Goal: Task Accomplishment & Management: Complete application form

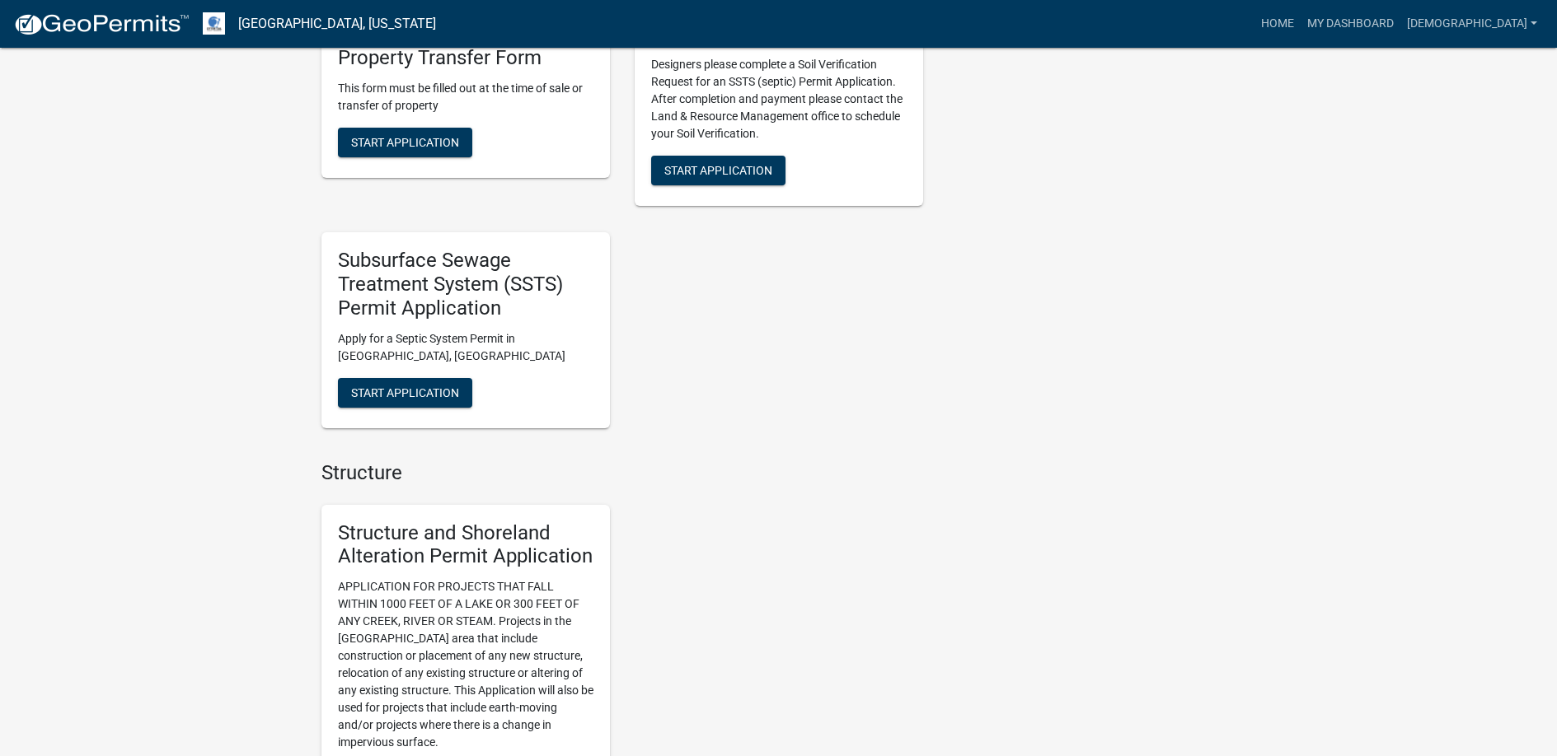
scroll to position [1236, 0]
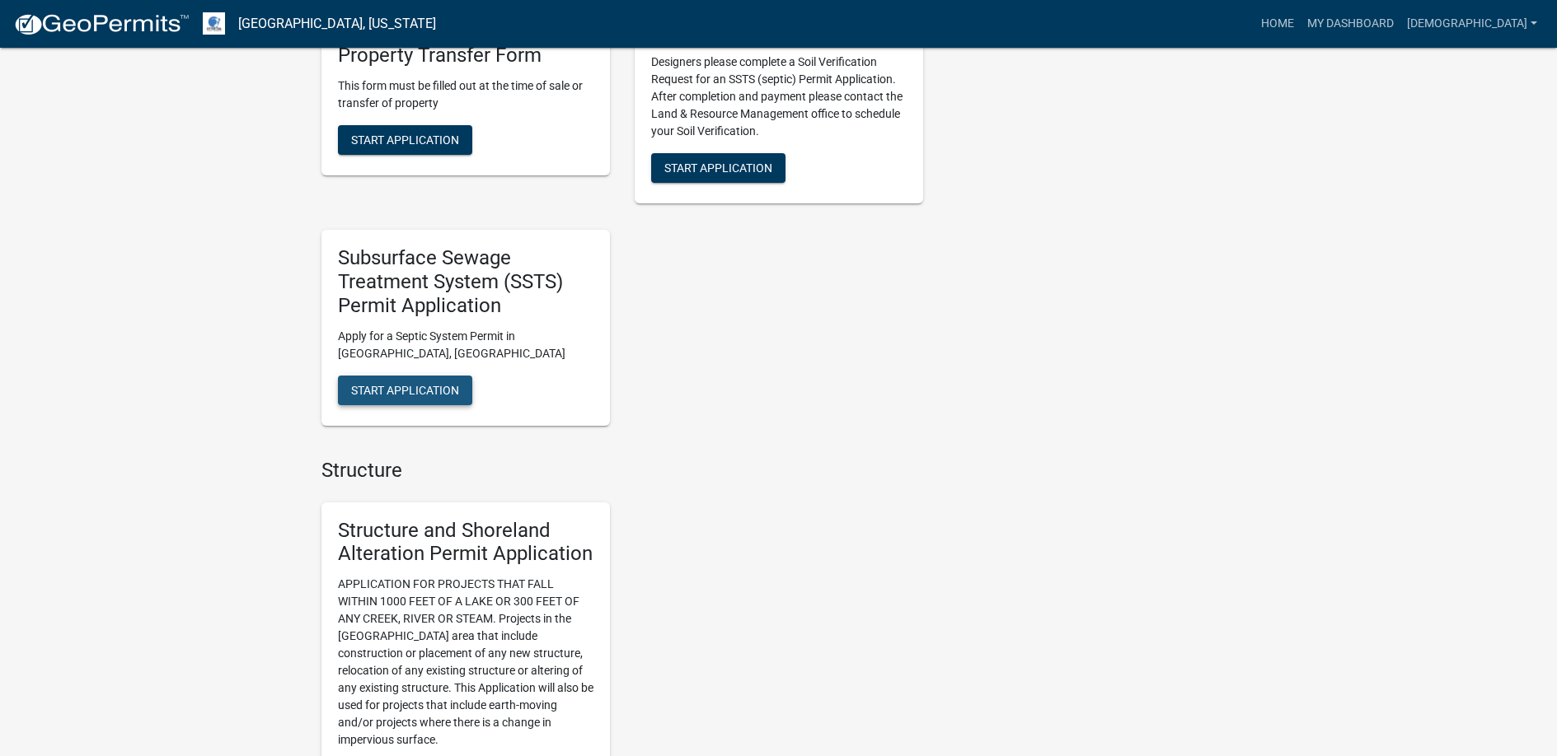
click at [421, 388] on span "Start Application" at bounding box center [405, 389] width 108 height 13
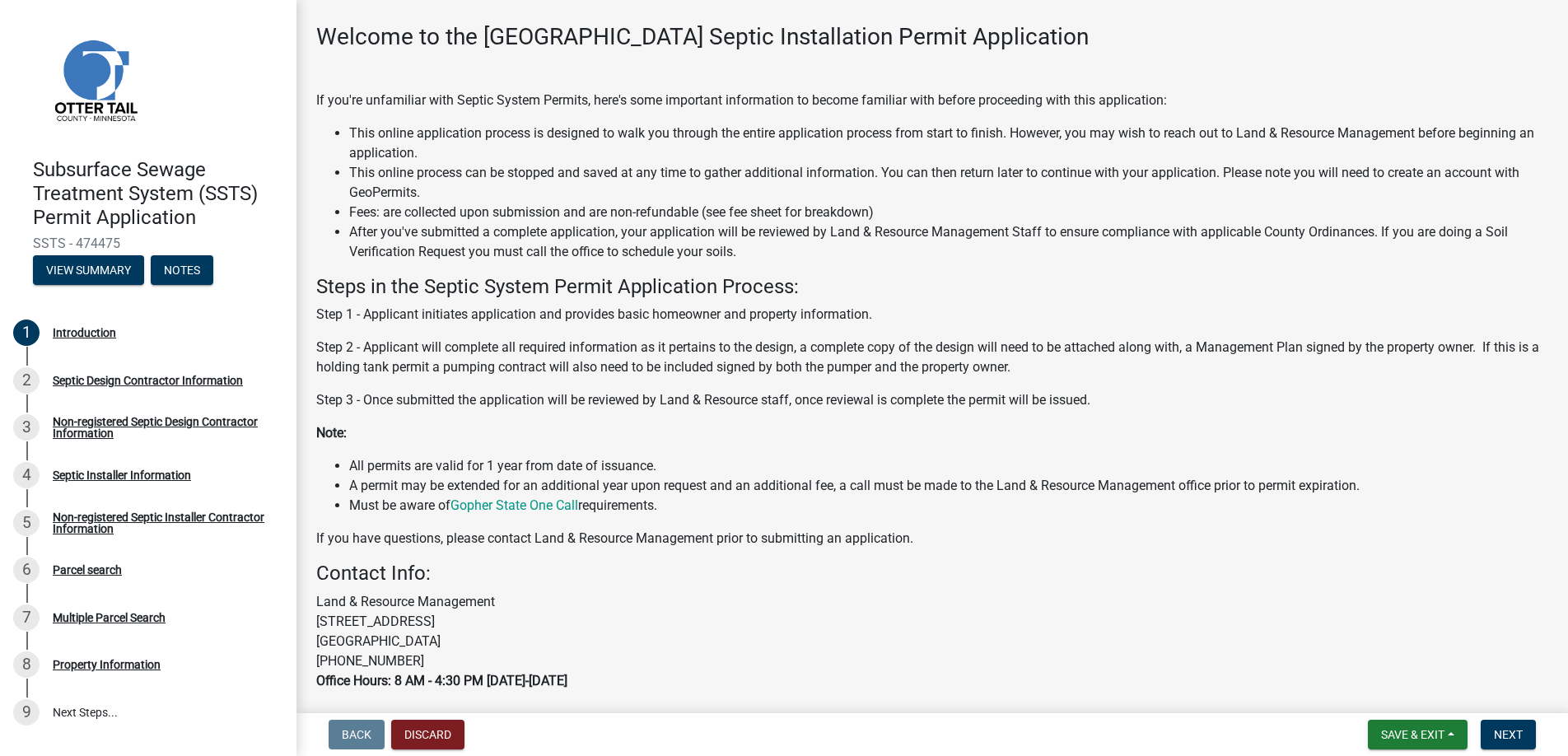
scroll to position [164, 0]
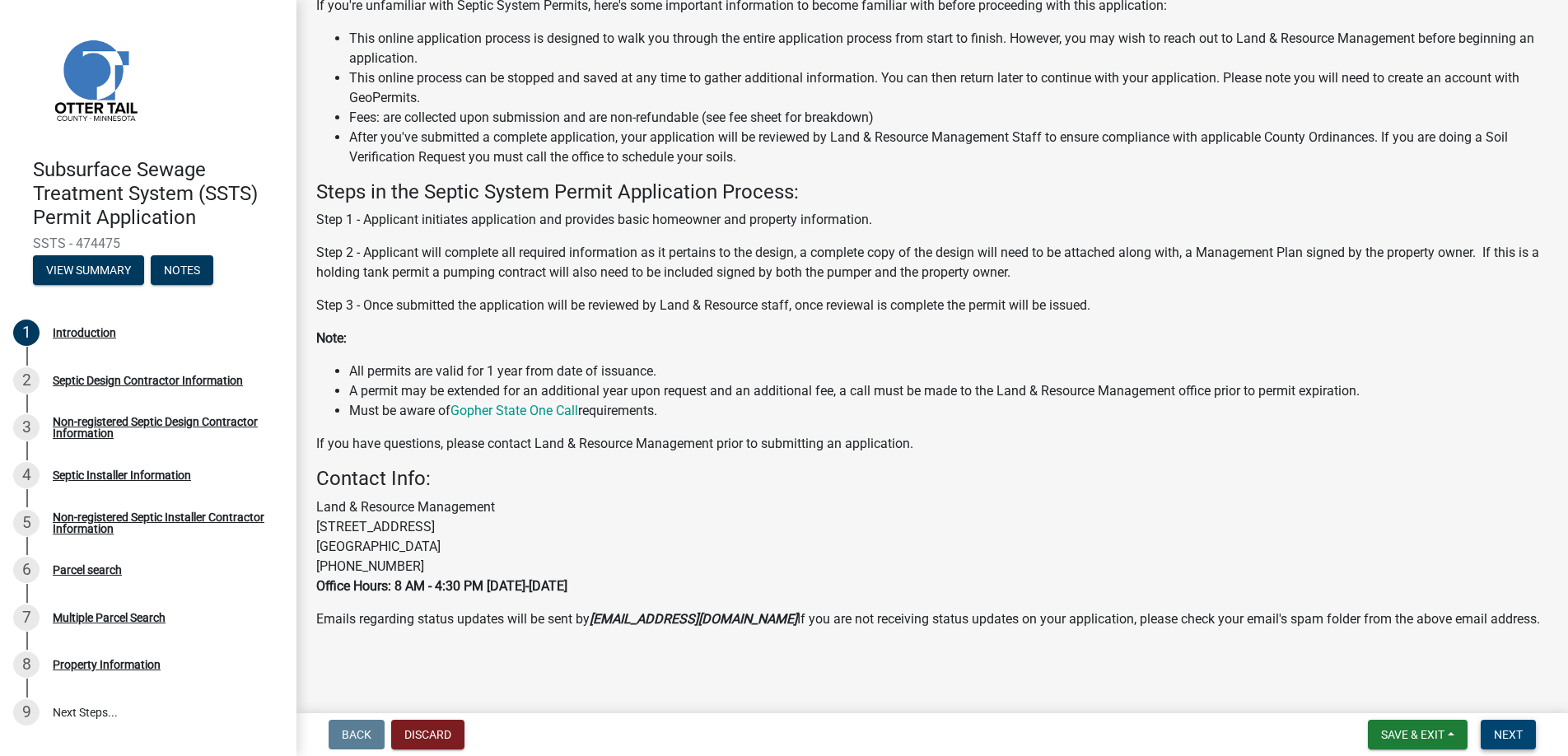
click at [1502, 732] on span "Next" at bounding box center [1508, 734] width 29 height 13
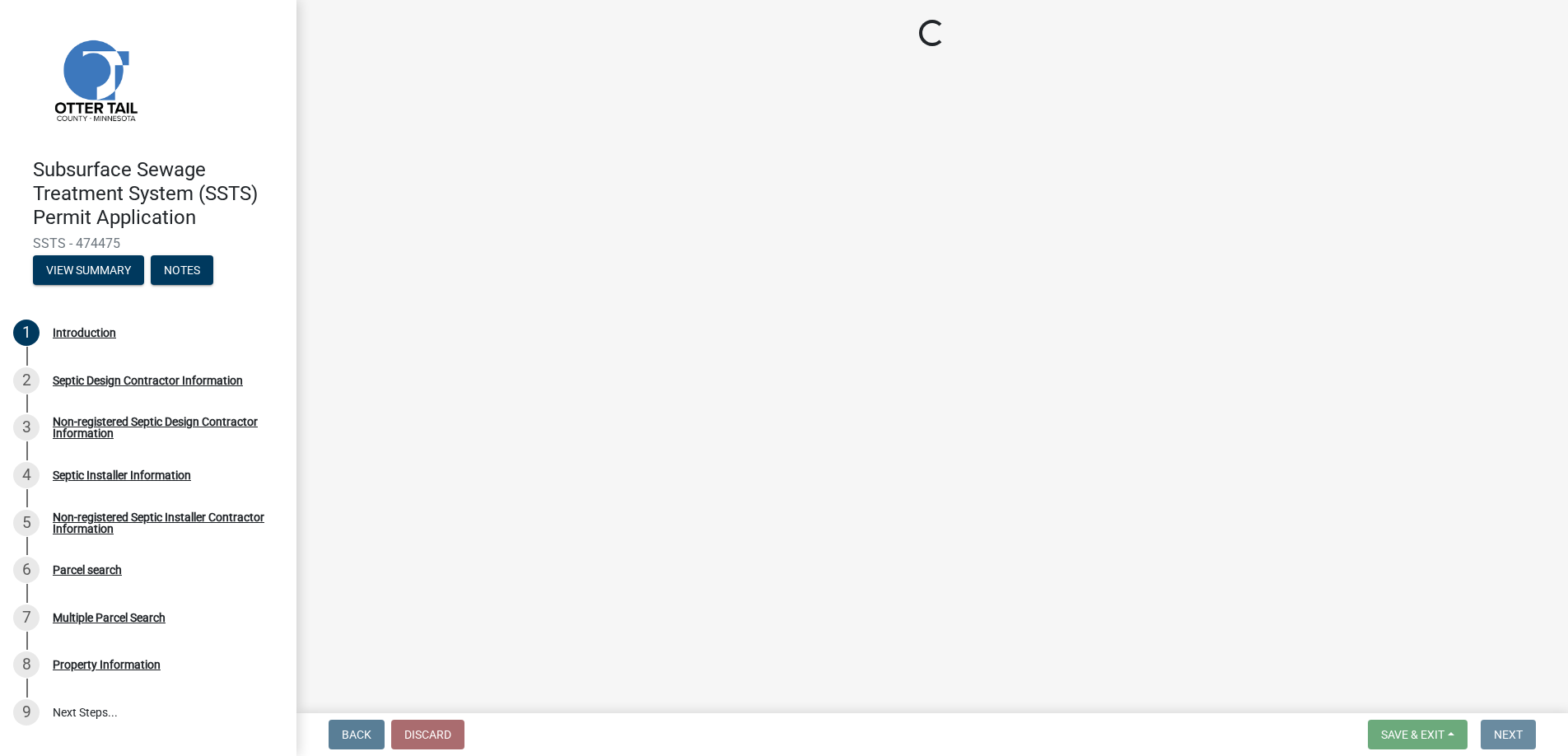
scroll to position [0, 0]
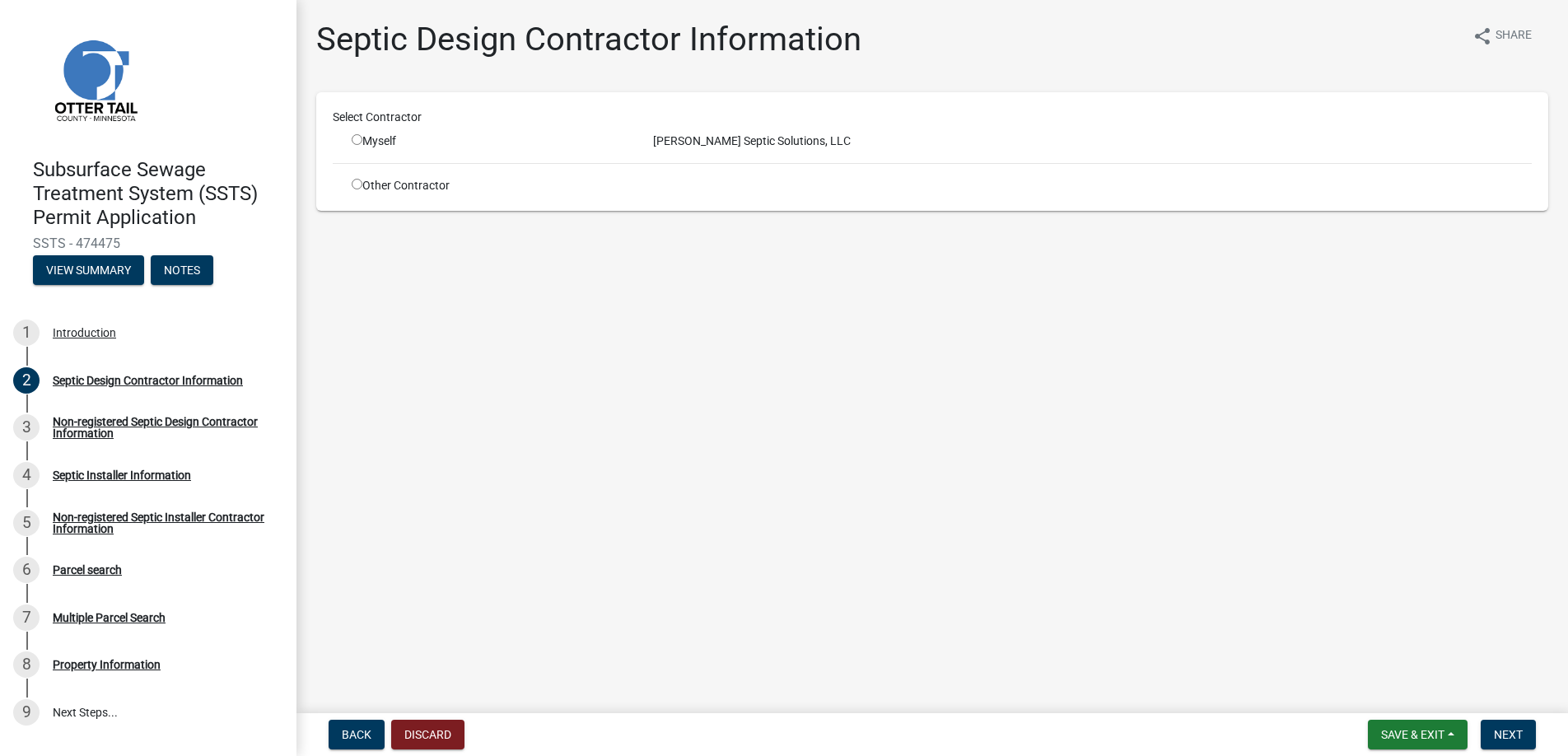
click at [358, 138] on input "radio" at bounding box center [357, 139] width 11 height 11
radio input "true"
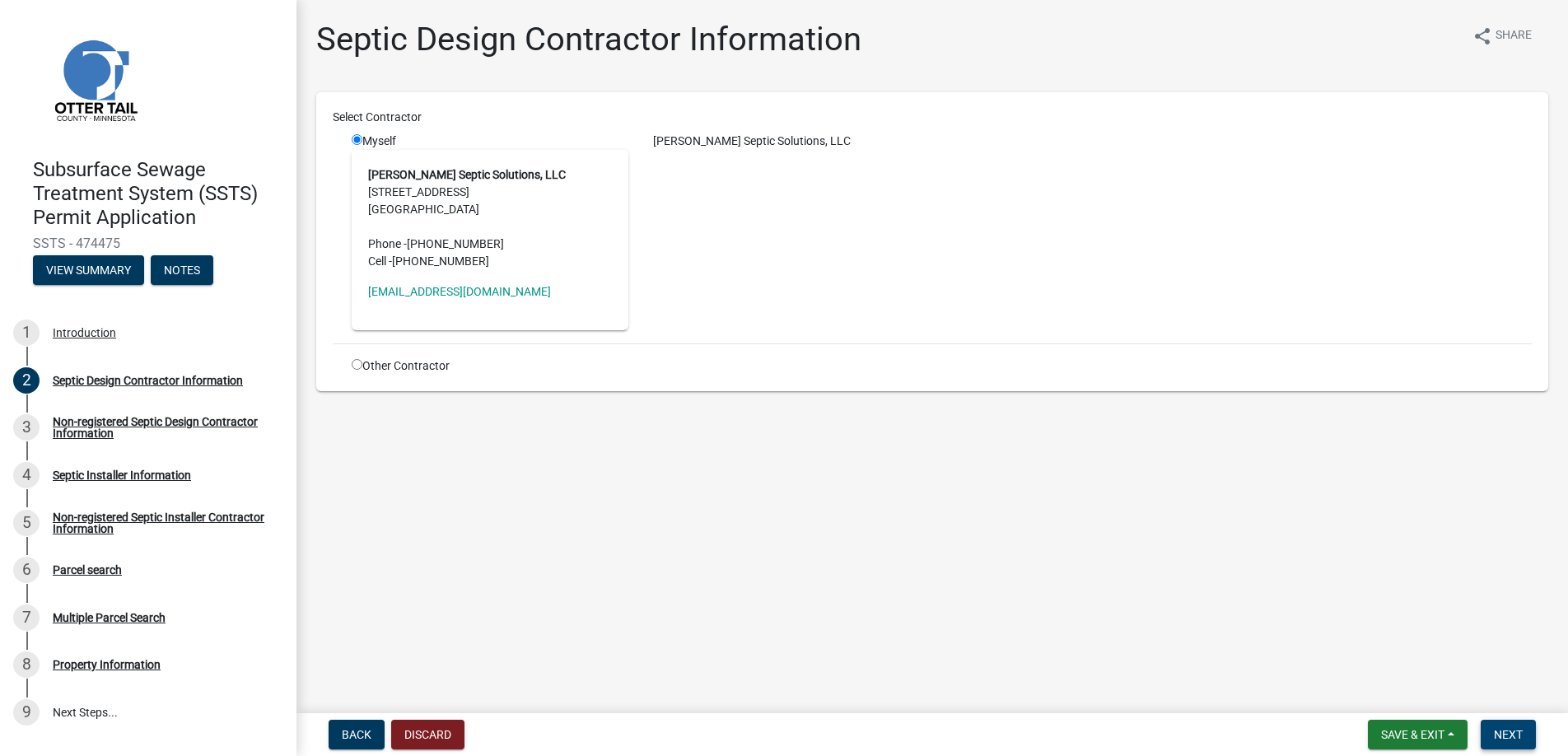
click at [1504, 731] on span "Next" at bounding box center [1508, 734] width 29 height 13
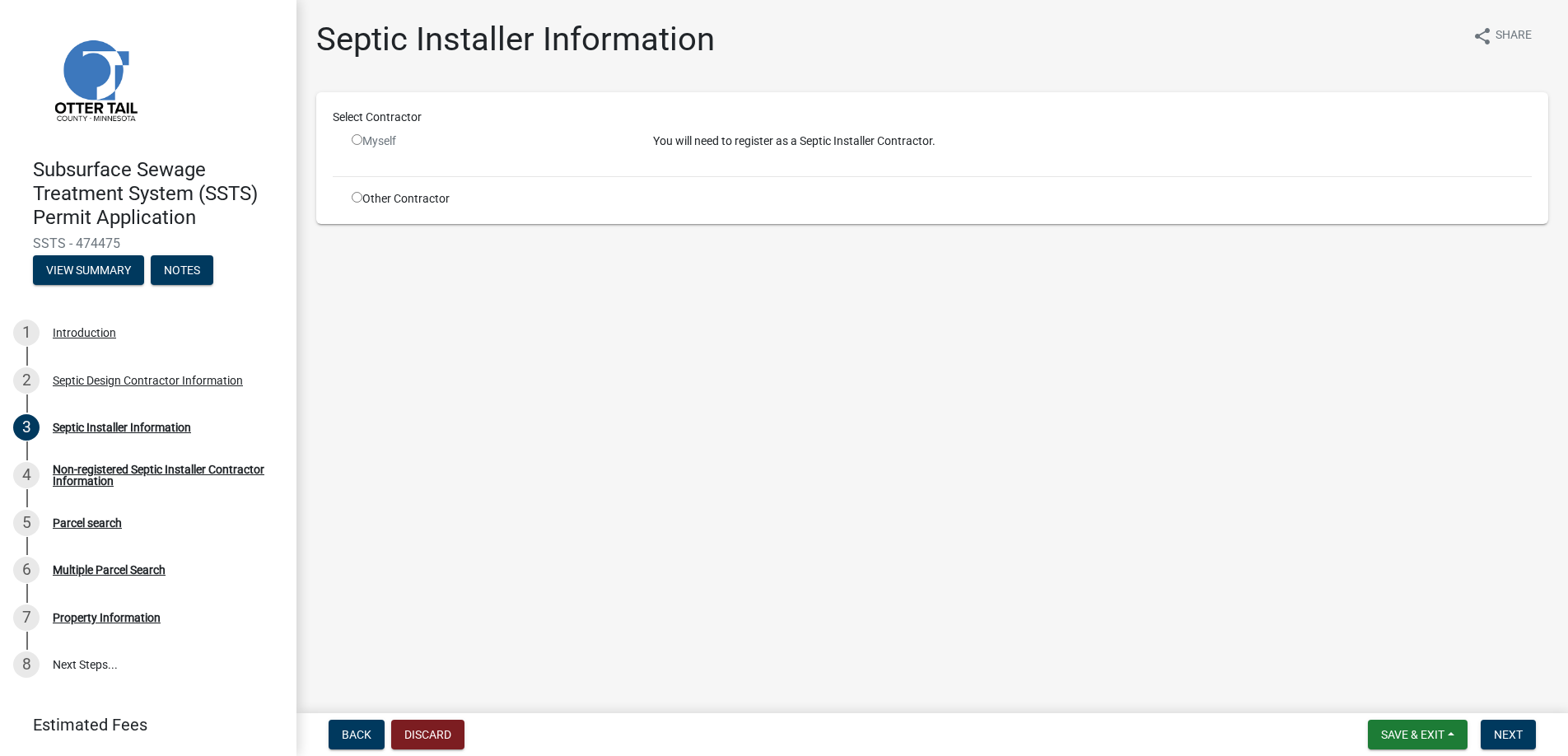
click at [358, 195] on input "radio" at bounding box center [357, 197] width 11 height 11
radio input "true"
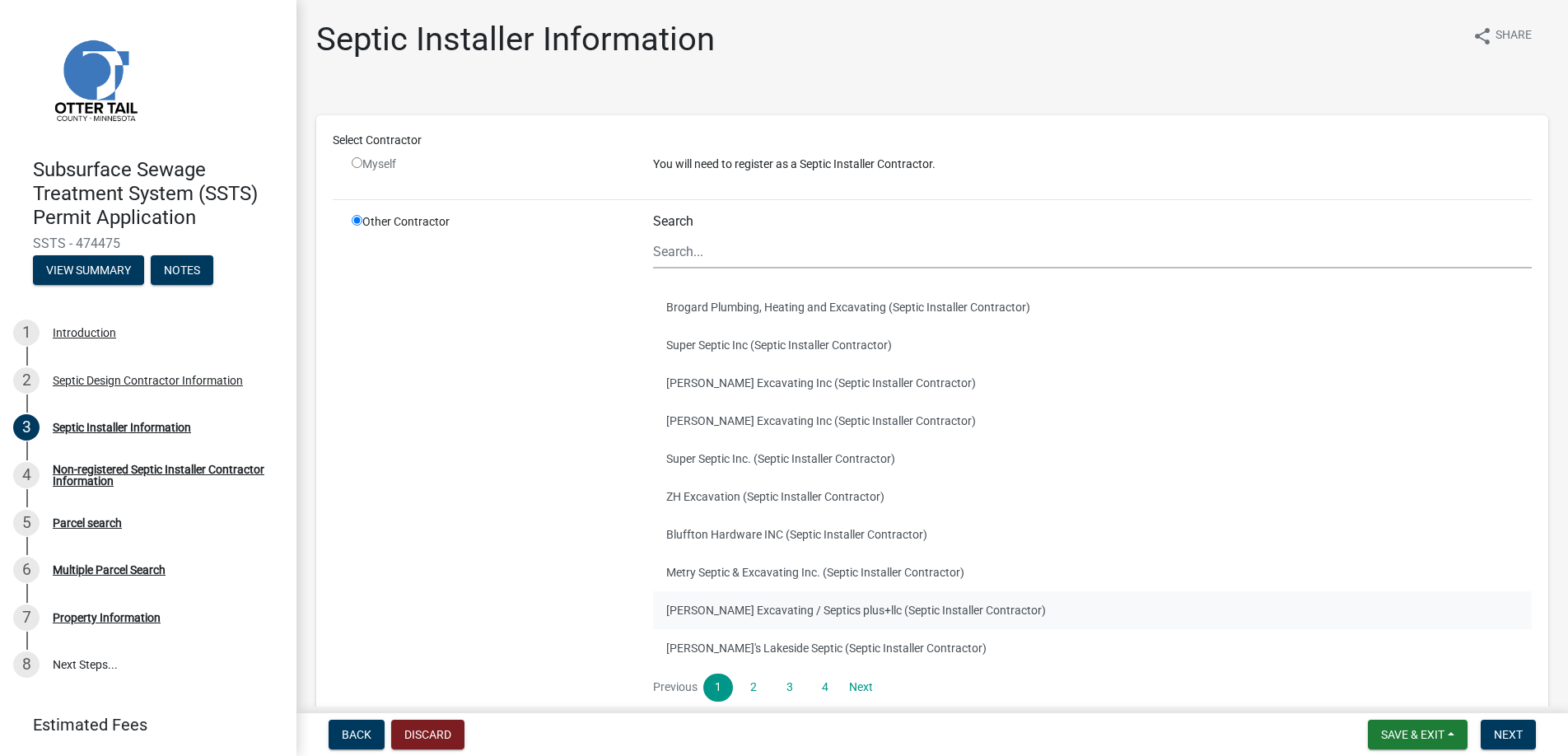
click at [742, 606] on button "[PERSON_NAME] Excavating / Septics plus+llc (Septic Installer Contractor)" at bounding box center [1091, 611] width 878 height 38
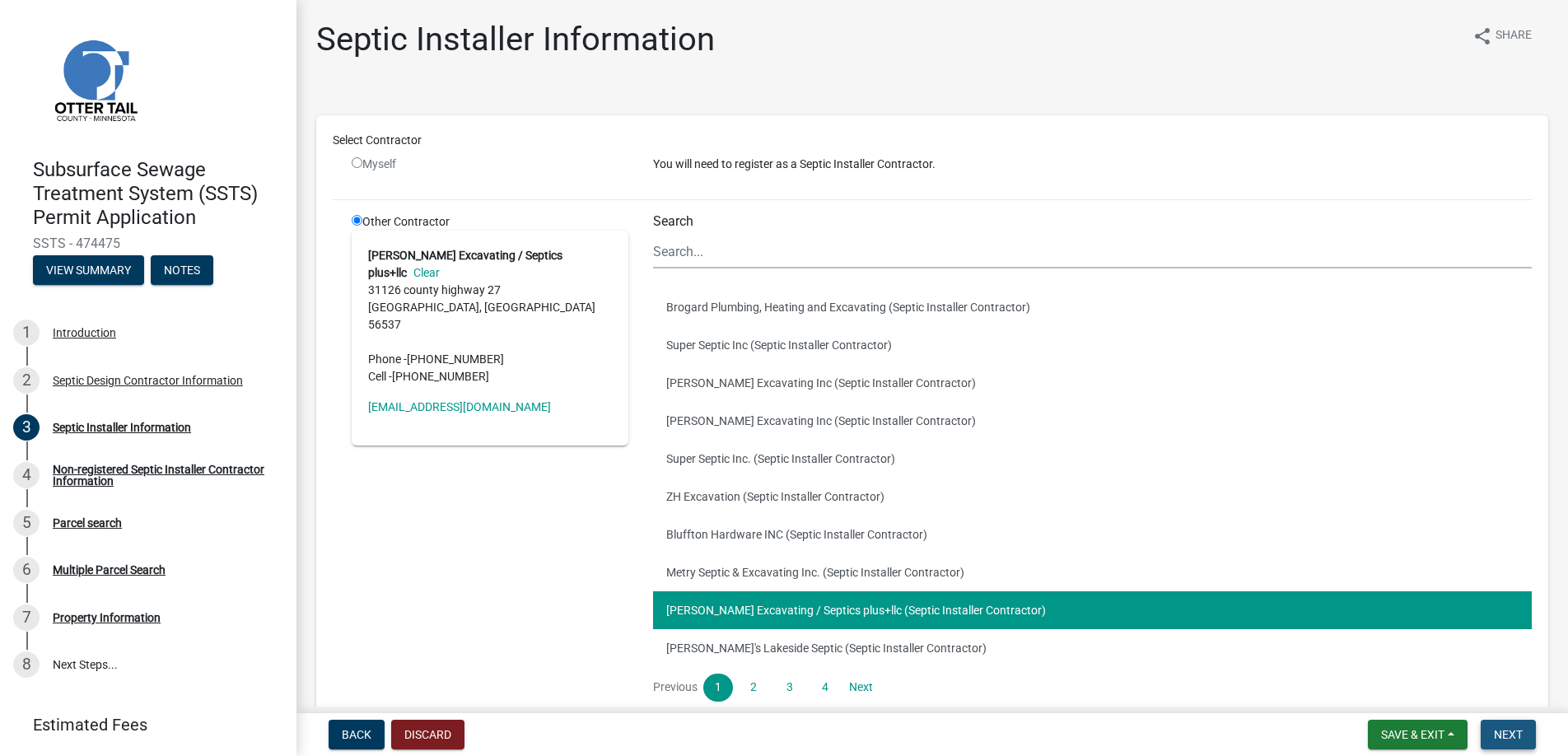
click at [1503, 737] on span "Next" at bounding box center [1508, 734] width 29 height 13
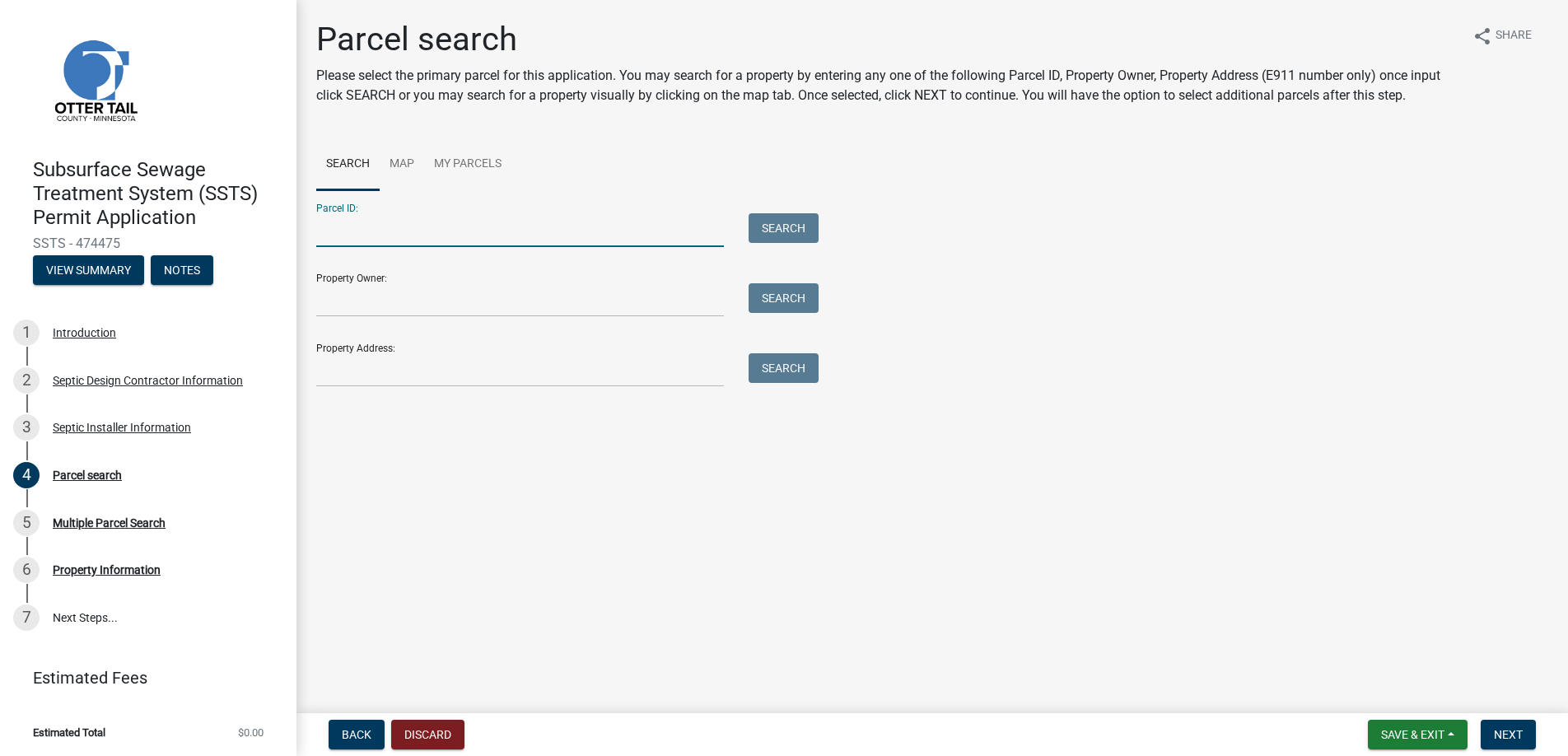
click at [338, 232] on input "Parcel ID:" at bounding box center [520, 230] width 408 height 34
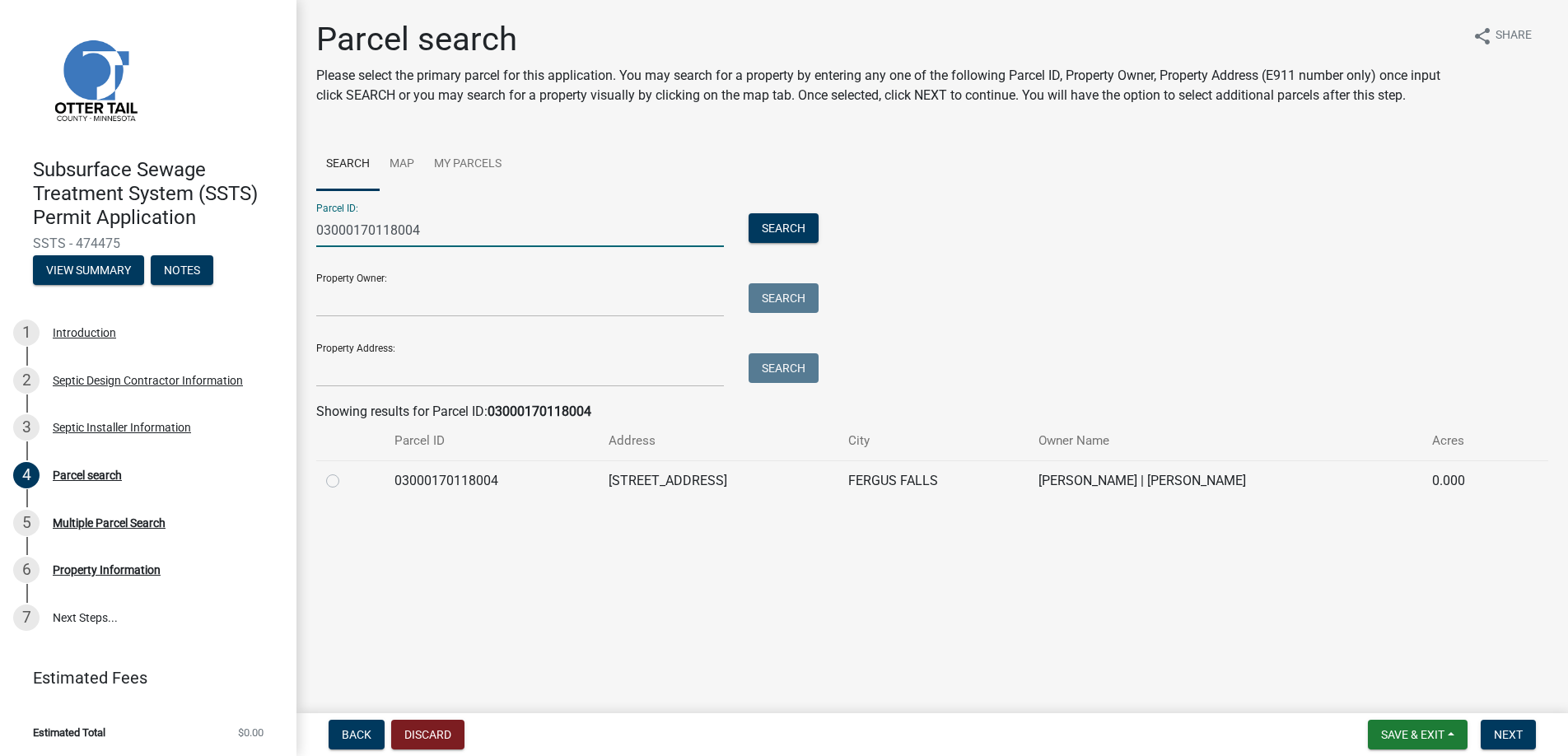
type input "03000170118004"
click at [346, 471] on label at bounding box center [346, 471] width 0 height 0
click at [346, 480] on input "radio" at bounding box center [351, 476] width 11 height 11
radio input "true"
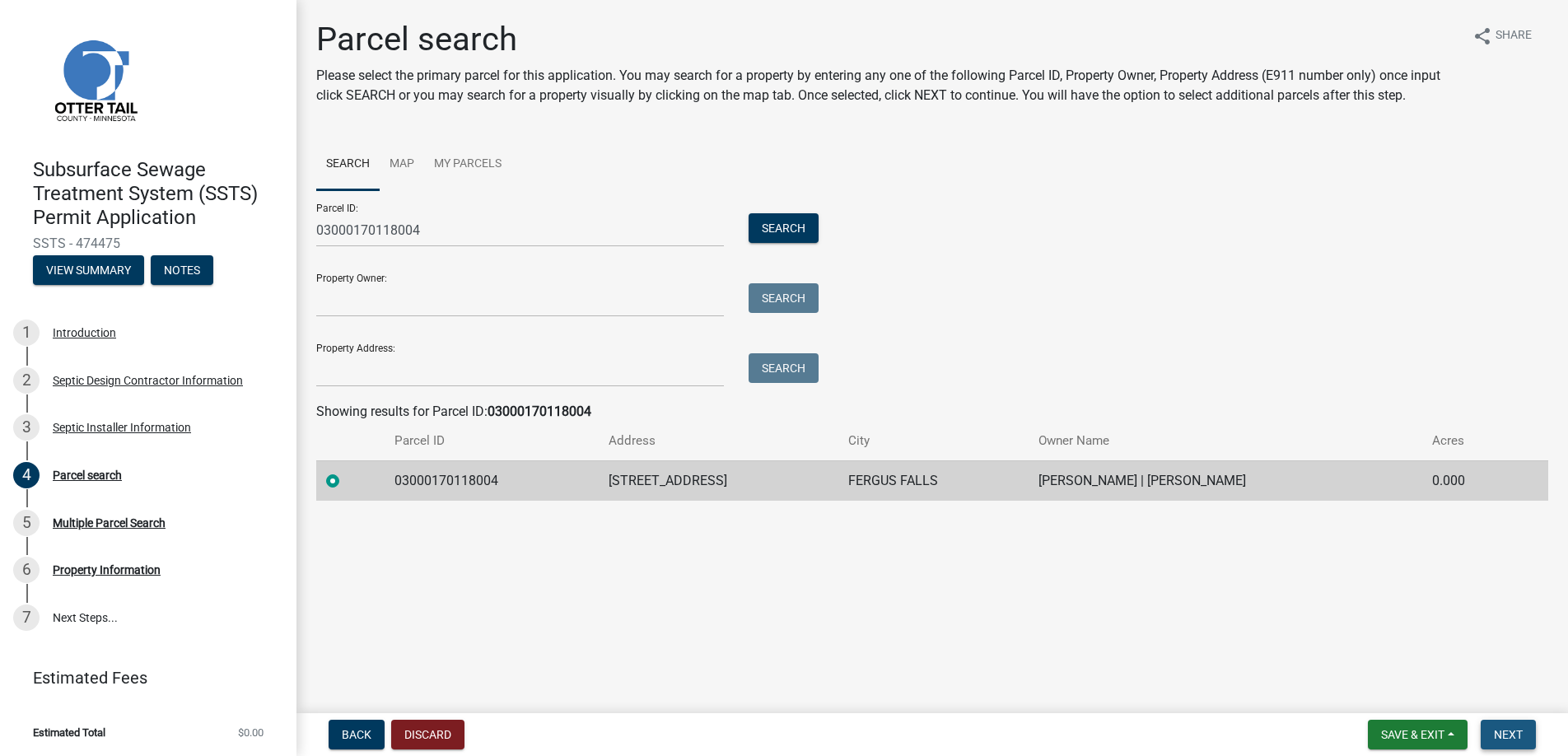
click at [1506, 738] on span "Next" at bounding box center [1508, 734] width 29 height 13
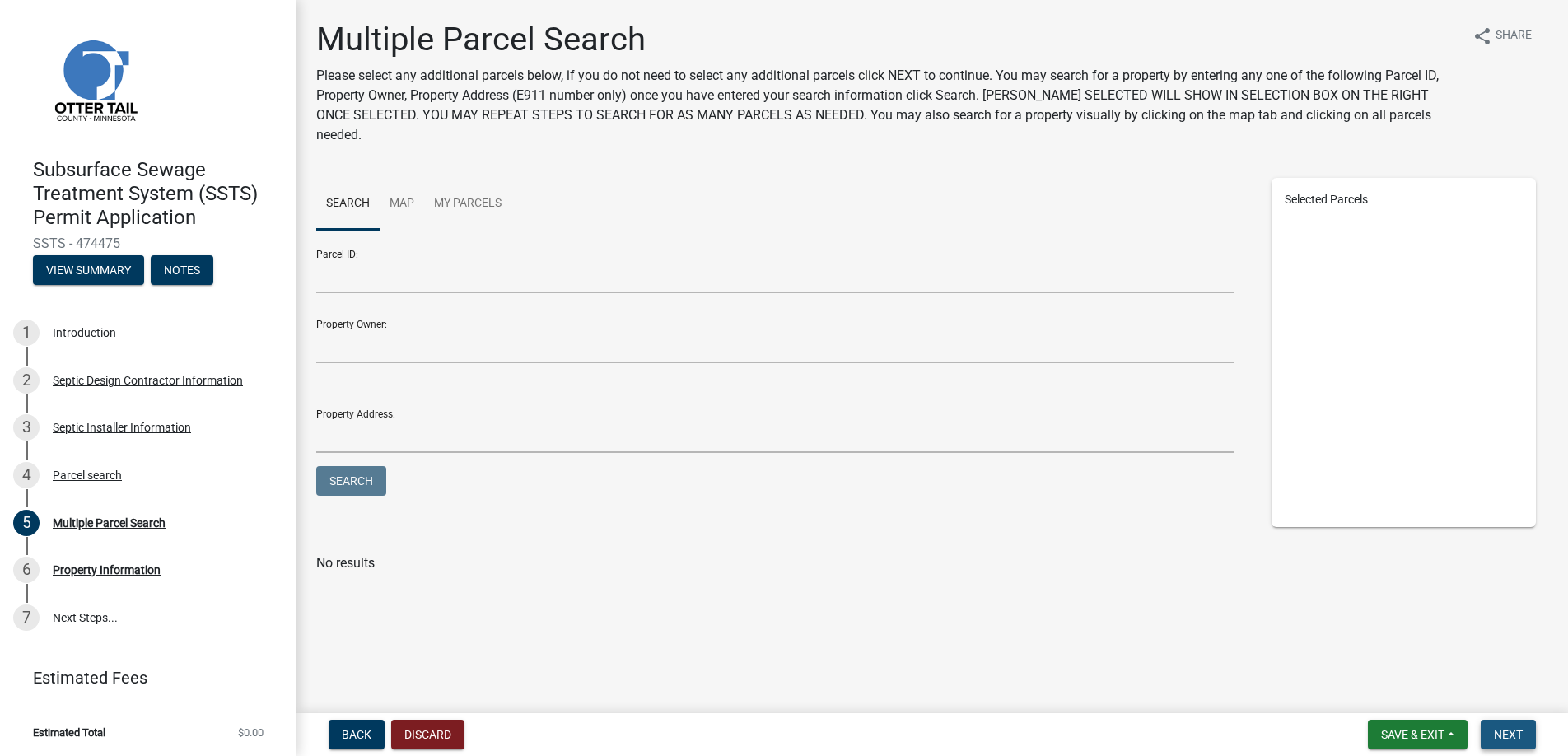
click at [1505, 738] on span "Next" at bounding box center [1508, 734] width 29 height 13
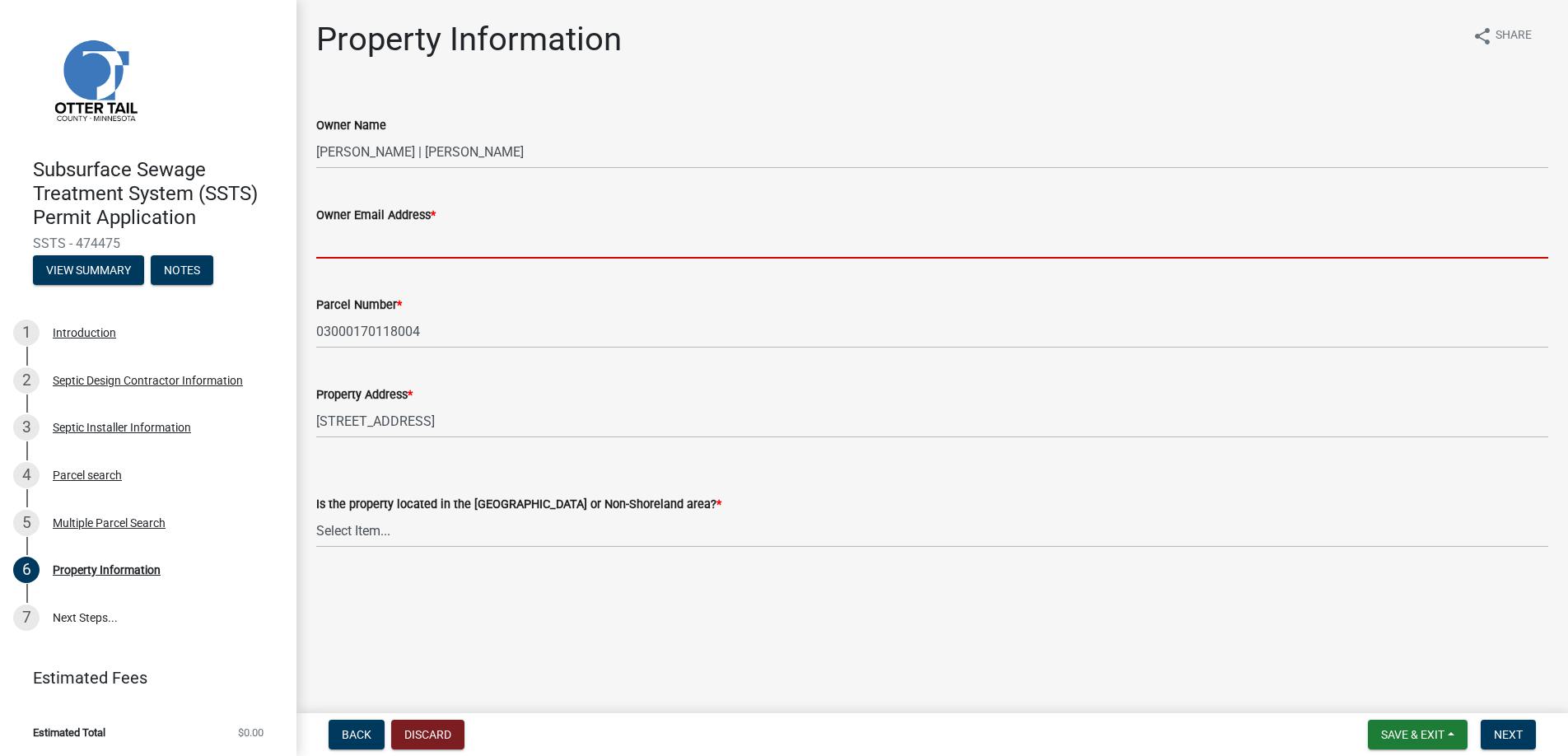
click at [350, 244] on input "Owner Email Address *" at bounding box center [931, 242] width 1232 height 34
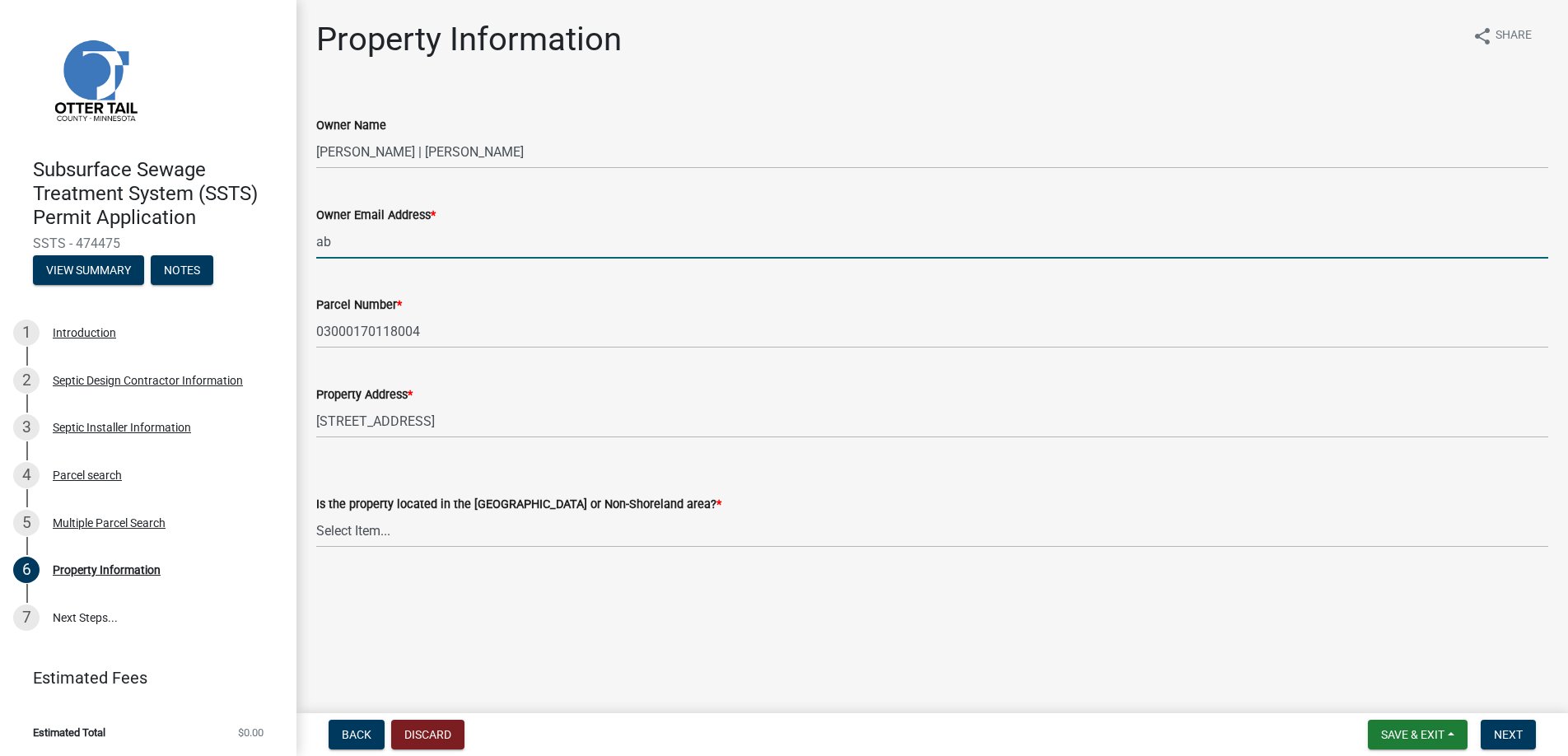
type input "a"
type input "[PERSON_NAME][EMAIL_ADDRESS][PERSON_NAME][DOMAIN_NAME]"
click at [354, 529] on select "Select Item... Shoreland Non-Shoreland" at bounding box center [931, 531] width 1232 height 34
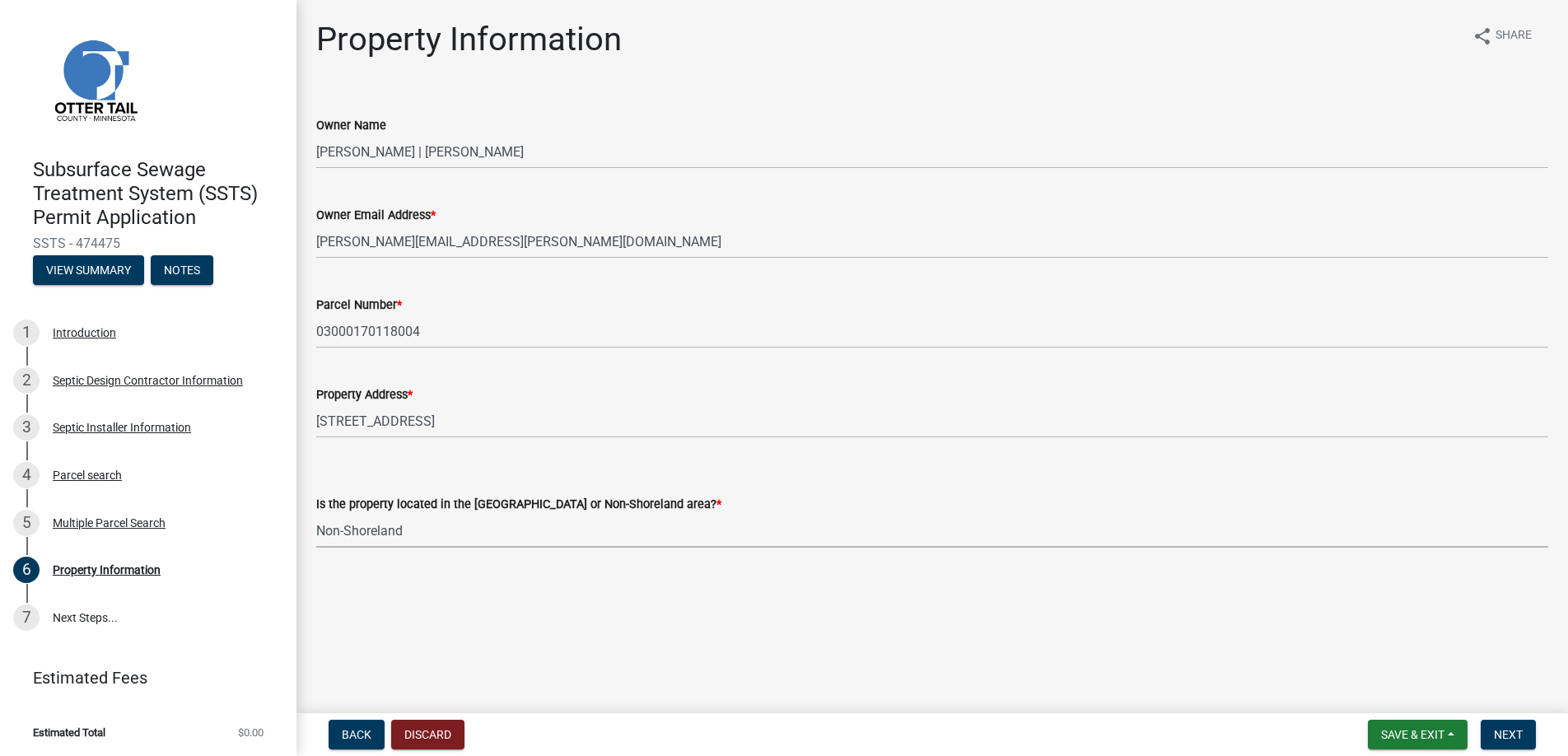
click at [316, 514] on select "Select Item... Shoreland Non-Shoreland" at bounding box center [931, 531] width 1232 height 34
select select "5ed11e82-653f-4fcc-a472-8d95af57556c"
click at [1504, 734] on span "Next" at bounding box center [1508, 734] width 29 height 13
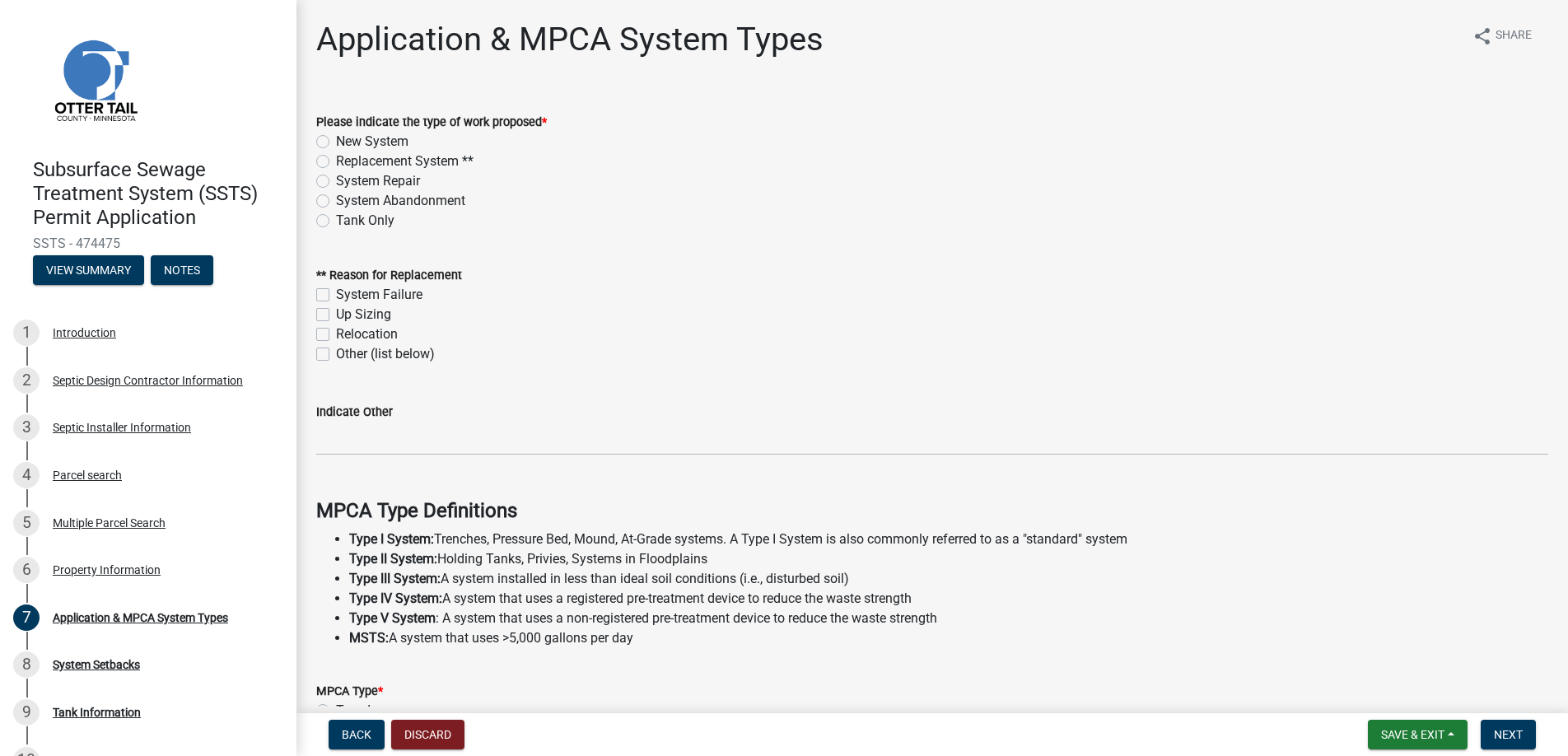
click at [336, 158] on label "Replacement System **" at bounding box center [405, 162] width 138 height 20
click at [336, 158] on input "Replacement System **" at bounding box center [341, 157] width 11 height 11
radio input "true"
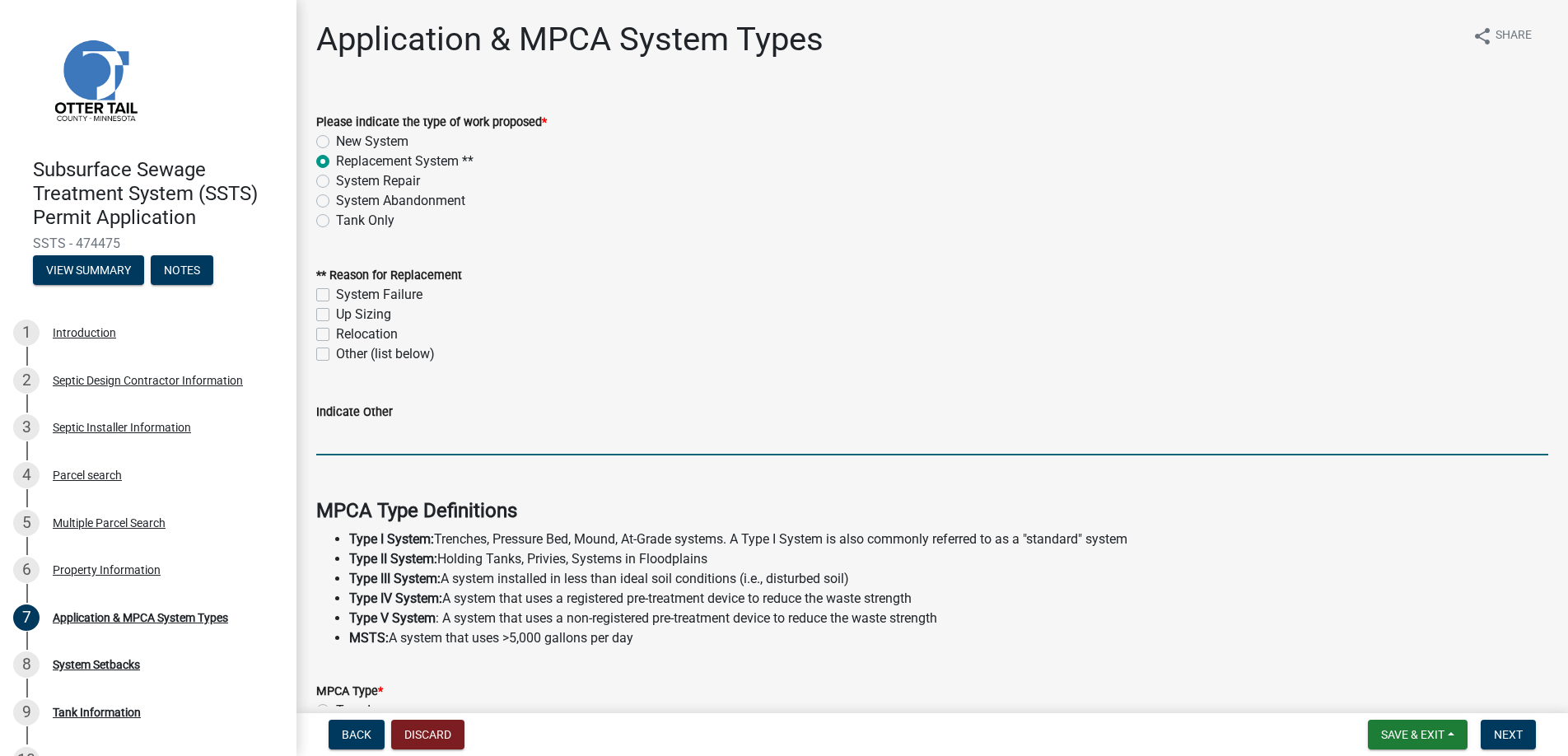
click at [351, 438] on input "Indicate Other" at bounding box center [931, 439] width 1232 height 34
type input "Failed compliance inspection"
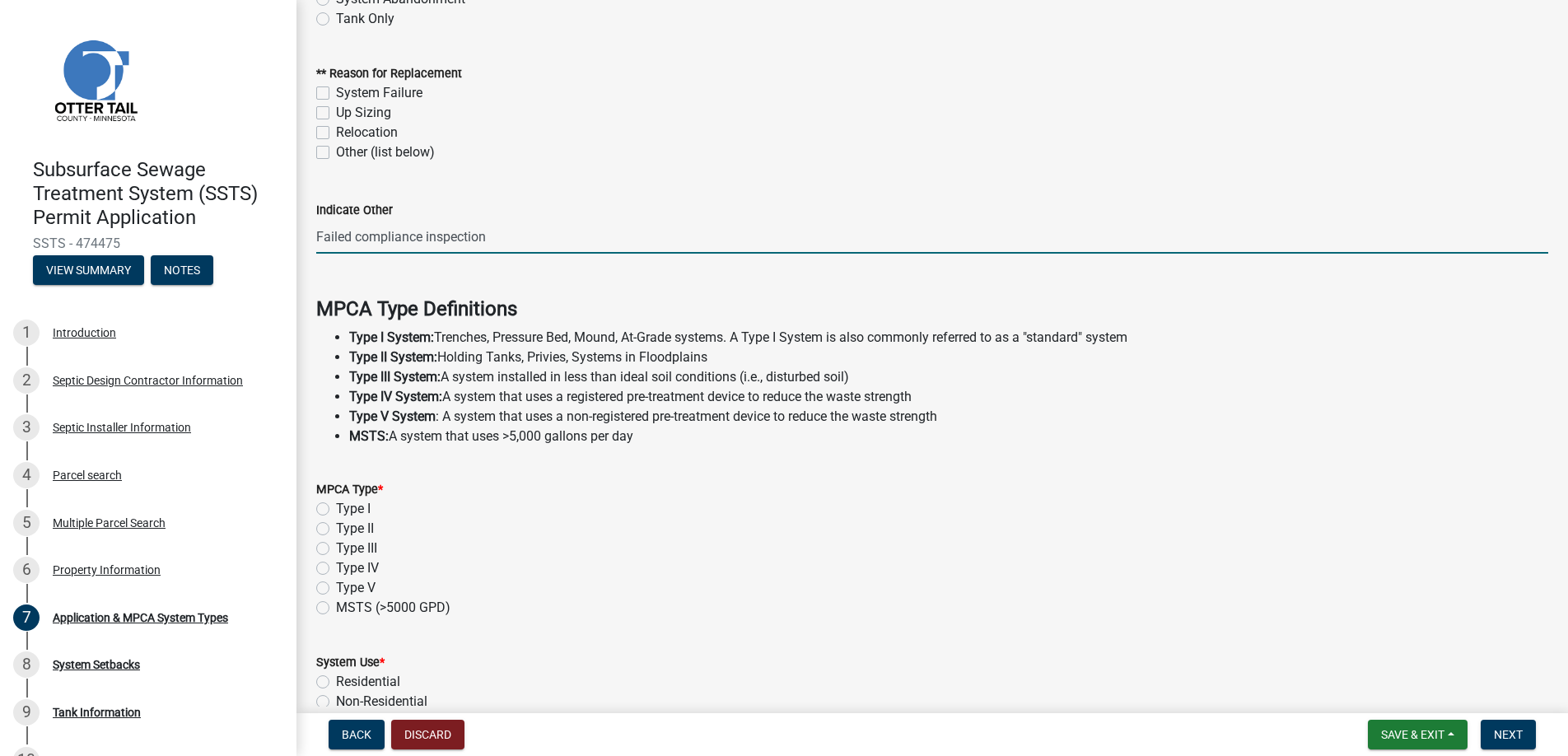
scroll to position [330, 0]
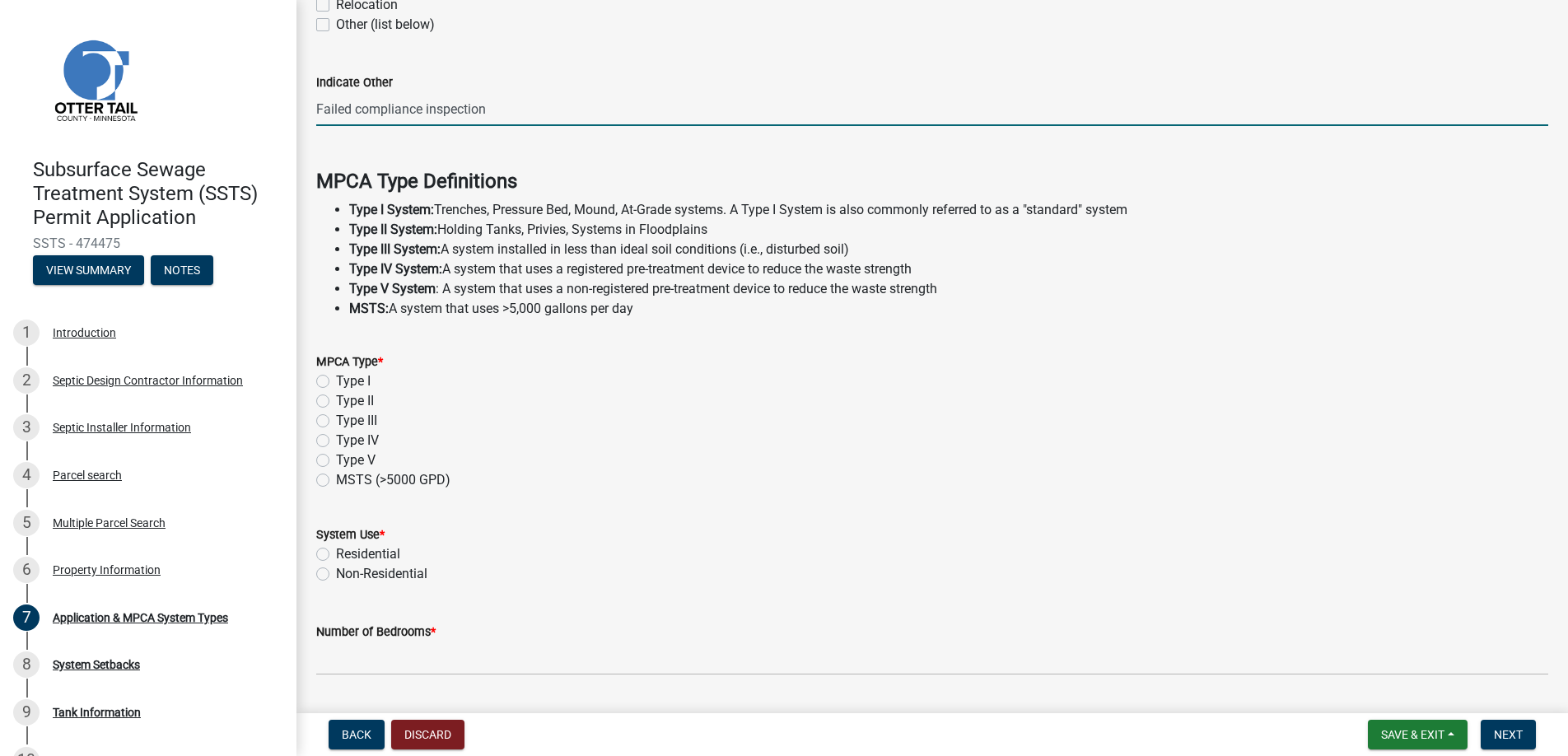
click at [336, 380] on label "Type I" at bounding box center [353, 382] width 35 height 20
click at [336, 380] on input "Type I" at bounding box center [341, 377] width 11 height 11
radio input "true"
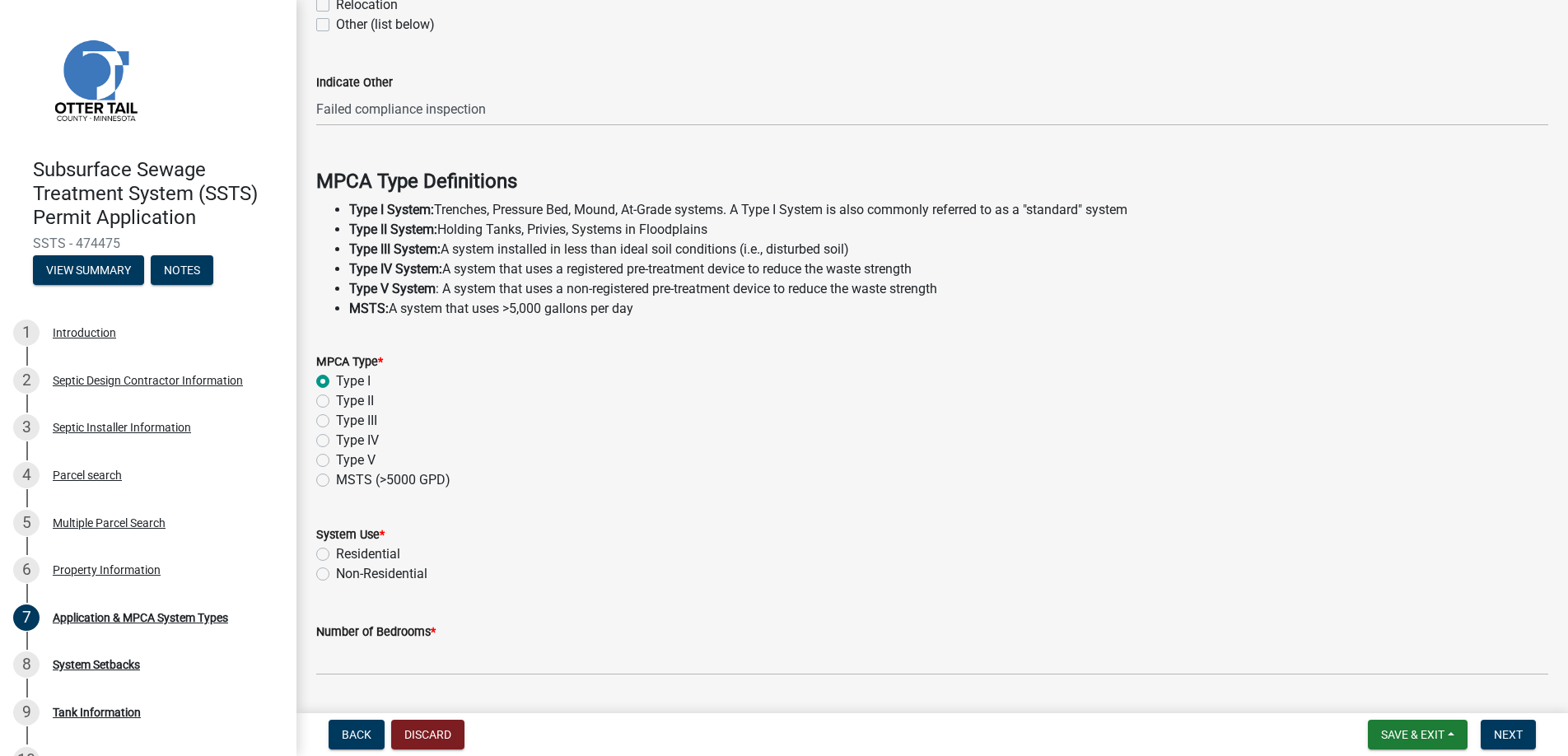
click at [336, 553] on label "Residential" at bounding box center [368, 555] width 64 height 20
click at [336, 553] on input "Residential" at bounding box center [341, 550] width 11 height 11
radio input "true"
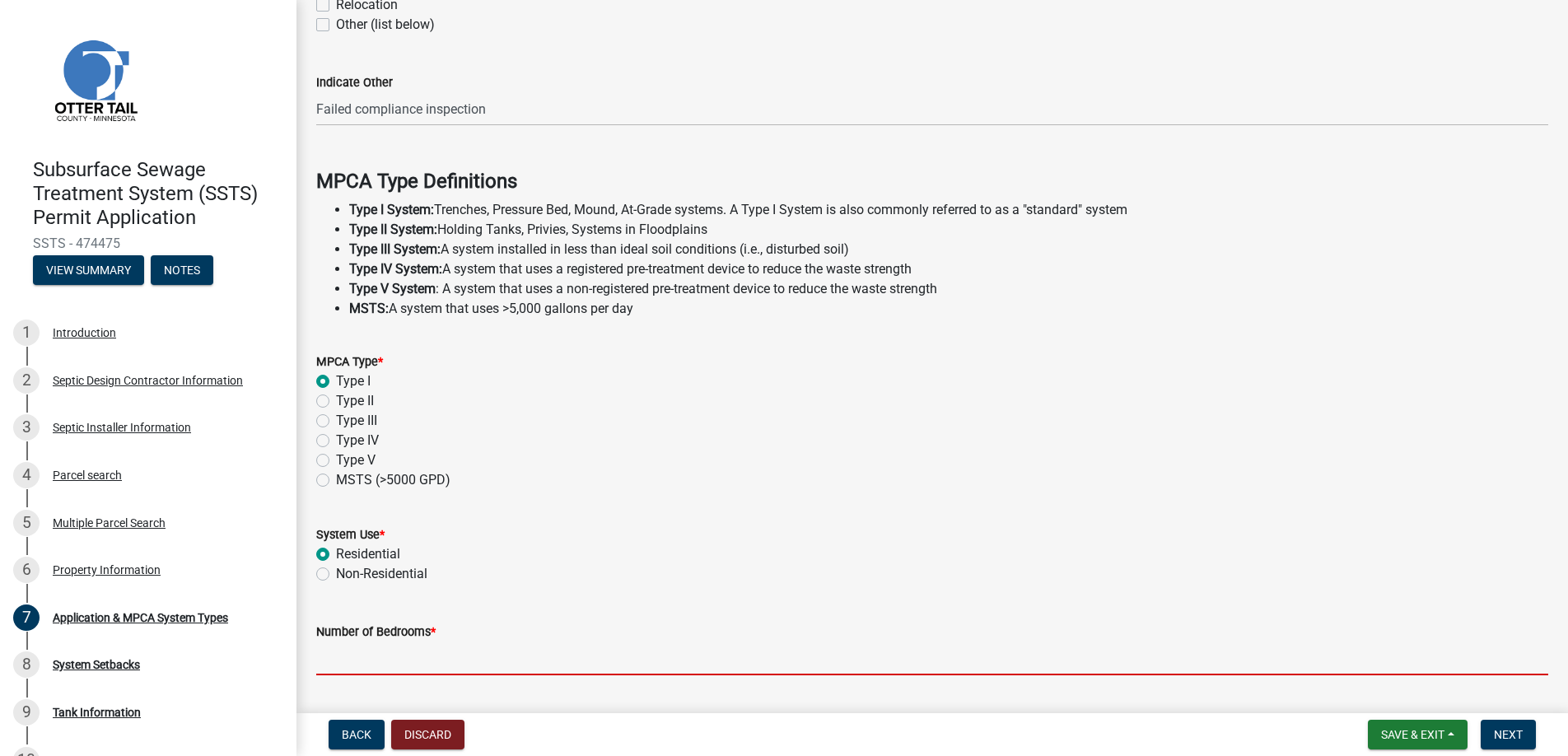
click at [354, 655] on input "Number of Bedrooms *" at bounding box center [931, 659] width 1232 height 34
type input "2"
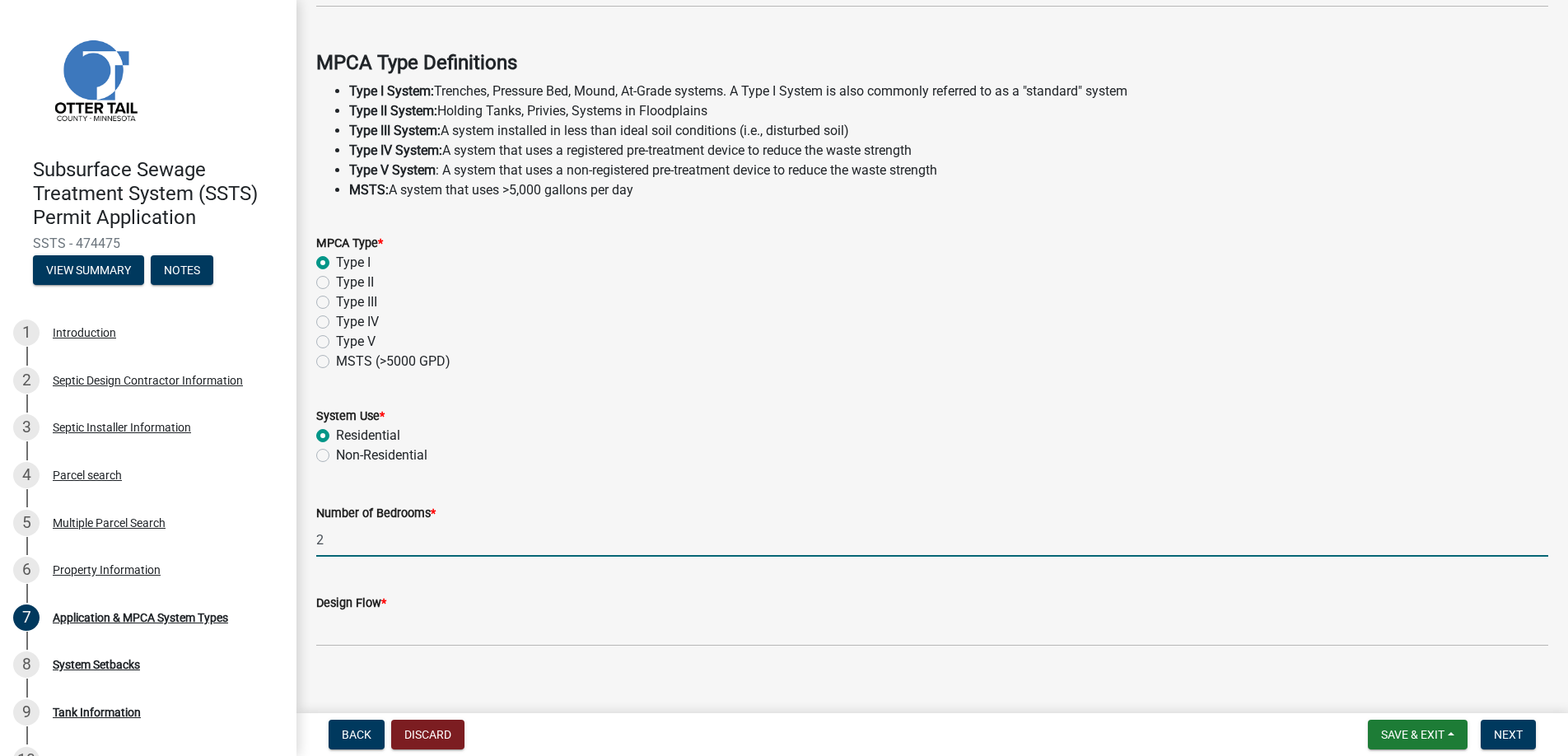
scroll to position [466, 0]
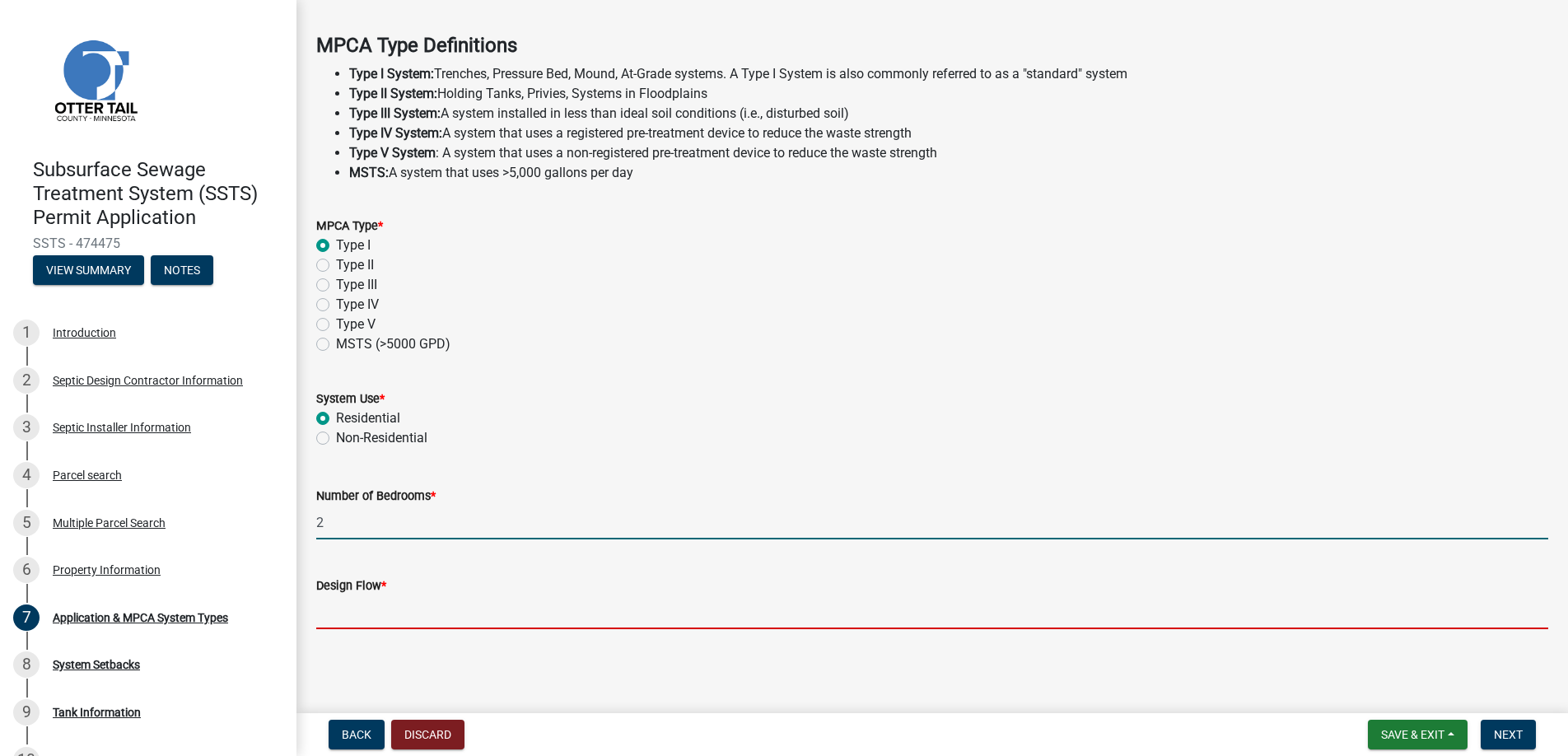
click at [386, 609] on input "Design Flow *" at bounding box center [931, 613] width 1232 height 34
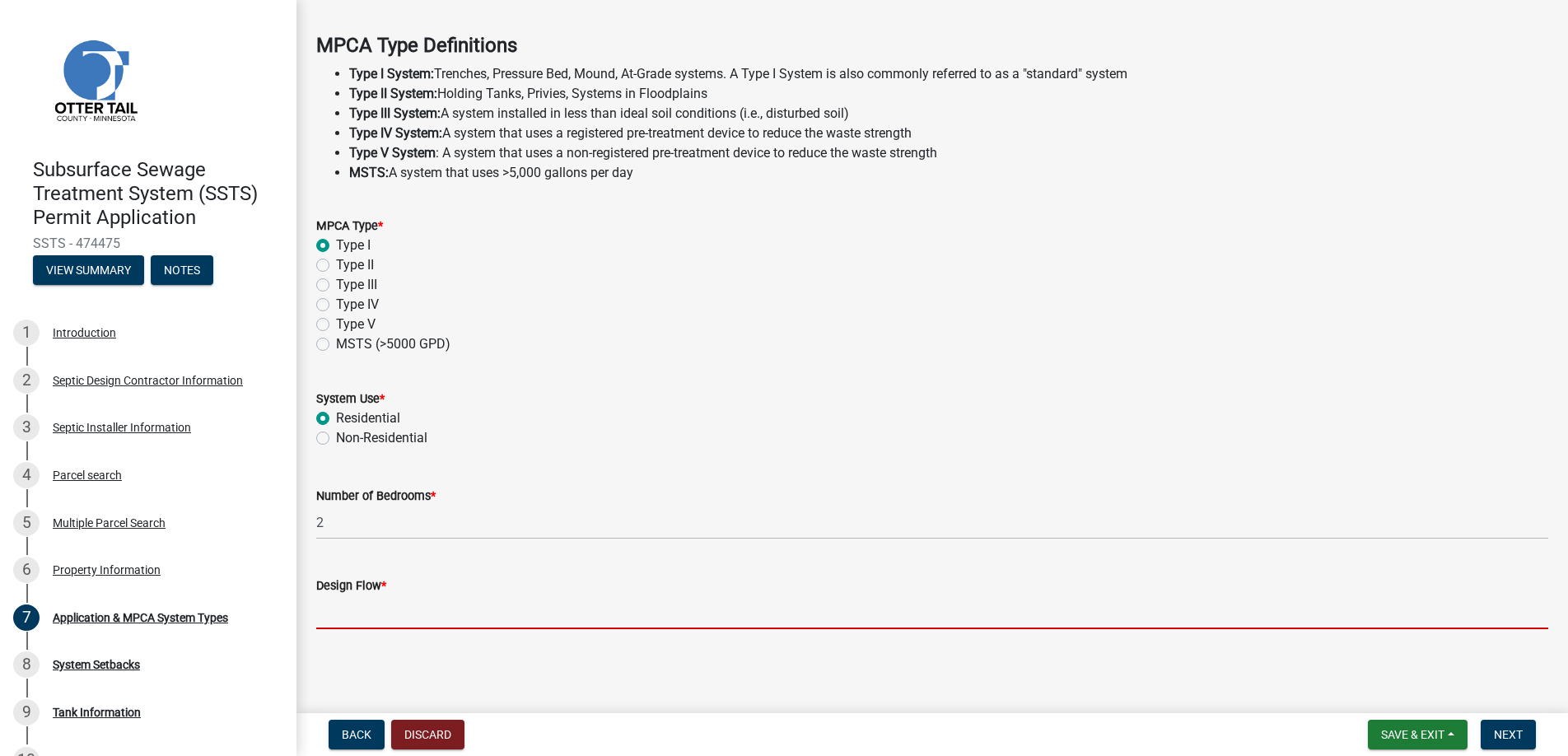
type input "300"
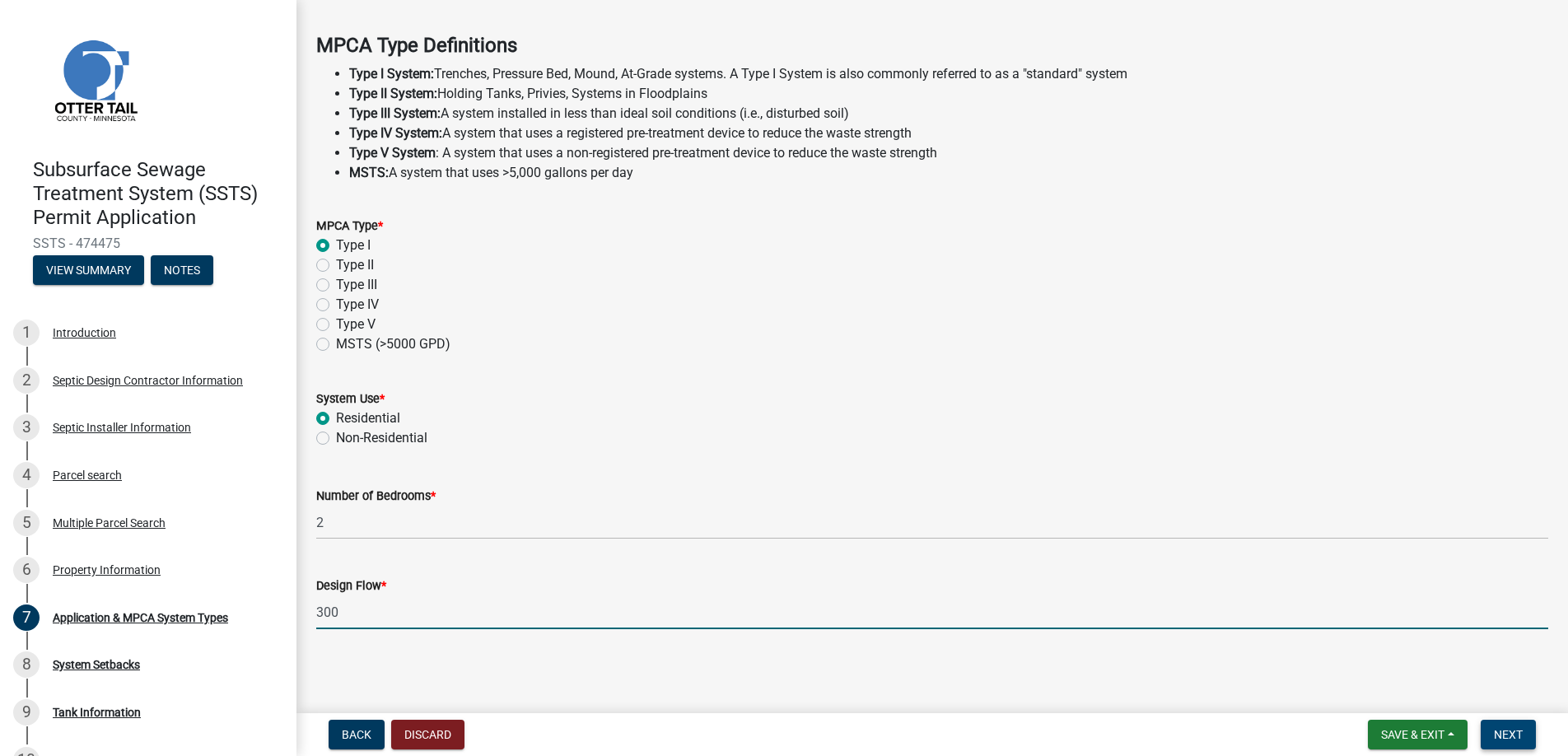
click at [1500, 733] on span "Next" at bounding box center [1508, 734] width 29 height 13
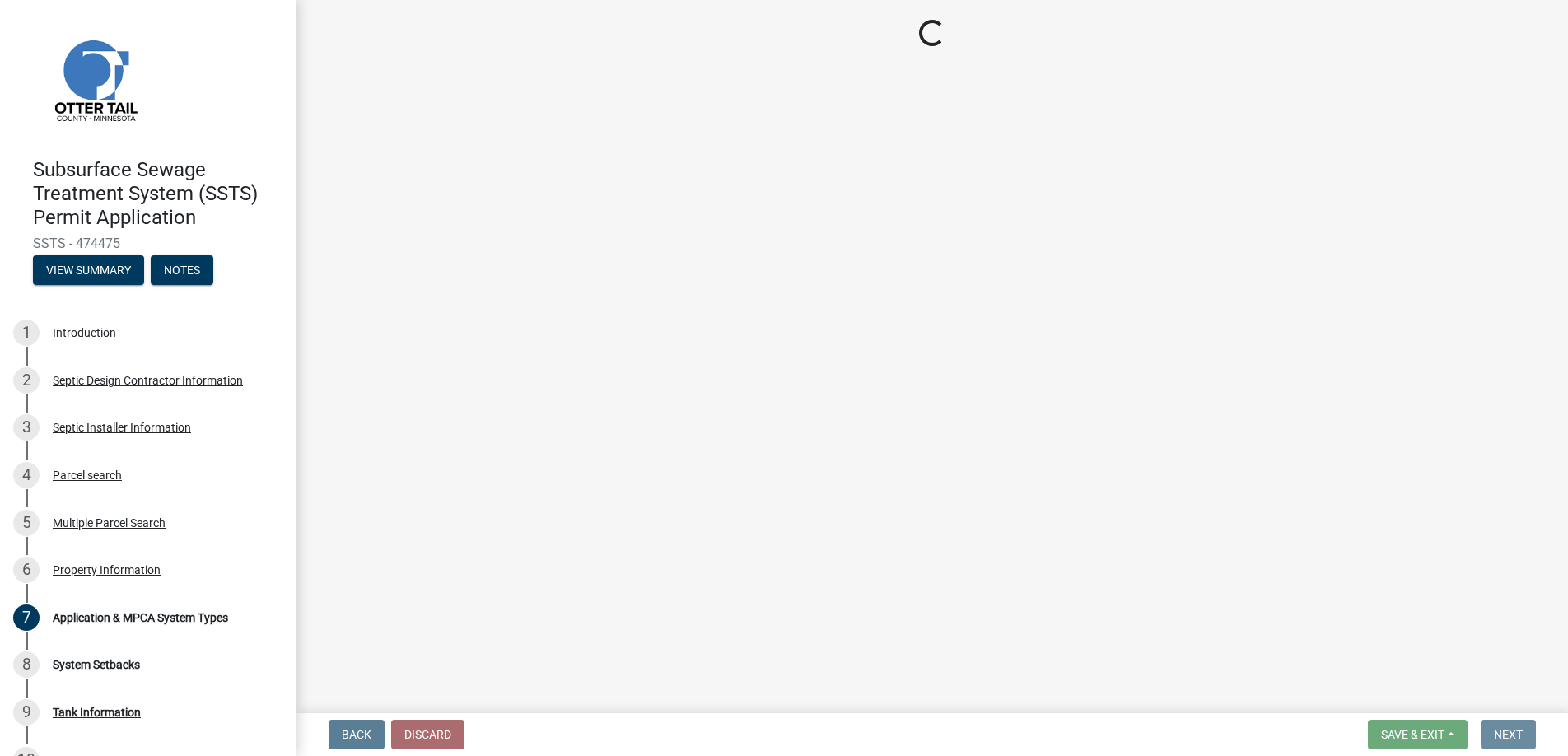
scroll to position [0, 0]
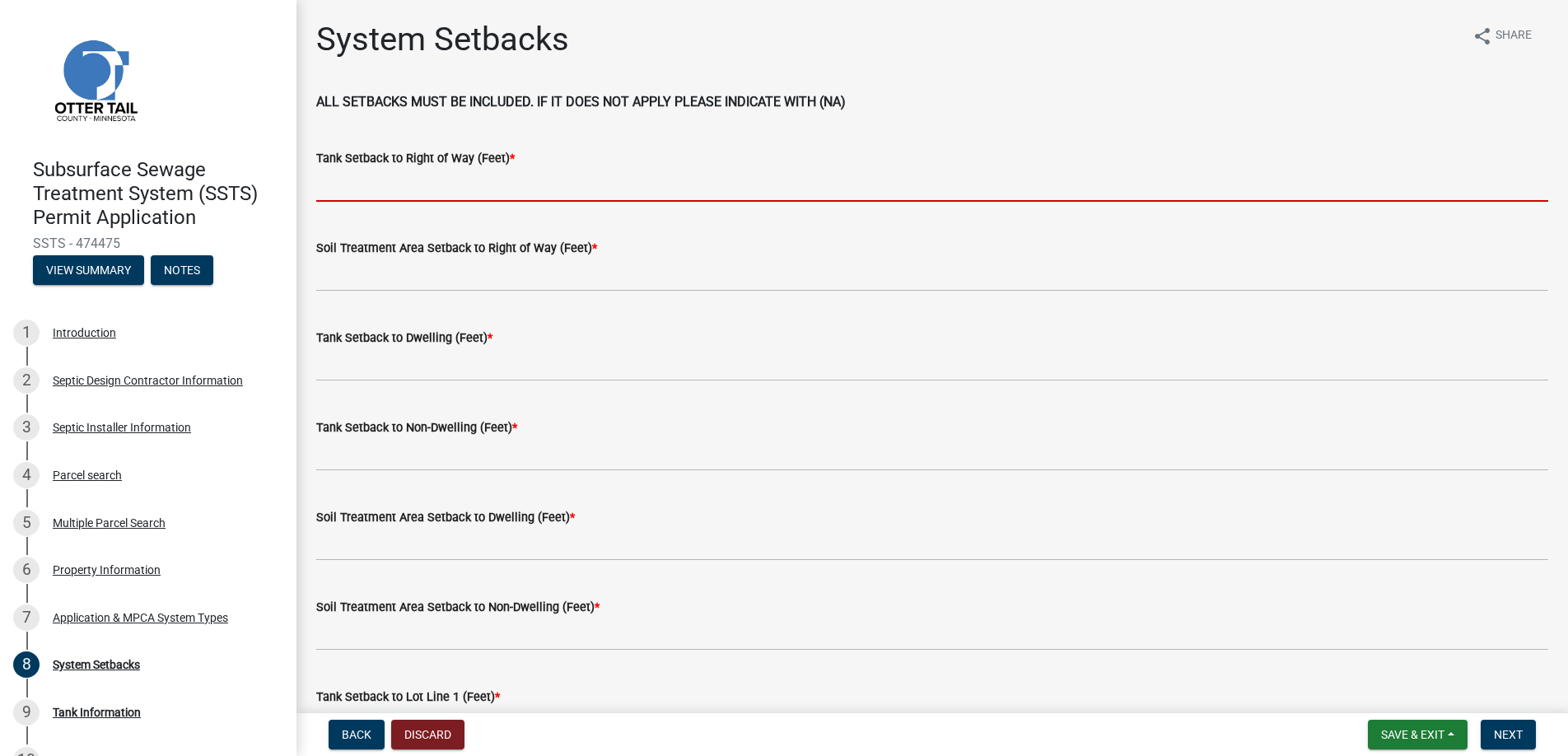
click at [358, 185] on input "Tank Setback to Right of Way (Feet) *" at bounding box center [931, 185] width 1232 height 34
type input "+100"
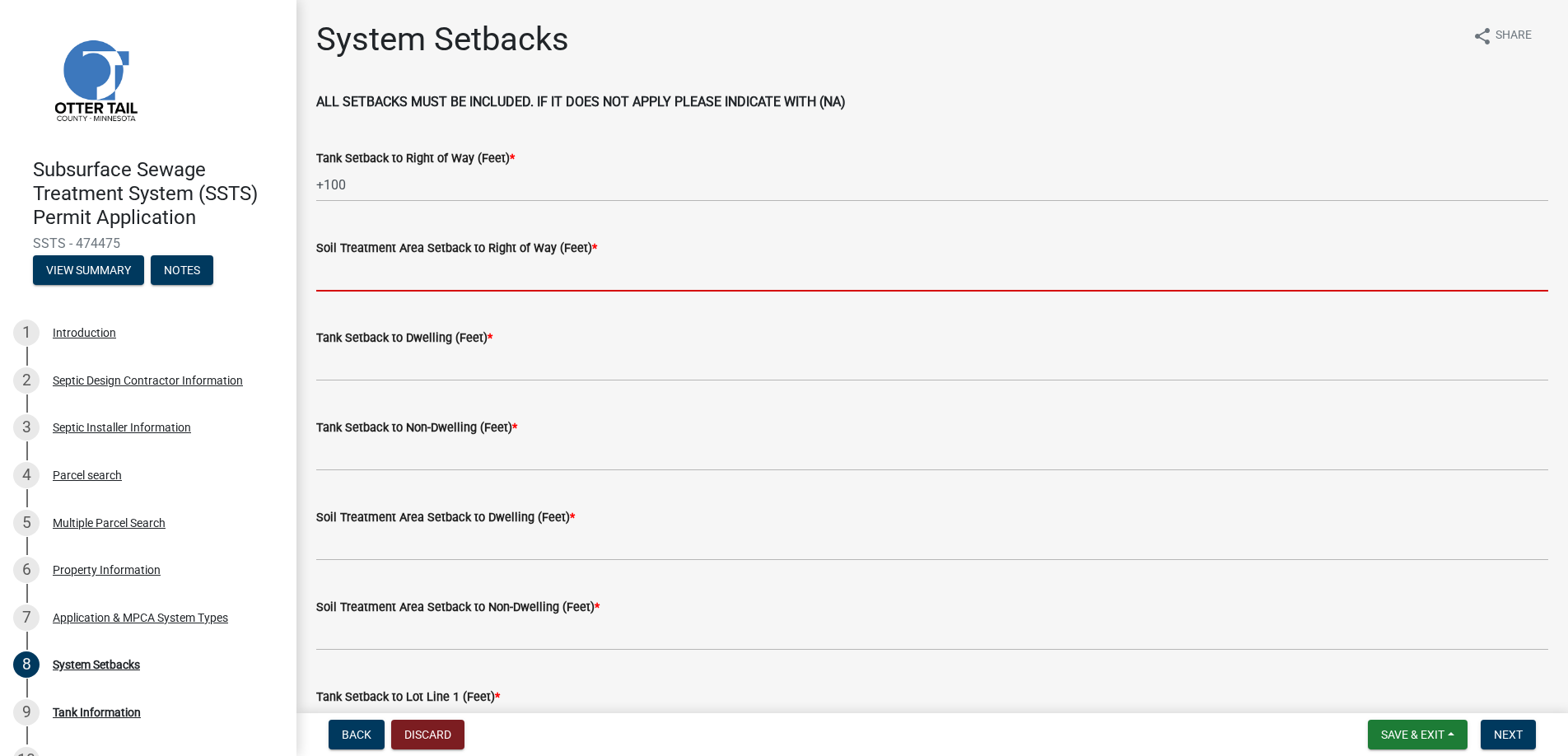
click at [368, 271] on input "Soil Treatment Area Setback to Right of Way (Feet) *" at bounding box center [931, 275] width 1232 height 34
type input "+100"
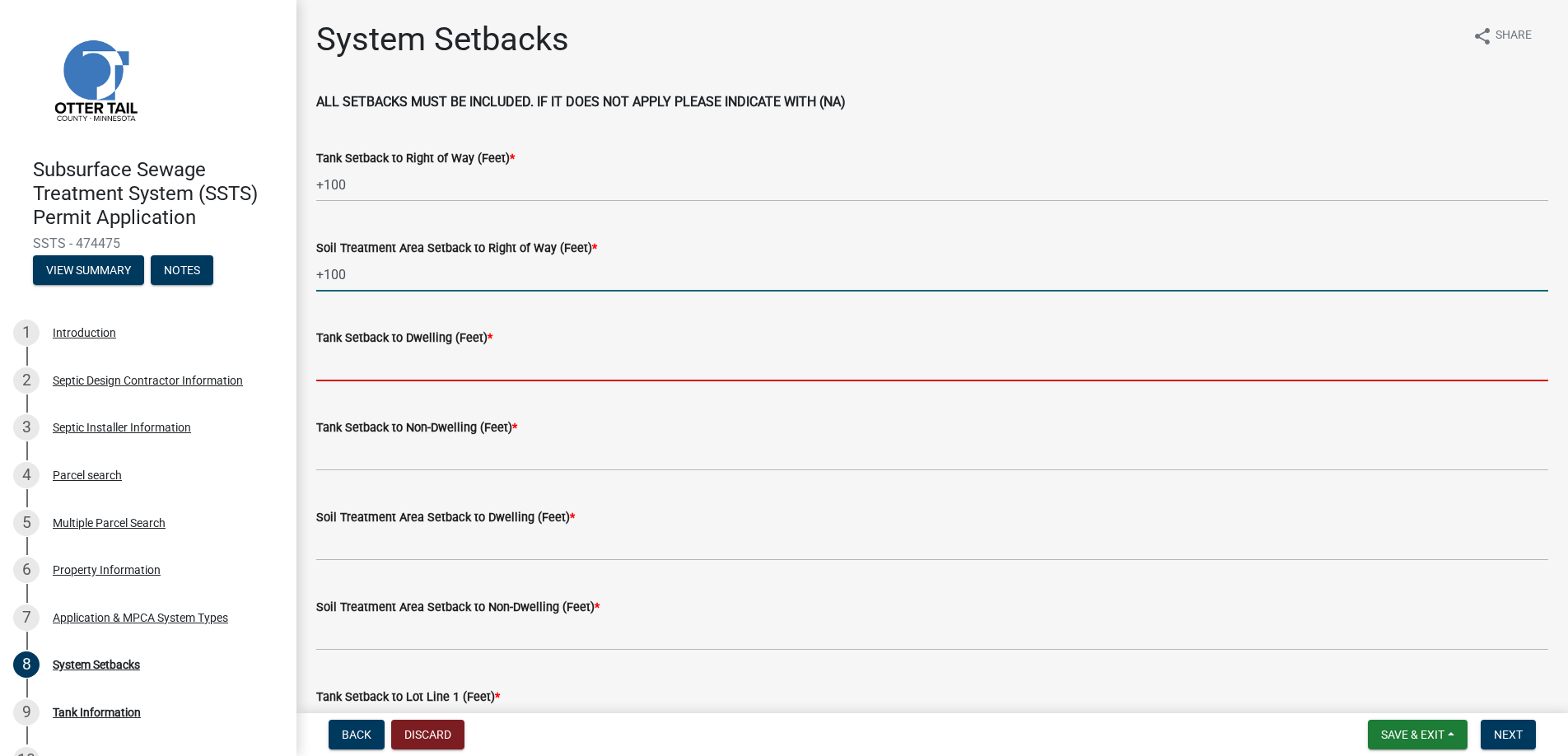
click at [360, 360] on input "Tank Setback to Dwelling (Feet) *" at bounding box center [931, 365] width 1232 height 34
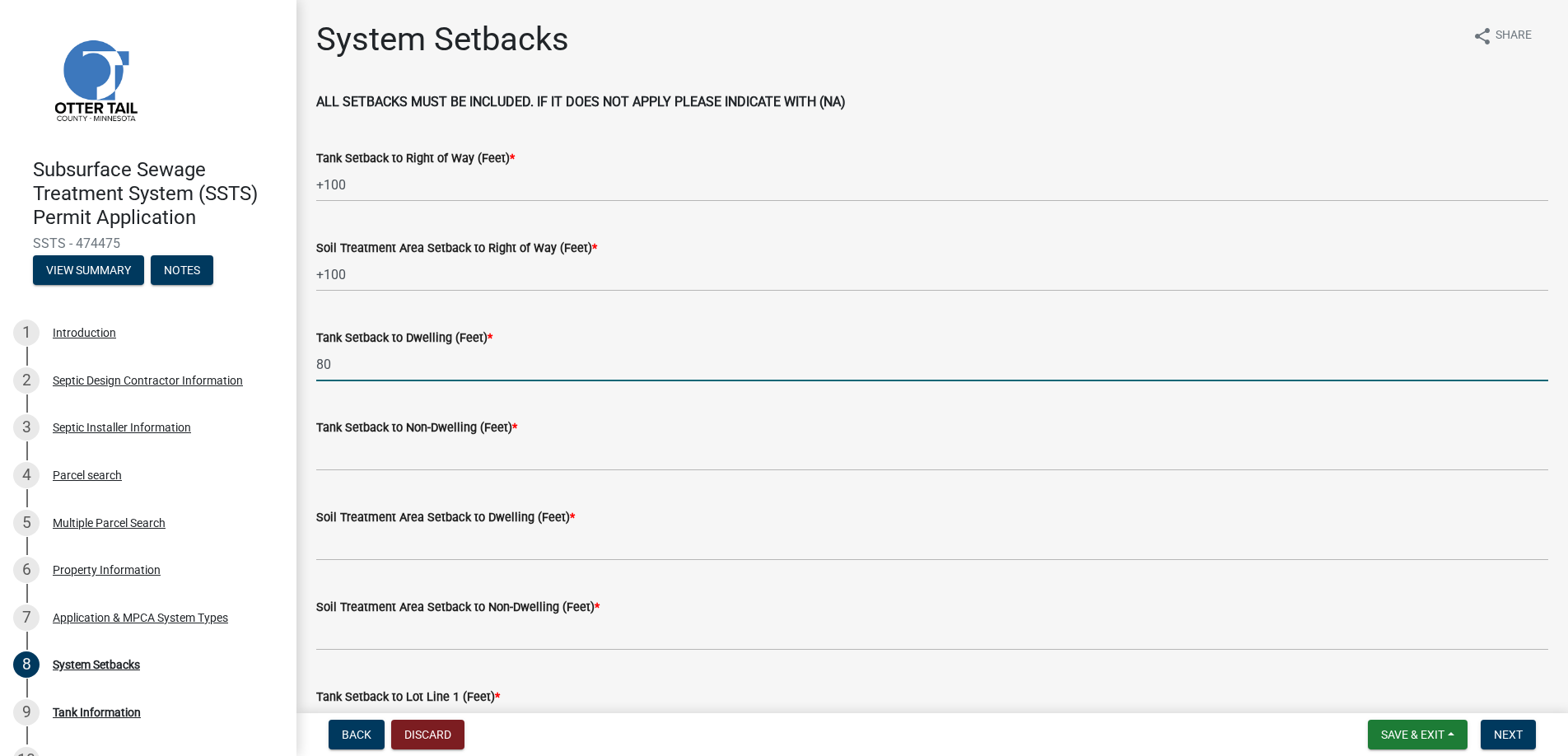
type input "80"
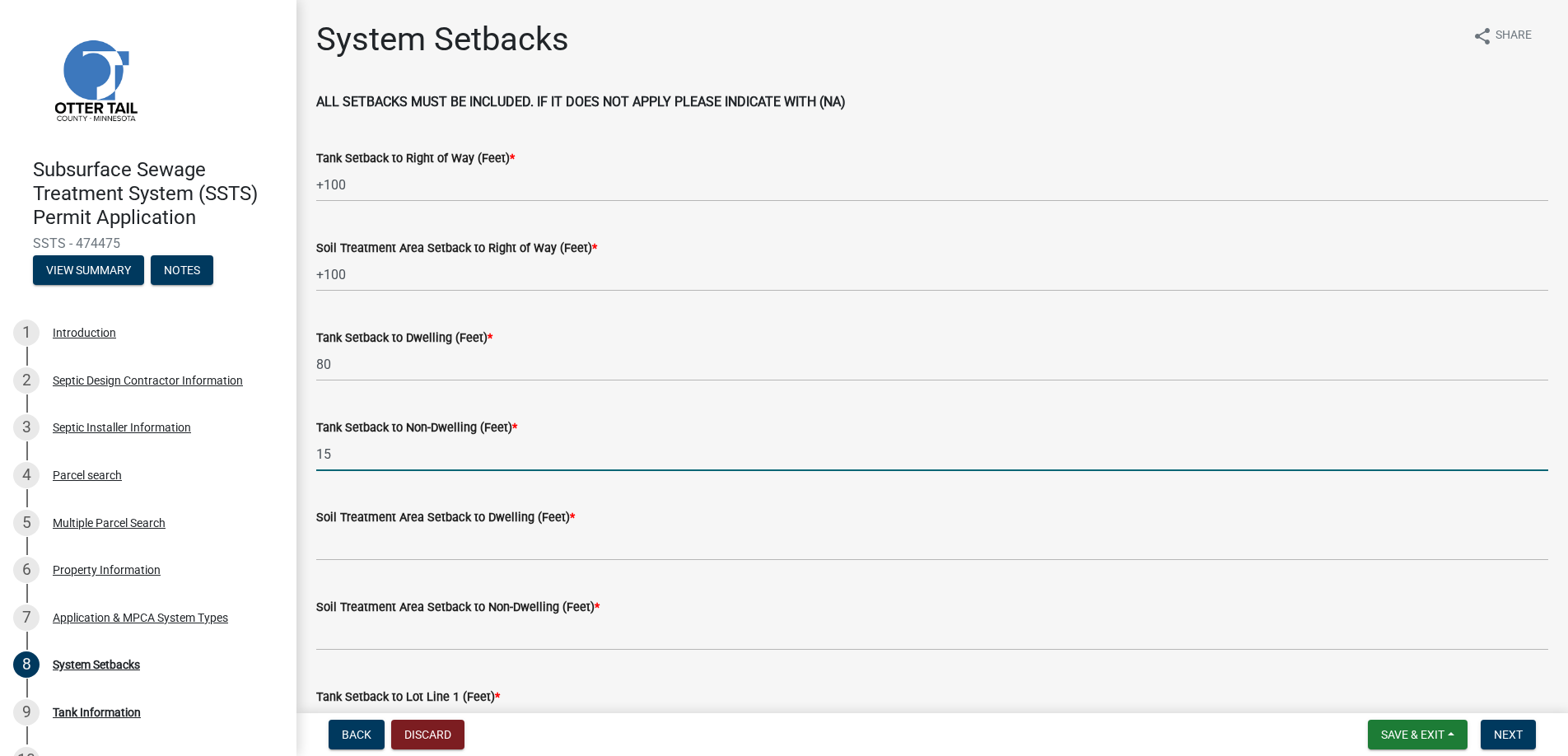
type input "15"
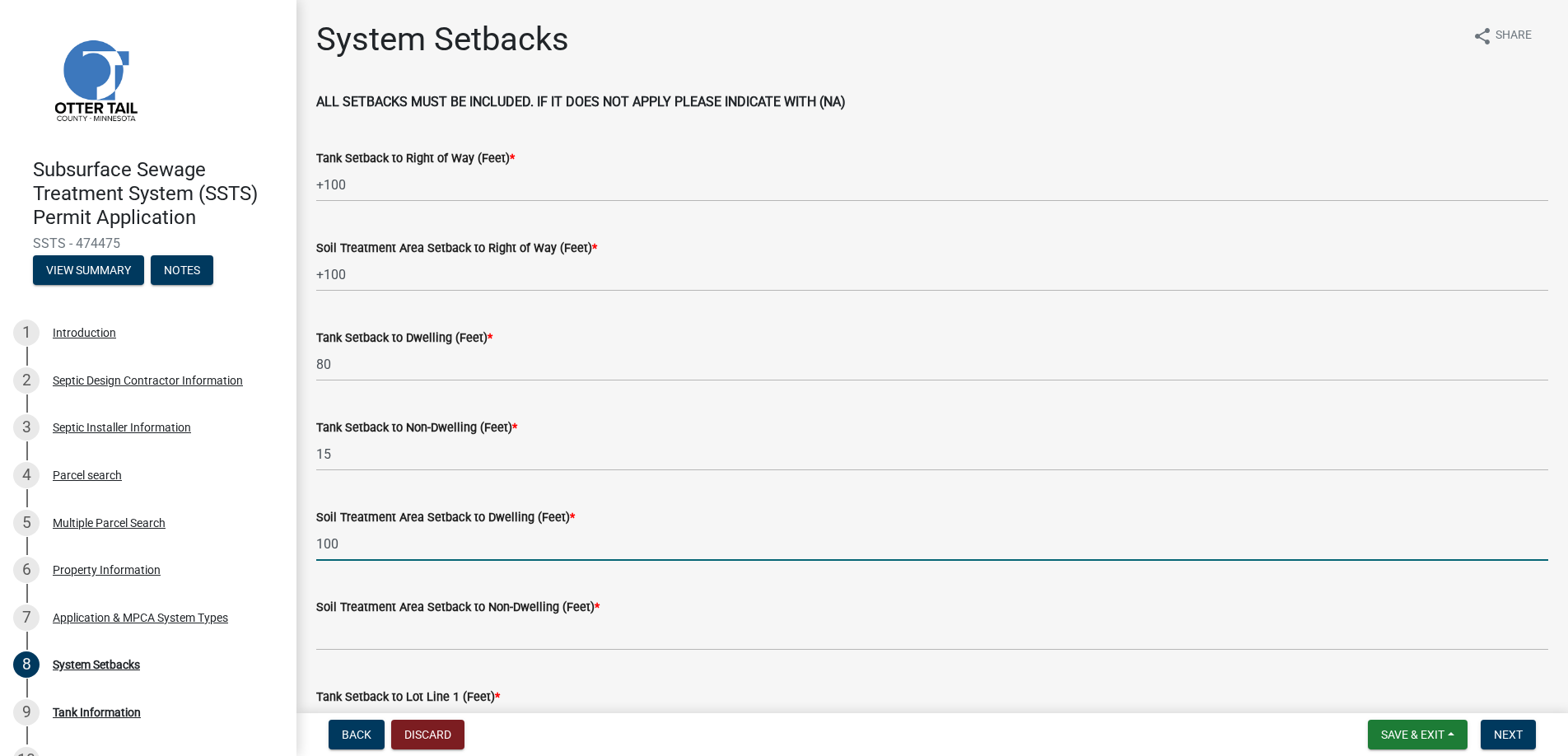
type input "100"
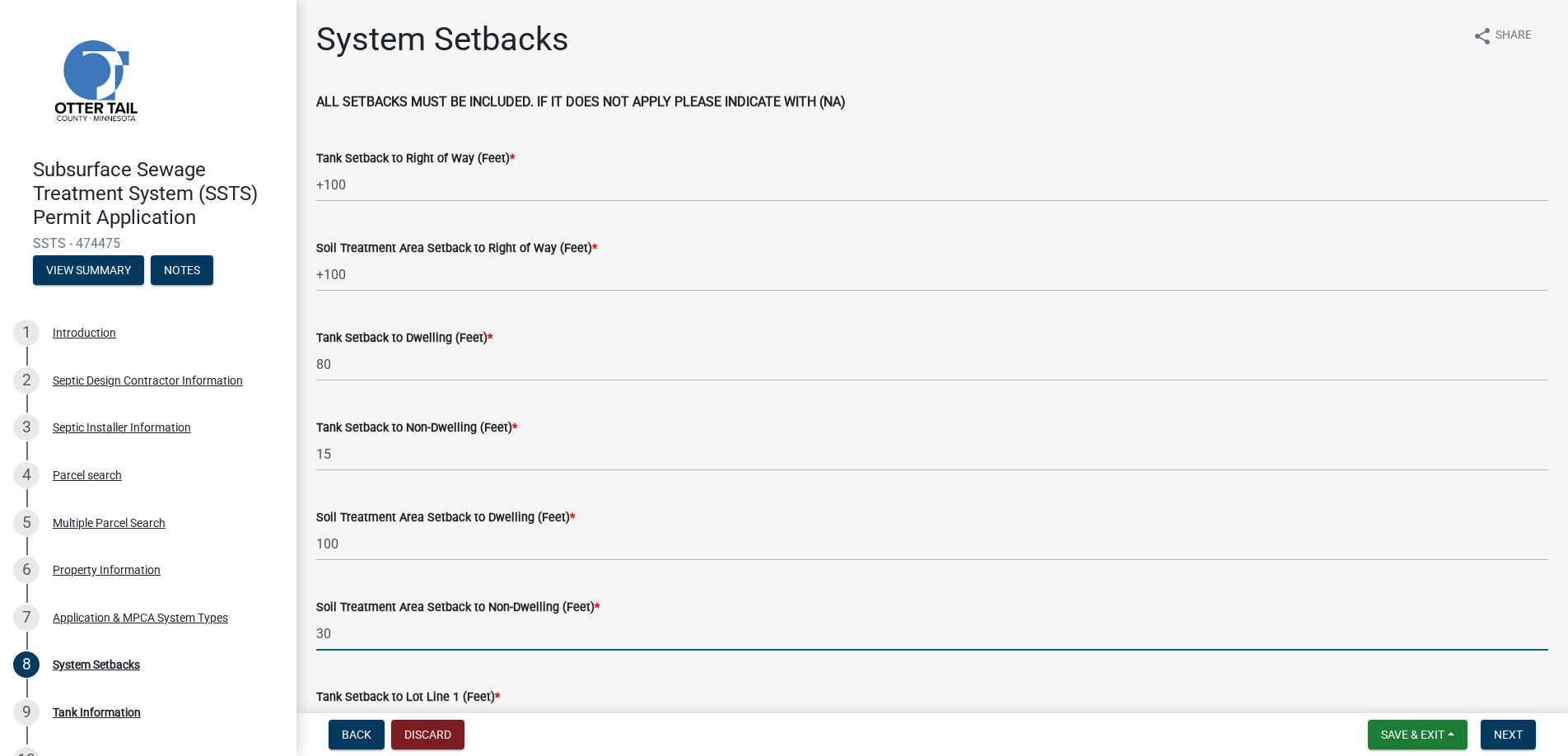
type input "30"
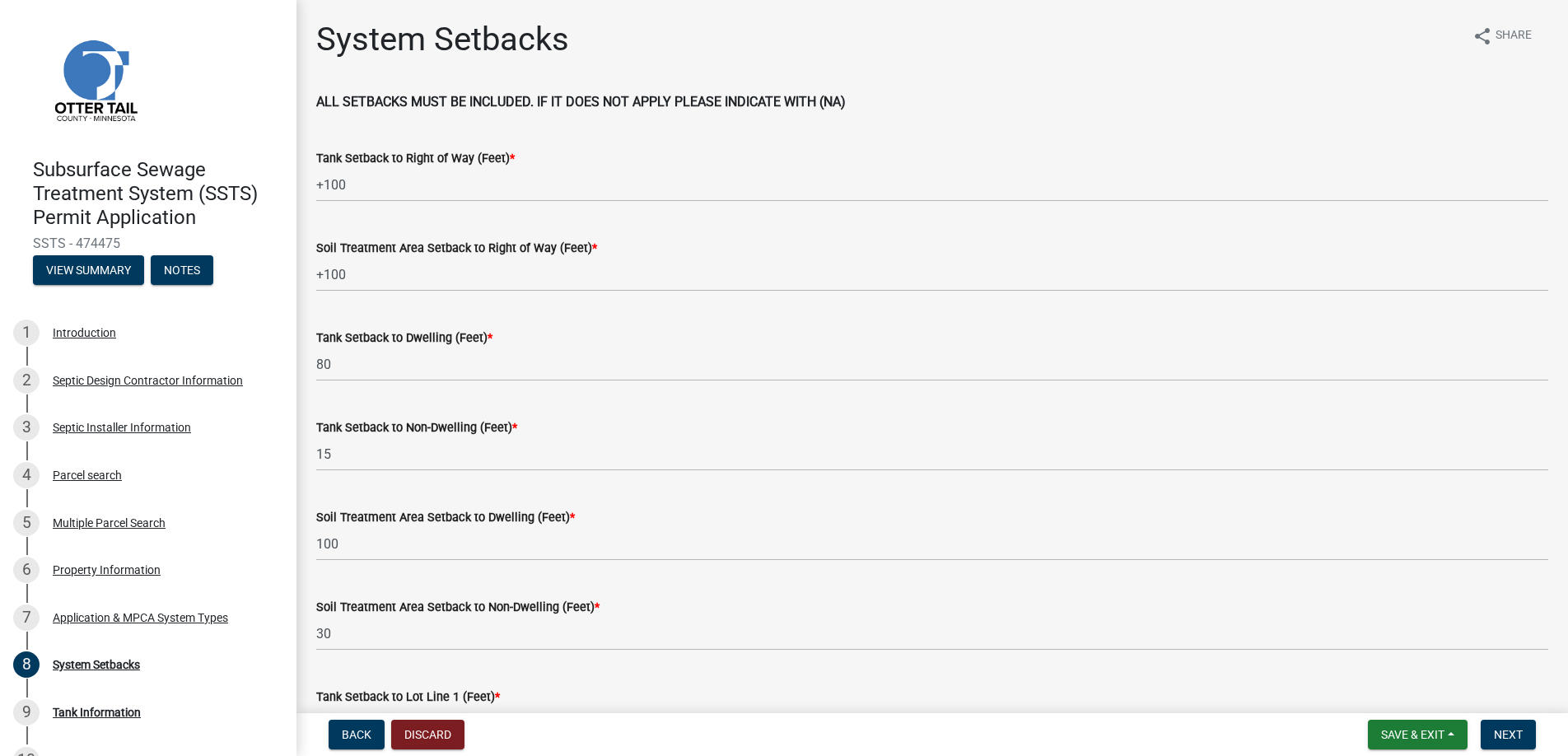
scroll to position [371, 0]
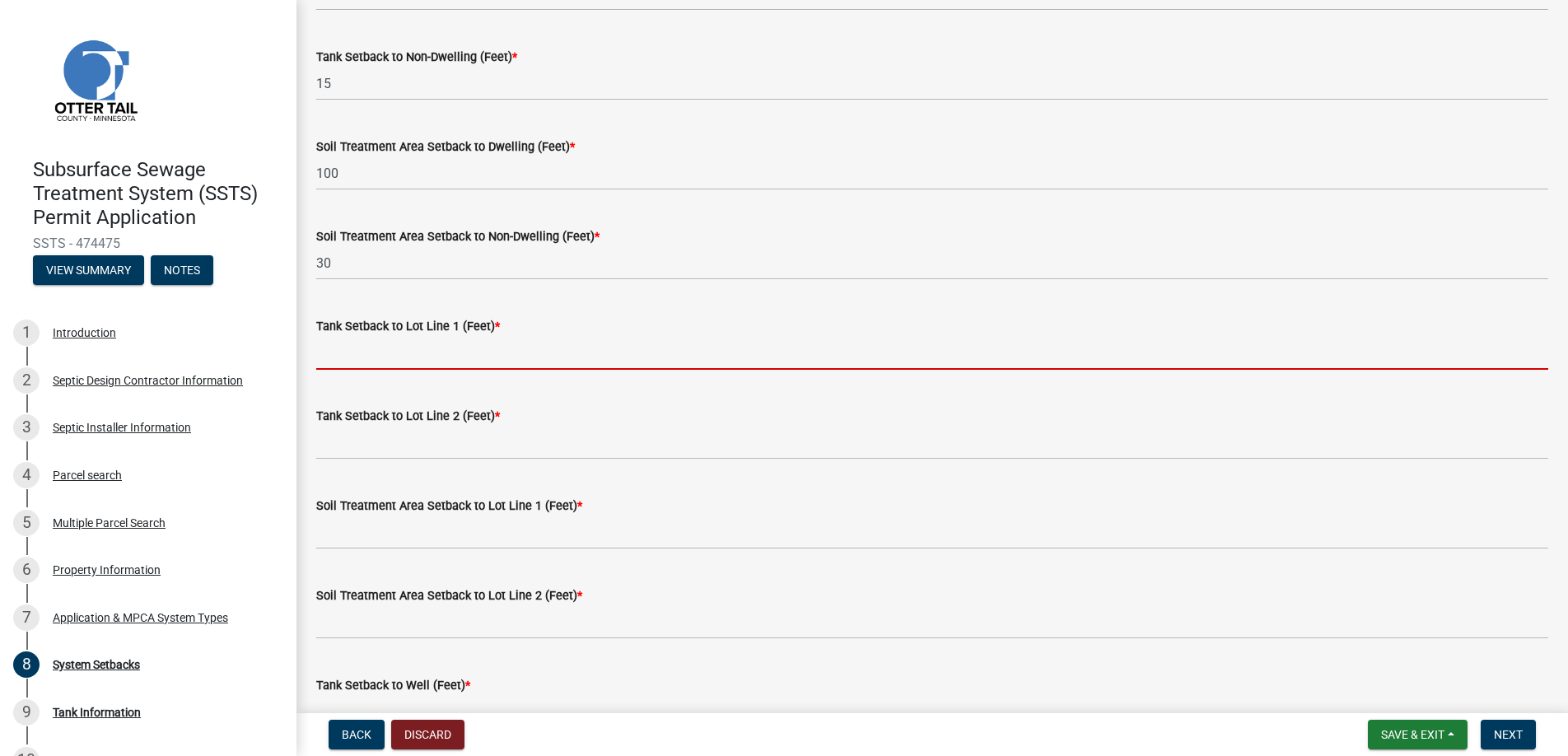
click at [377, 349] on input "Tank Setback to Lot Line 1 (Feet) *" at bounding box center [931, 353] width 1232 height 34
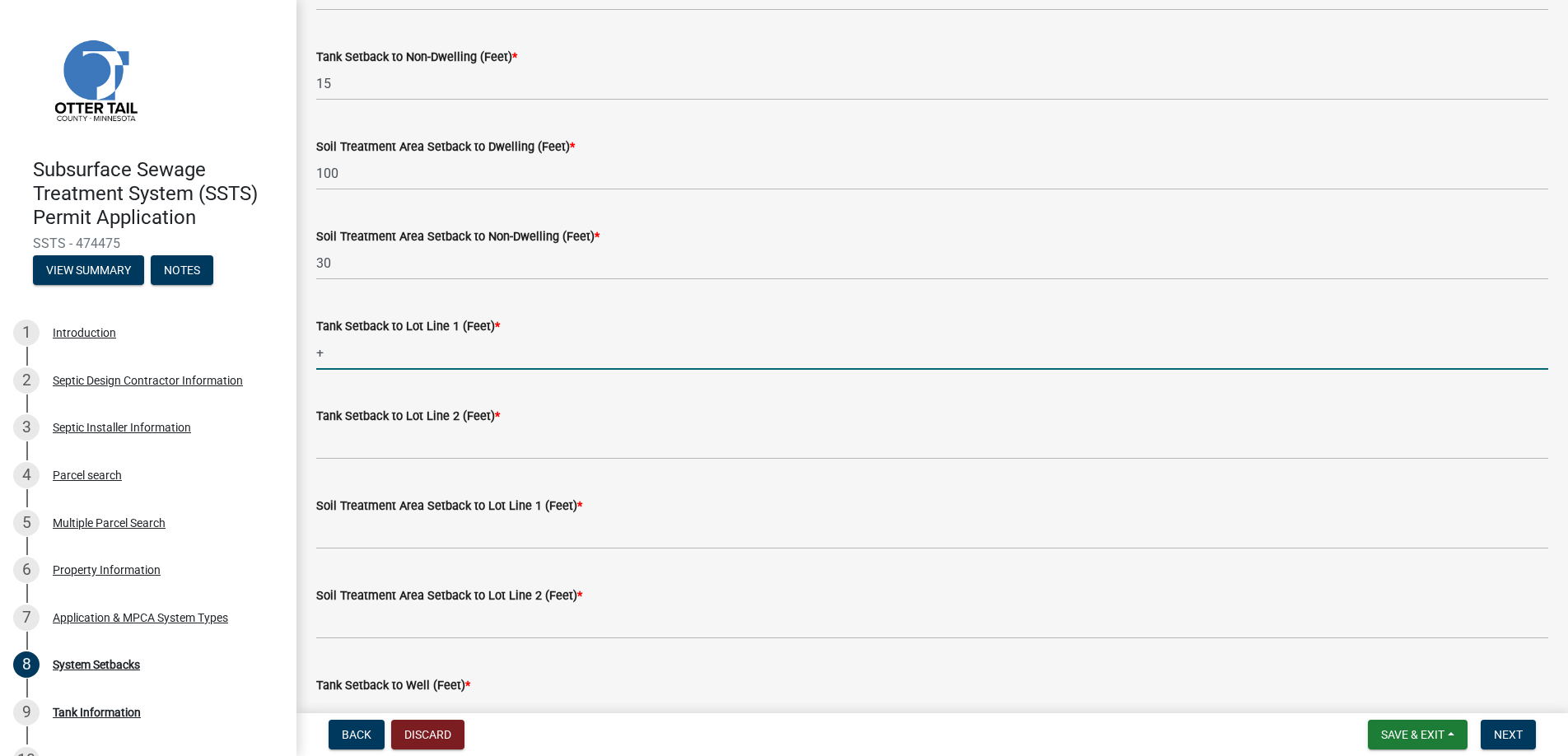
type input "+100"
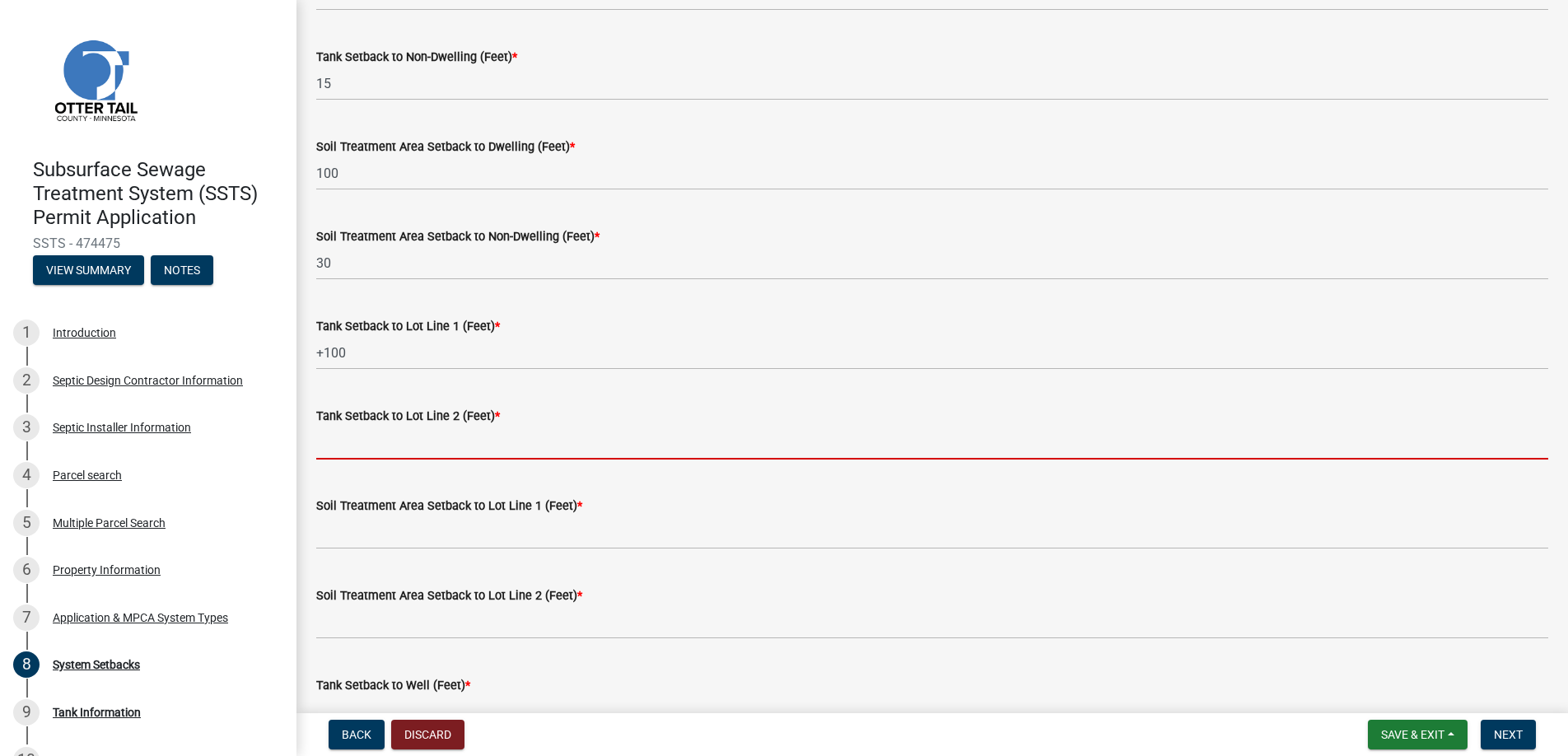
click at [348, 447] on input "Tank Setback to Lot Line 2 (Feet) *" at bounding box center [931, 443] width 1232 height 34
type input "+100"
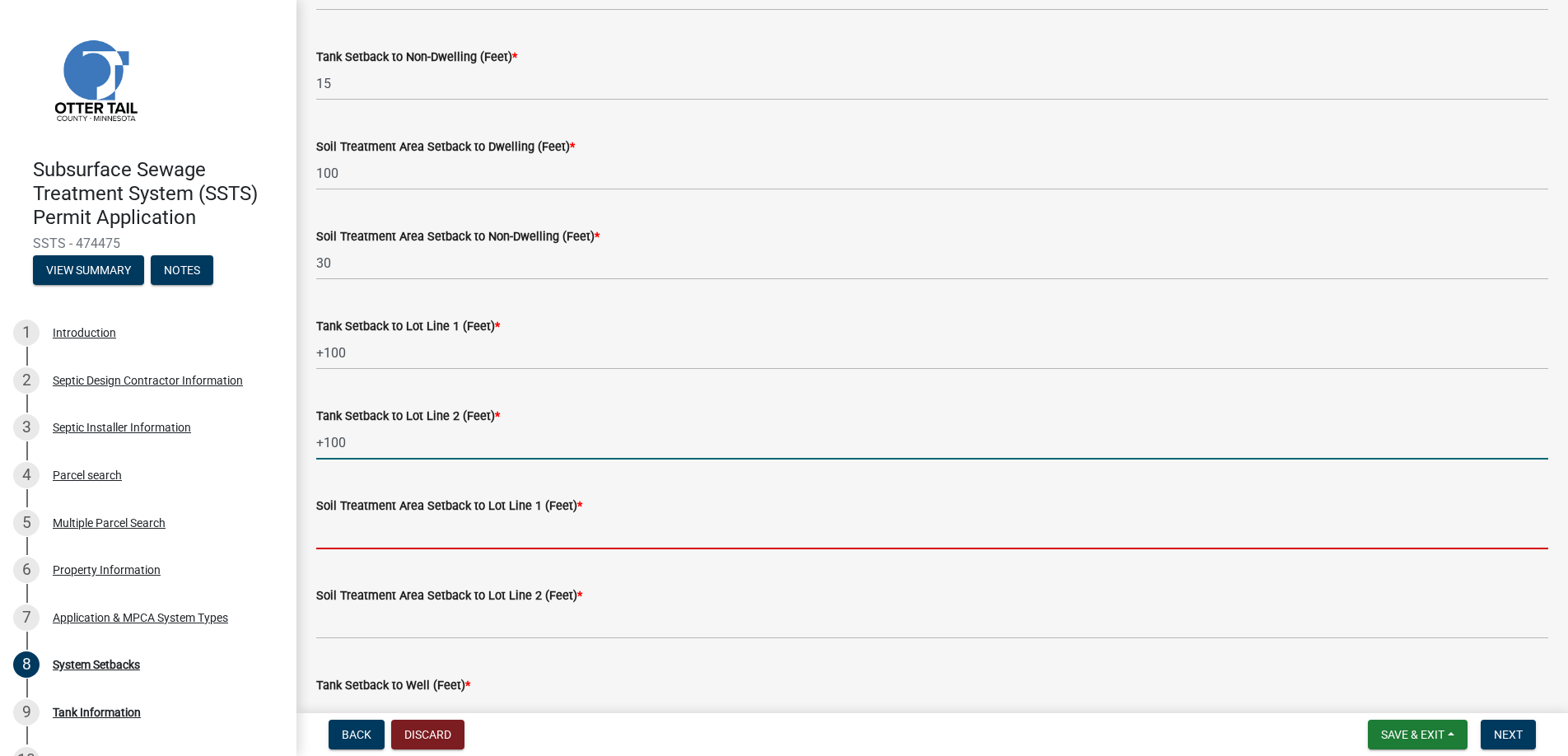
click at [361, 528] on input "Soil Treatment Area Setback to Lot Line 1 (Feet) *" at bounding box center [931, 533] width 1232 height 34
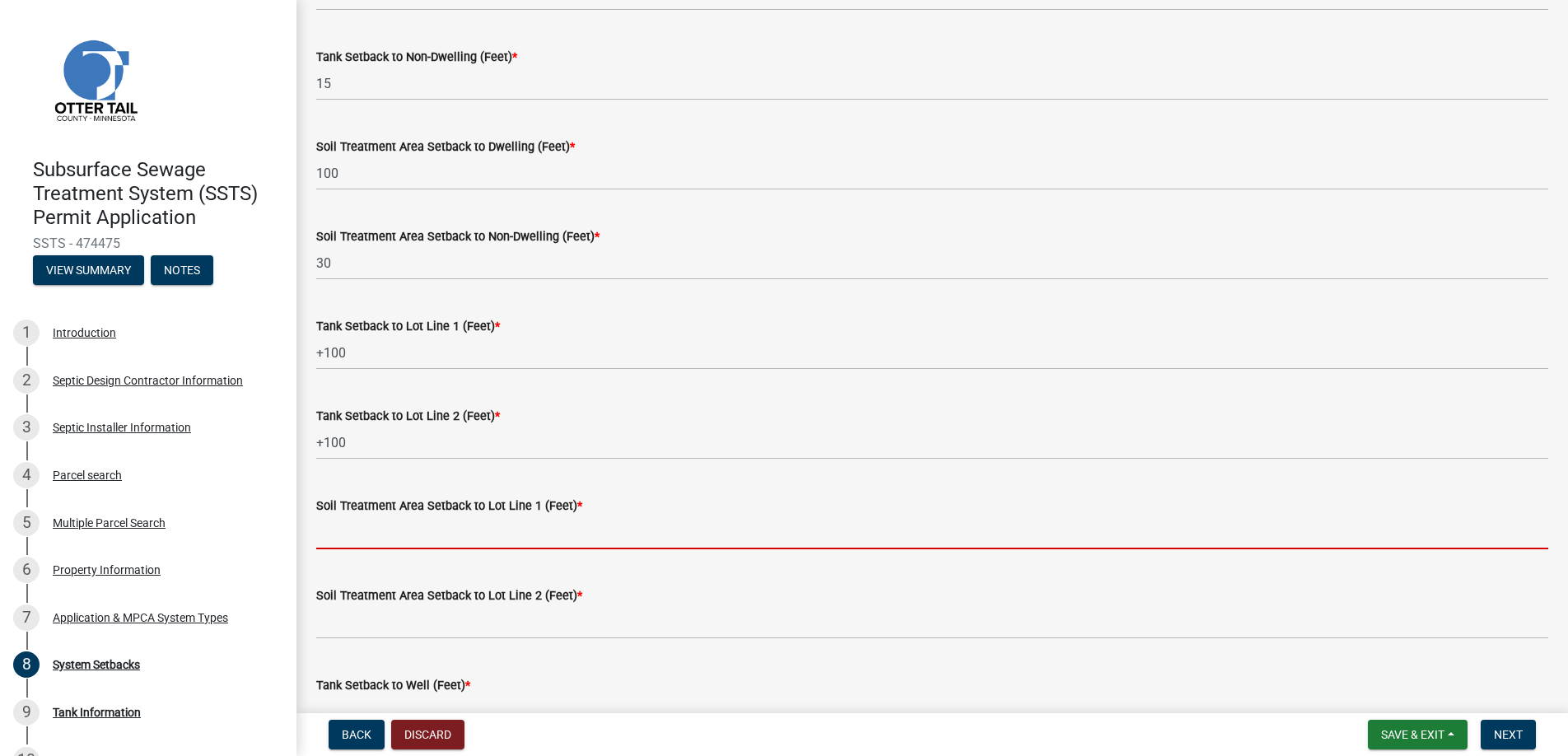
type input "+100"
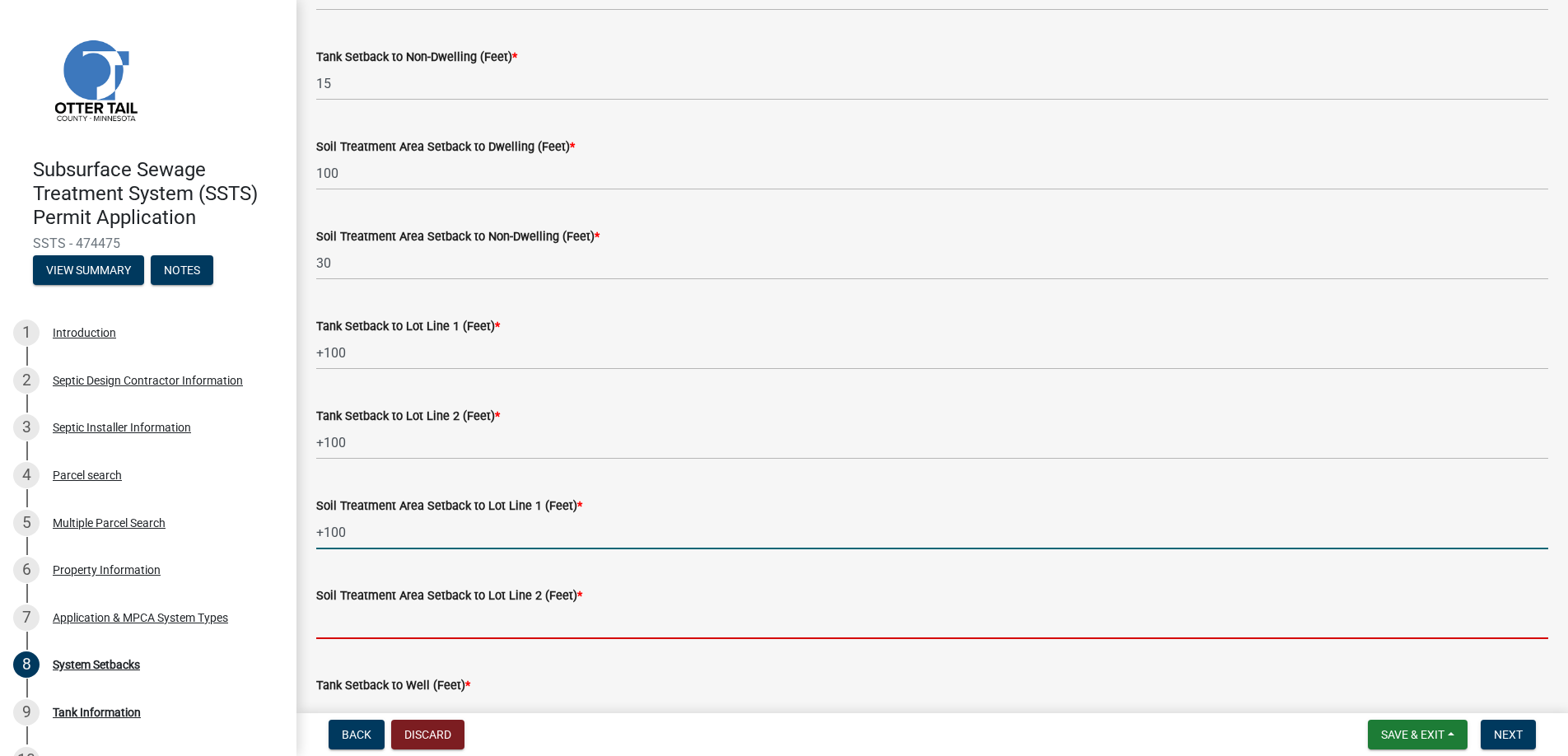
click at [375, 620] on input "Soil Treatment Area Setback to Lot Line 2 (Feet) *" at bounding box center [931, 623] width 1232 height 34
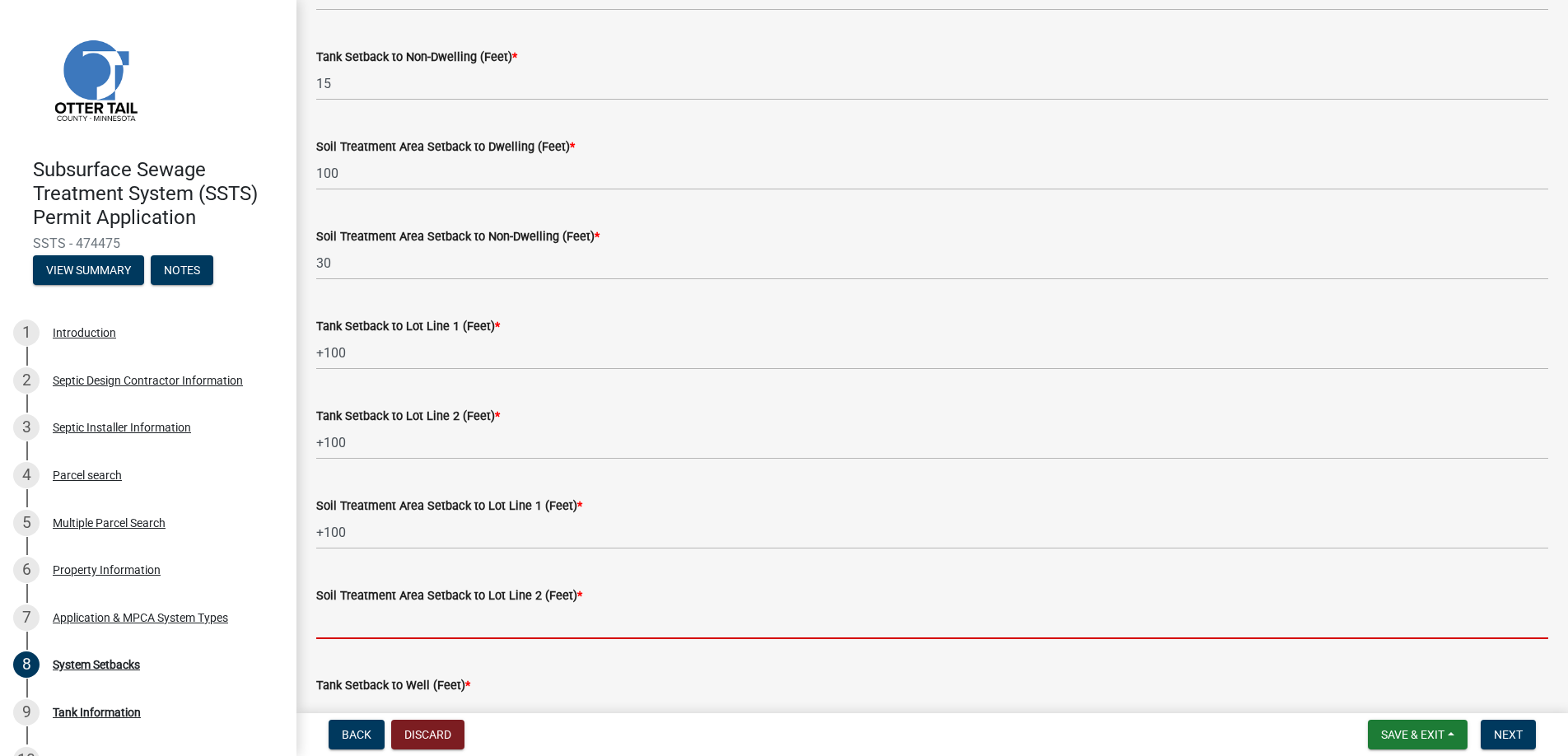
type input "+100"
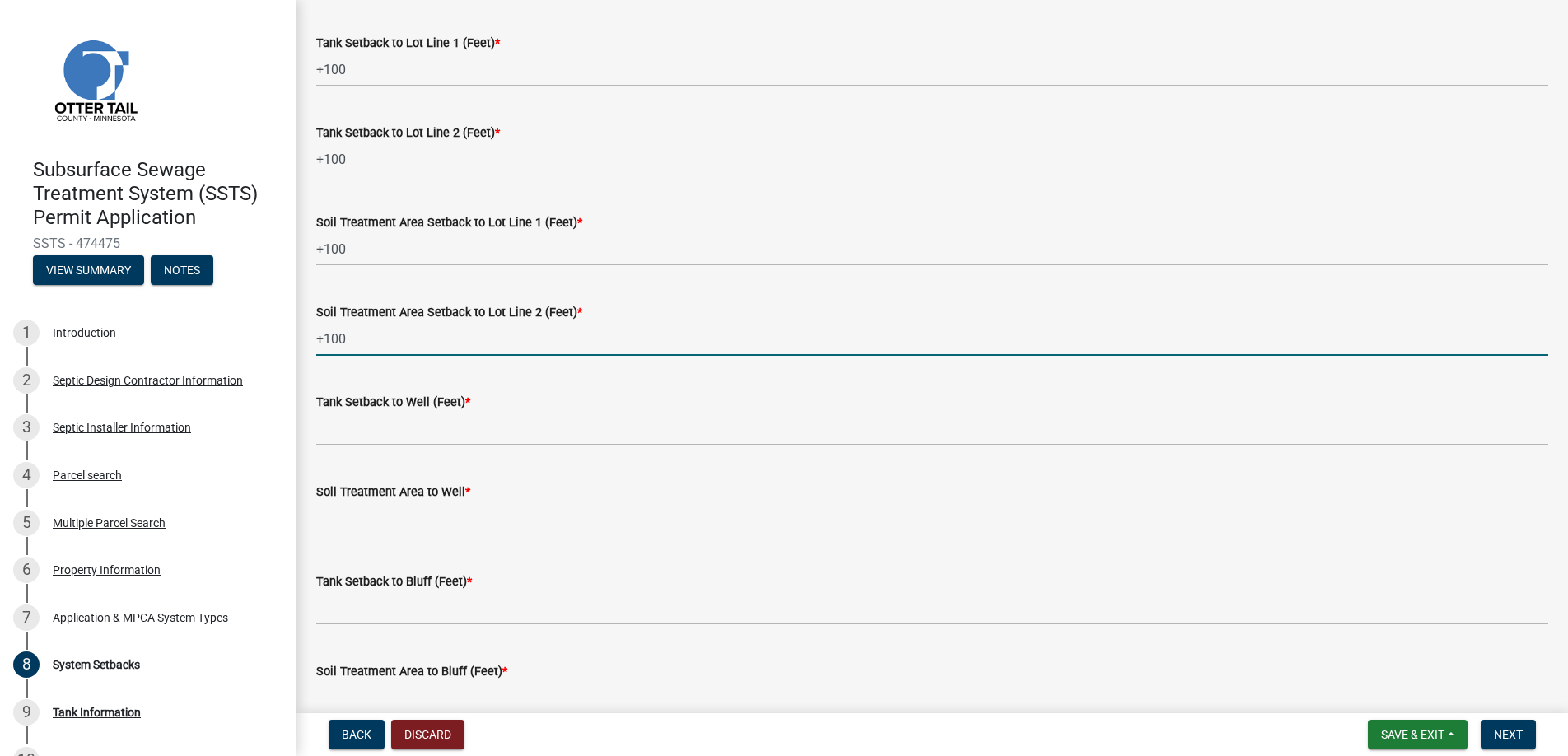
scroll to position [700, 0]
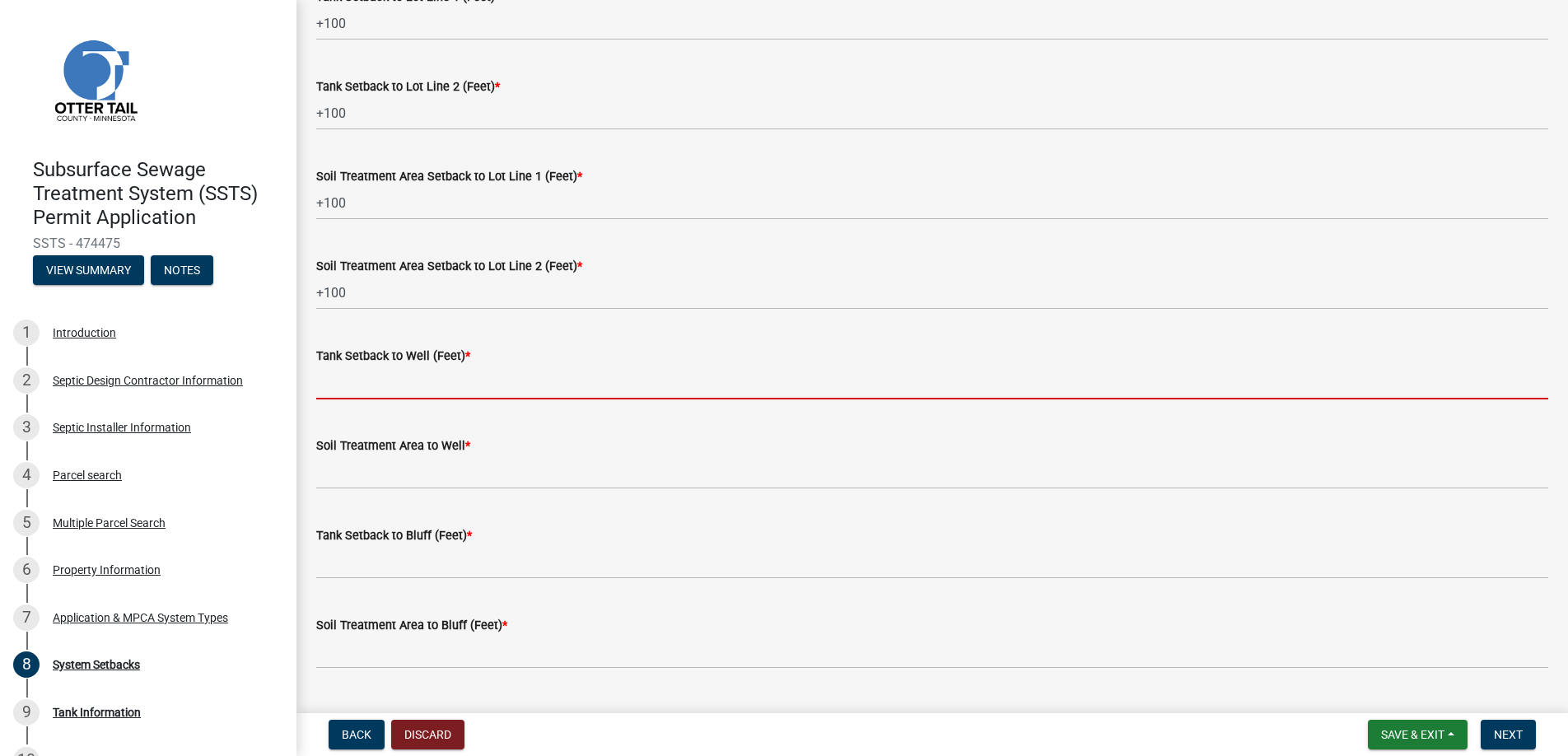
click at [359, 377] on input "Tank Setback to Well (Feet) *" at bounding box center [931, 383] width 1232 height 34
type input "80"
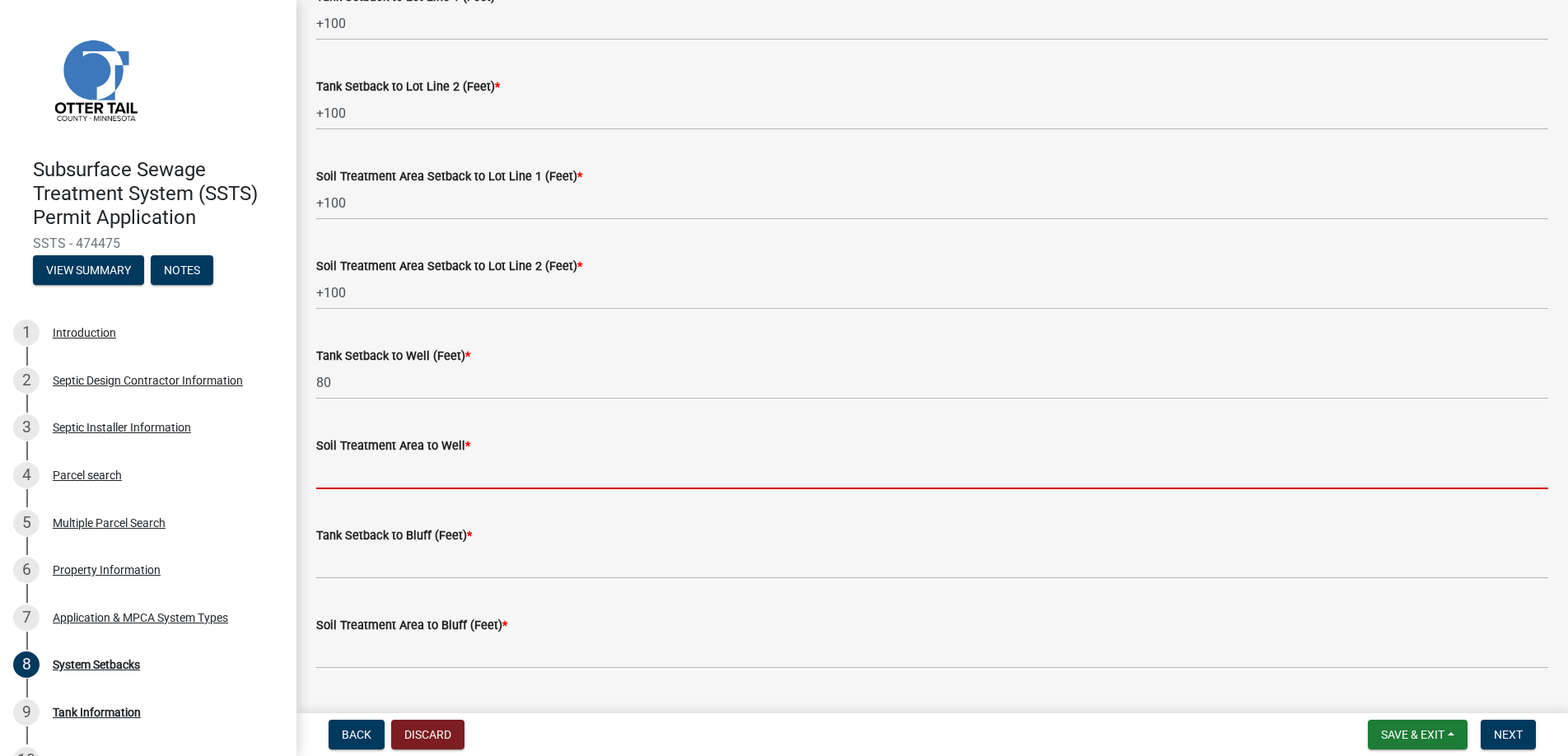
click at [352, 474] on input "Soil Treatment Area to Well *" at bounding box center [931, 473] width 1232 height 34
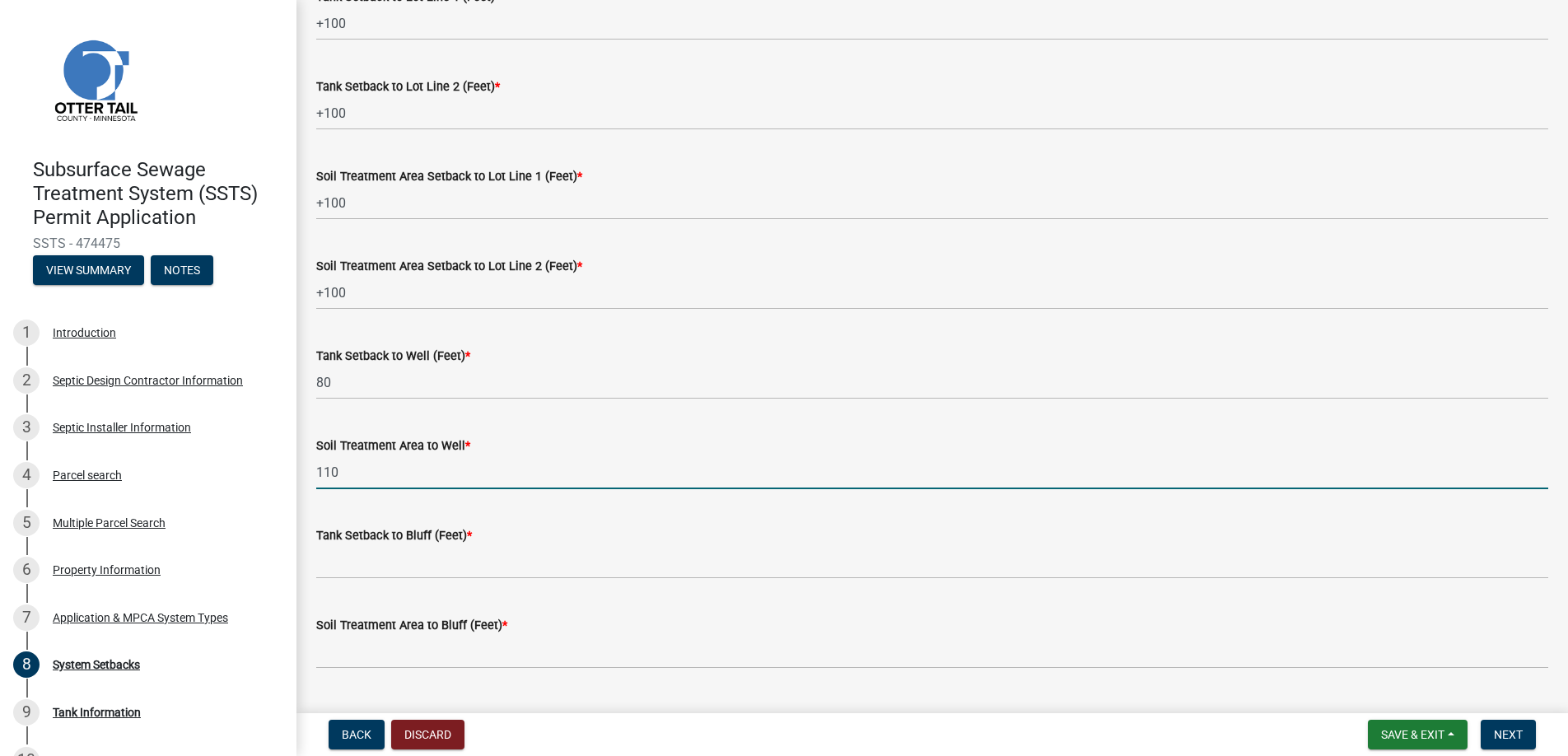
type input "110"
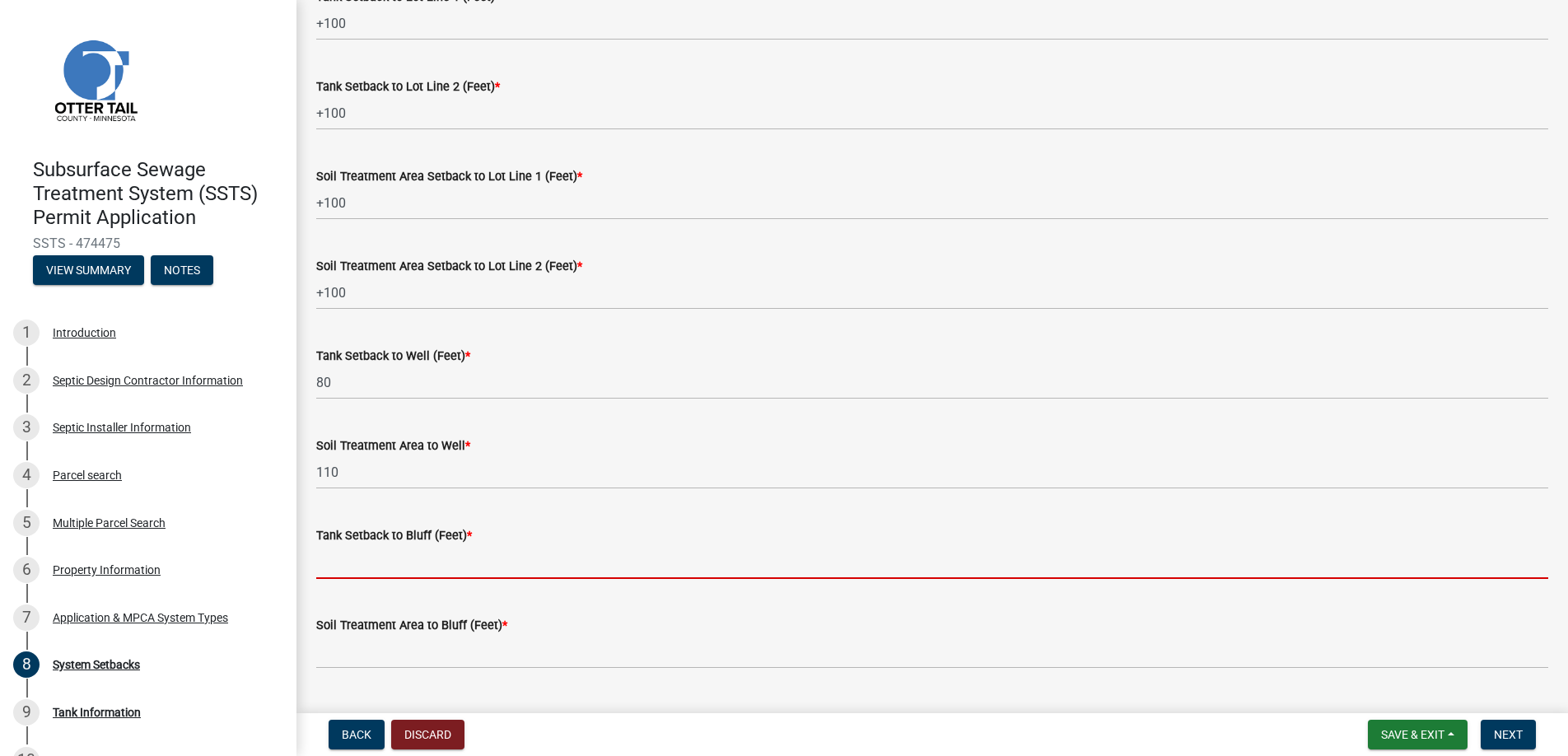
click at [351, 557] on input "Tank Setback to Bluff (Feet) *" at bounding box center [931, 563] width 1232 height 34
type input "na"
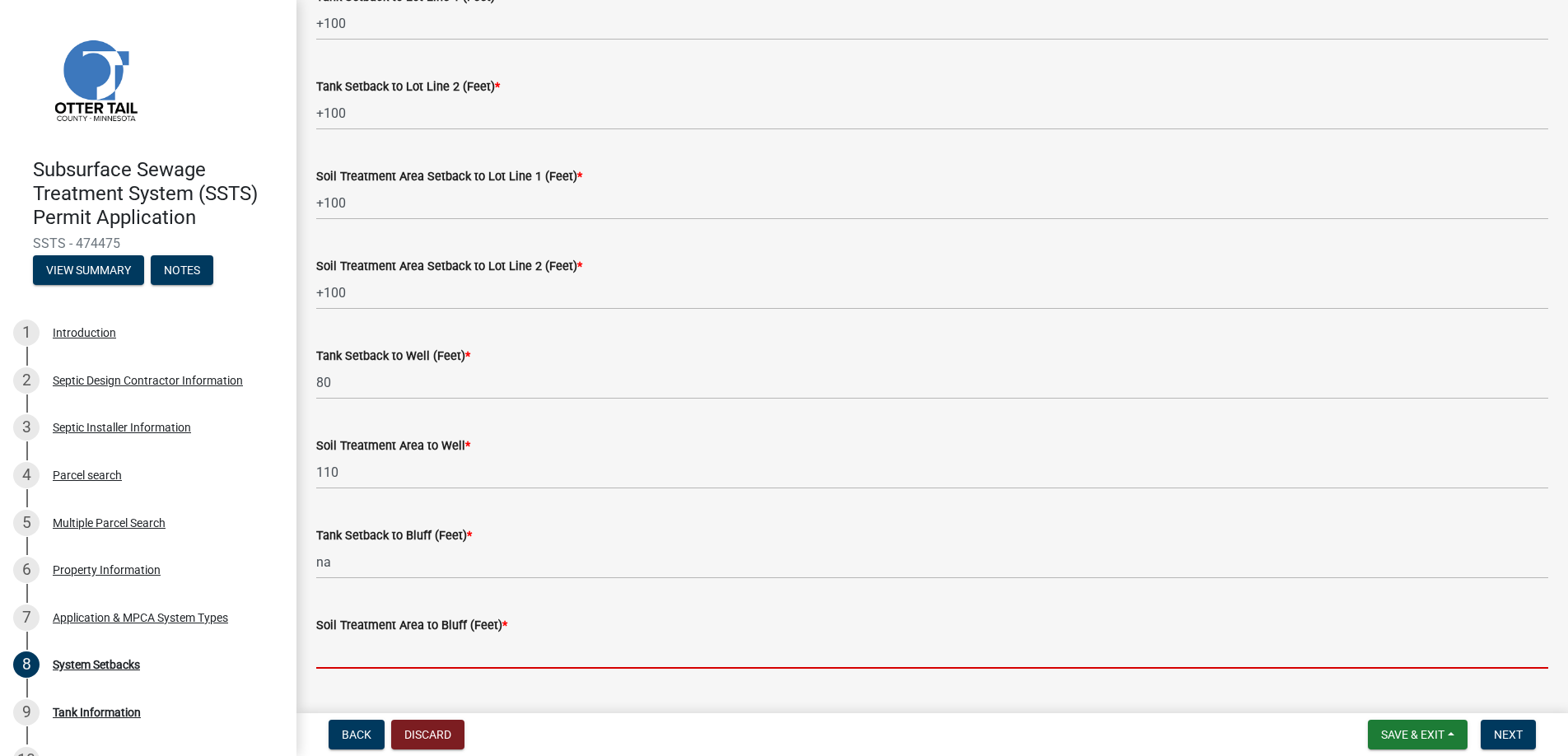
click at [376, 651] on input "Soil Treatment Area to Bluff (Feet) *" at bounding box center [931, 652] width 1232 height 34
type input "na"
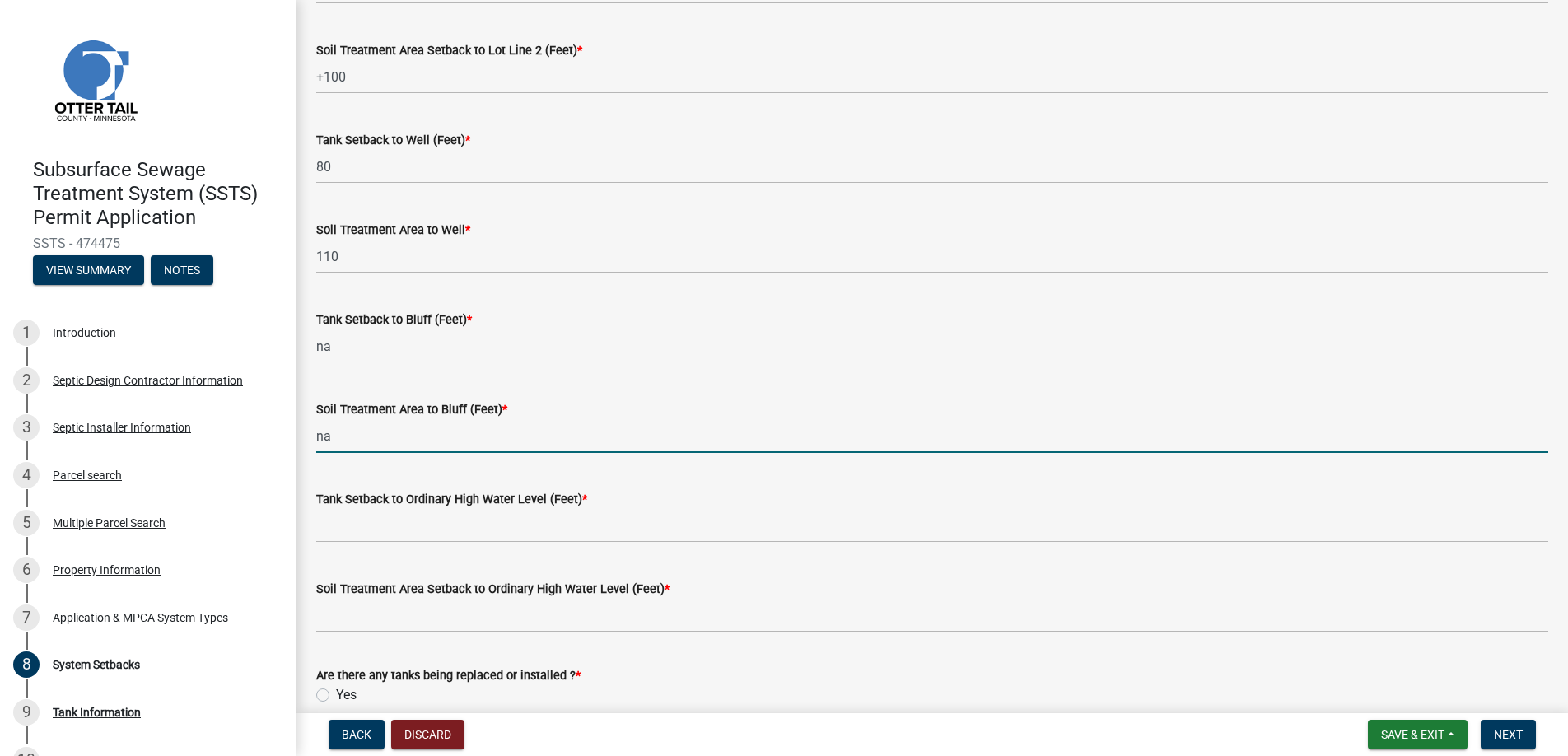
scroll to position [1014, 0]
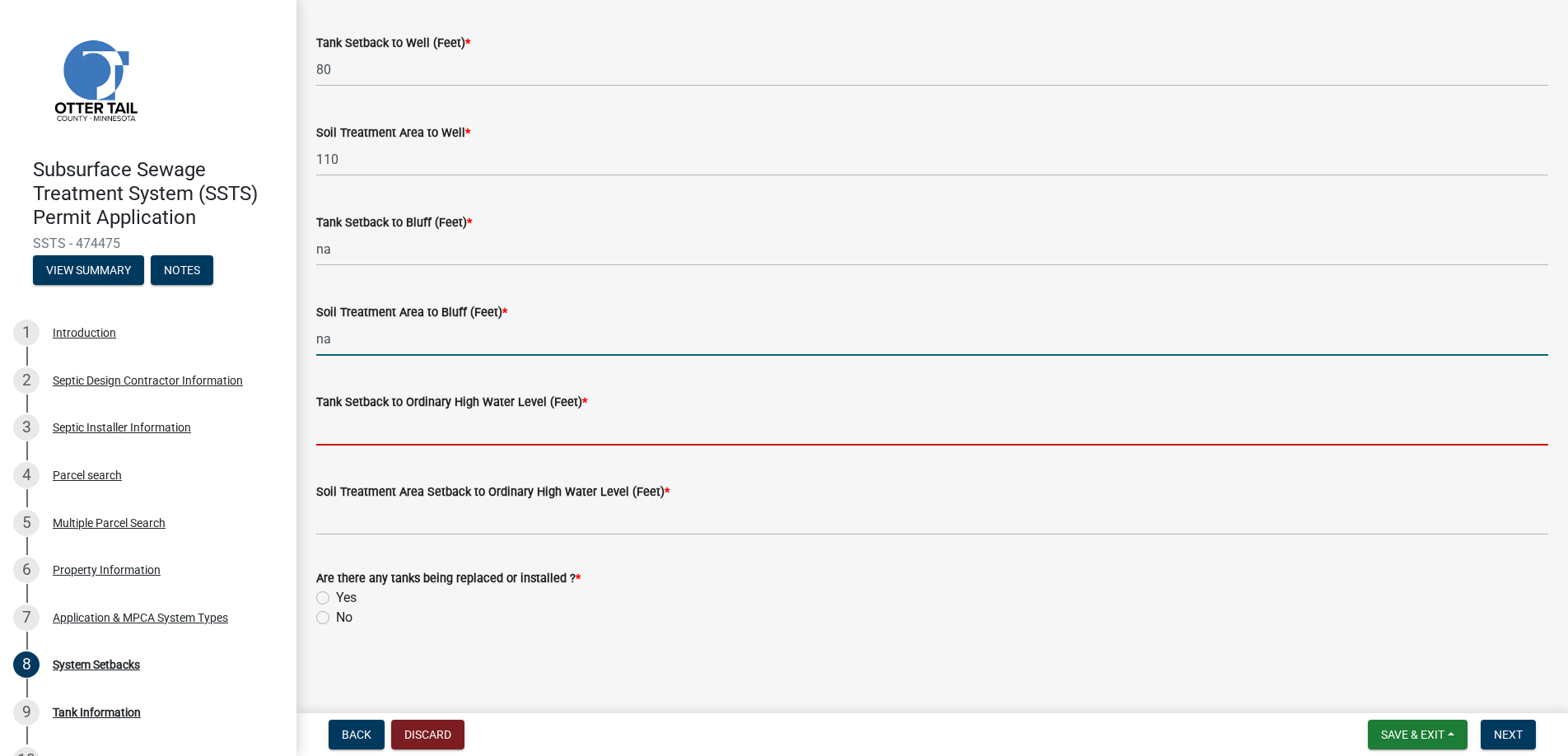
click at [367, 428] on input "Tank Setback to Ordinary High Water Level (Feet) *" at bounding box center [931, 429] width 1232 height 34
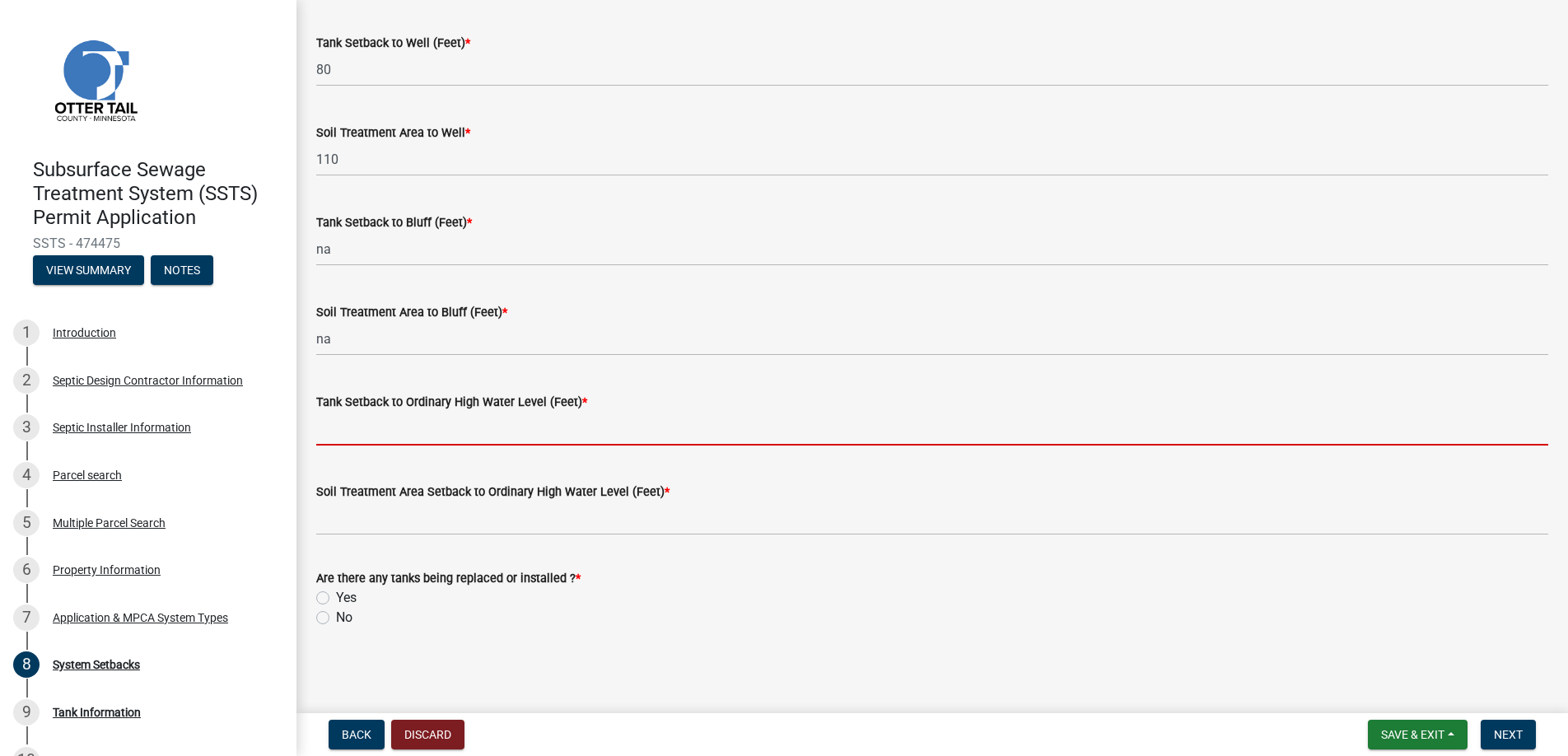
type input "na"
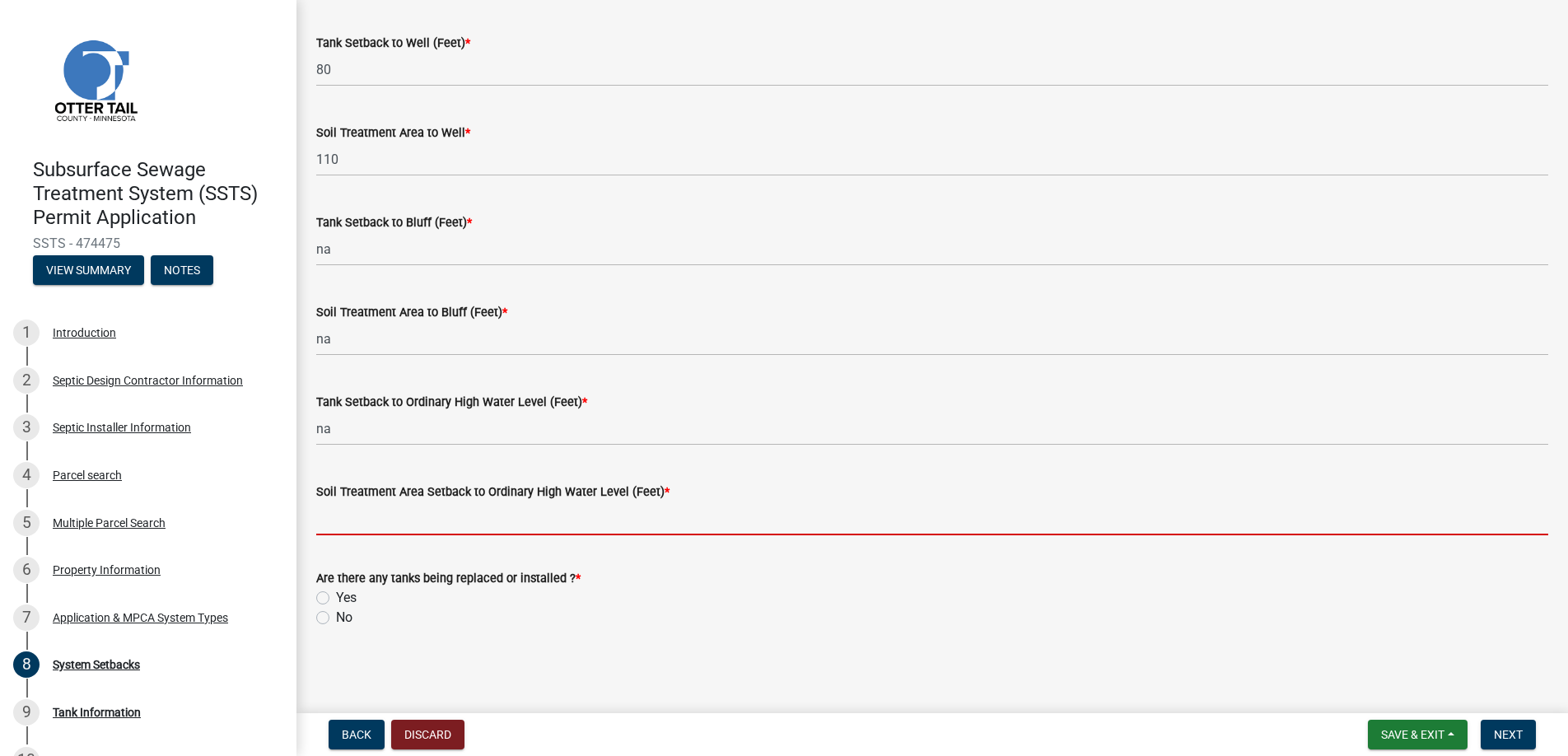
click at [402, 513] on input "Soil Treatment Area Setback to Ordinary High Water Level (Feet) *" at bounding box center [931, 519] width 1232 height 34
type input "na"
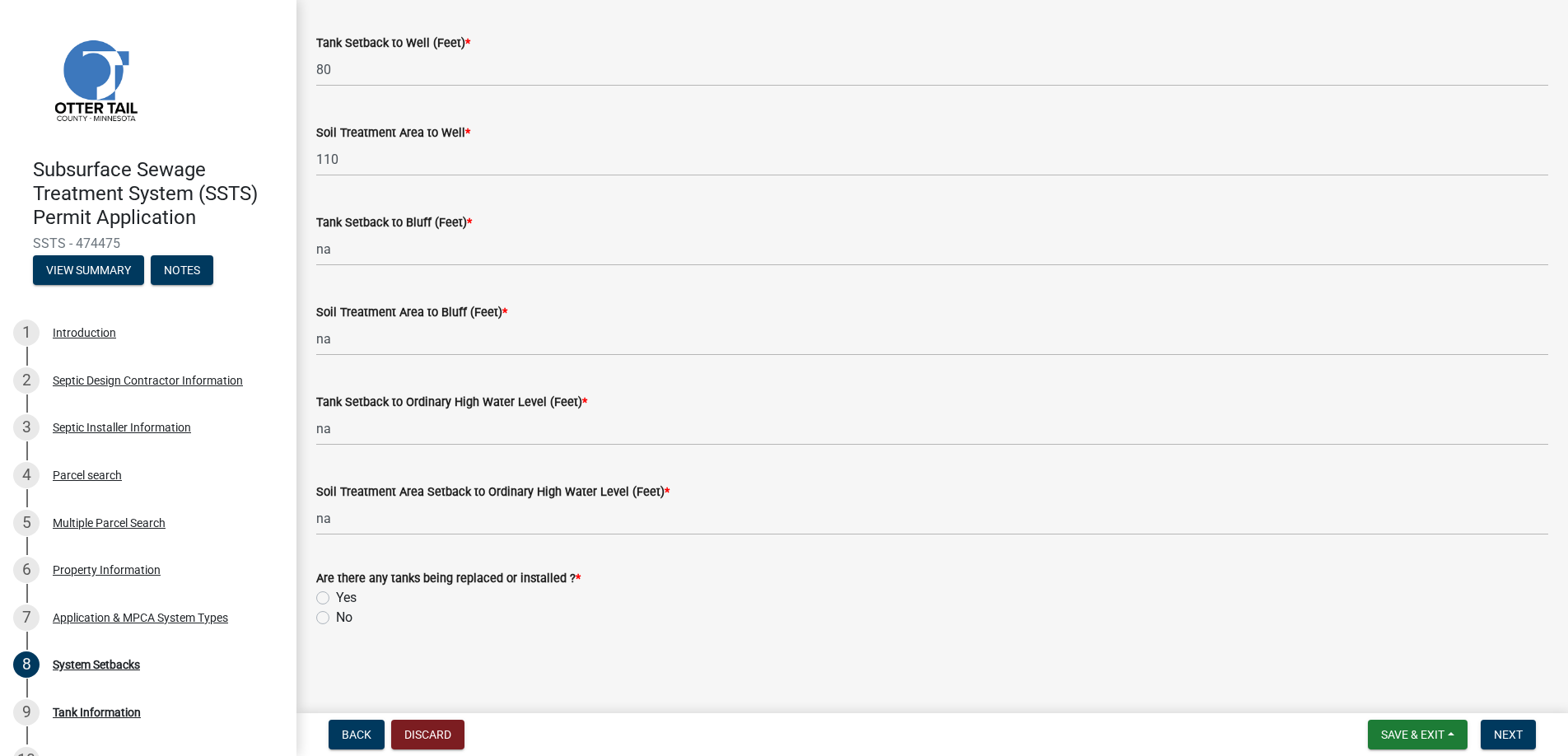
click at [336, 597] on label "Yes" at bounding box center [346, 598] width 21 height 20
click at [336, 597] on input "Yes" at bounding box center [341, 593] width 11 height 11
radio input "true"
click at [1507, 733] on span "Next" at bounding box center [1508, 734] width 29 height 13
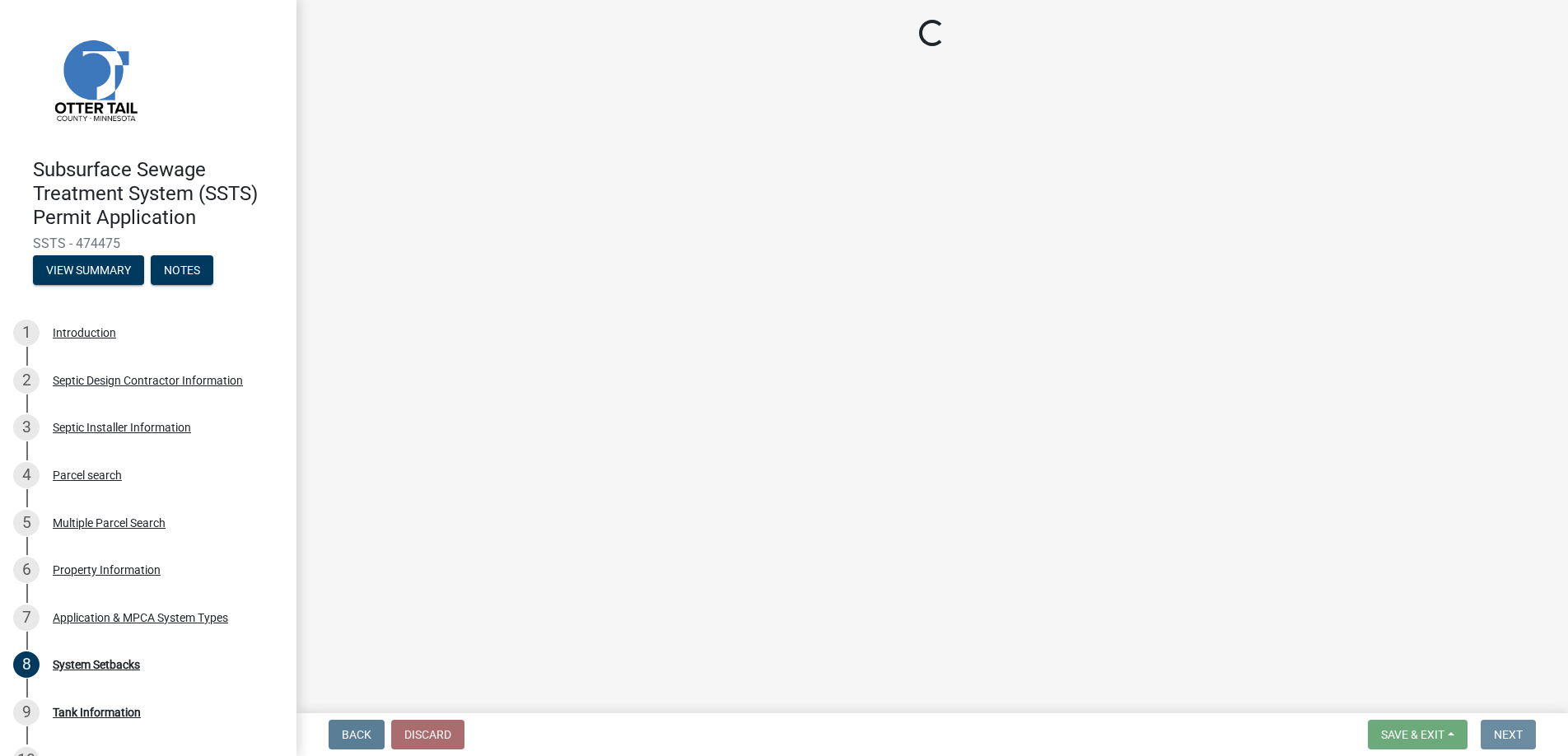
scroll to position [0, 0]
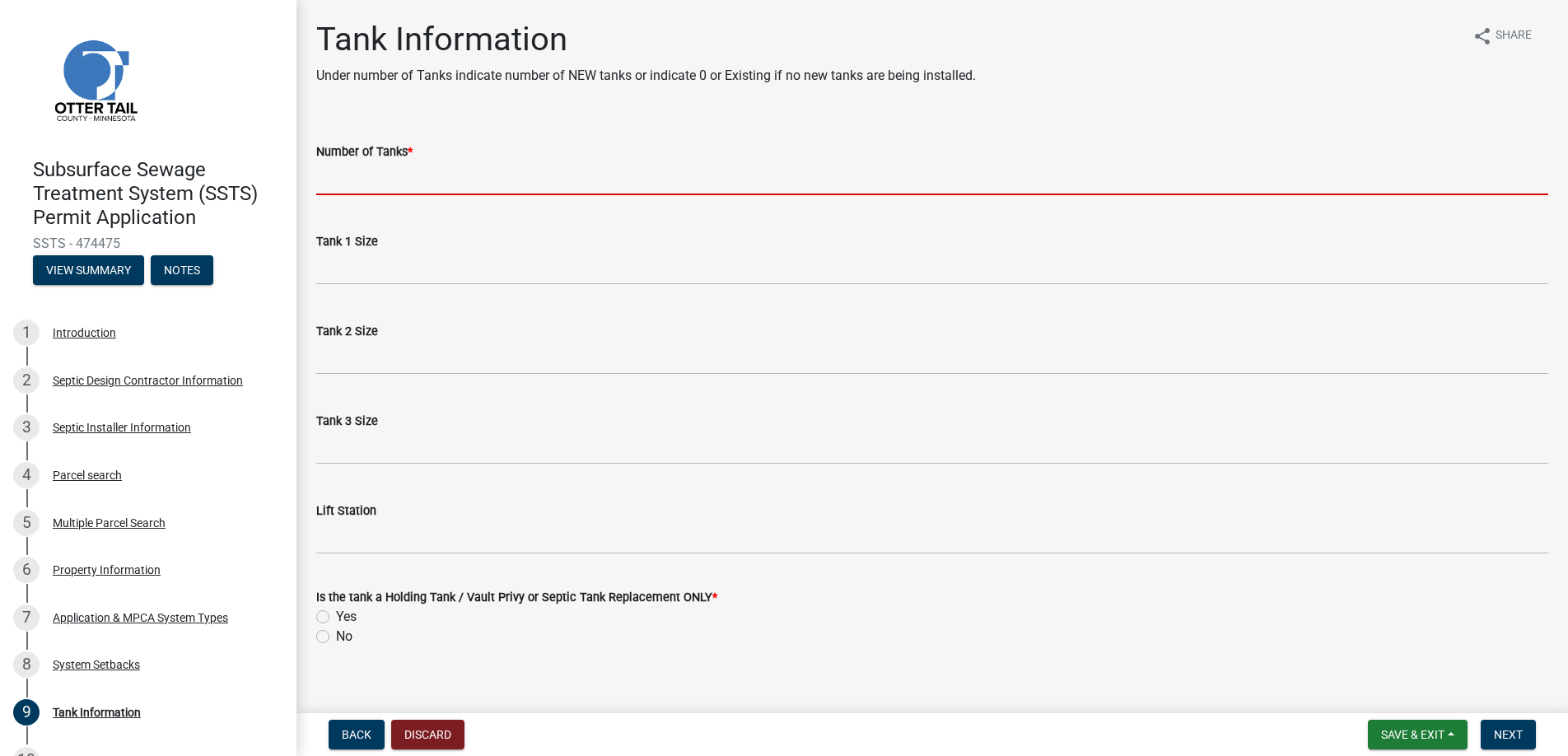
click at [355, 178] on input "Number of Tanks *" at bounding box center [931, 179] width 1232 height 34
type input "1"
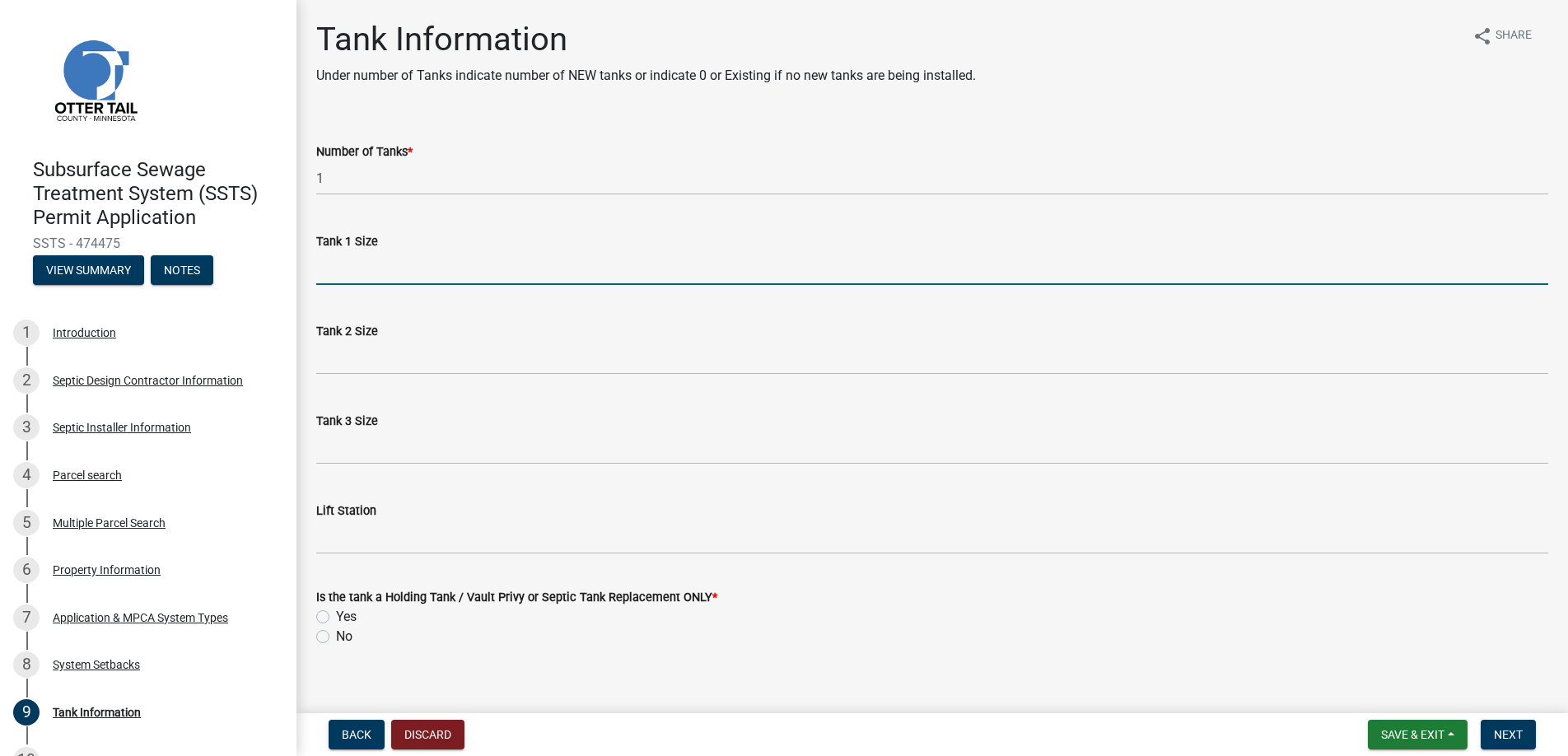
click at [353, 263] on input "Tank 1 Size" at bounding box center [931, 268] width 1232 height 34
type input "1000"
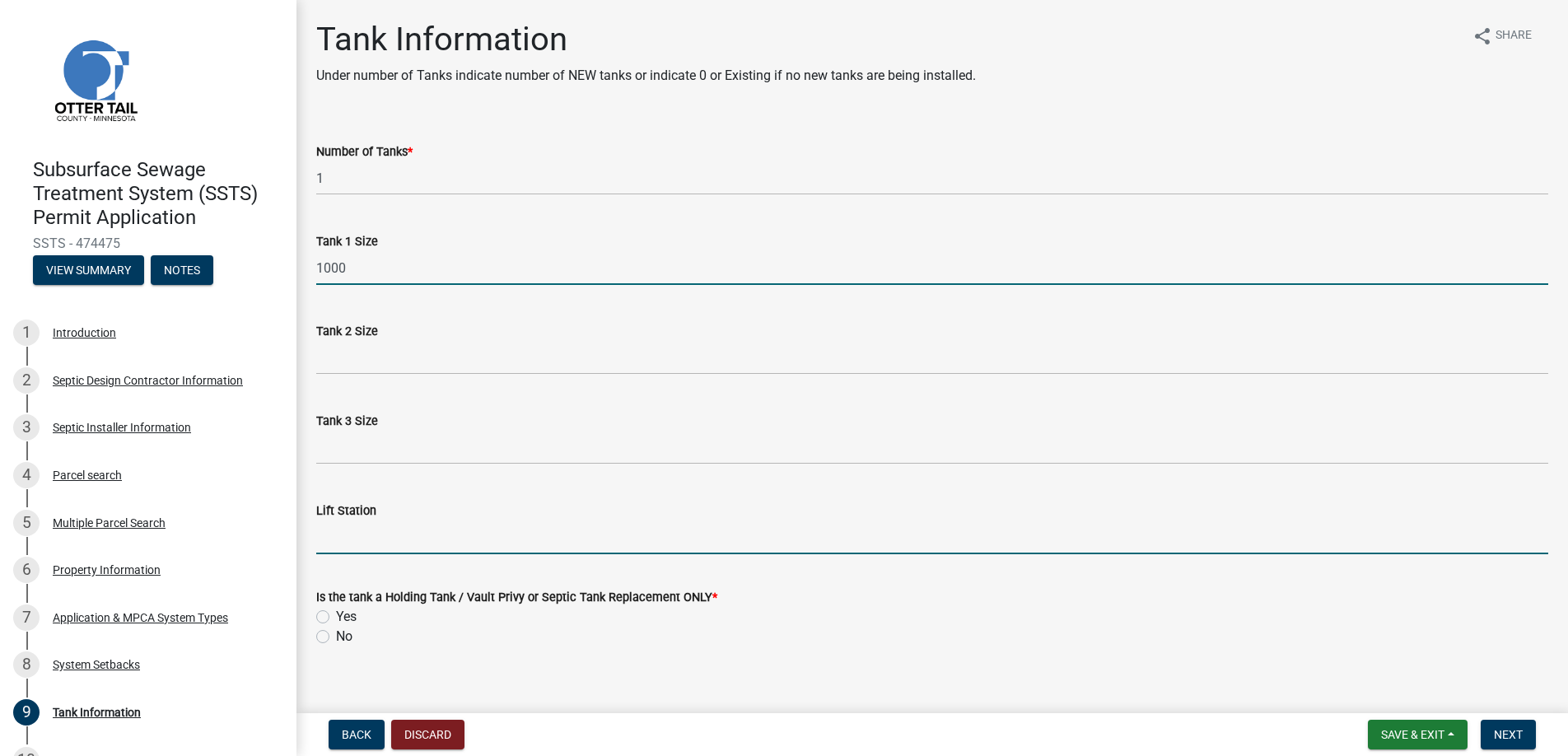
click at [348, 535] on input "Lift Station" at bounding box center [931, 538] width 1232 height 34
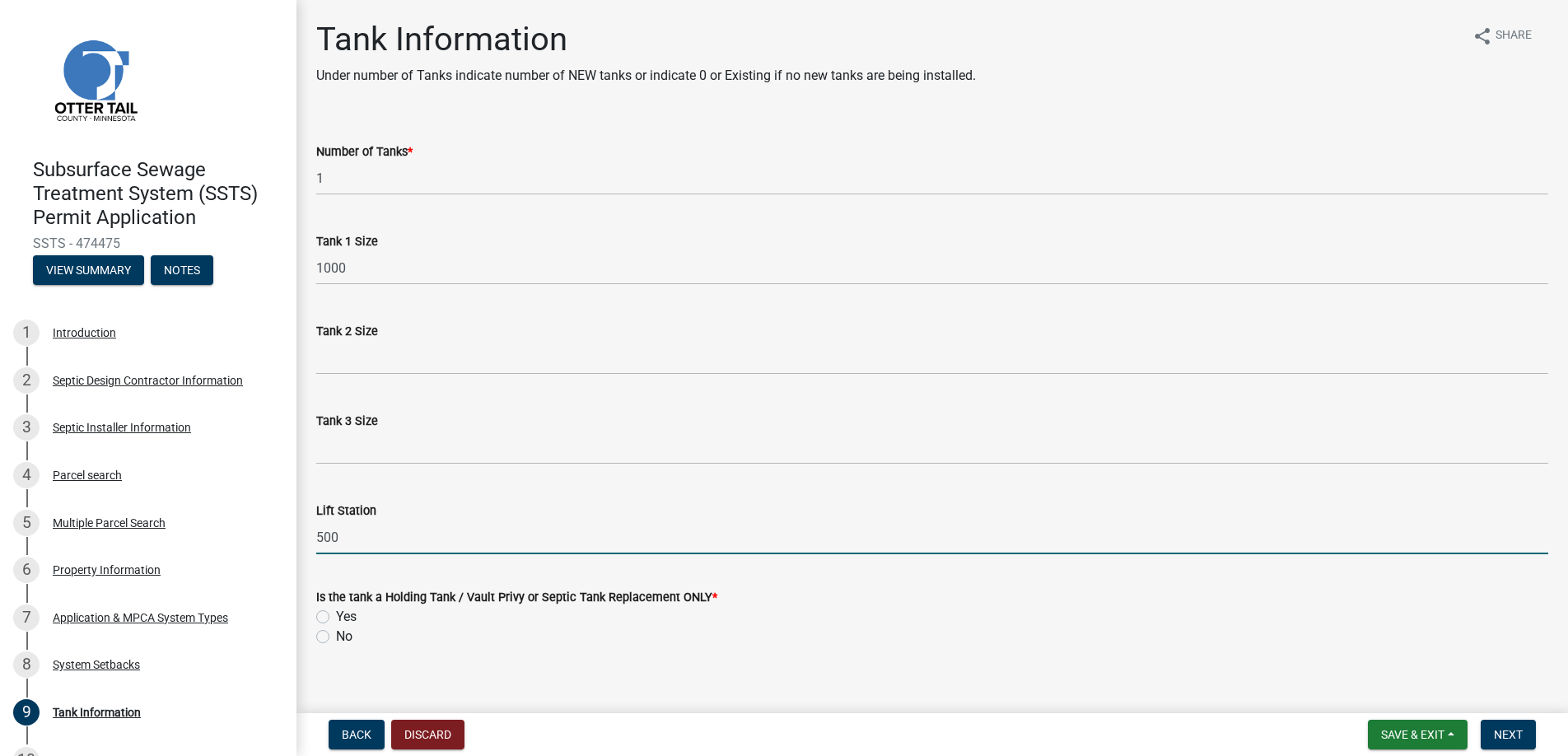
type input "500"
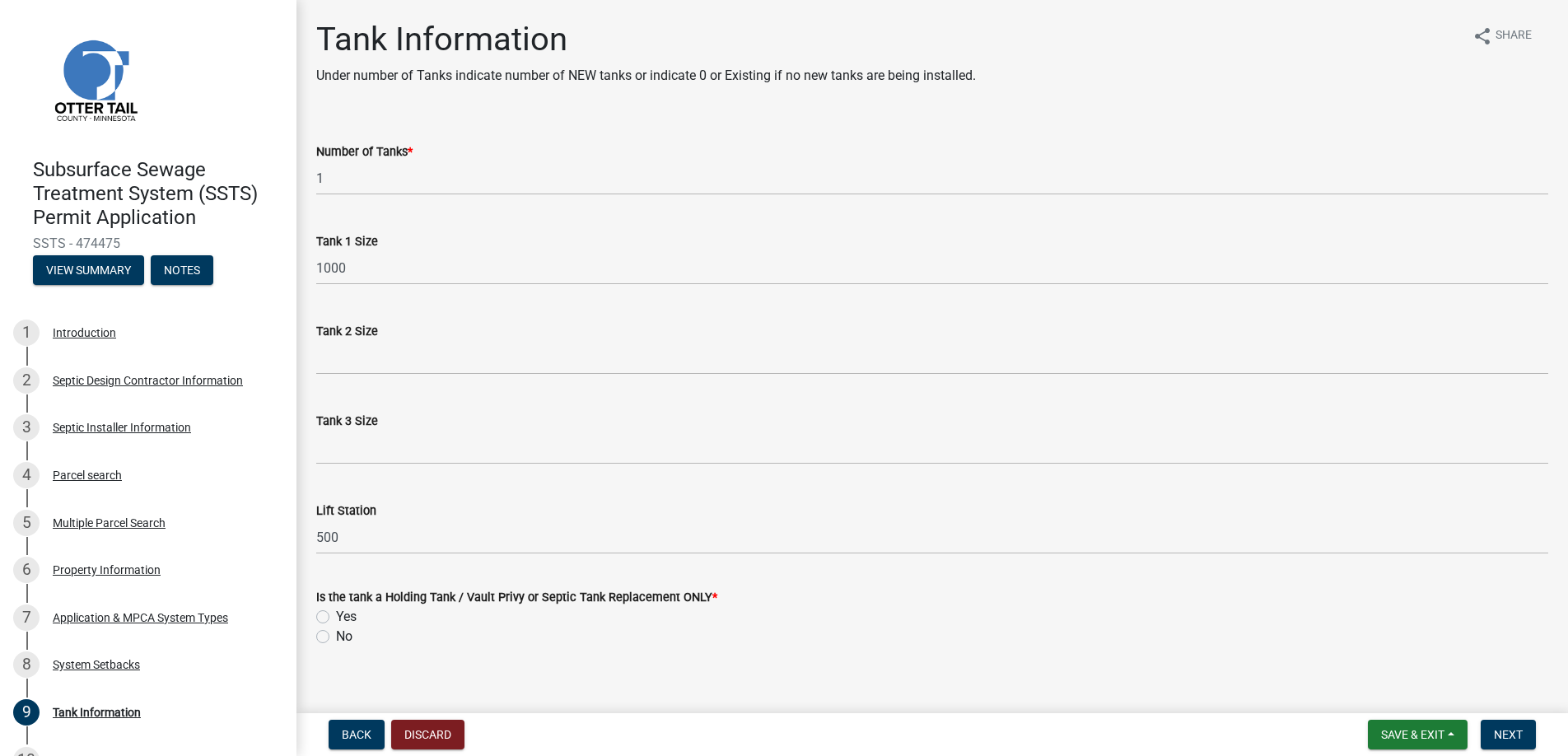
click at [336, 635] on label "No" at bounding box center [344, 637] width 16 height 20
click at [336, 635] on input "No" at bounding box center [341, 632] width 11 height 11
radio input "true"
click at [1504, 728] on span "Next" at bounding box center [1508, 734] width 29 height 13
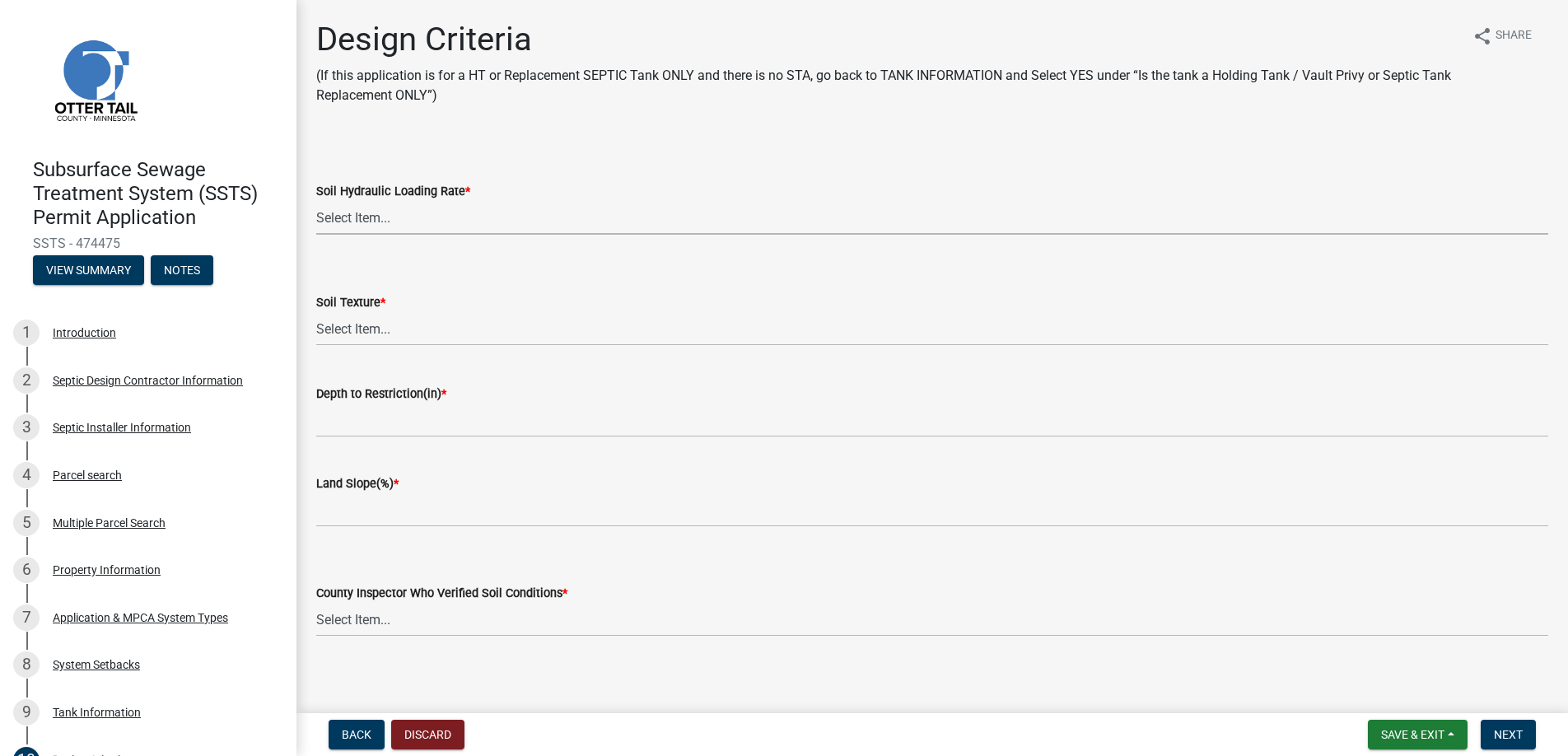
click at [350, 217] on select "Select Item... 1.6 gpd/ft2 1.2 gpd/ft2 1.0 gpd/ft2 0.87 gpd/ft2 0.78 gpd/ft2 0.…" at bounding box center [931, 218] width 1232 height 34
click at [316, 201] on select "Select Item... 1.6 gpd/ft2 1.2 gpd/ft2 1.0 gpd/ft2 0.87 gpd/ft2 0.78 gpd/ft2 0.…" at bounding box center [931, 218] width 1232 height 34
select select "161dc003-2926-44f5-9717-bc9d566eecc1"
click at [358, 325] on select "Select Item... Coarse Sand (COS) Sand (S) Fine Sand (FS) Very Fine Sand (VFS) L…" at bounding box center [931, 329] width 1232 height 34
click at [316, 312] on select "Select Item... Coarse Sand (COS) Sand (S) Fine Sand (FS) Very Fine Sand (VFS) L…" at bounding box center [931, 329] width 1232 height 34
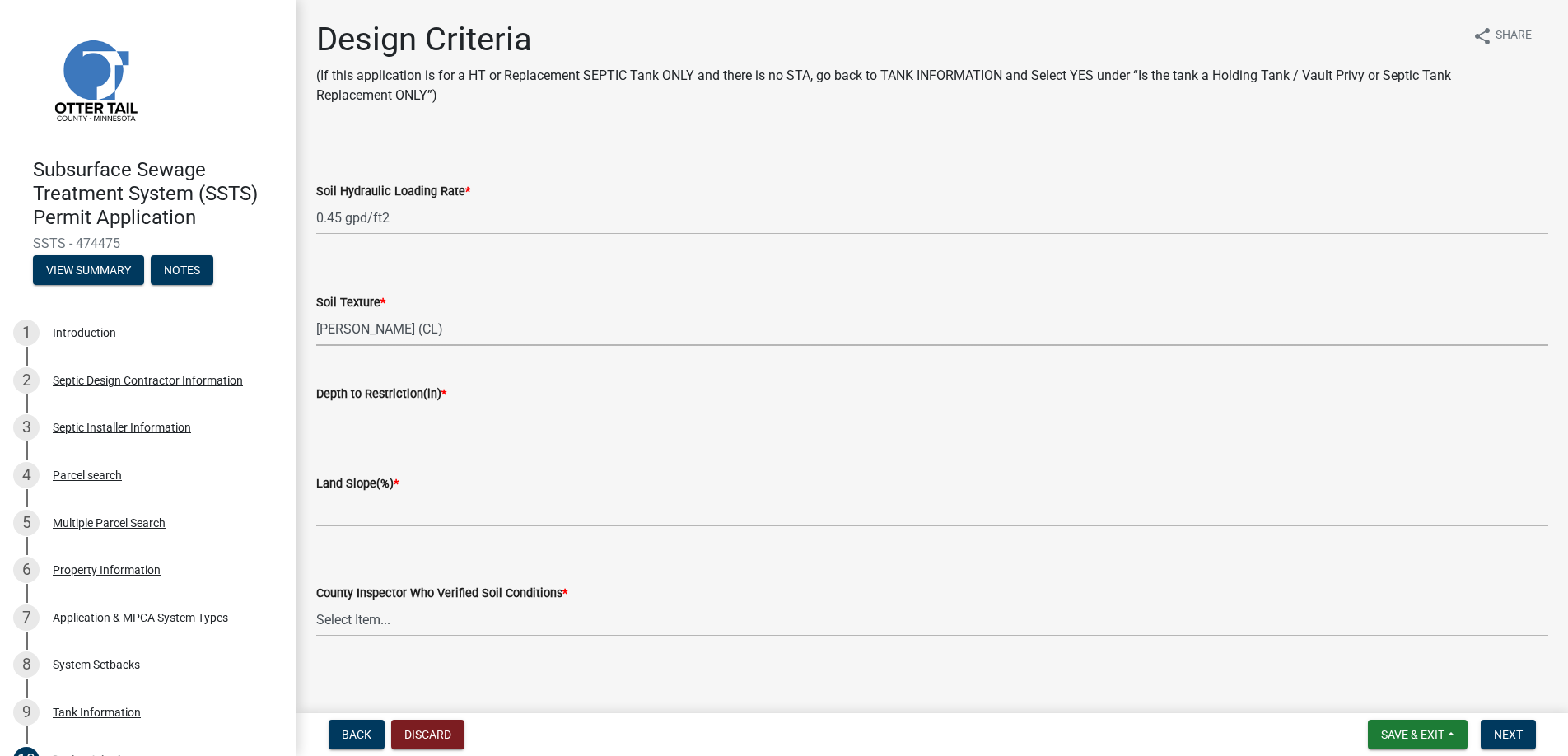
select select "3ca66991-ccde-4548-bdad-f82583be96e2"
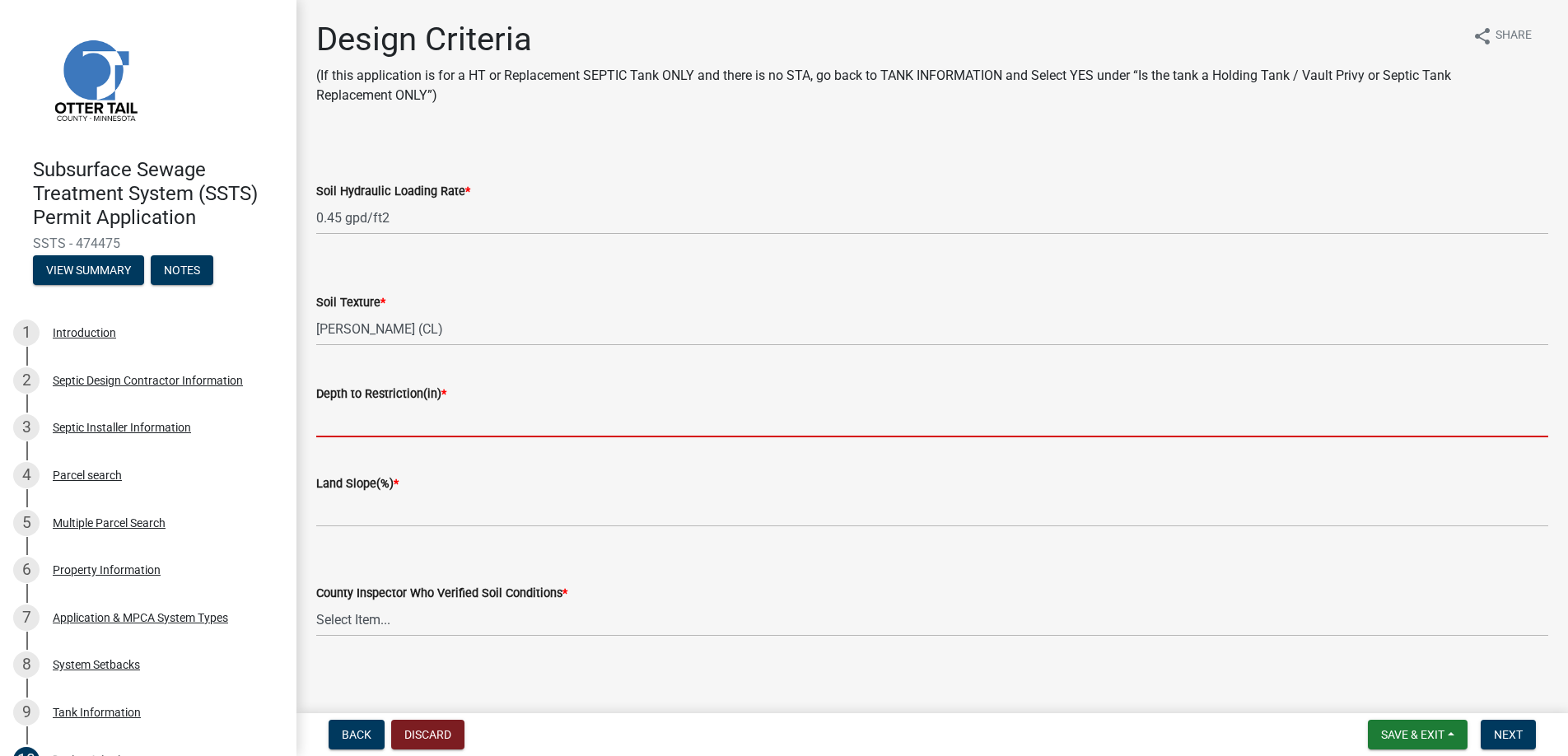
click at [363, 419] on input "Depth to Restriction(in) *" at bounding box center [931, 421] width 1232 height 34
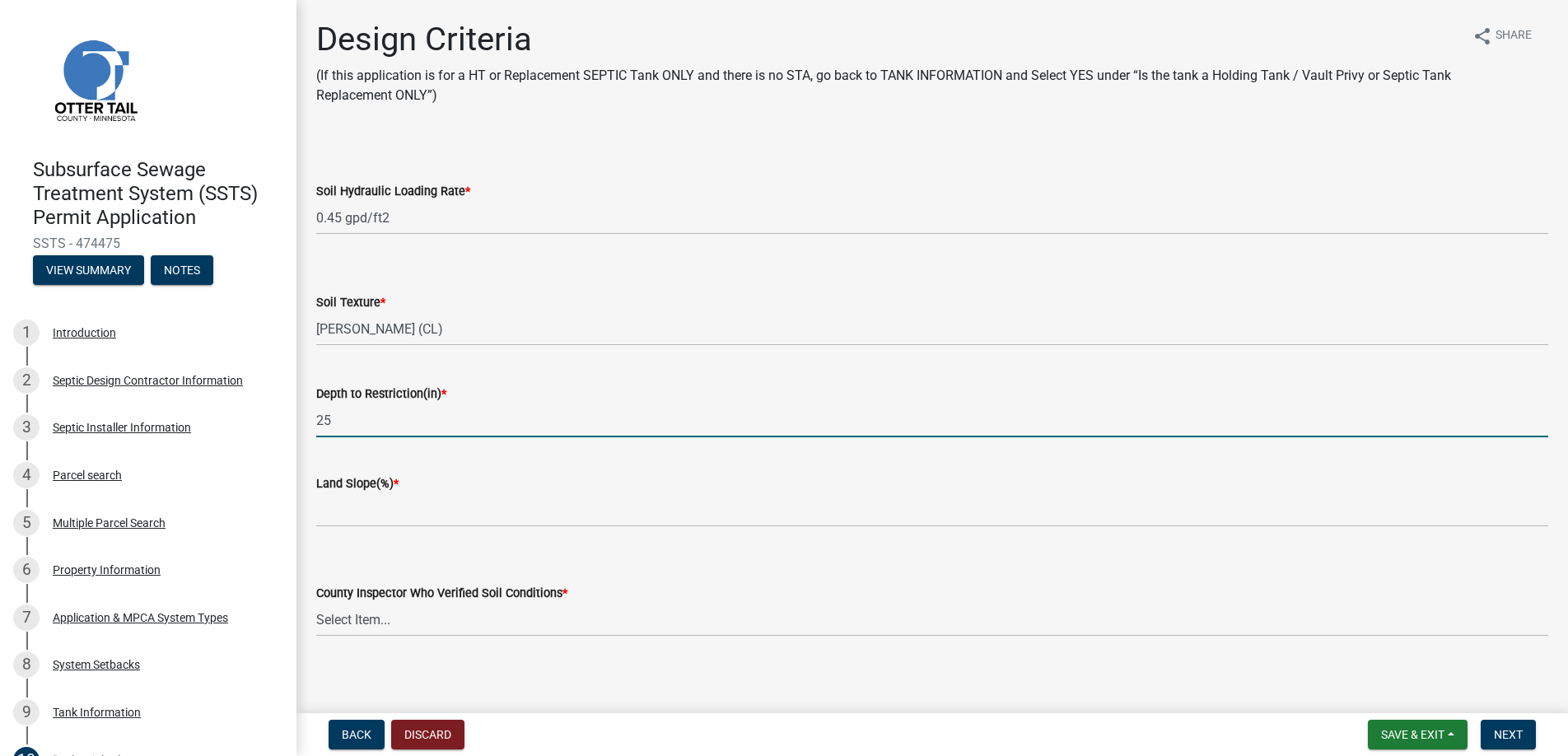
type input "25"
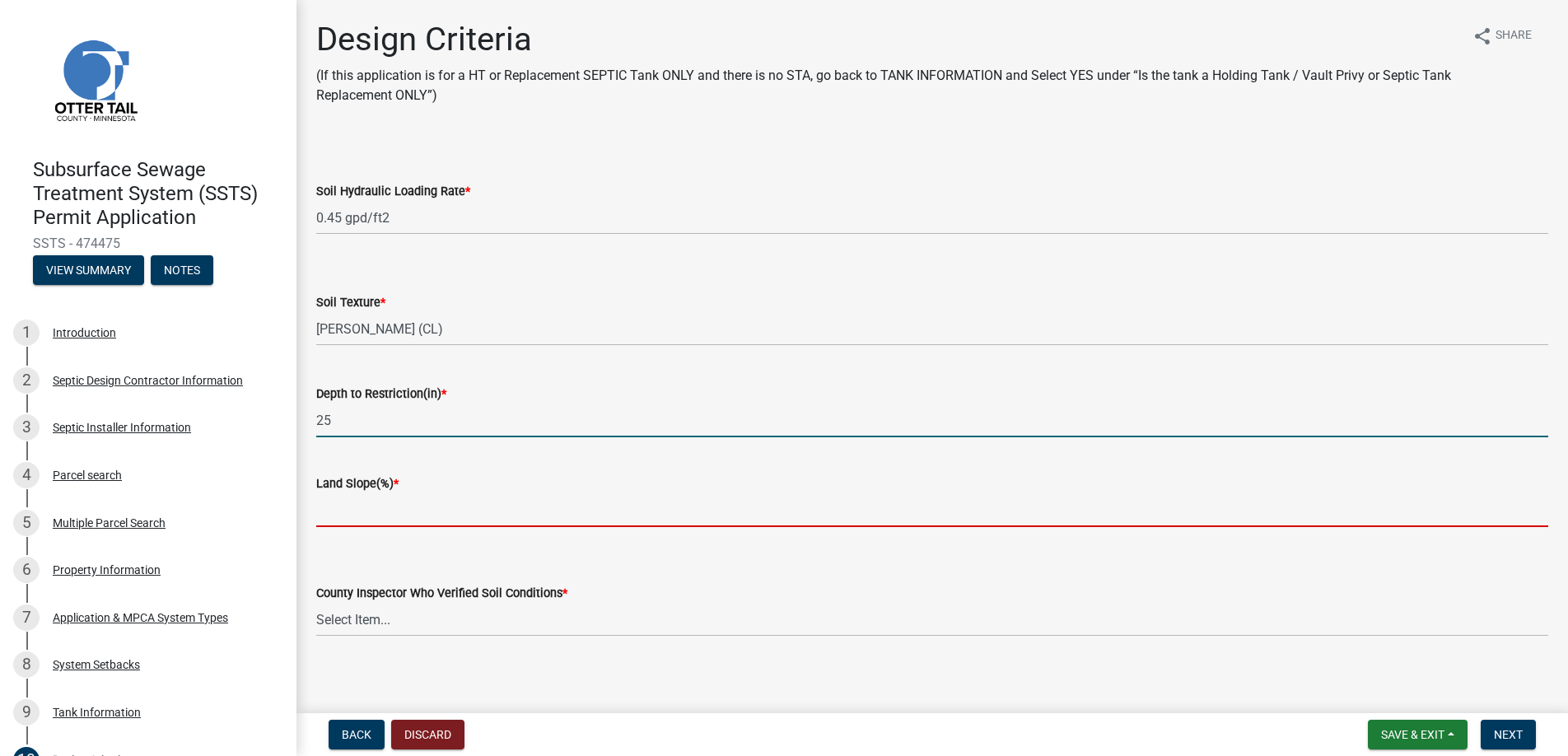
click at [359, 516] on input "Land Slope(%) *" at bounding box center [931, 511] width 1232 height 34
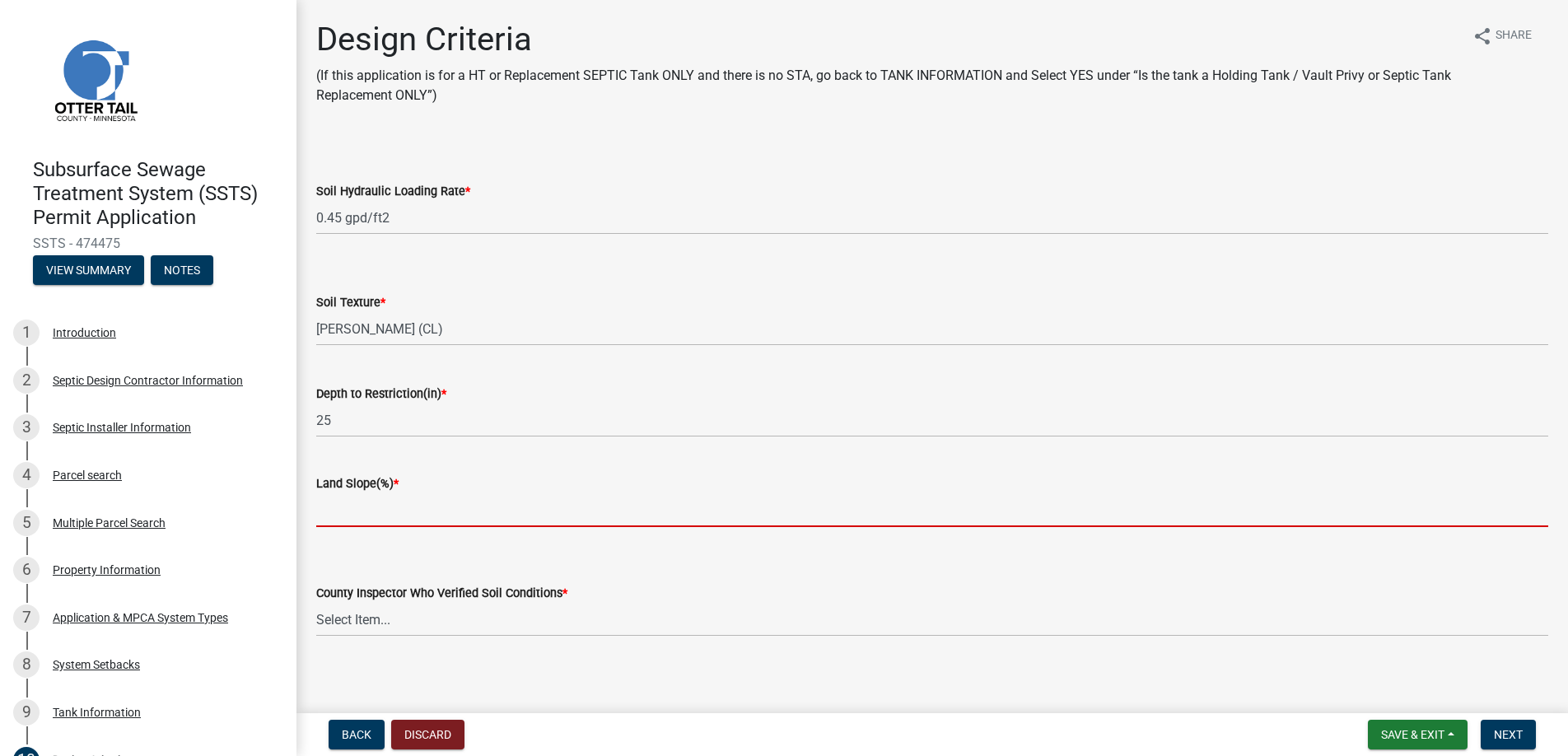
type input "0"
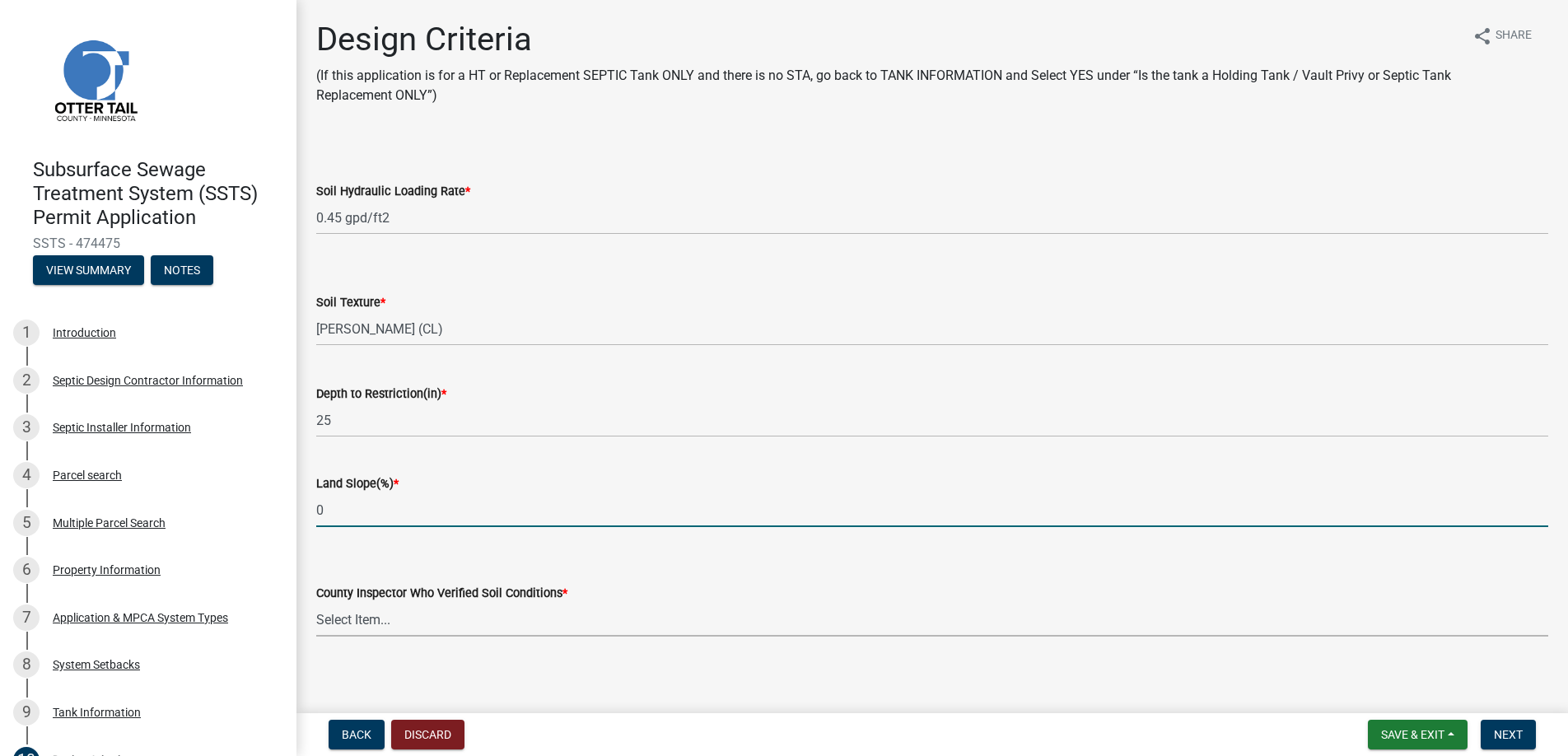
click at [361, 616] on select "Select Item... [PERSON_NAME] [PERSON_NAME] [PERSON_NAME] [PERSON_NAME] [PERSON_…" at bounding box center [931, 620] width 1232 height 34
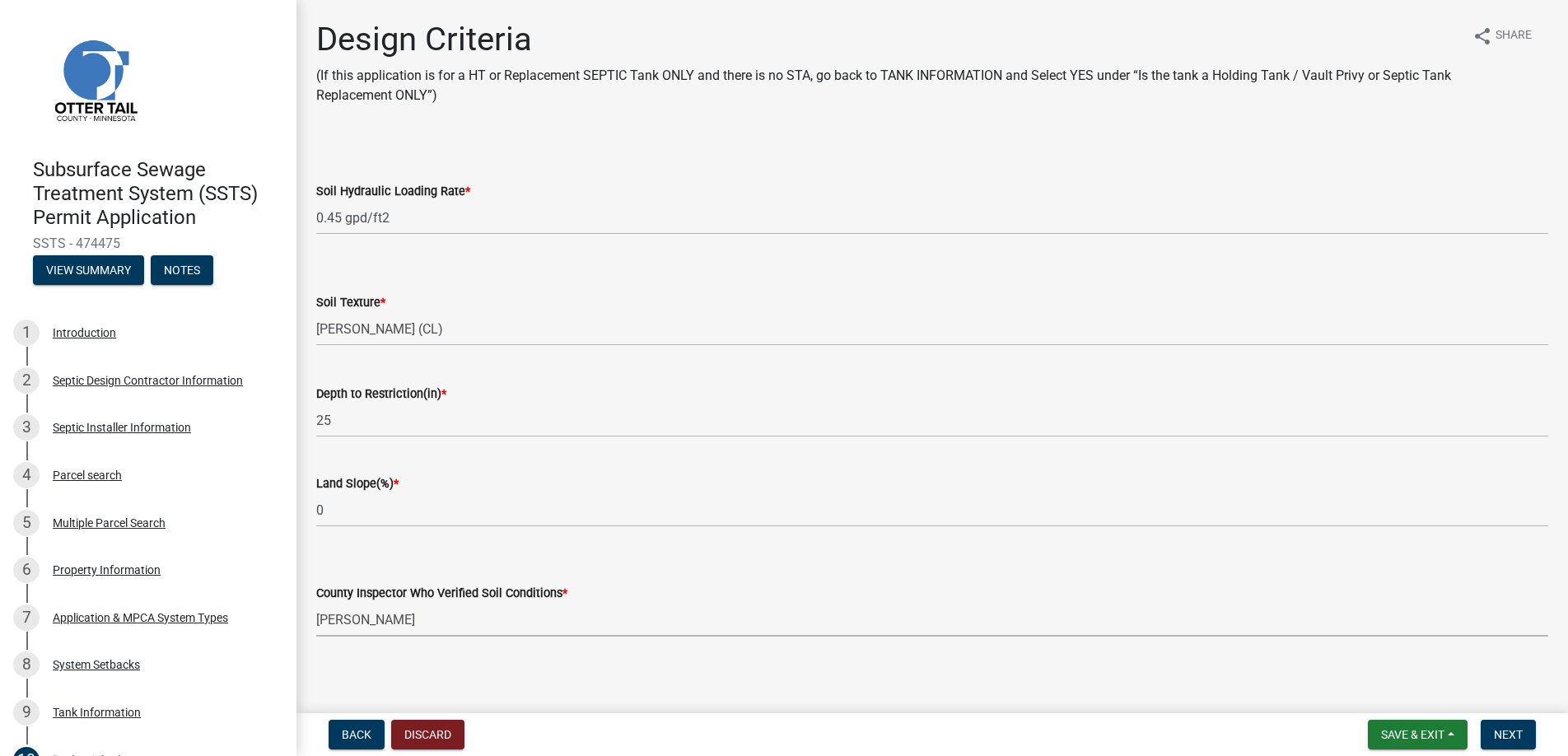
click at [316, 603] on select "Select Item... [PERSON_NAME] [PERSON_NAME] [PERSON_NAME] [PERSON_NAME] [PERSON_…" at bounding box center [931, 620] width 1232 height 34
select select "77ed3ba4-a6d5-4048-ab27-59c0bc717e6e"
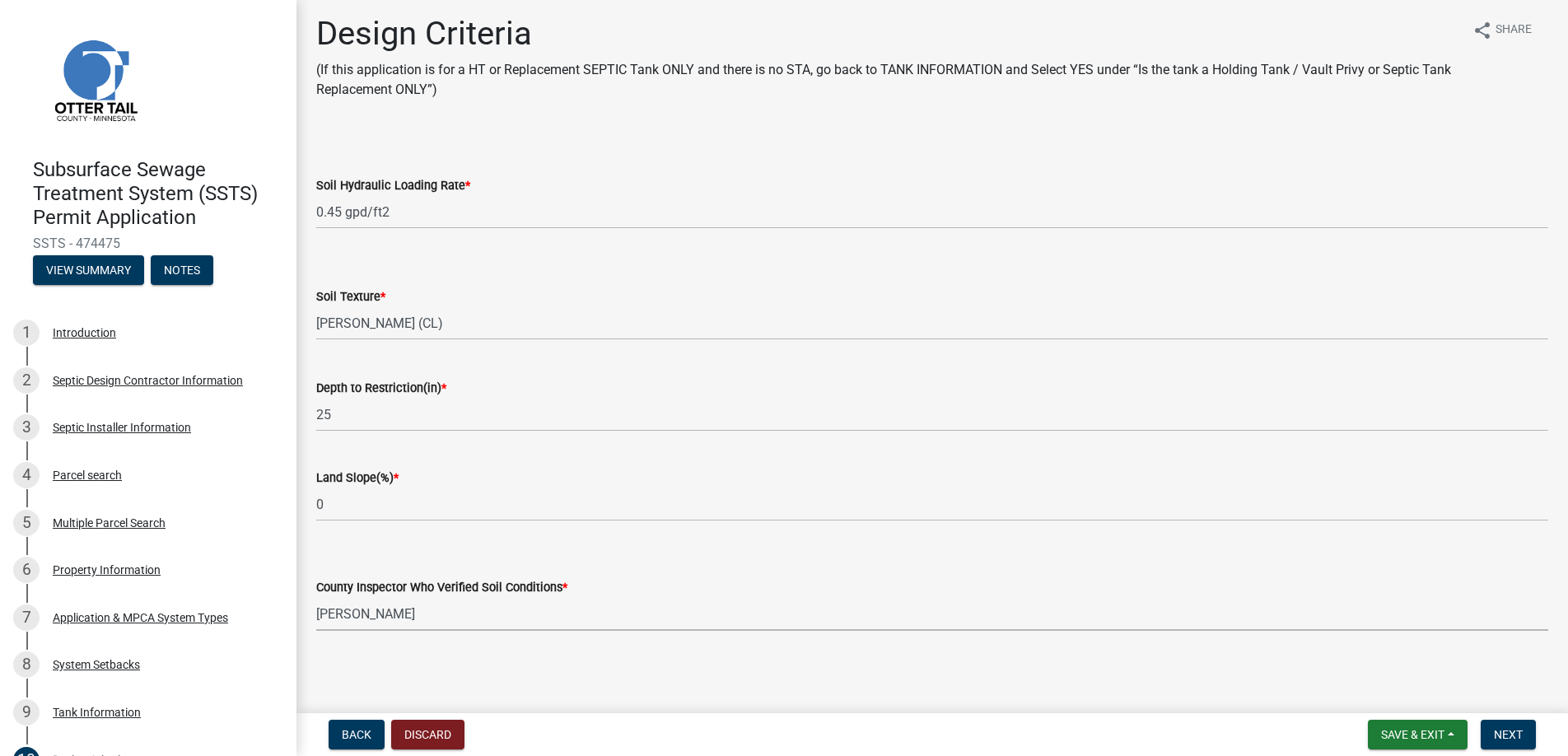
scroll to position [9, 0]
click at [1512, 731] on span "Next" at bounding box center [1508, 734] width 29 height 13
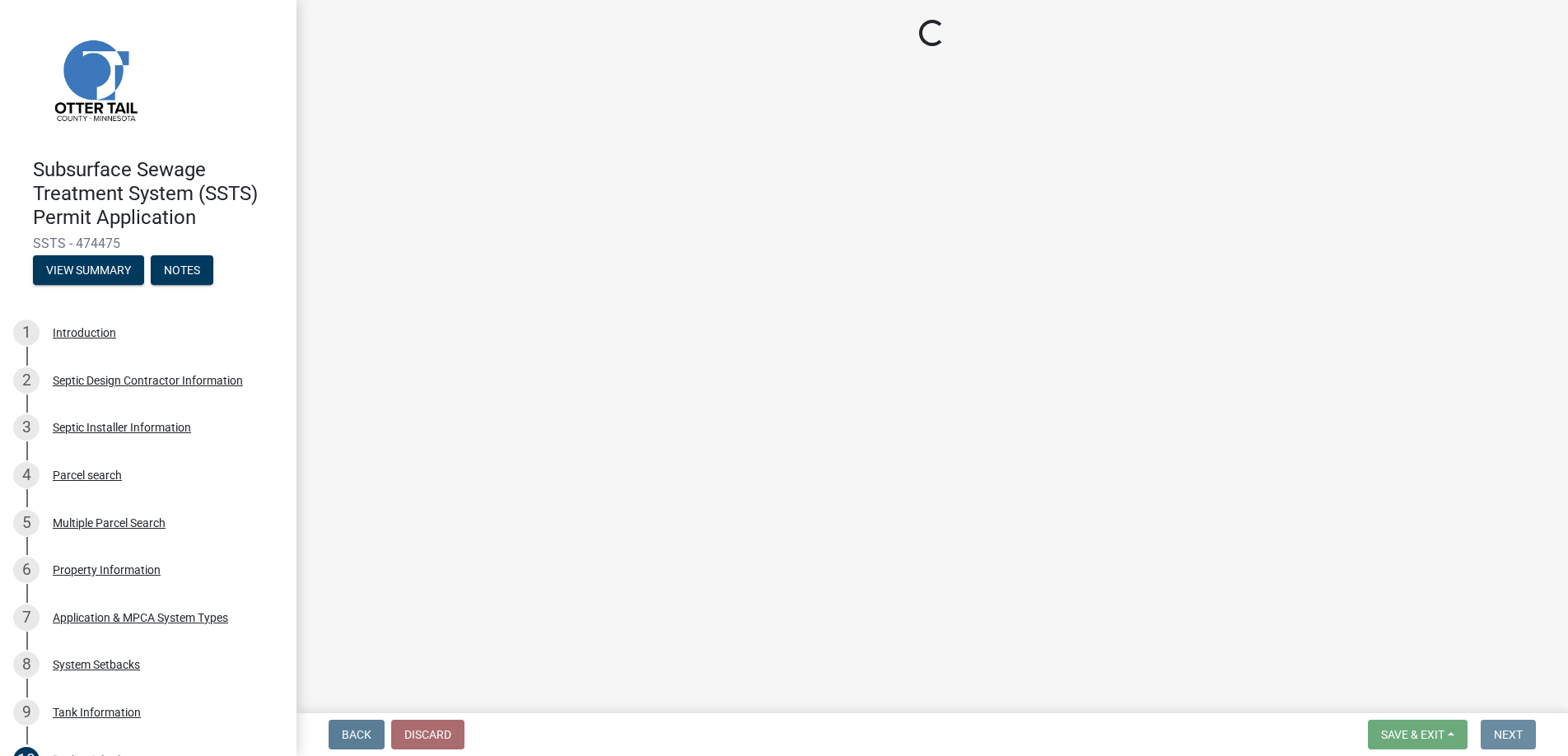
scroll to position [0, 0]
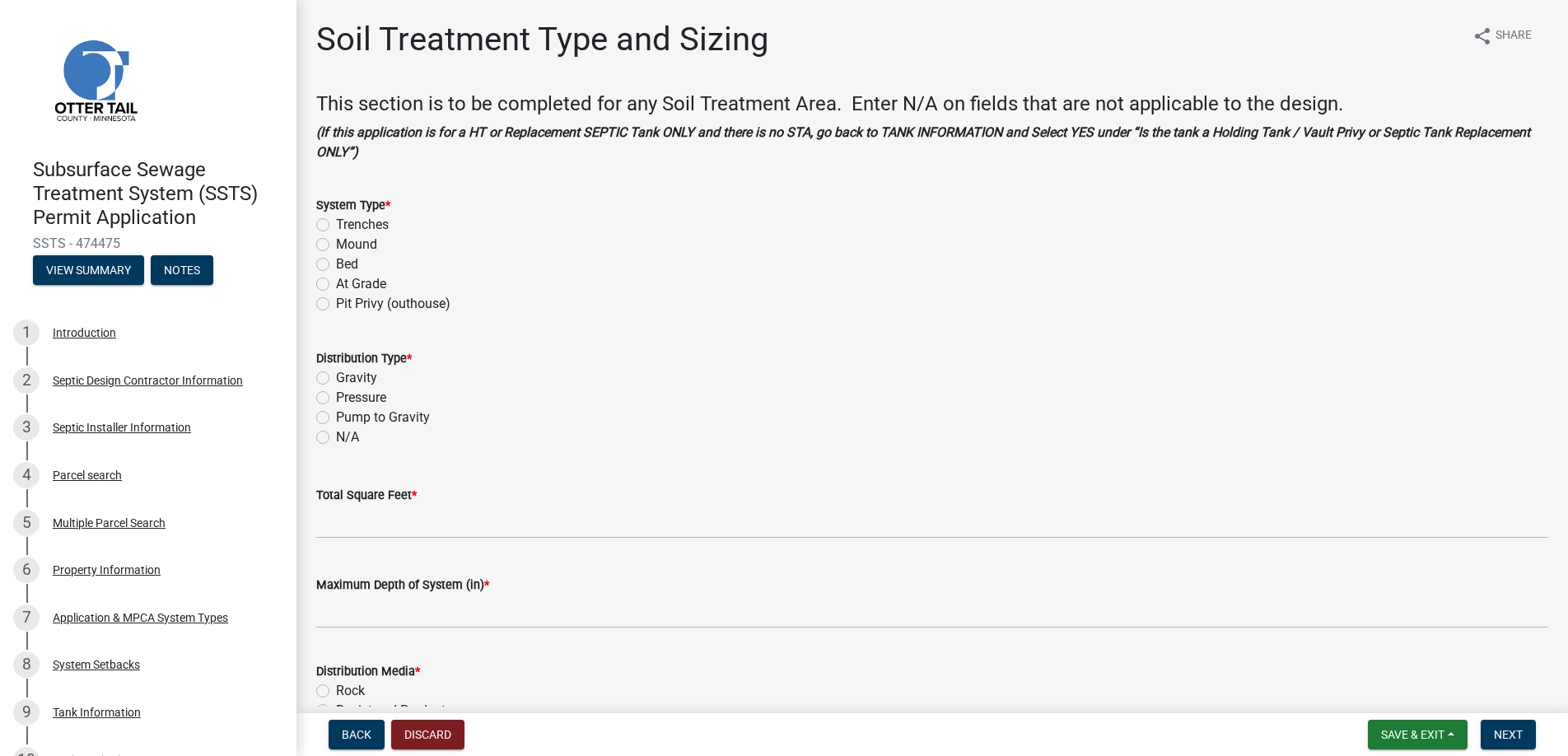
click at [336, 241] on label "Mound" at bounding box center [356, 245] width 41 height 20
click at [336, 241] on input "Mound" at bounding box center [341, 240] width 11 height 11
radio input "true"
click at [336, 397] on label "Pressure" at bounding box center [361, 398] width 50 height 20
click at [336, 397] on input "Pressure" at bounding box center [341, 393] width 11 height 11
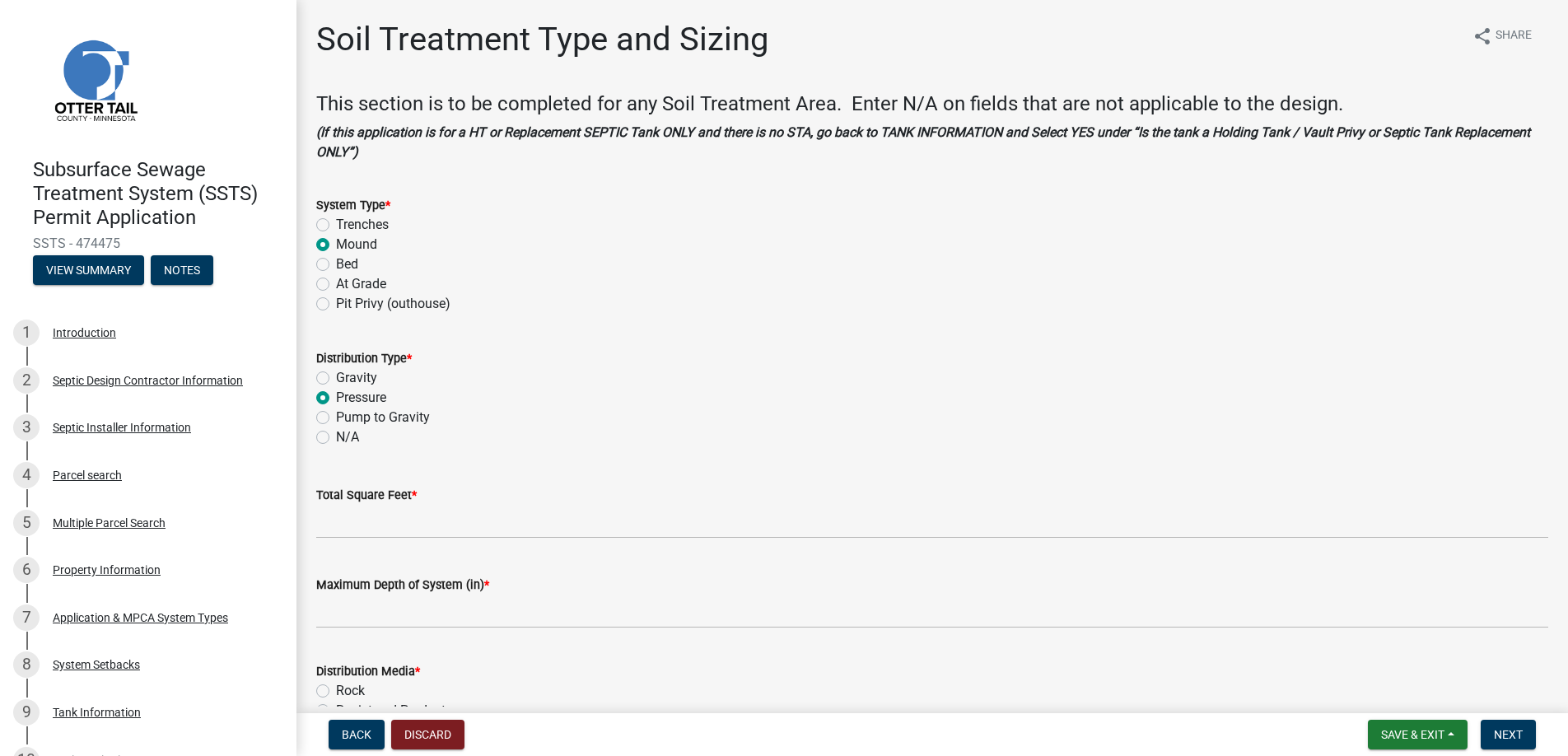
radio input "true"
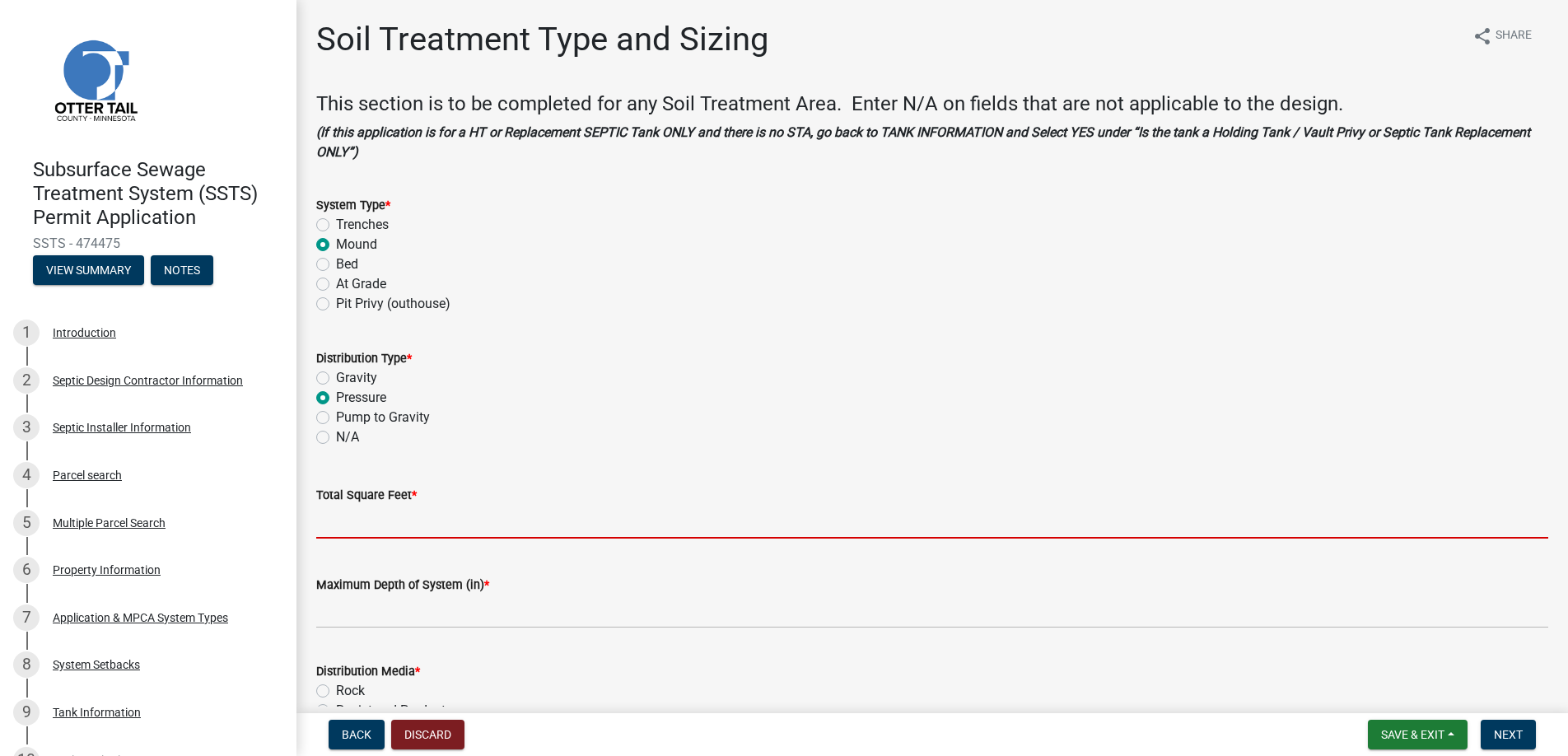
click at [347, 520] on input "Total Square Feet *" at bounding box center [931, 522] width 1232 height 34
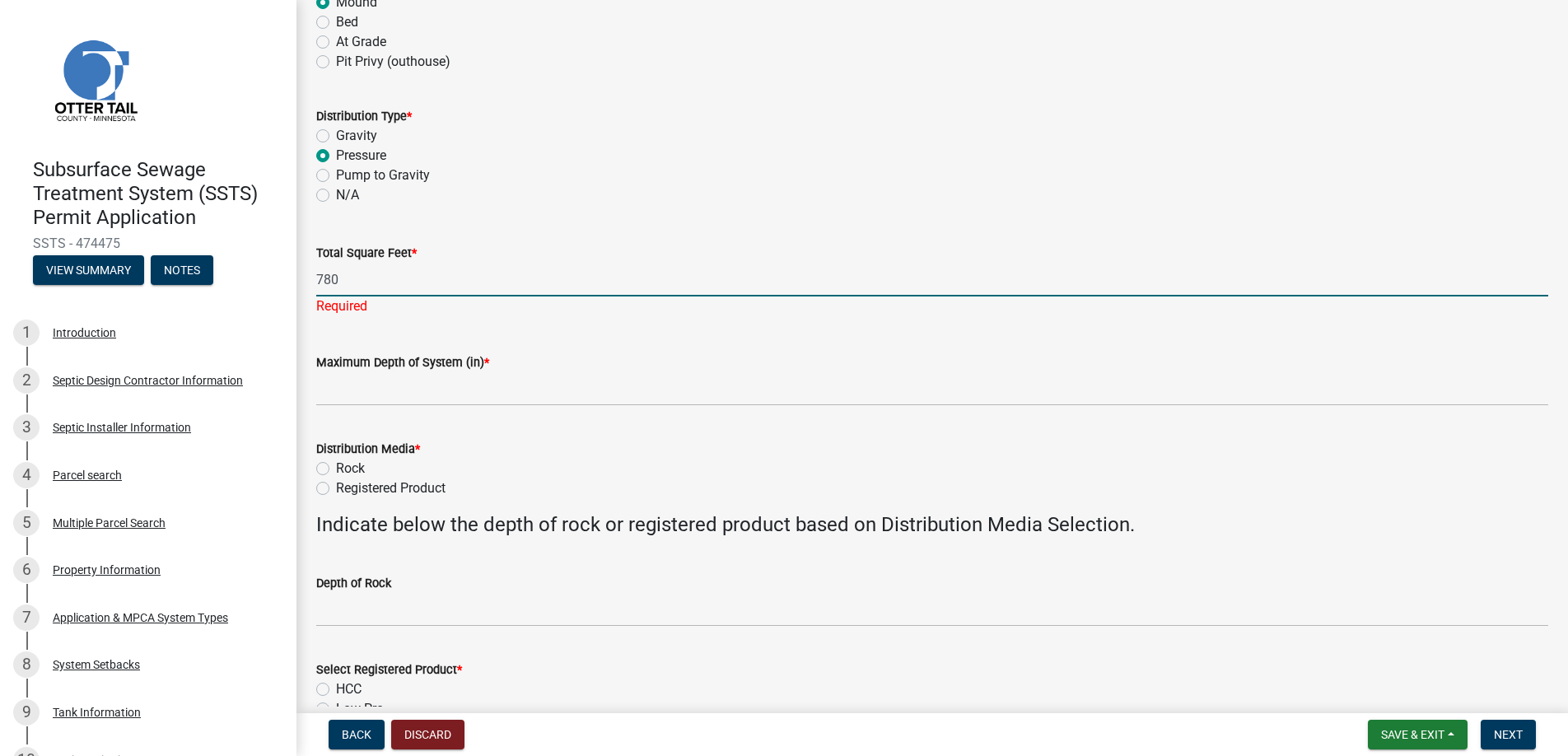
scroll to position [247, 0]
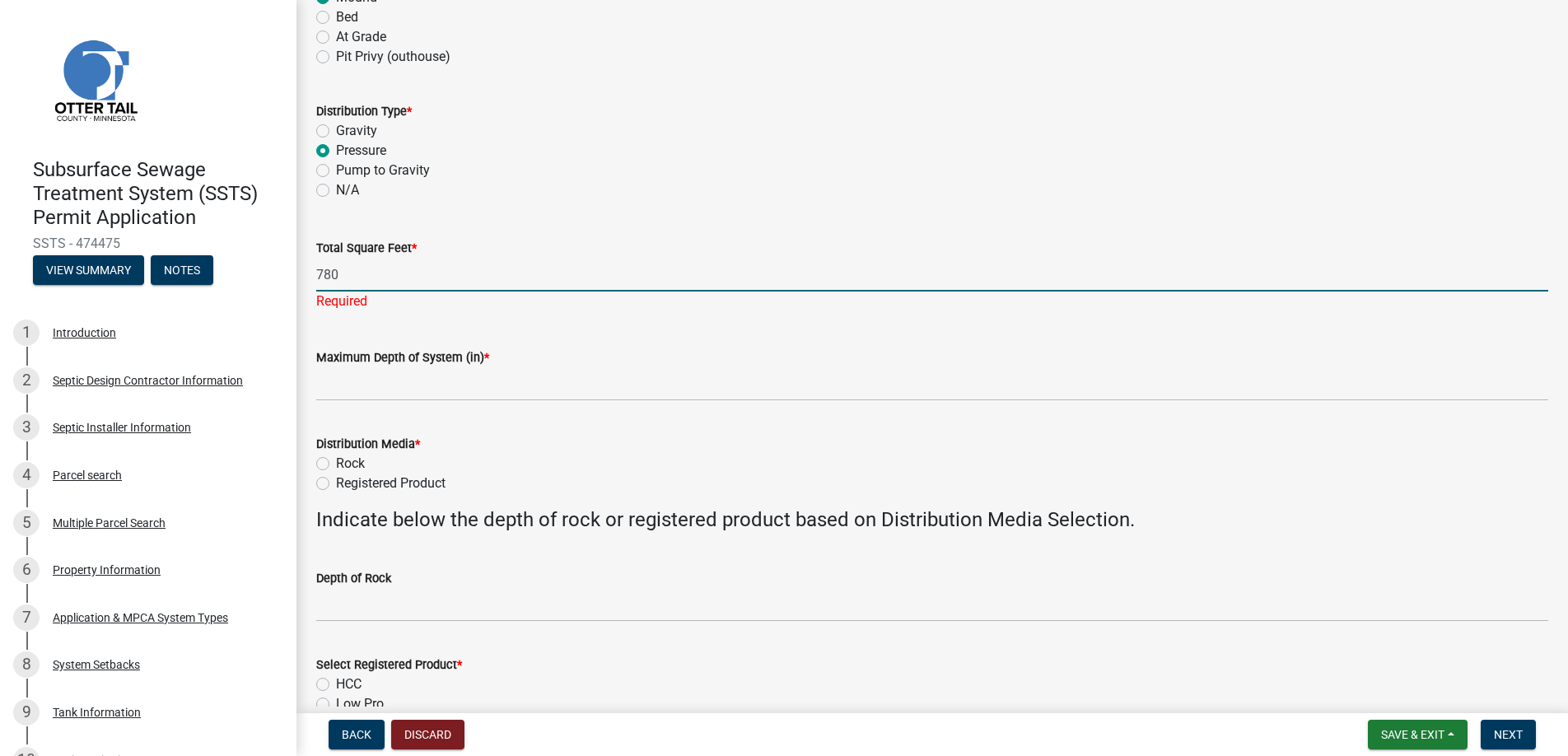
type input "780"
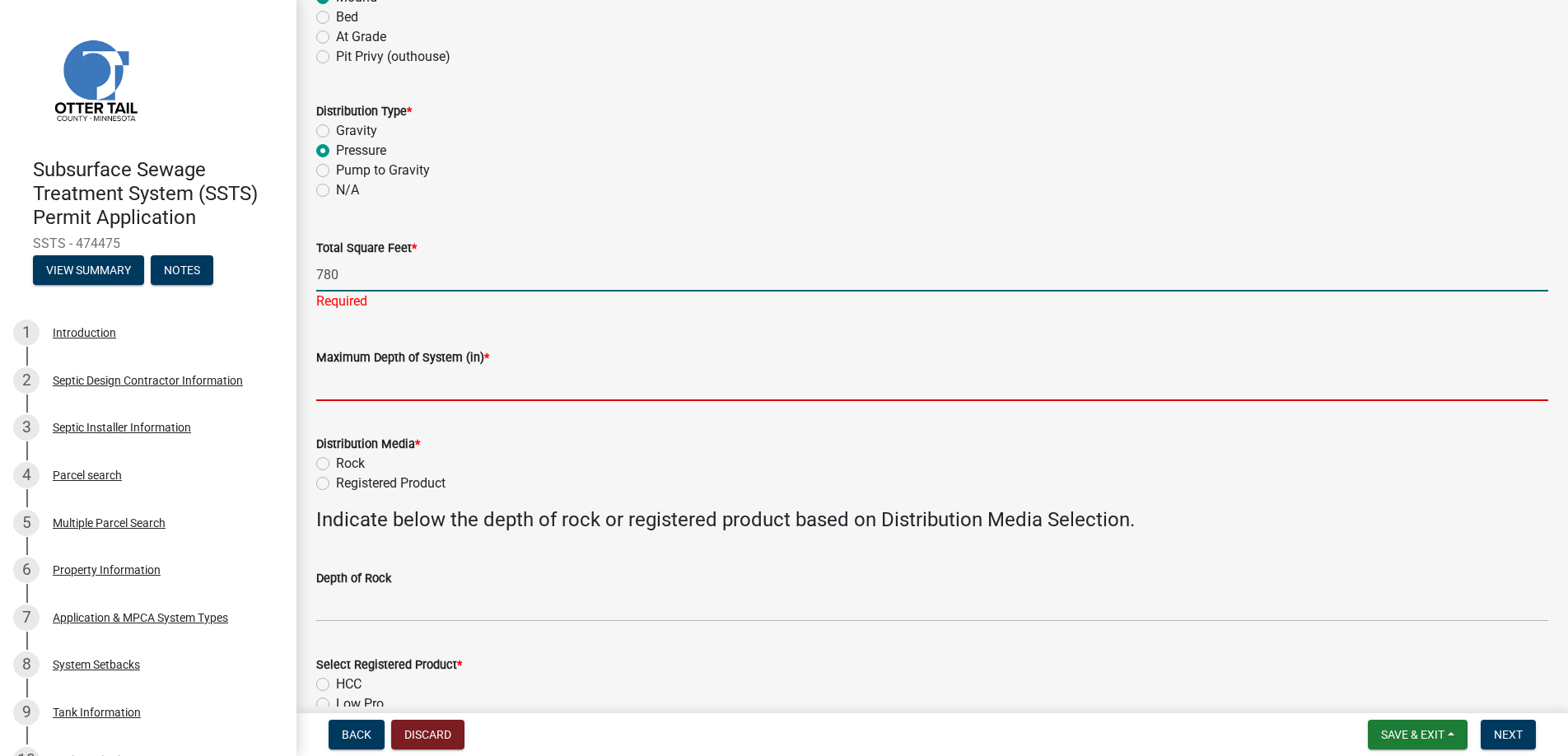
click at [376, 386] on wm-data-entity-input "Maximum Depth of System (in) *" at bounding box center [931, 370] width 1232 height 90
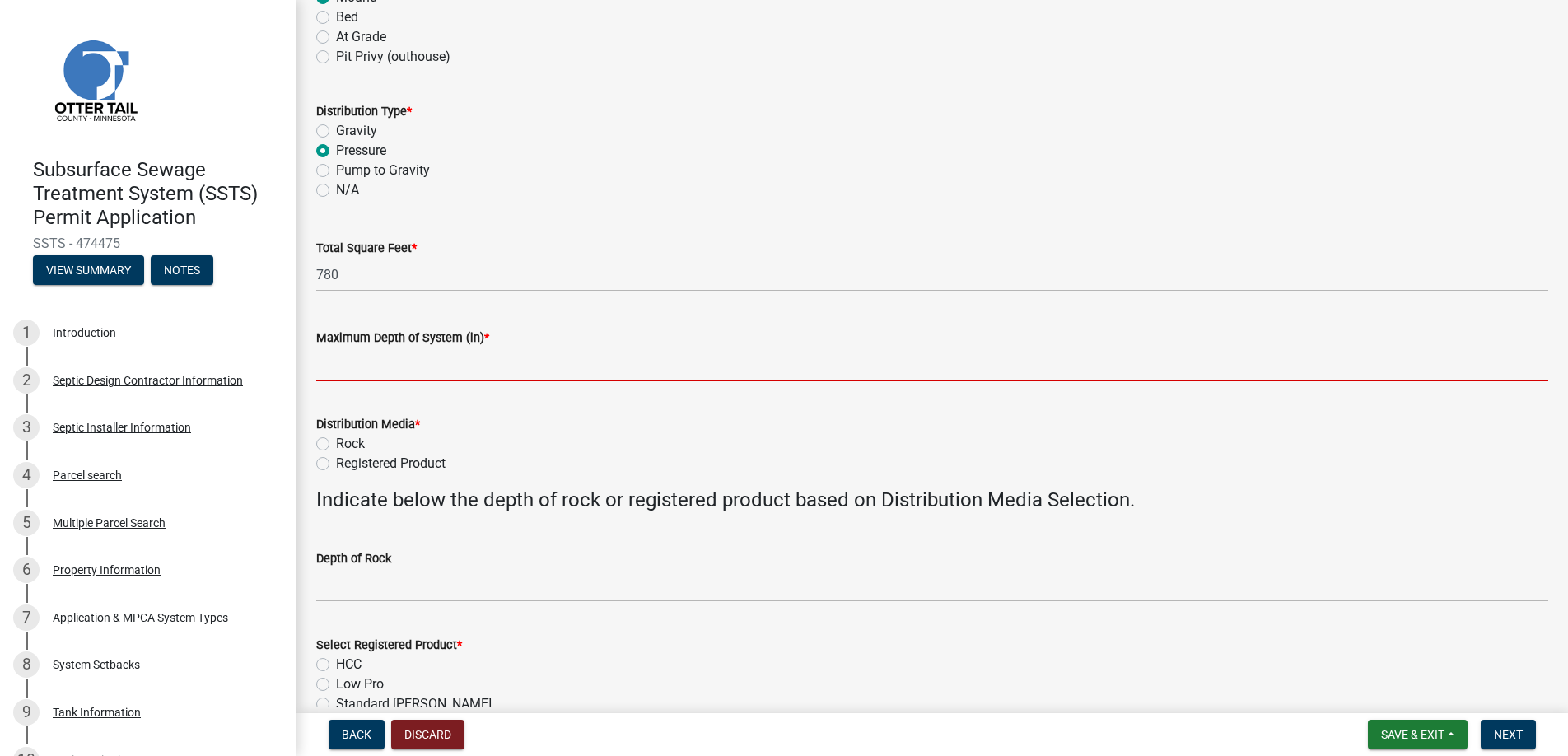
type input "0"
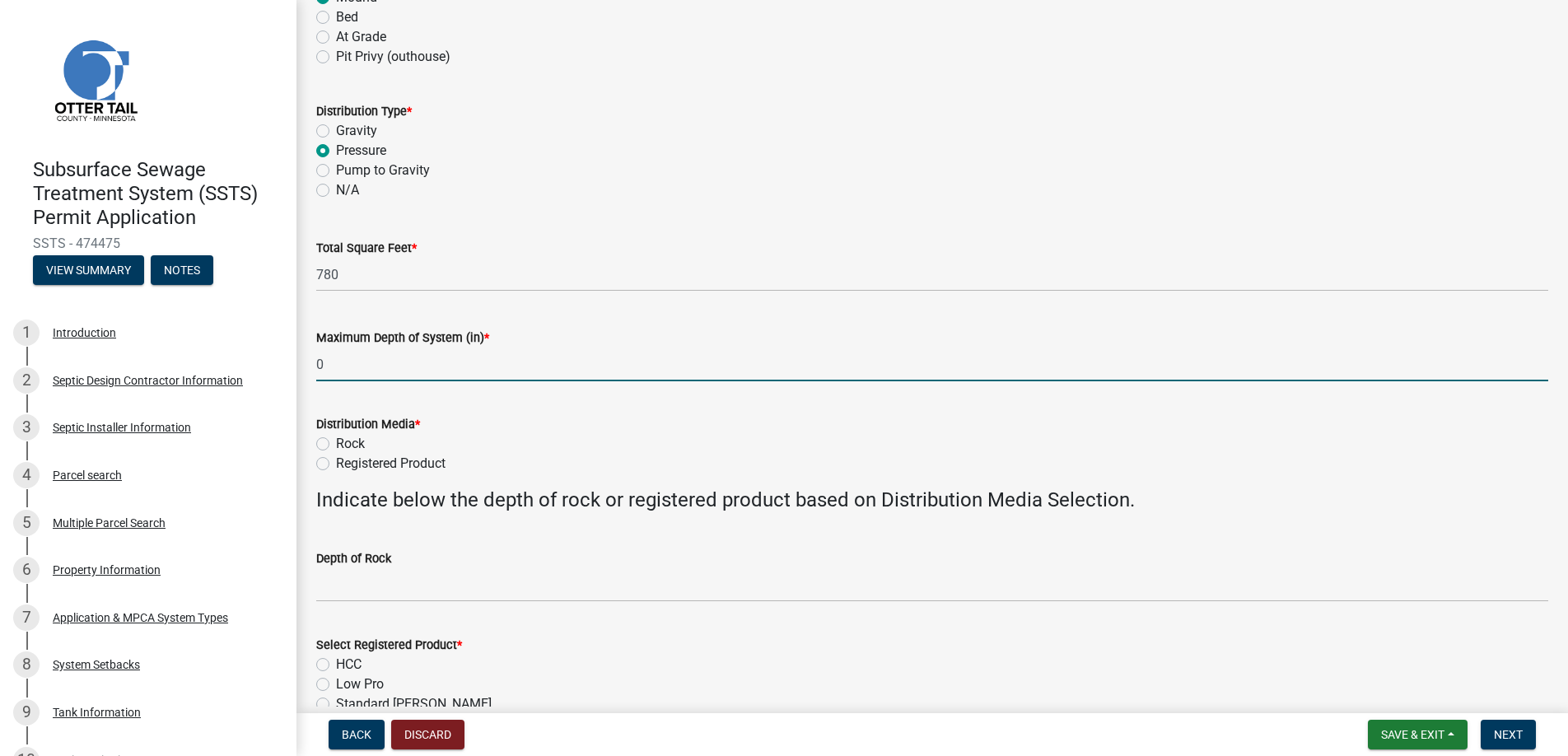
click at [336, 443] on label "Rock" at bounding box center [350, 444] width 29 height 20
click at [336, 443] on input "Rock" at bounding box center [341, 439] width 11 height 11
radio input "true"
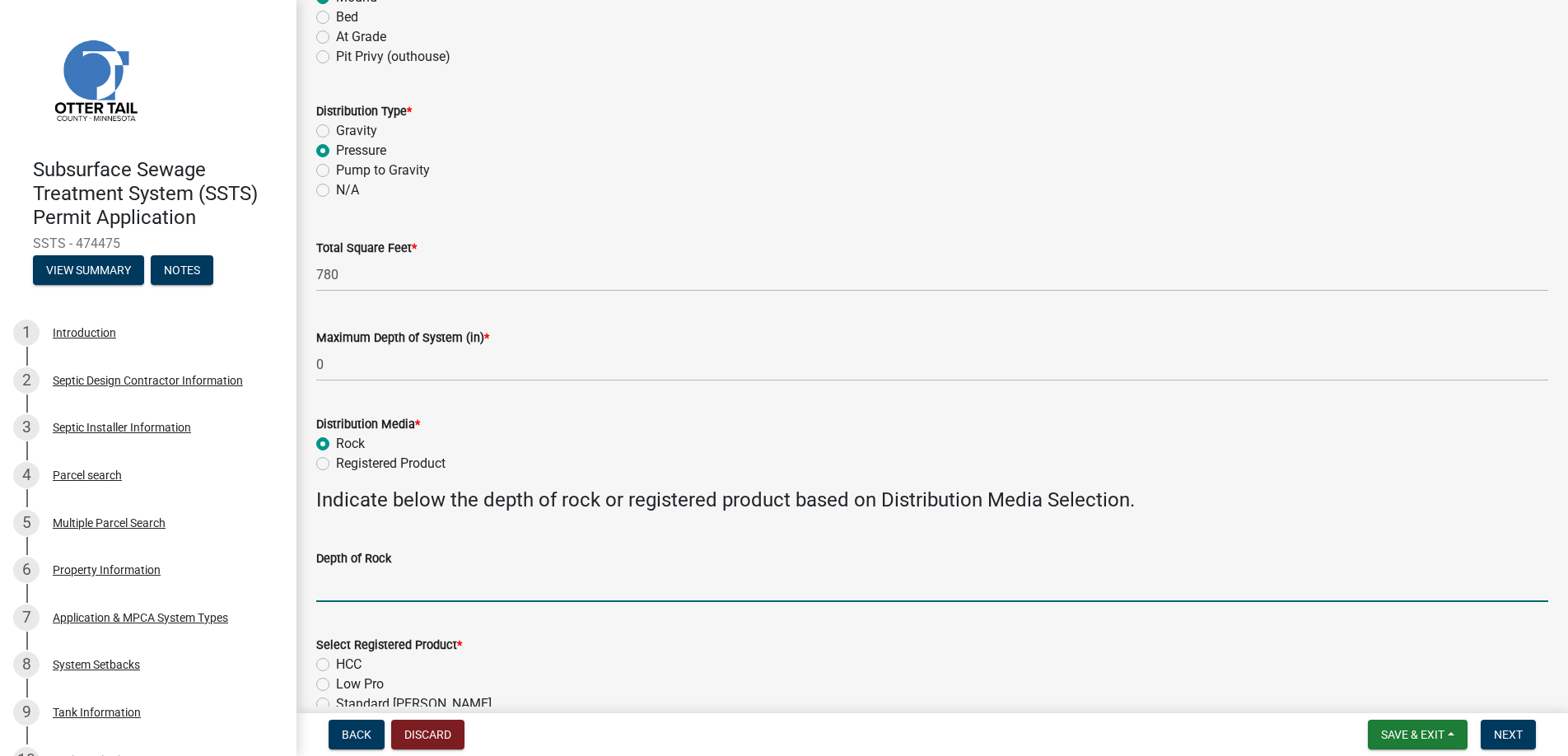
click at [344, 592] on input "Depth of Rock" at bounding box center [931, 586] width 1232 height 34
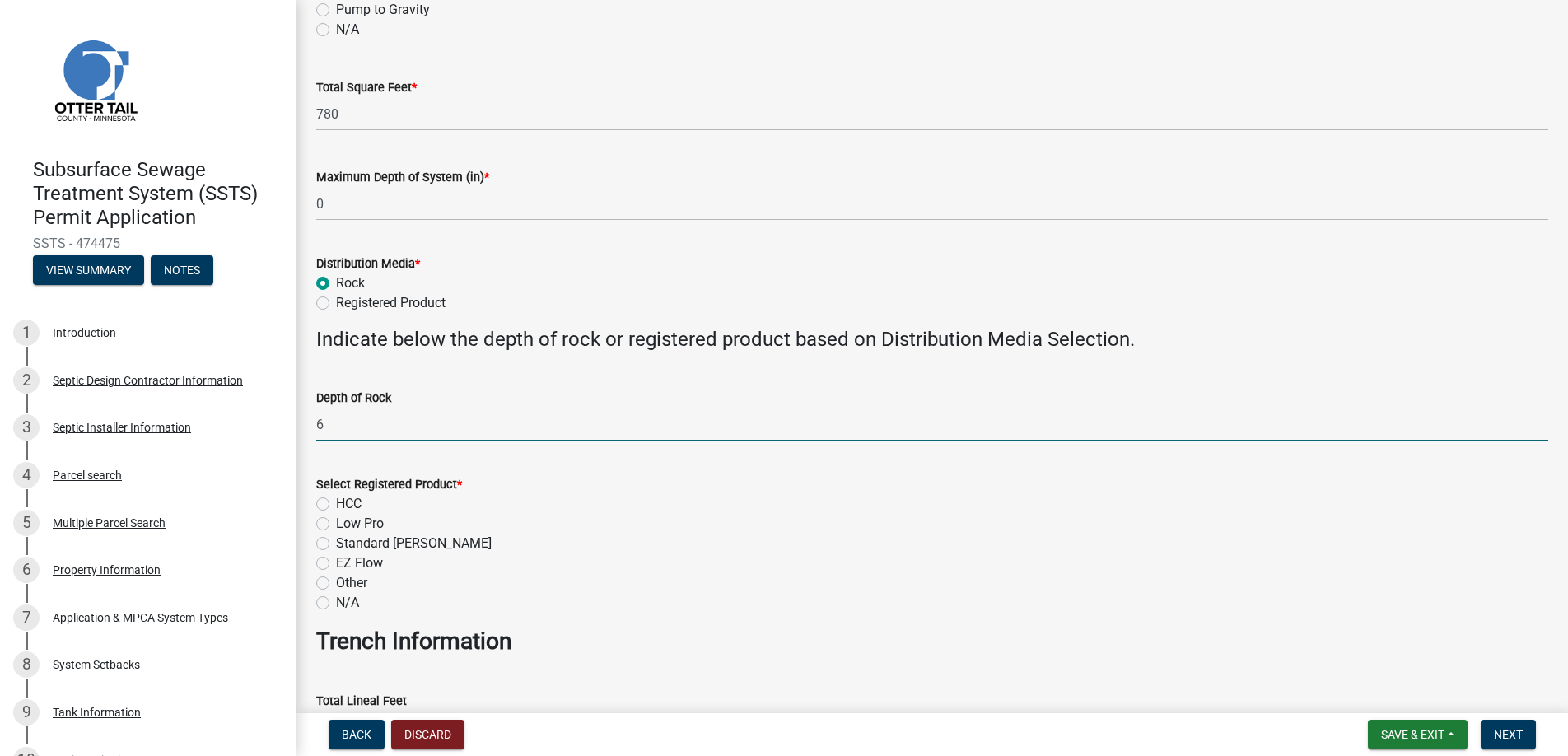
scroll to position [412, 0]
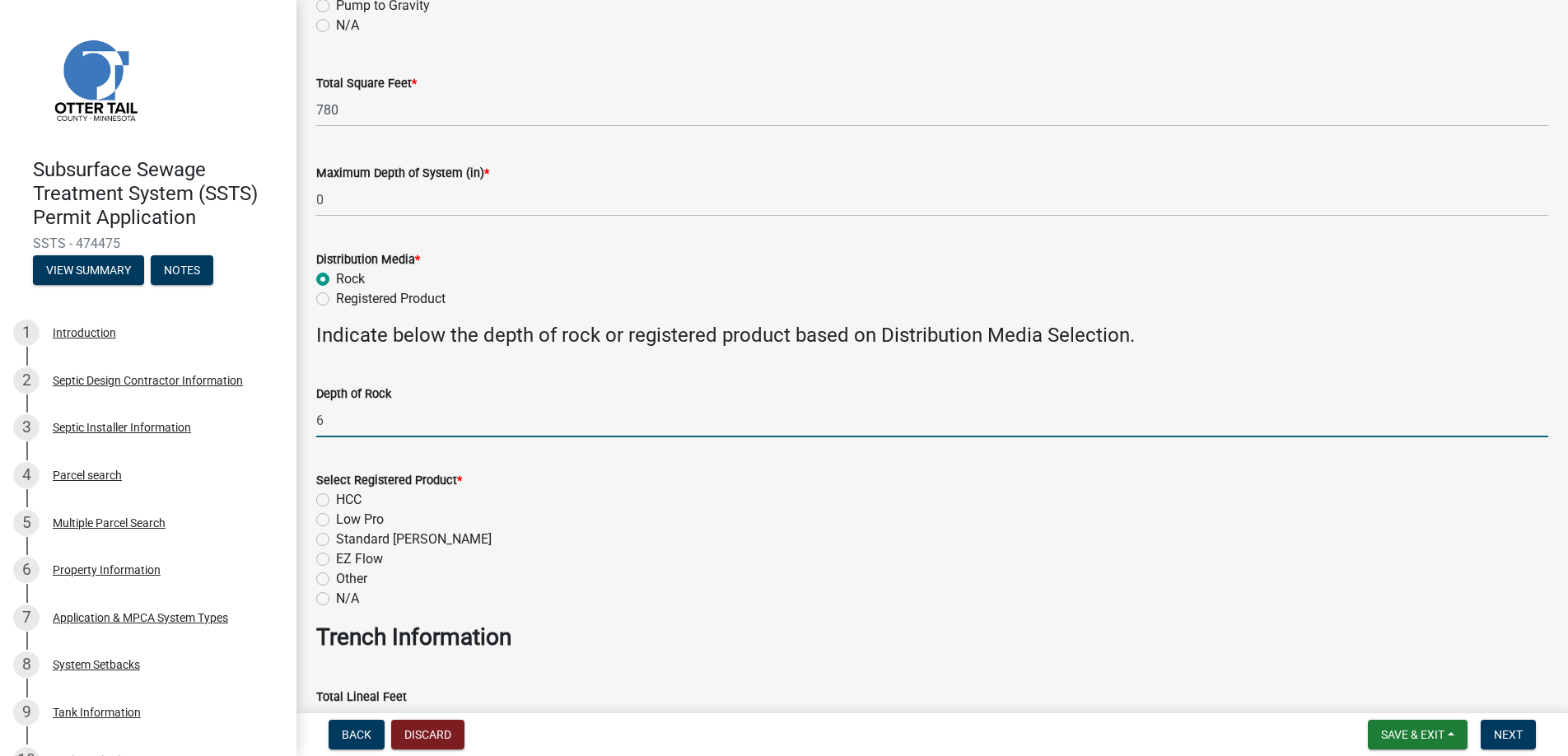
type input "6"
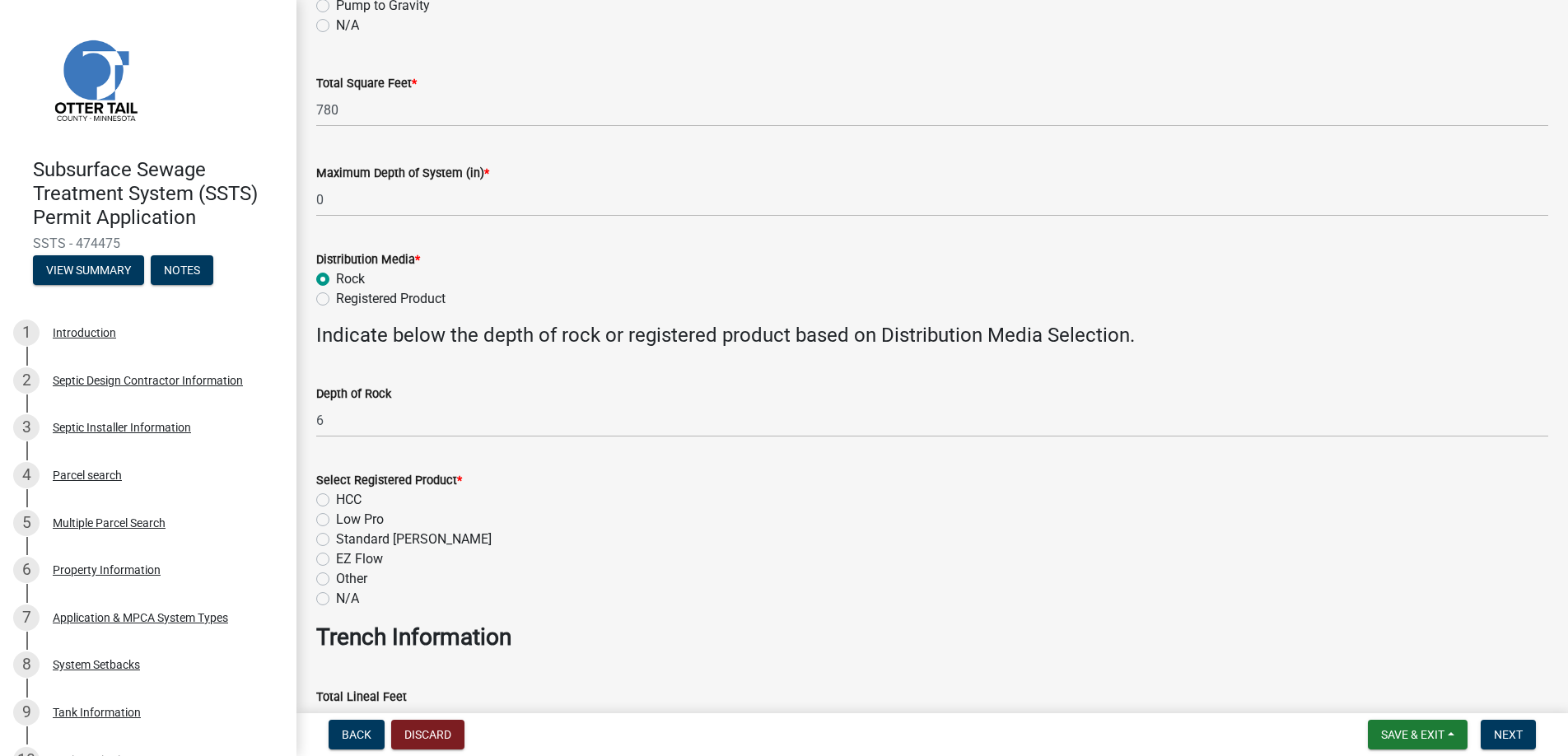
click at [336, 599] on label "N/A" at bounding box center [347, 599] width 23 height 20
click at [336, 599] on input "N/A" at bounding box center [341, 594] width 11 height 11
radio input "true"
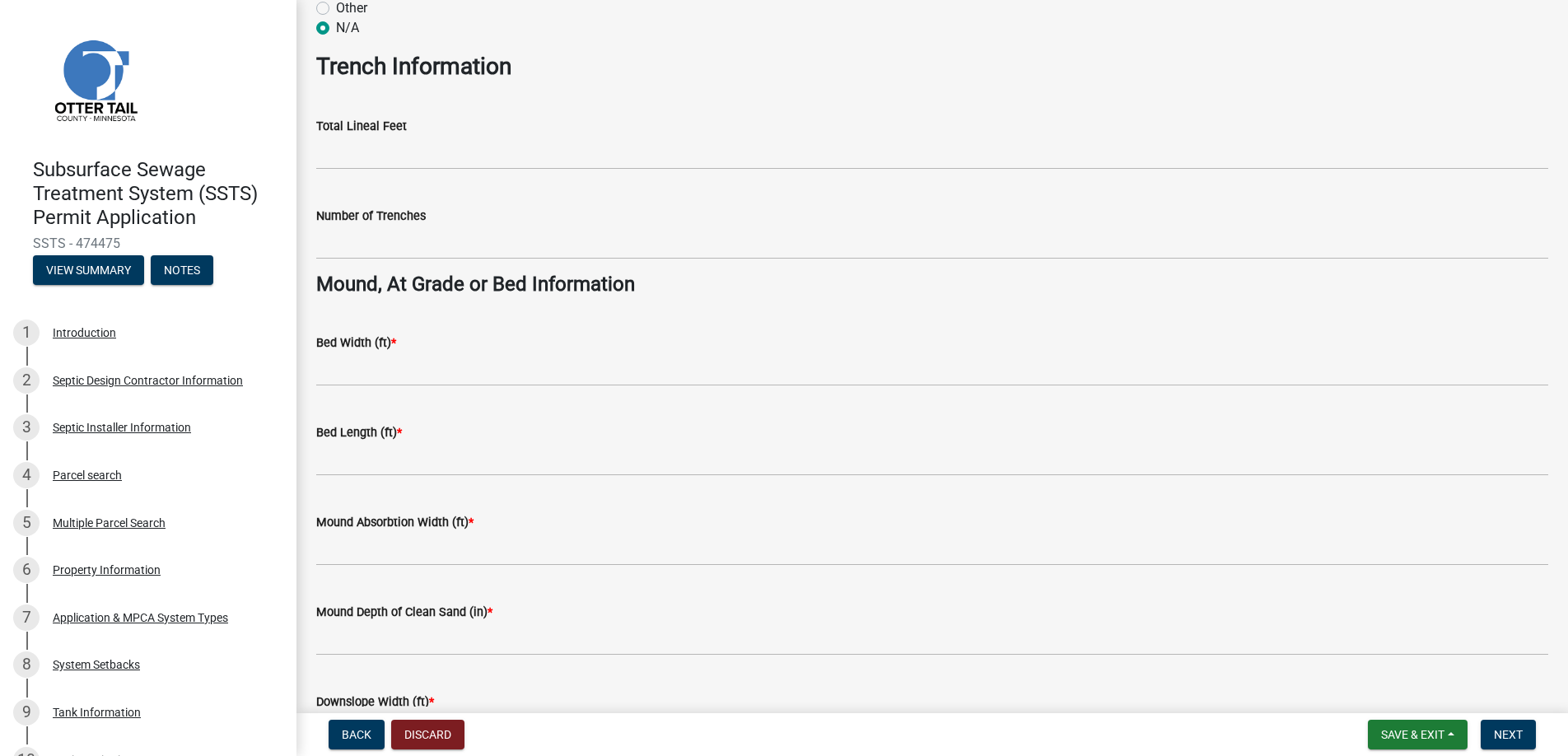
scroll to position [989, 0]
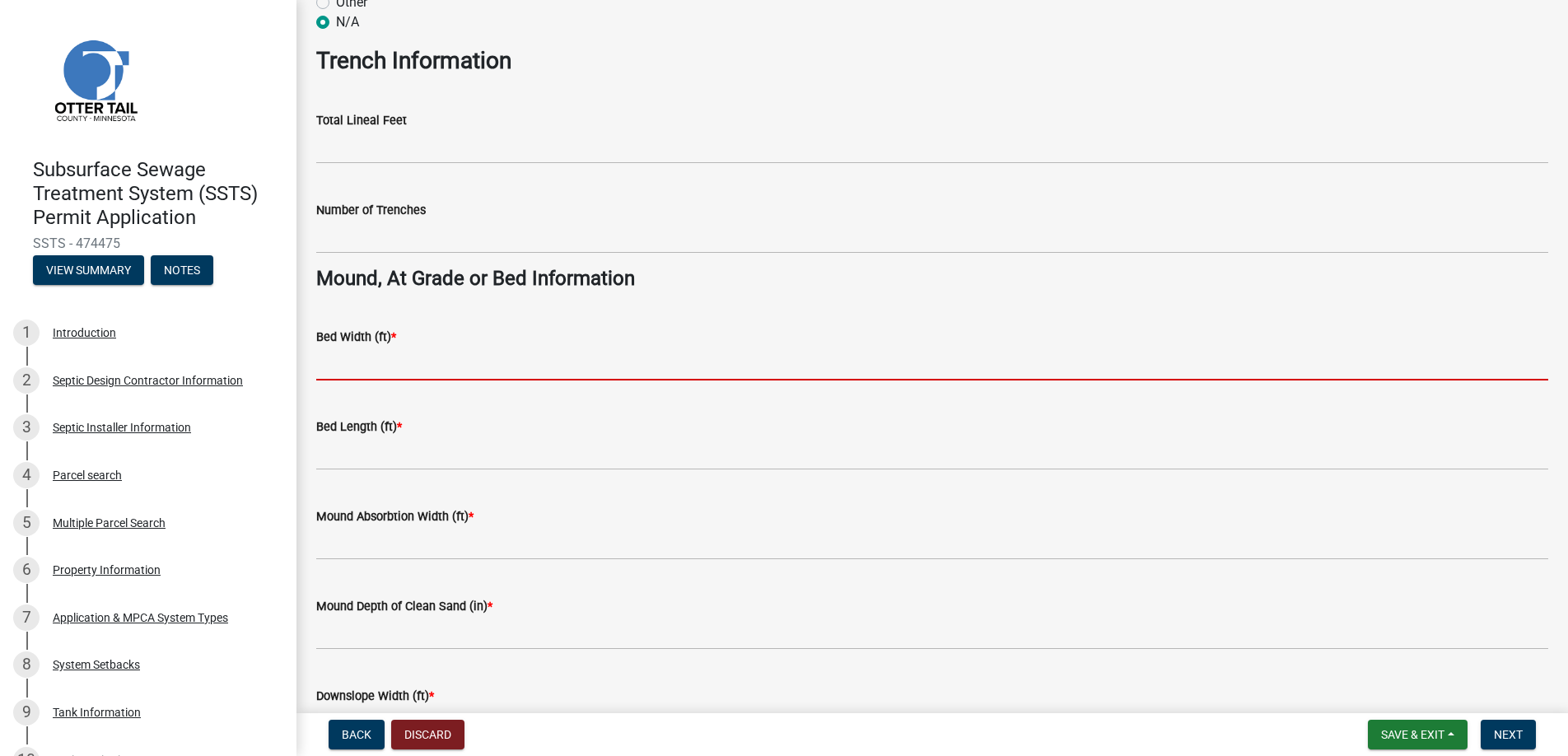
click at [363, 365] on input "Bed Width (ft) *" at bounding box center [931, 364] width 1232 height 34
type input "10"
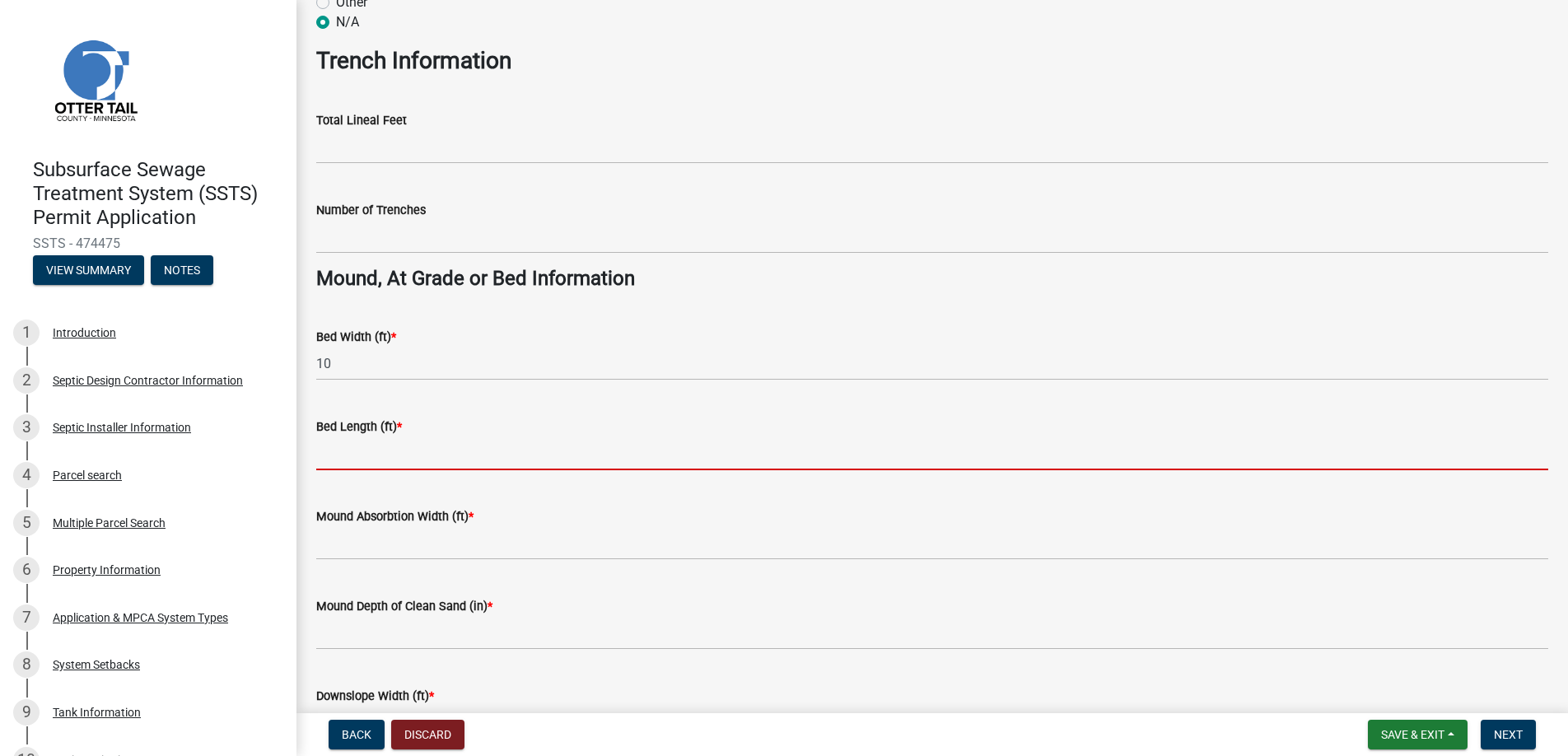
click at [366, 455] on input "Bed Length (ft) *" at bounding box center [931, 454] width 1232 height 34
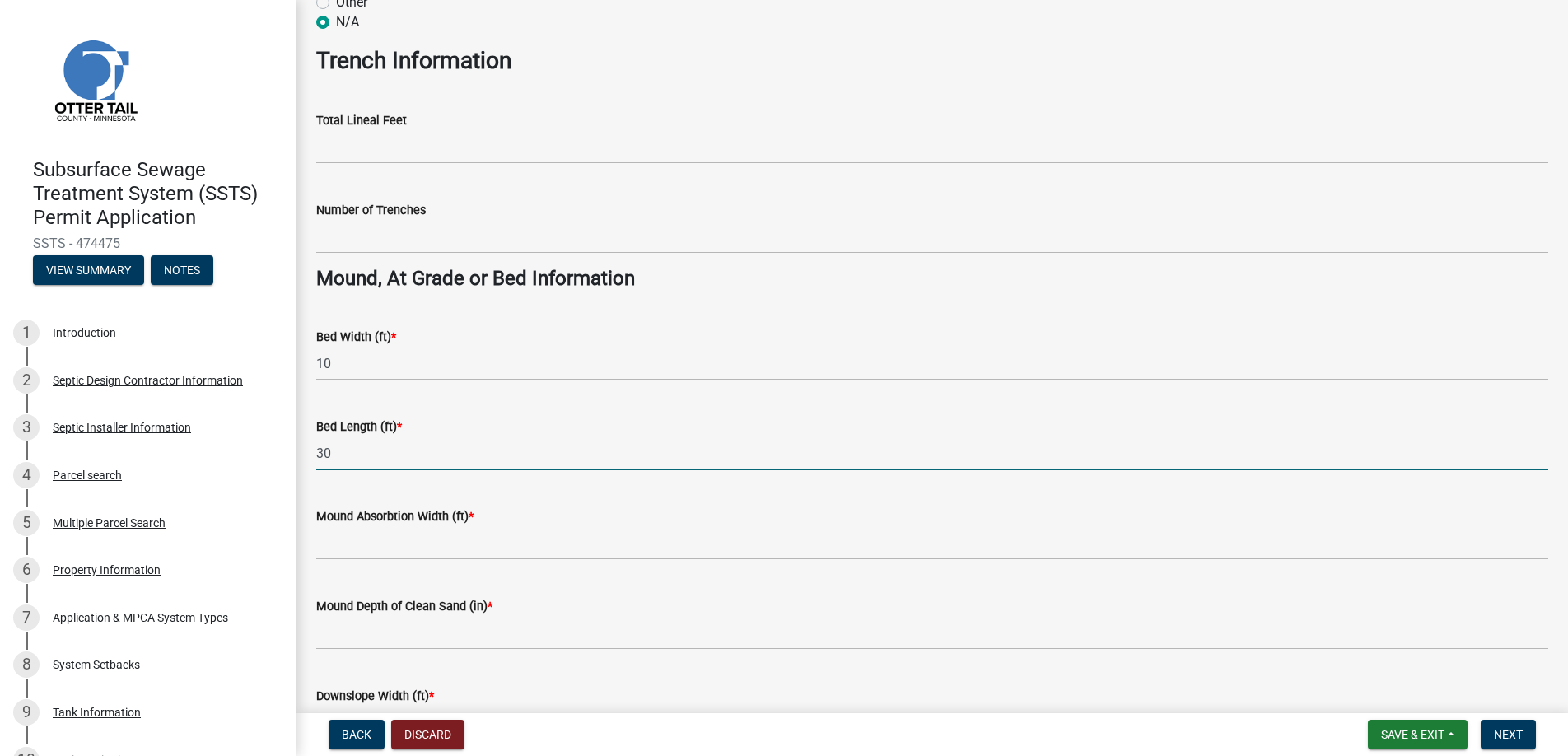
type input "30"
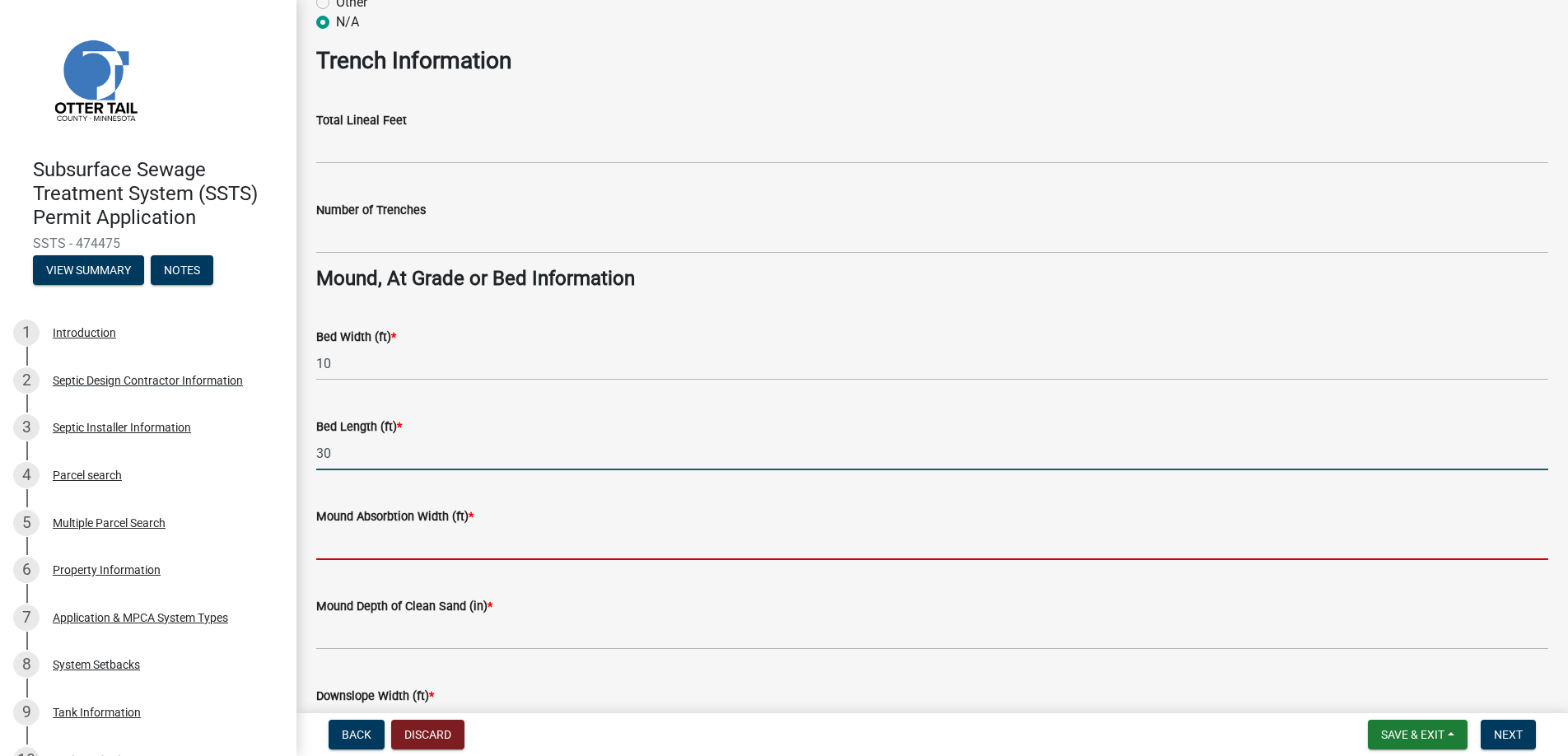
click at [358, 540] on input "Mound Absorbtion Width (ft) *" at bounding box center [931, 544] width 1232 height 34
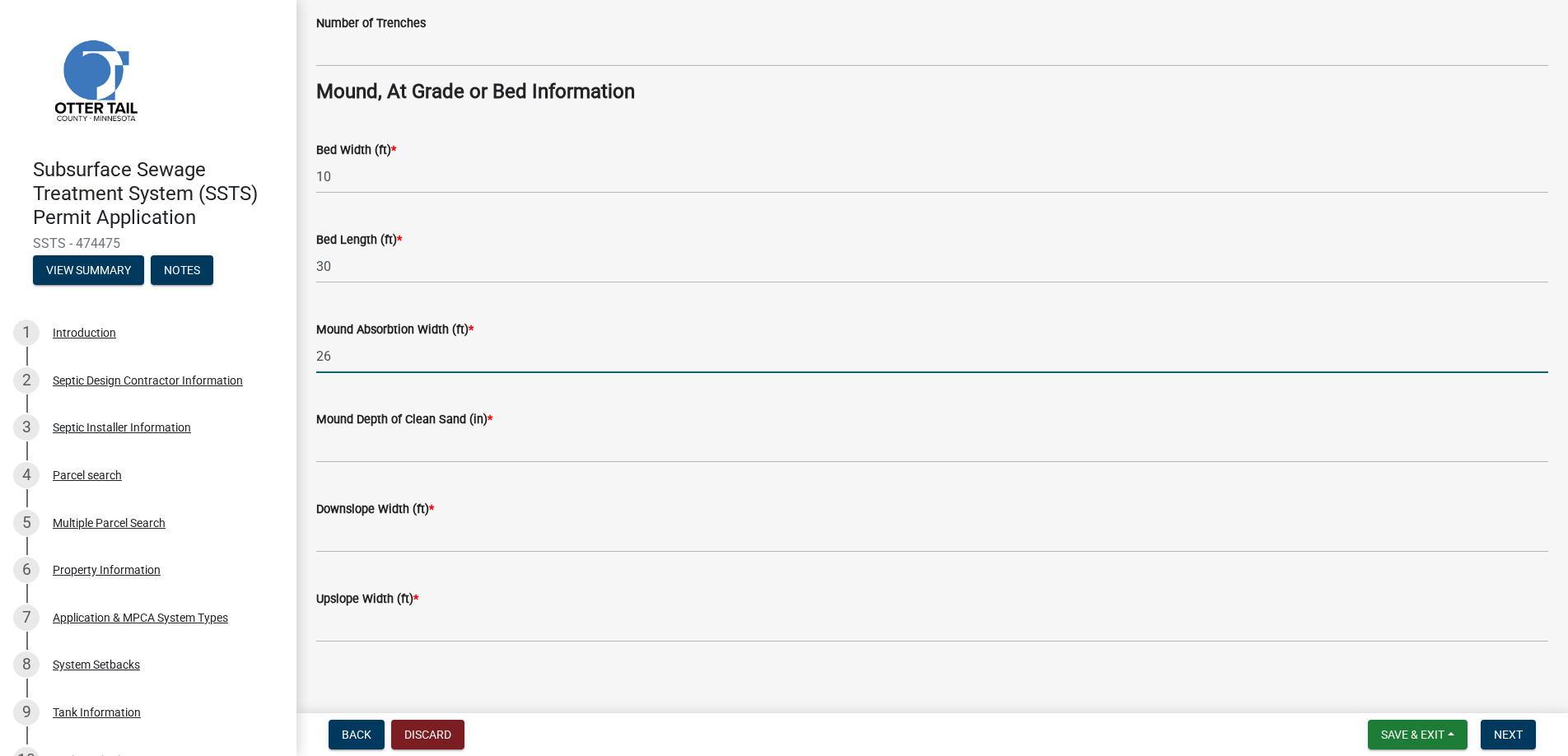
scroll to position [1189, 0]
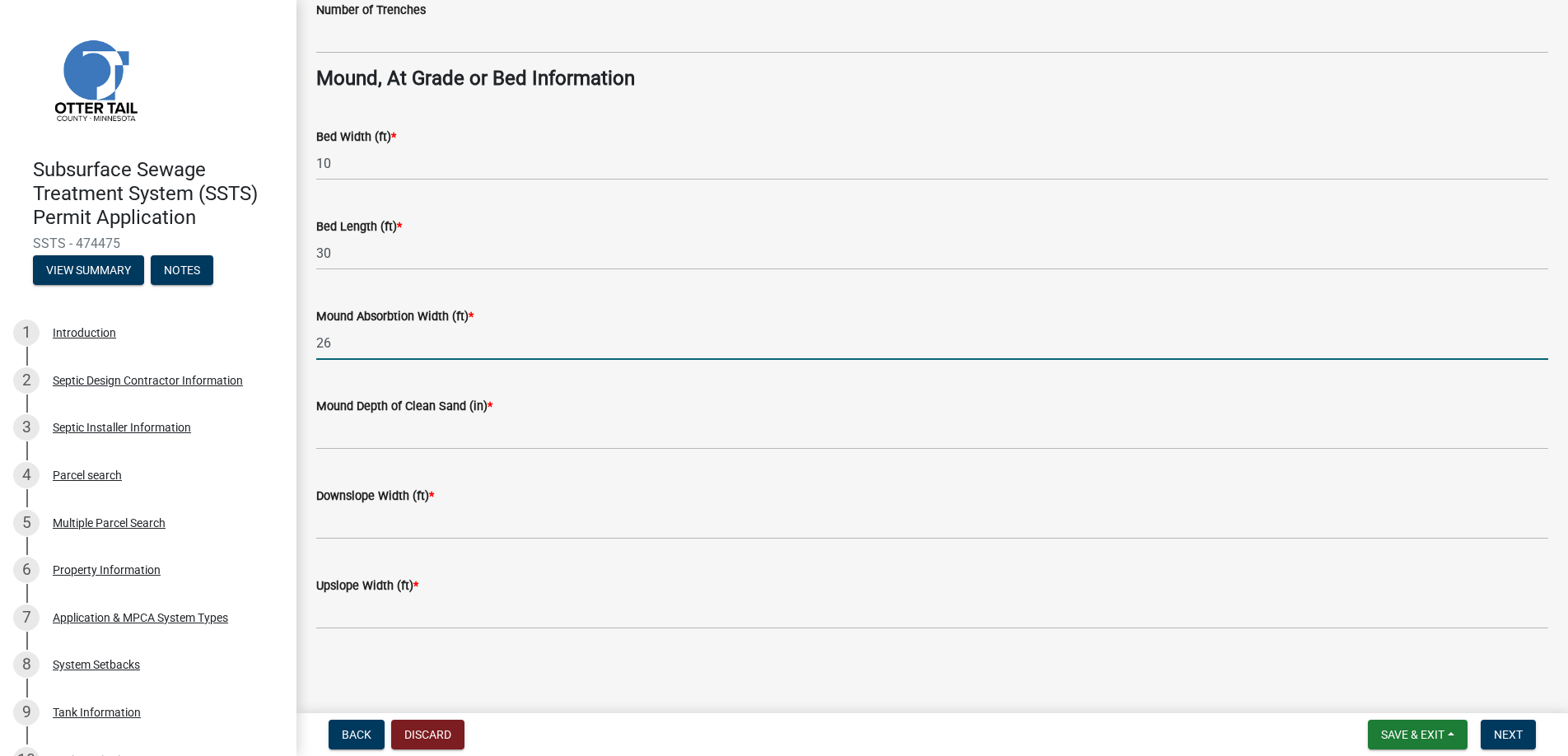
type input "26"
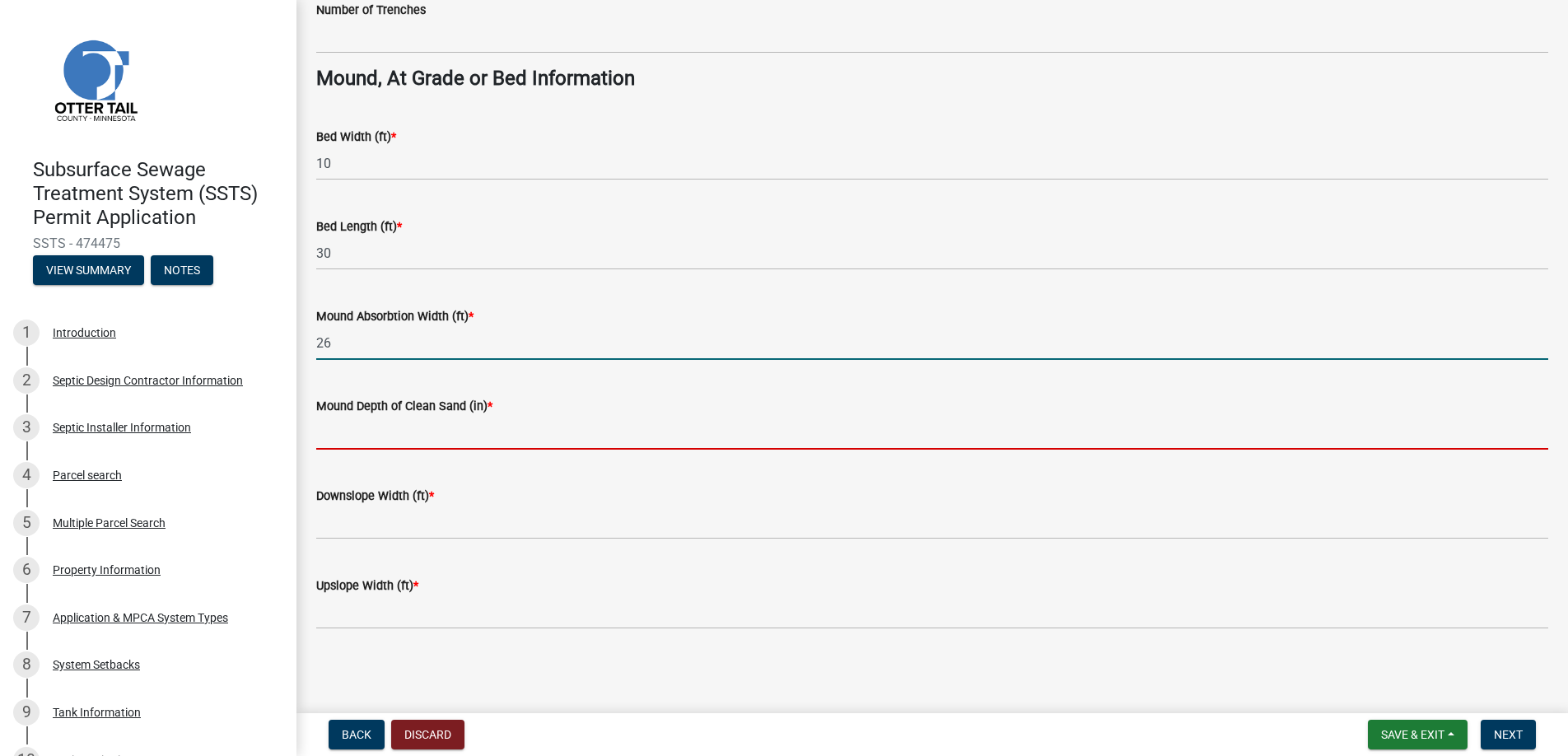
click at [360, 428] on input "Mound Depth of Clean Sand (in) *" at bounding box center [931, 433] width 1232 height 34
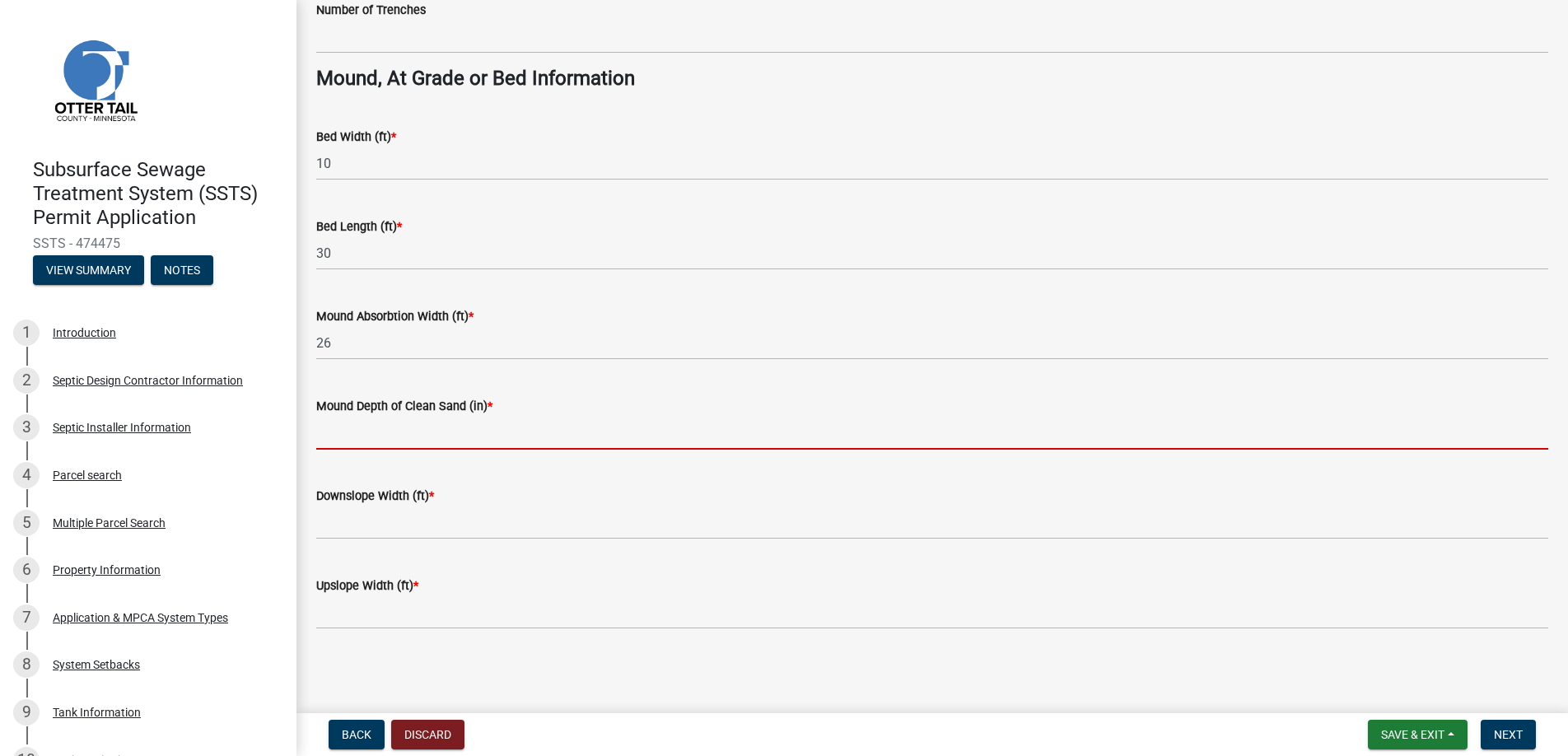
type input "12"
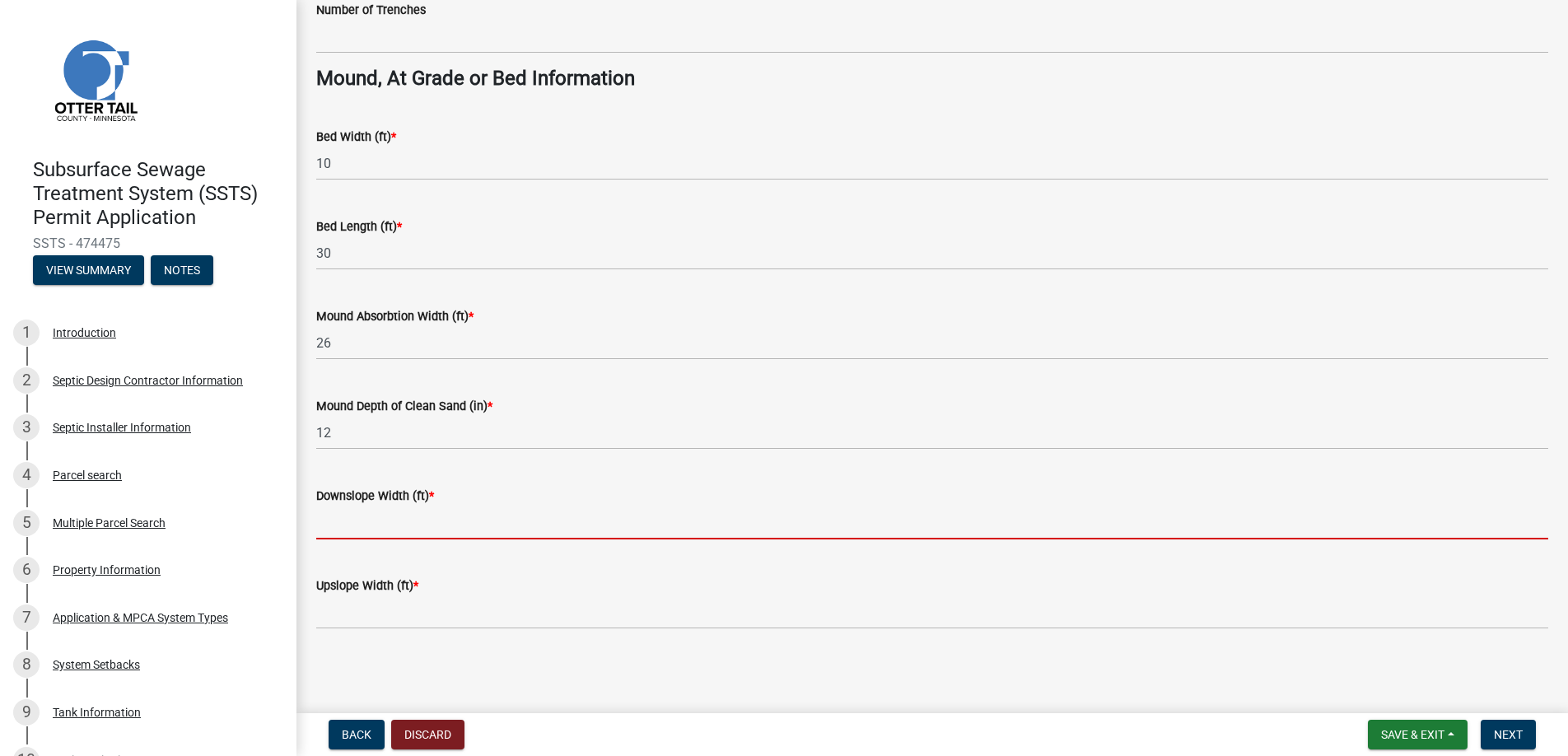
click at [342, 519] on input "Downslope Width (ft) *" at bounding box center [931, 523] width 1232 height 34
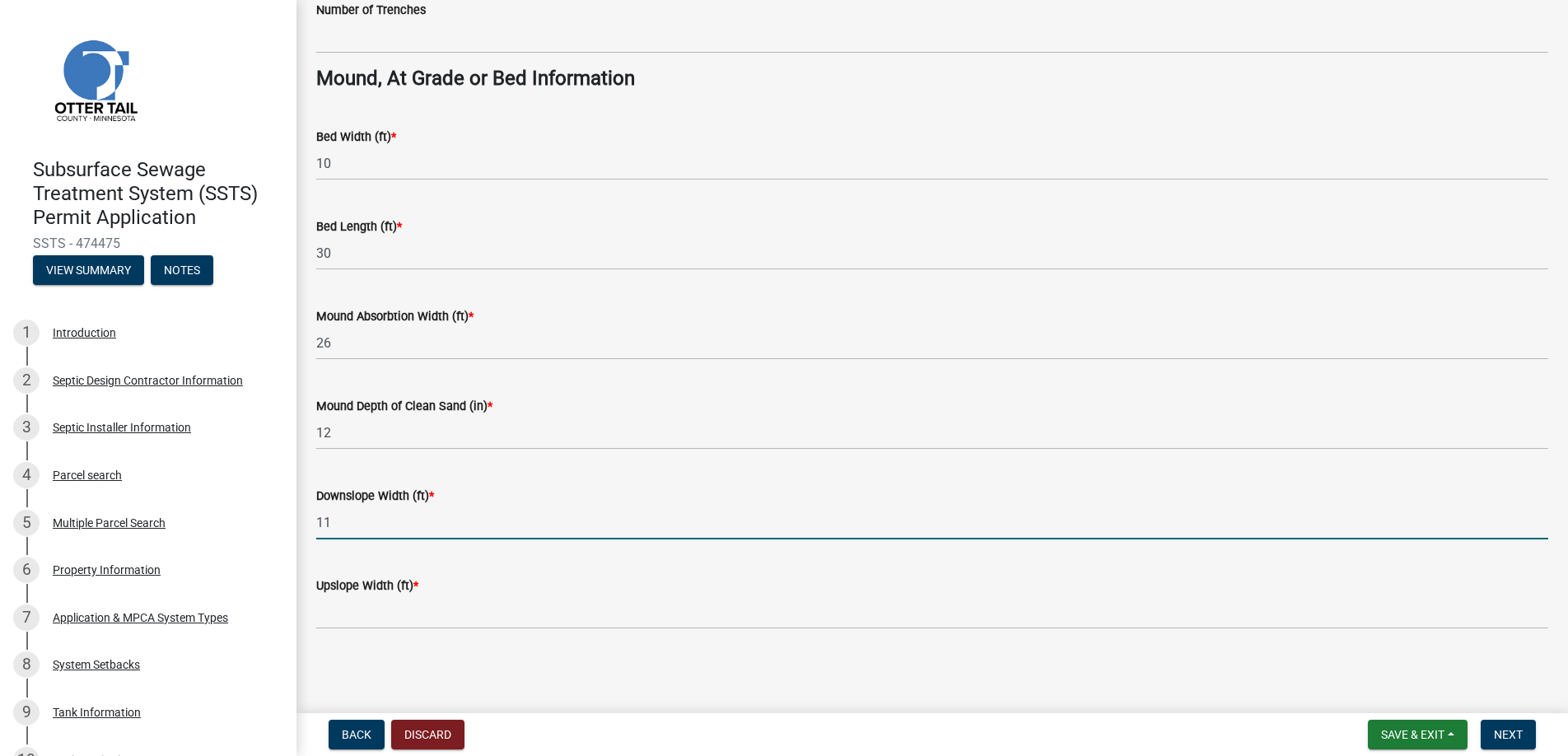
type input "11"
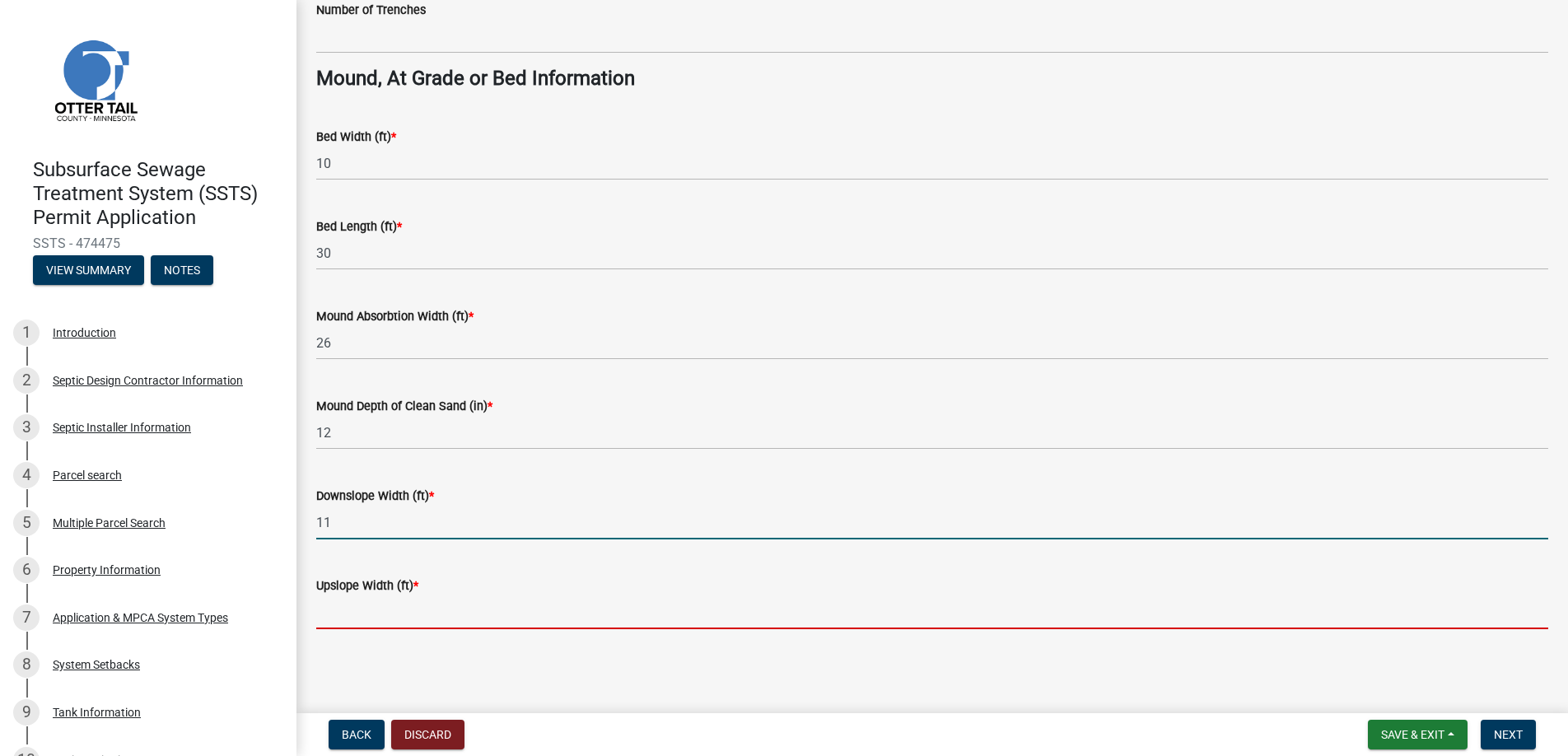
click at [343, 608] on input "Upslope Width (ft) *" at bounding box center [931, 613] width 1232 height 34
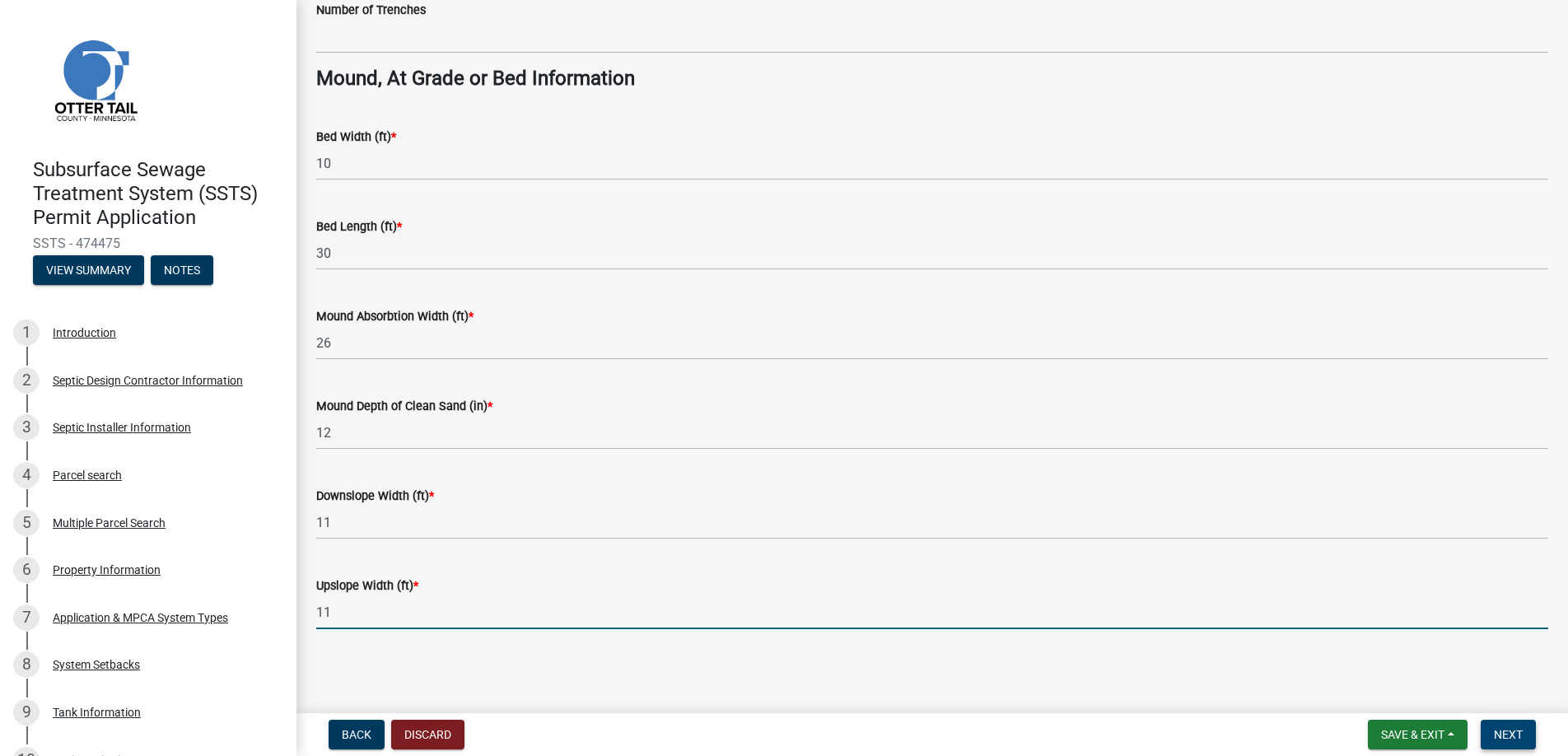
type input "11"
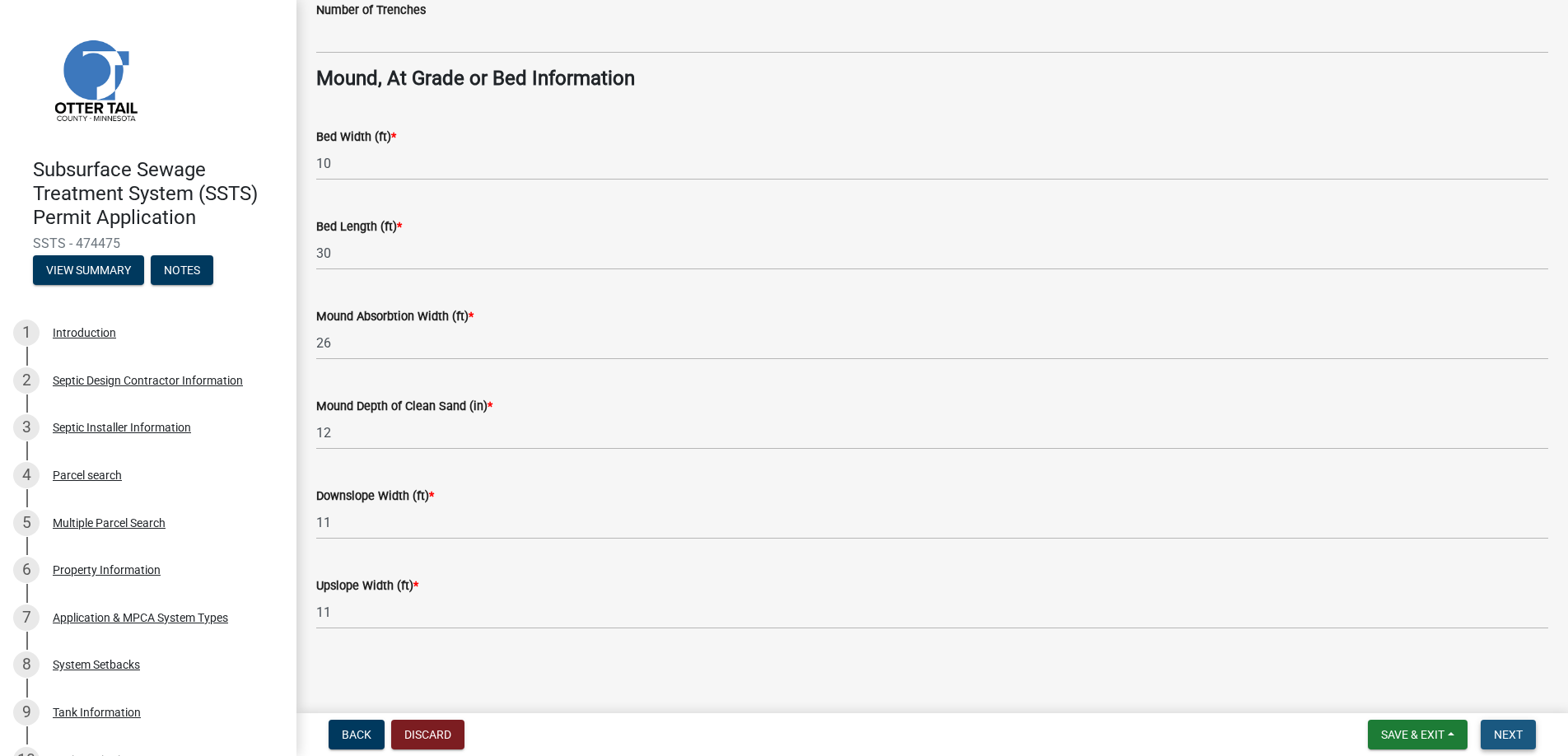
click at [1512, 730] on span "Next" at bounding box center [1508, 734] width 29 height 13
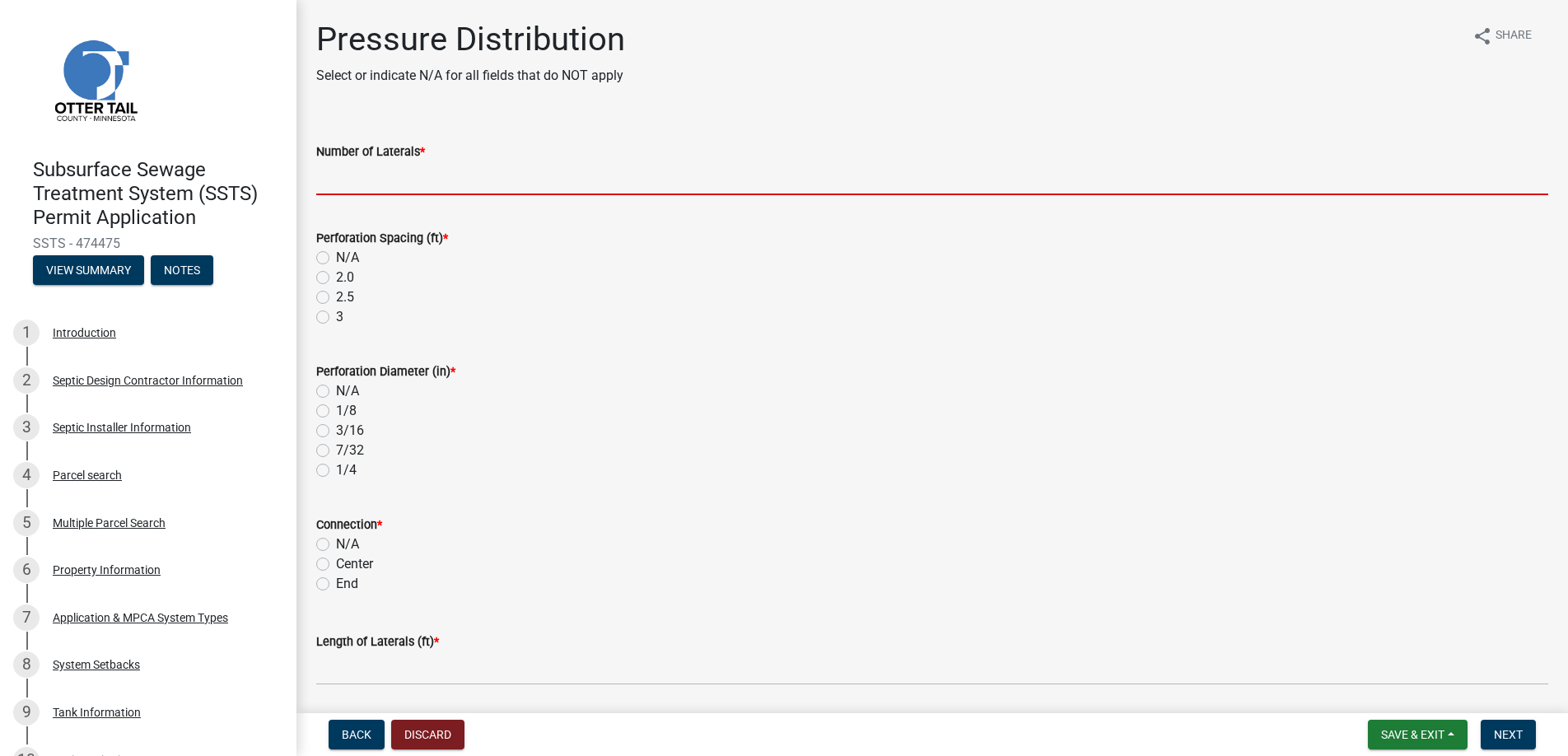
click at [381, 180] on input "Number of Laterals *" at bounding box center [931, 179] width 1232 height 34
type input "3"
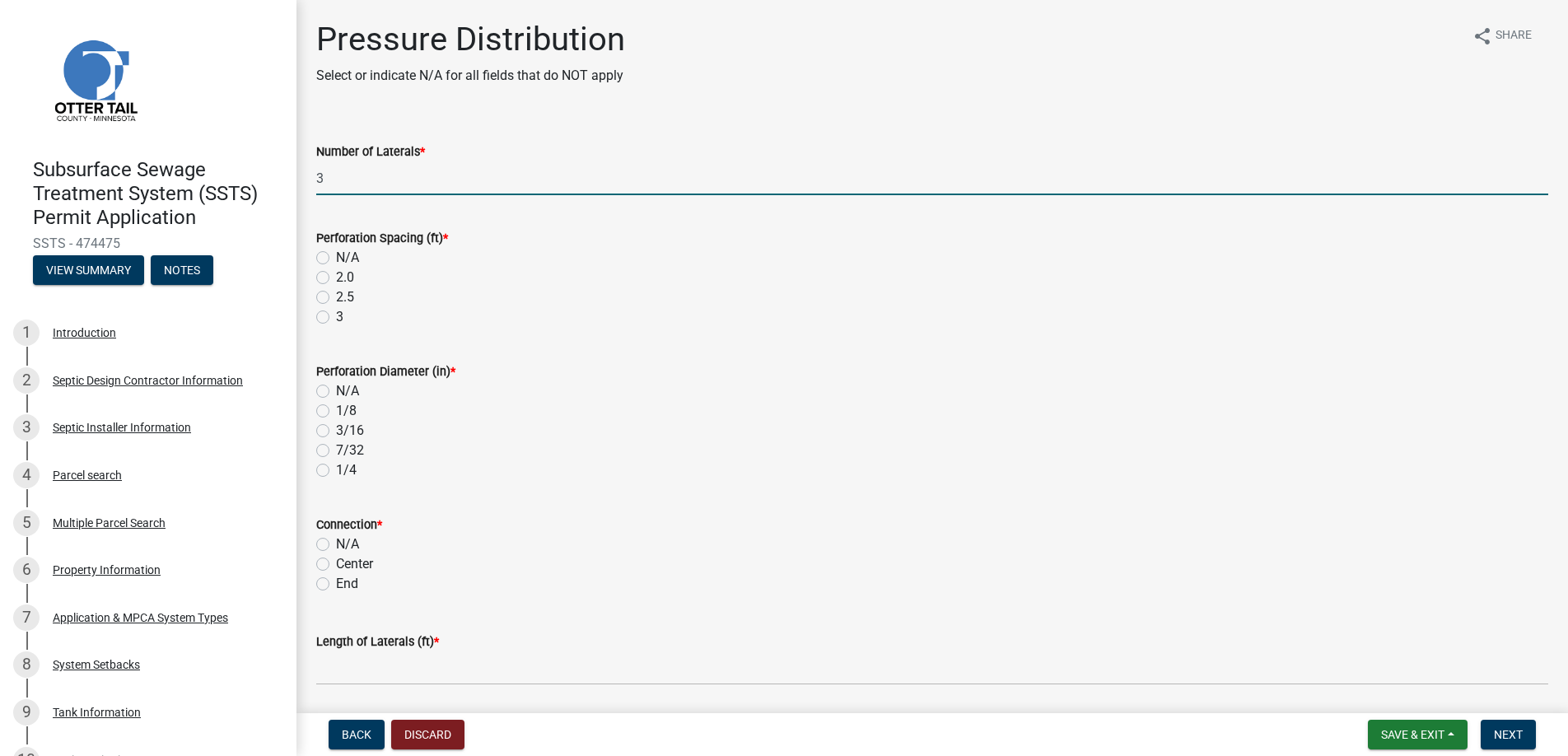
click at [336, 321] on label "3" at bounding box center [339, 317] width 7 height 20
click at [336, 318] on input "3" at bounding box center [341, 312] width 11 height 11
radio input "true"
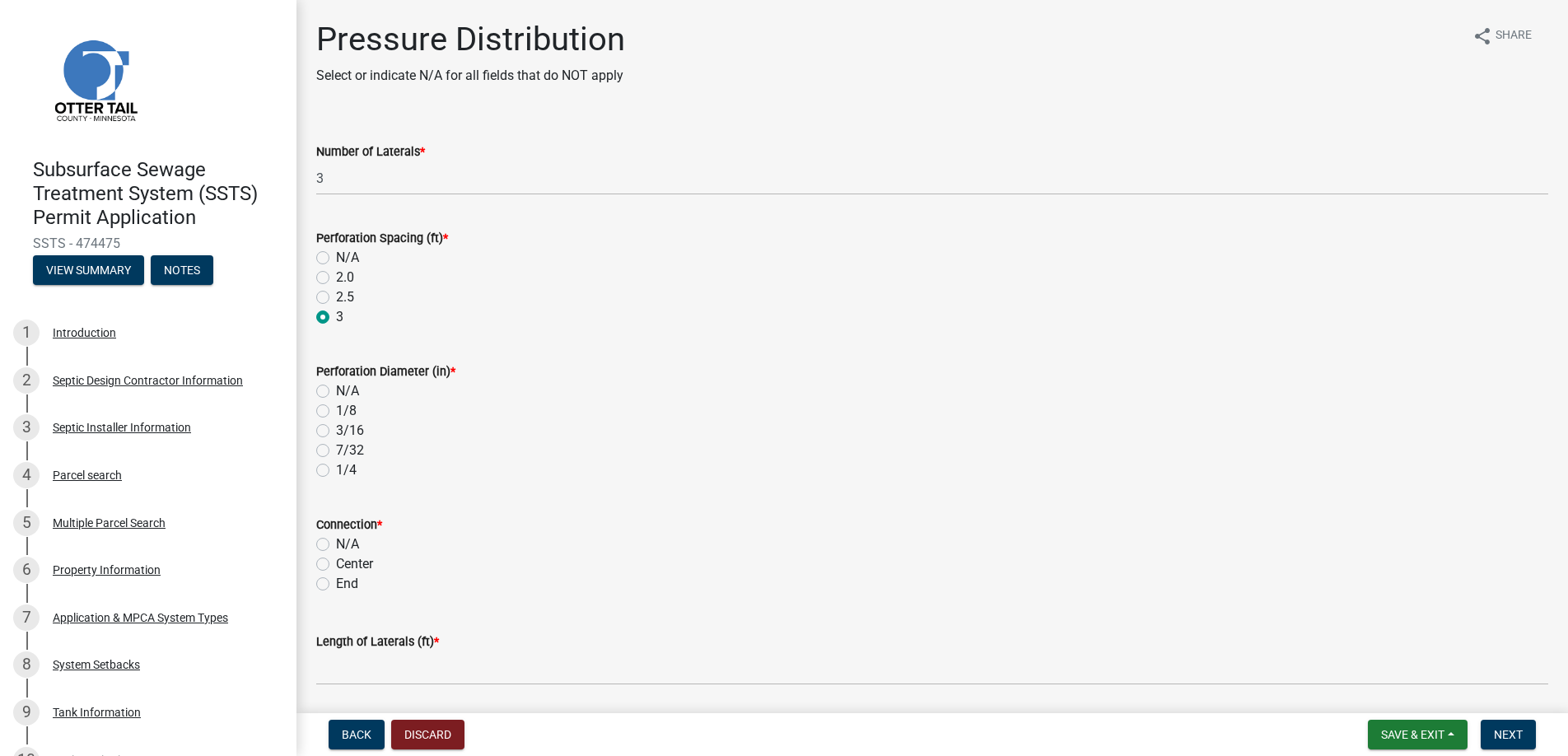
click at [336, 468] on label "1/4" at bounding box center [346, 471] width 21 height 20
click at [336, 468] on input "1/4" at bounding box center [341, 466] width 11 height 11
radio input "true"
click at [336, 583] on label "End" at bounding box center [347, 584] width 22 height 20
click at [336, 583] on input "End" at bounding box center [341, 579] width 11 height 11
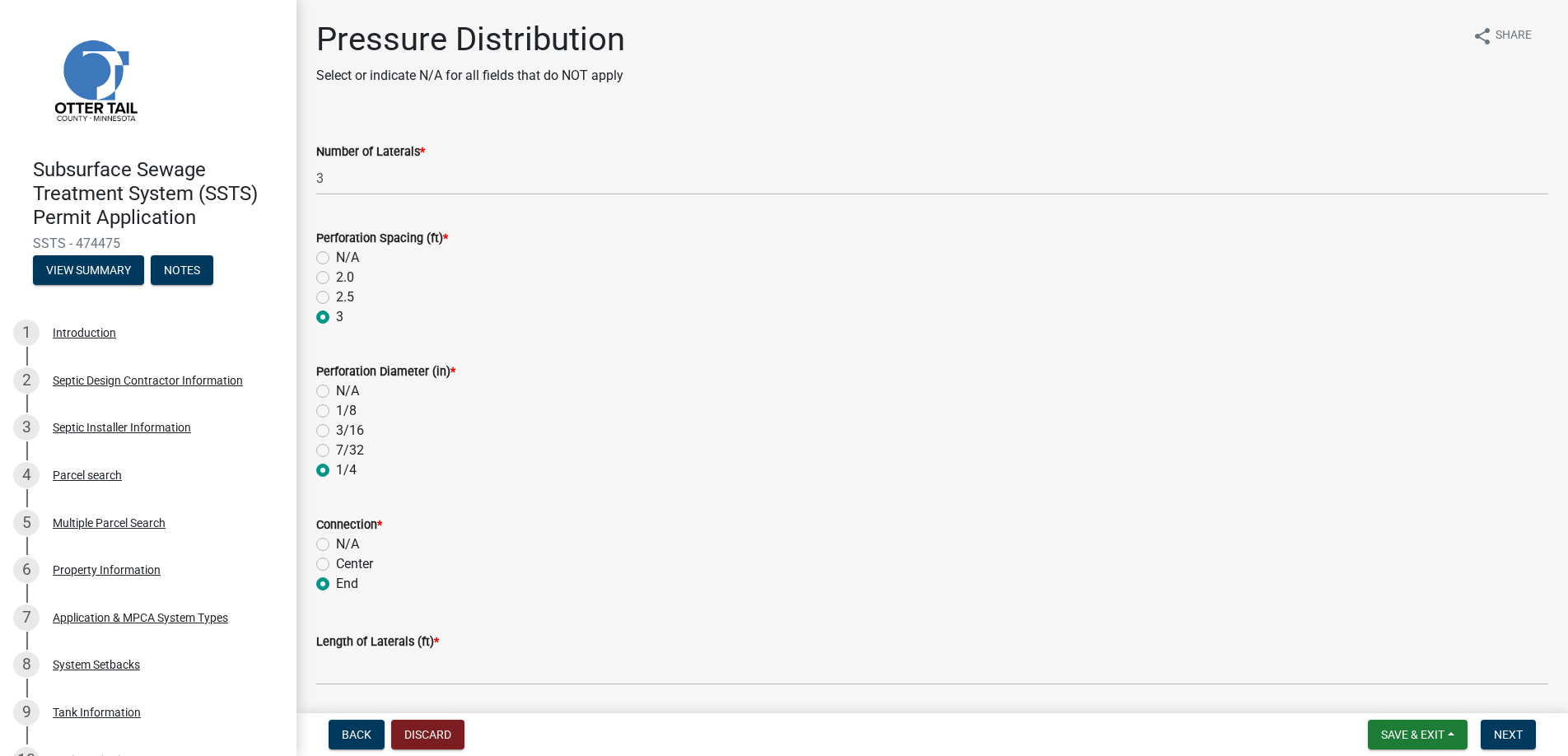
radio input "true"
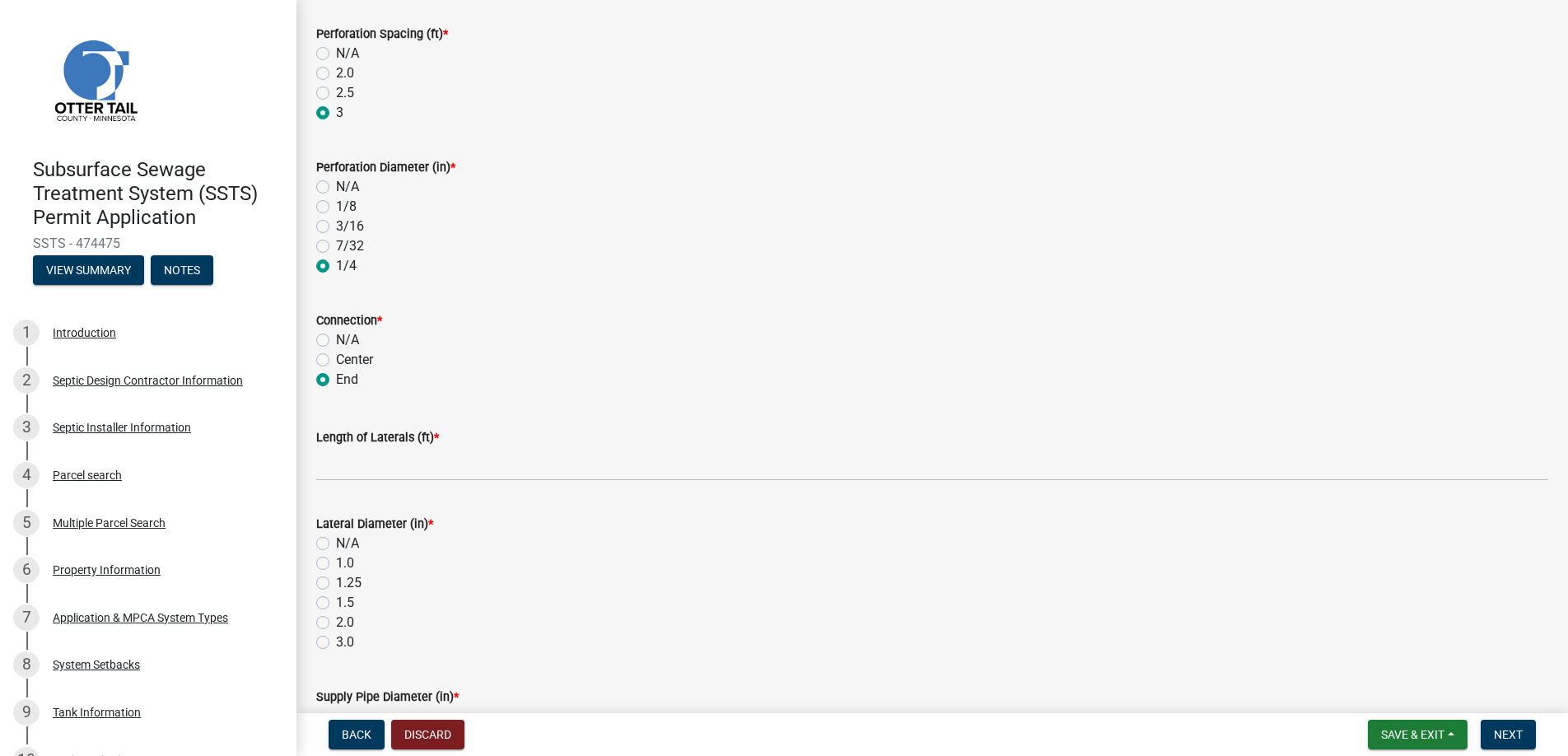
scroll to position [247, 0]
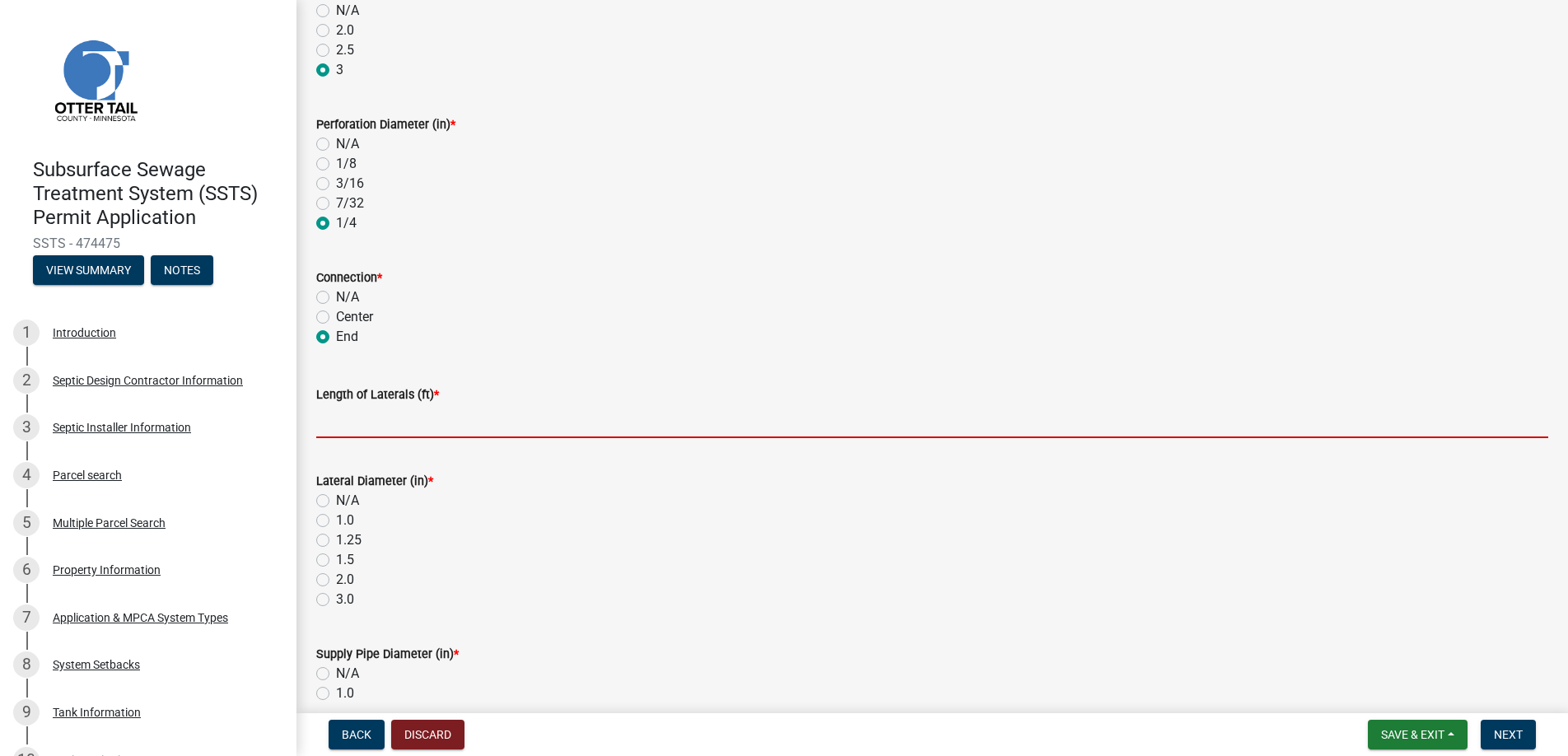
click at [358, 418] on input "Length of Laterals (ft) *" at bounding box center [931, 422] width 1232 height 34
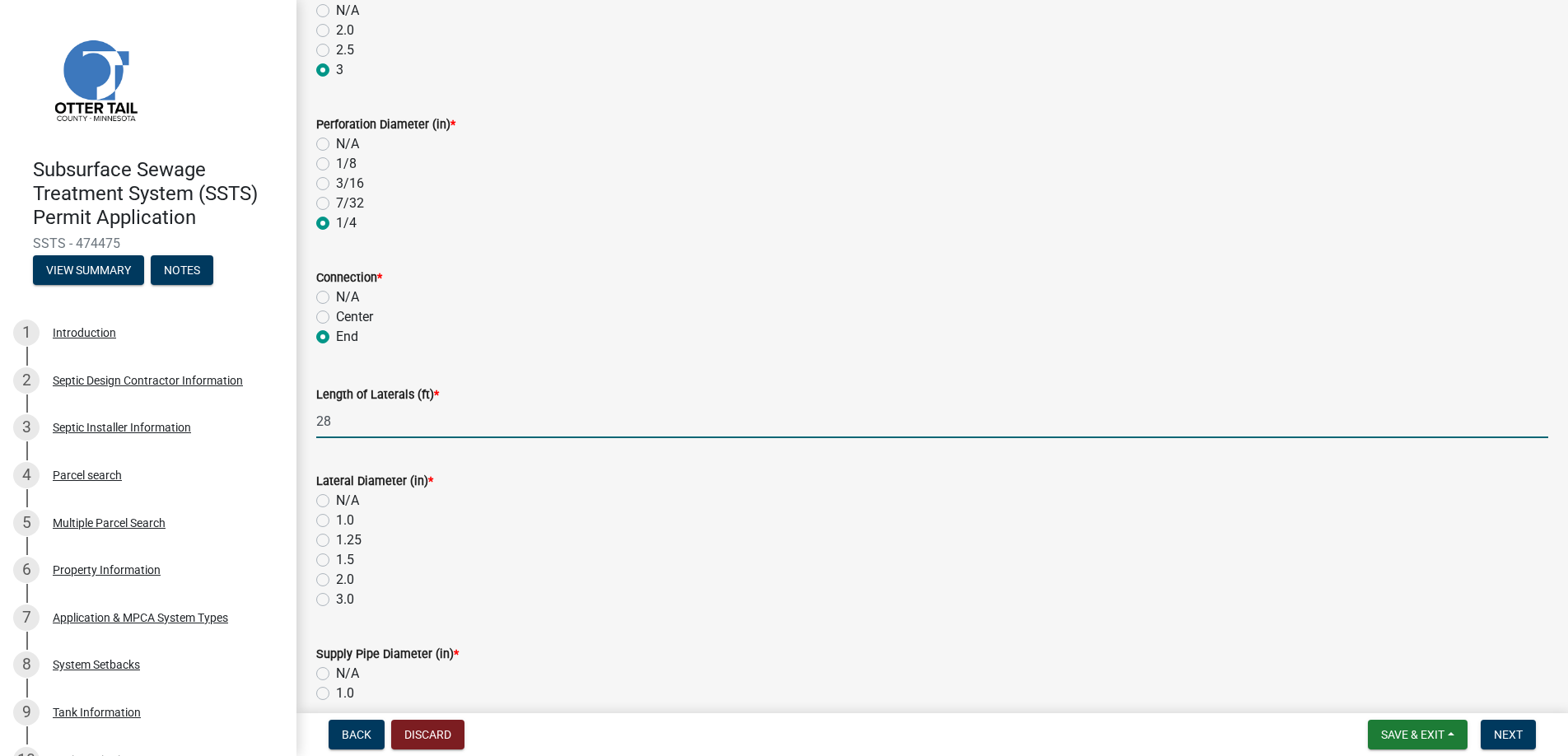
type input "28"
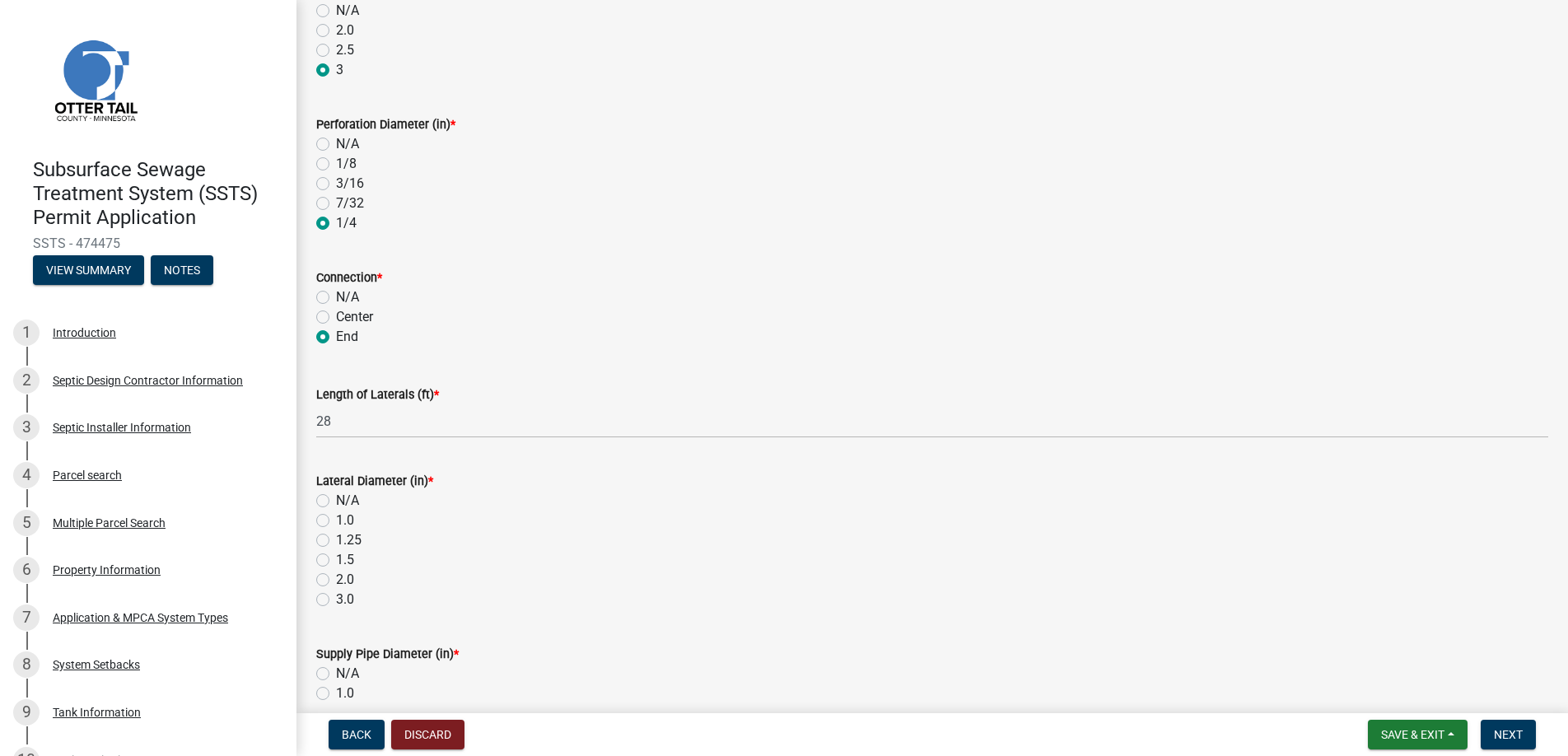
click at [336, 562] on label "1.5" at bounding box center [345, 560] width 18 height 20
click at [336, 561] on input "1.5" at bounding box center [341, 555] width 11 height 11
radio input "true"
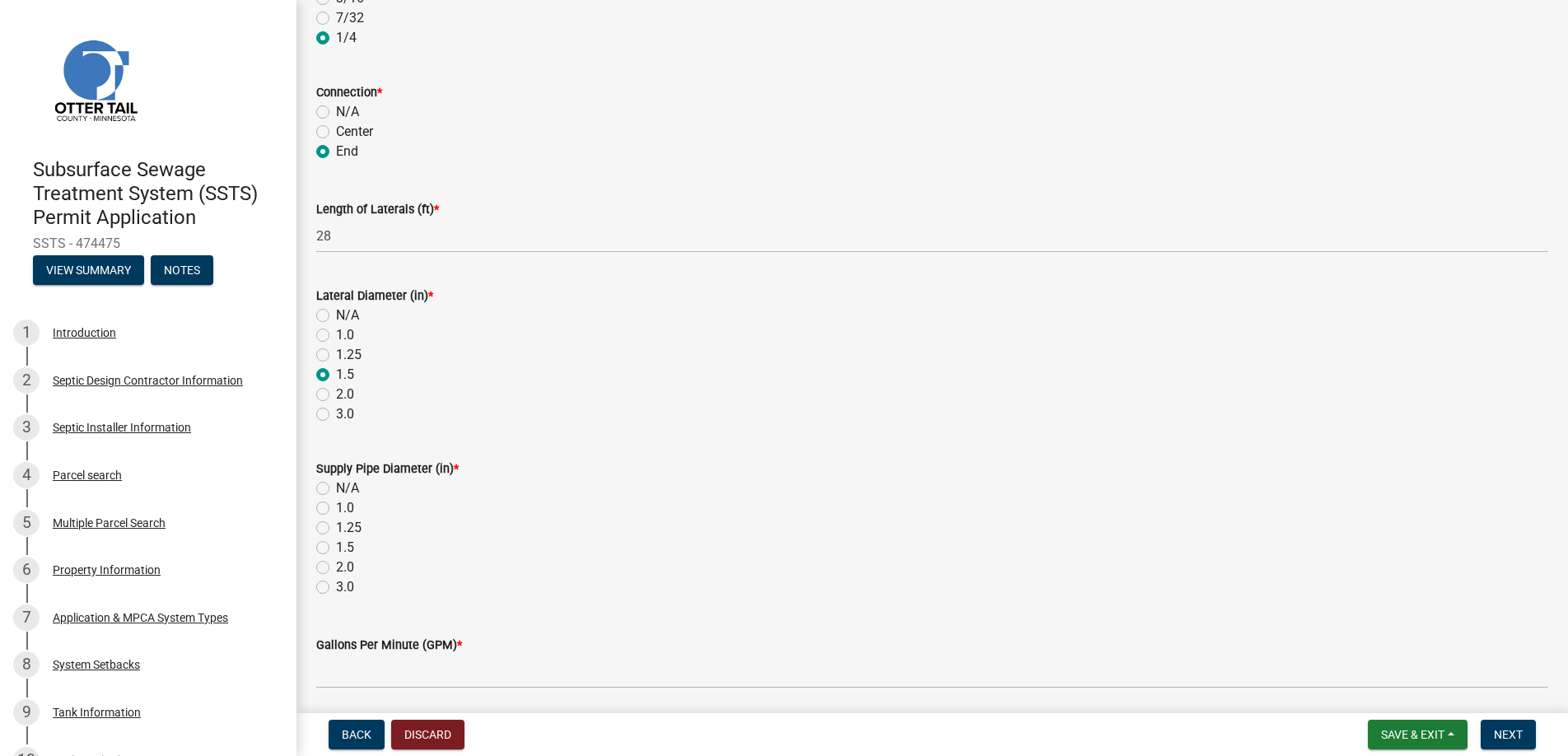
scroll to position [494, 0]
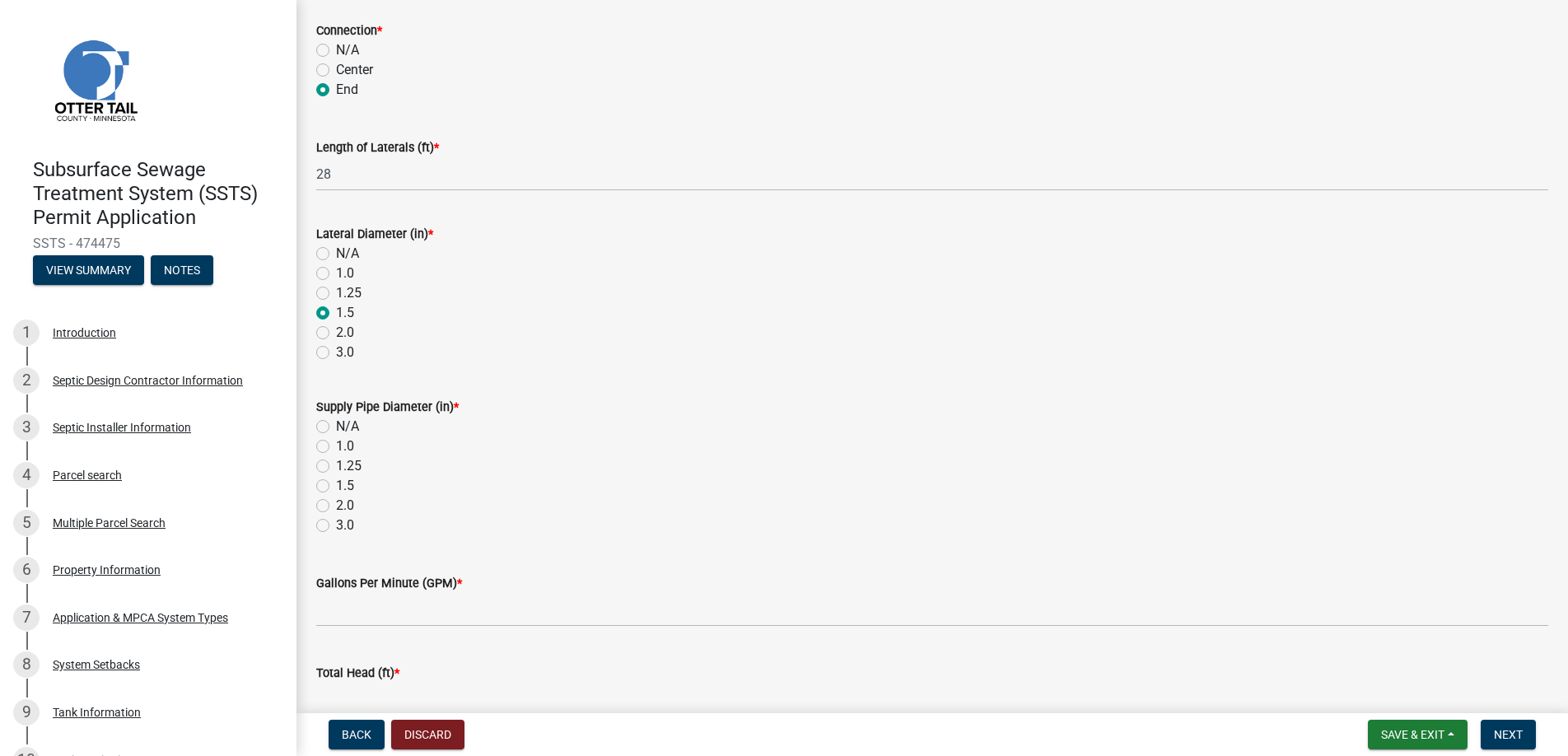
click at [336, 508] on label "2.0" at bounding box center [345, 506] width 18 height 20
click at [336, 507] on input "2.0" at bounding box center [341, 501] width 11 height 11
radio input "true"
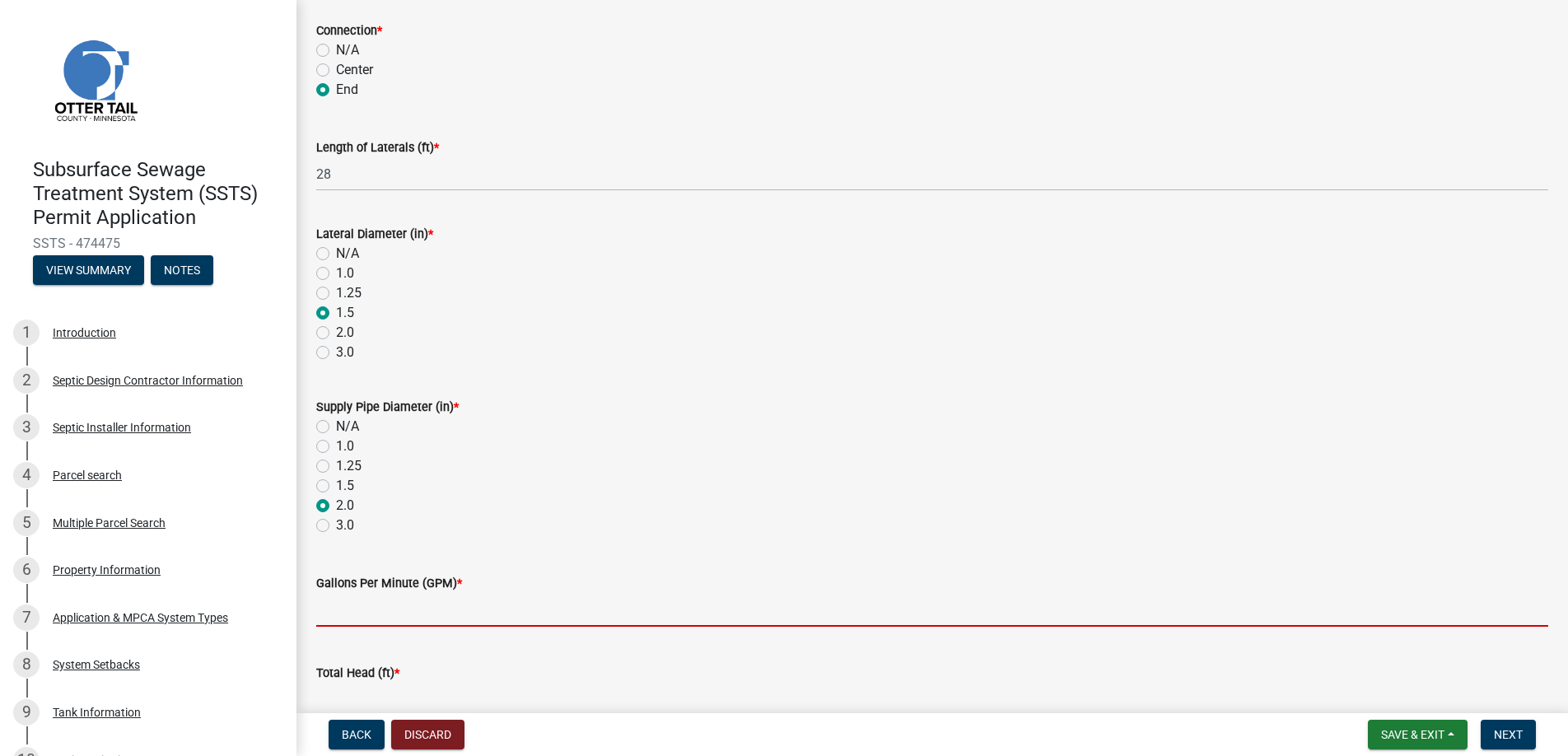
click at [365, 608] on input "Gallons Per Minute (GPM) *" at bounding box center [931, 610] width 1232 height 34
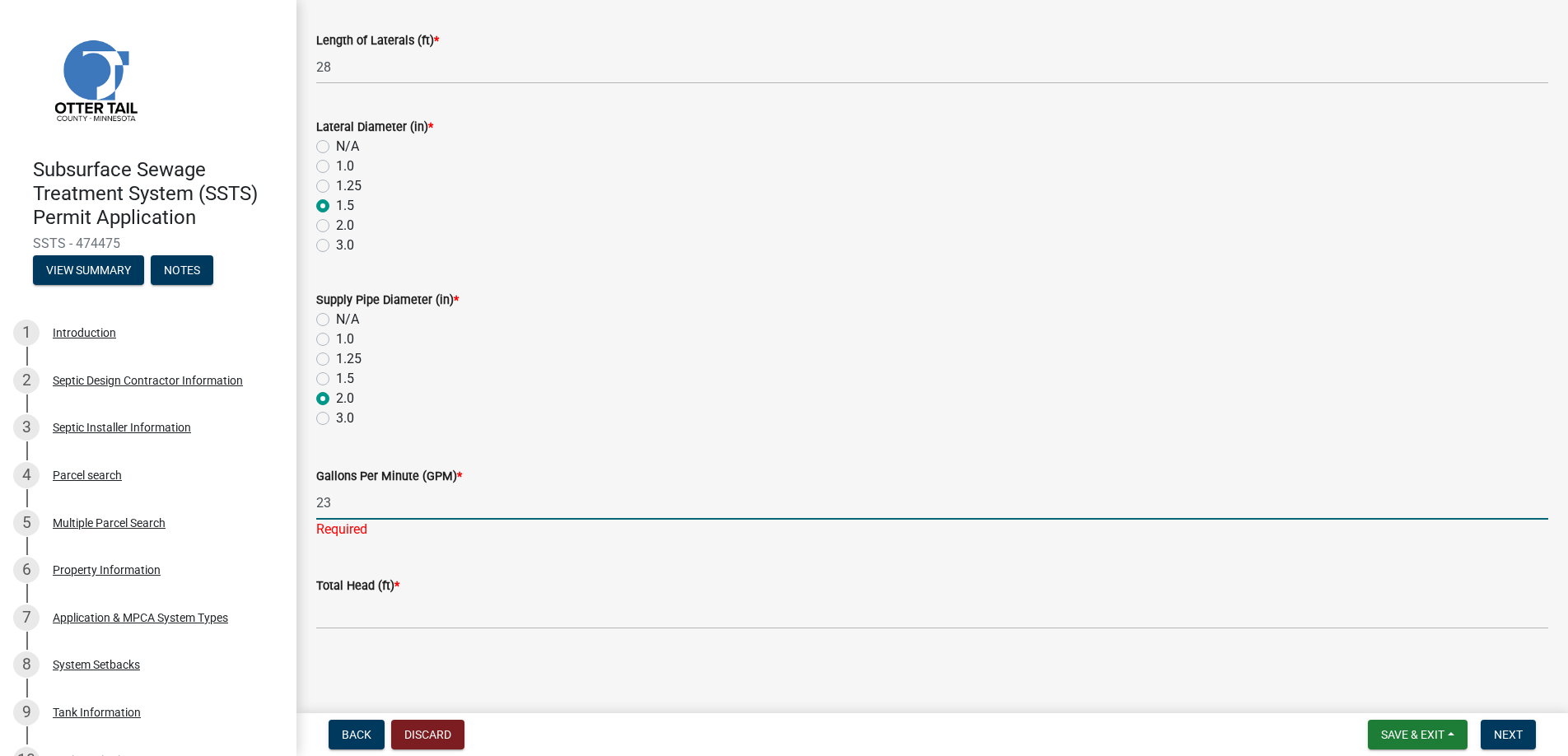
type input "23"
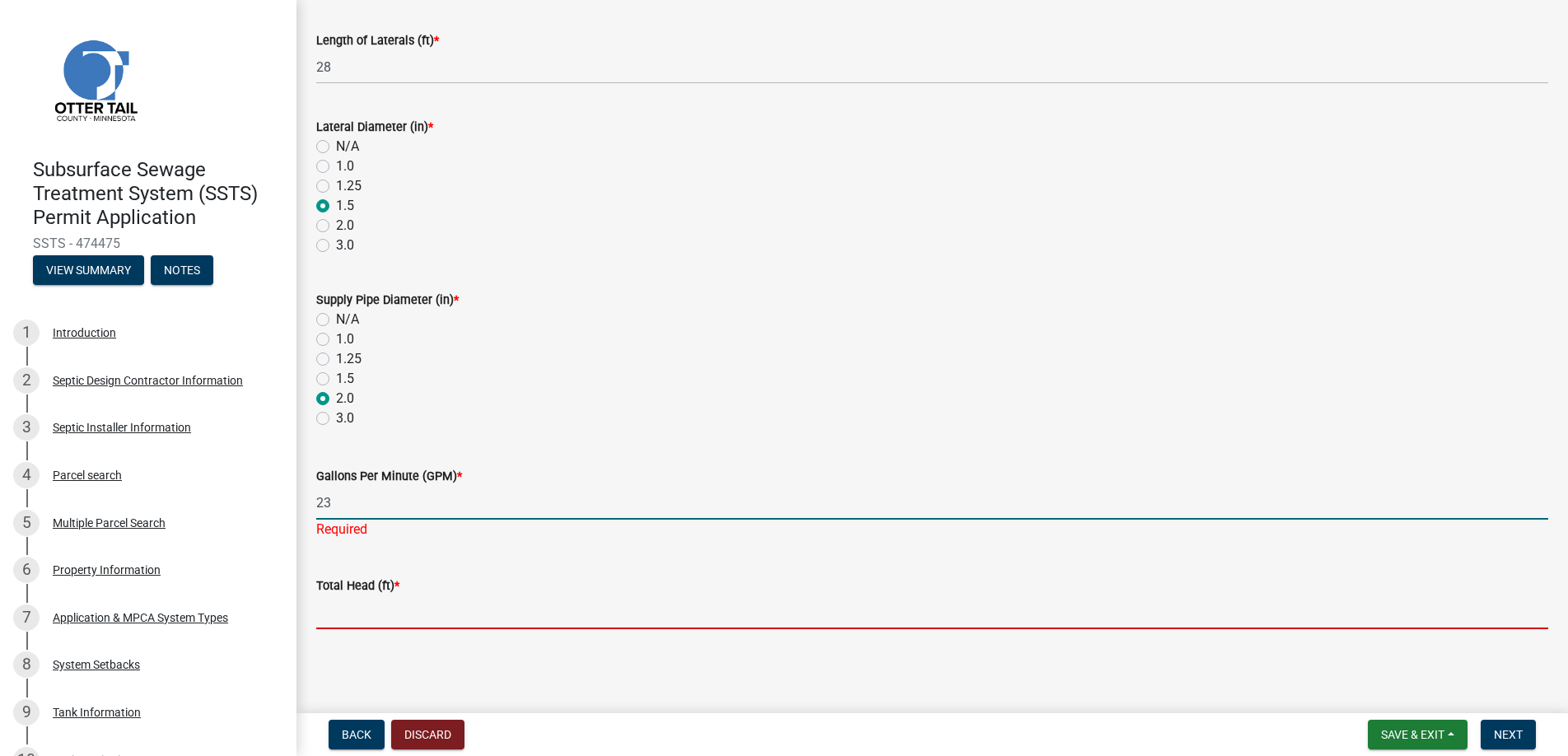
click at [359, 611] on input "Total Head (ft) *" at bounding box center [931, 613] width 1232 height 34
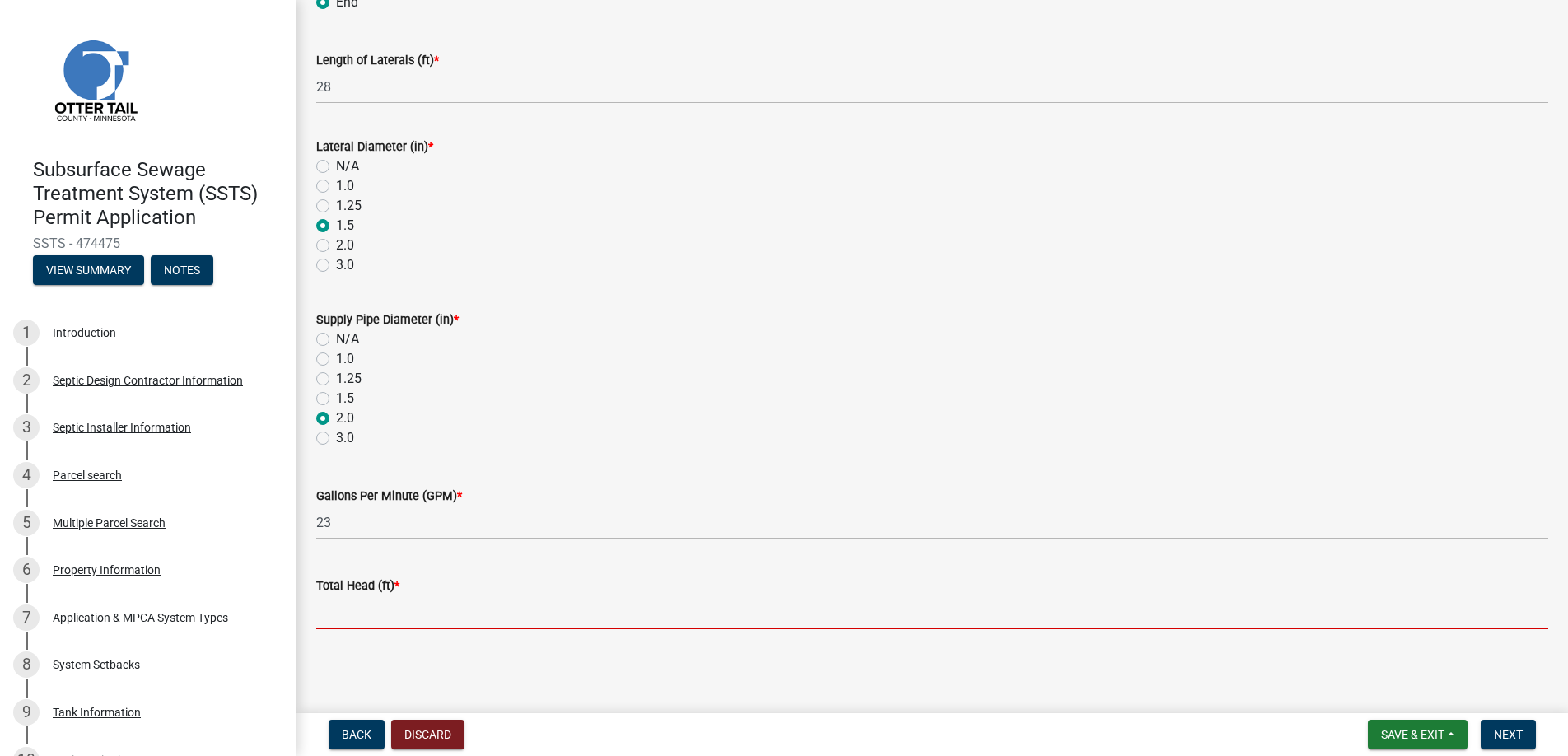
type input "14"
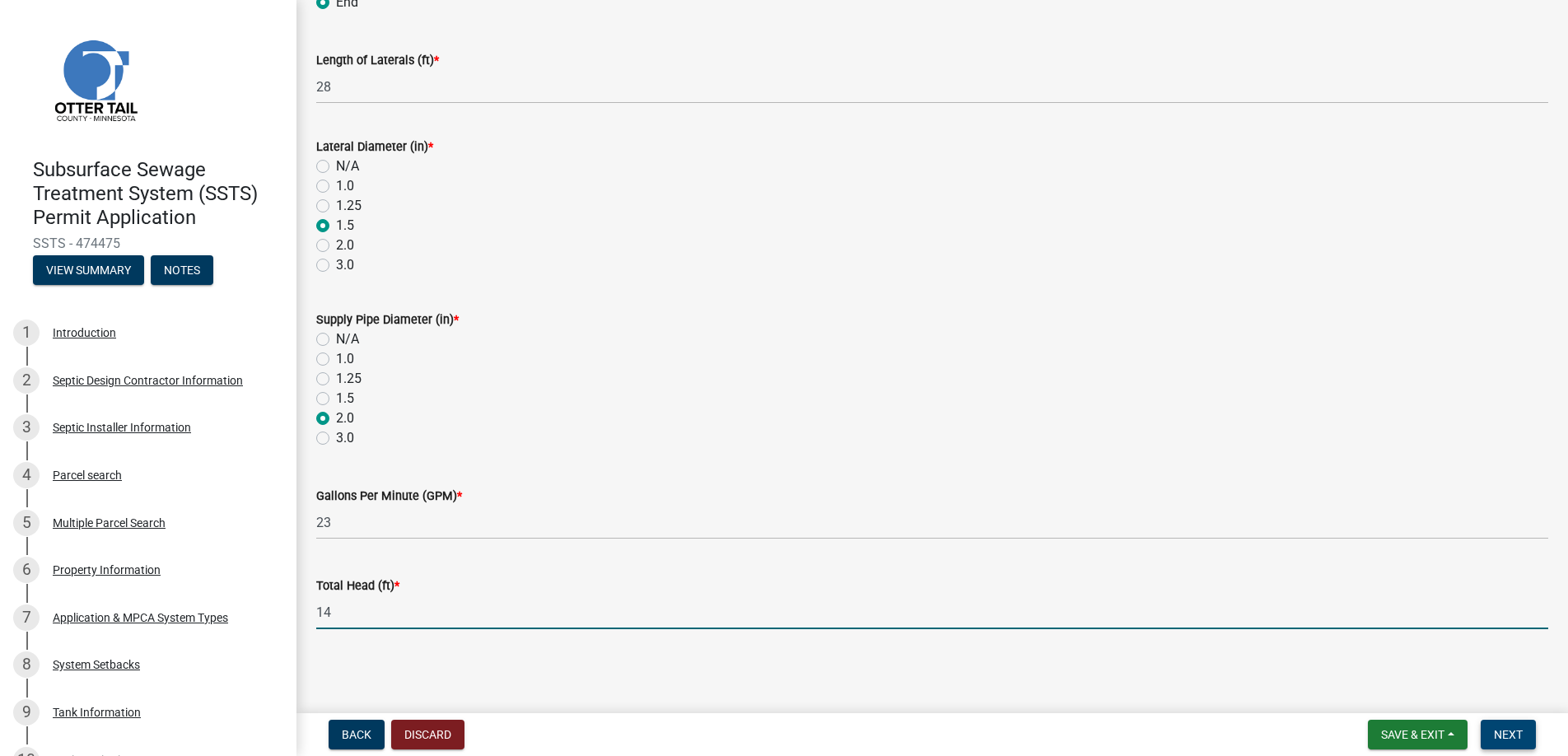
click at [1509, 730] on span "Next" at bounding box center [1508, 734] width 29 height 13
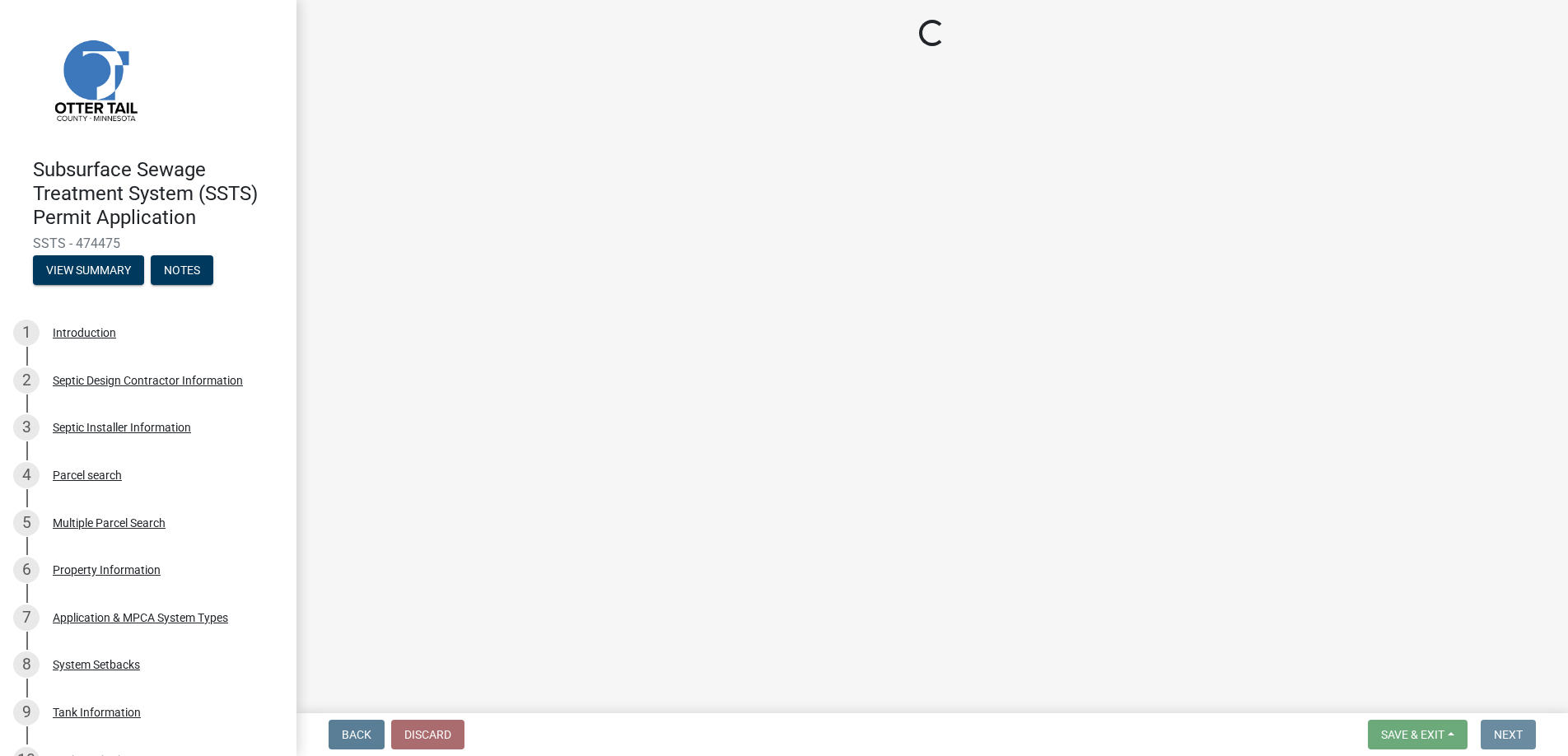
scroll to position [0, 0]
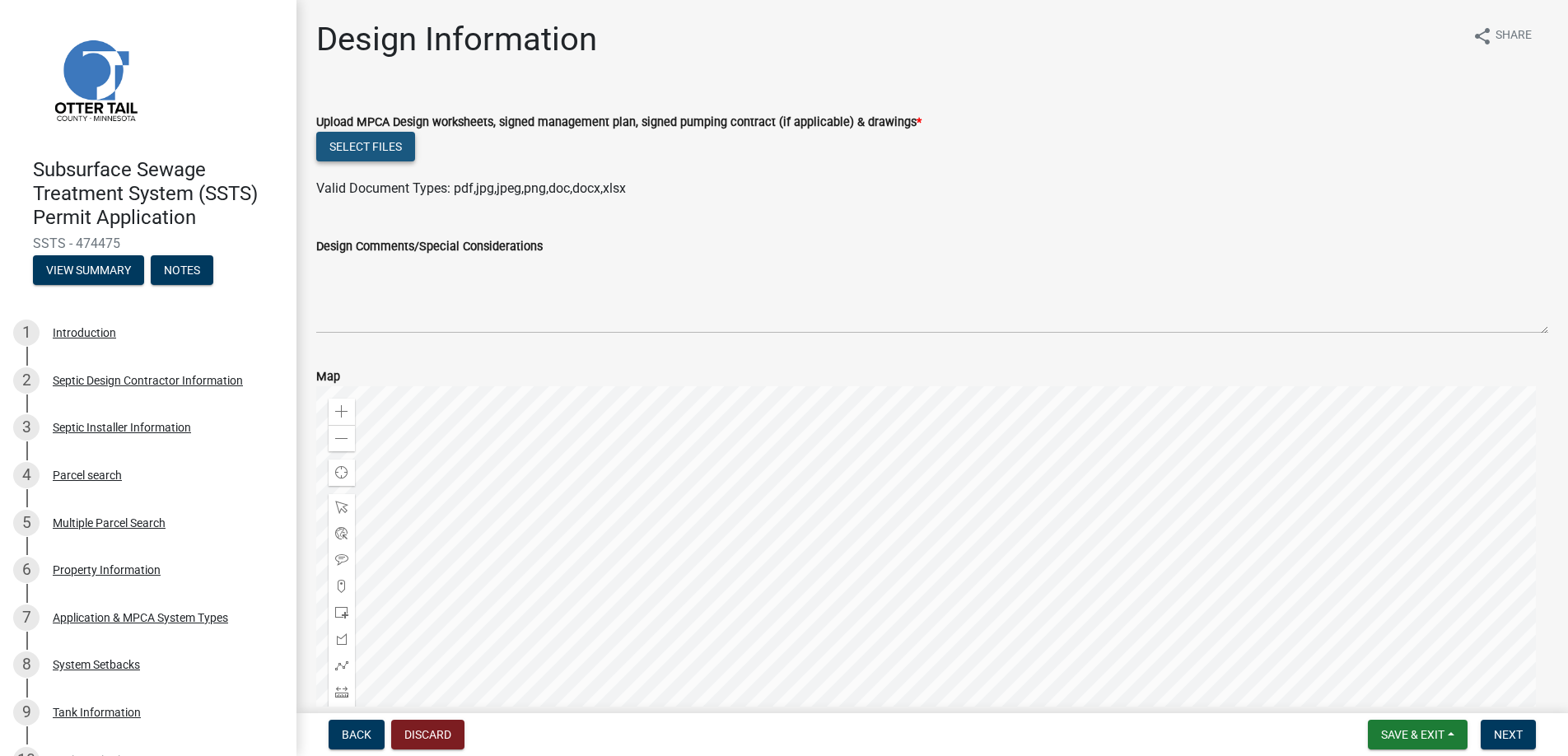
click at [361, 143] on button "Select files" at bounding box center [365, 147] width 99 height 30
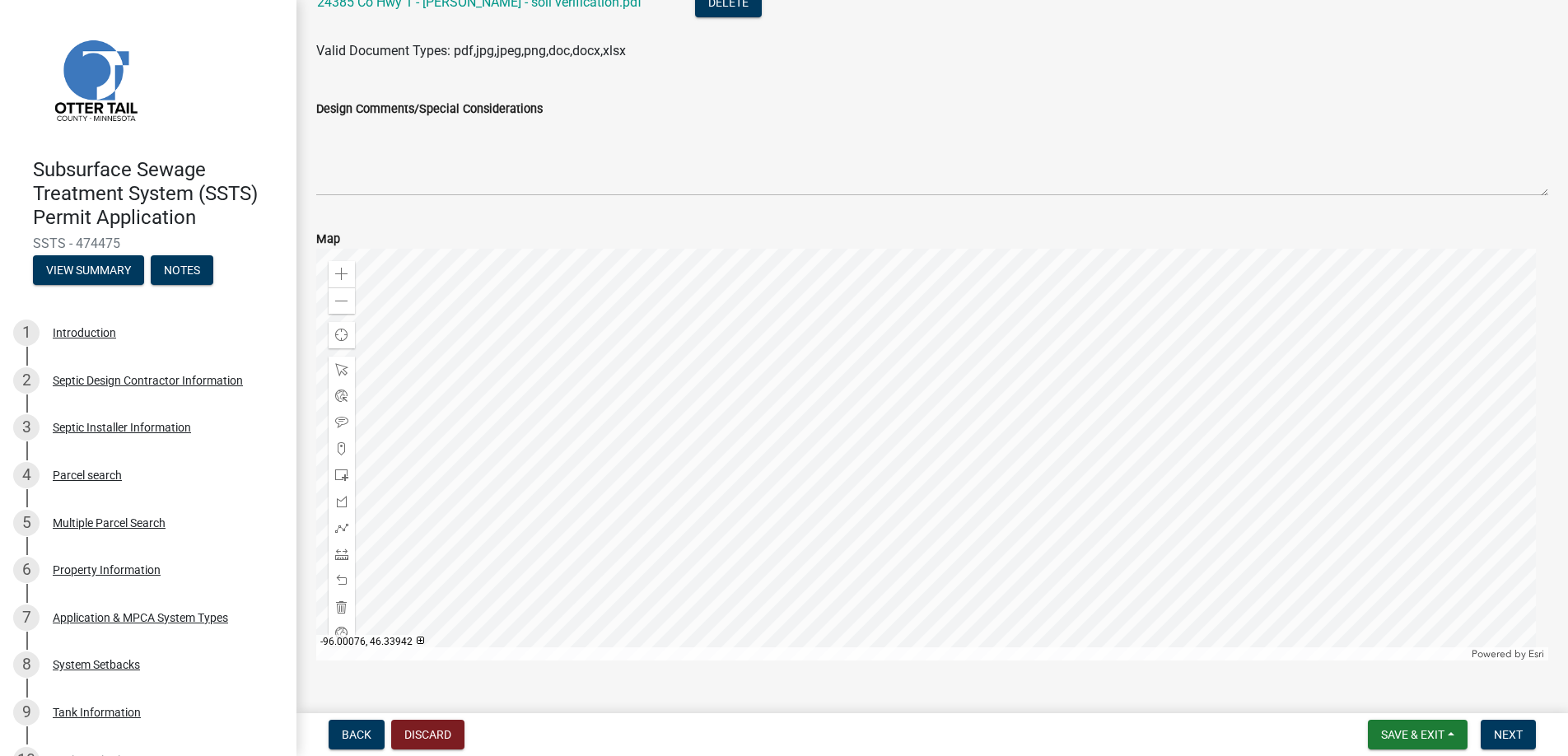
scroll to position [592, 0]
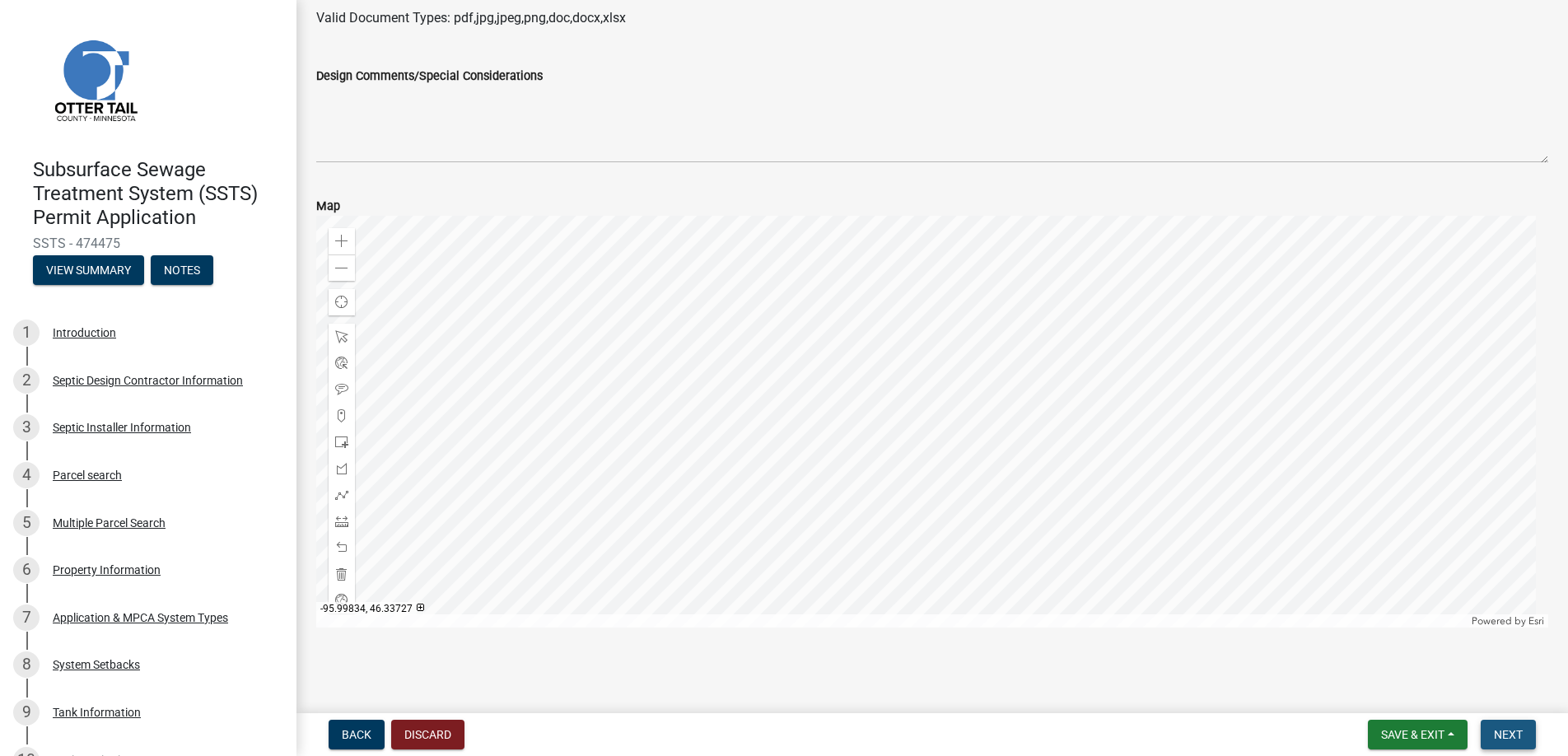
click at [1507, 733] on span "Next" at bounding box center [1508, 734] width 29 height 13
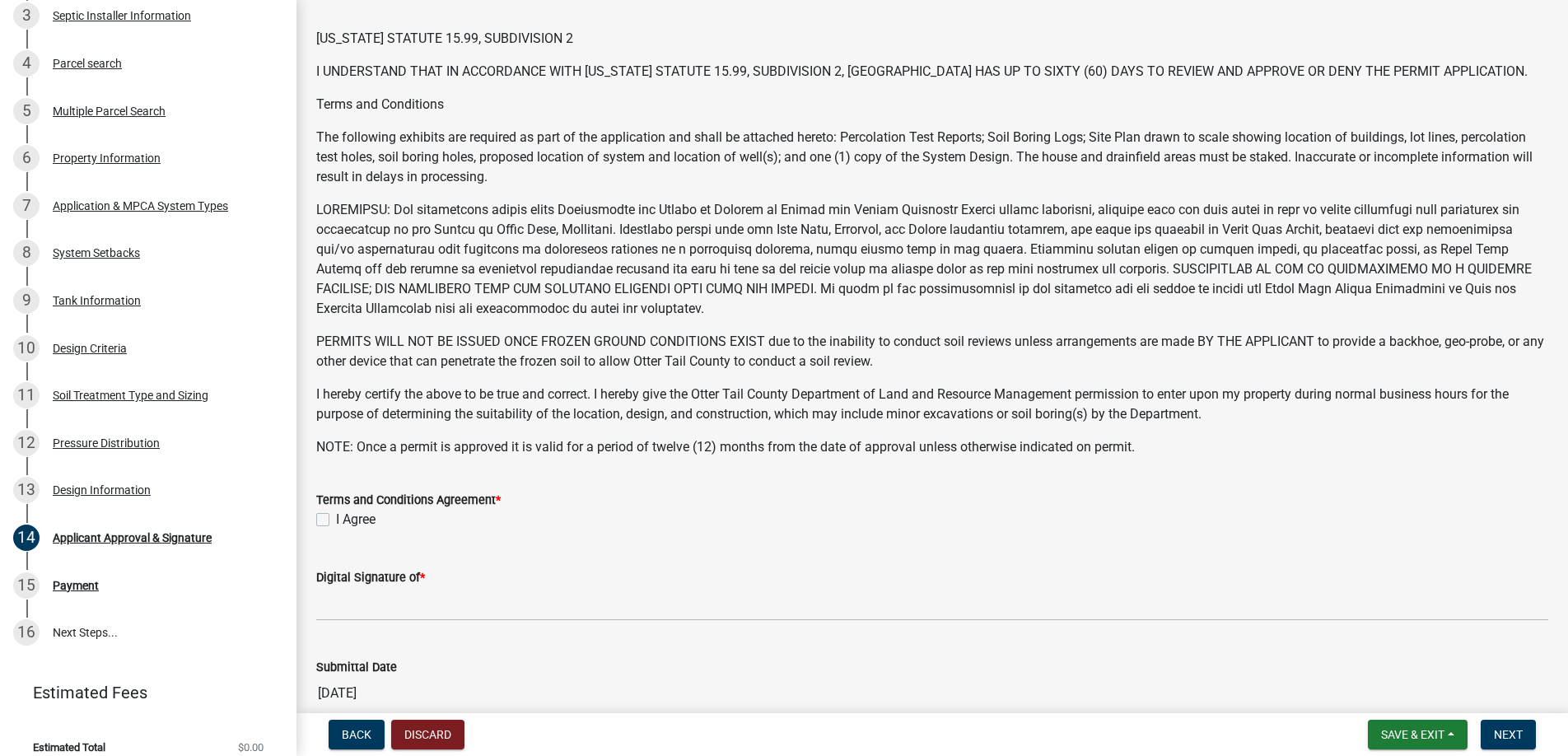
scroll to position [321, 0]
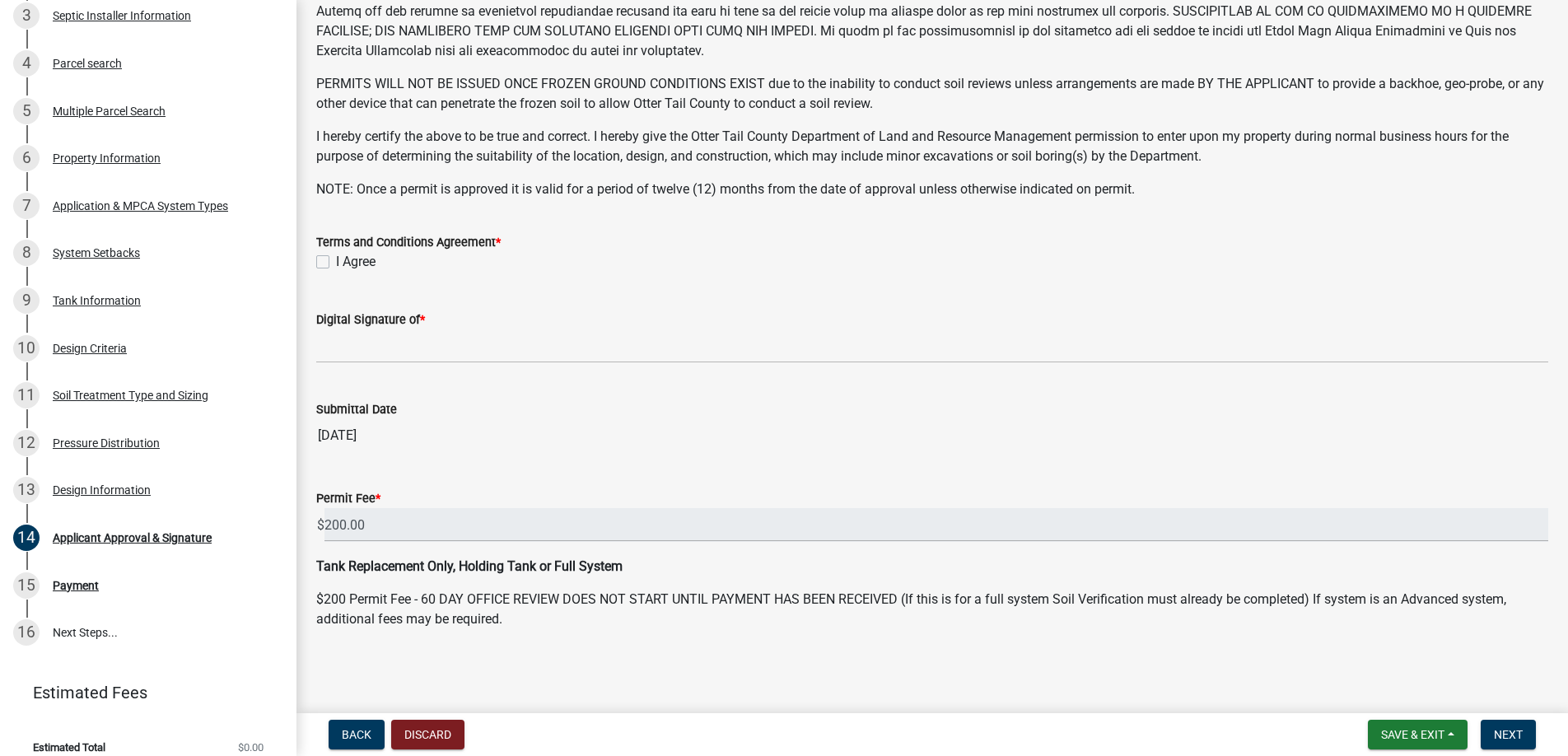
click at [336, 260] on label "I Agree" at bounding box center [356, 262] width 40 height 20
click at [336, 260] on input "I Agree" at bounding box center [341, 257] width 11 height 11
checkbox input "true"
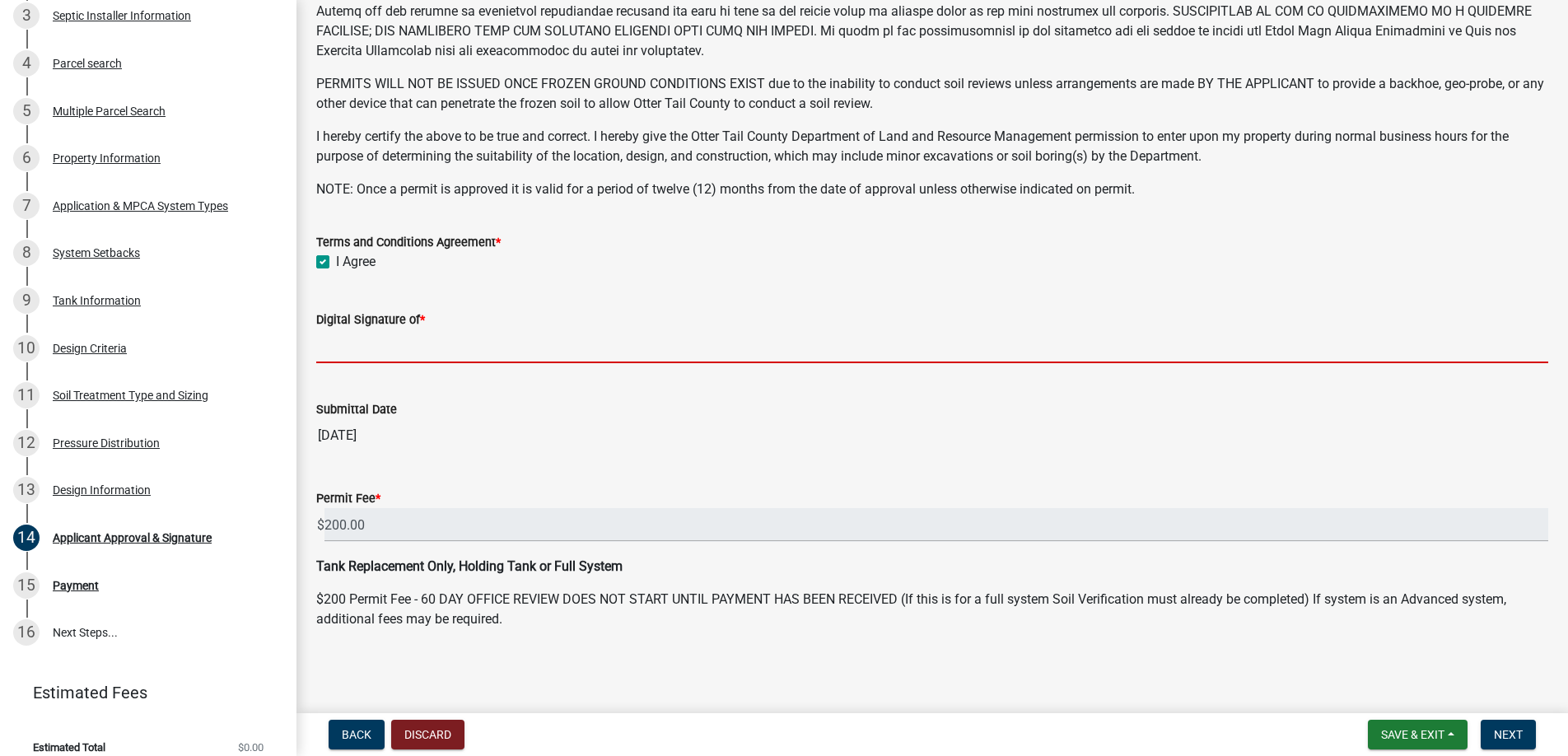
click at [372, 341] on input "Digital Signature of *" at bounding box center [931, 347] width 1232 height 34
type input "[PERSON_NAME]"
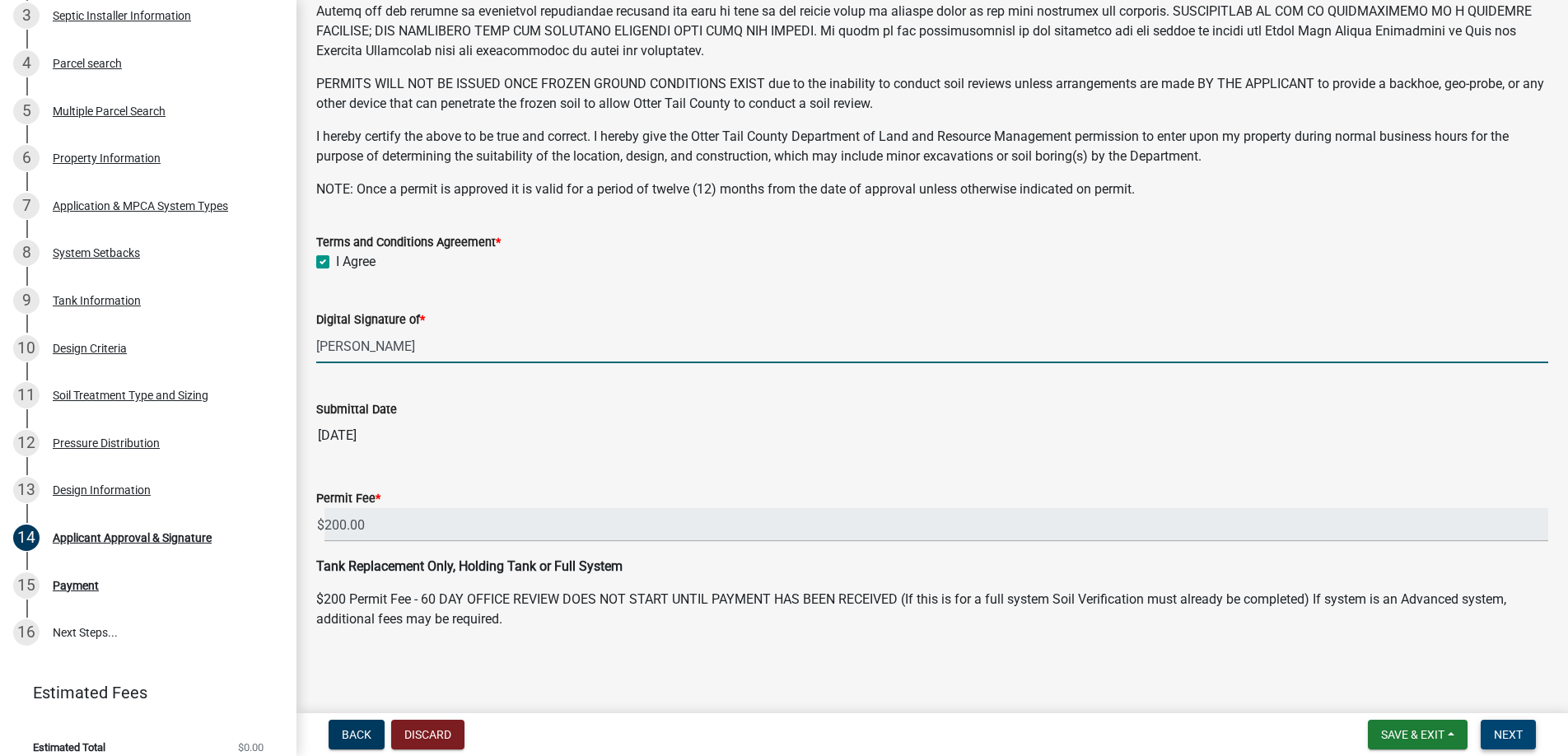
click at [1509, 733] on span "Next" at bounding box center [1508, 734] width 29 height 13
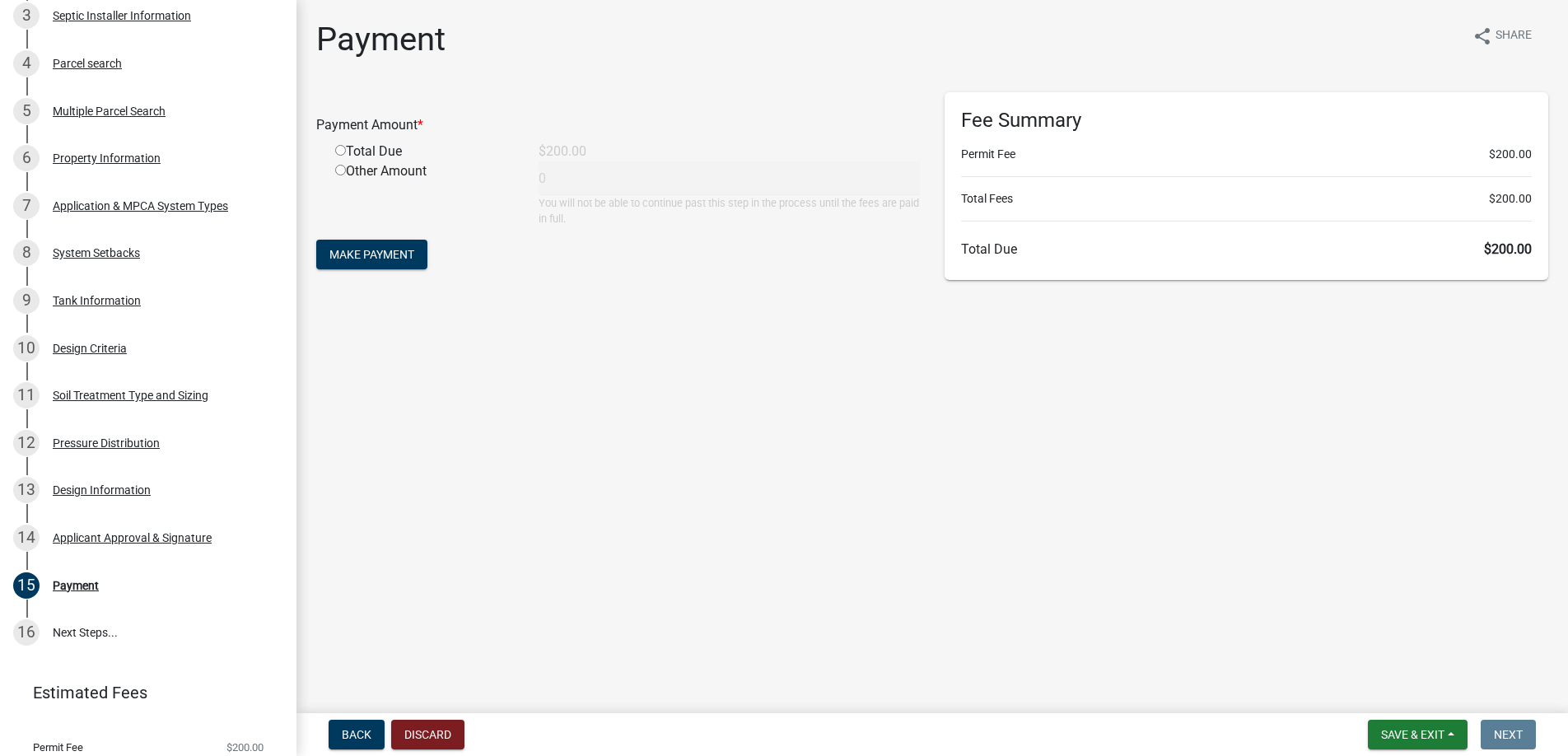
click at [340, 149] on input "radio" at bounding box center [340, 150] width 11 height 11
radio input "true"
type input "200"
click at [363, 248] on span "Make Payment" at bounding box center [372, 254] width 85 height 13
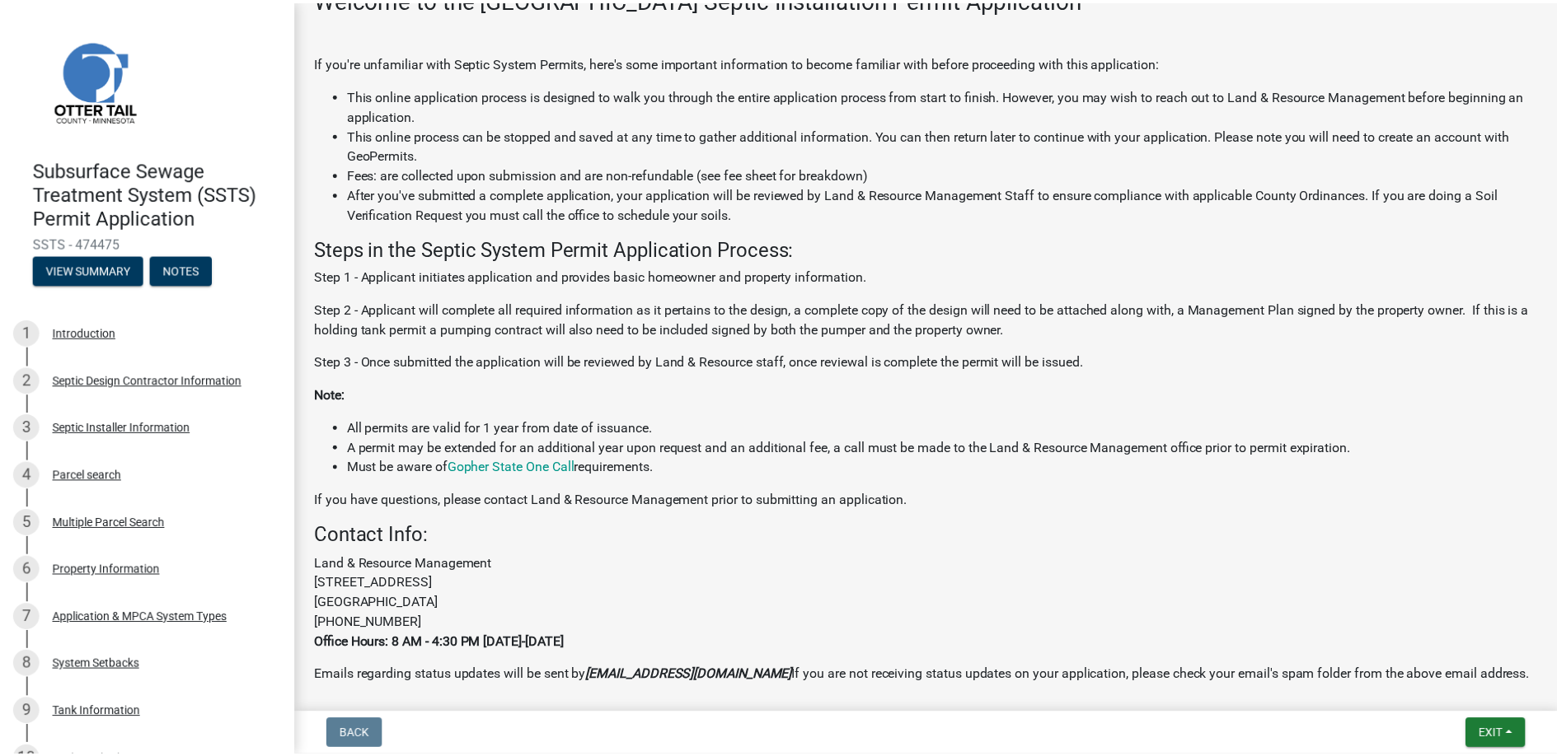
scroll to position [340, 0]
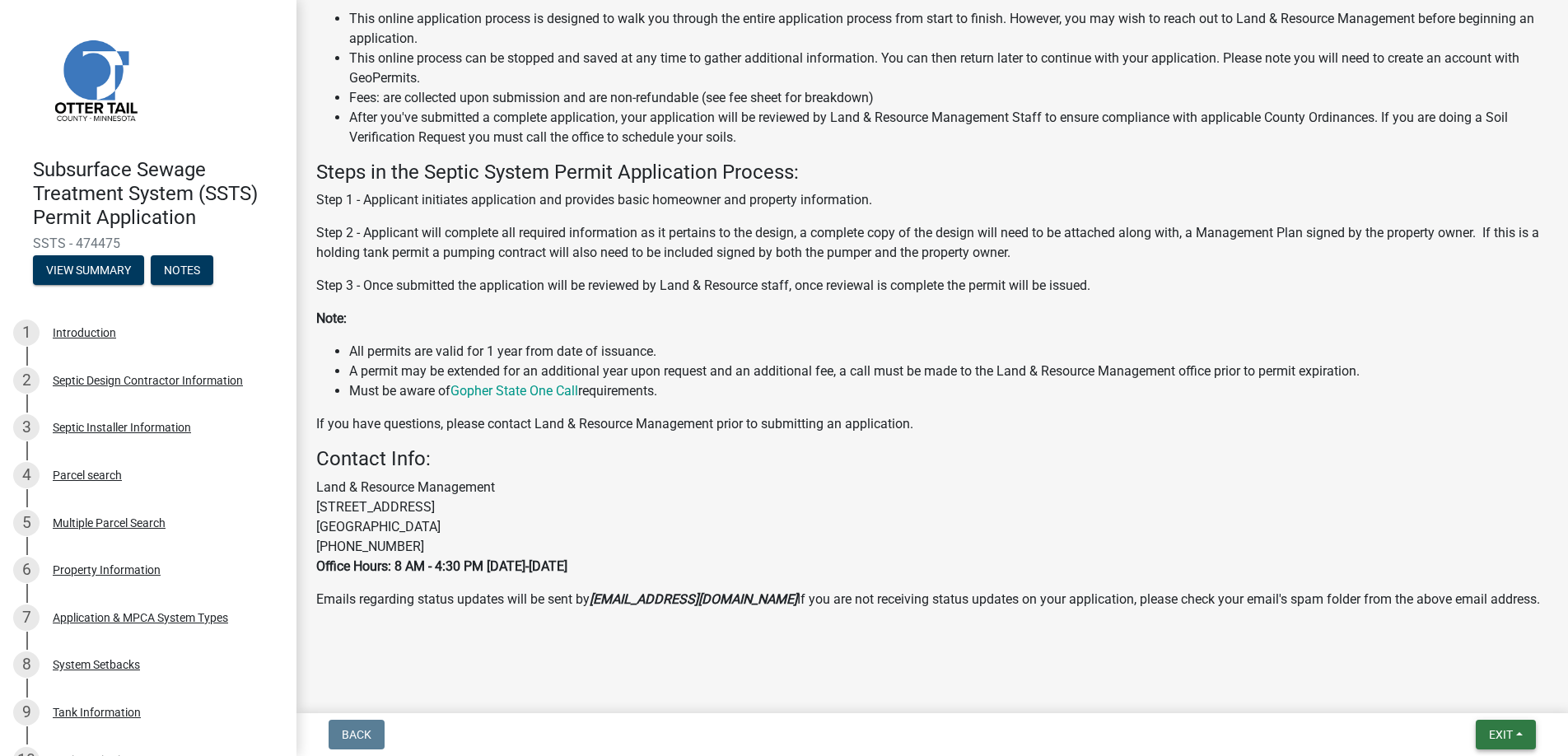
click at [1502, 732] on span "Exit" at bounding box center [1501, 734] width 24 height 13
click at [1457, 691] on button "Save & Exit" at bounding box center [1470, 692] width 132 height 40
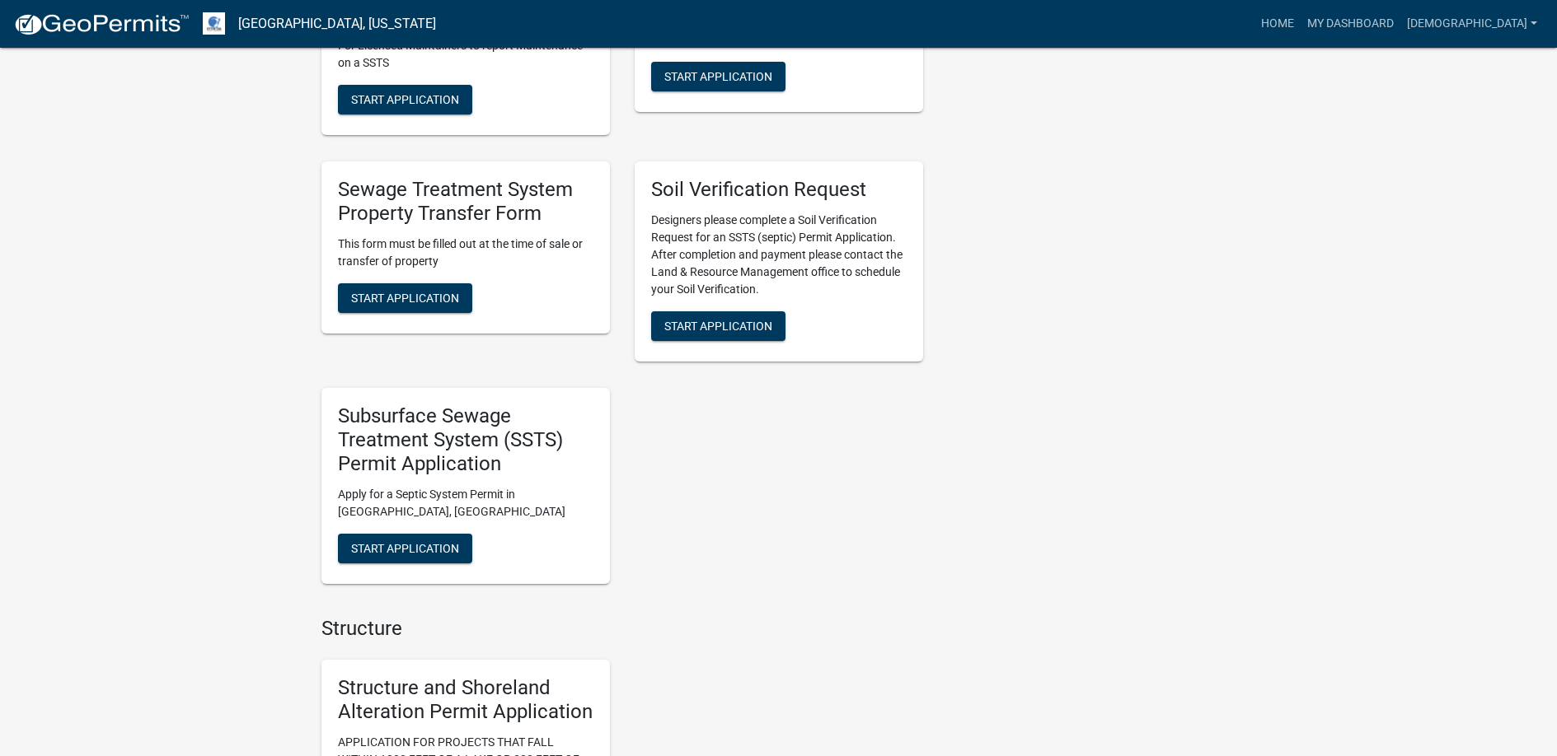
scroll to position [1154, 0]
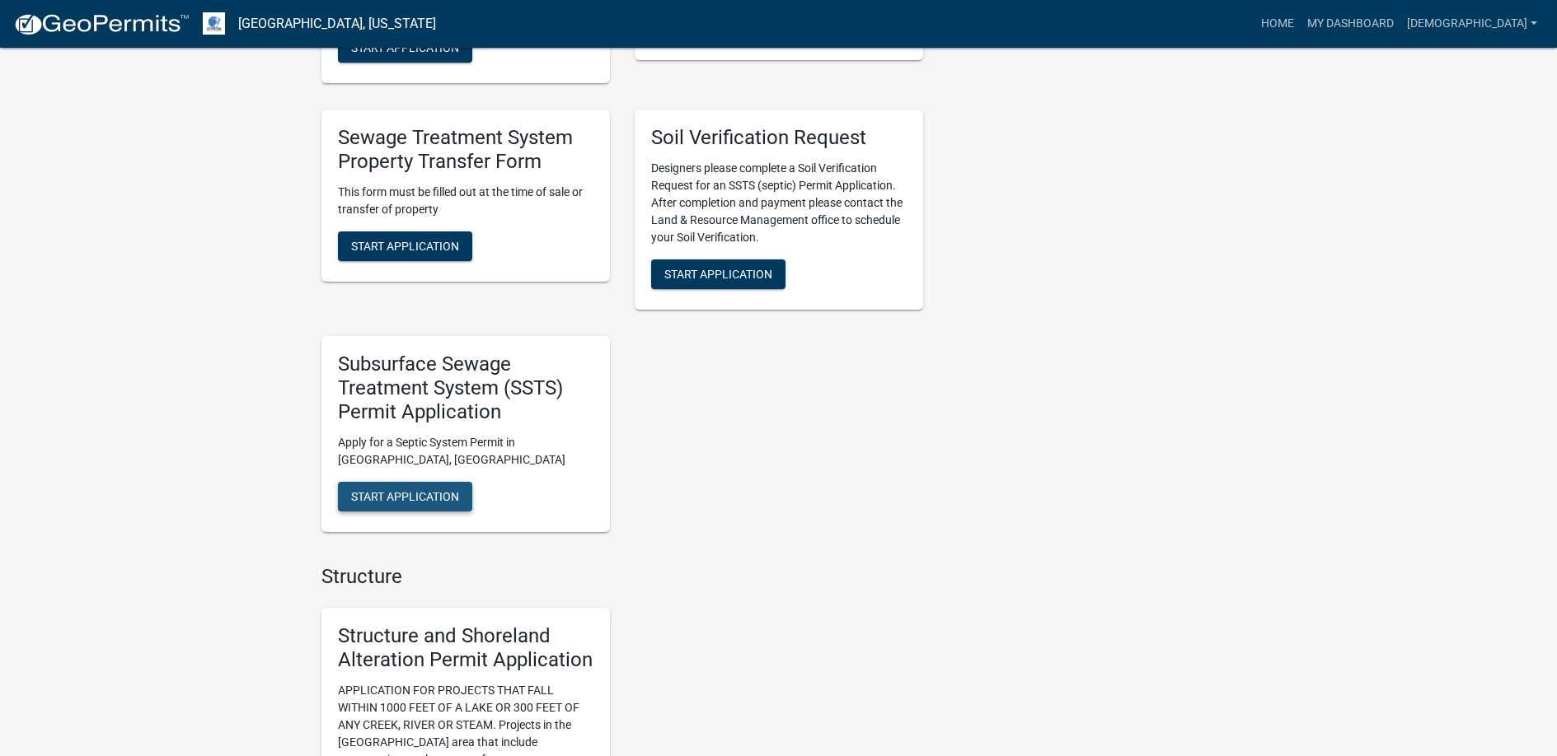
click at [400, 494] on span "Start Application" at bounding box center [405, 495] width 108 height 13
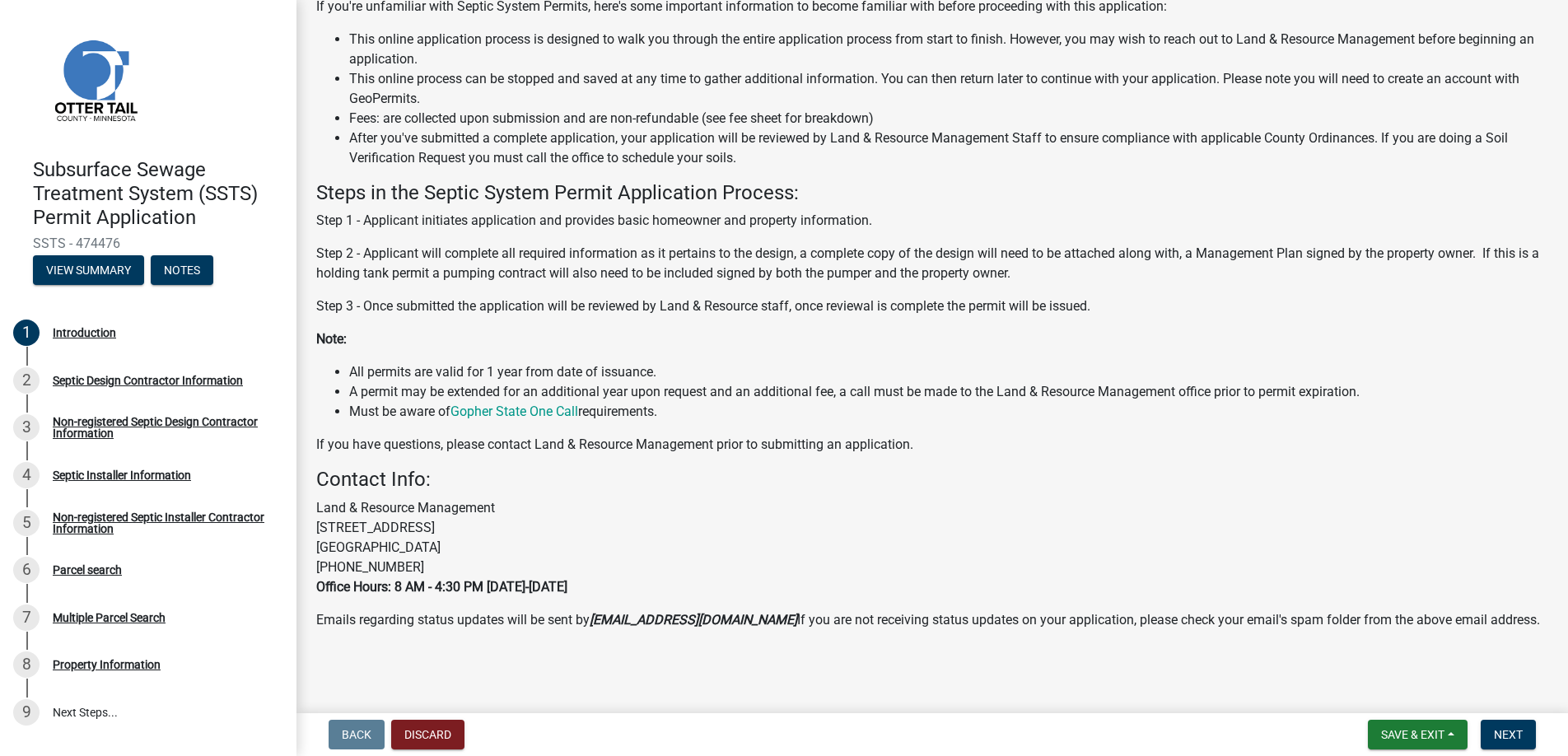
scroll to position [164, 0]
click at [1509, 735] on span "Next" at bounding box center [1508, 734] width 29 height 13
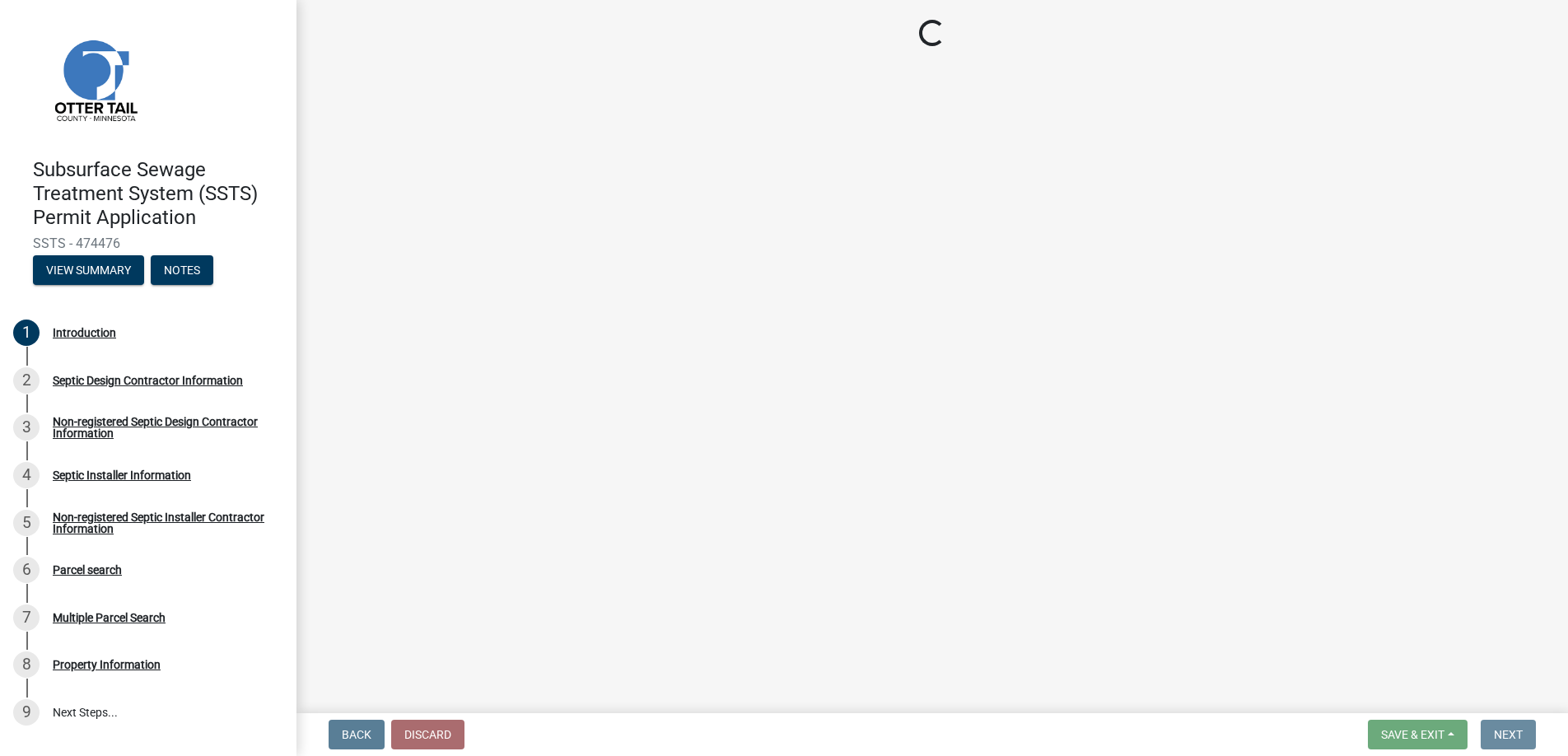
scroll to position [0, 0]
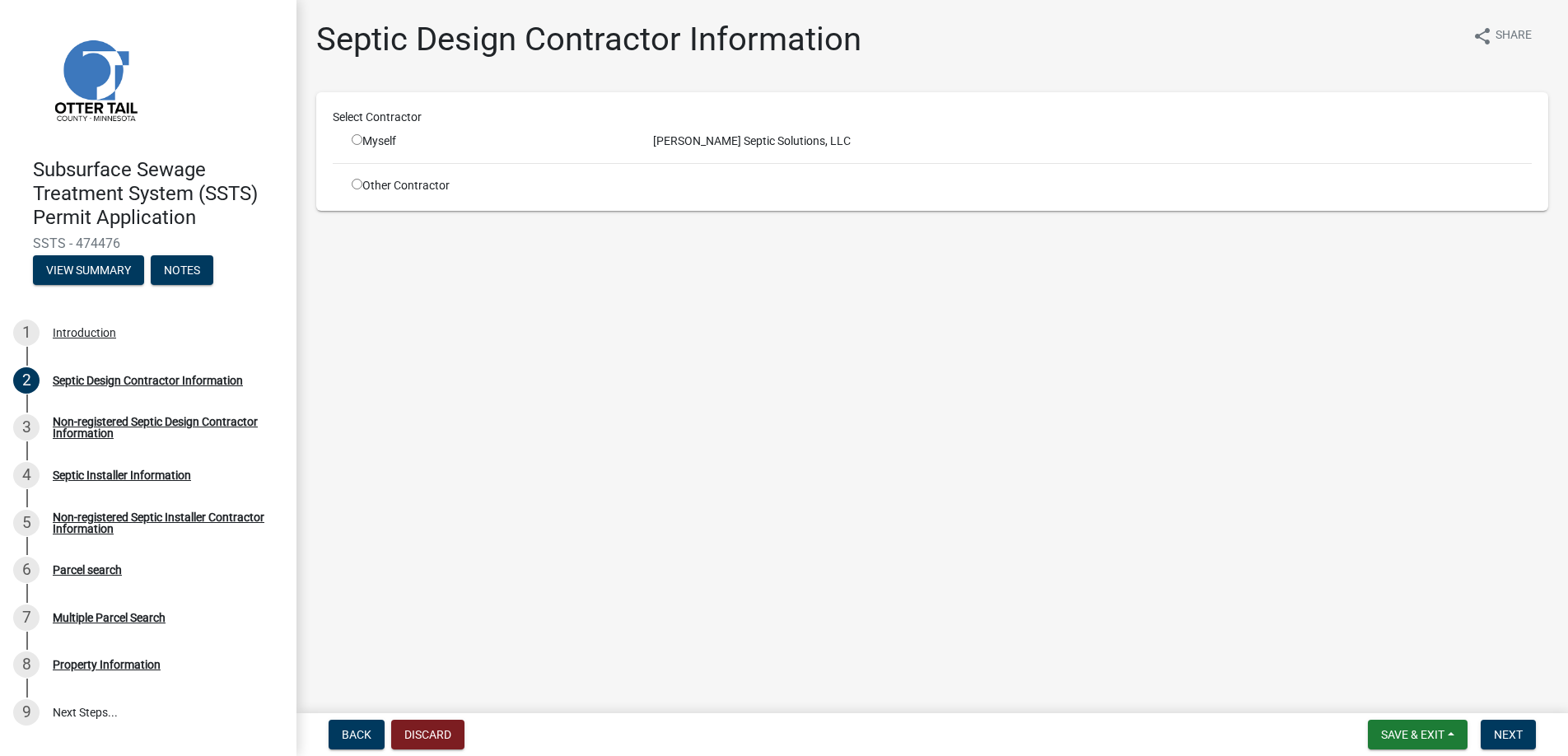
click at [357, 135] on input "radio" at bounding box center [357, 139] width 11 height 11
radio input "true"
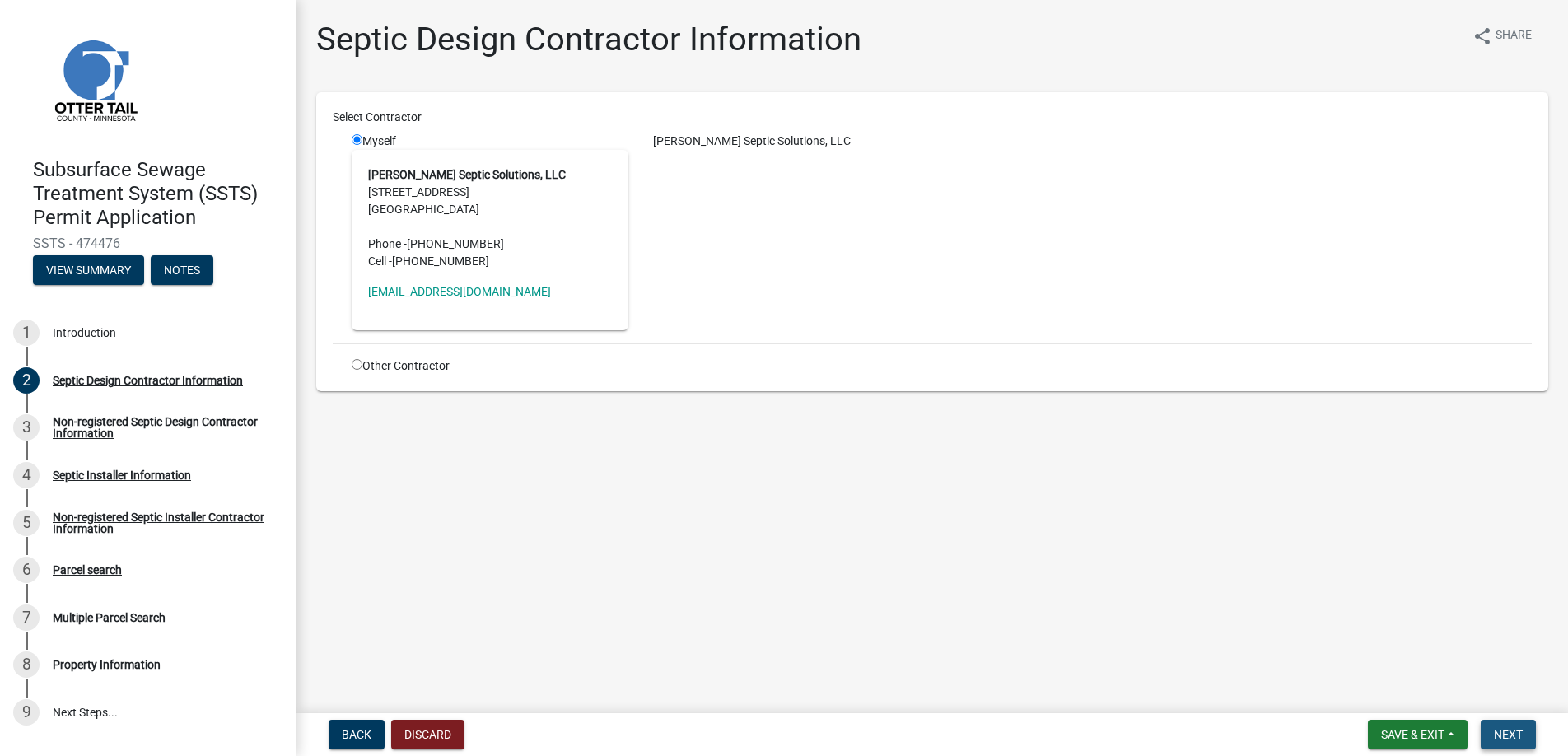
click at [1504, 732] on span "Next" at bounding box center [1508, 734] width 29 height 13
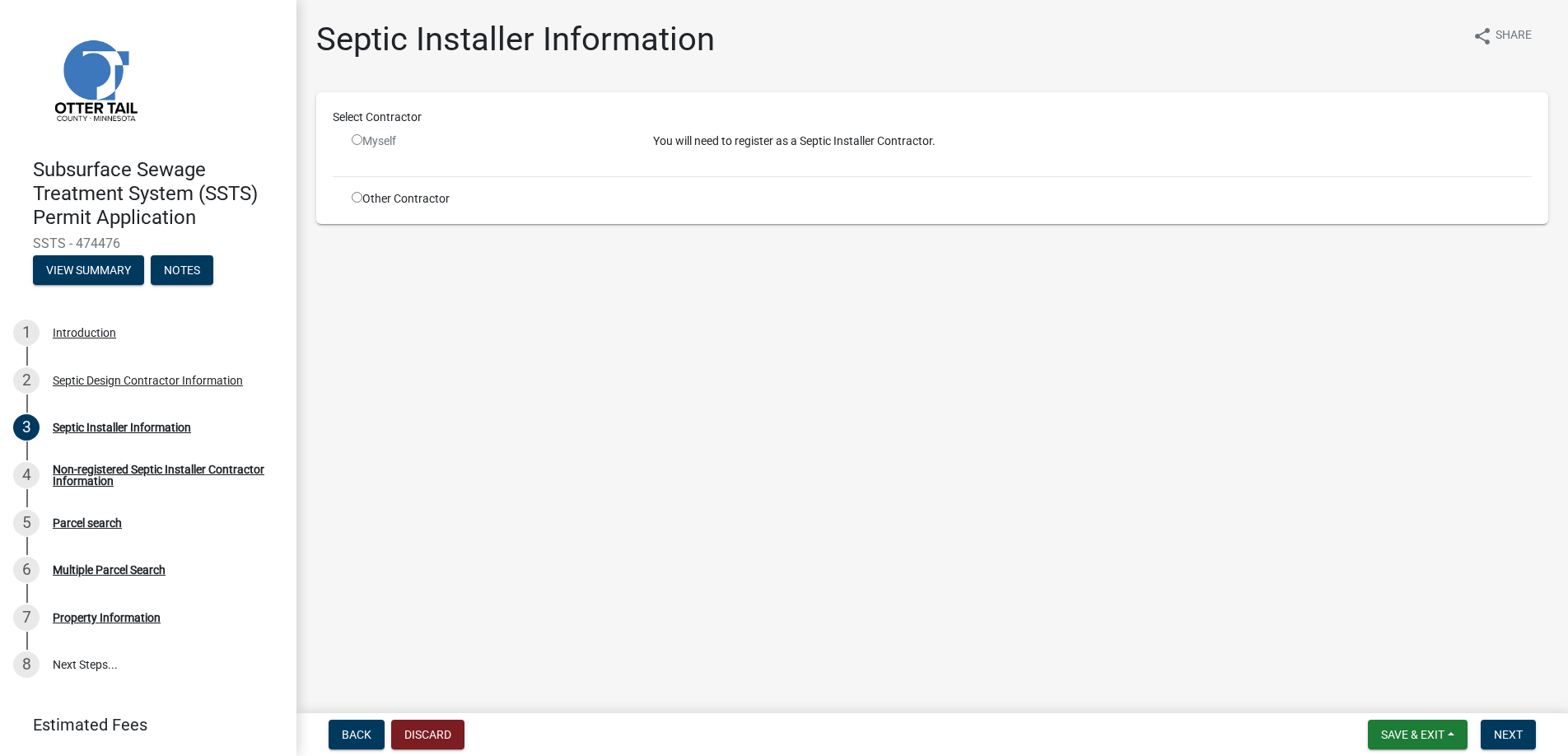
click at [357, 196] on input "radio" at bounding box center [357, 197] width 11 height 11
radio input "true"
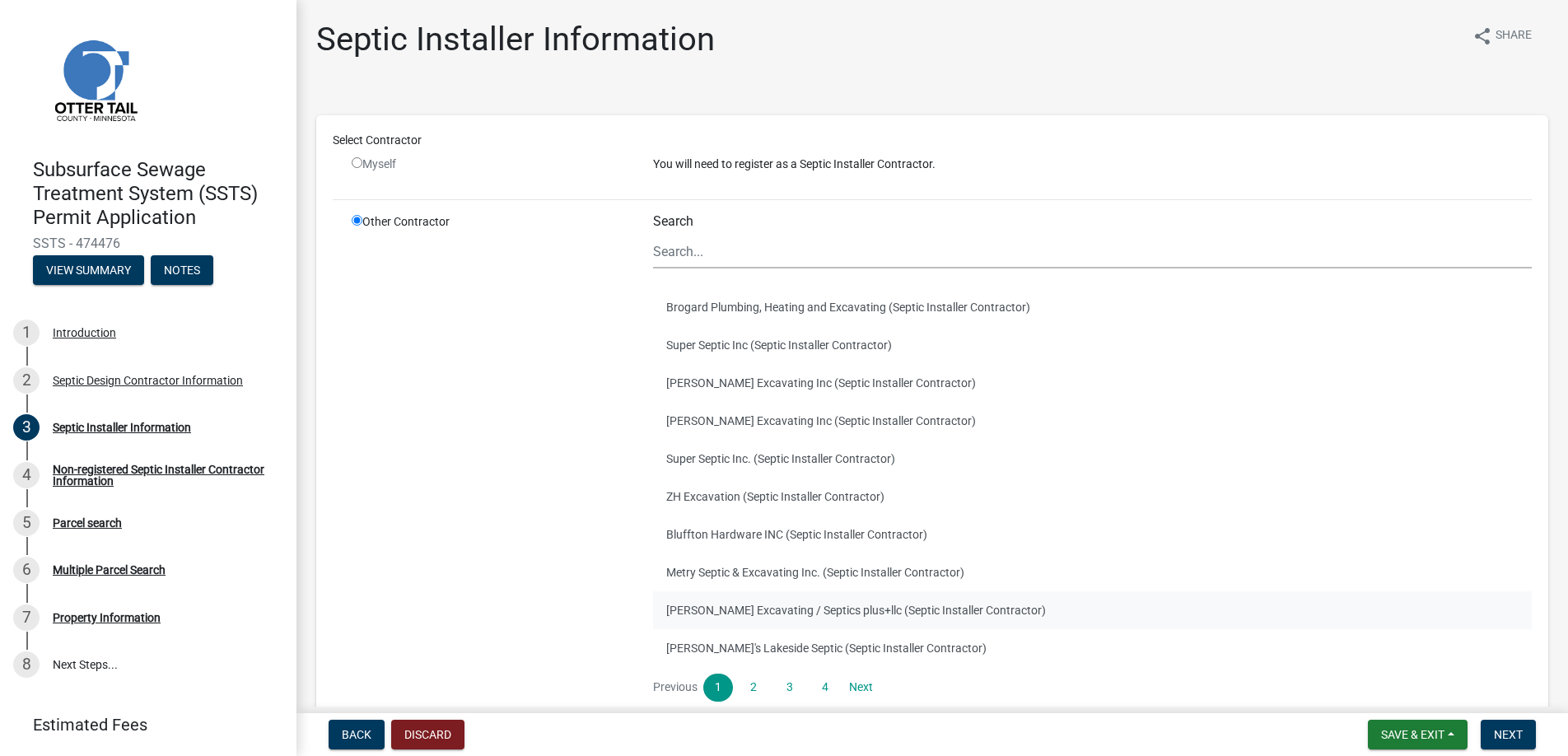
click at [720, 606] on button "[PERSON_NAME] Excavating / Septics plus+llc (Septic Installer Contractor)" at bounding box center [1091, 611] width 878 height 38
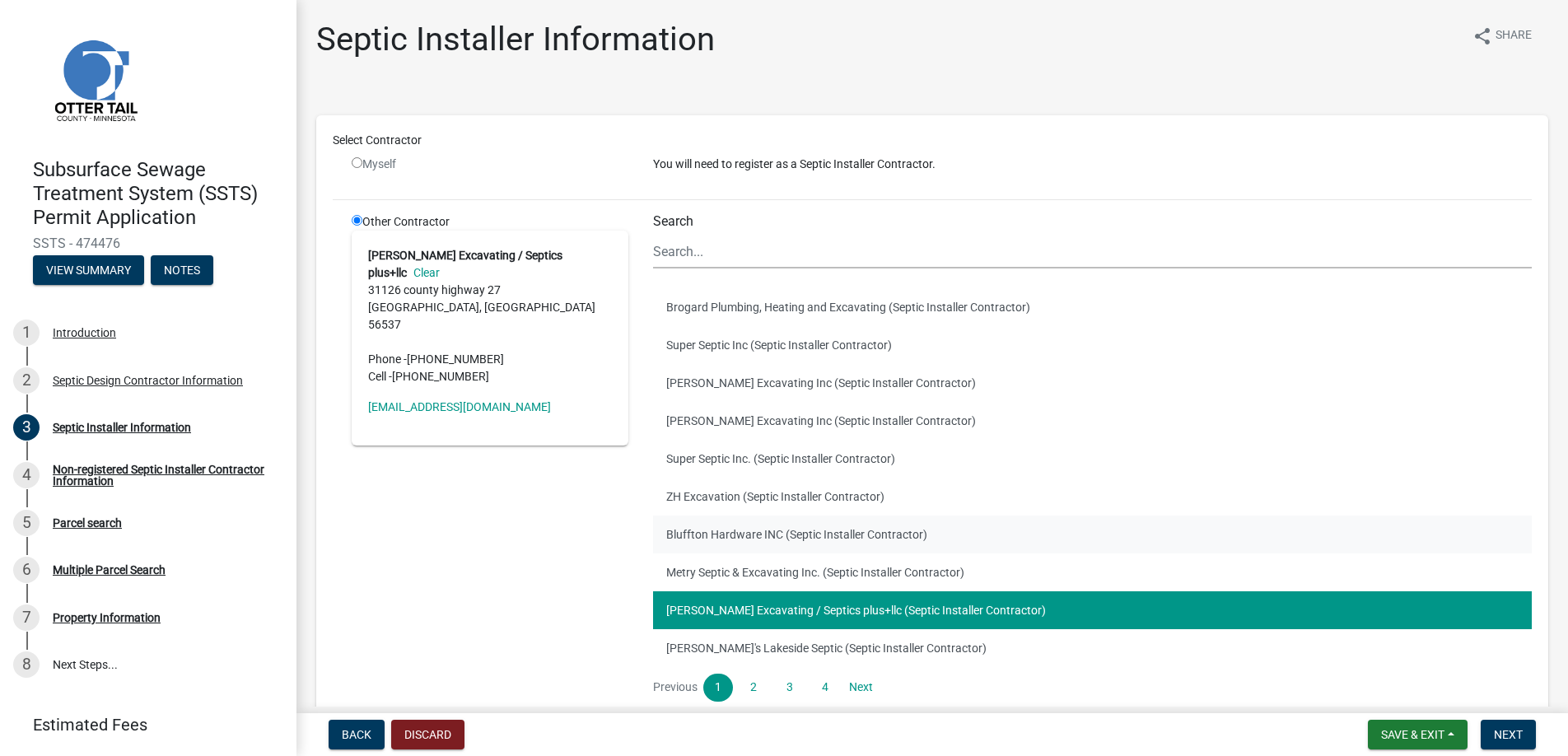
scroll to position [129, 0]
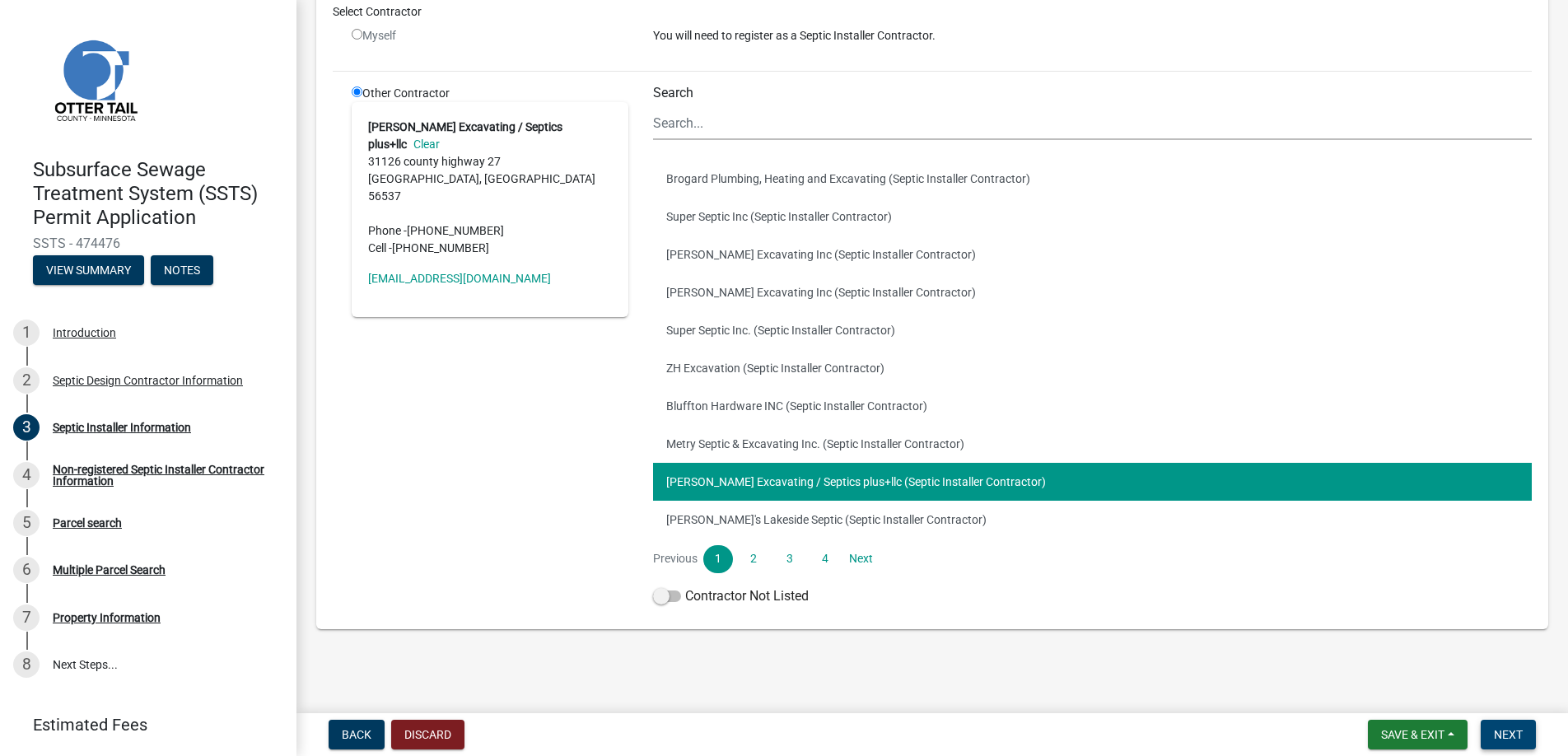
click at [1508, 728] on span "Next" at bounding box center [1508, 734] width 29 height 13
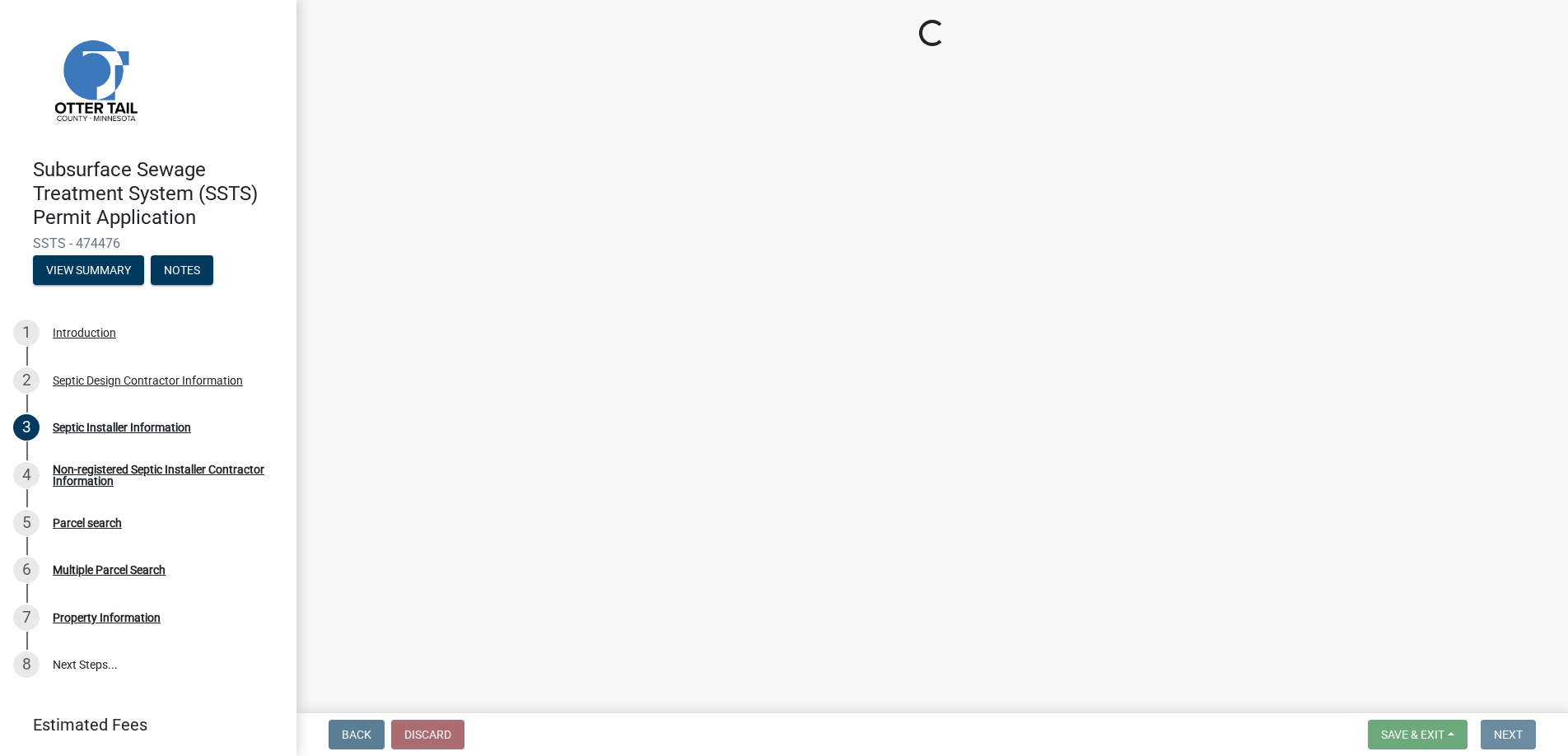
scroll to position [0, 0]
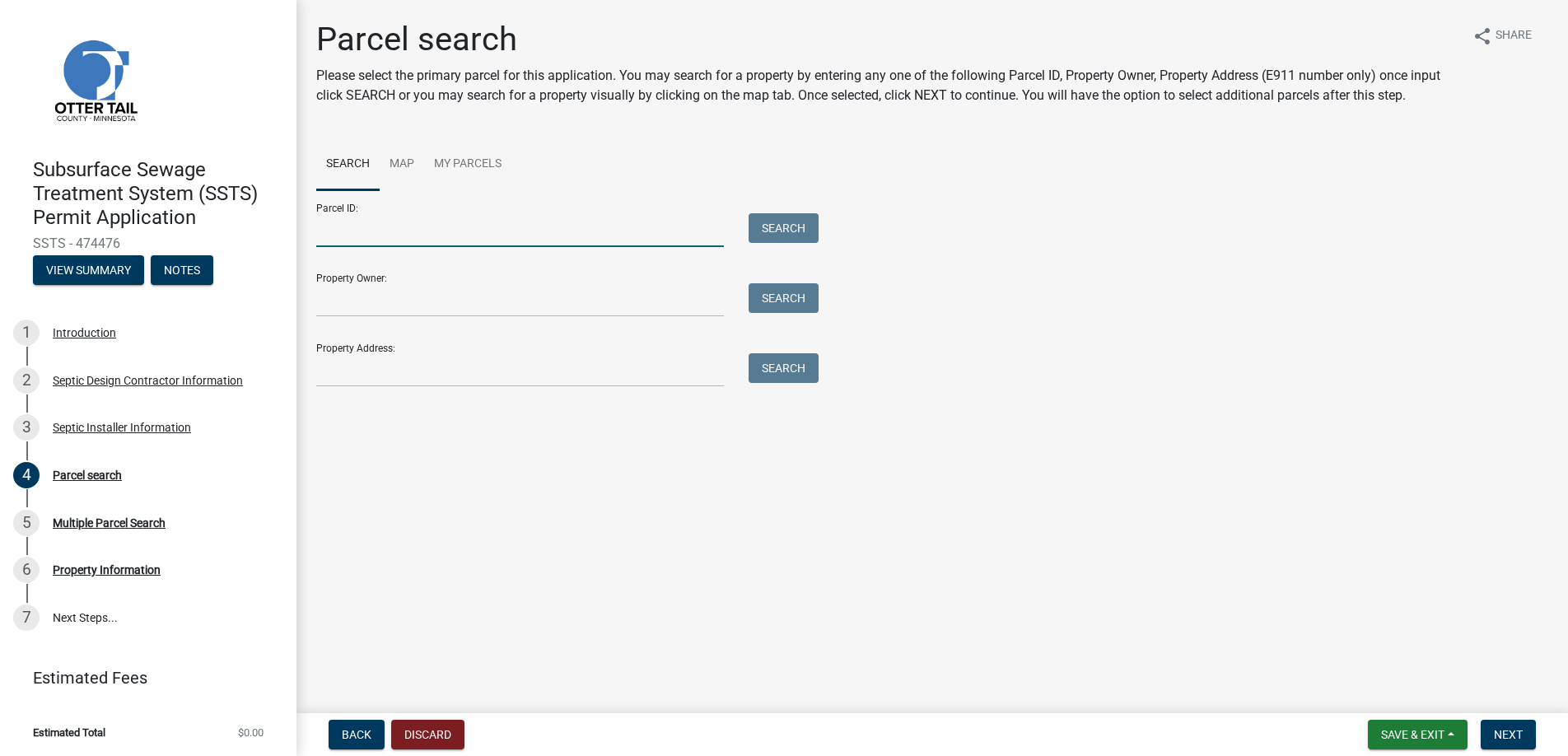
click at [335, 228] on input "Parcel ID:" at bounding box center [520, 230] width 408 height 34
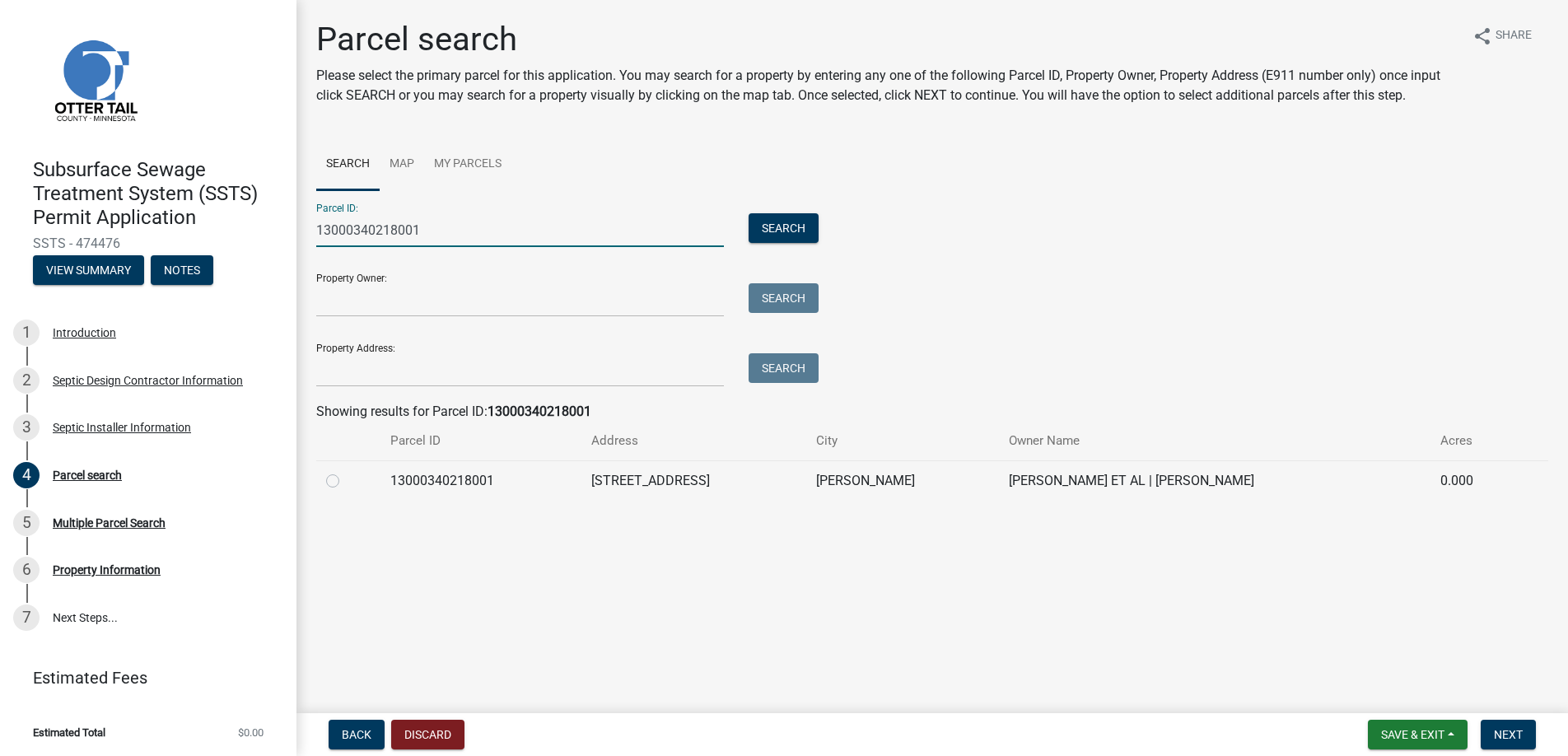
type input "13000340218001"
click at [346, 471] on label at bounding box center [346, 471] width 0 height 0
click at [346, 478] on input "radio" at bounding box center [351, 476] width 11 height 11
radio input "true"
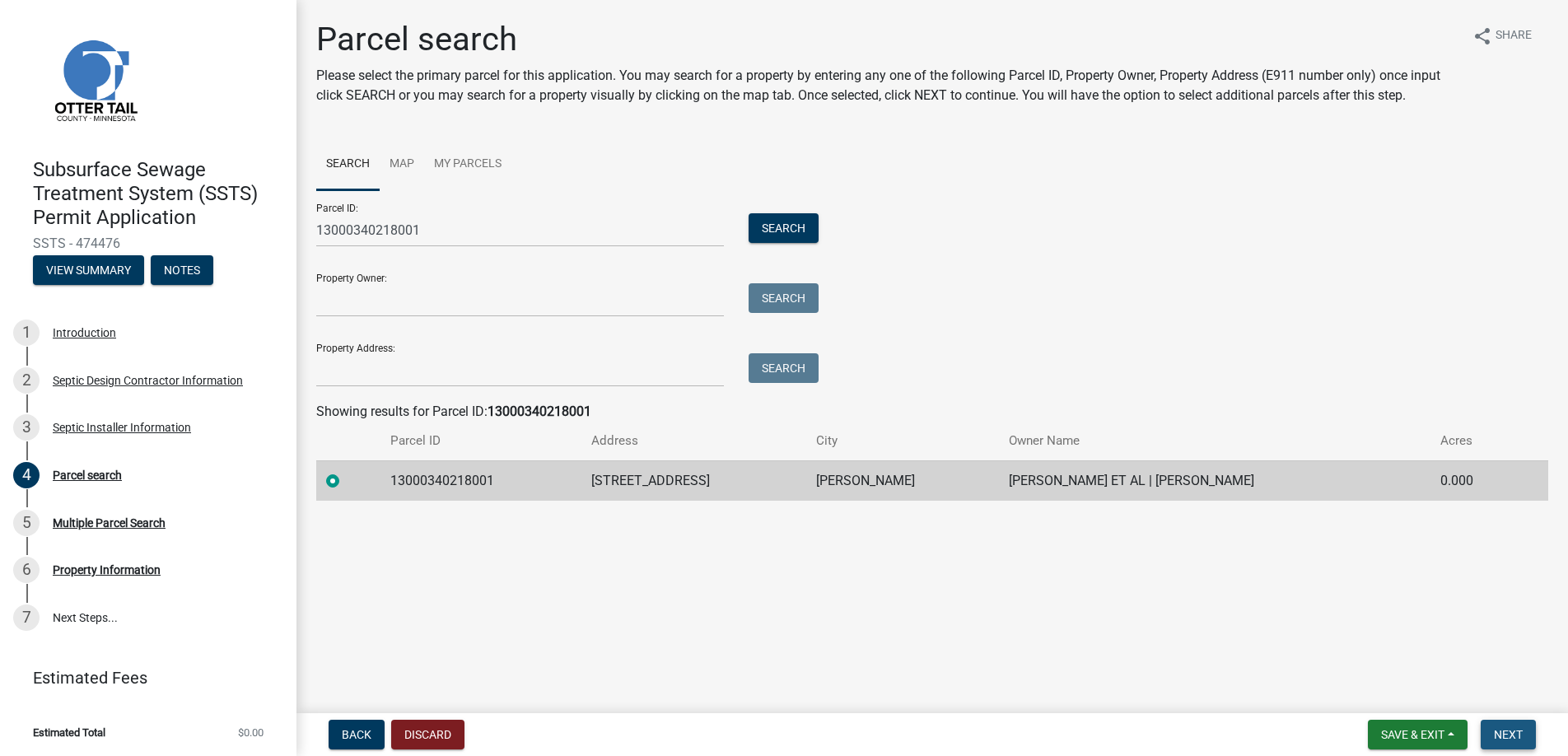
click at [1500, 734] on span "Next" at bounding box center [1508, 734] width 29 height 13
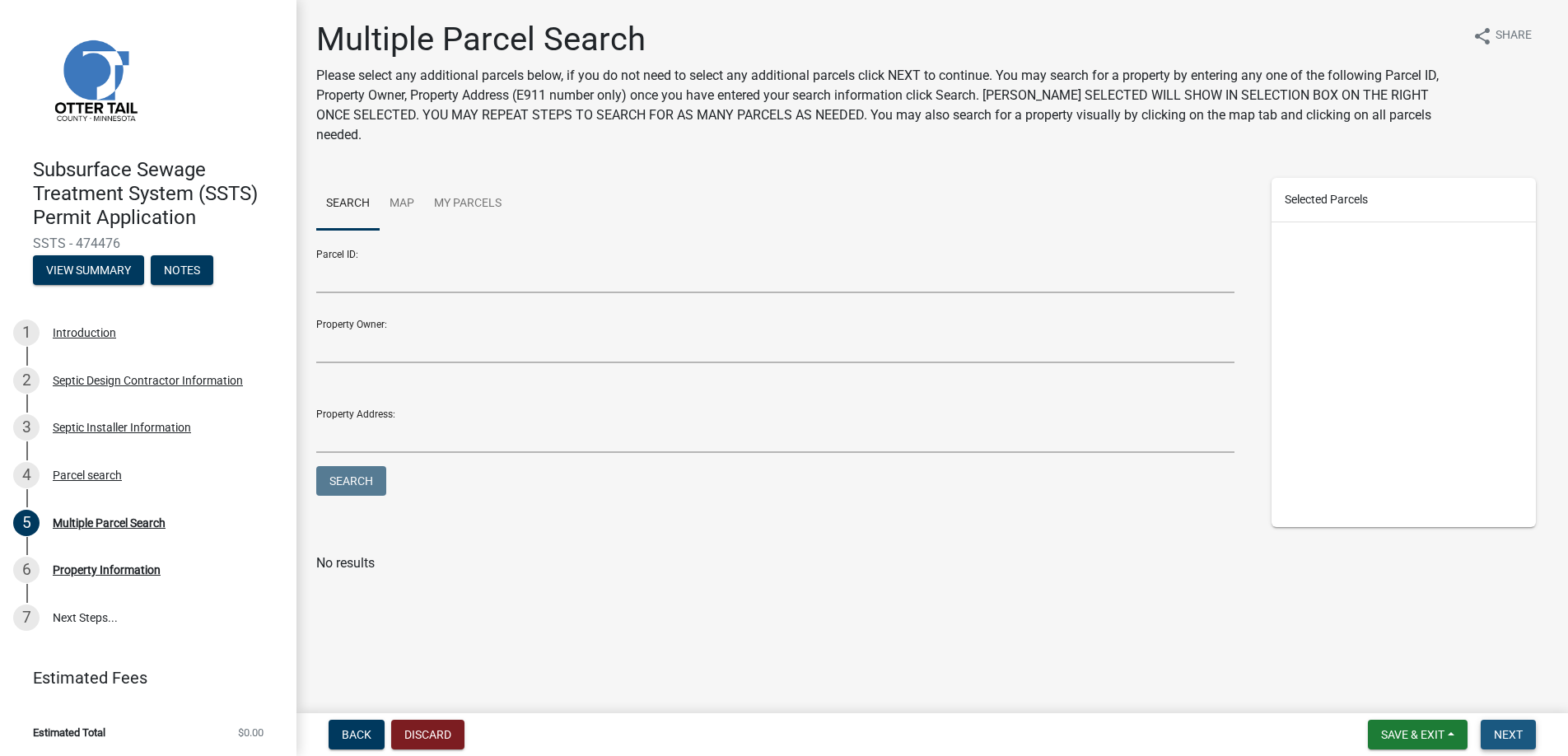
click at [1510, 733] on span "Next" at bounding box center [1508, 734] width 29 height 13
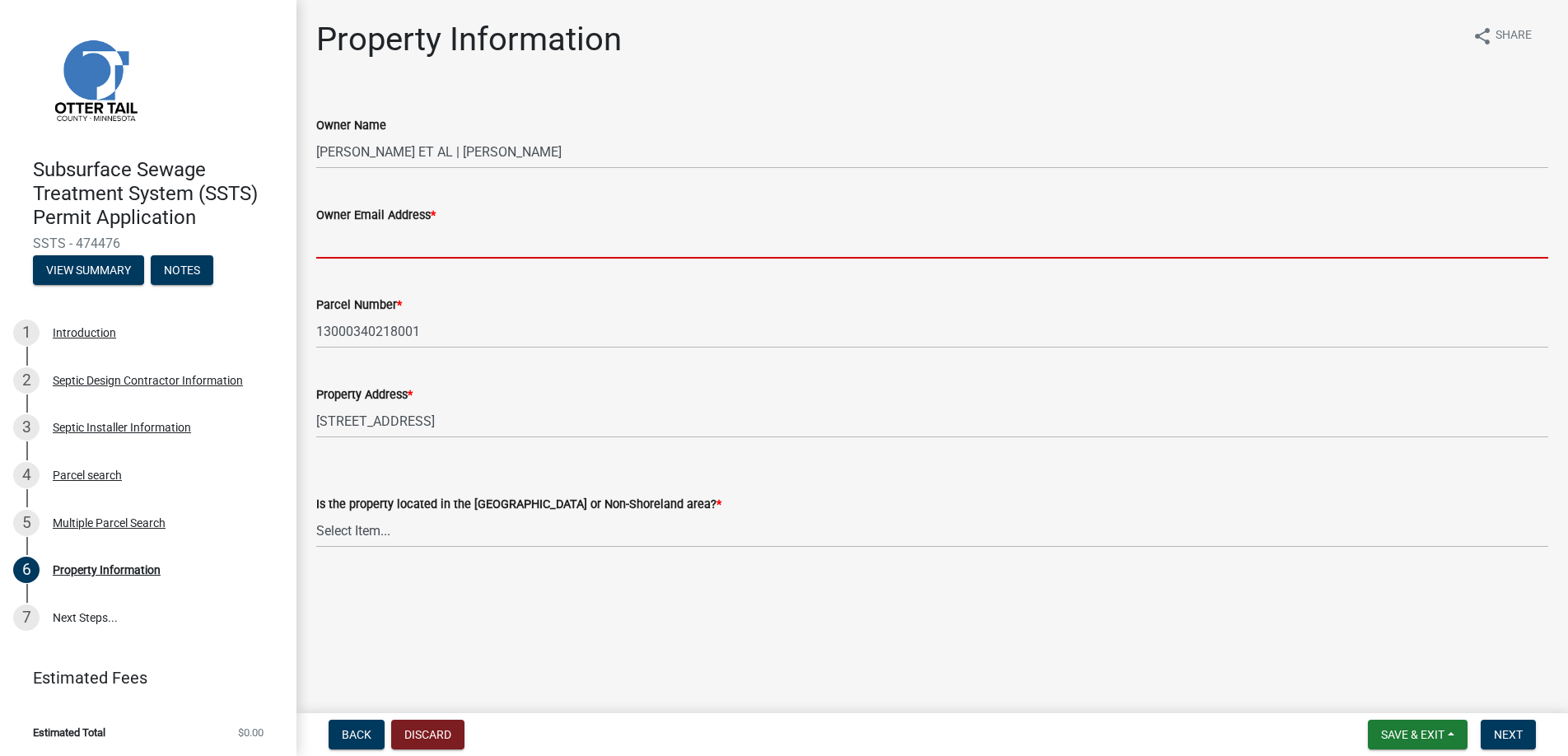
click at [354, 241] on input "Owner Email Address *" at bounding box center [931, 242] width 1232 height 34
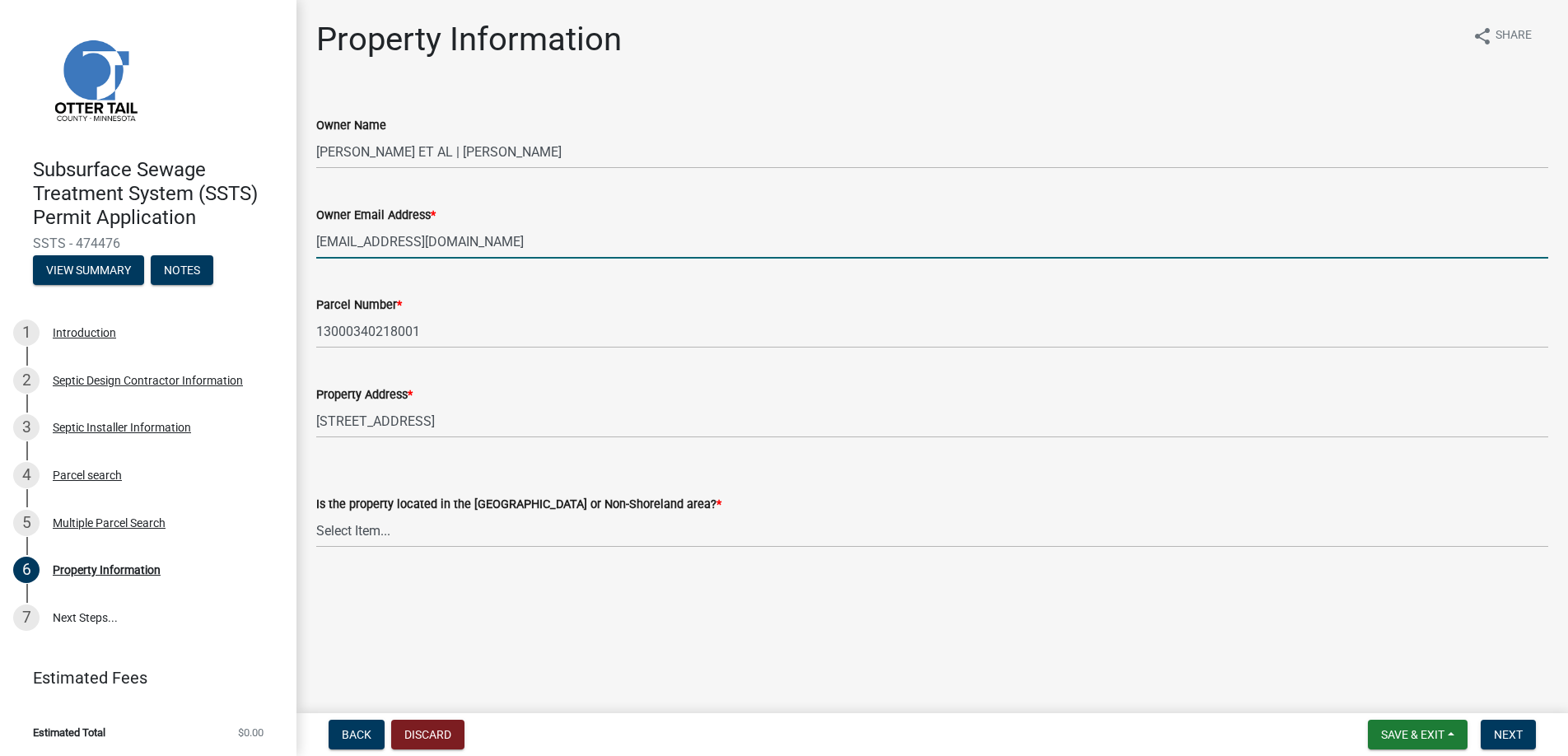
type input "[EMAIL_ADDRESS][DOMAIN_NAME]"
click at [363, 527] on select "Select Item... Shoreland Non-Shoreland" at bounding box center [931, 531] width 1232 height 34
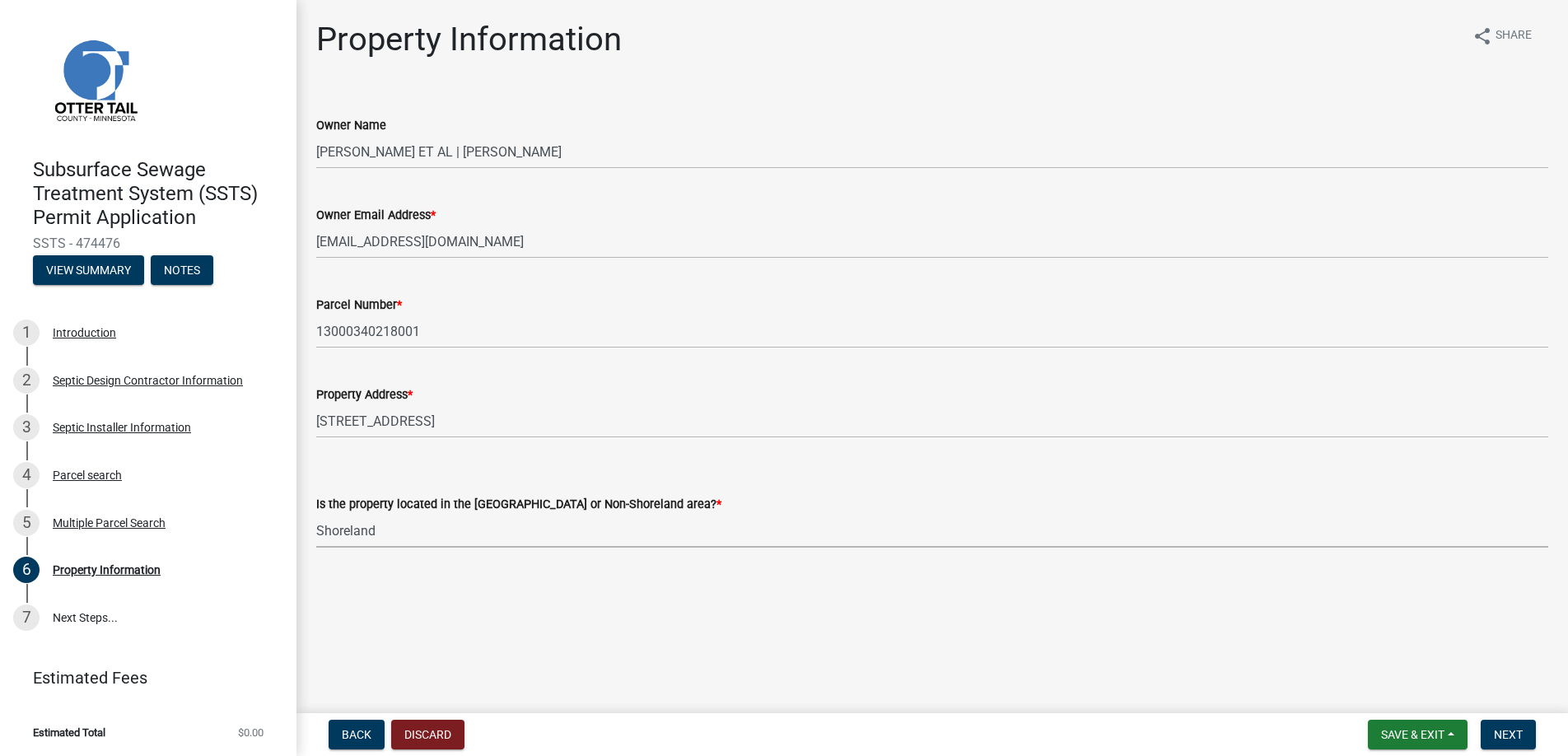
click at [316, 514] on select "Select Item... Shoreland Non-Shoreland" at bounding box center [931, 531] width 1232 height 34
select select "f91142e6-e911-469c-9754-896c7e7f9e05"
click at [1505, 732] on span "Next" at bounding box center [1508, 734] width 29 height 13
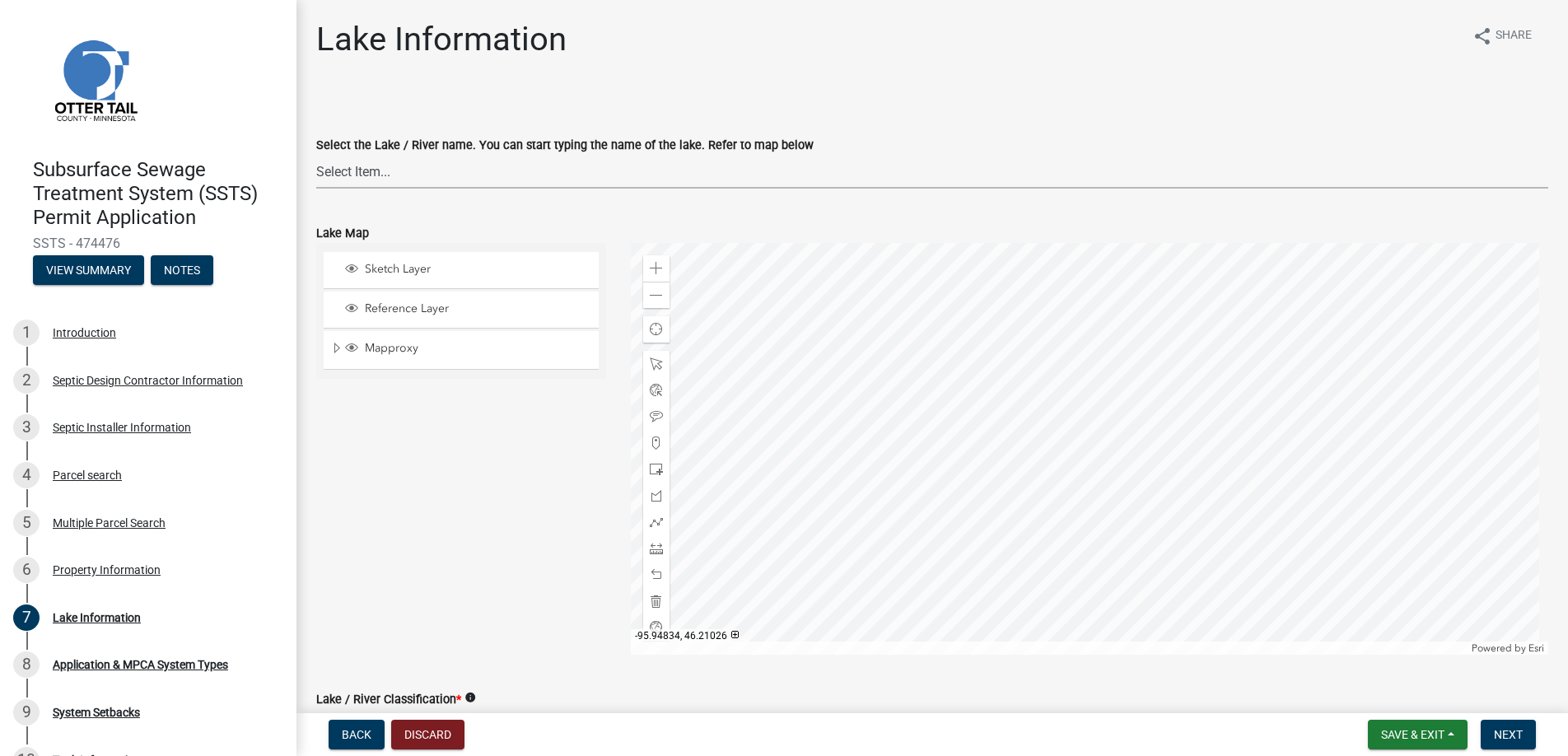
click at [369, 166] on select "Select Item... None [PERSON_NAME] 56-031 [PERSON_NAME] 56-118 [PERSON_NAME] 56-…" at bounding box center [931, 172] width 1232 height 34
click at [316, 155] on select "Select Item... None [PERSON_NAME] 56-031 [PERSON_NAME] 56-118 [PERSON_NAME] 56-…" at bounding box center [931, 172] width 1232 height 34
select select "3cc2f573-ea35-4814-abb2-3841e4dc4fb8"
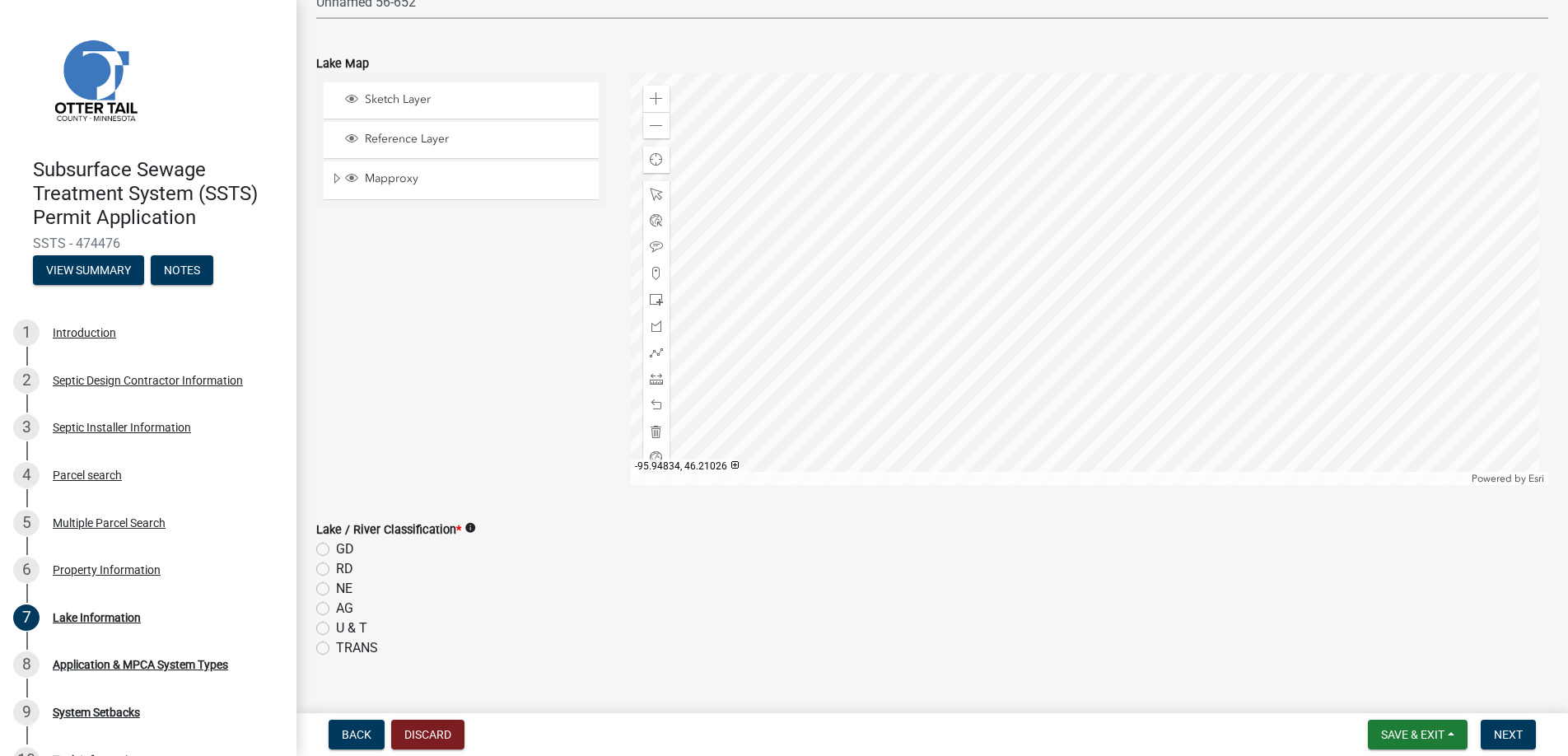
scroll to position [330, 0]
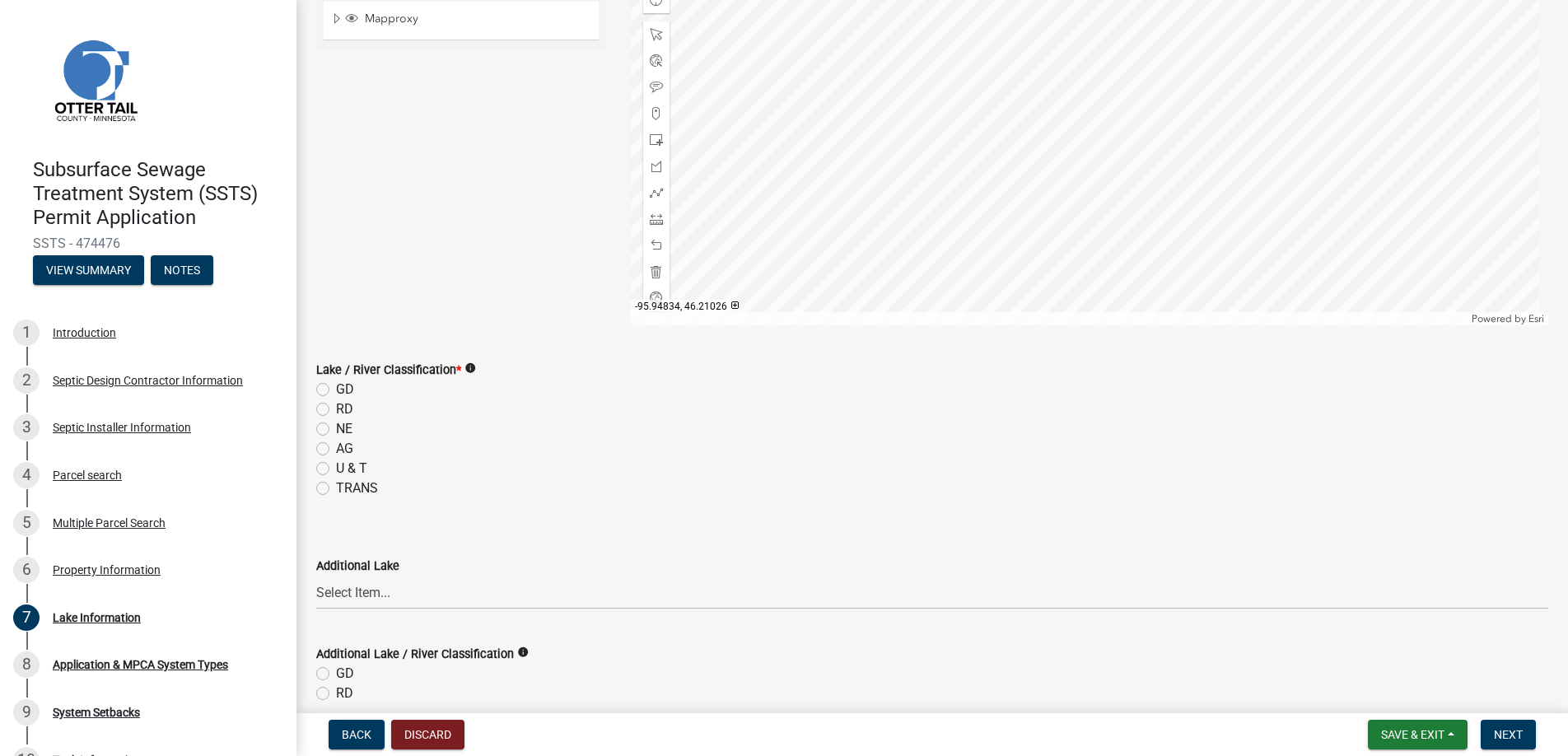
click at [336, 426] on label "NE" at bounding box center [344, 429] width 16 height 20
click at [336, 426] on input "NE" at bounding box center [341, 424] width 11 height 11
radio input "true"
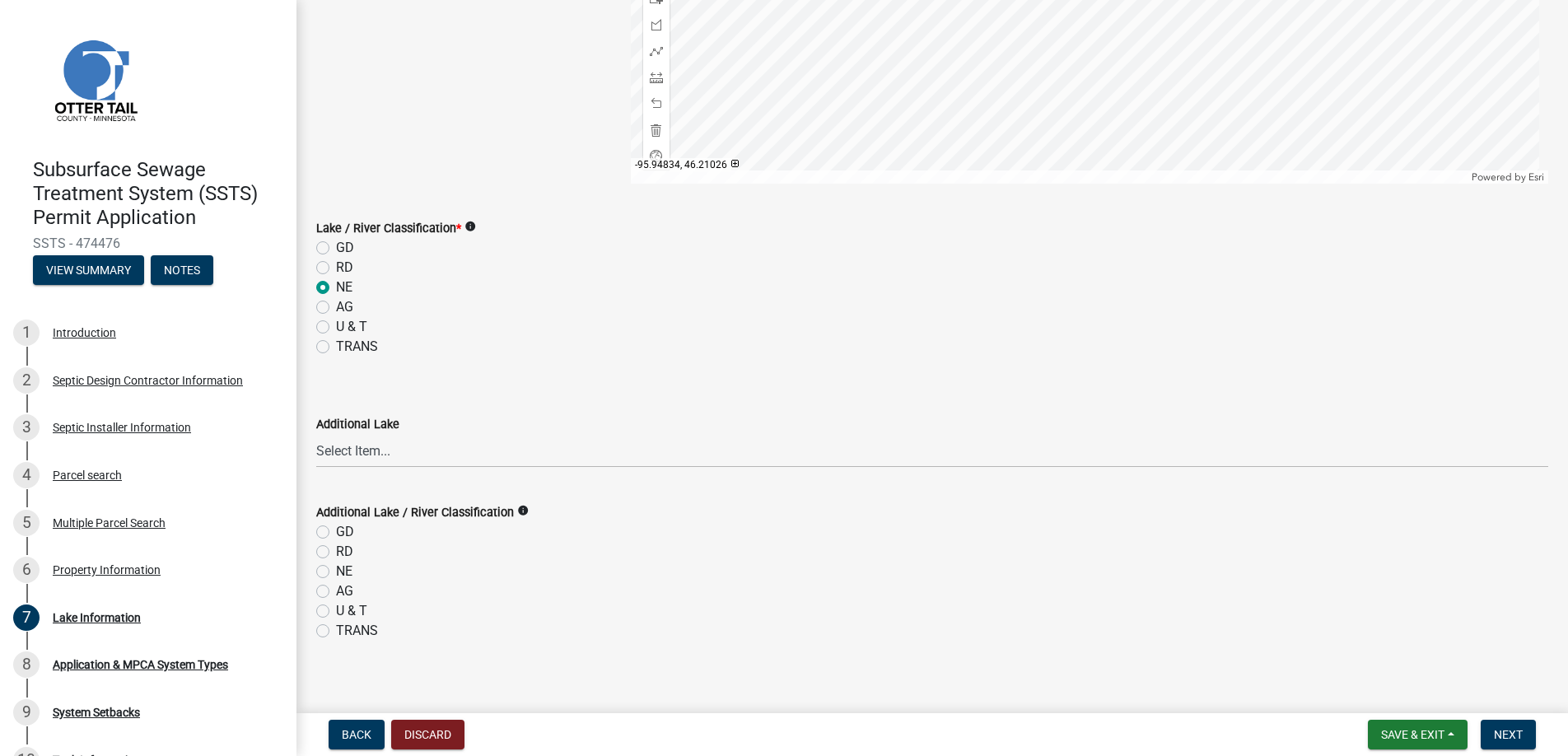
scroll to position [485, 0]
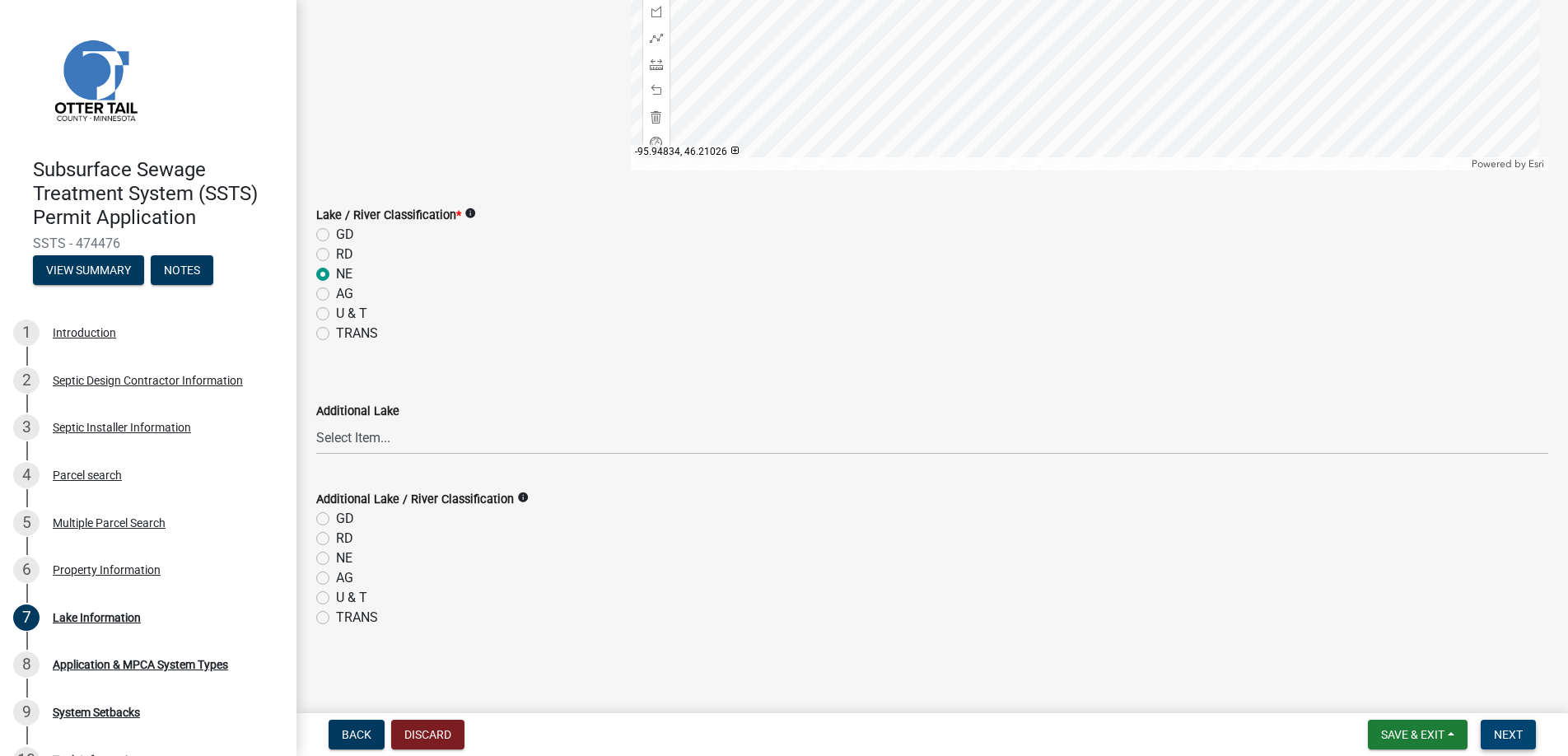
click at [1503, 731] on span "Next" at bounding box center [1508, 734] width 29 height 13
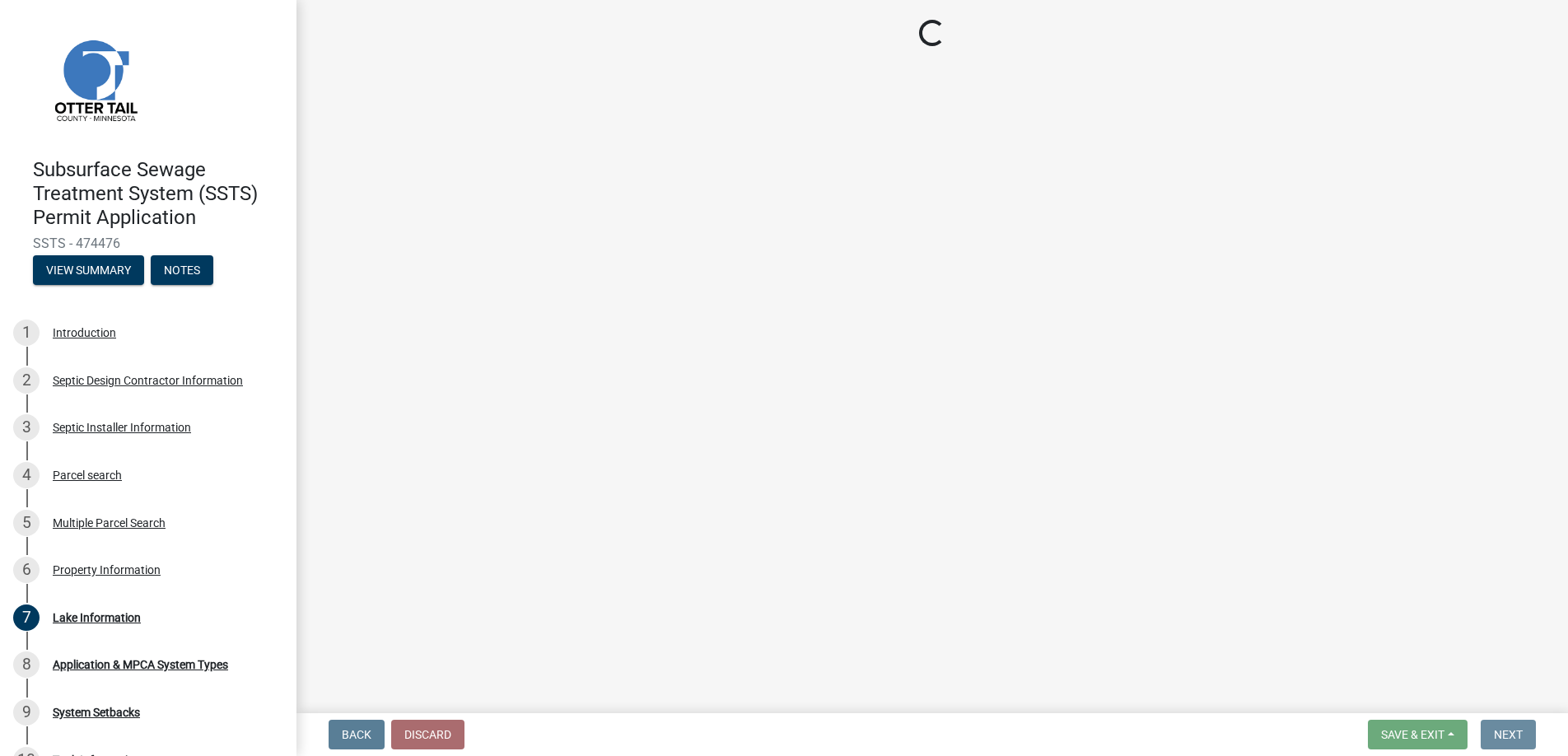
scroll to position [0, 0]
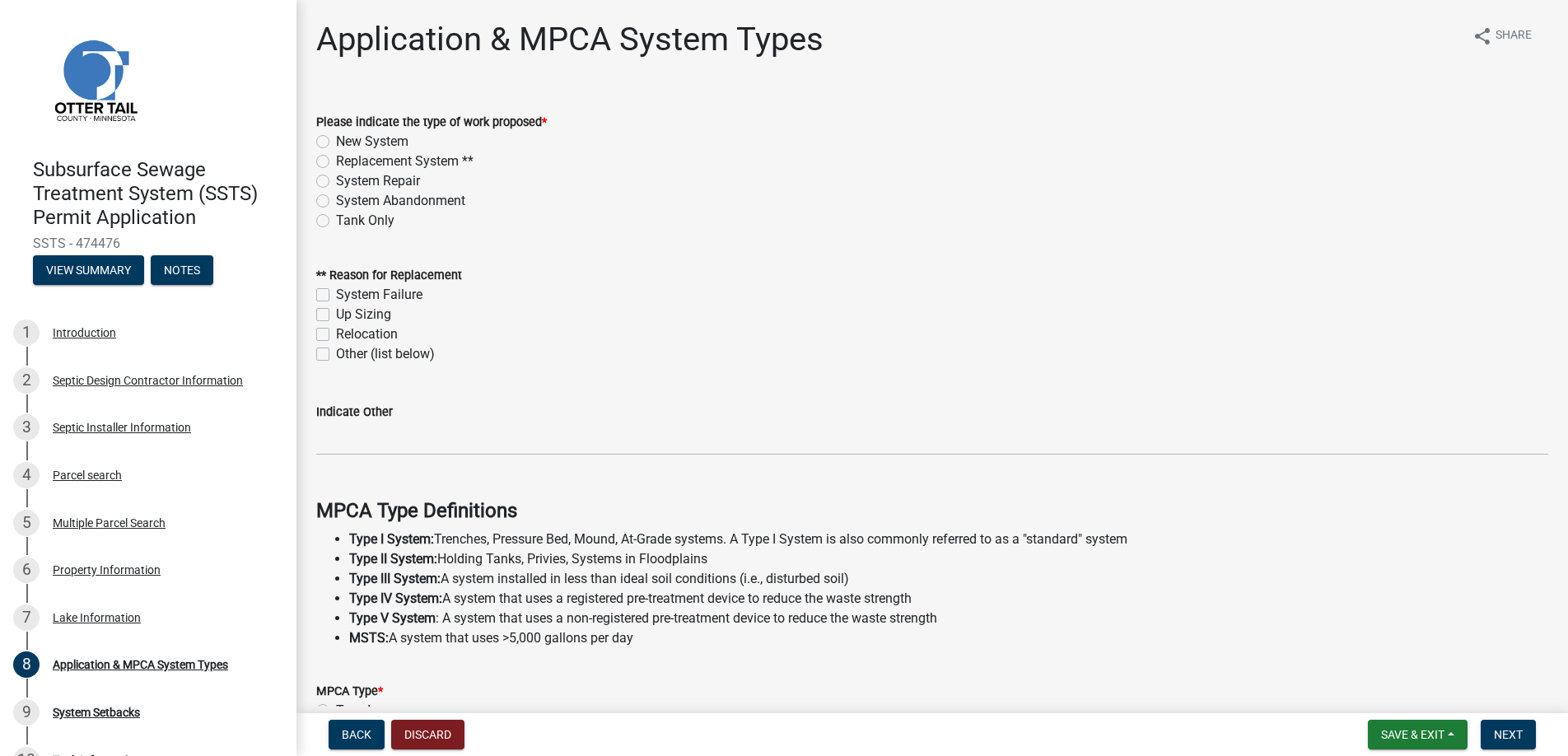
click at [336, 162] on label "Replacement System **" at bounding box center [405, 162] width 138 height 20
click at [336, 162] on input "Replacement System **" at bounding box center [341, 157] width 11 height 11
radio input "true"
click at [336, 355] on label "Other (list below)" at bounding box center [385, 354] width 99 height 20
click at [336, 355] on input "Other (list below)" at bounding box center [341, 349] width 11 height 11
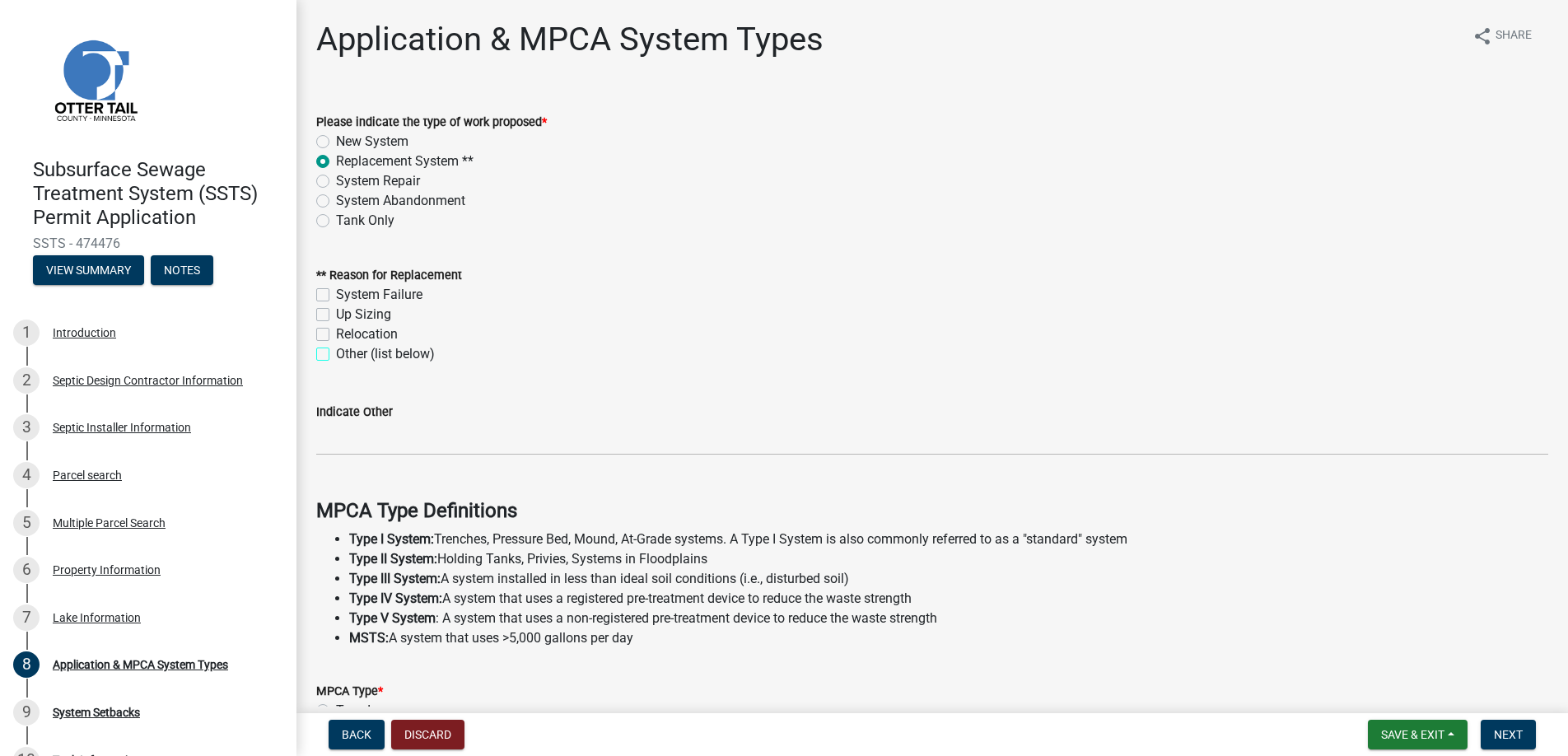
checkbox input "true"
checkbox input "false"
checkbox input "true"
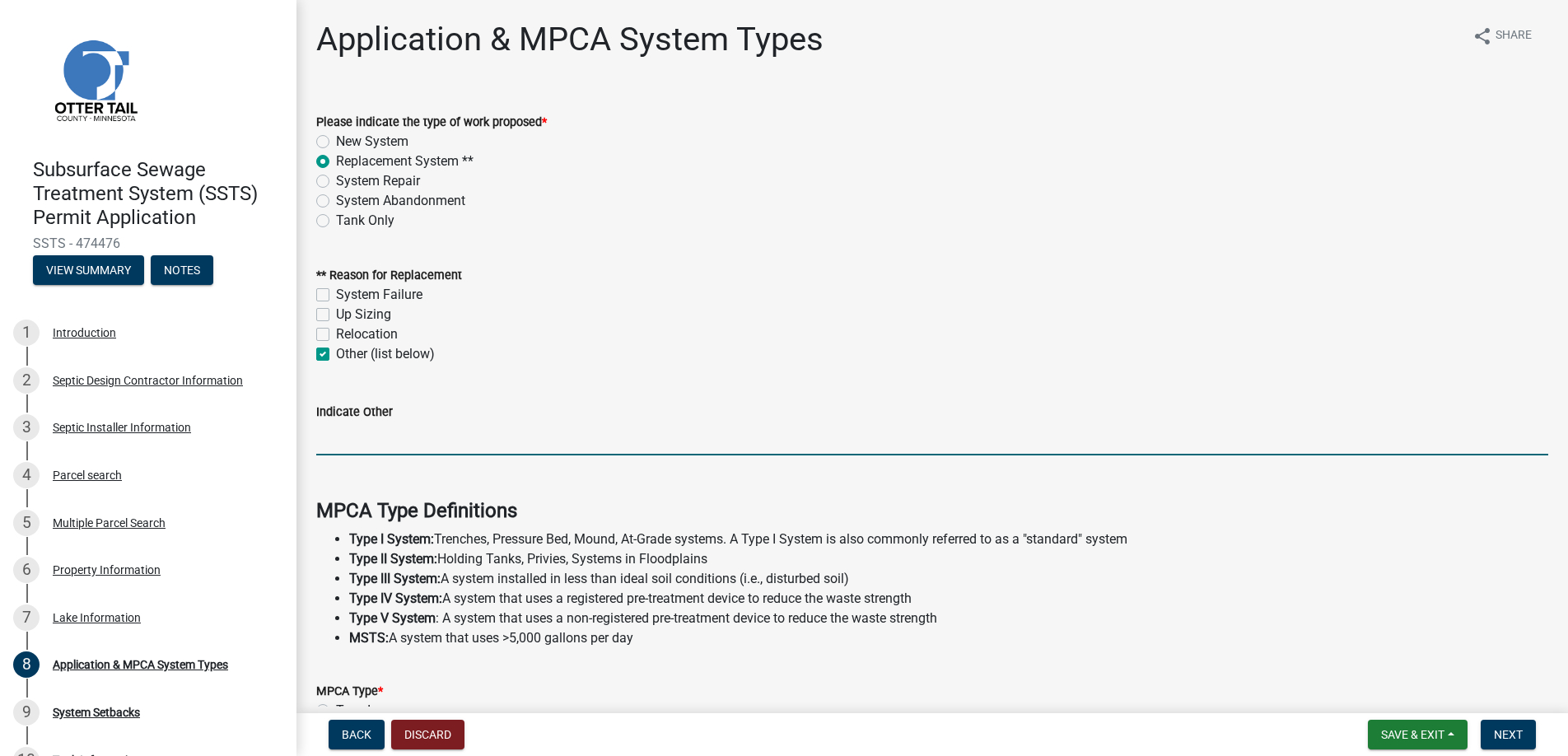
click at [370, 440] on input "Indicate Other" at bounding box center [931, 439] width 1232 height 34
type input "Failed compliance inspection"
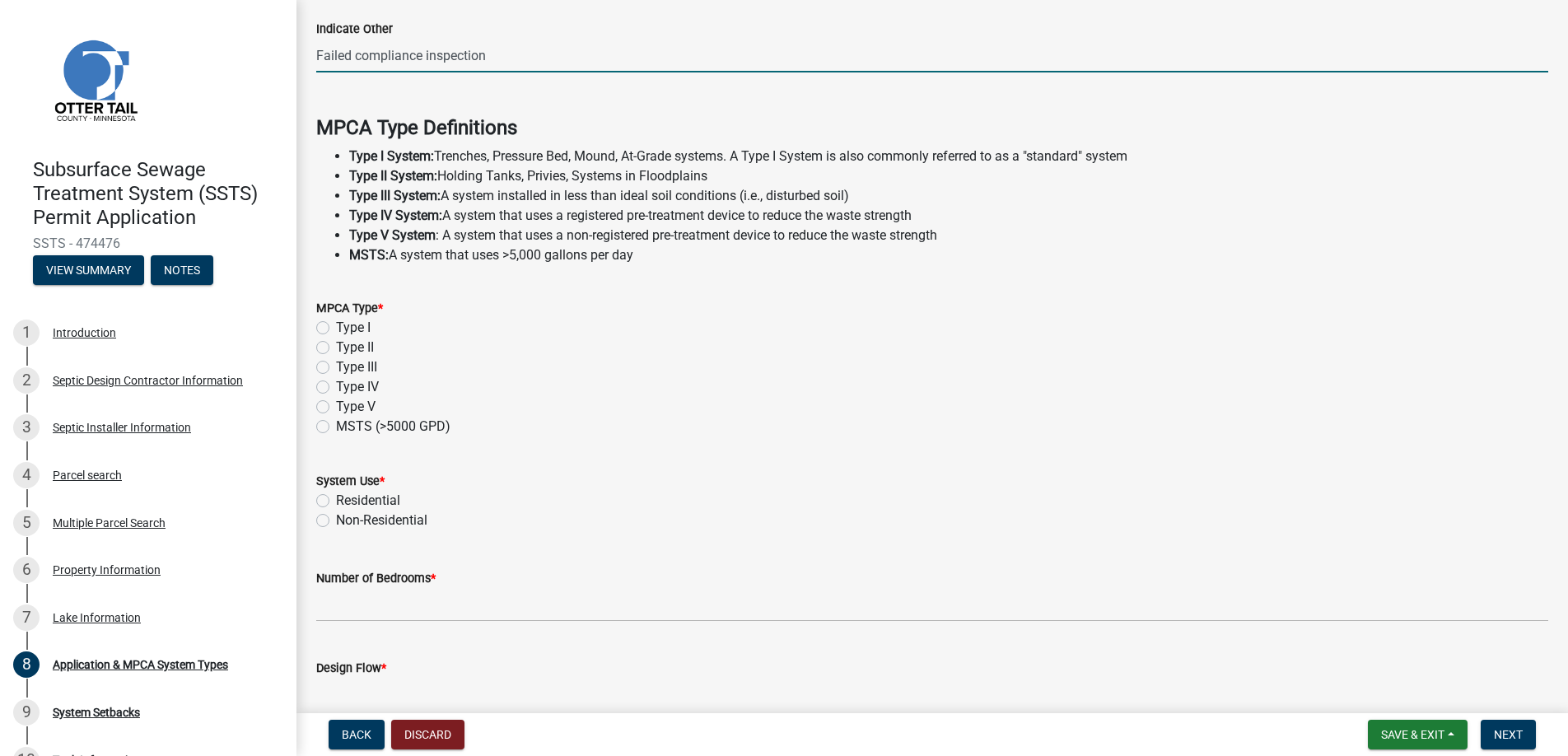
scroll to position [412, 0]
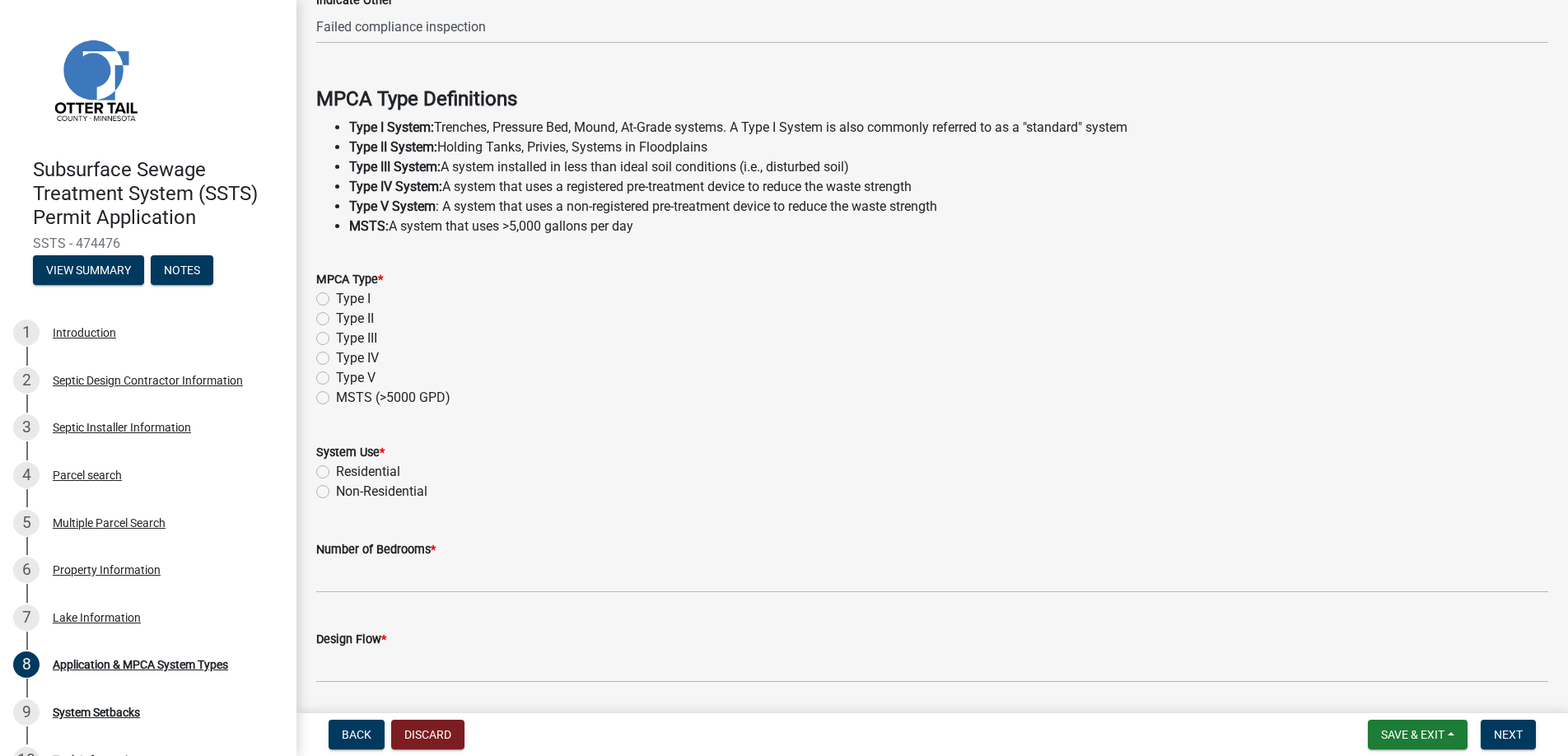
click at [336, 299] on label "Type I" at bounding box center [353, 299] width 35 height 20
click at [336, 299] on input "Type I" at bounding box center [341, 294] width 11 height 11
radio input "true"
click at [336, 469] on label "Residential" at bounding box center [368, 472] width 64 height 20
click at [336, 469] on input "Residential" at bounding box center [341, 467] width 11 height 11
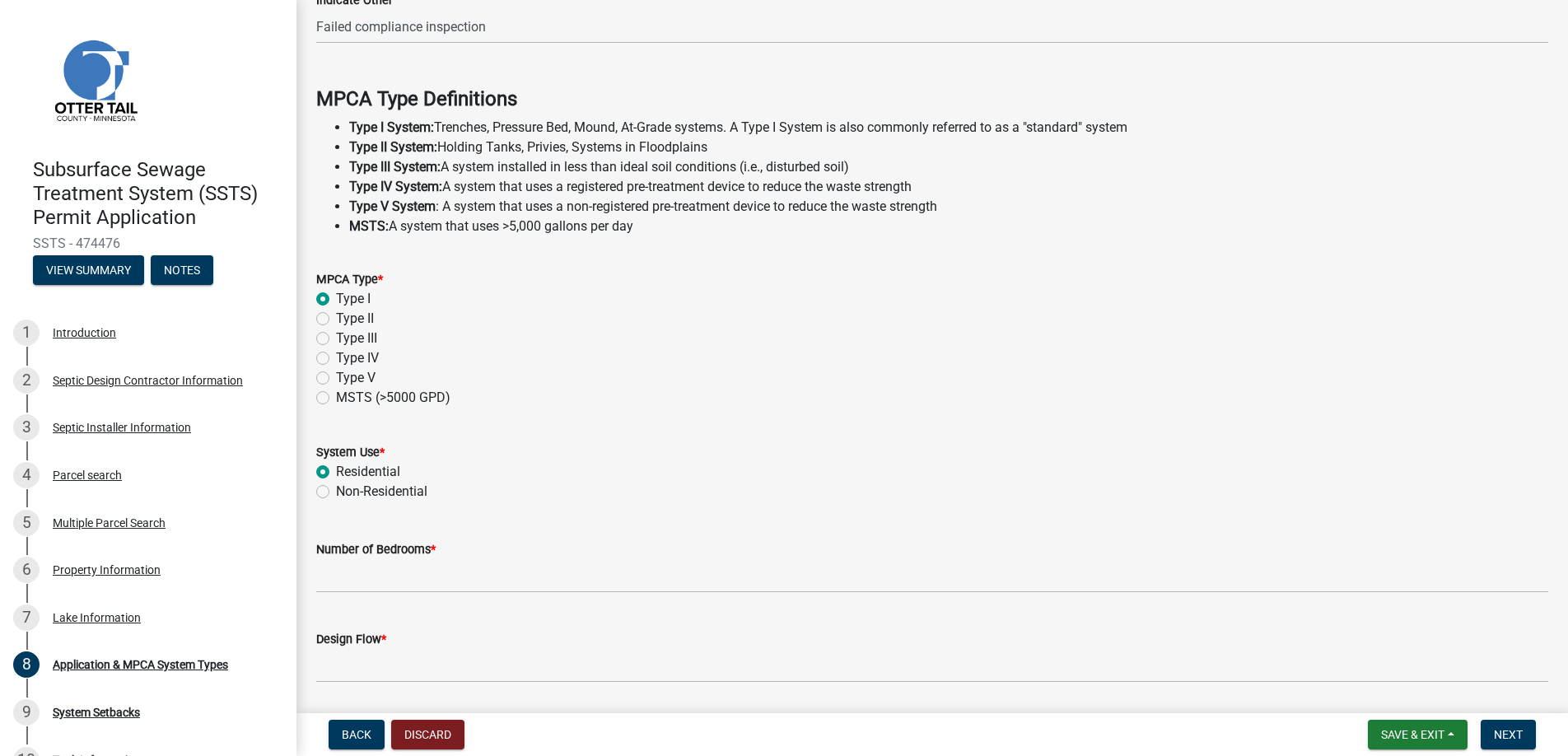
radio input "true"
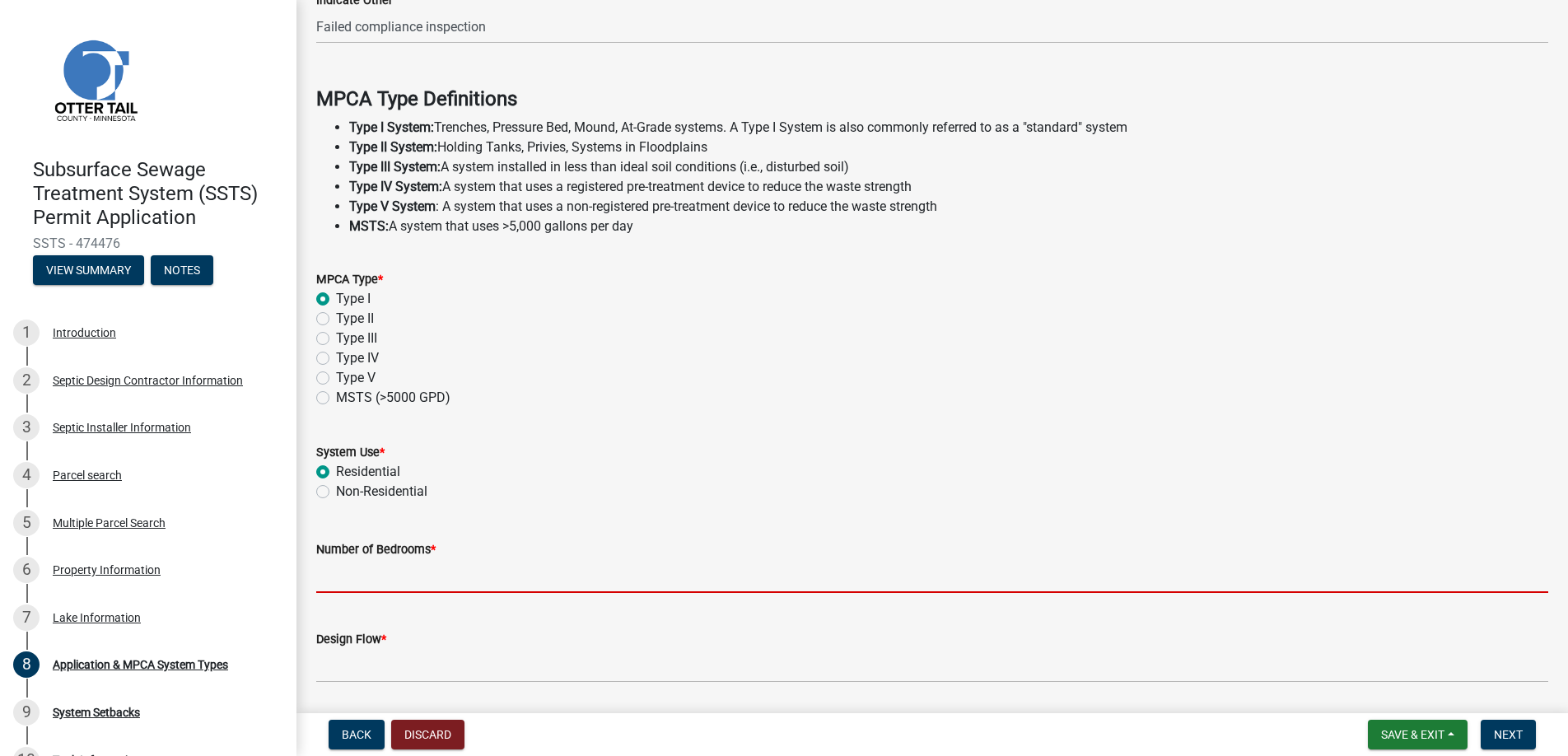
click at [343, 573] on input "Number of Bedrooms *" at bounding box center [931, 577] width 1232 height 34
type input "3"
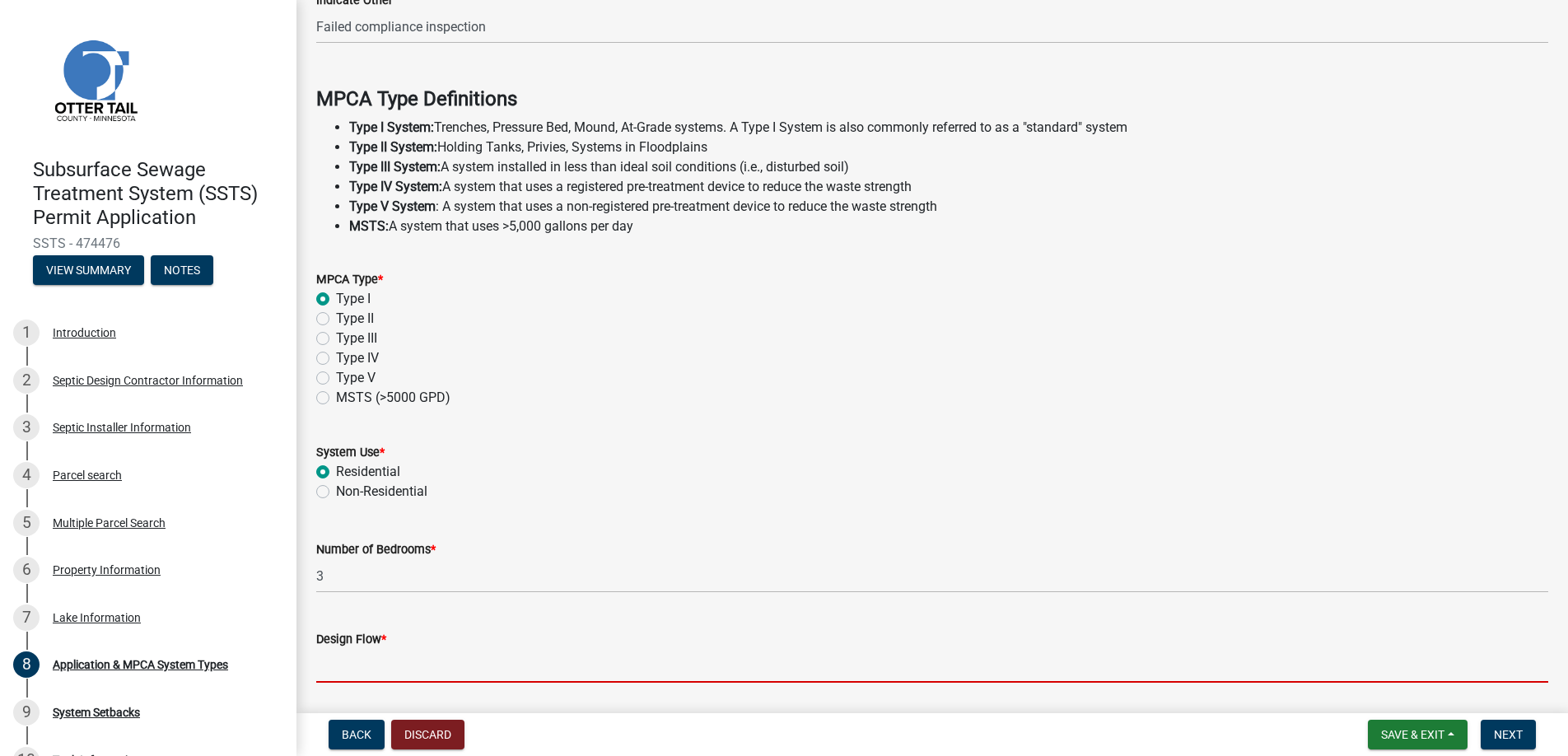
click at [349, 665] on input "Design Flow *" at bounding box center [931, 666] width 1232 height 34
type input "450"
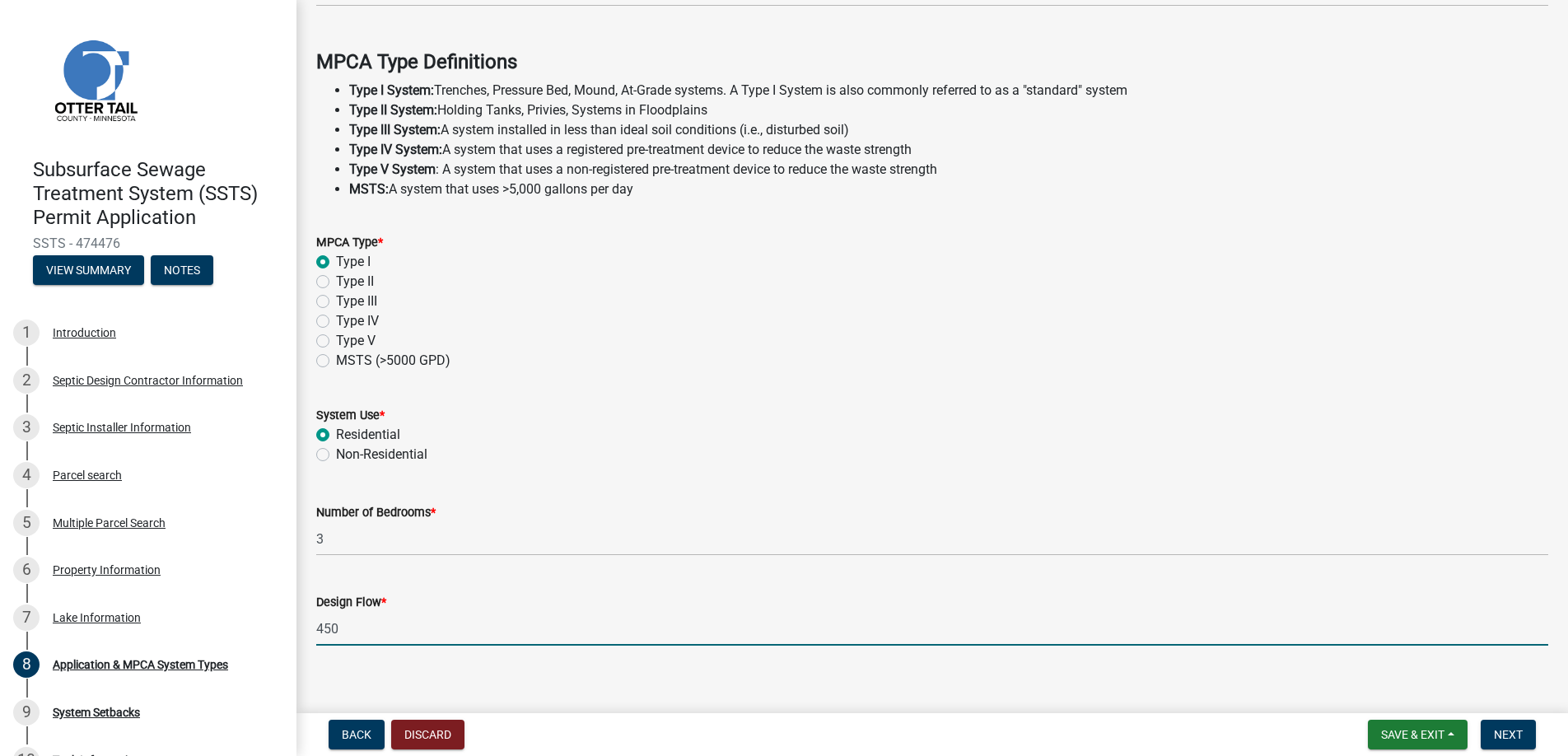
scroll to position [466, 0]
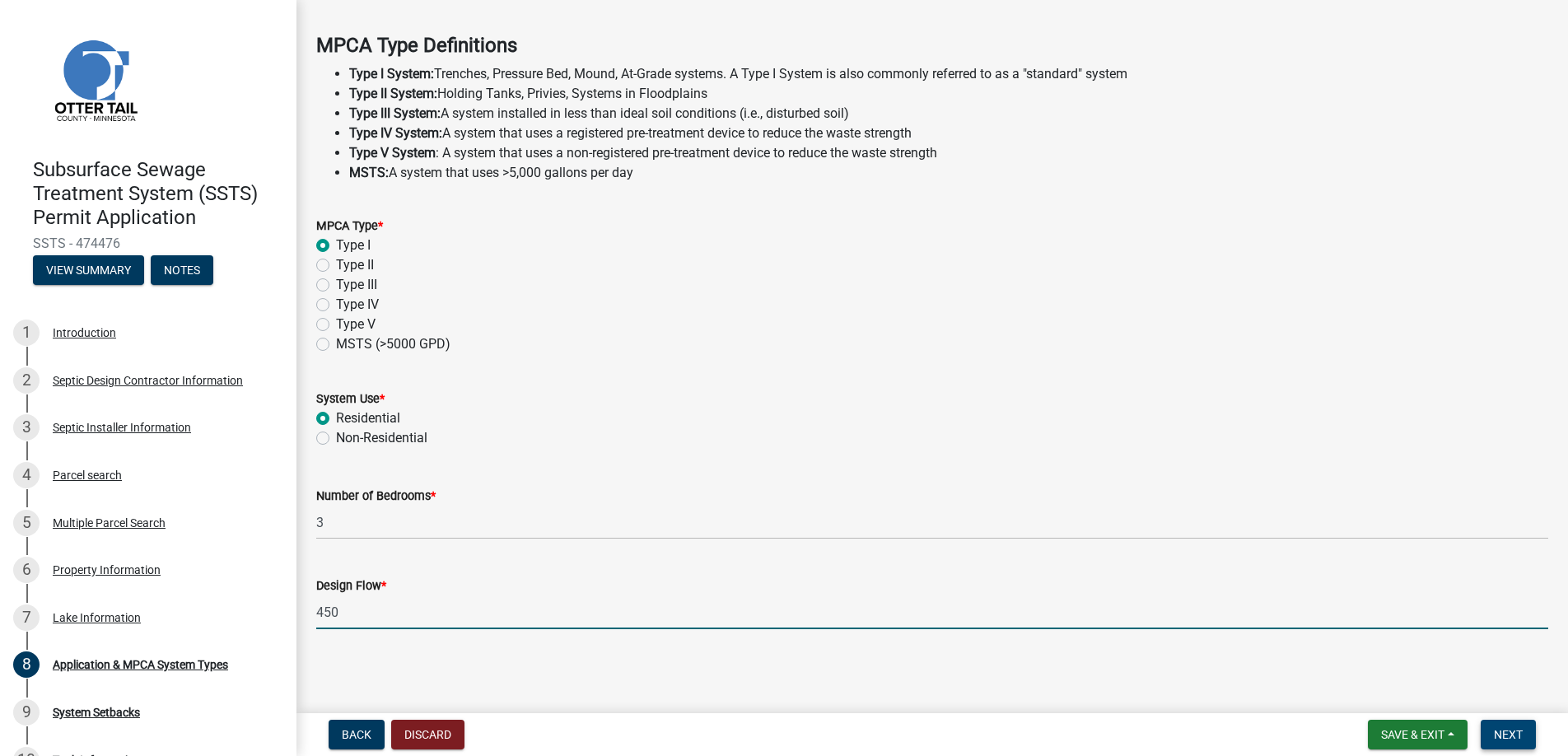
click at [1501, 732] on span "Next" at bounding box center [1508, 734] width 29 height 13
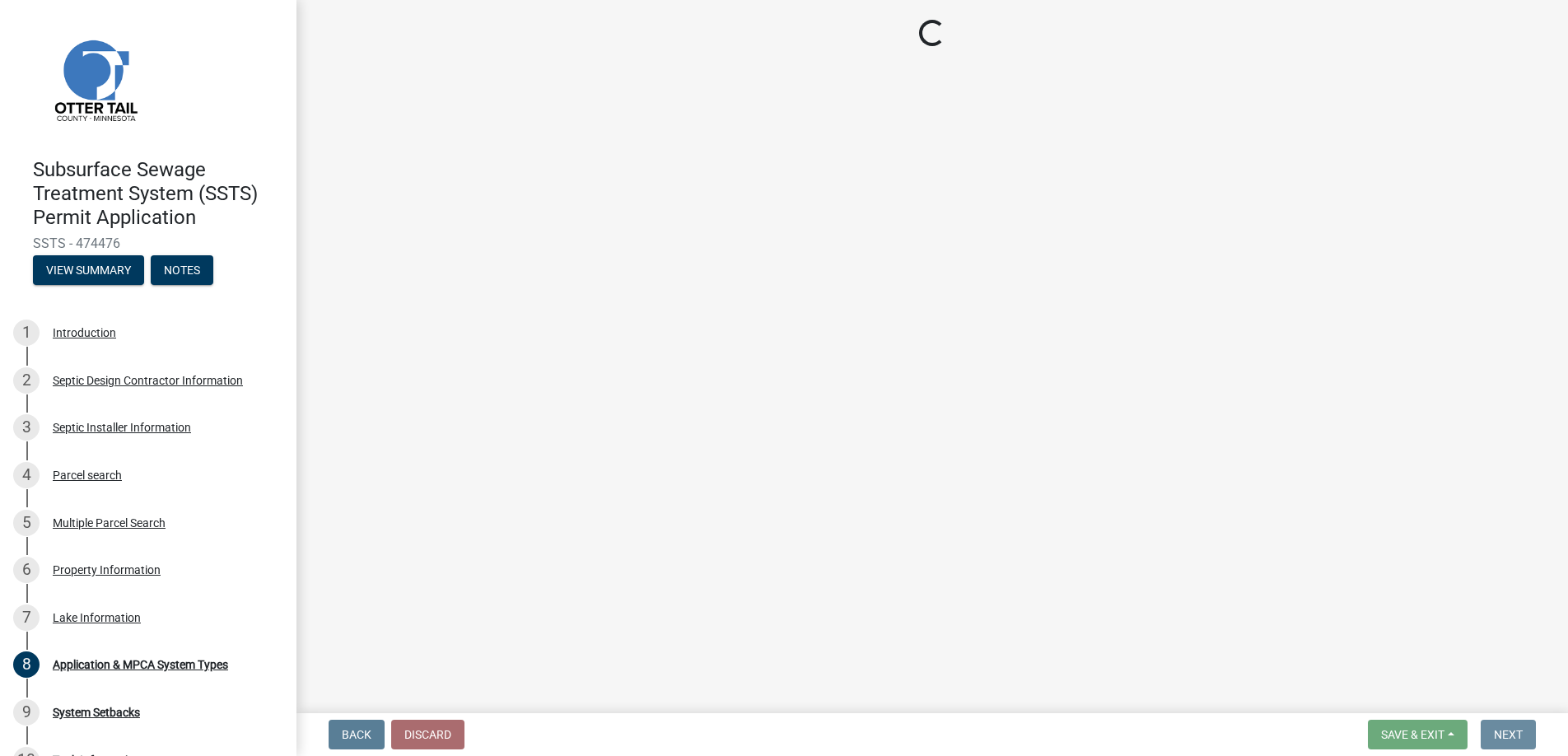
scroll to position [0, 0]
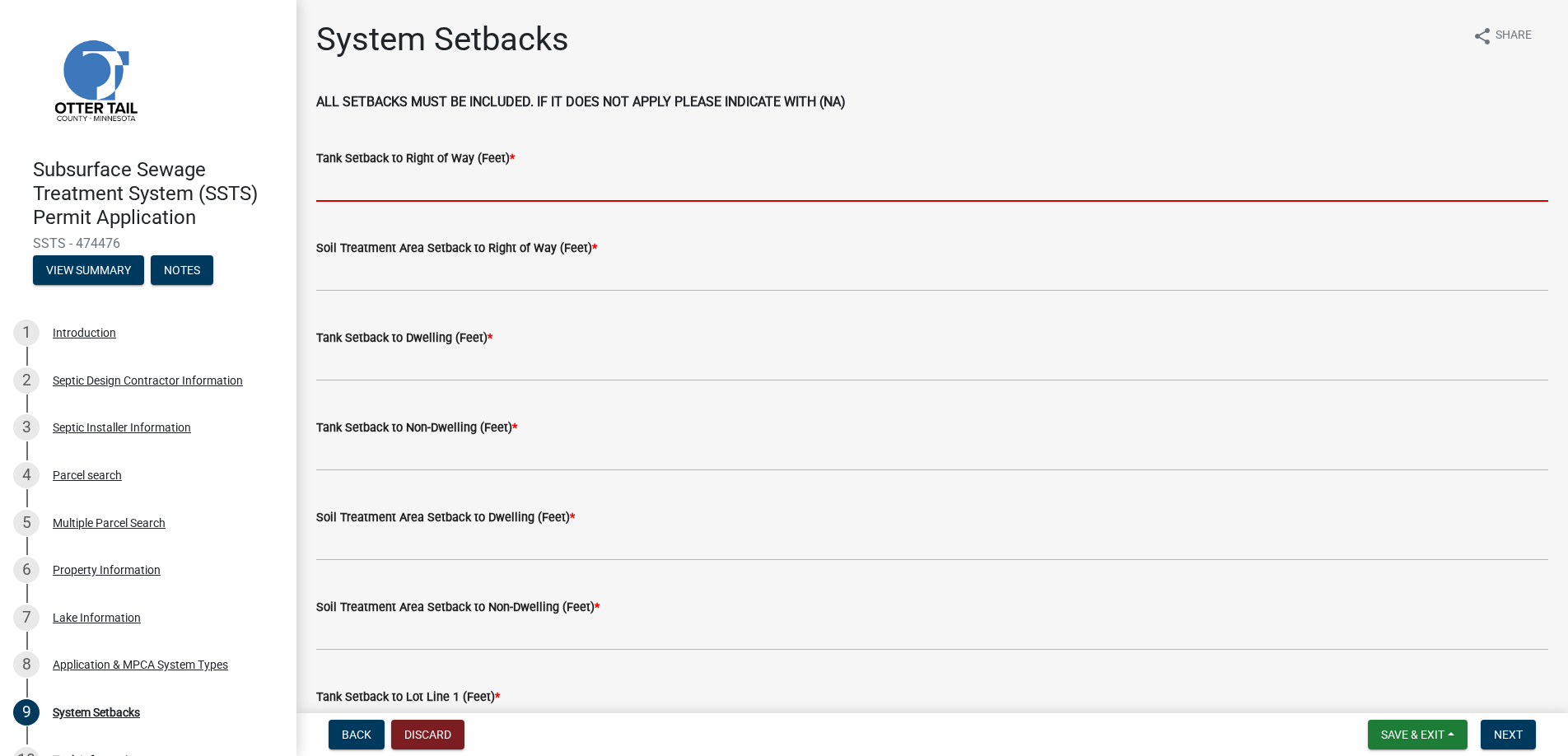
click at [352, 190] on input "Tank Setback to Right of Way (Feet) *" at bounding box center [931, 185] width 1232 height 34
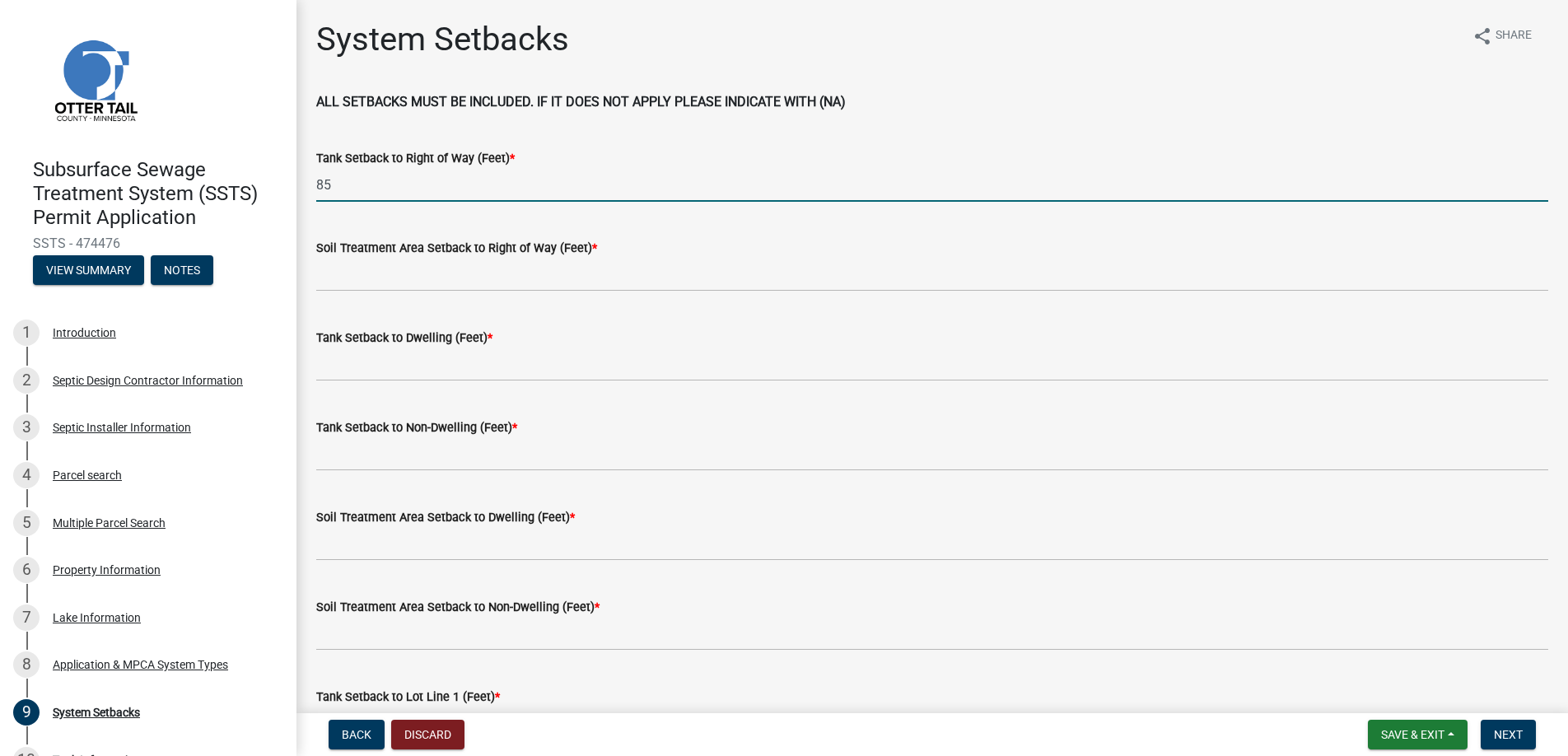
type input "85"
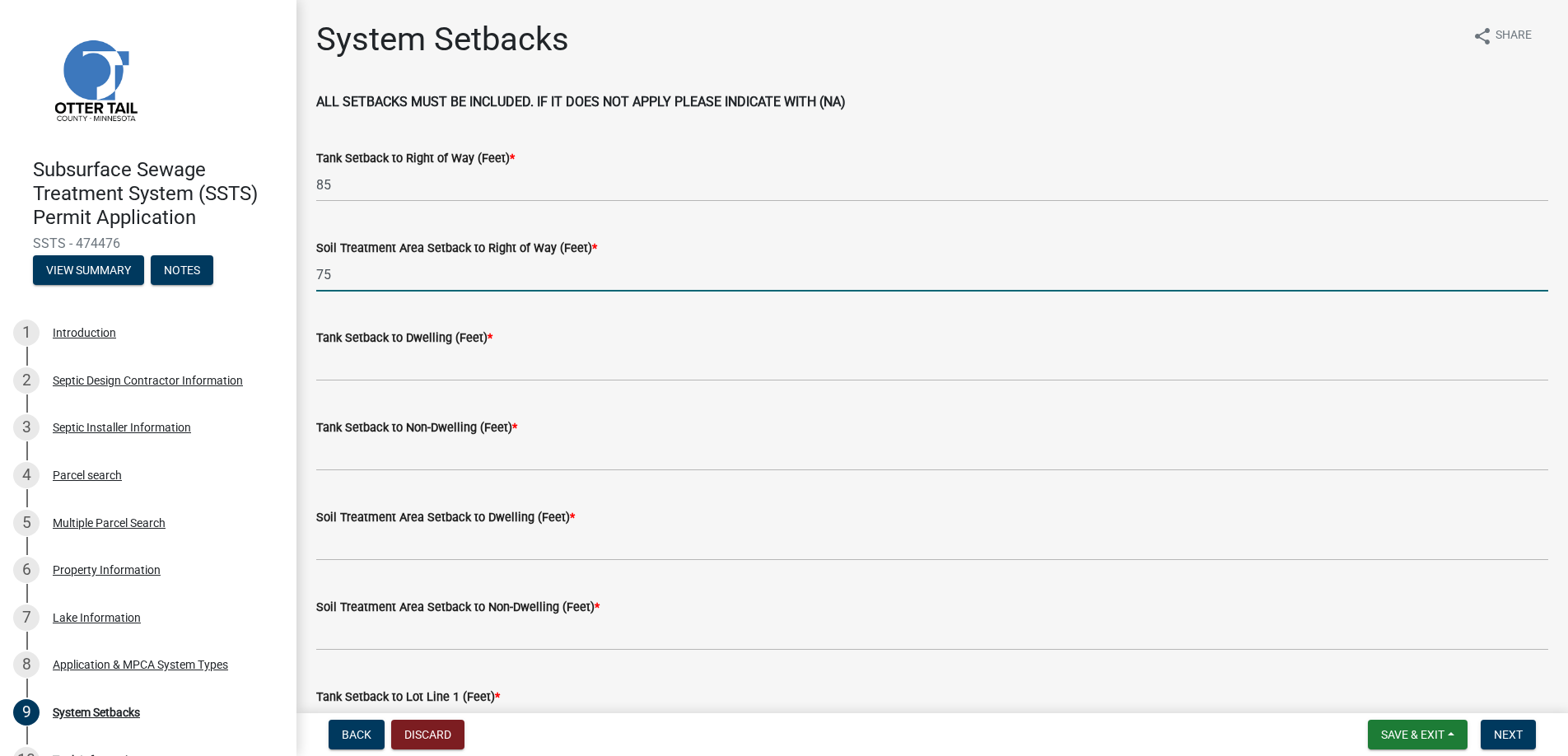
type input "75"
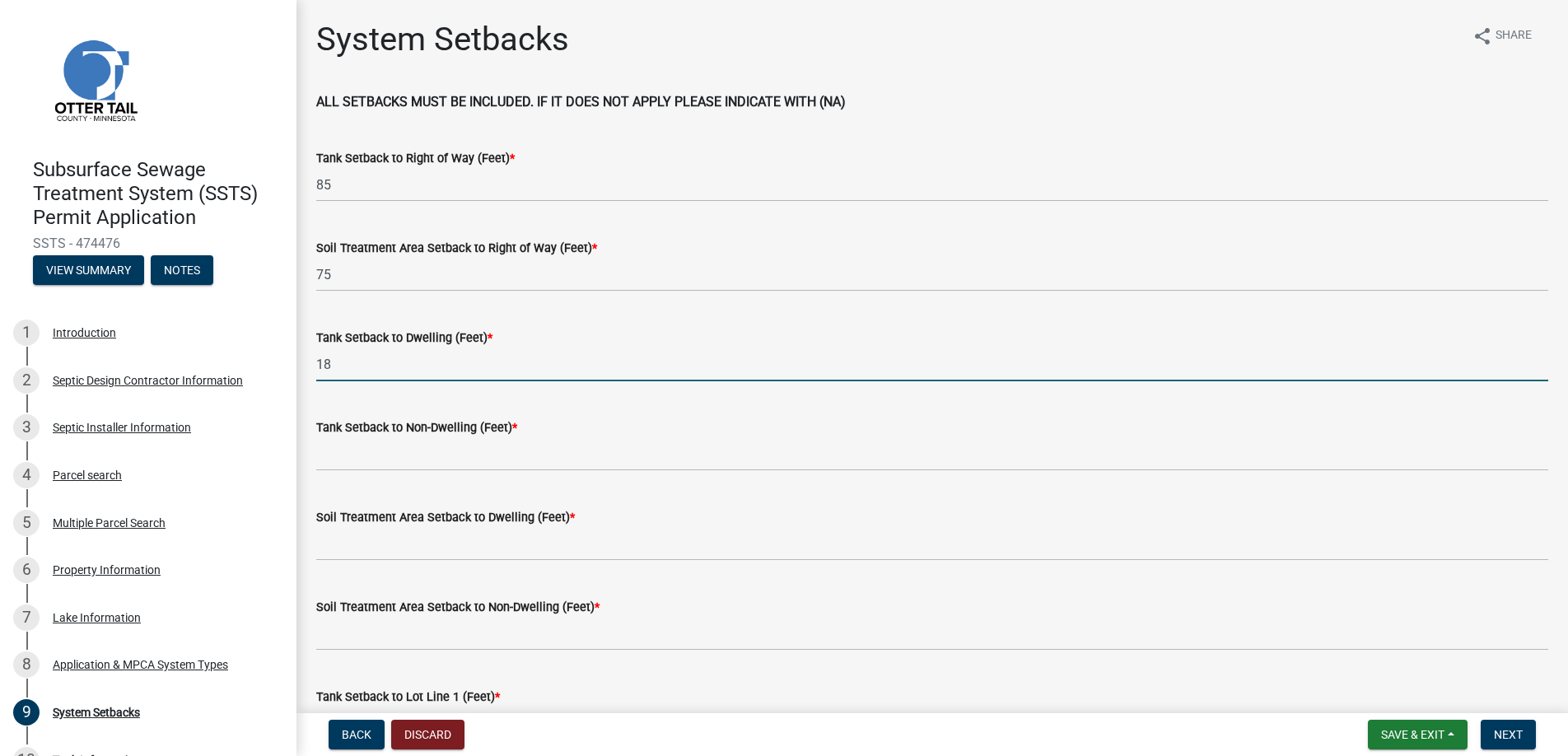
type input "18"
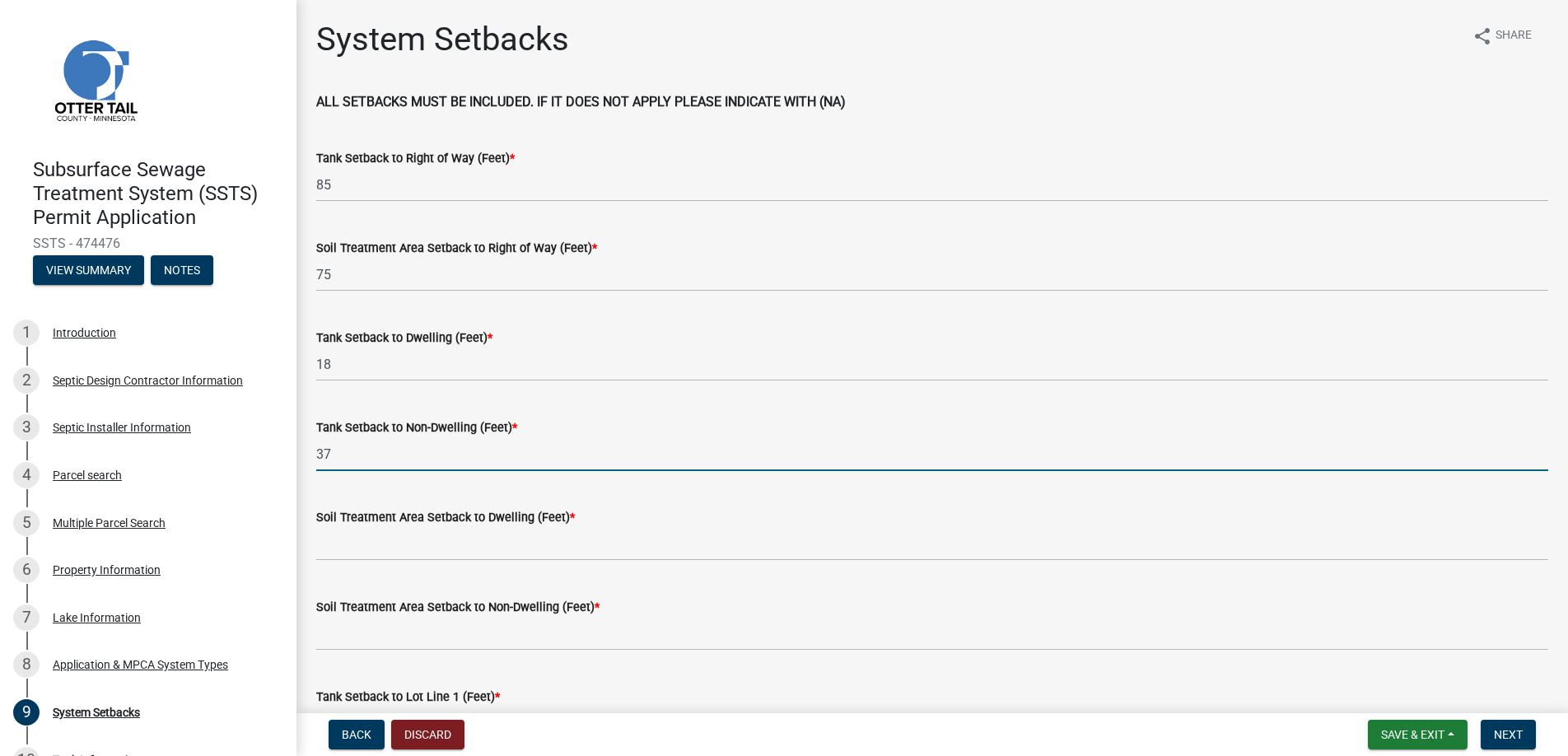
type input "3"
type input "+50"
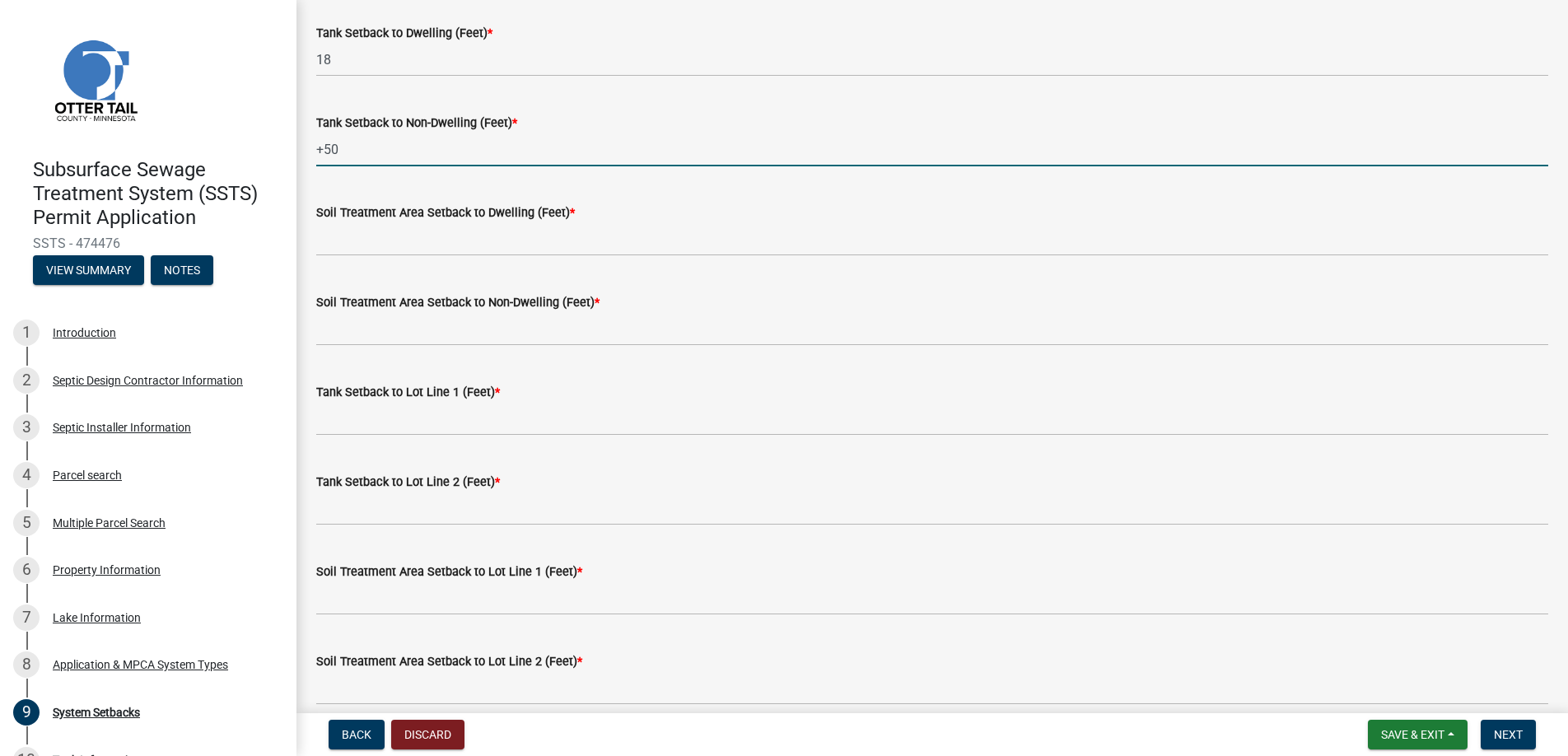
scroll to position [330, 0]
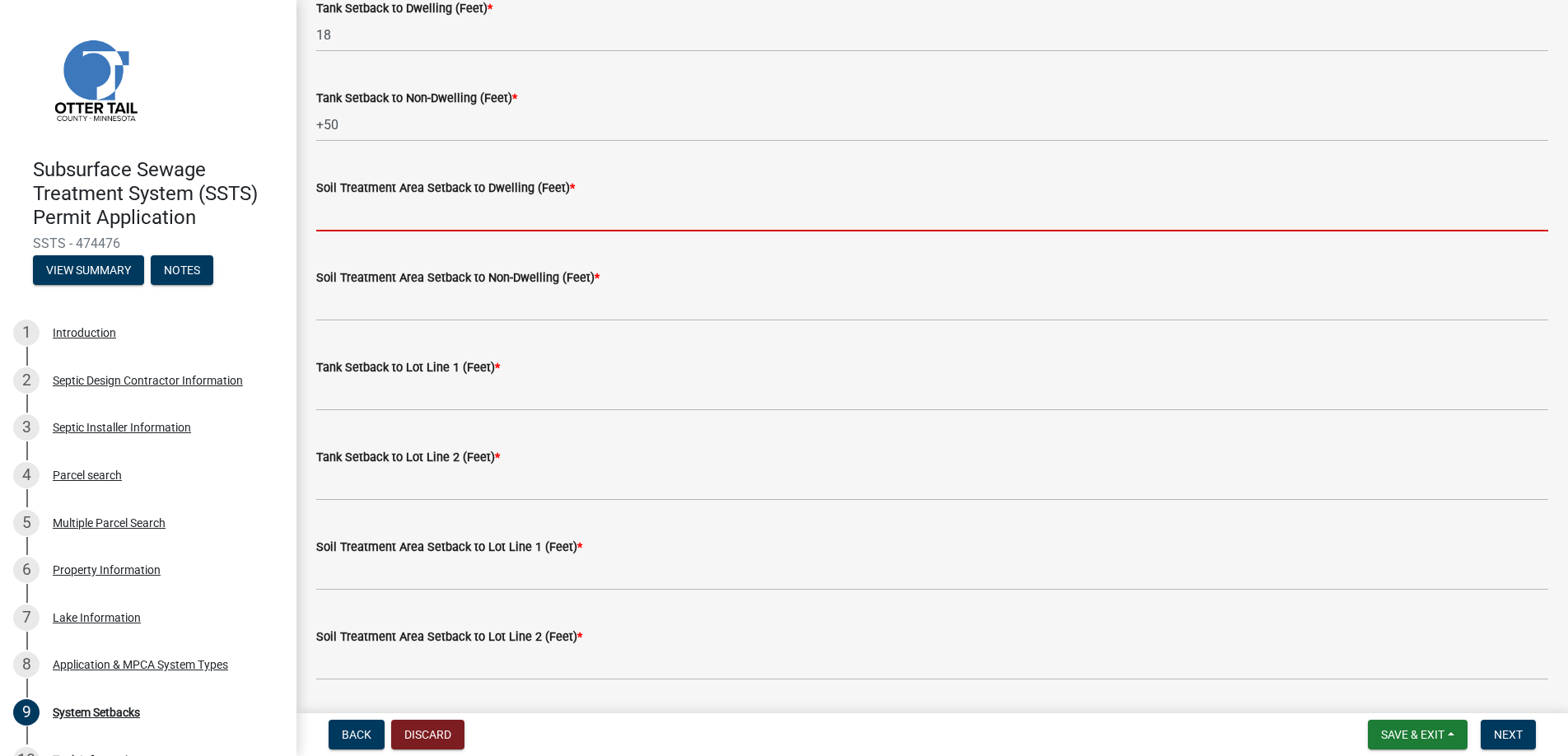
click at [363, 212] on input "Soil Treatment Area Setback to Dwelling (Feet) *" at bounding box center [931, 215] width 1232 height 34
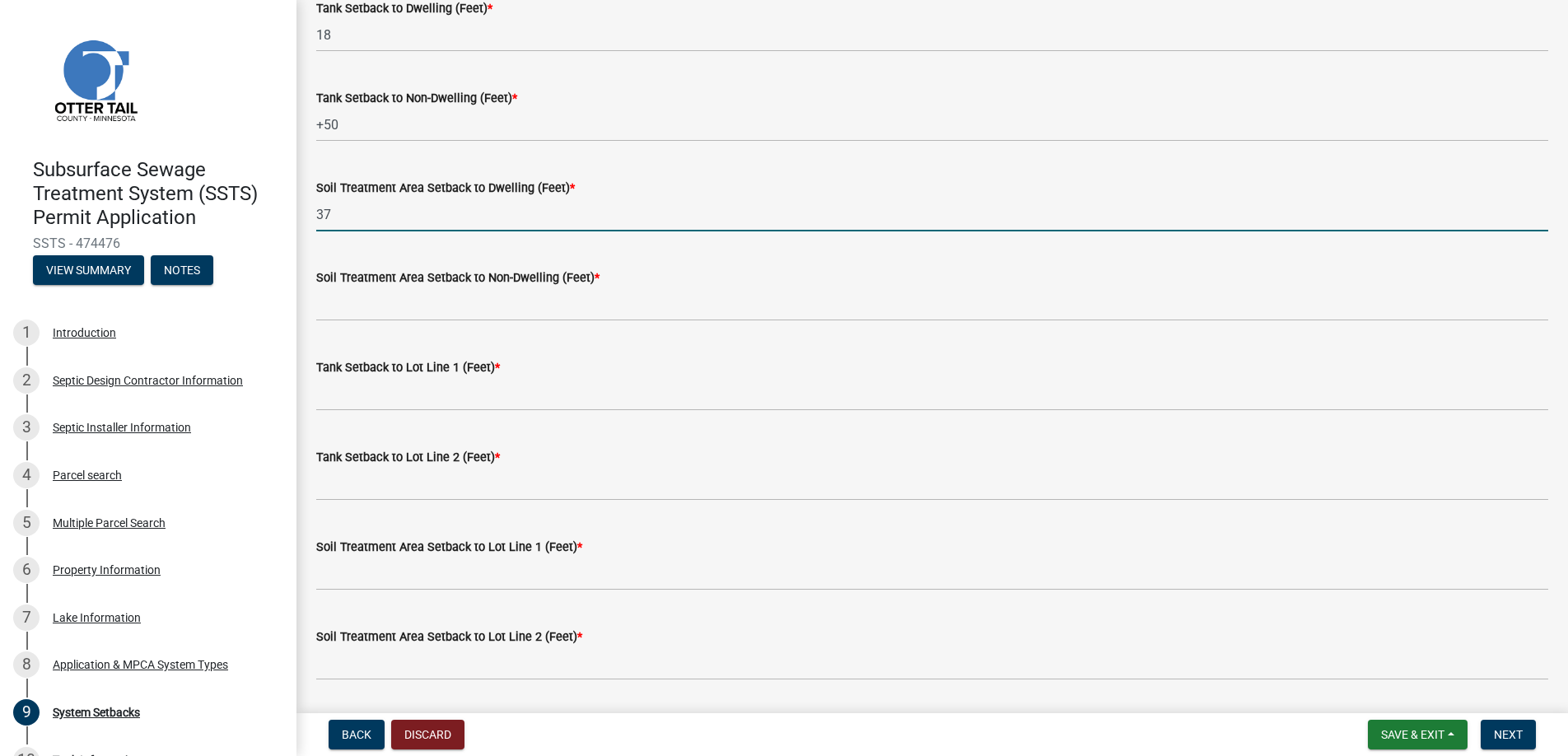
type input "37"
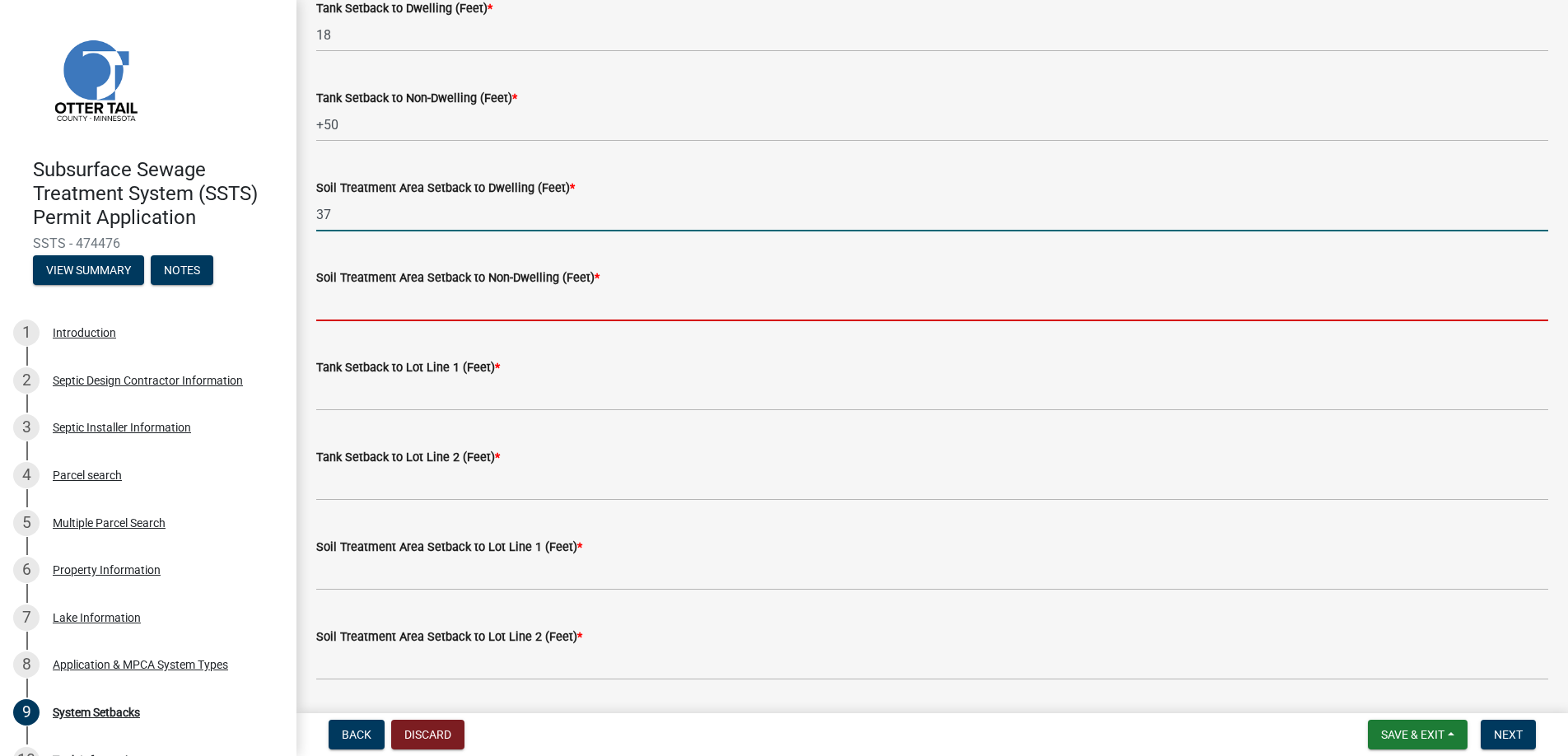
click at [350, 302] on input "Soil Treatment Area Setback to Non-Dwelling (Feet) *" at bounding box center [931, 305] width 1232 height 34
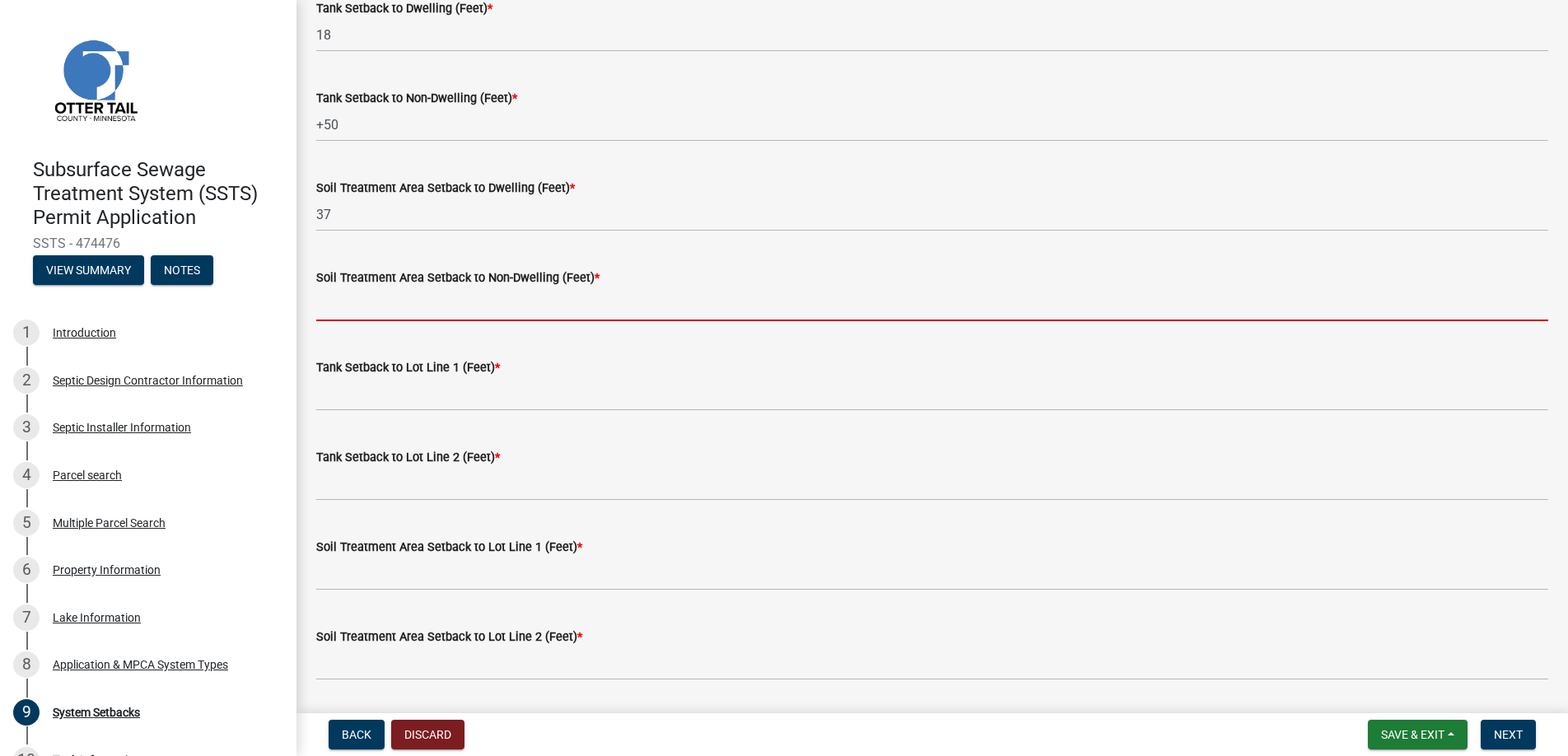
type input "+100"
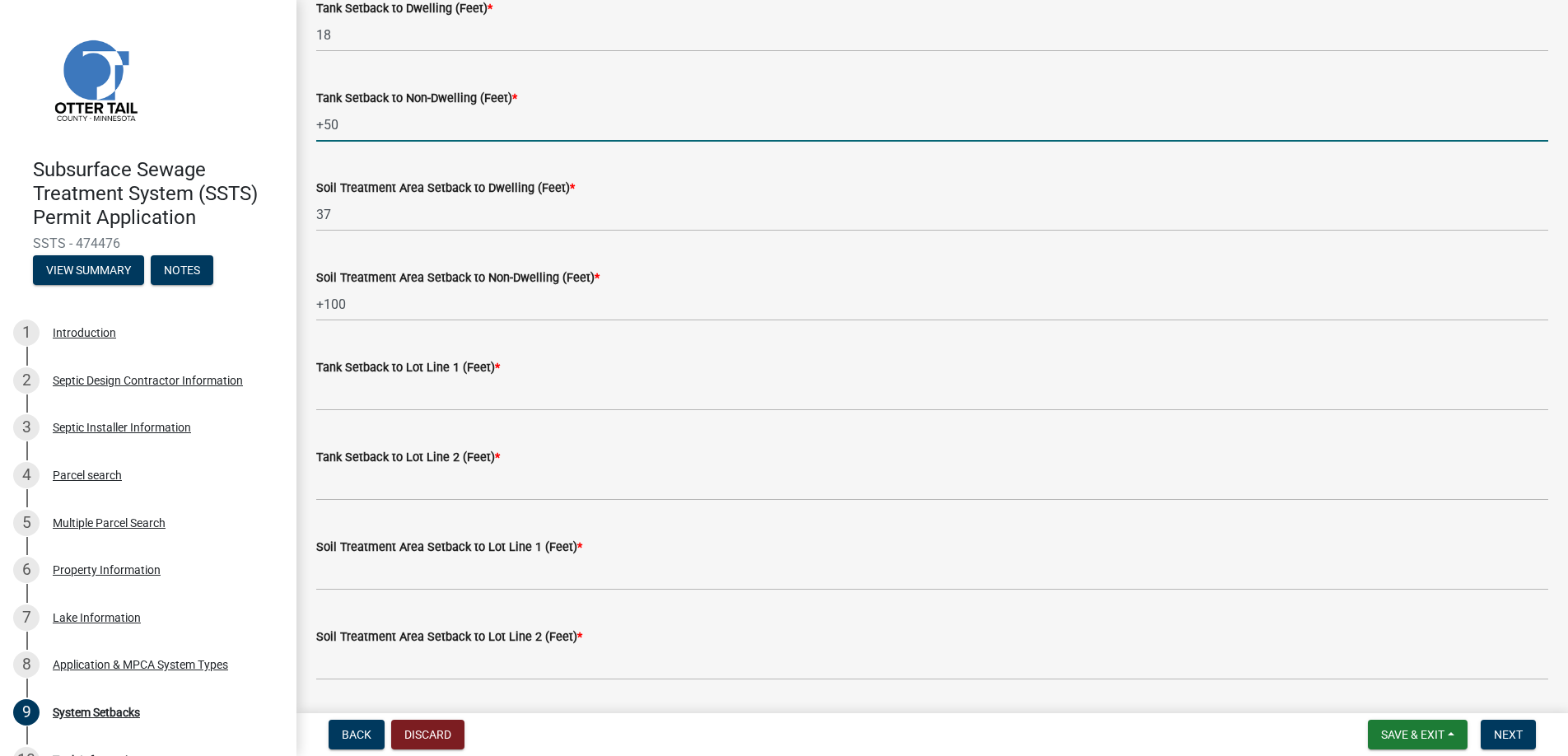
click at [352, 115] on input "+50" at bounding box center [931, 125] width 1232 height 34
drag, startPoint x: 352, startPoint y: 115, endPoint x: 308, endPoint y: 125, distance: 45.1
click at [308, 125] on div "Tank Setback to Non-Dwelling (Feet) * +50" at bounding box center [931, 103] width 1256 height 77
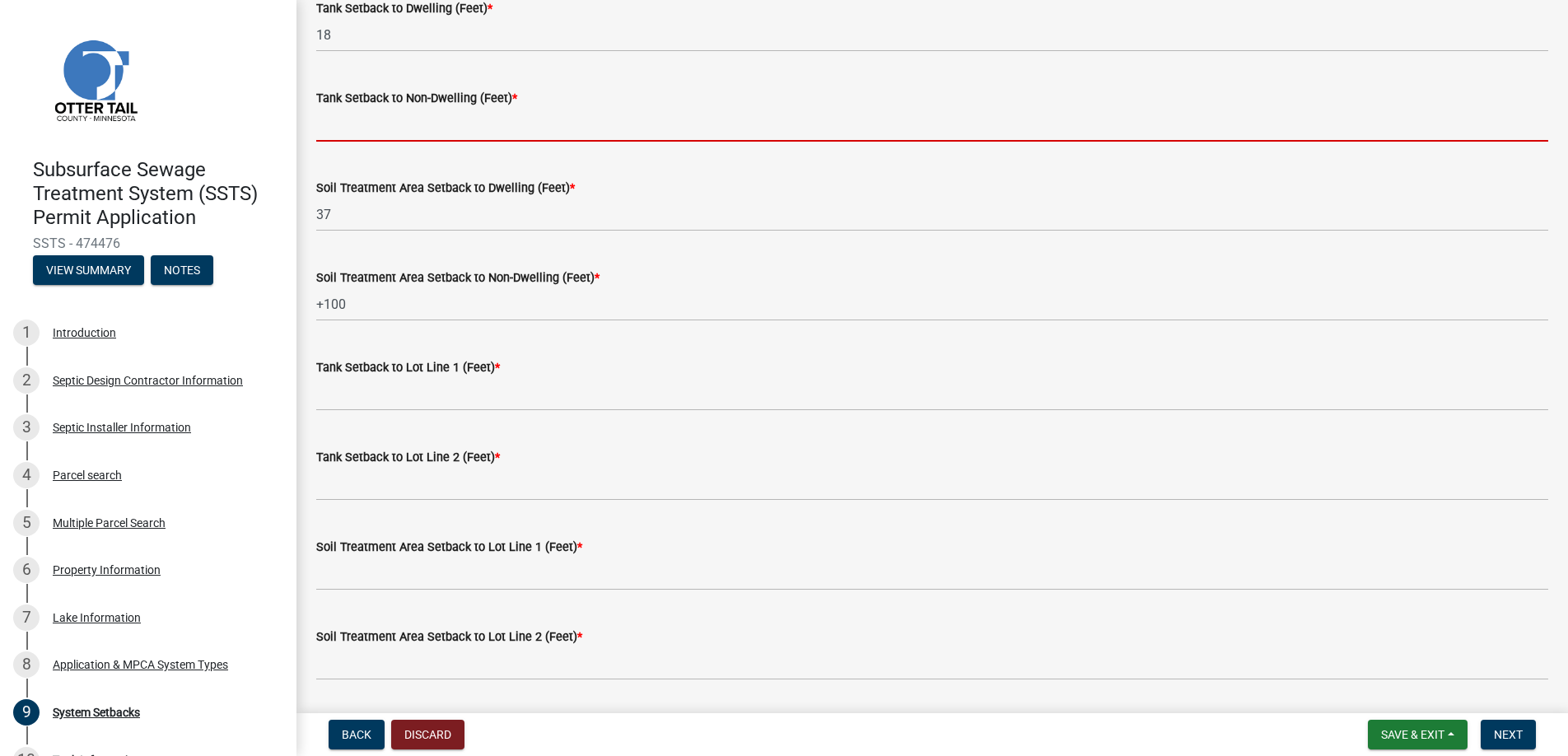
click at [355, 112] on input "Tank Setback to Non-Dwelling (Feet) *" at bounding box center [931, 125] width 1232 height 34
type input "+100"
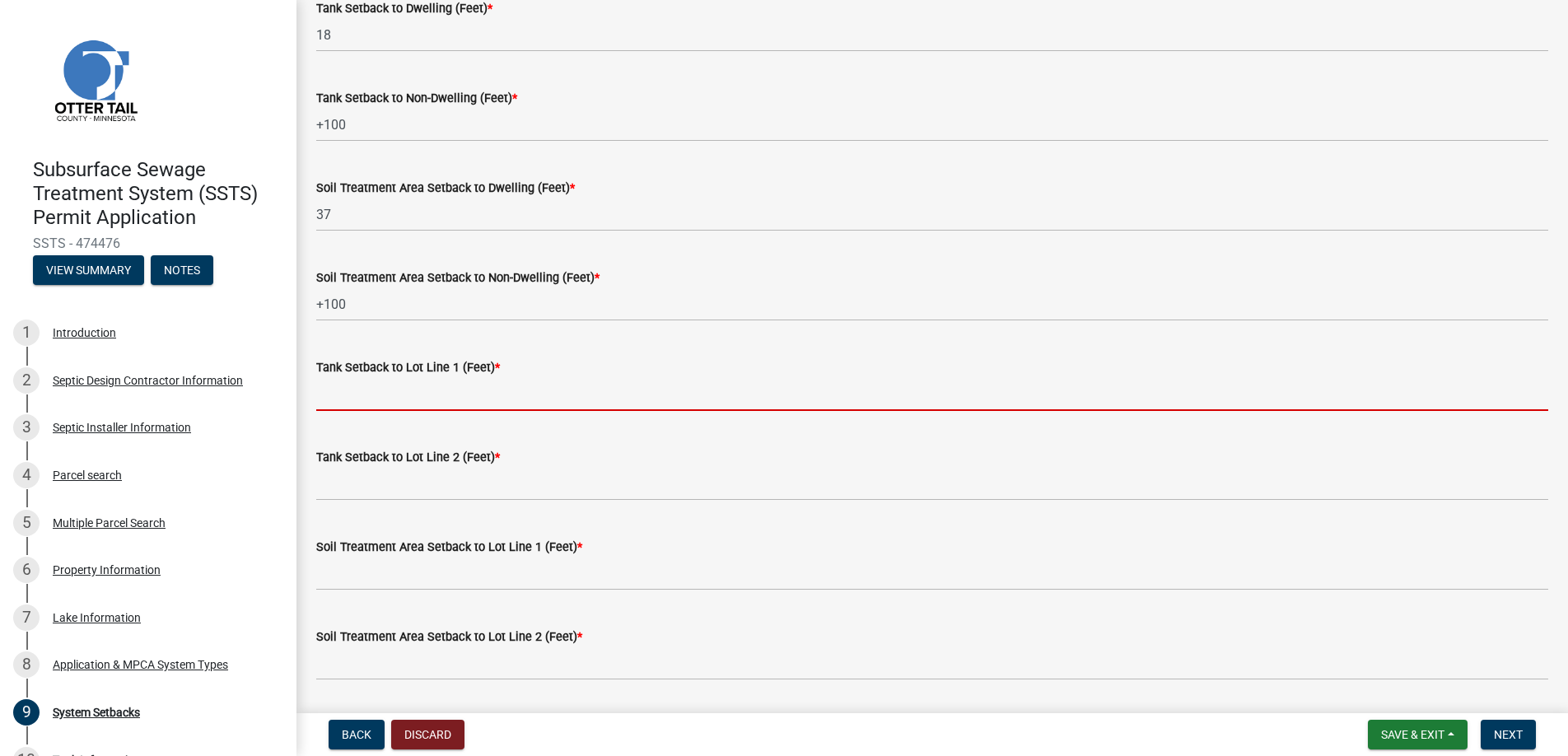
click at [380, 398] on input "Tank Setback to Lot Line 1 (Feet) *" at bounding box center [931, 394] width 1232 height 34
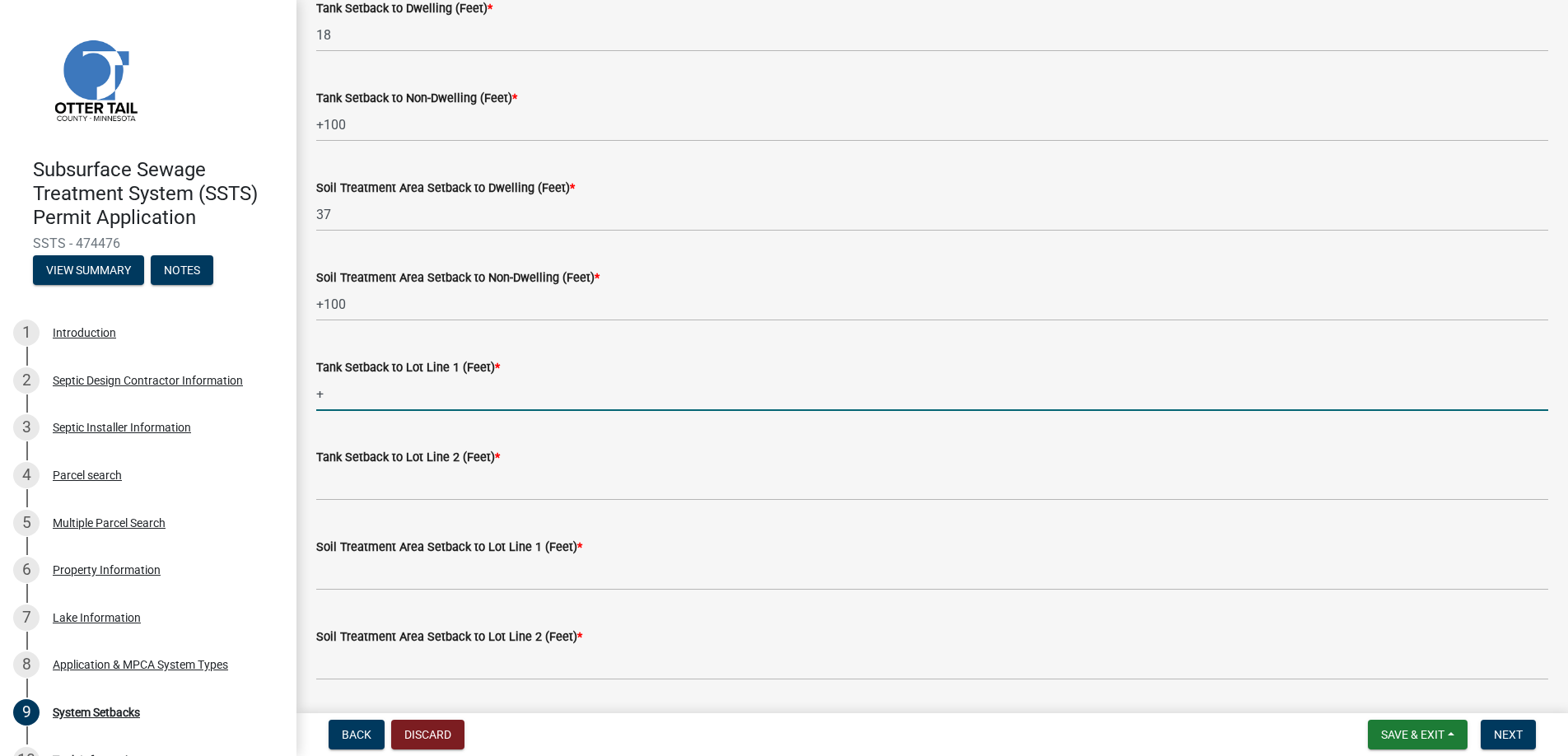
type input "+100"
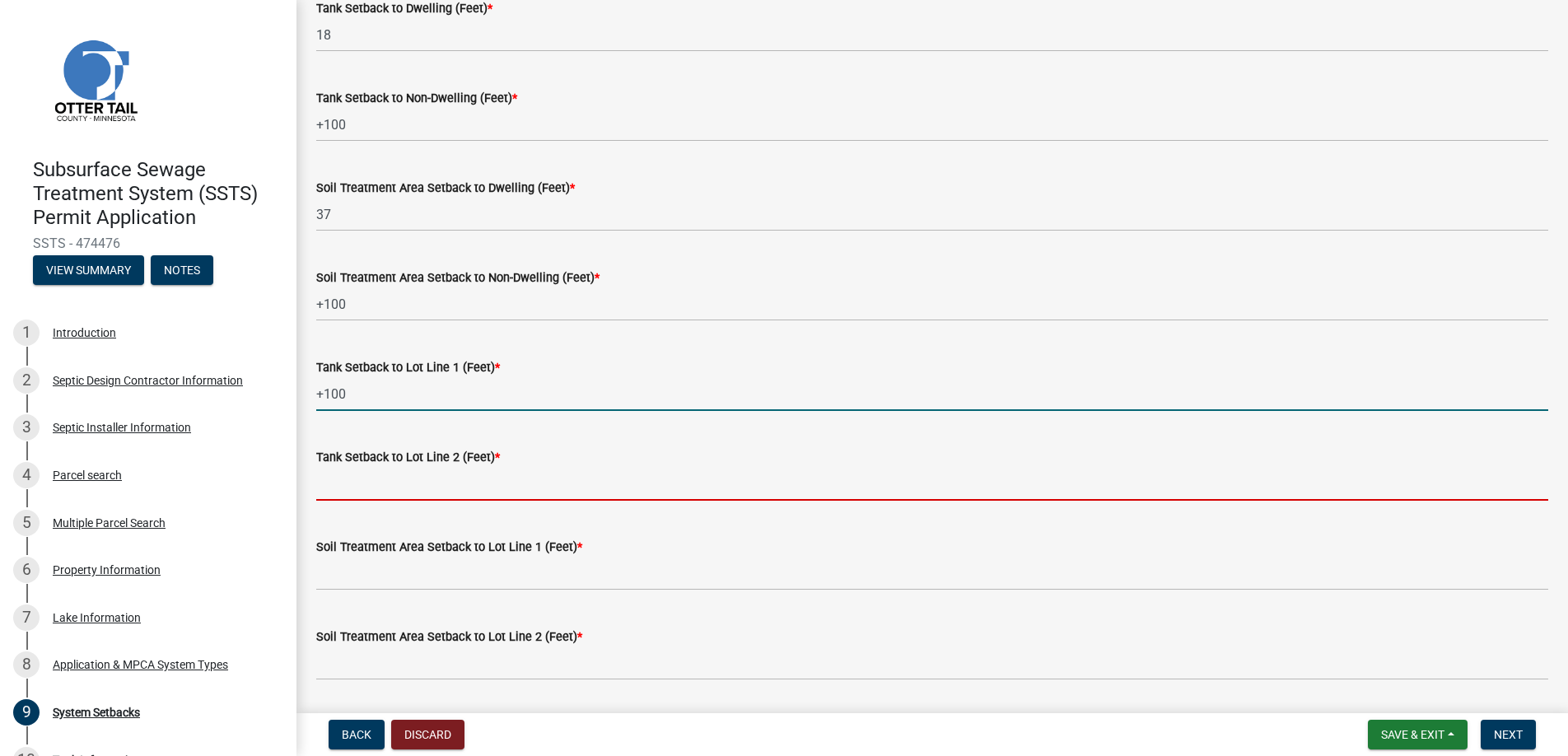
click at [364, 489] on input "Tank Setback to Lot Line 2 (Feet) *" at bounding box center [931, 484] width 1232 height 34
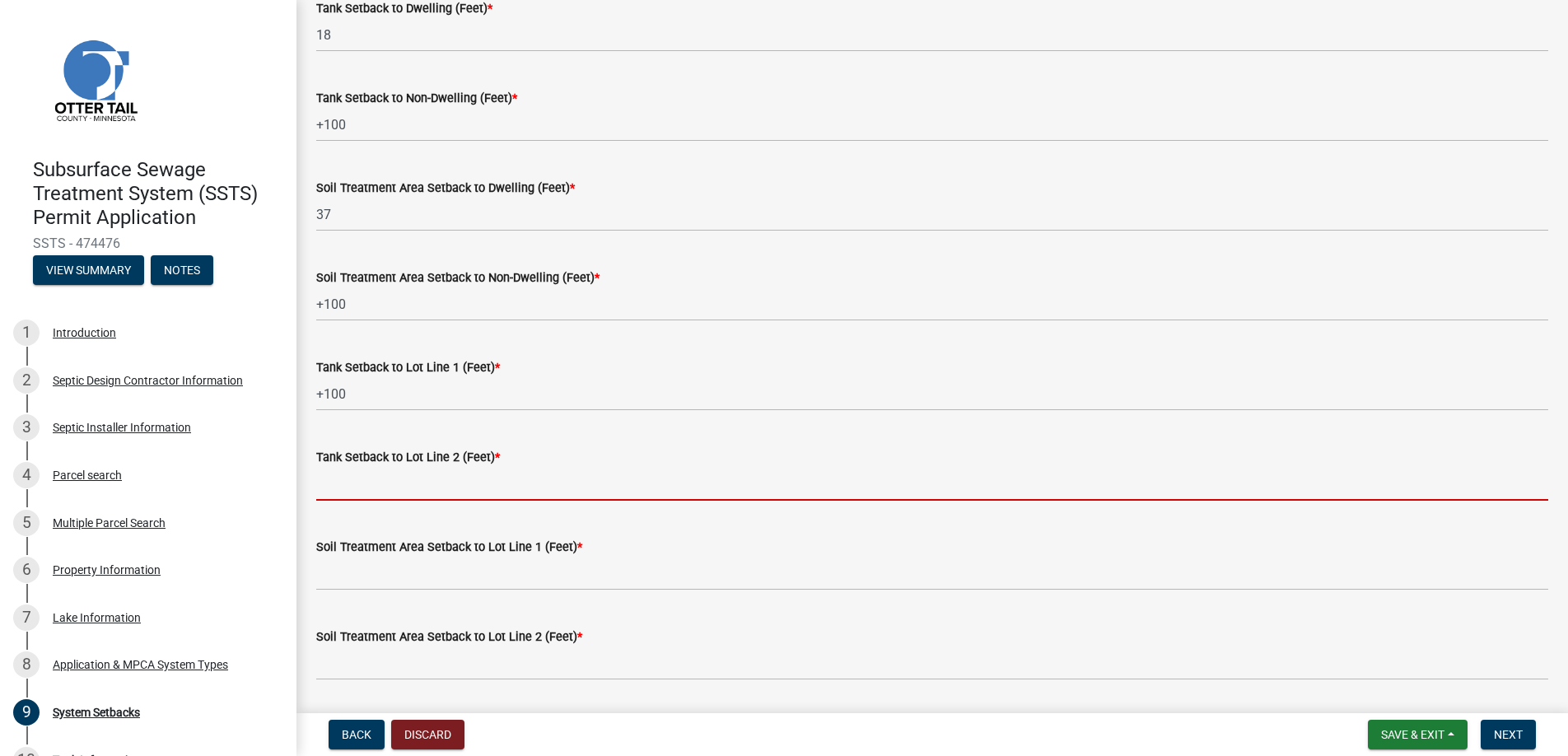
type input "+100"
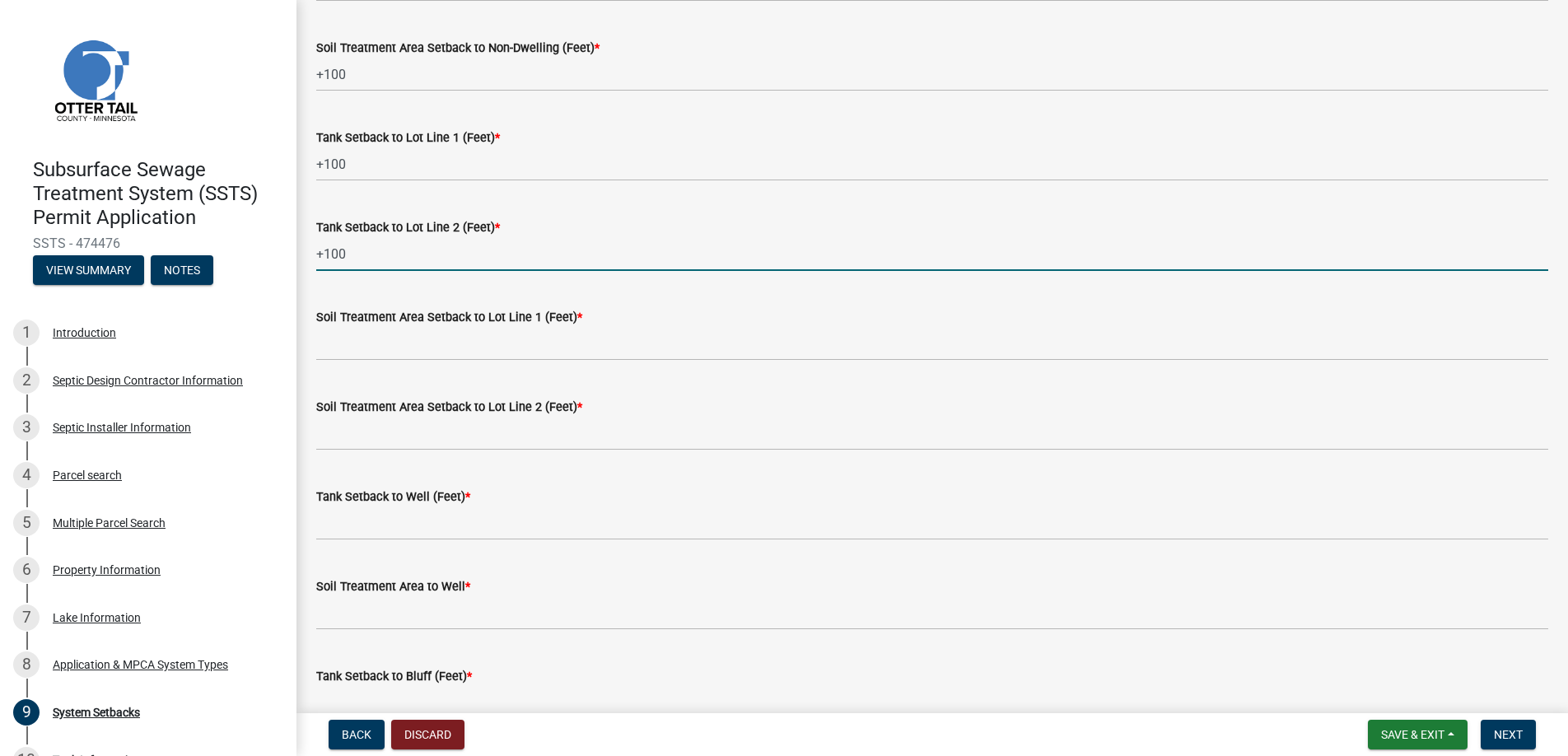
scroll to position [659, 0]
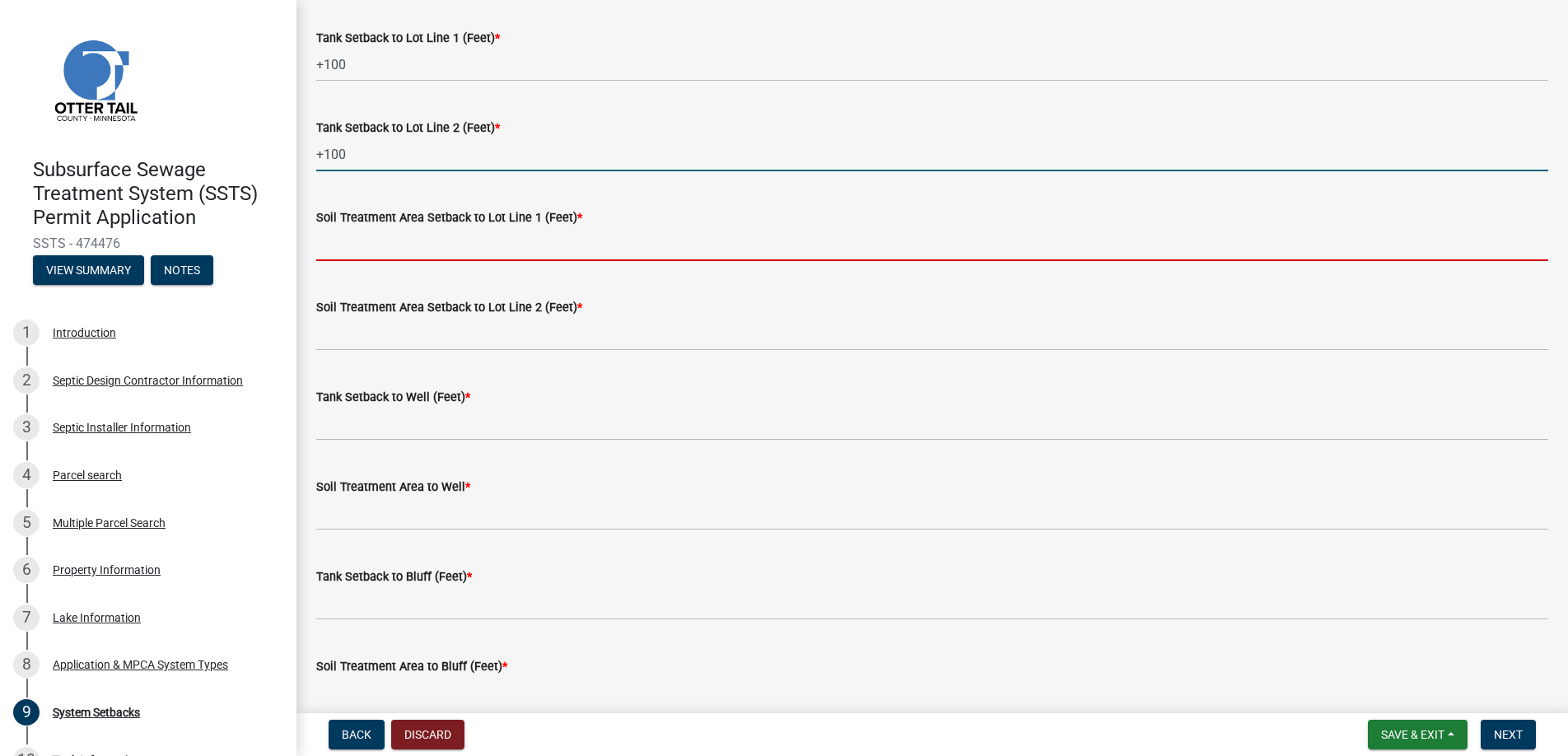
click at [374, 245] on input "Soil Treatment Area Setback to Lot Line 1 (Feet) *" at bounding box center [931, 244] width 1232 height 34
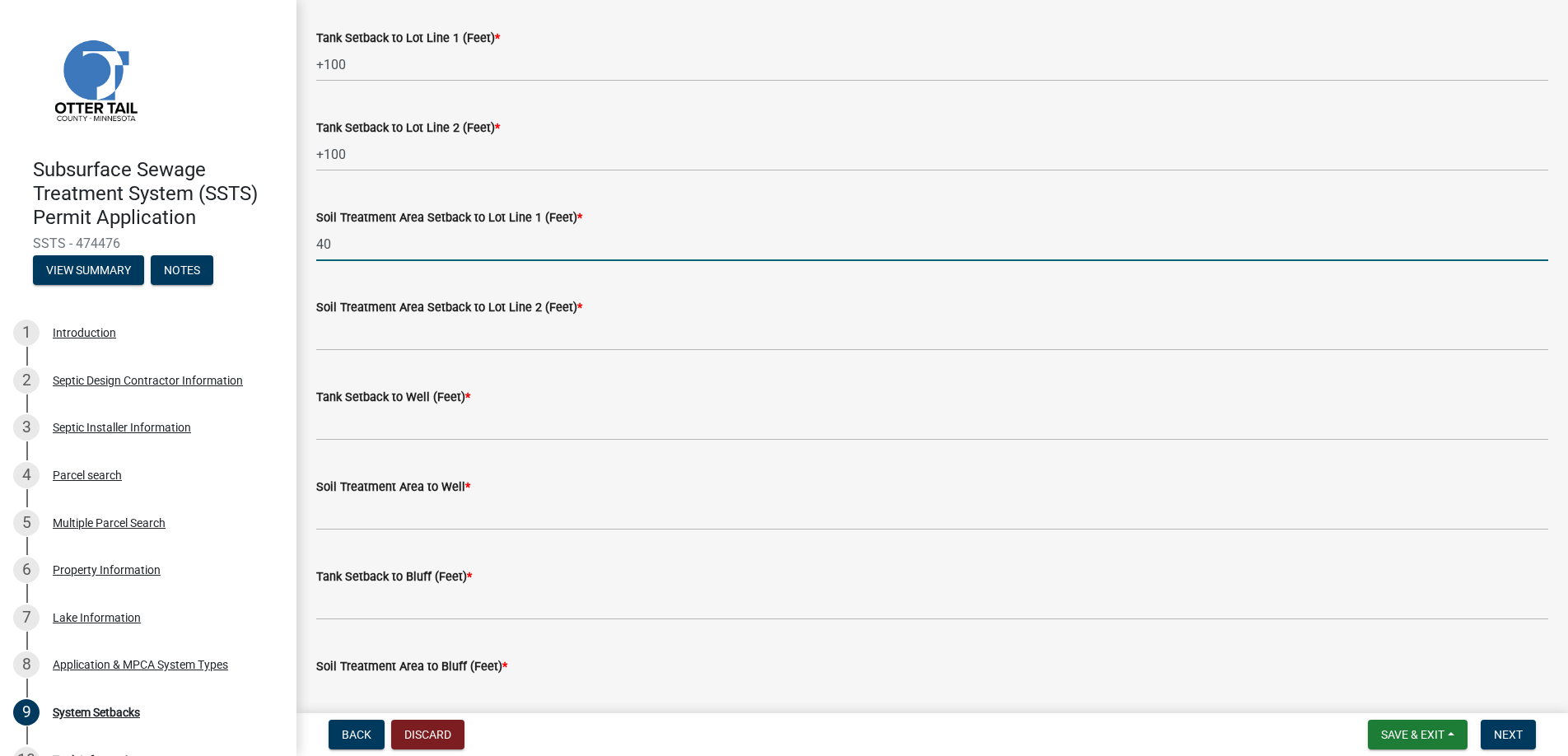
type input "40"
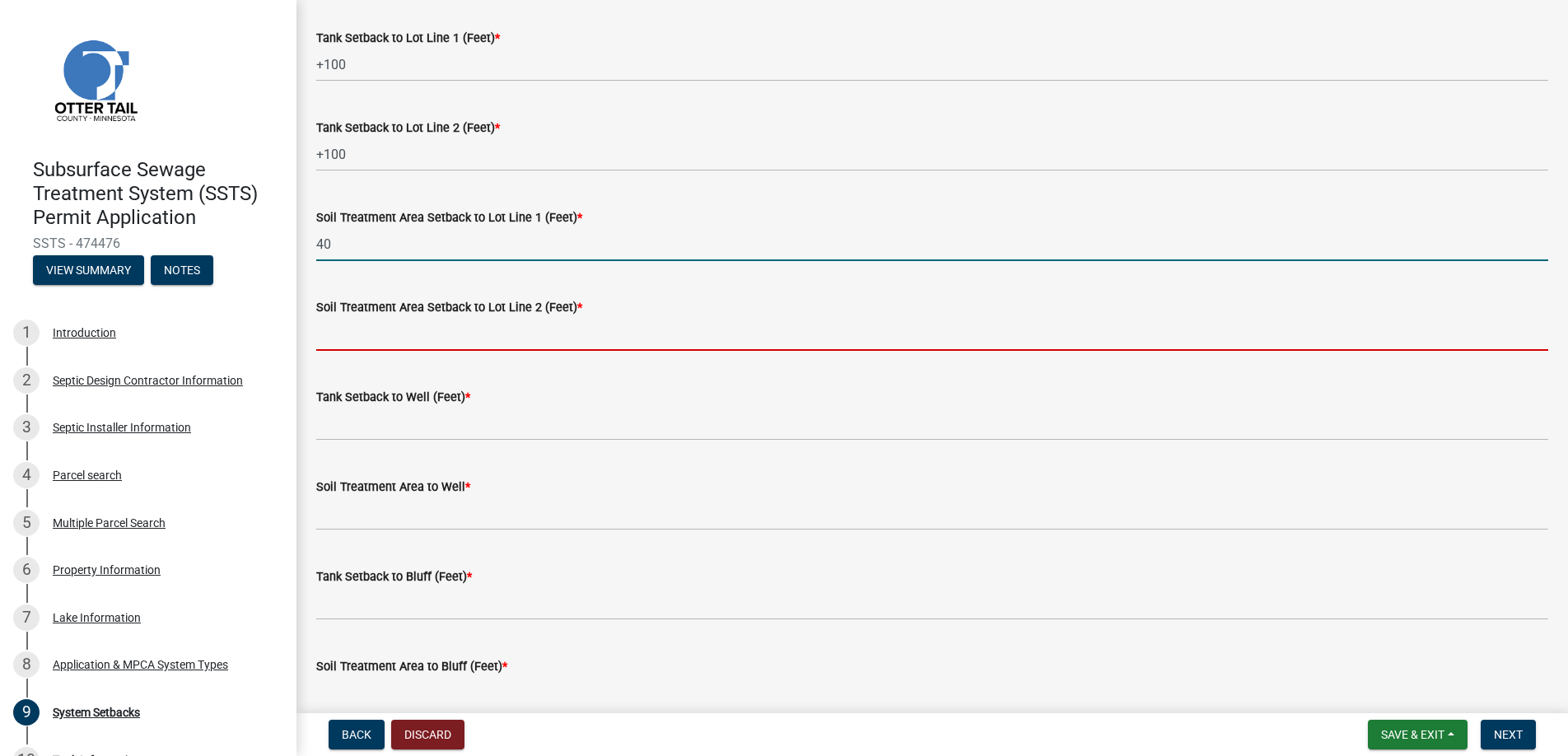
click at [353, 337] on input "Soil Treatment Area Setback to Lot Line 2 (Feet) *" at bounding box center [931, 334] width 1232 height 34
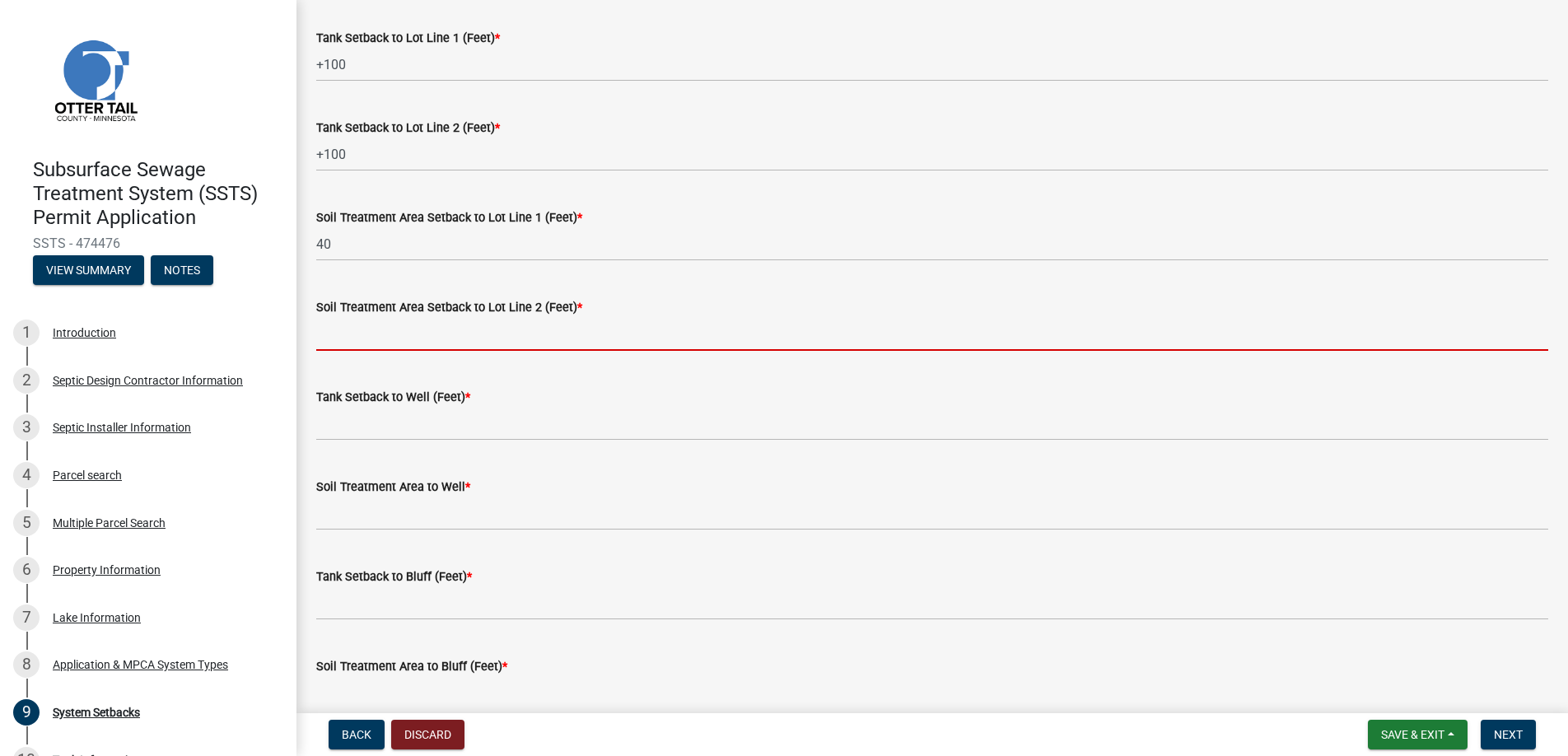
type input "+100"
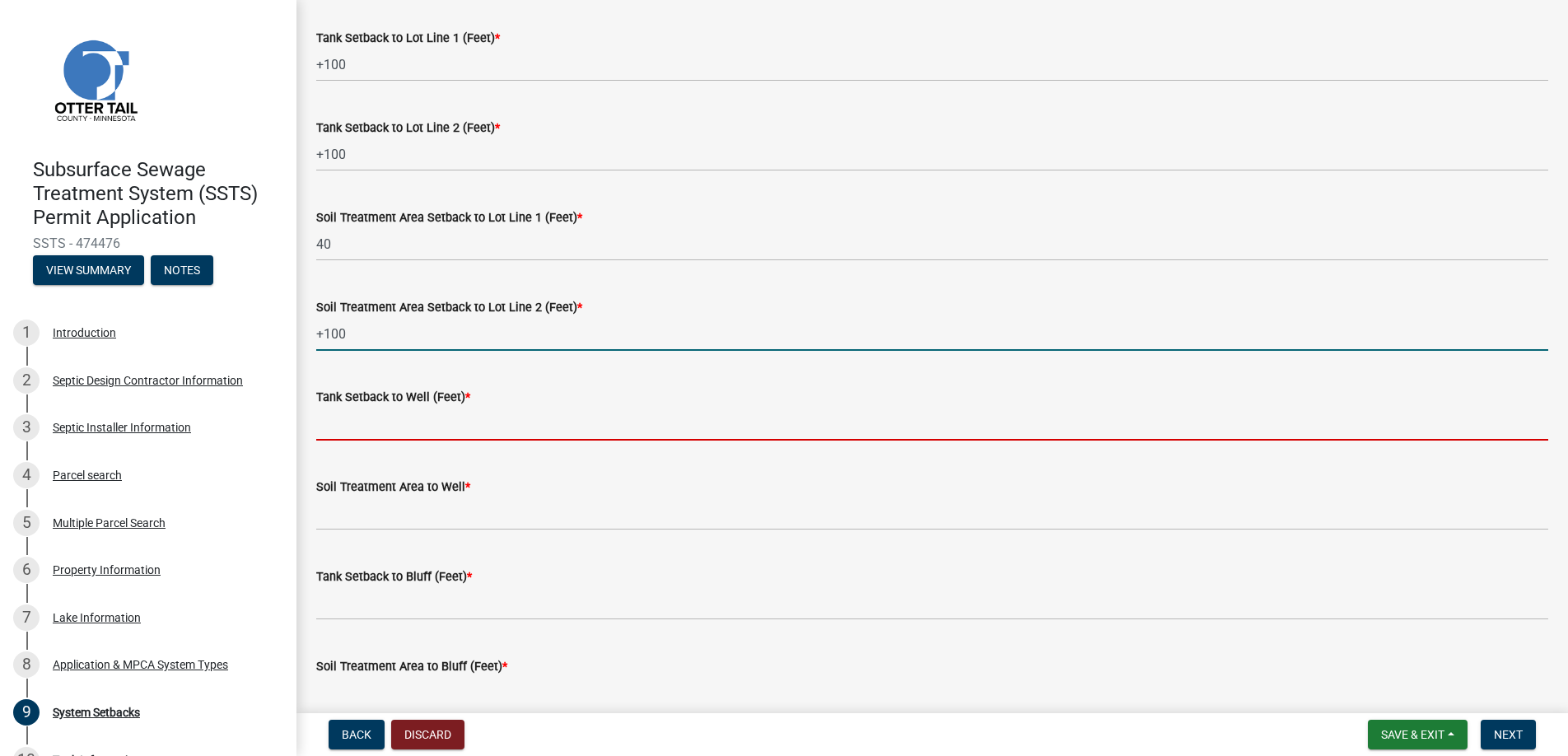
click at [353, 420] on input "Tank Setback to Well (Feet) *" at bounding box center [931, 424] width 1232 height 34
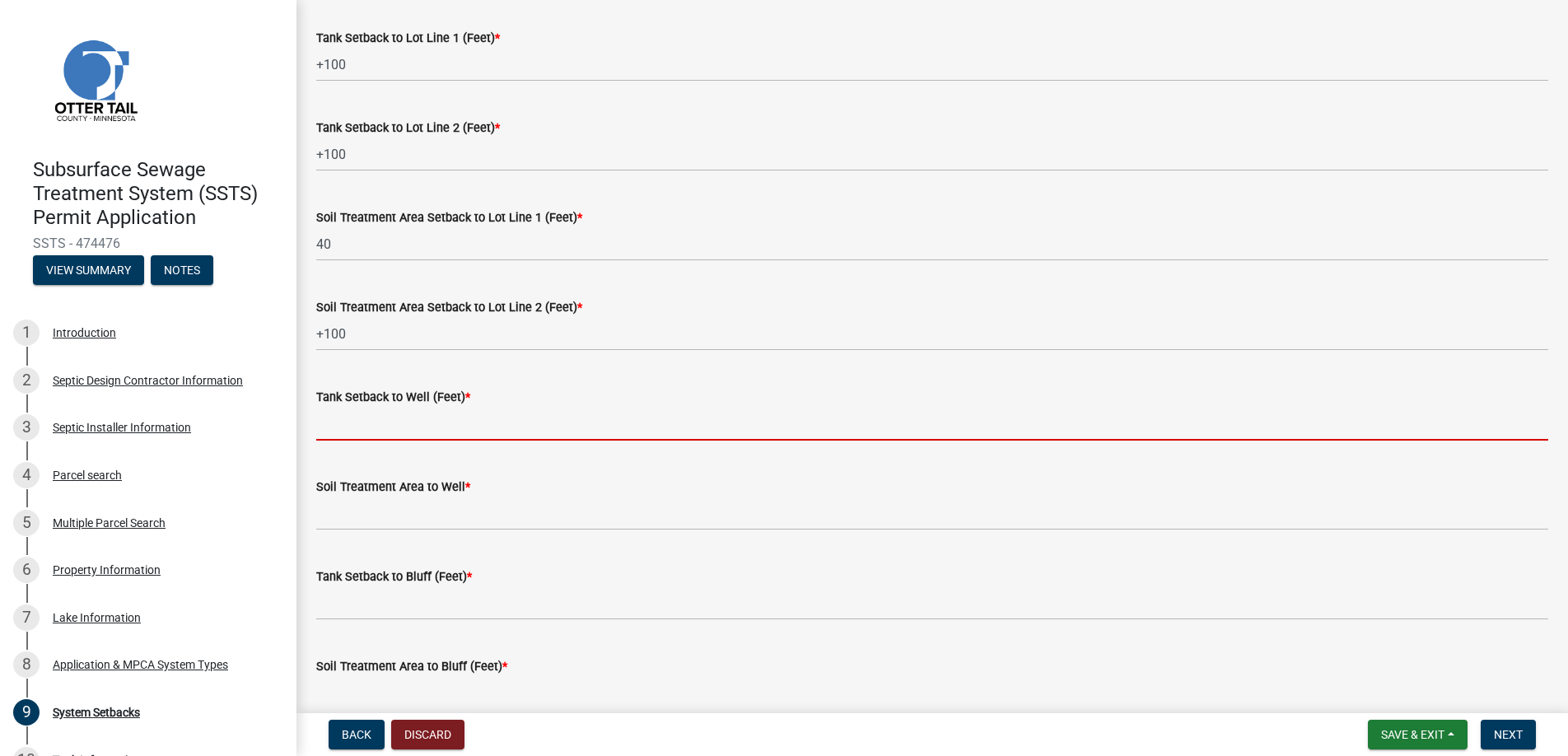
type input "+150"
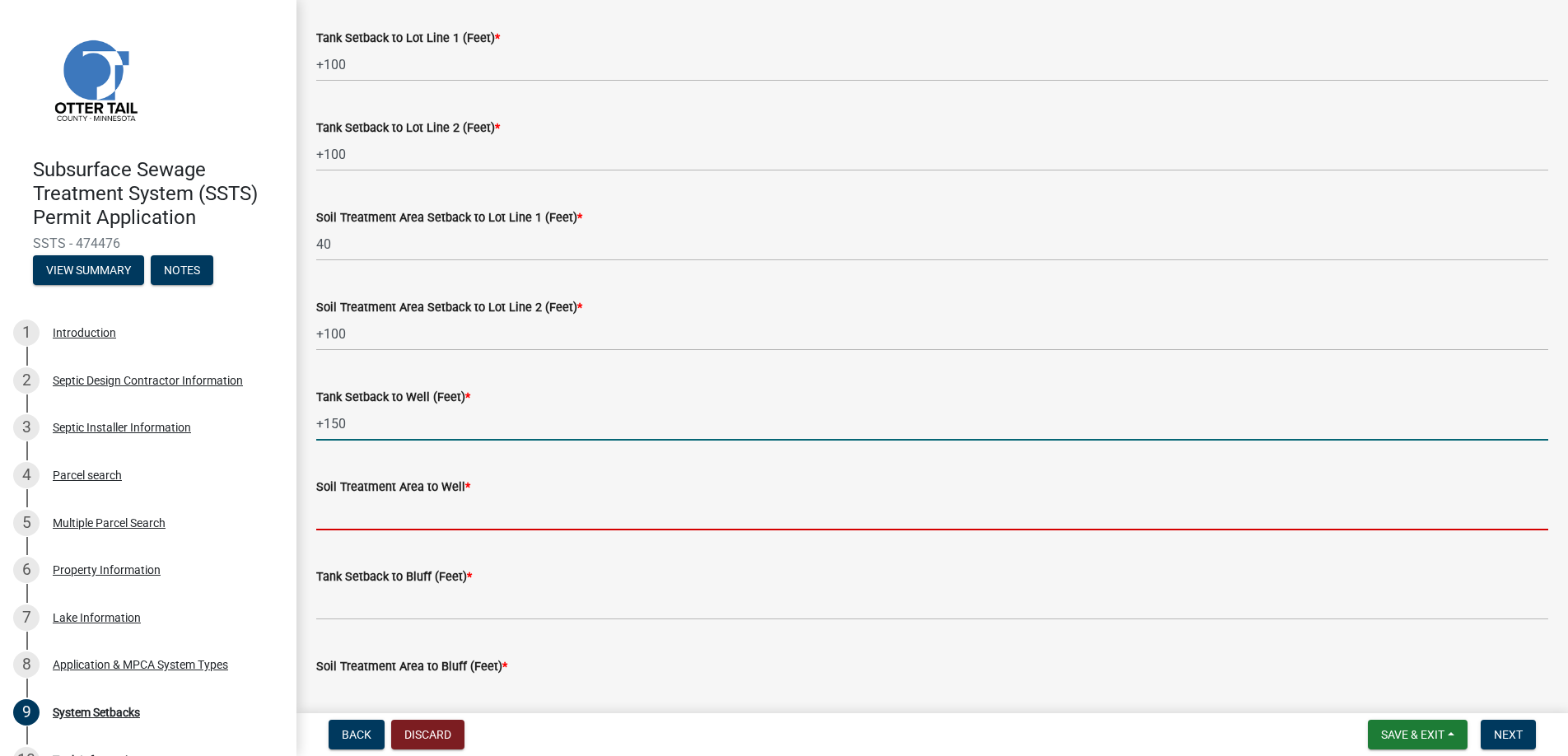
click at [386, 509] on input "Soil Treatment Area to Well *" at bounding box center [931, 514] width 1232 height 34
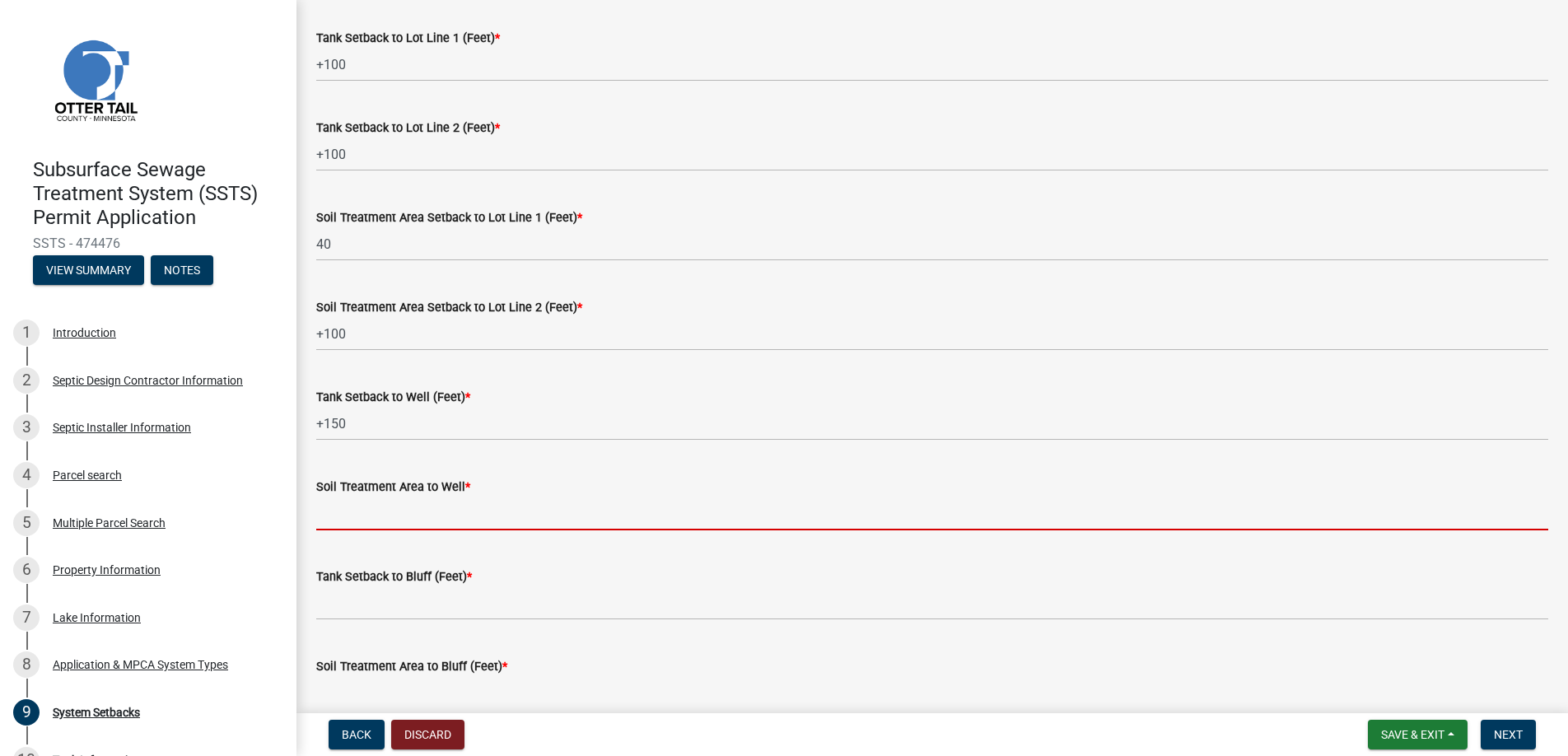
type input "+150"
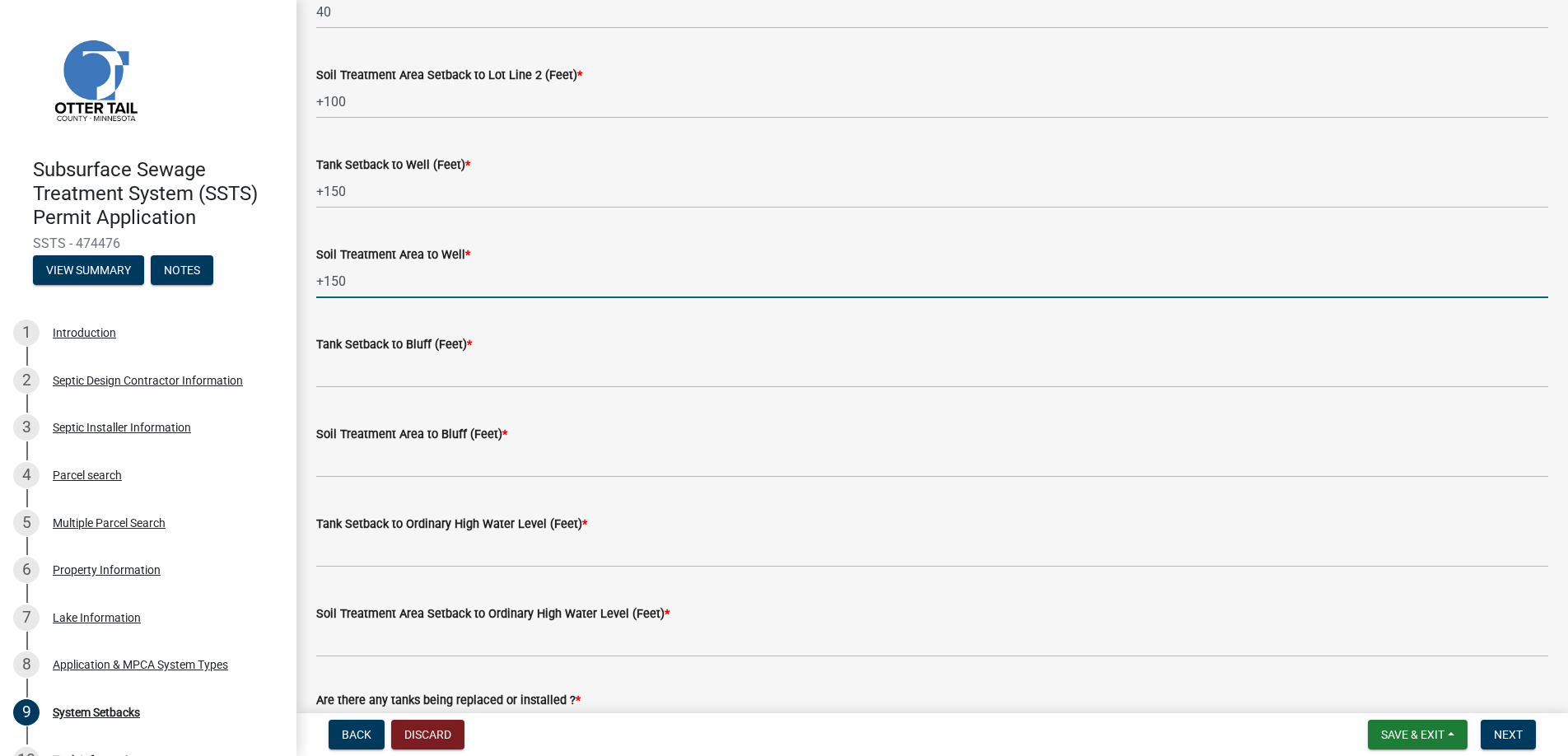
scroll to position [906, 0]
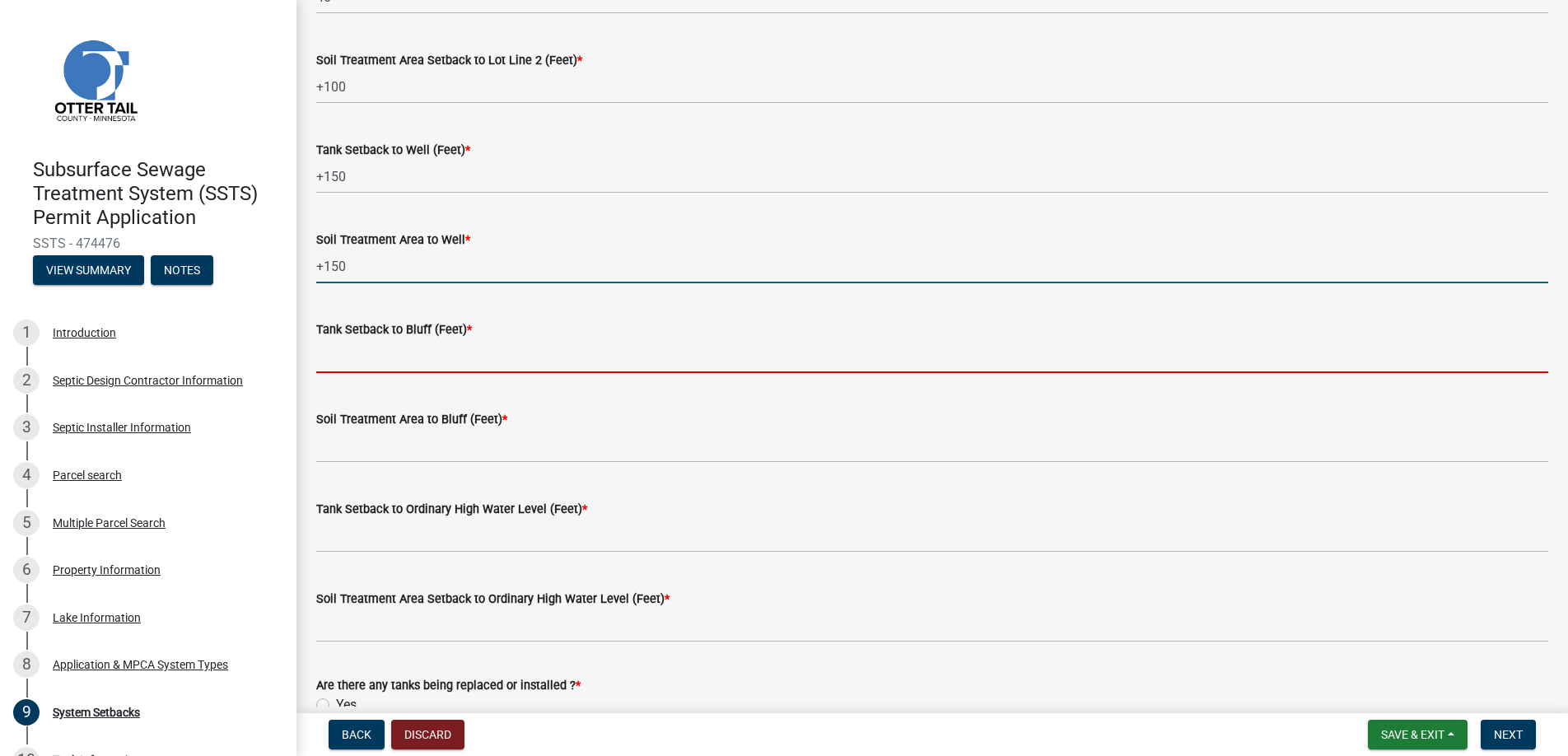
click at [389, 351] on input "Tank Setback to Bluff (Feet) *" at bounding box center [931, 356] width 1232 height 34
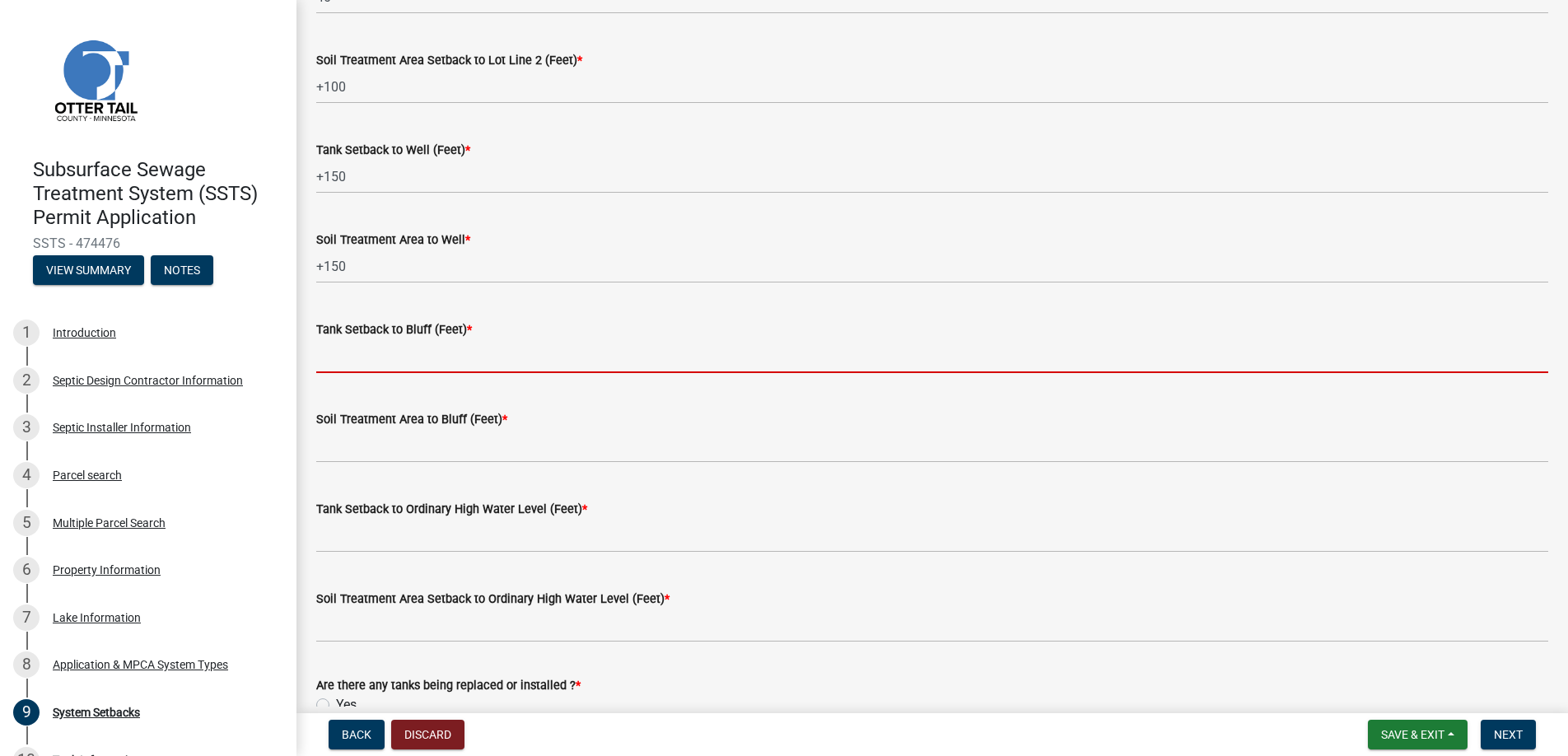
type input "na"
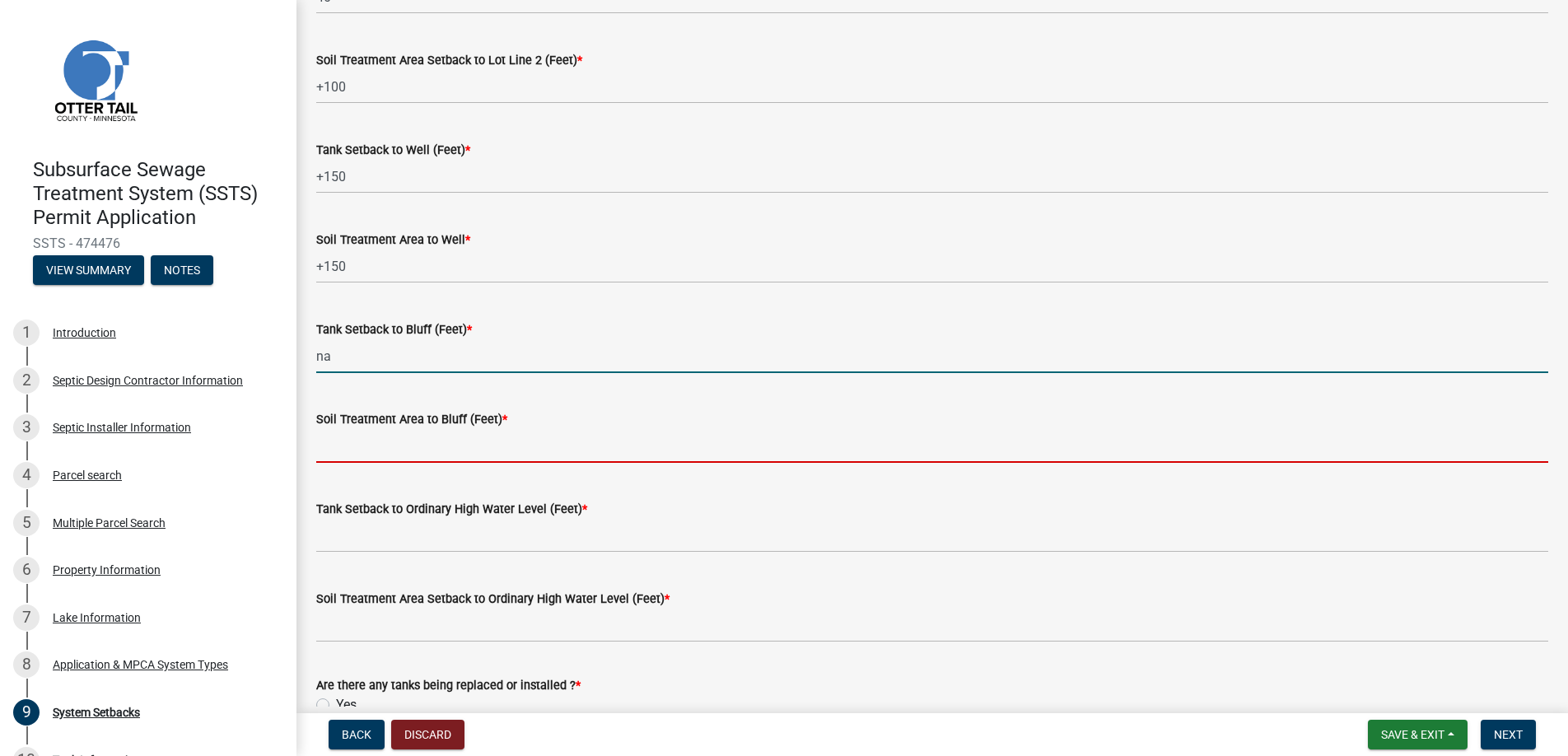
click at [372, 454] on input "Soil Treatment Area to Bluff (Feet) *" at bounding box center [931, 446] width 1232 height 34
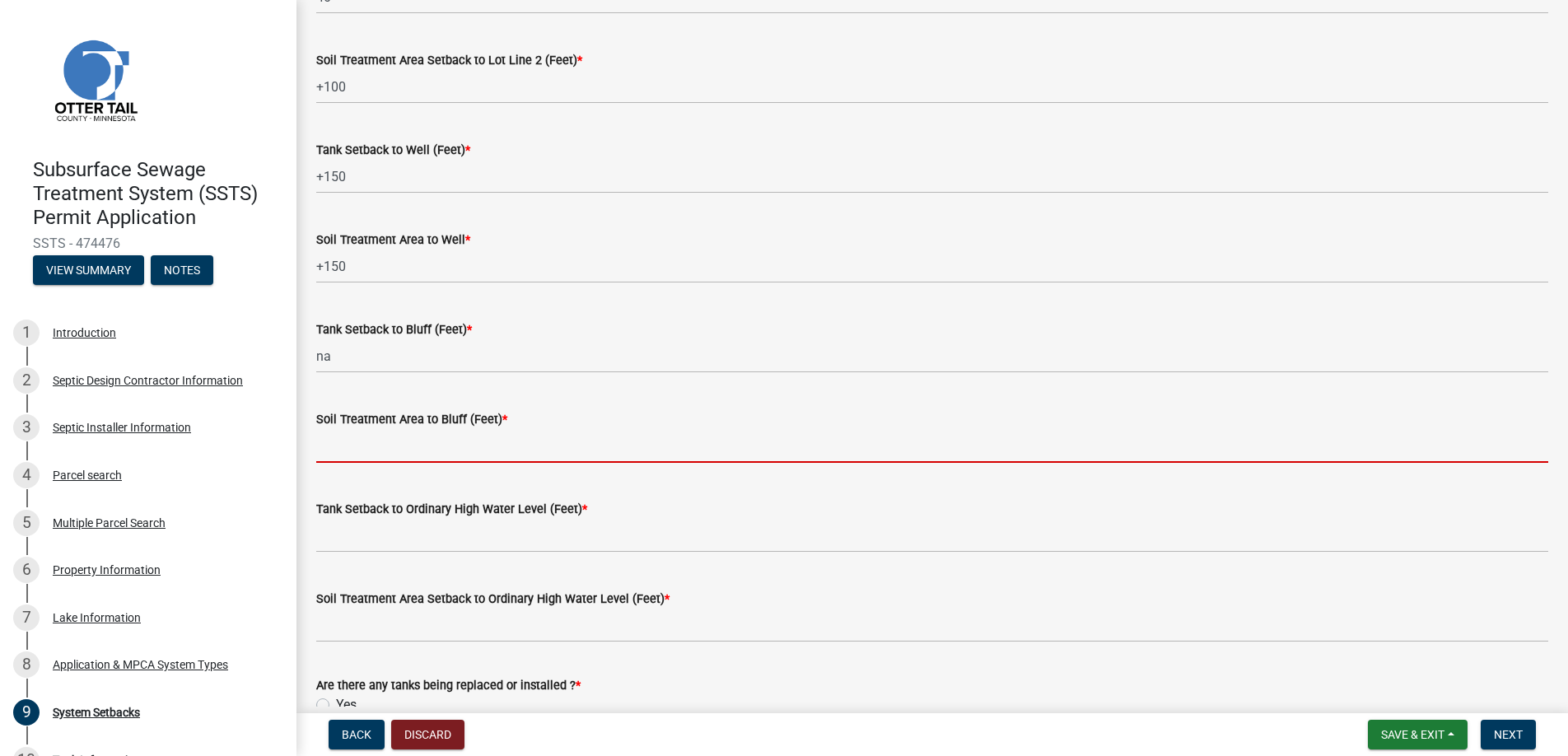
type input "na"
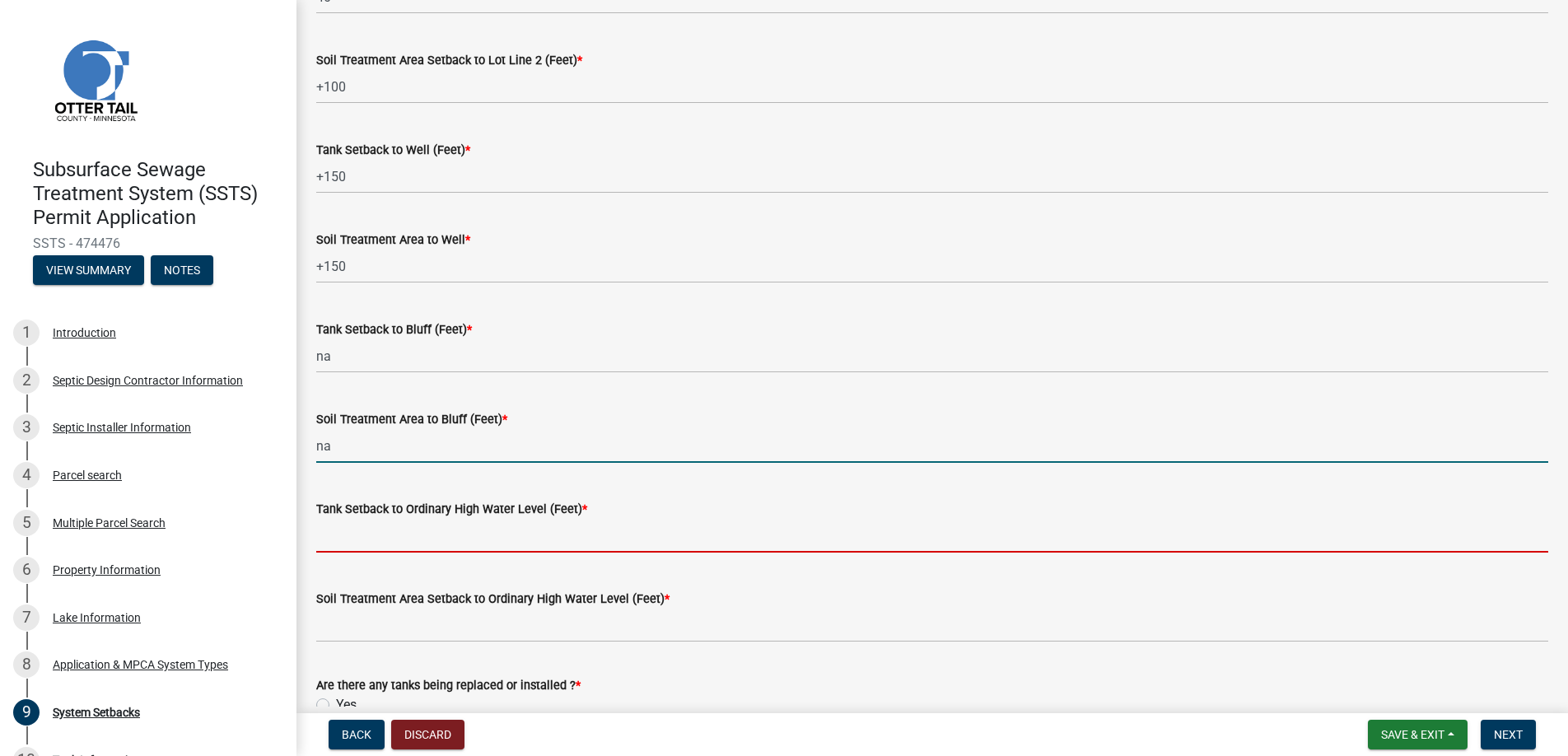
click at [366, 536] on input "Tank Setback to Ordinary High Water Level (Feet) *" at bounding box center [931, 536] width 1232 height 34
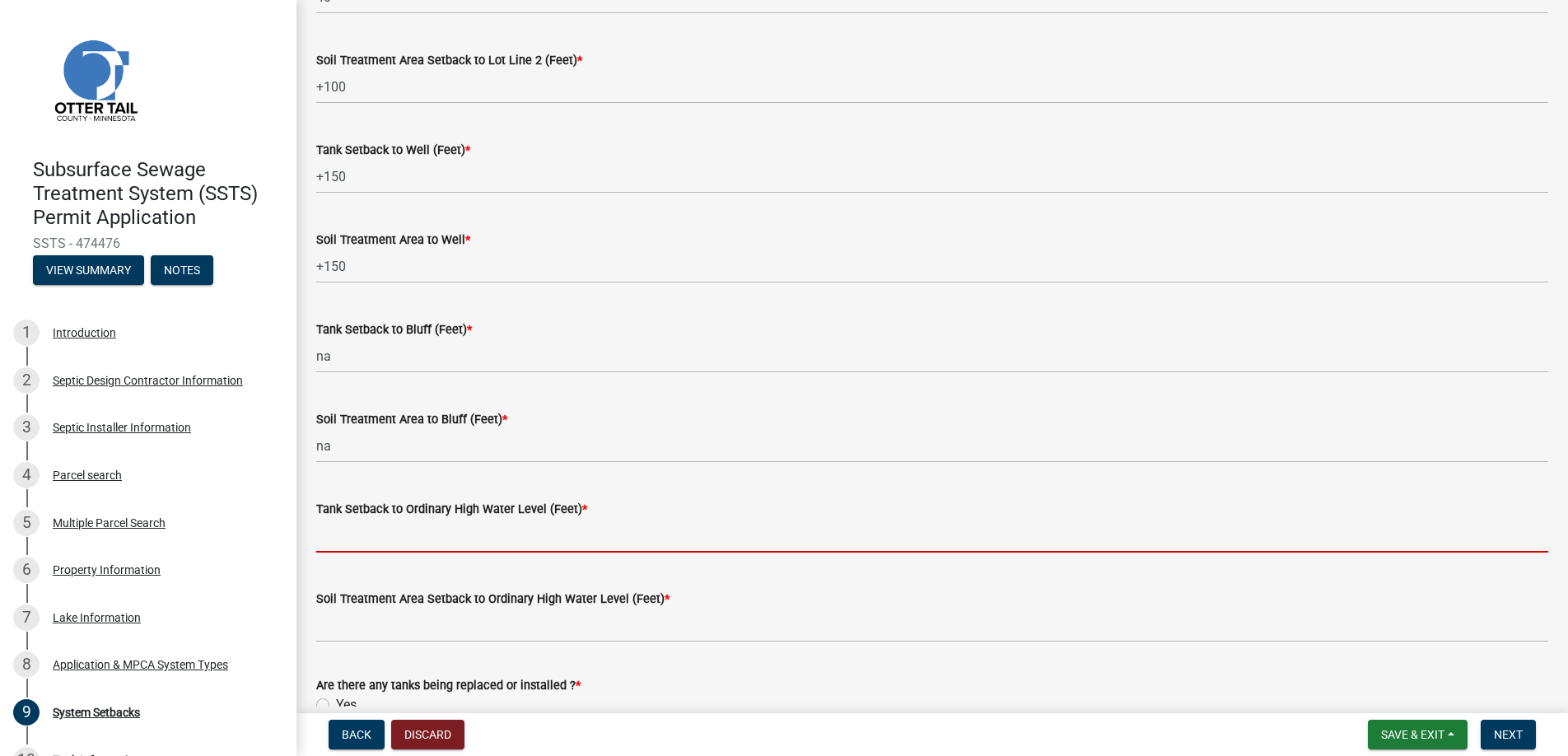
type input "150+"
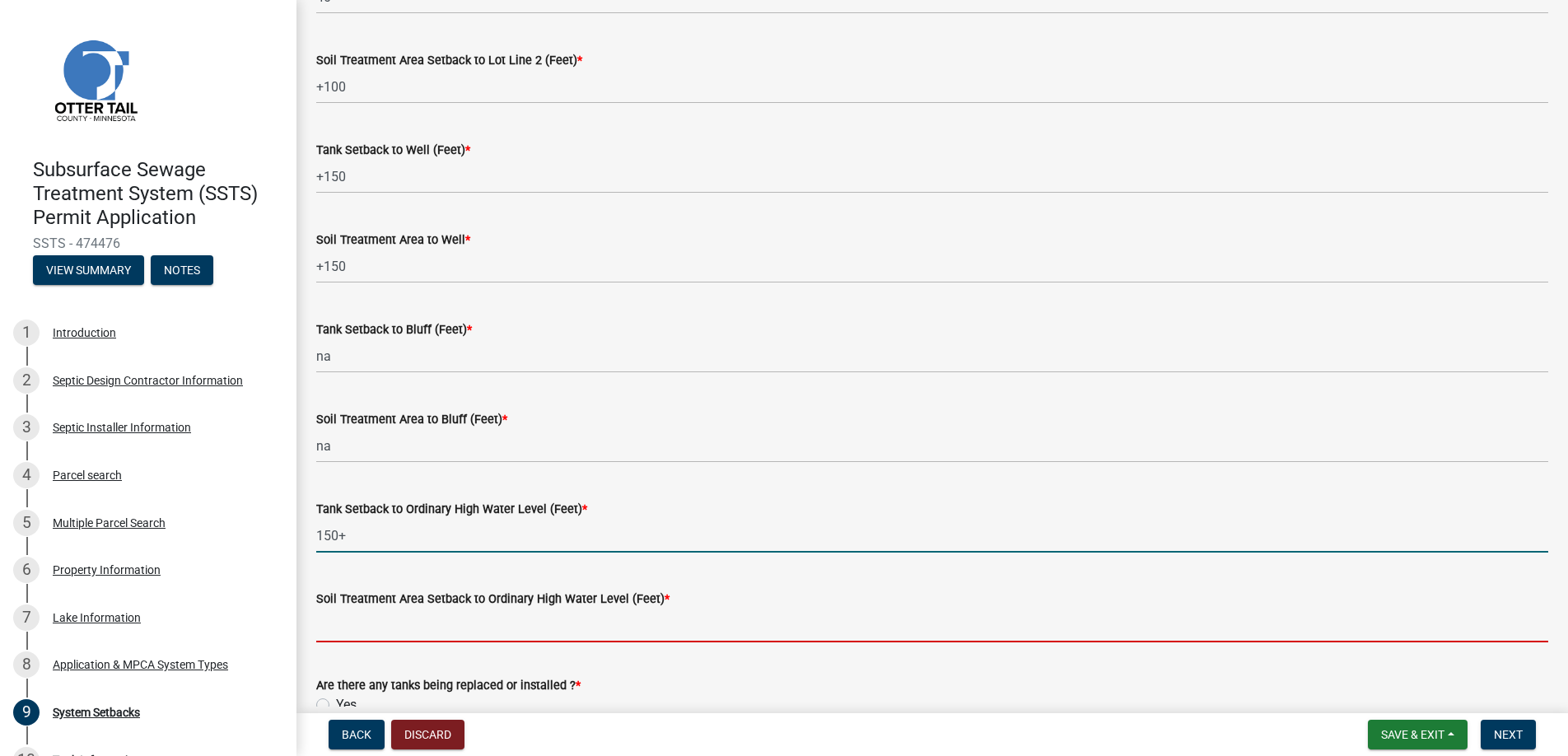
drag, startPoint x: 402, startPoint y: 627, endPoint x: 417, endPoint y: 636, distance: 17.5
click at [402, 627] on input "Soil Treatment Area Setback to Ordinary High Water Level (Feet) *" at bounding box center [931, 626] width 1232 height 34
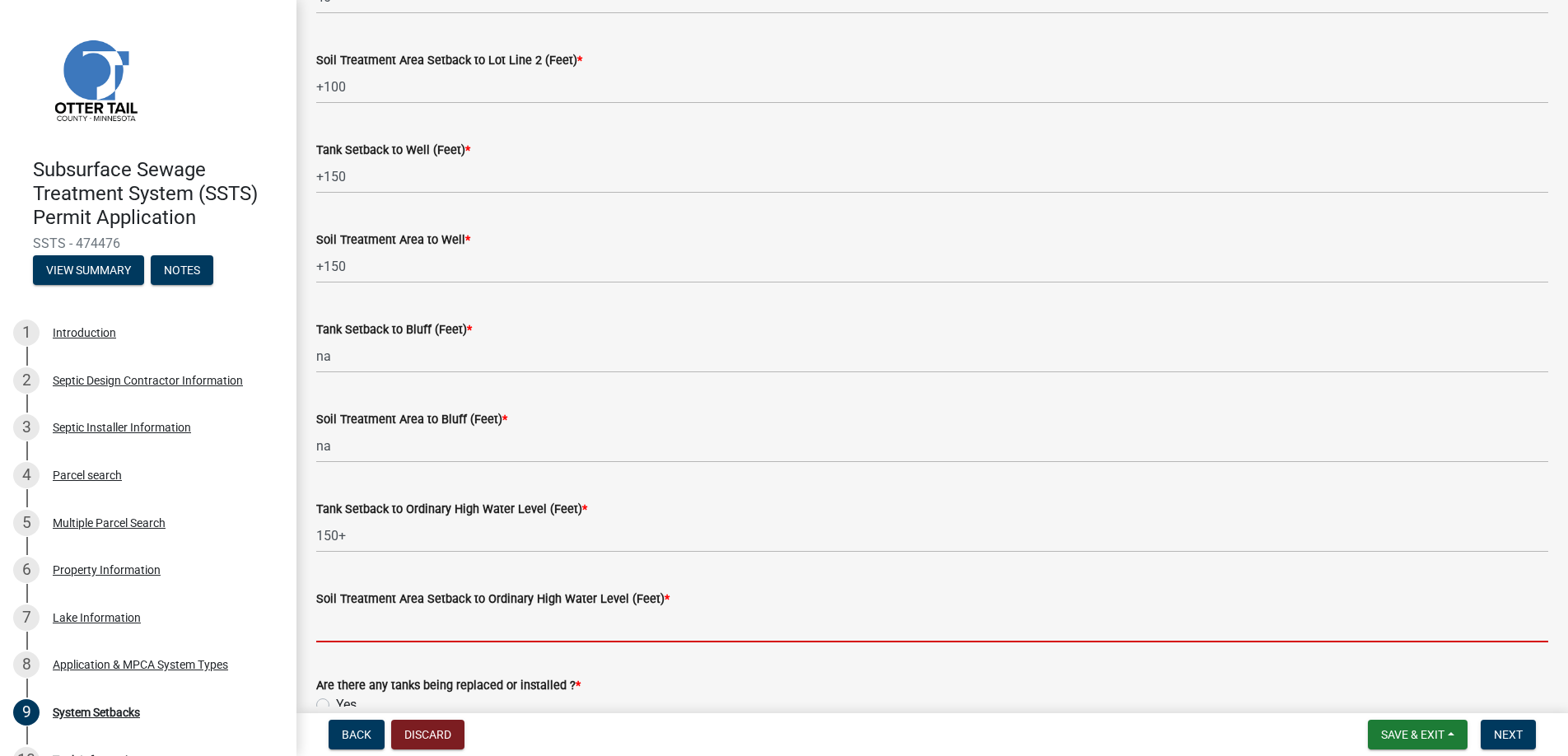
type input "+150"
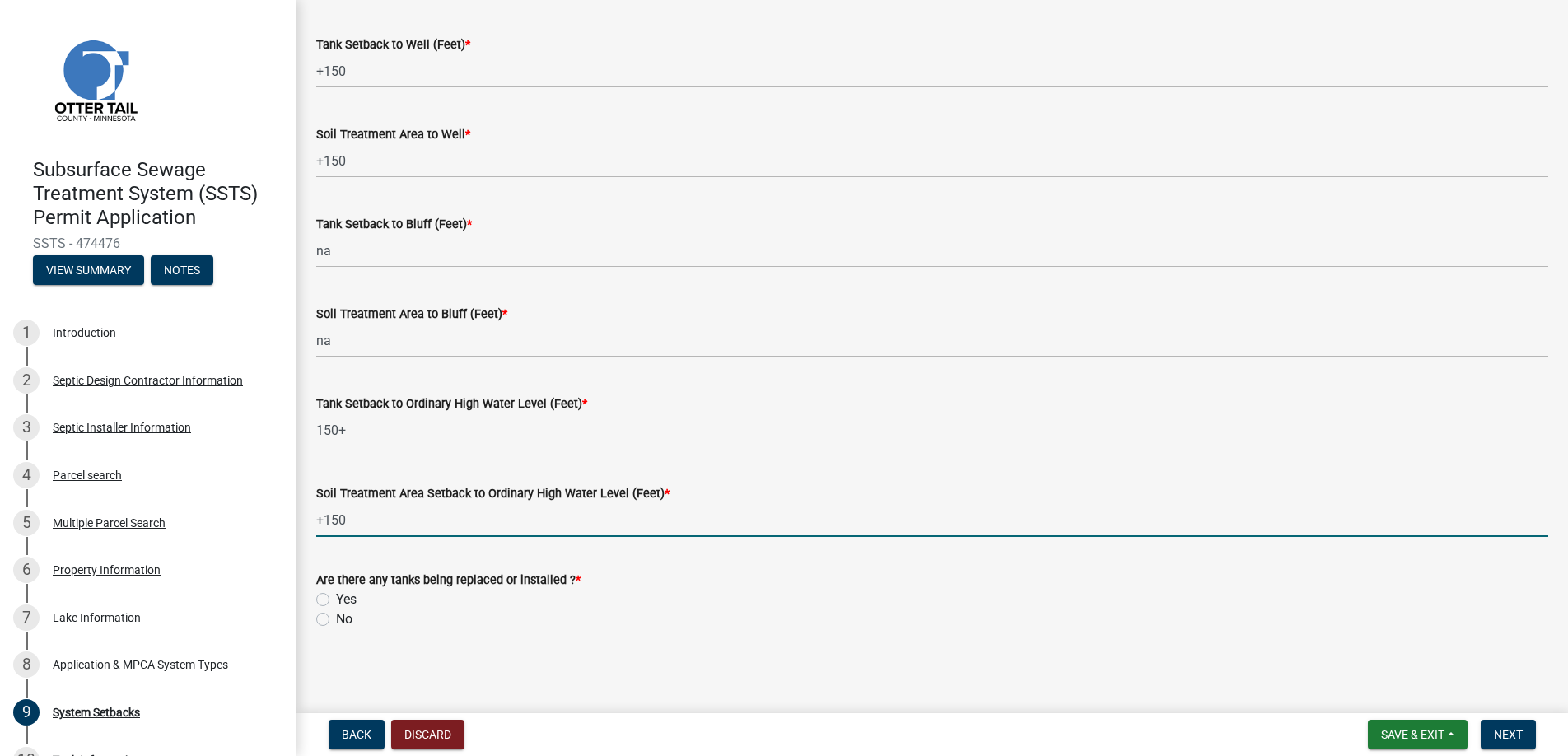
scroll to position [1014, 0]
click at [336, 594] on label "Yes" at bounding box center [346, 598] width 21 height 20
click at [336, 594] on input "Yes" at bounding box center [341, 593] width 11 height 11
radio input "true"
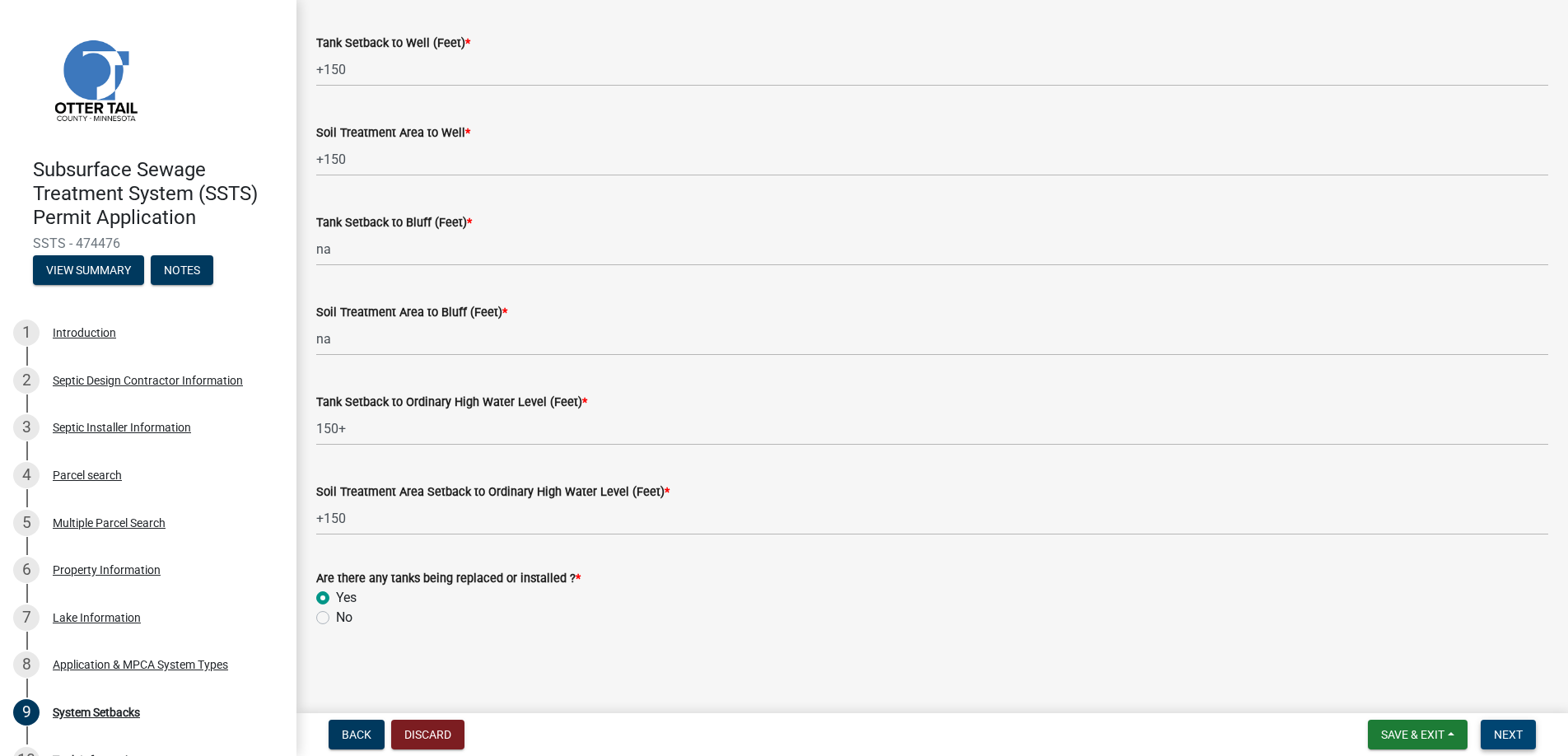
click at [1516, 729] on span "Next" at bounding box center [1508, 734] width 29 height 13
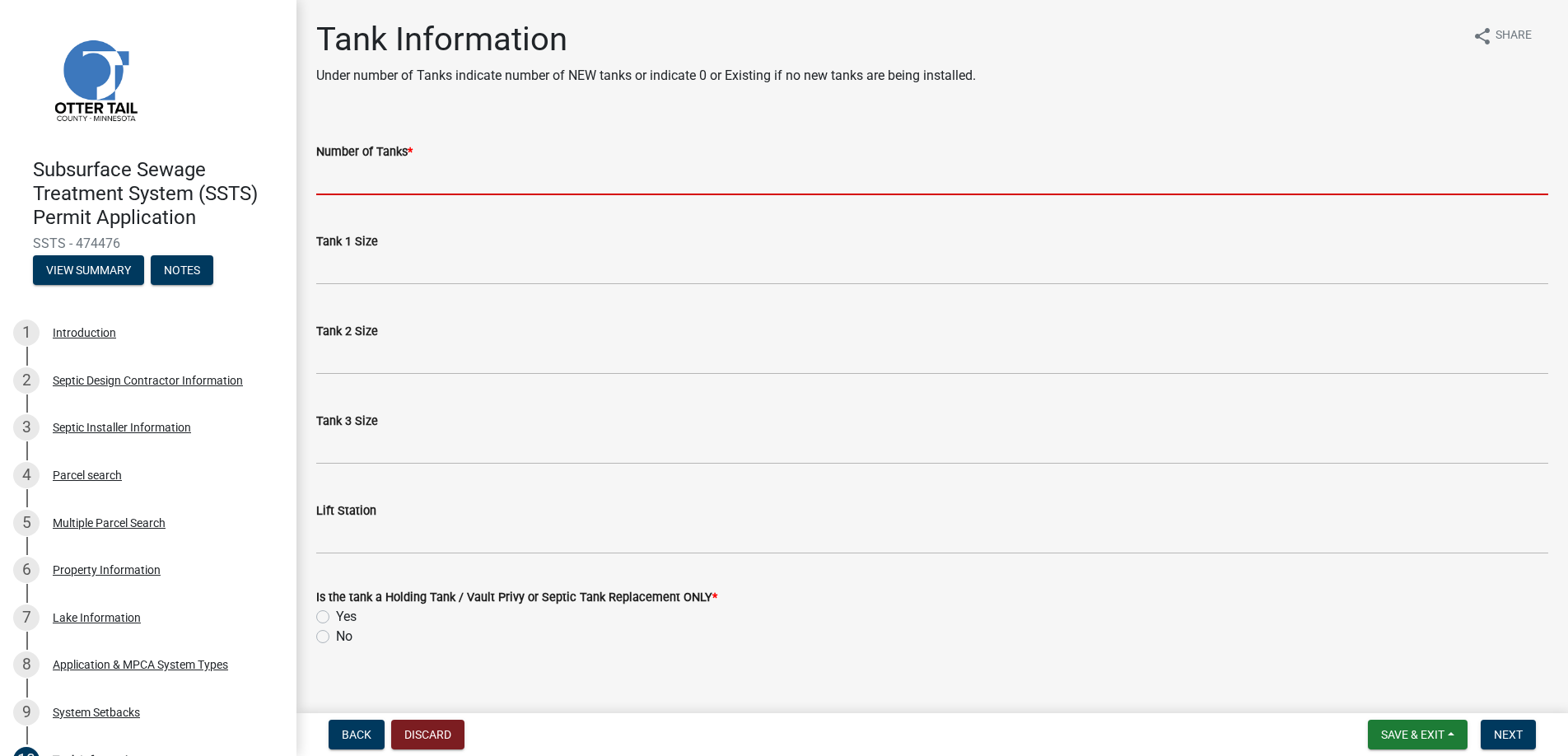
click at [344, 171] on input "Number of Tanks *" at bounding box center [931, 179] width 1232 height 34
type input "1"
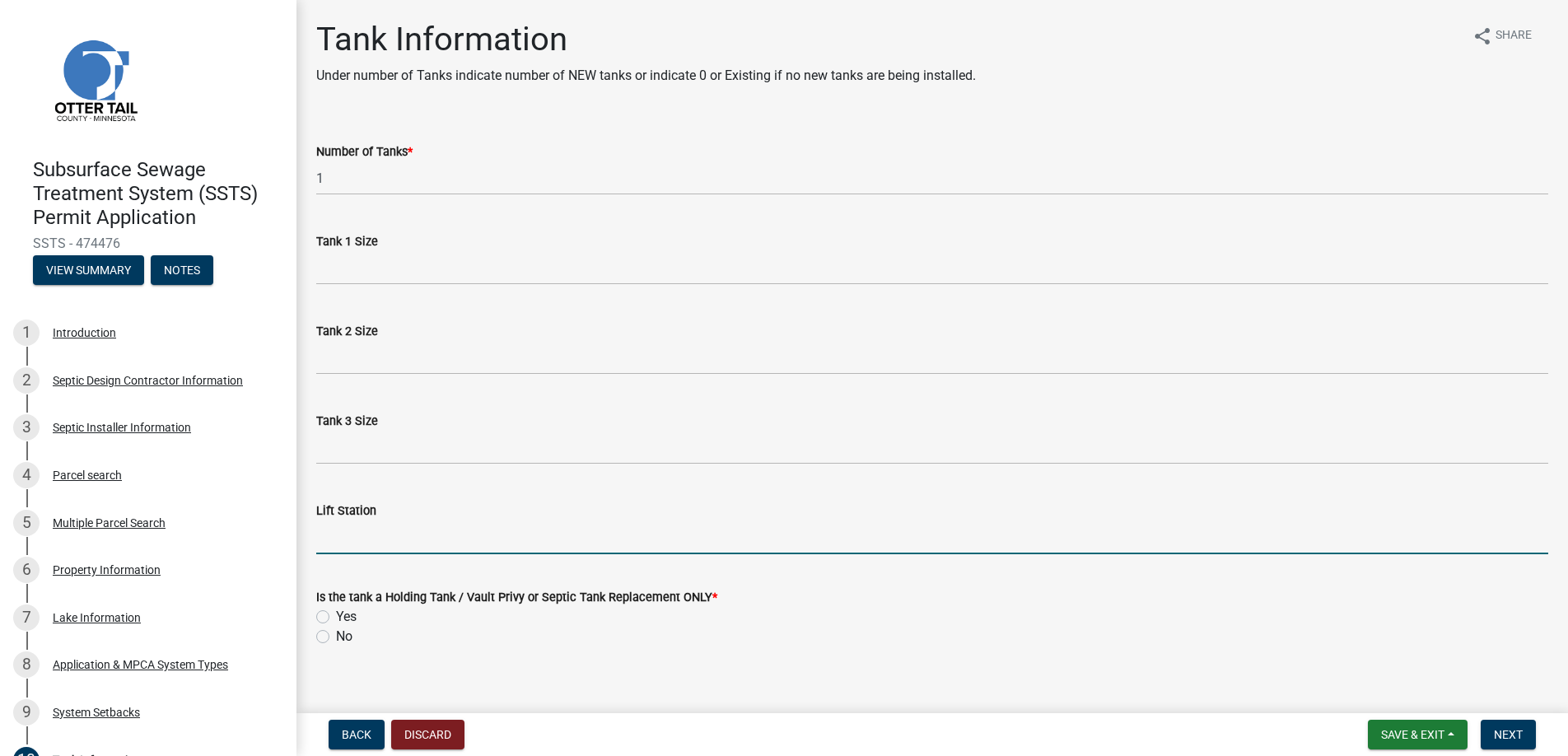
click at [360, 532] on input "Lift Station" at bounding box center [931, 538] width 1232 height 34
type input "650"
click at [336, 636] on label "No" at bounding box center [344, 637] width 16 height 20
click at [336, 636] on input "No" at bounding box center [341, 632] width 11 height 11
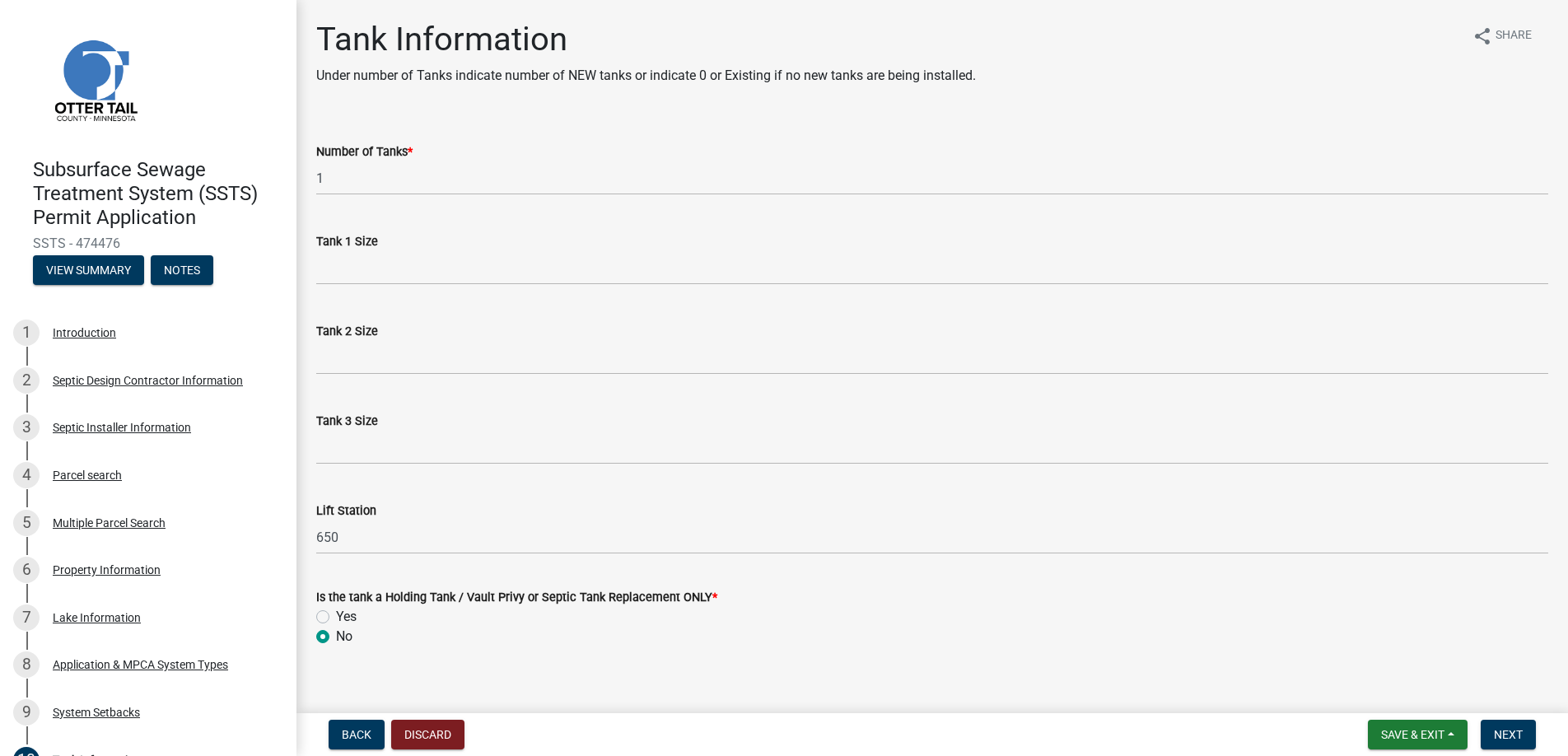
radio input "true"
click at [1519, 728] on span "Next" at bounding box center [1508, 734] width 29 height 13
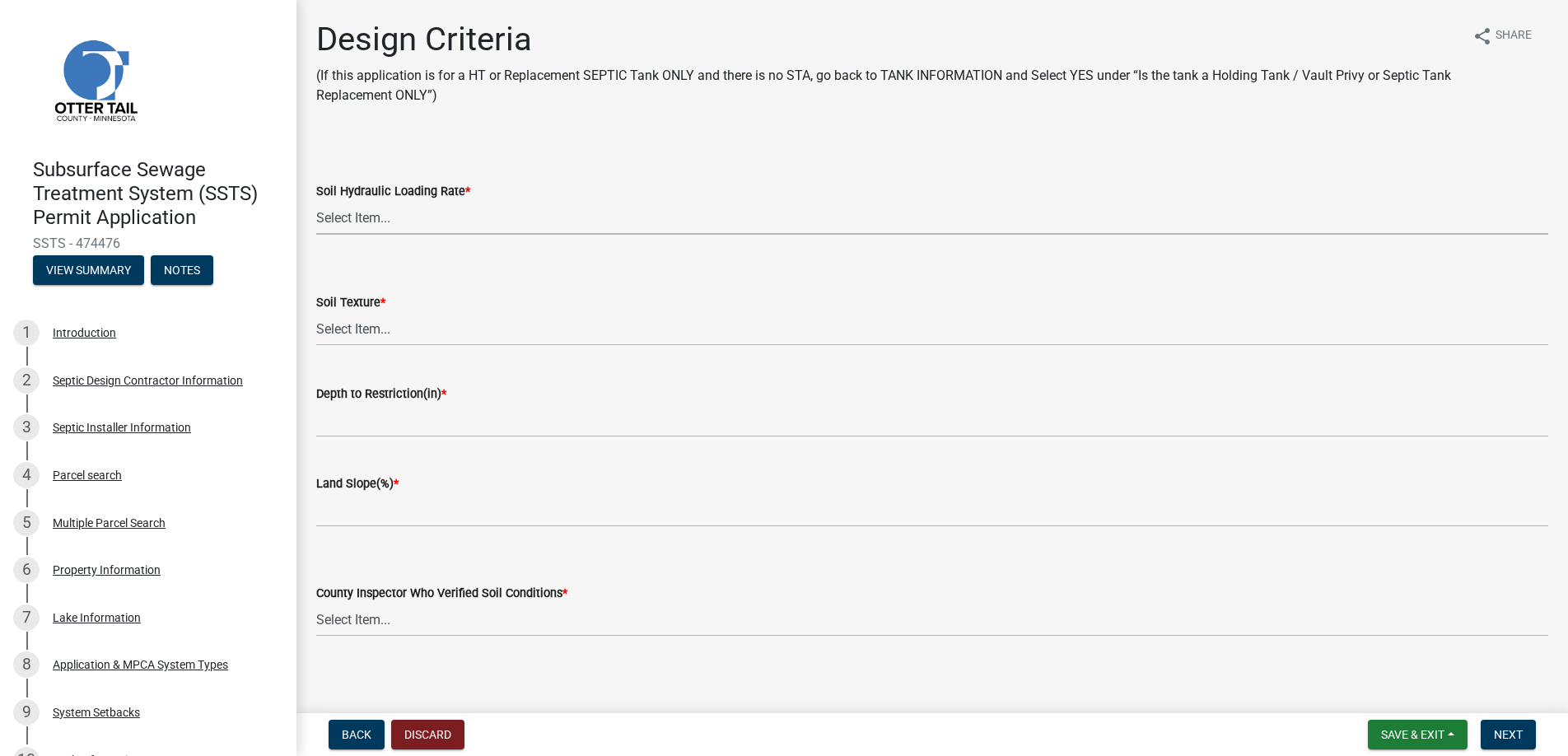
click at [364, 208] on select "Select Item... 1.6 gpd/ft2 1.2 gpd/ft2 1.0 gpd/ft2 0.87 gpd/ft2 0.78 gpd/ft2 0.…" at bounding box center [931, 218] width 1232 height 34
click at [316, 201] on select "Select Item... 1.6 gpd/ft2 1.2 gpd/ft2 1.0 gpd/ft2 0.87 gpd/ft2 0.78 gpd/ft2 0.…" at bounding box center [931, 218] width 1232 height 34
select select "48244220-b2d5-4708-94fb-eec21d20ddbb"
click at [392, 325] on select "Select Item... Coarse Sand (COS) Sand (S) Fine Sand (FS) Very Fine Sand (VFS) L…" at bounding box center [931, 329] width 1232 height 34
click at [316, 312] on select "Select Item... Coarse Sand (COS) Sand (S) Fine Sand (FS) Very Fine Sand (VFS) L…" at bounding box center [931, 329] width 1232 height 34
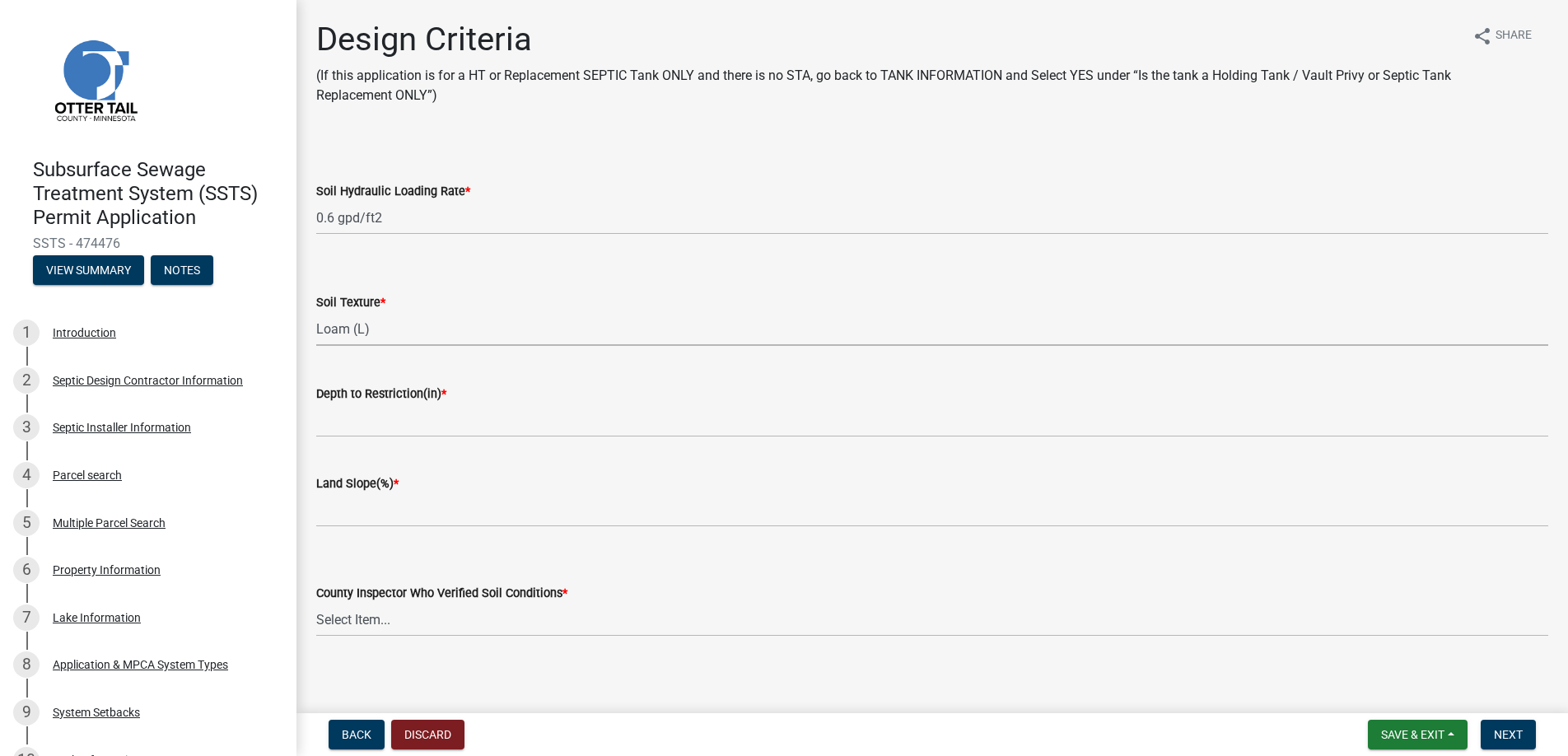
select select "4229e383-8b85-4b32-ab4b-b432a830edeb"
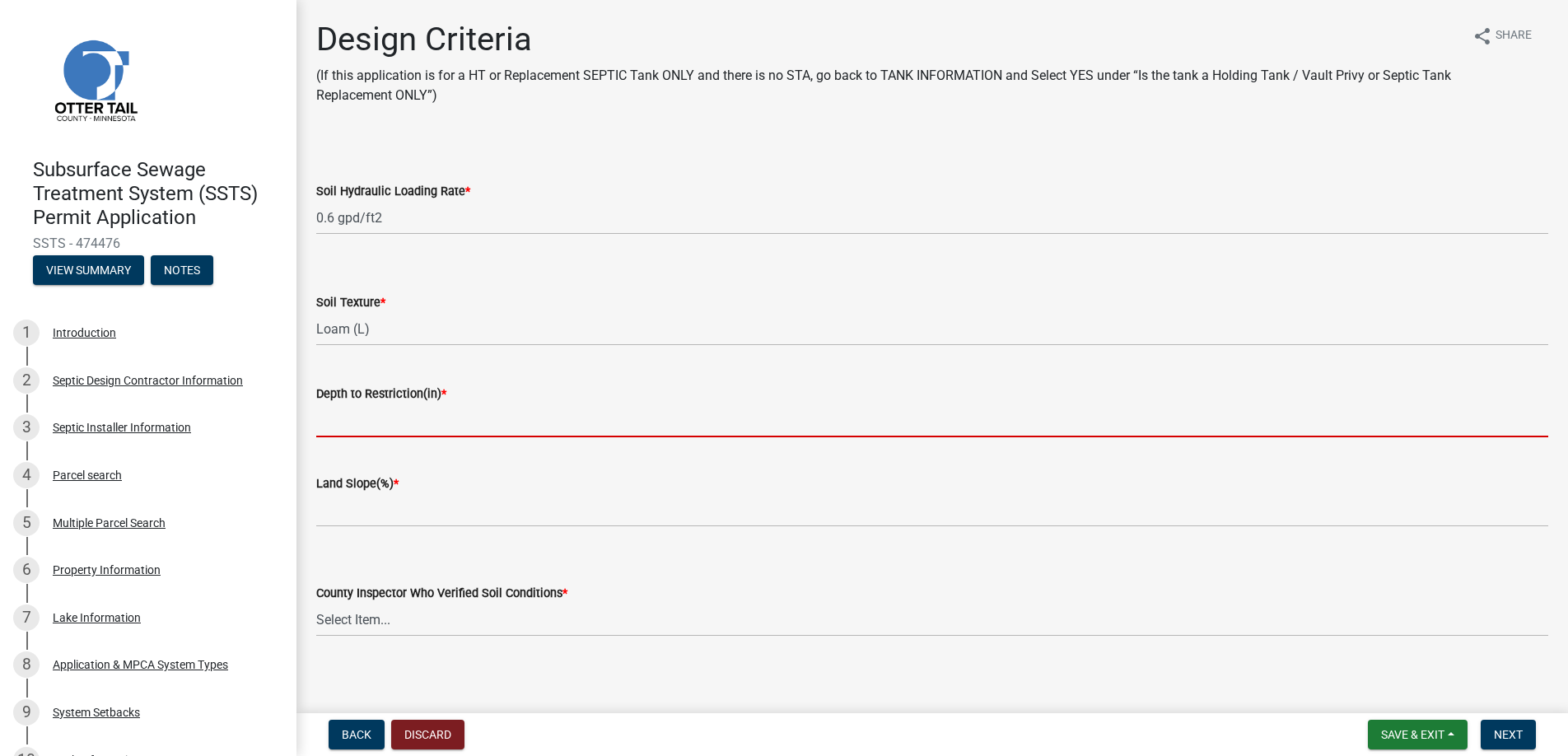
click at [363, 424] on input "Depth to Restriction(in) *" at bounding box center [931, 421] width 1232 height 34
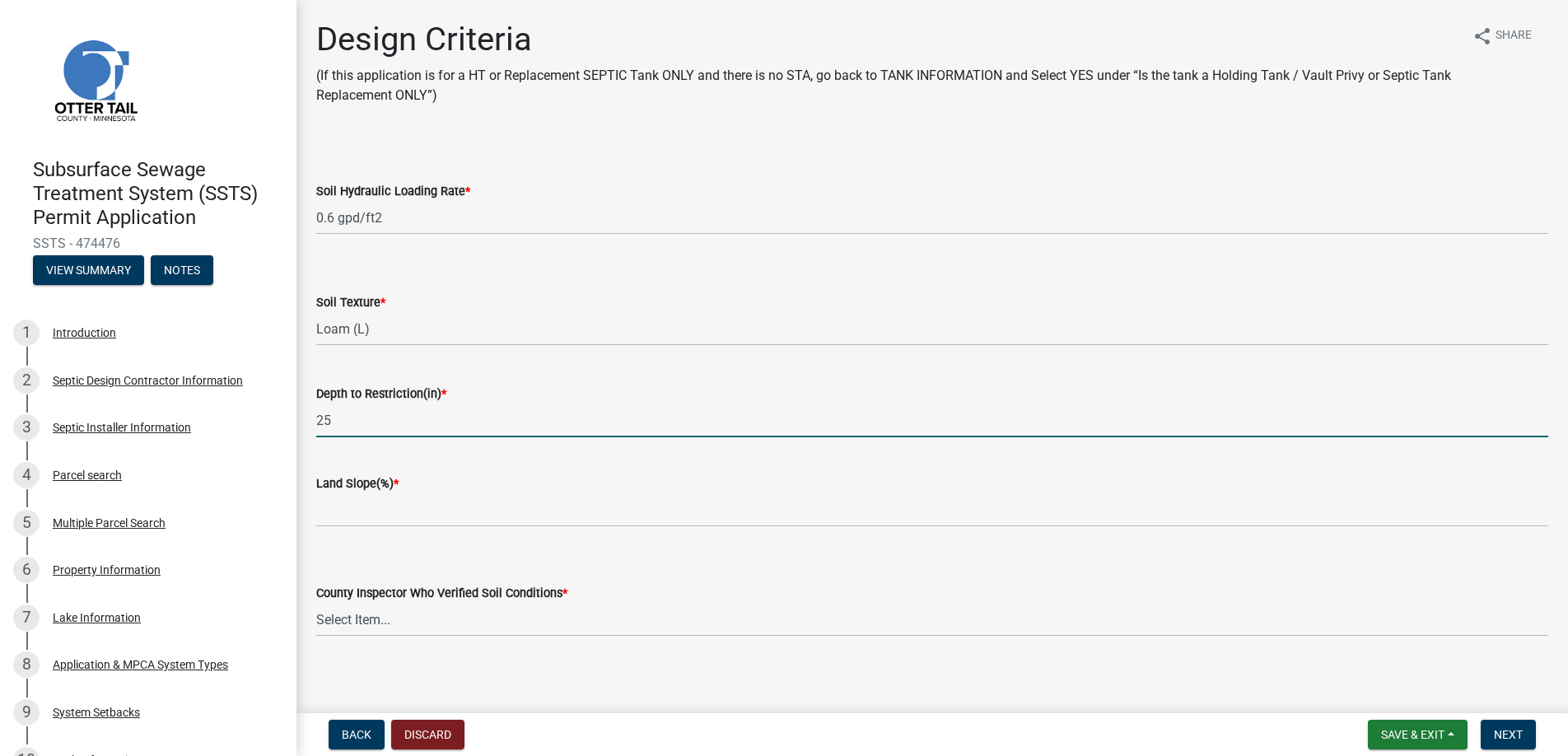
scroll to position [9, 0]
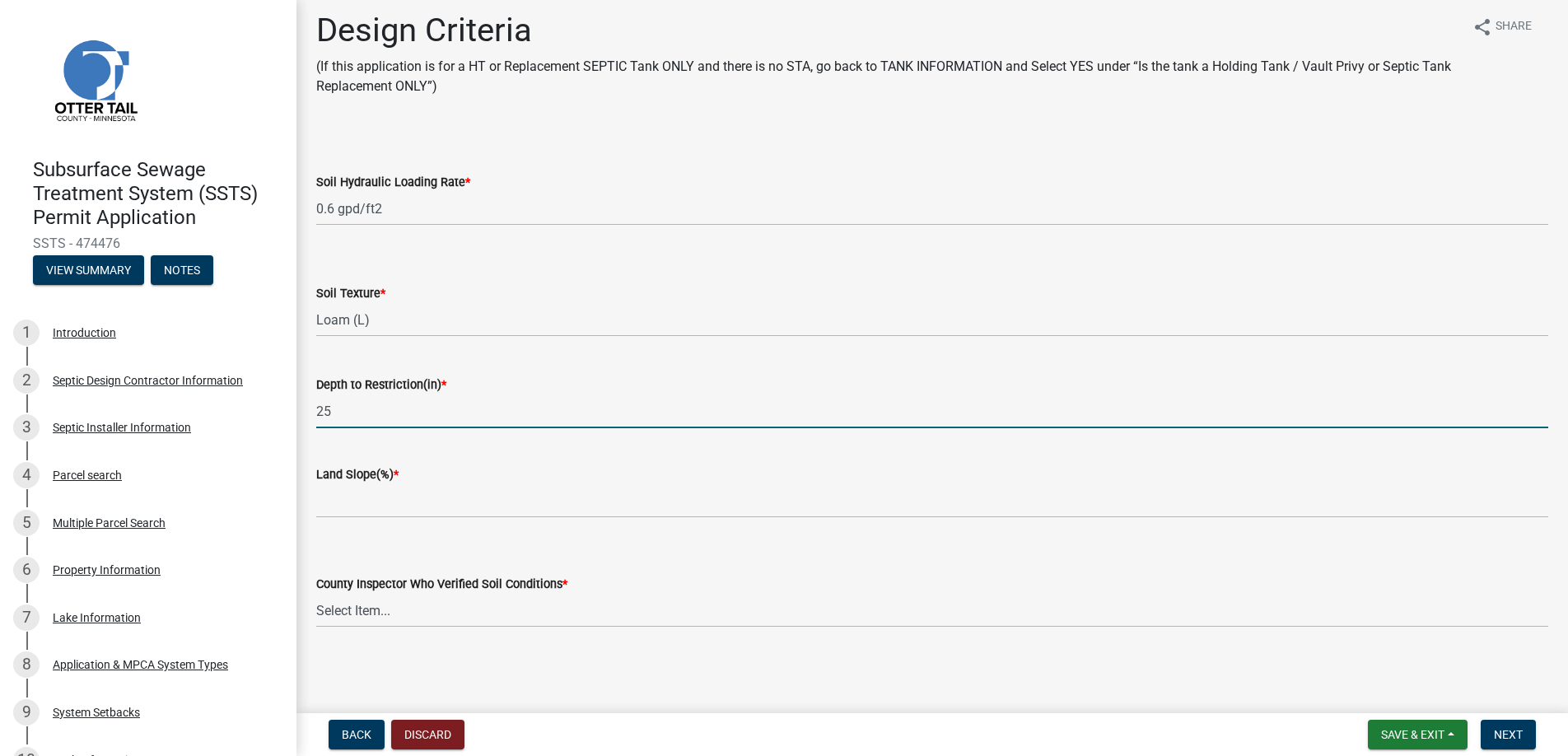
type input "25"
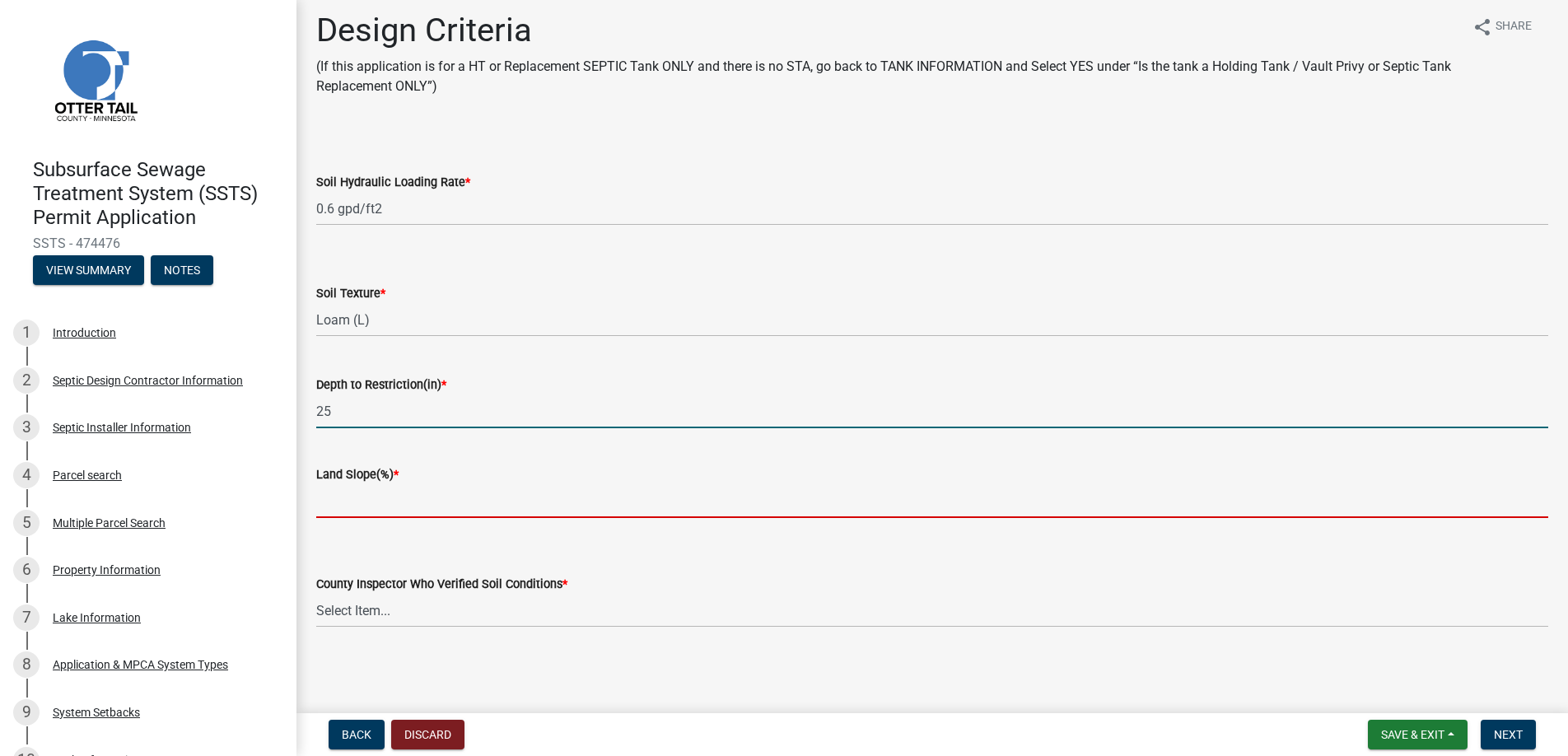
click at [354, 497] on input "Land Slope(%) *" at bounding box center [931, 502] width 1232 height 34
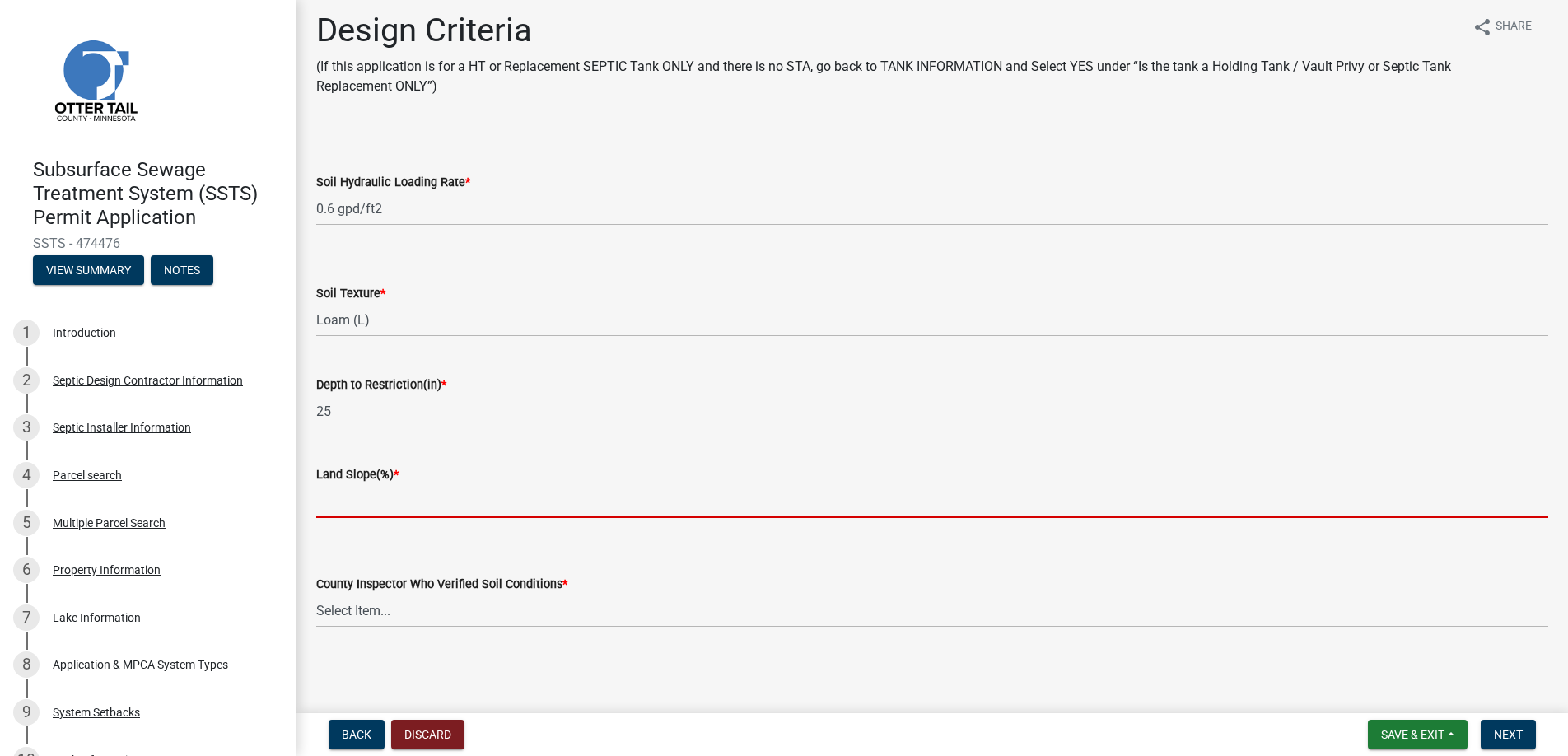
type input "5"
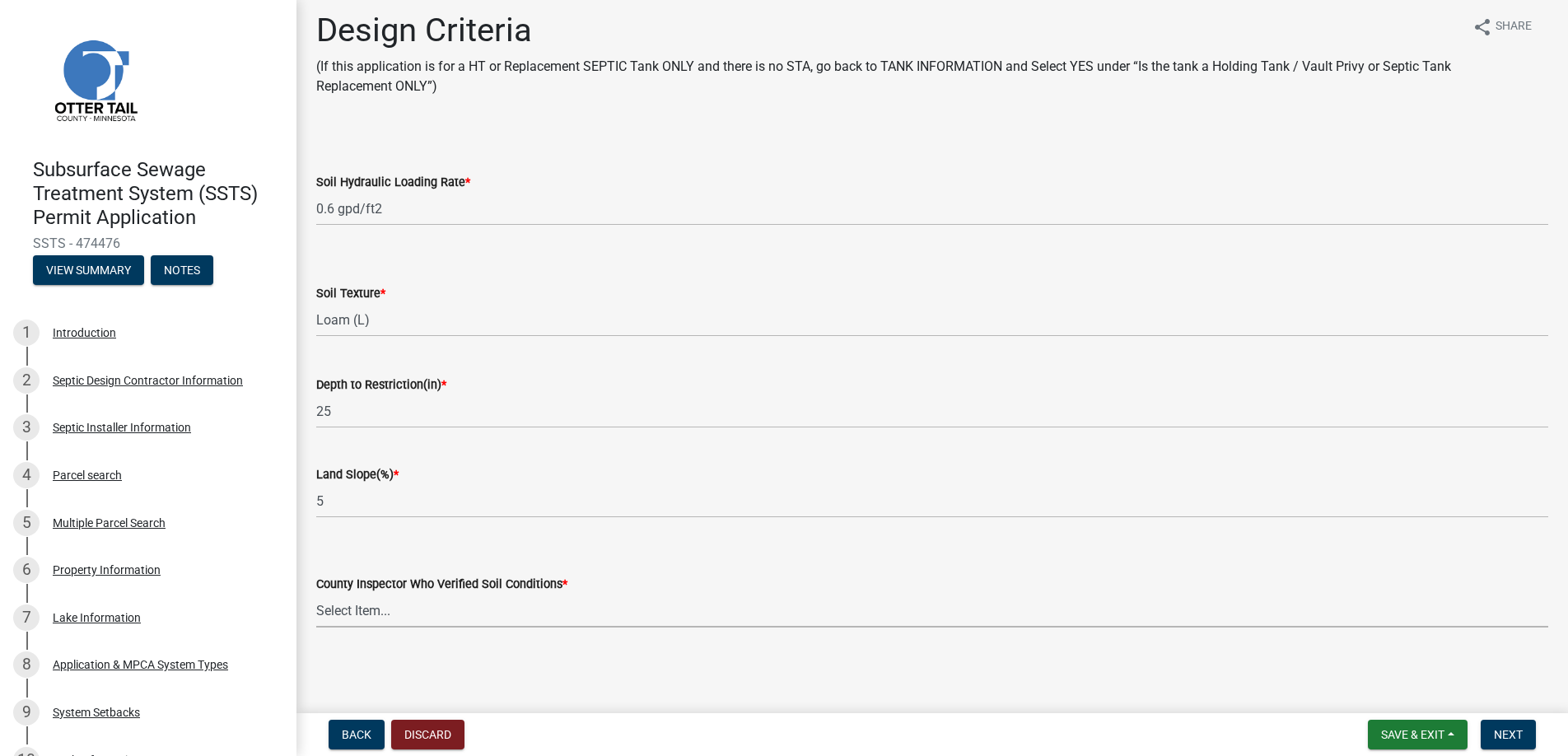
click at [391, 606] on select "Select Item... [PERSON_NAME] [PERSON_NAME] [PERSON_NAME] [PERSON_NAME] [PERSON_…" at bounding box center [931, 611] width 1232 height 34
click at [316, 594] on select "Select Item... [PERSON_NAME] [PERSON_NAME] [PERSON_NAME] [PERSON_NAME] [PERSON_…" at bounding box center [931, 611] width 1232 height 34
select select "45db2b75-262a-4f3c-9010-aae25997cba1"
click at [1506, 729] on span "Next" at bounding box center [1508, 734] width 29 height 13
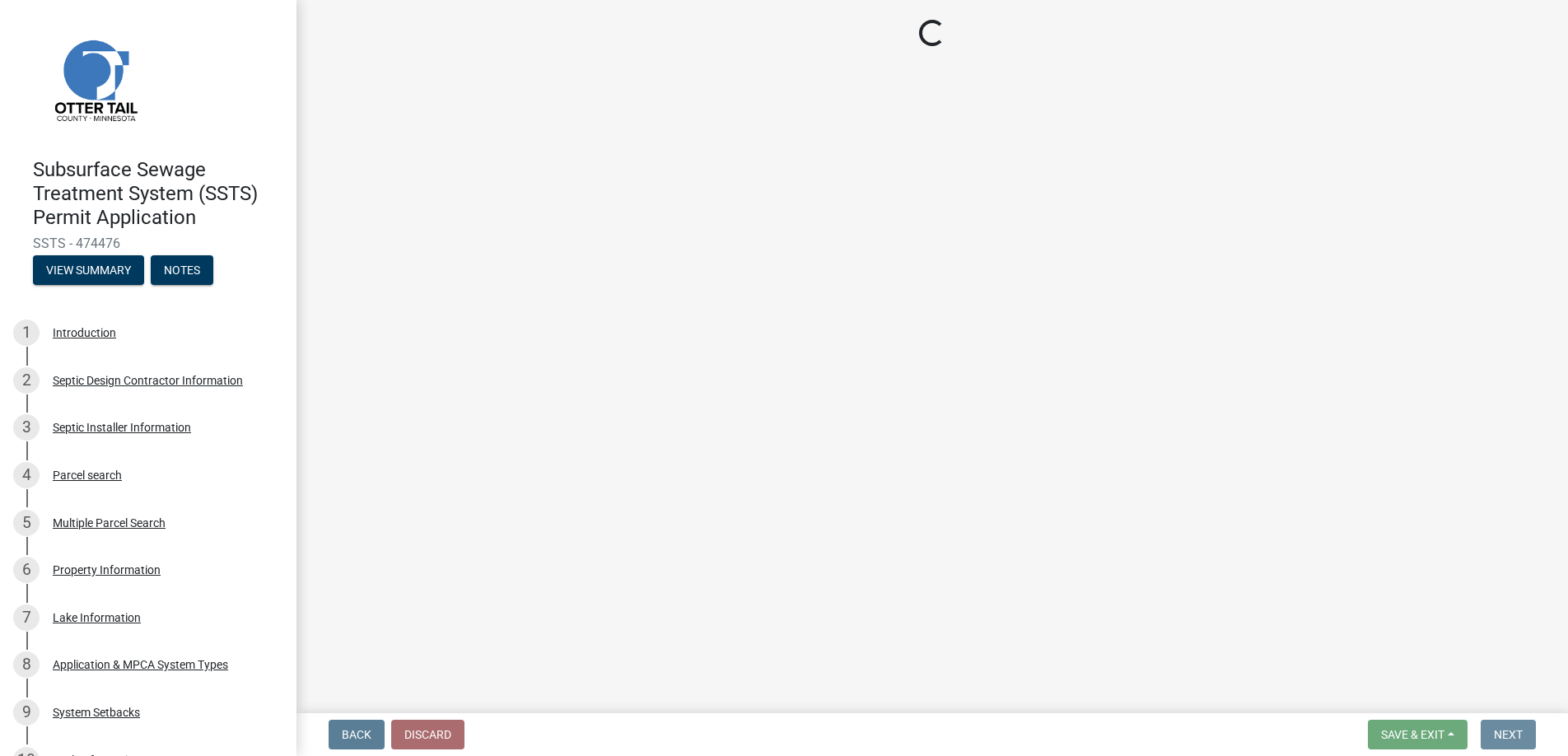
scroll to position [0, 0]
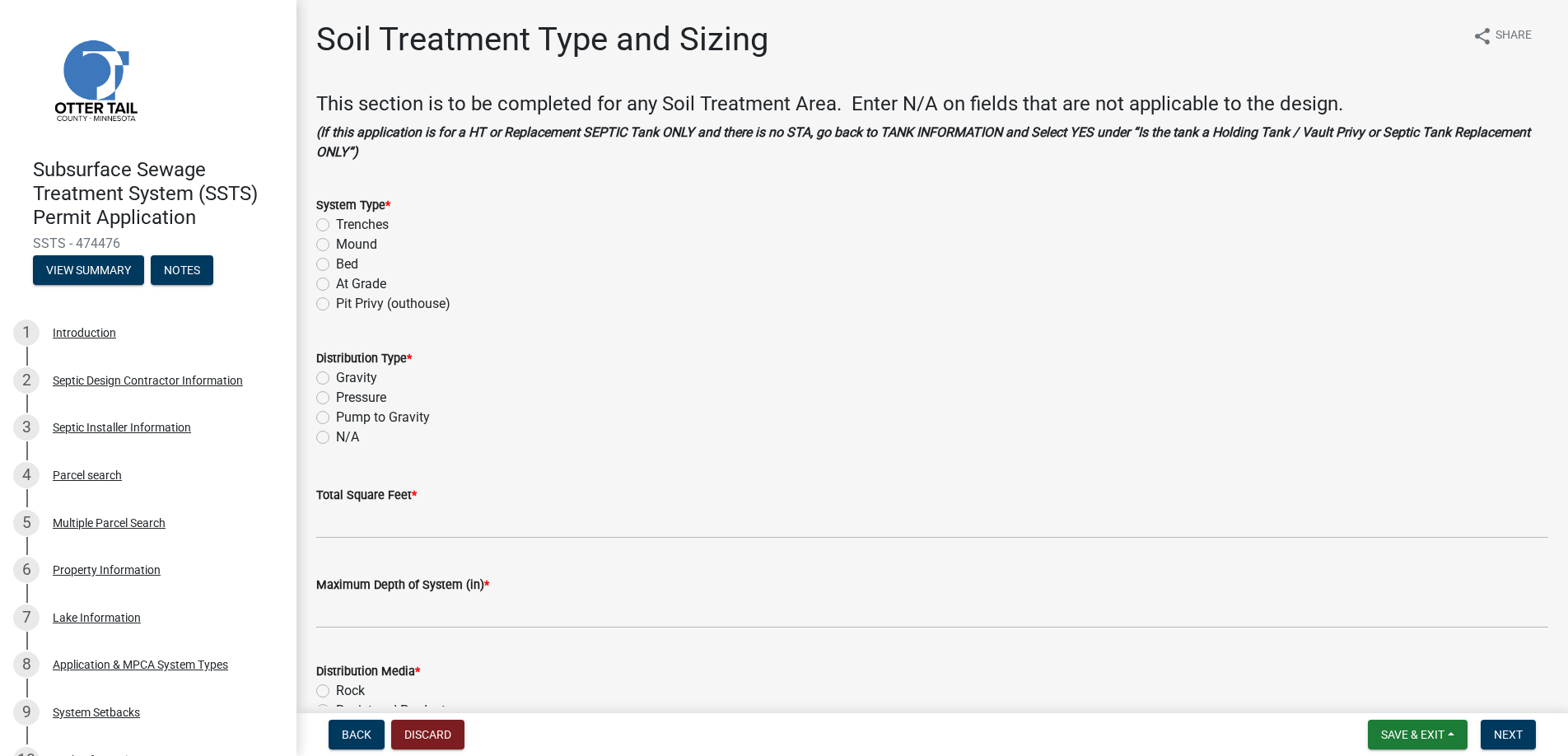
click at [336, 241] on label "Mound" at bounding box center [356, 245] width 41 height 20
click at [336, 241] on input "Mound" at bounding box center [341, 240] width 11 height 11
radio input "true"
click at [336, 396] on label "Pressure" at bounding box center [361, 398] width 50 height 20
click at [336, 396] on input "Pressure" at bounding box center [341, 393] width 11 height 11
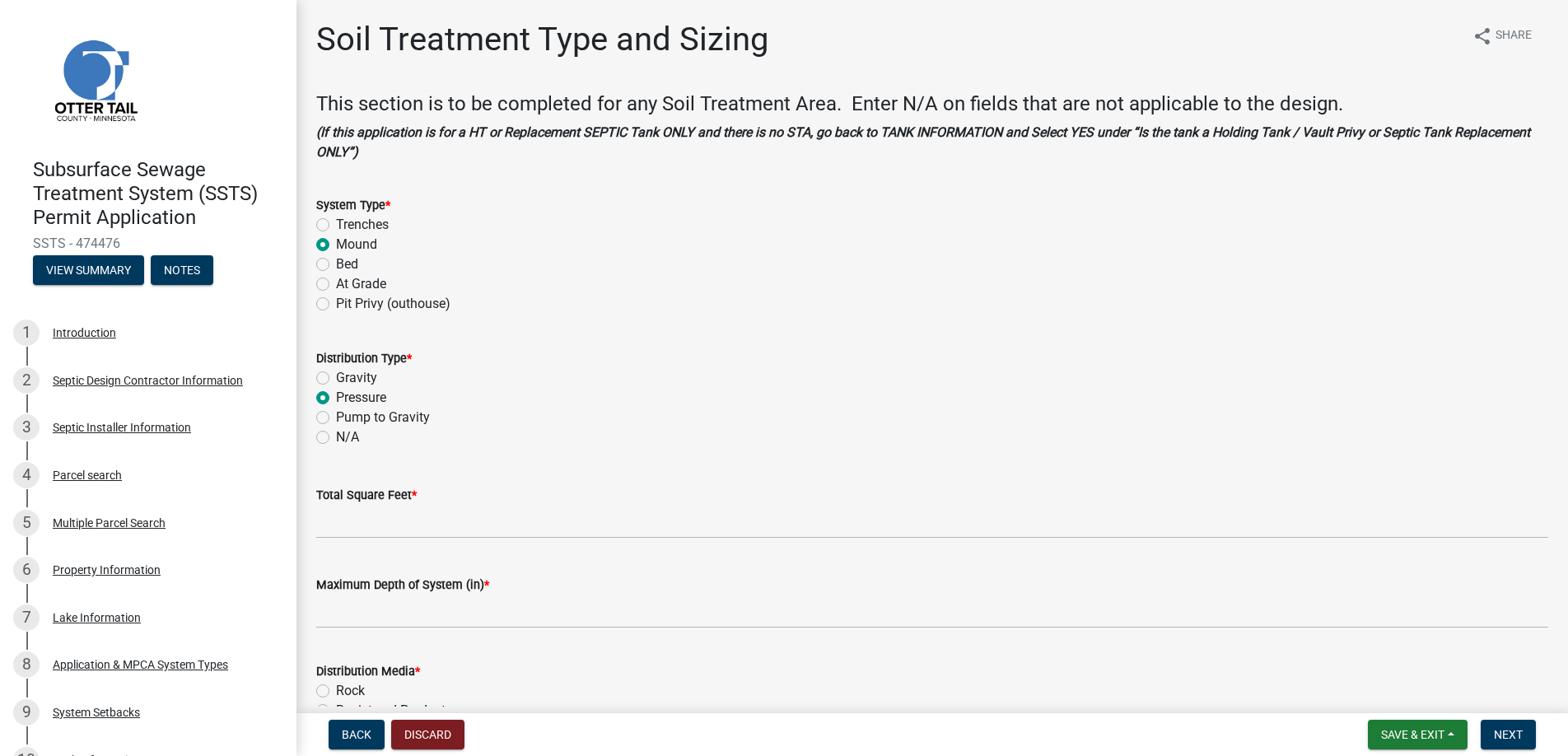
radio input "true"
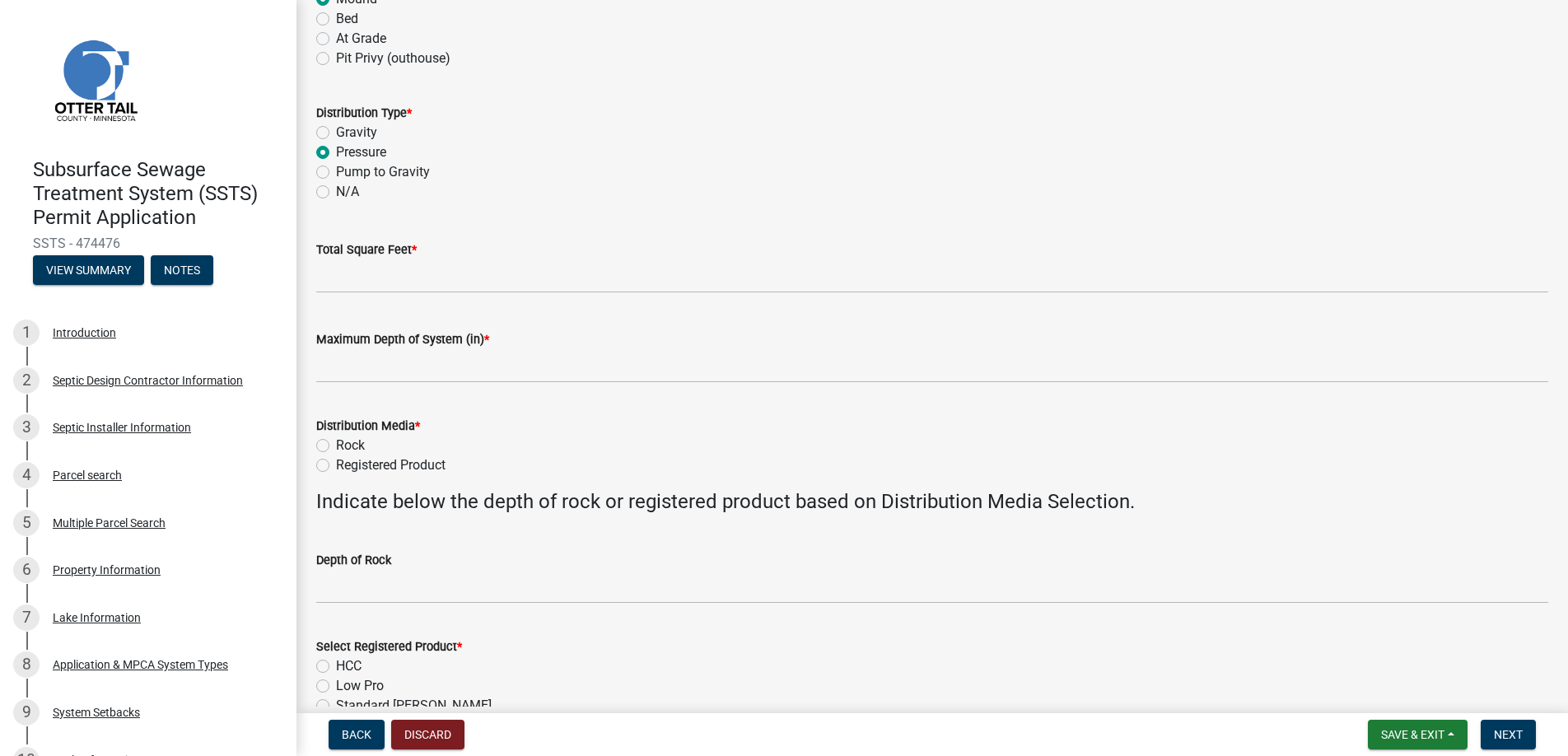
scroll to position [247, 0]
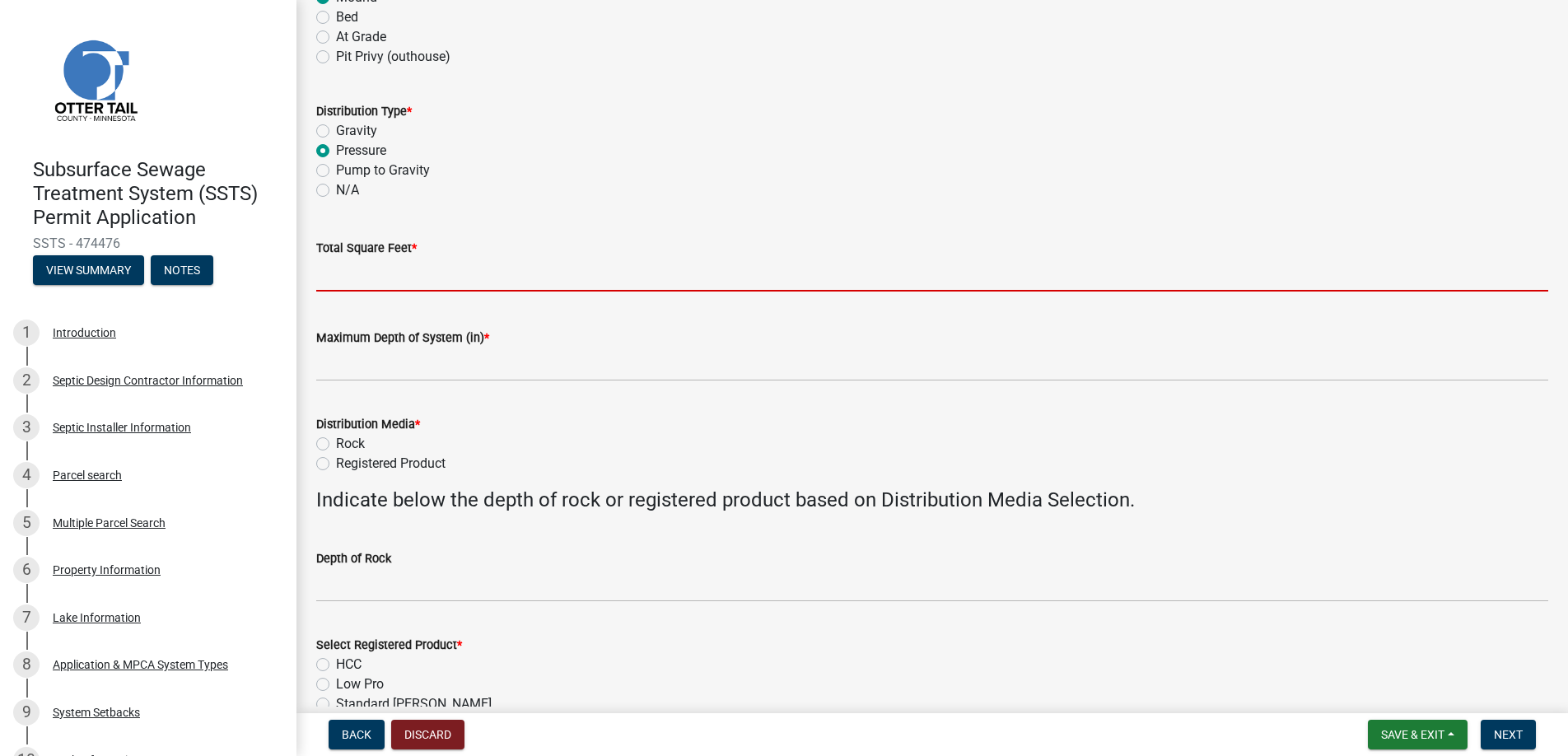
click at [368, 274] on input "Total Square Feet *" at bounding box center [931, 275] width 1232 height 34
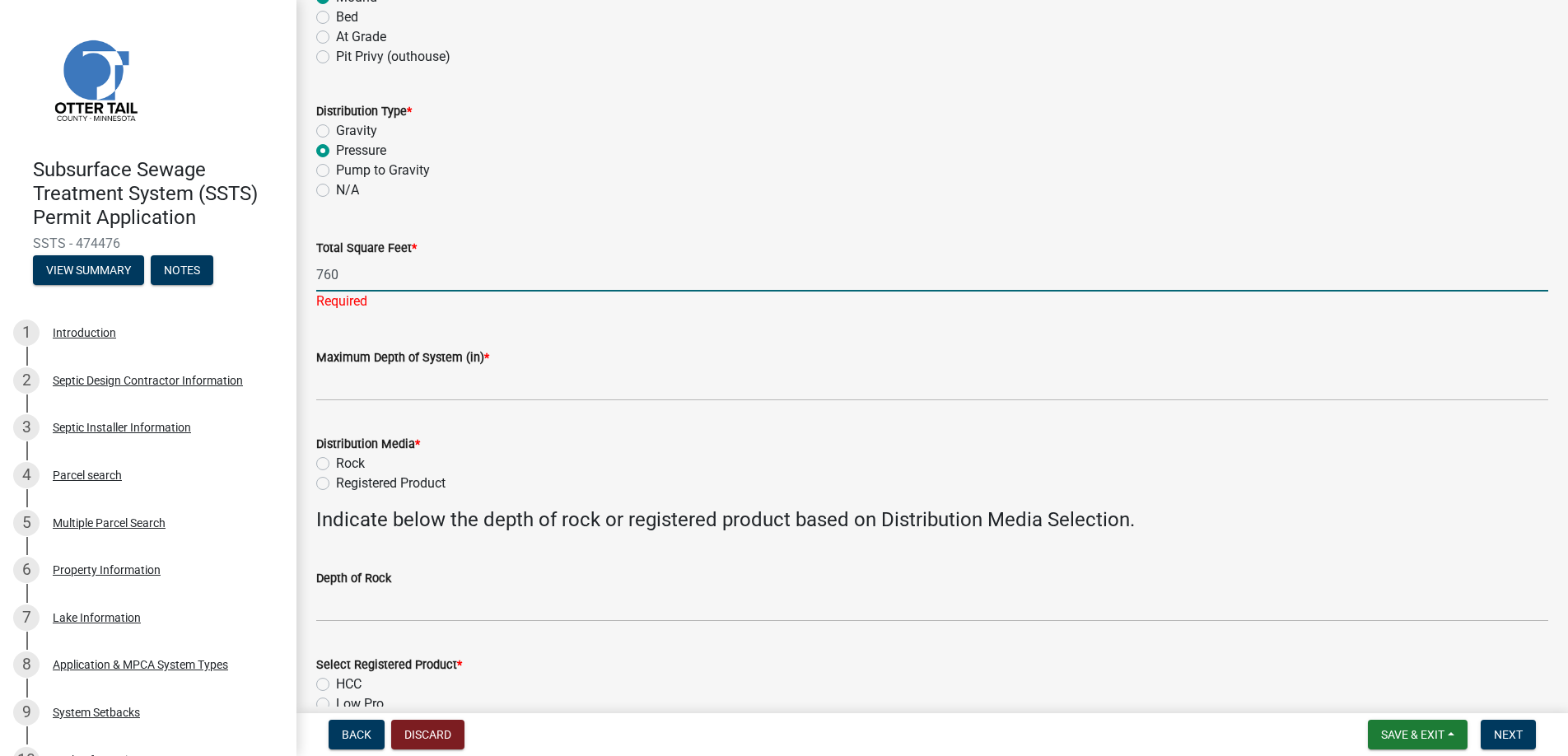
type input "760"
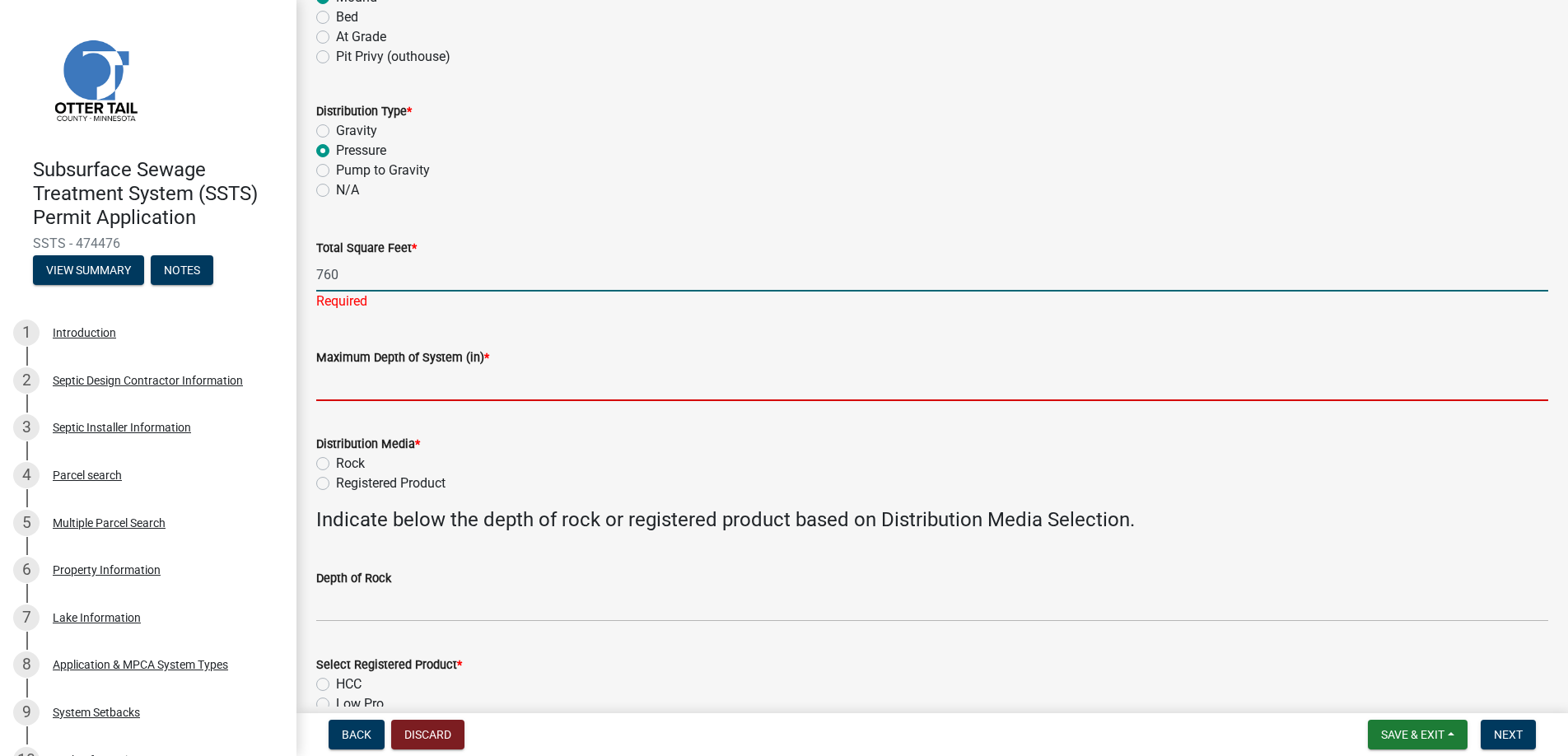
click at [373, 379] on input "Maximum Depth of System (in) *" at bounding box center [931, 385] width 1232 height 34
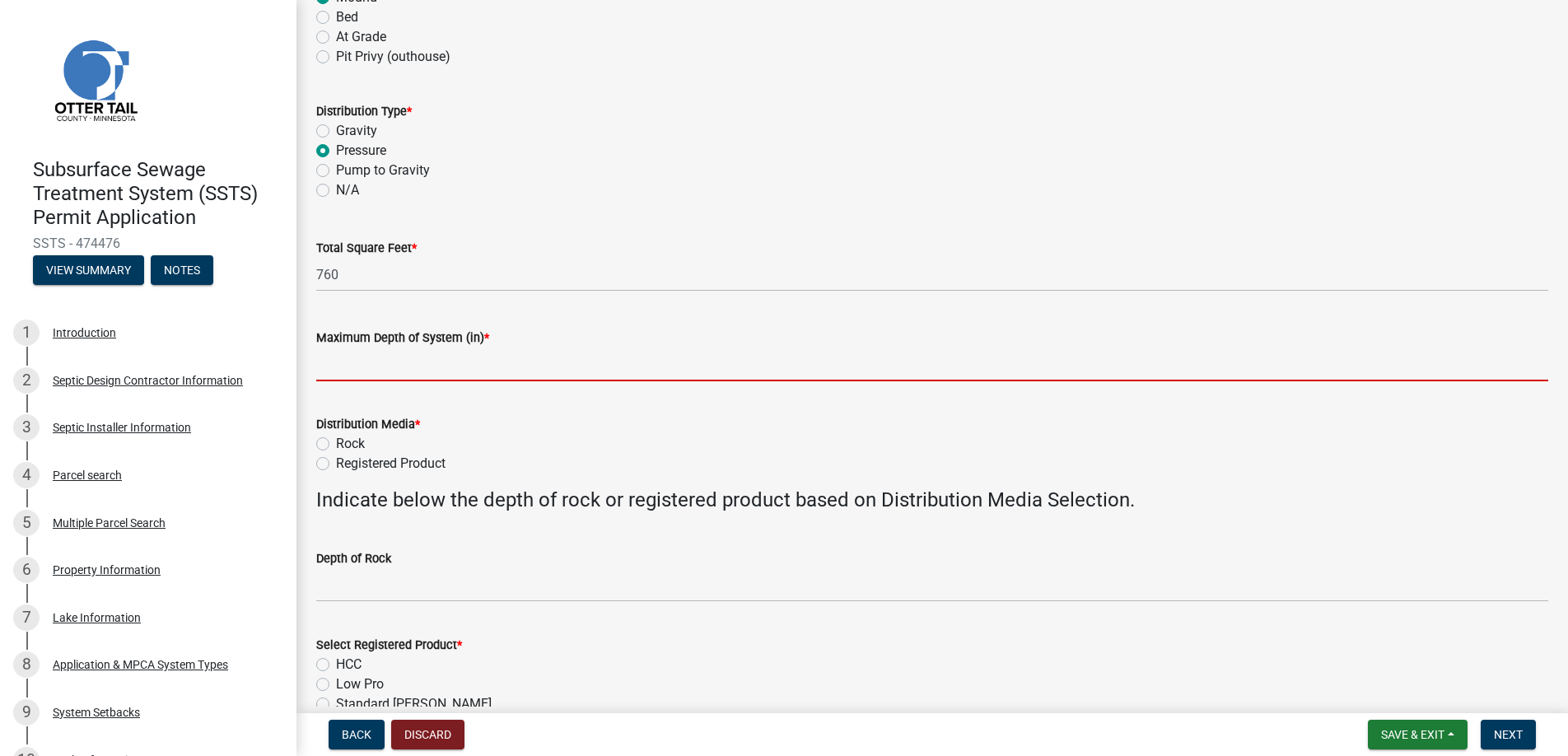
type input "0"
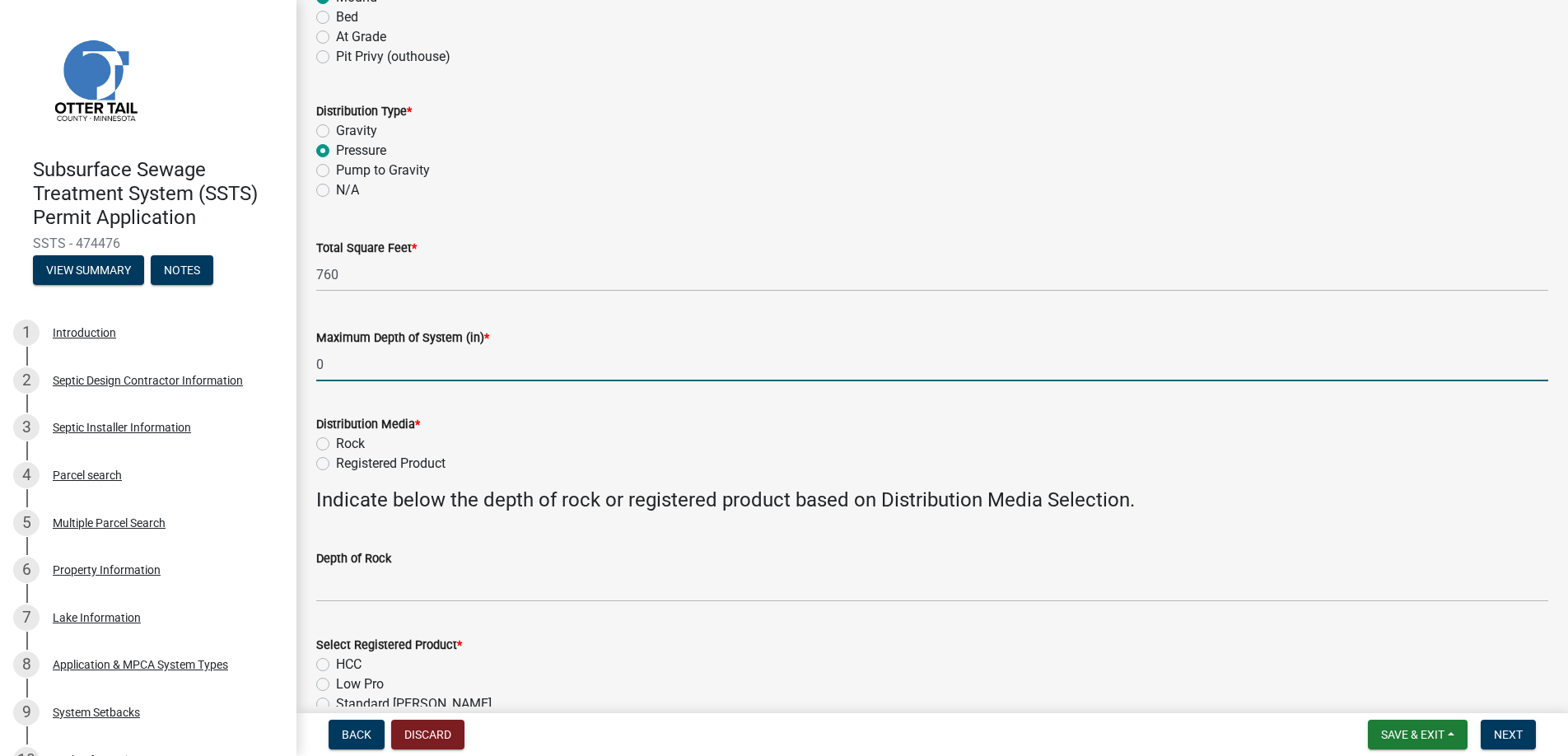
click at [336, 444] on label "Rock" at bounding box center [350, 444] width 29 height 20
click at [336, 444] on input "Rock" at bounding box center [341, 439] width 11 height 11
radio input "true"
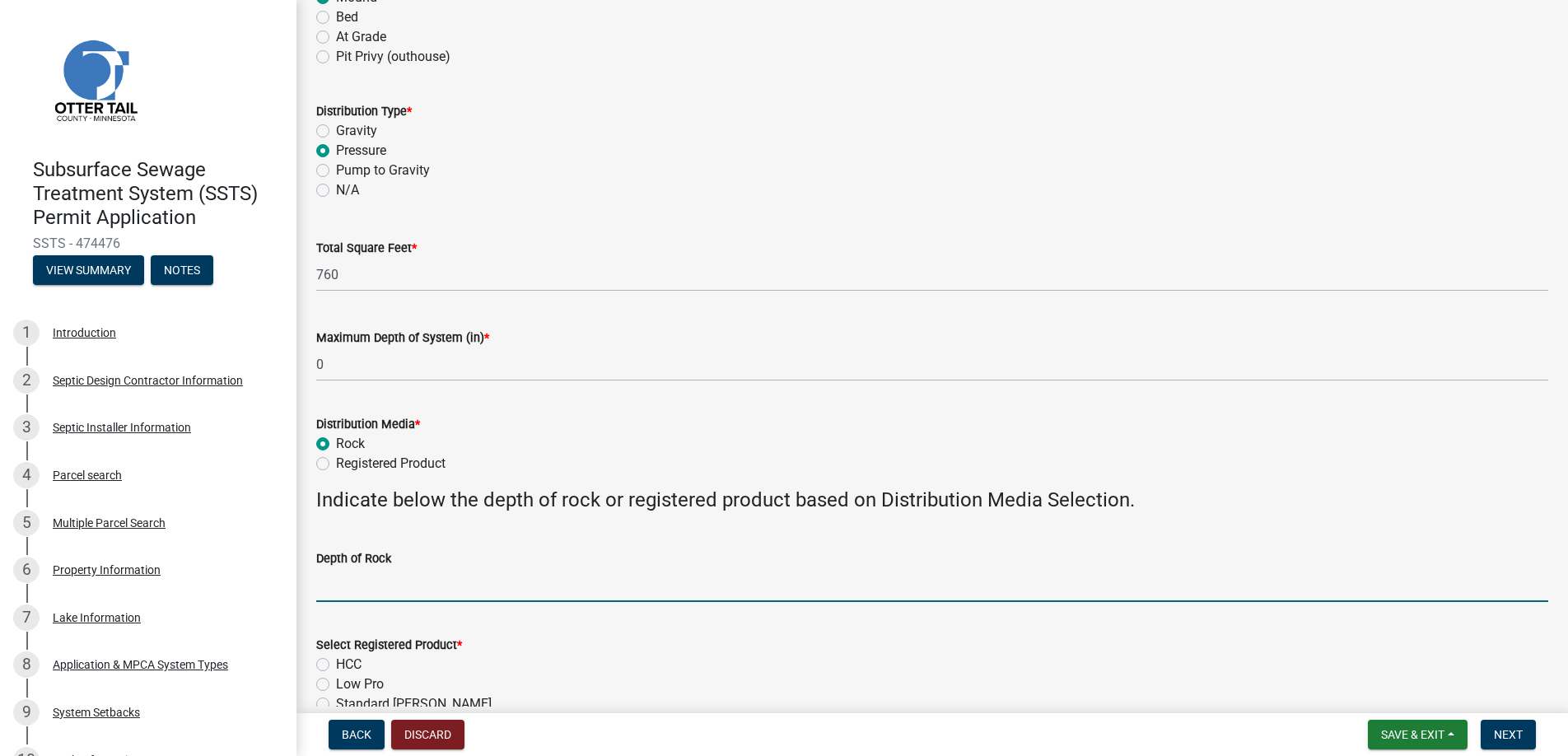
click at [346, 586] on input "Depth of Rock" at bounding box center [931, 586] width 1232 height 34
type input "6"
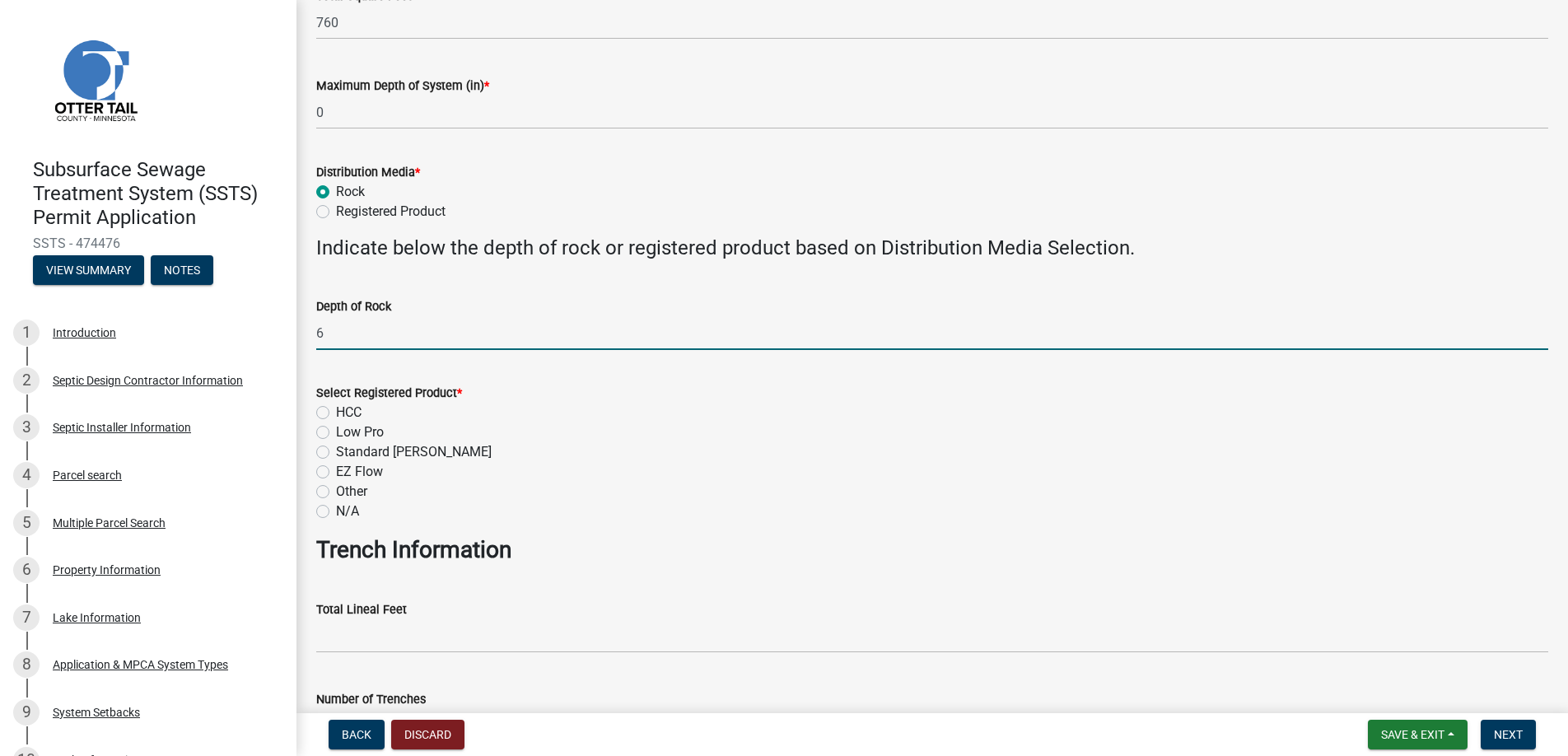
scroll to position [577, 0]
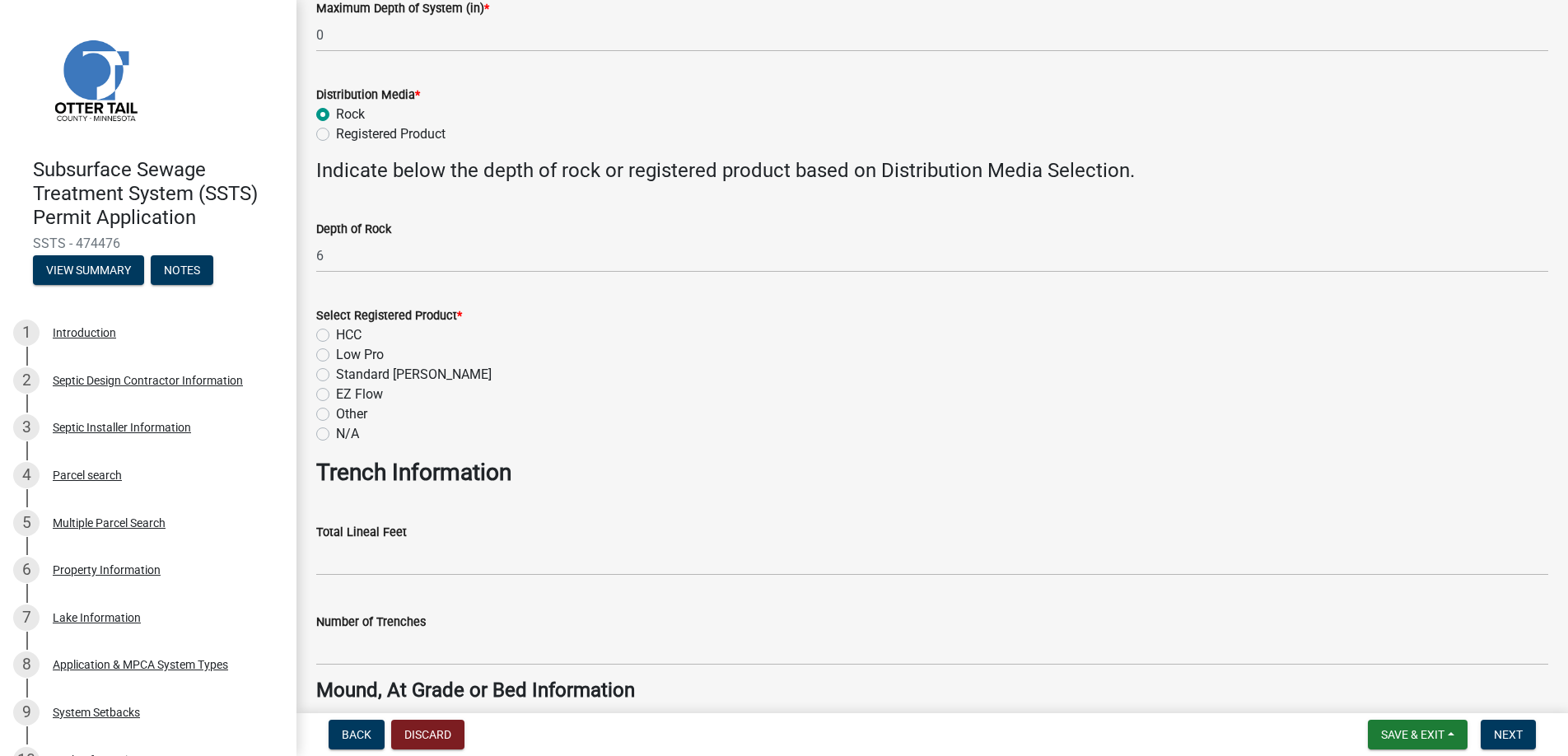
click at [336, 432] on label "N/A" at bounding box center [347, 434] width 23 height 20
click at [336, 432] on input "N/A" at bounding box center [341, 429] width 11 height 11
radio input "true"
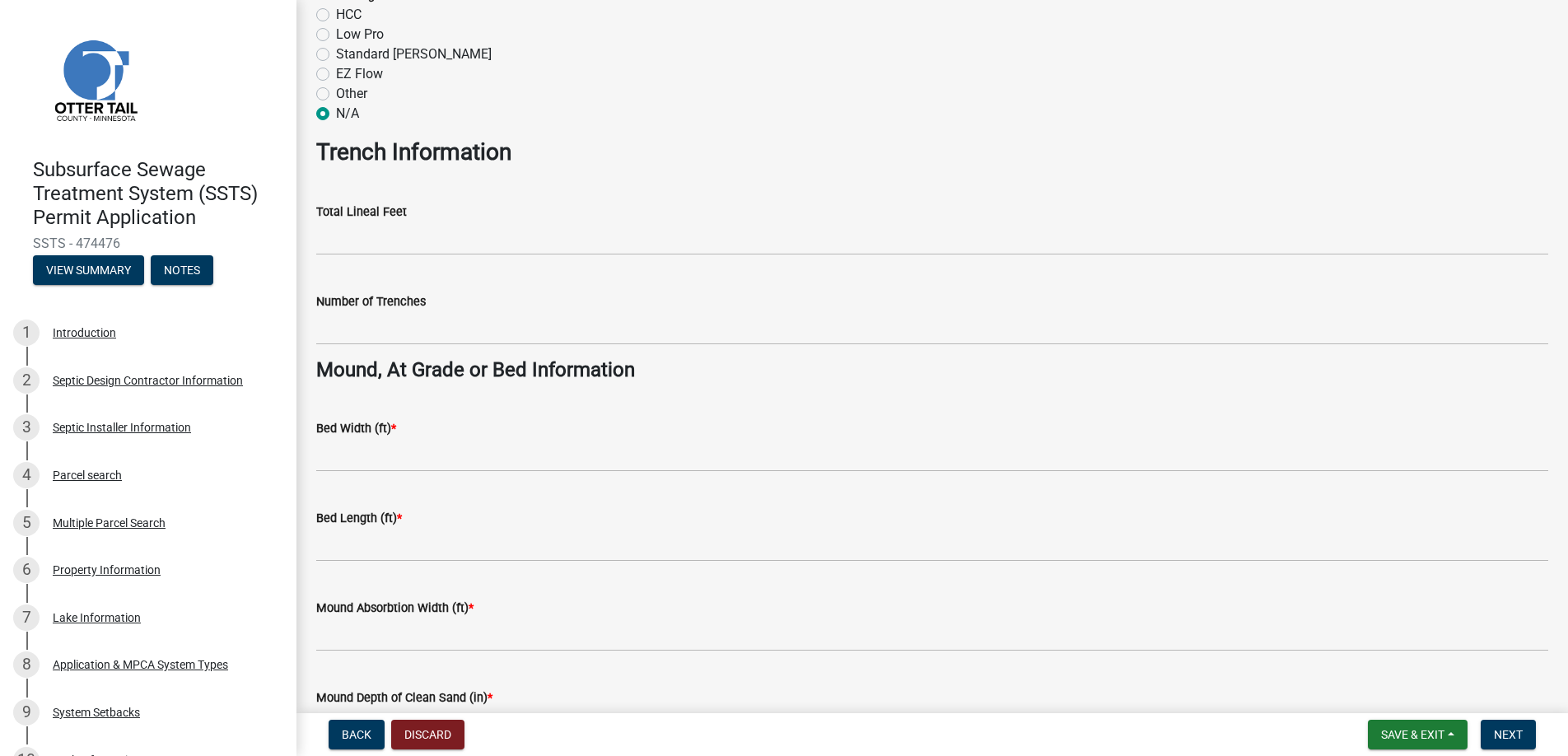
scroll to position [989, 0]
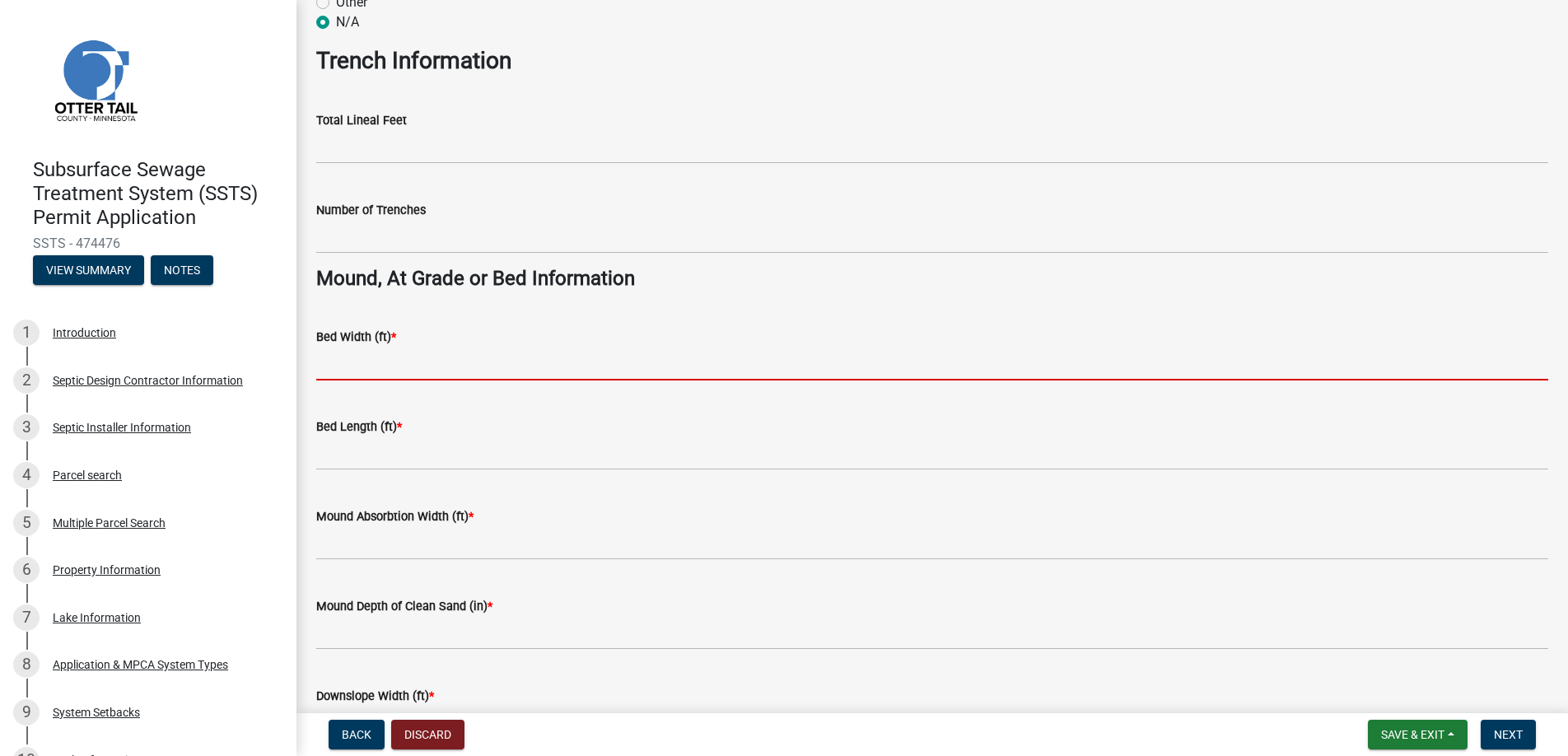
click at [356, 370] on input "Bed Width (ft) *" at bounding box center [931, 364] width 1232 height 34
type input "10"
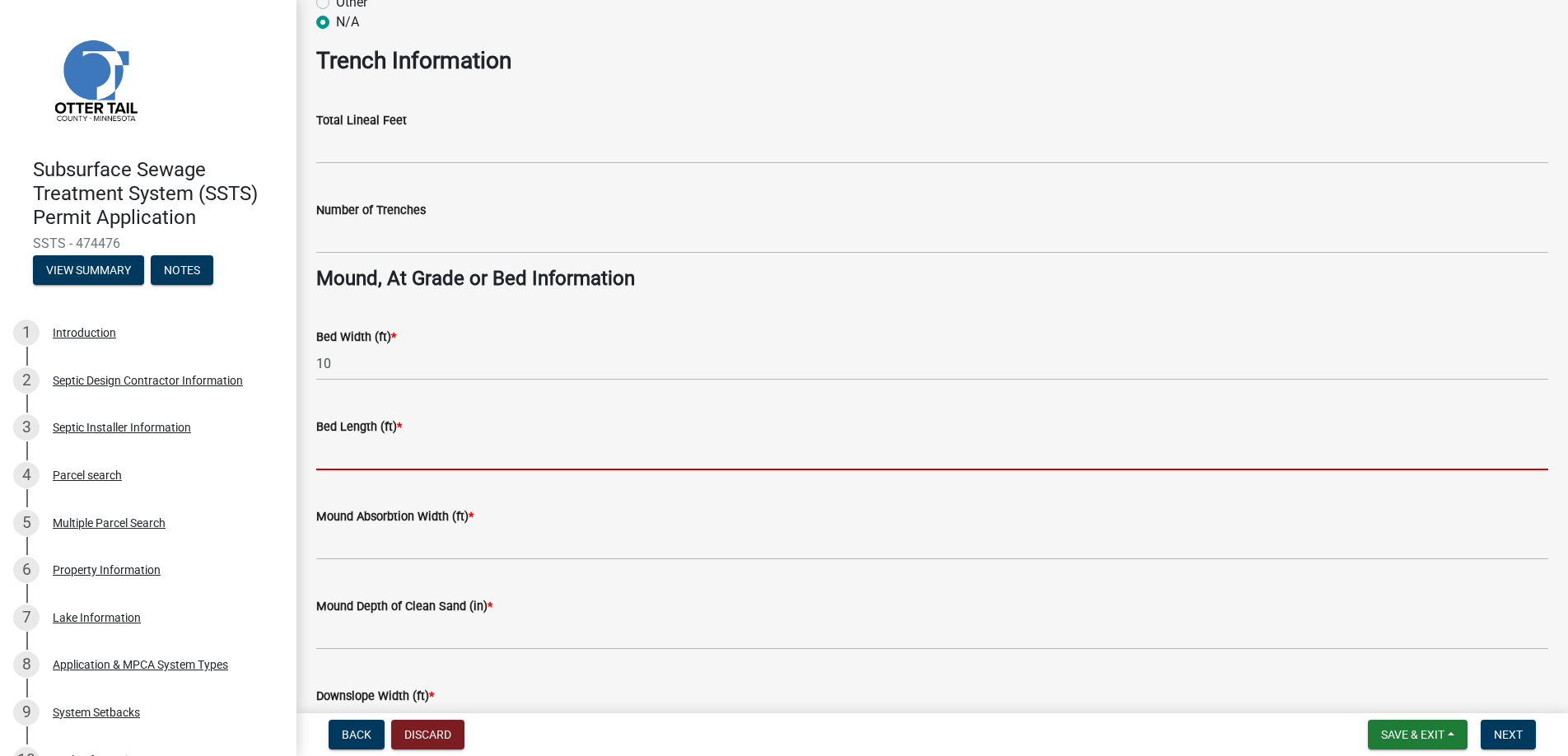
click at [375, 452] on input "Bed Length (ft) *" at bounding box center [931, 454] width 1232 height 34
type input "38"
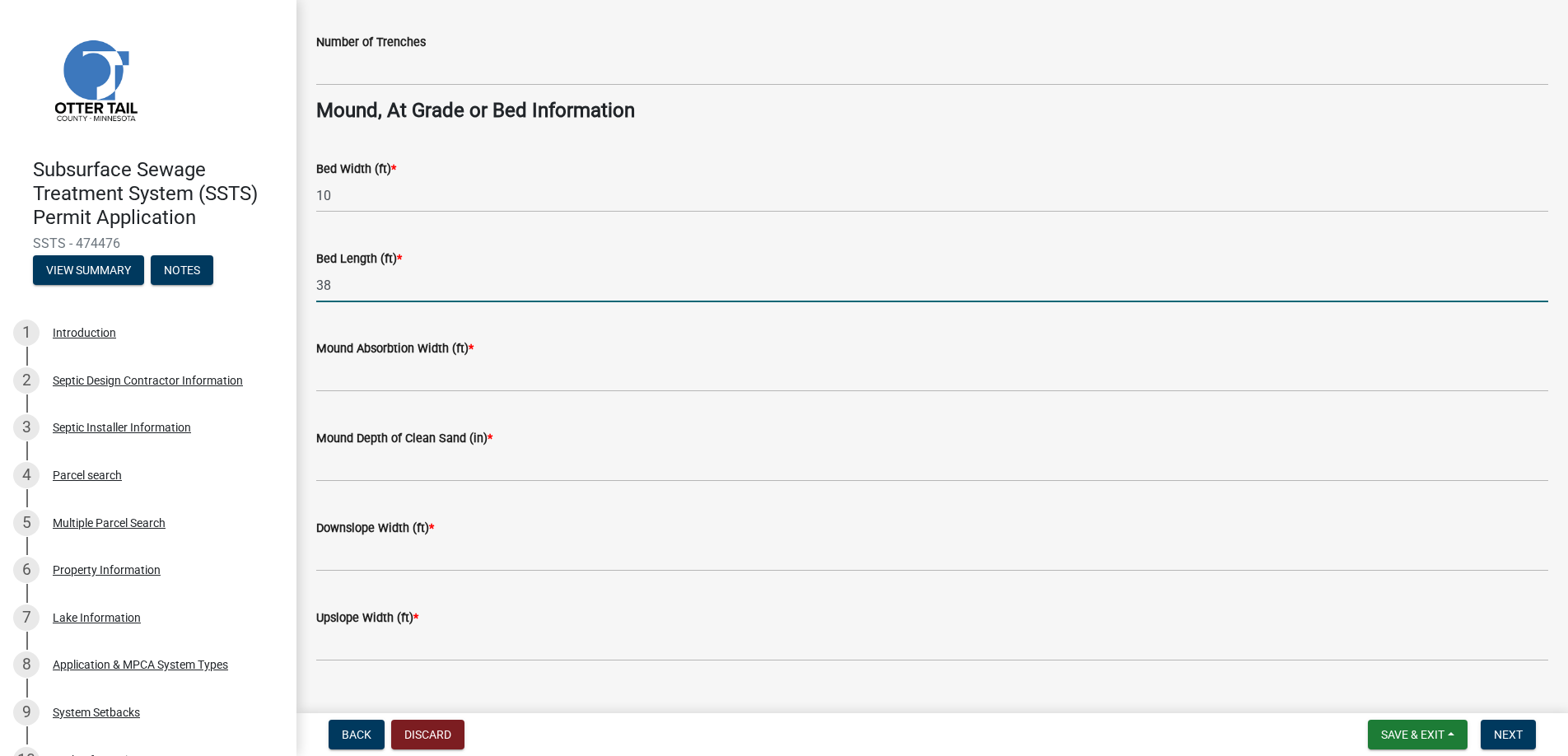
scroll to position [1189, 0]
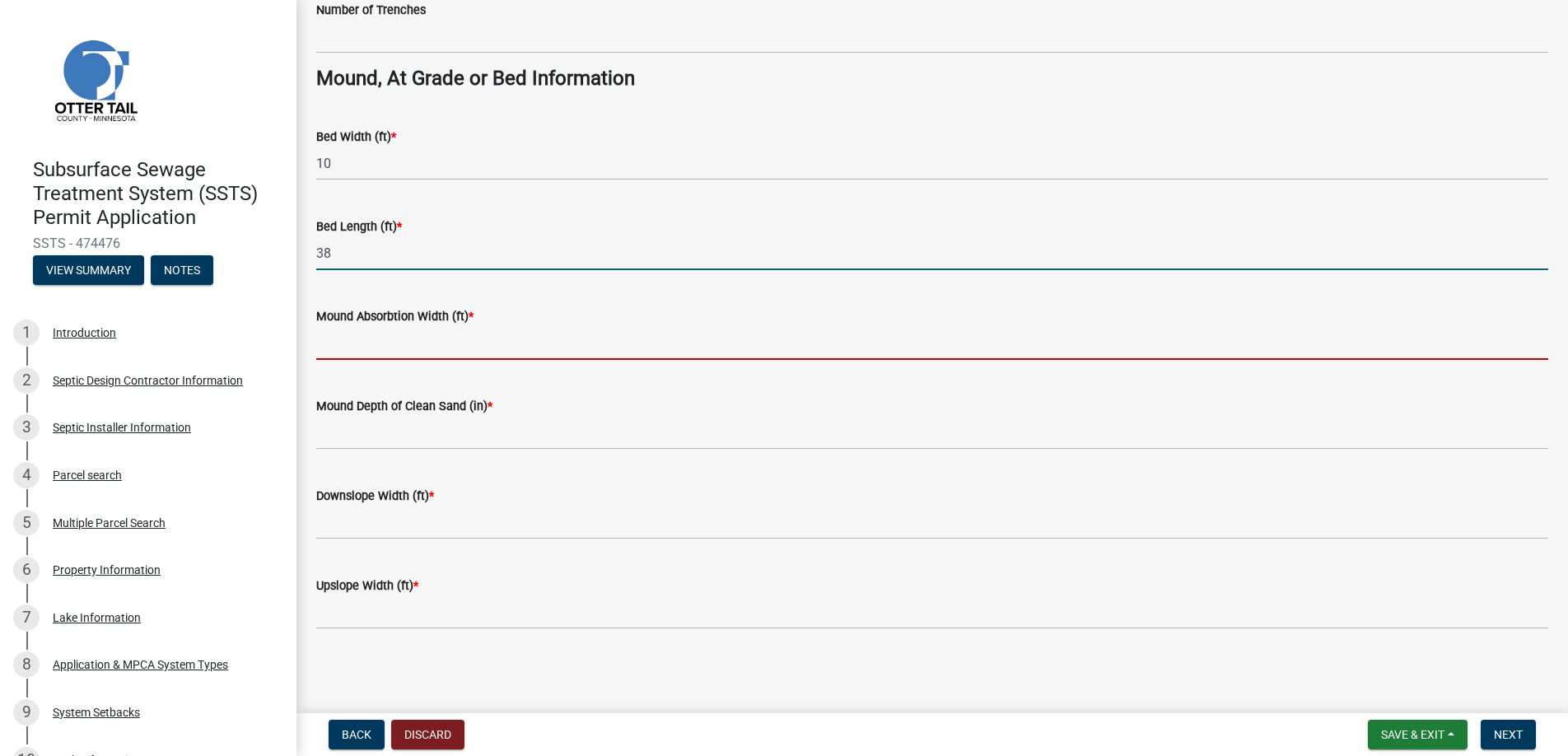
click at [359, 340] on input "Mound Absorbtion Width (ft) *" at bounding box center [931, 343] width 1232 height 34
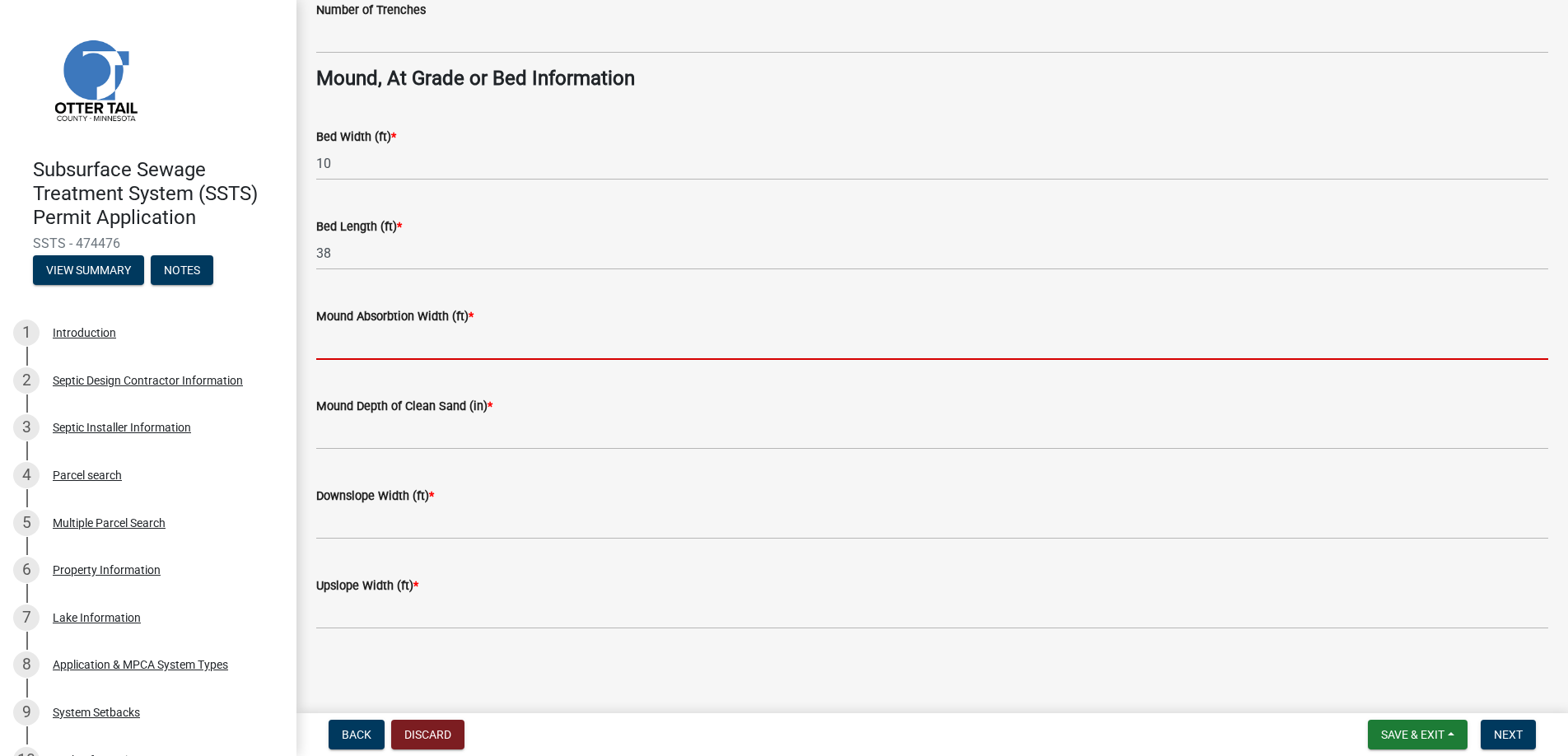
type input "20"
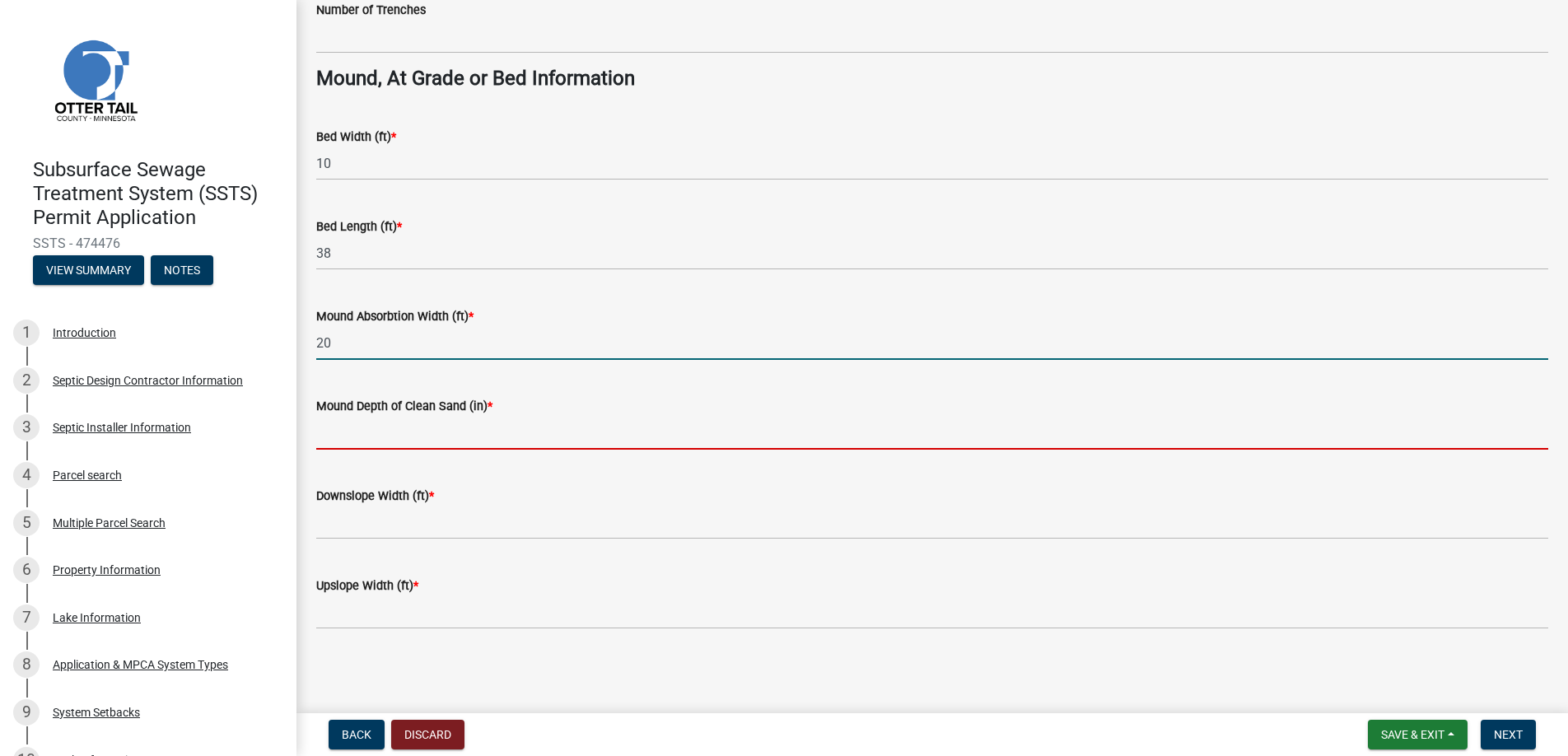
click at [368, 430] on input "Mound Depth of Clean Sand (in) *" at bounding box center [931, 433] width 1232 height 34
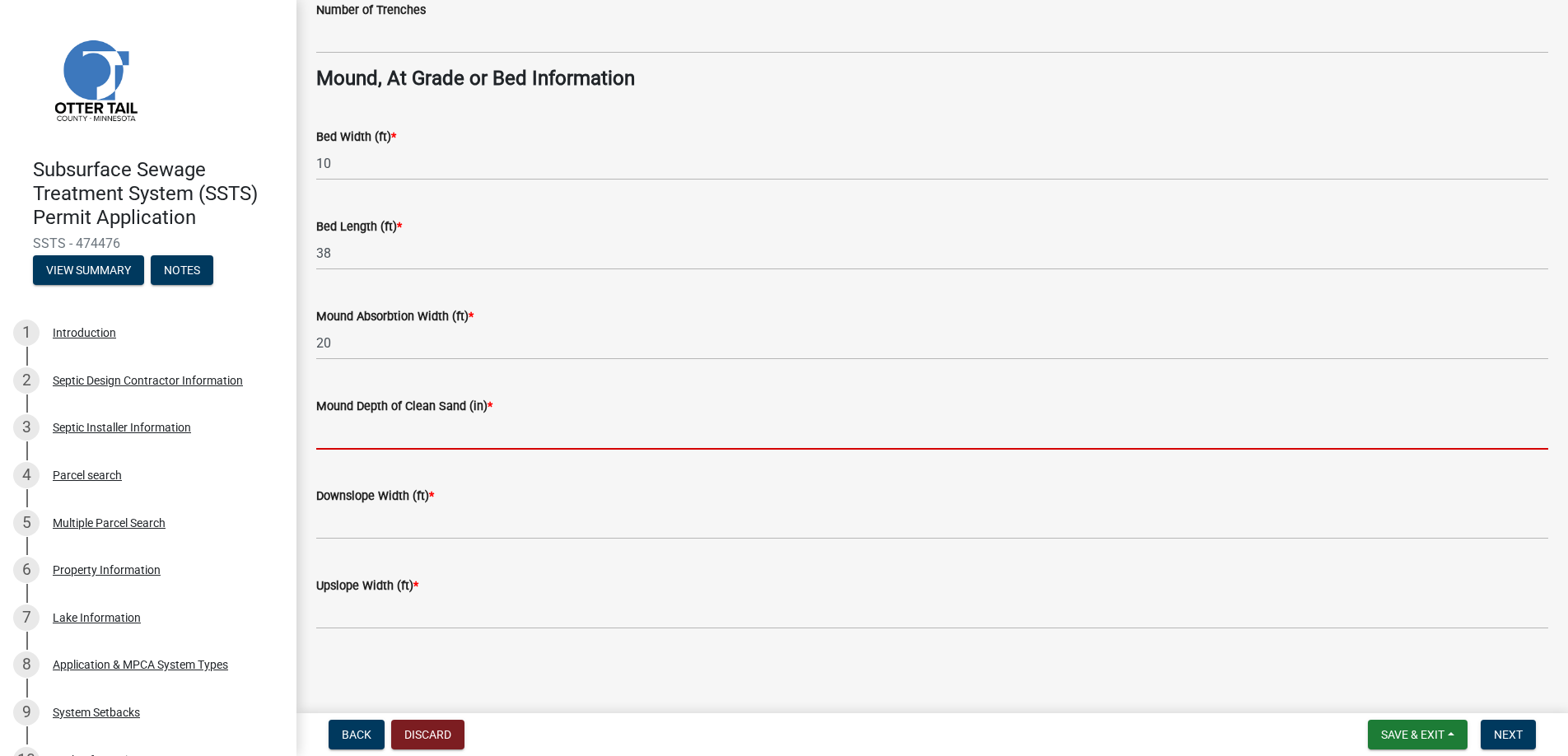
type input "12"
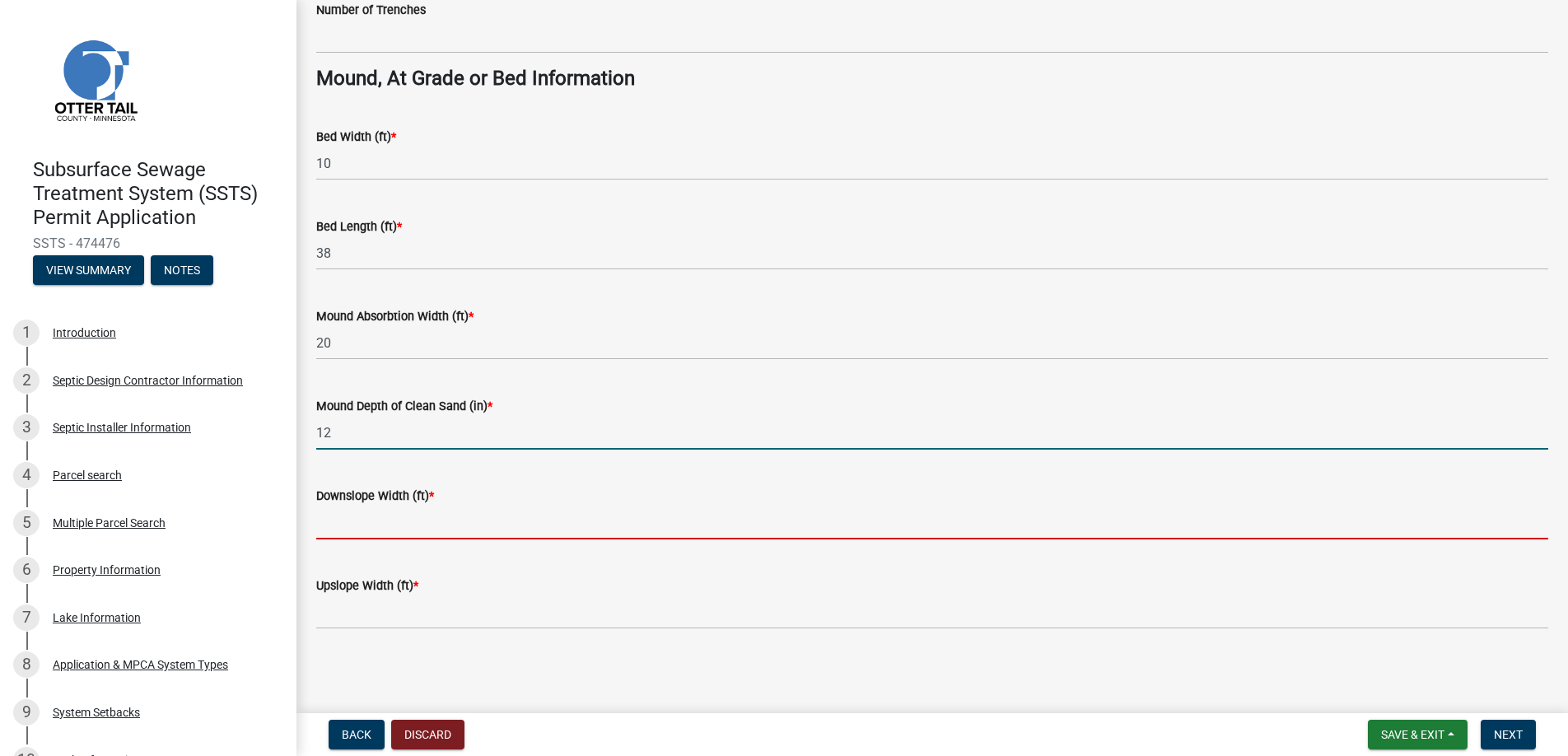
click at [351, 528] on input "Downslope Width (ft) *" at bounding box center [931, 523] width 1232 height 34
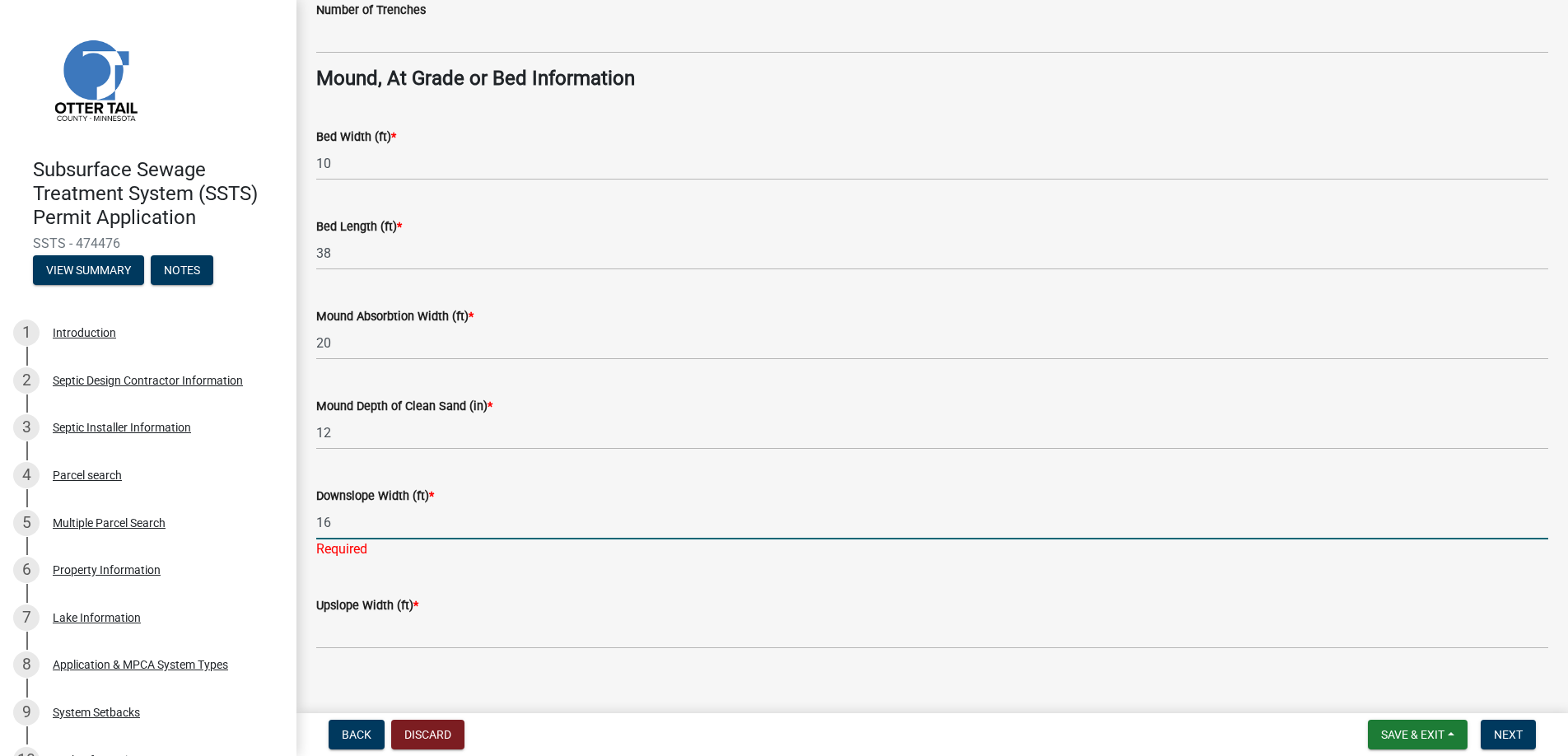
type input "16"
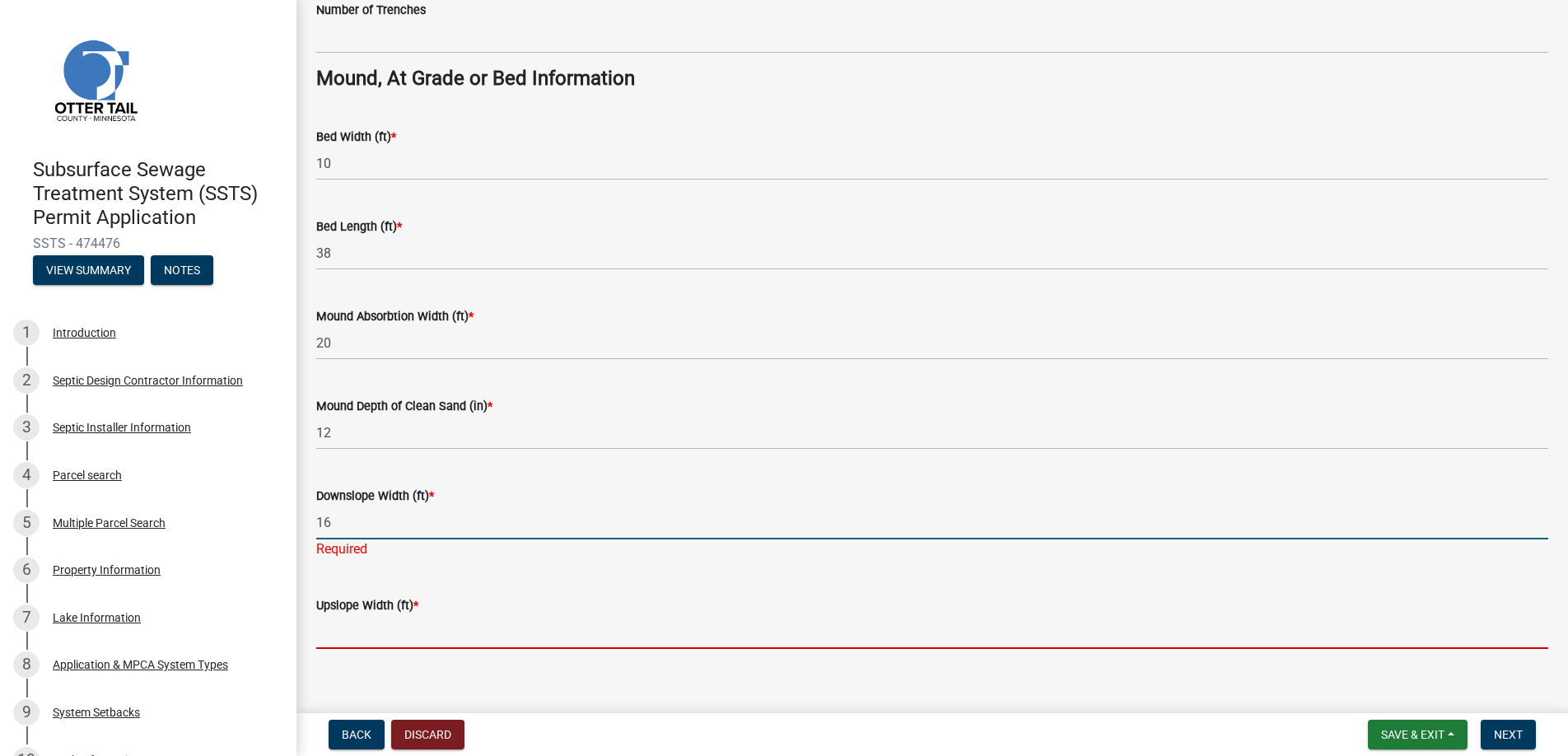
click at [362, 635] on wm-data-entity-input "Upslope Width (ft) *" at bounding box center [931, 618] width 1232 height 90
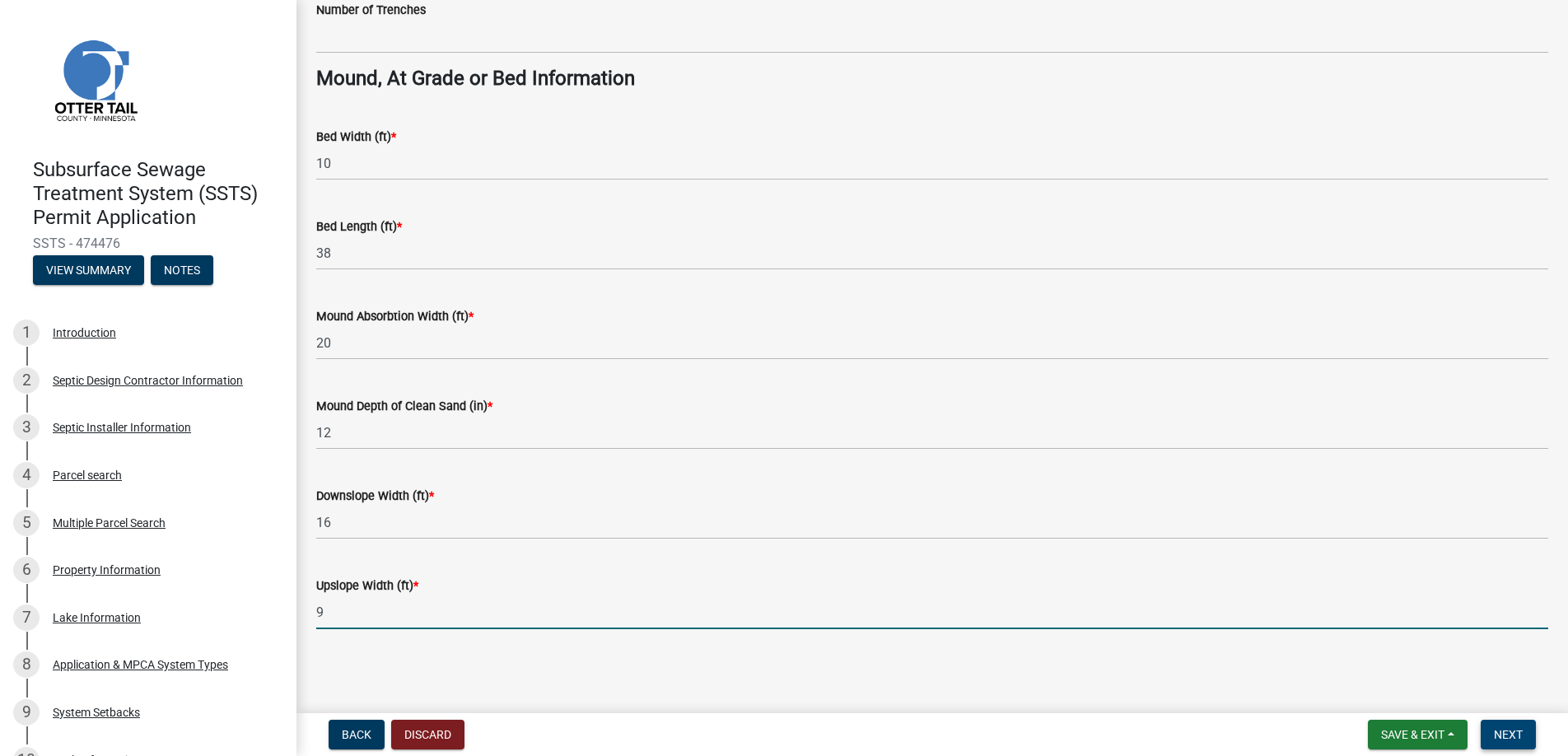
type input "9"
click at [1514, 734] on span "Next" at bounding box center [1508, 734] width 29 height 13
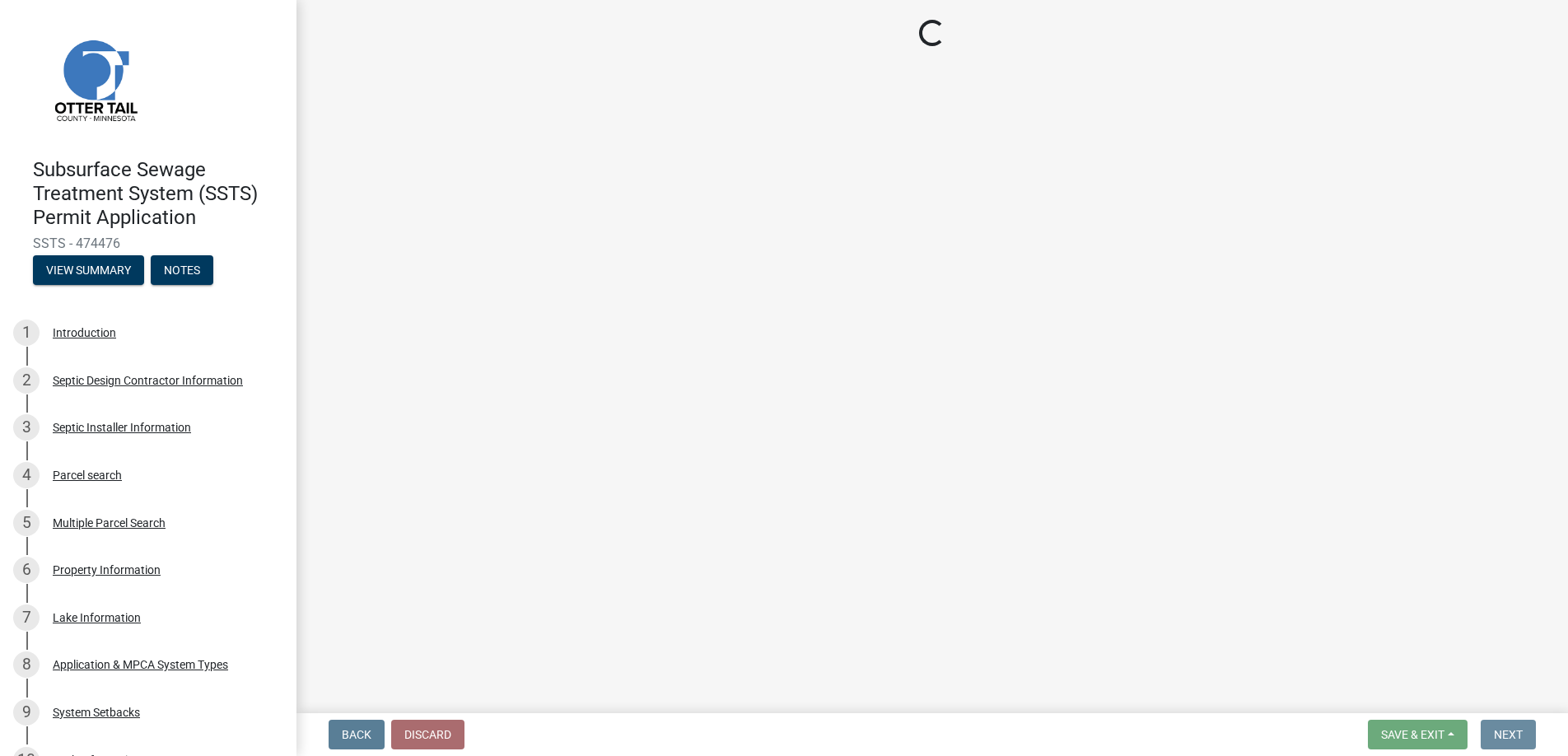
scroll to position [0, 0]
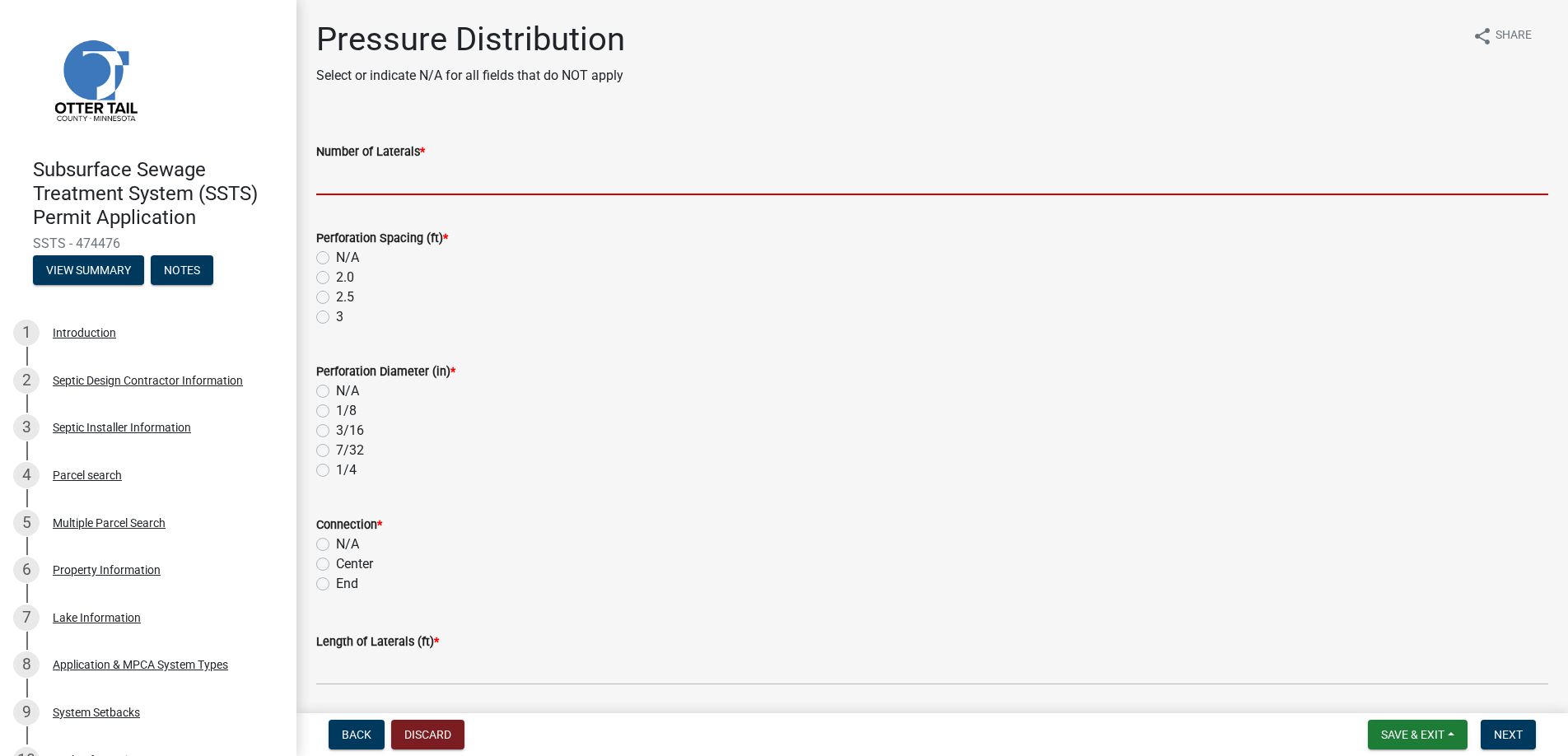
click at [380, 175] on input "Number of Laterals *" at bounding box center [931, 179] width 1232 height 34
type input "3"
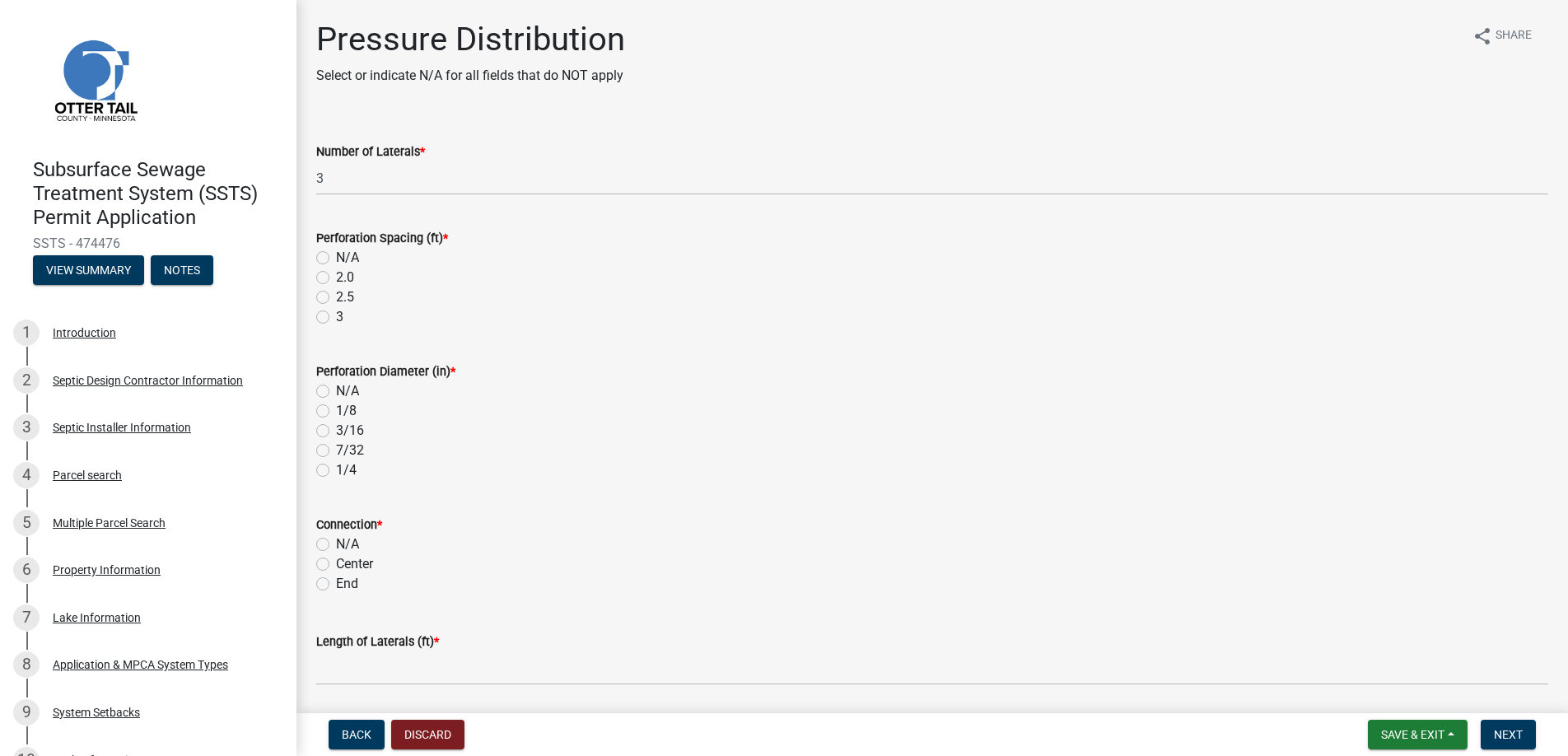
click at [336, 316] on label "3" at bounding box center [339, 317] width 7 height 20
click at [336, 316] on input "3" at bounding box center [341, 312] width 11 height 11
radio input "true"
click at [336, 469] on label "1/4" at bounding box center [346, 471] width 21 height 20
click at [336, 469] on input "1/4" at bounding box center [341, 466] width 11 height 11
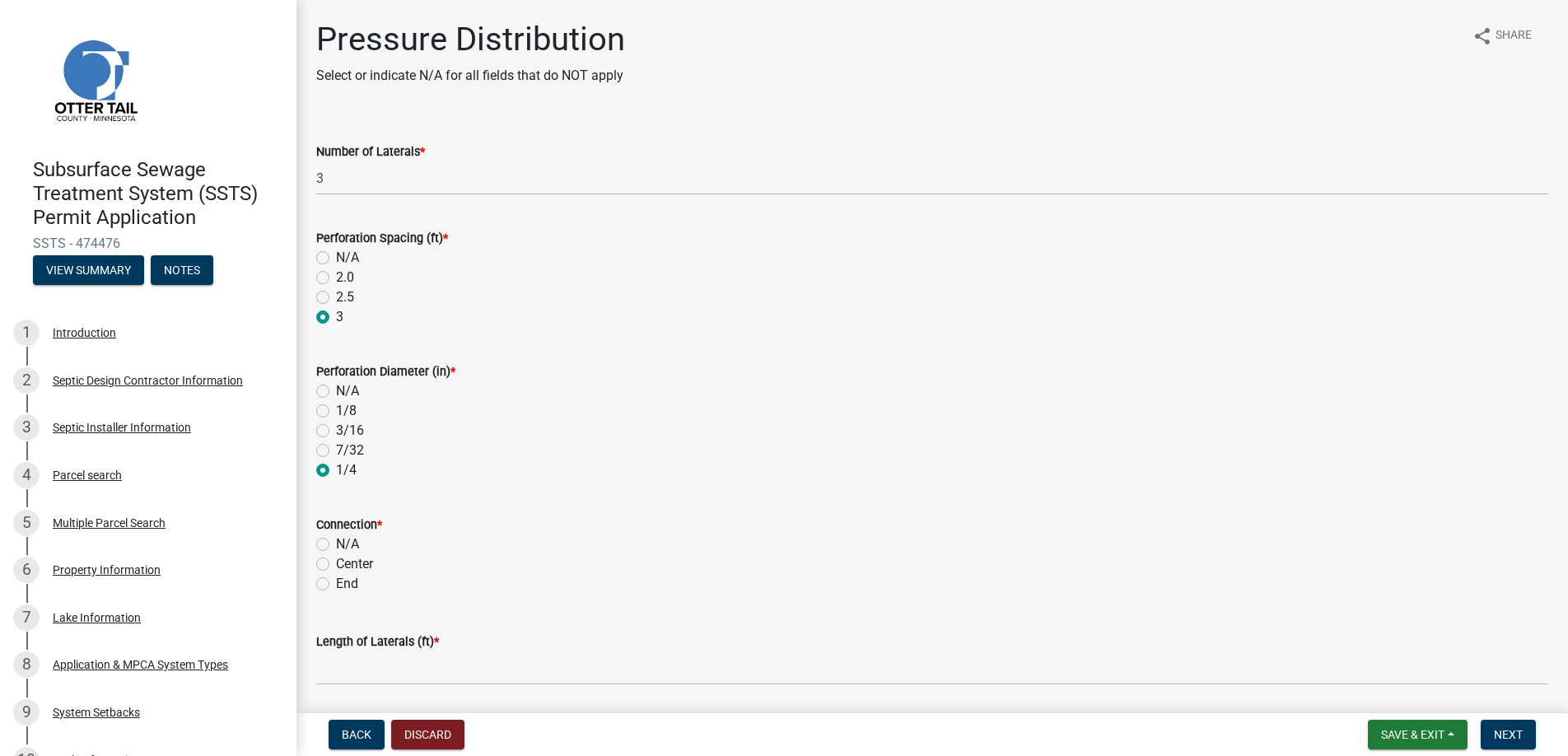
radio input "true"
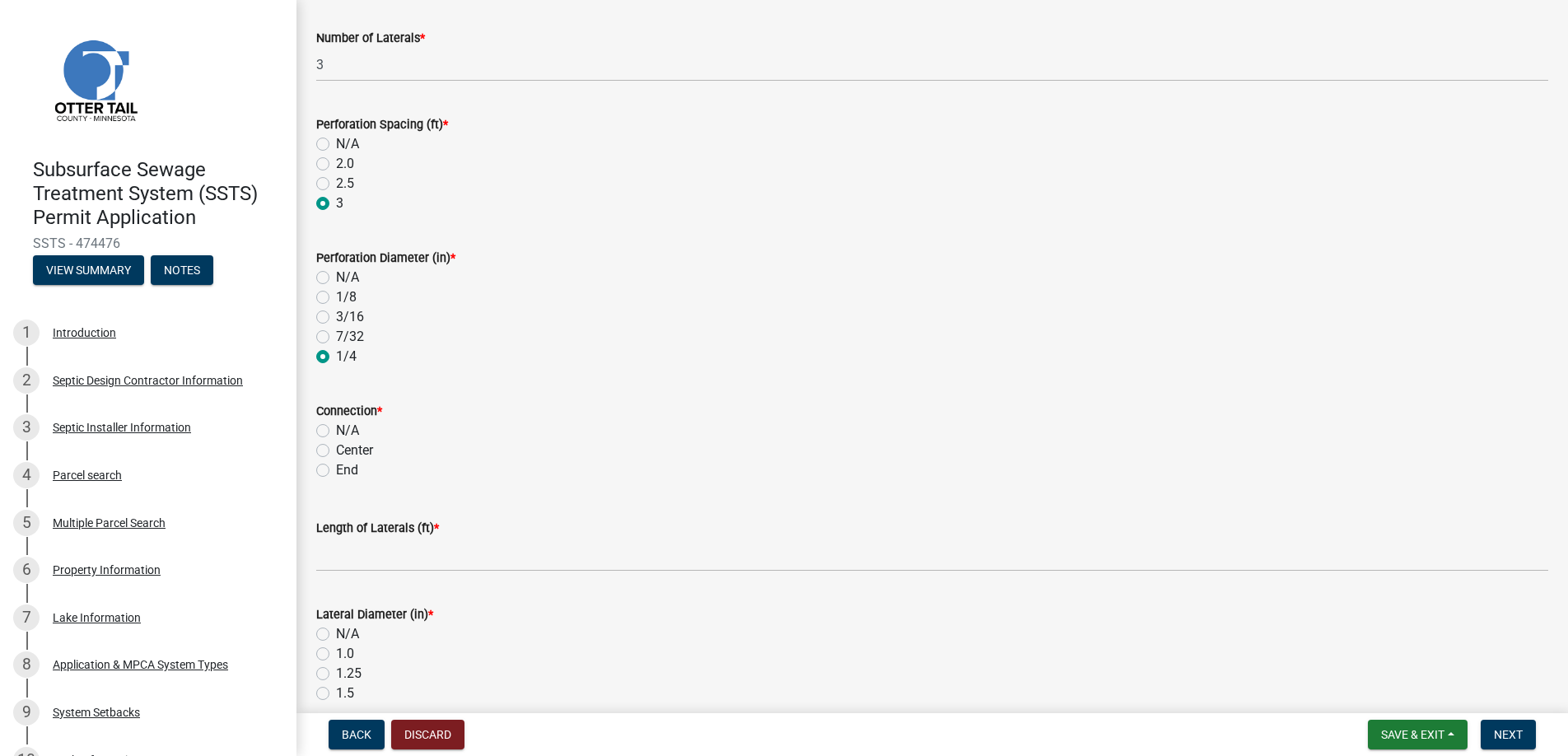
scroll to position [165, 0]
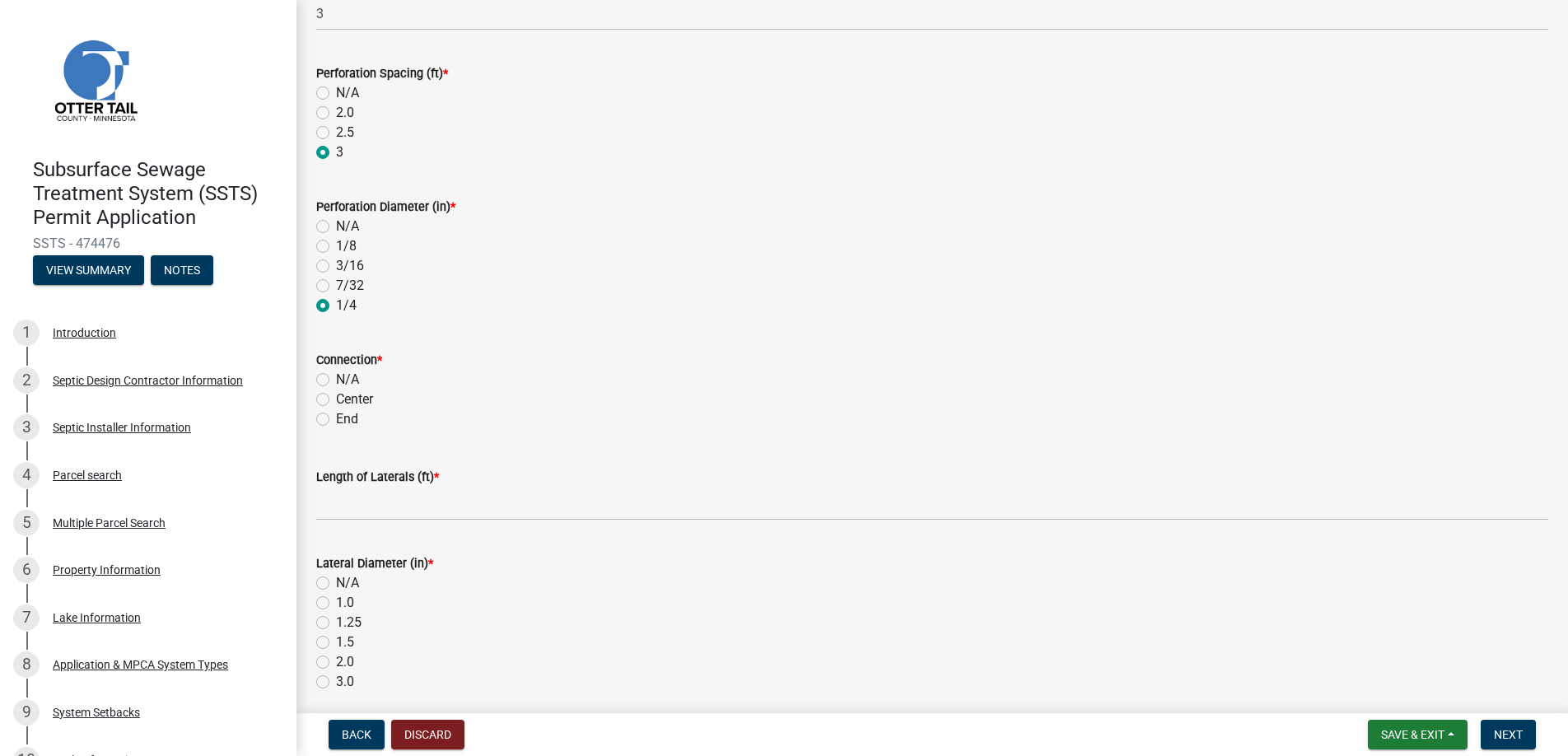
click at [336, 421] on label "End" at bounding box center [347, 420] width 22 height 20
click at [336, 420] on input "End" at bounding box center [341, 415] width 11 height 11
radio input "true"
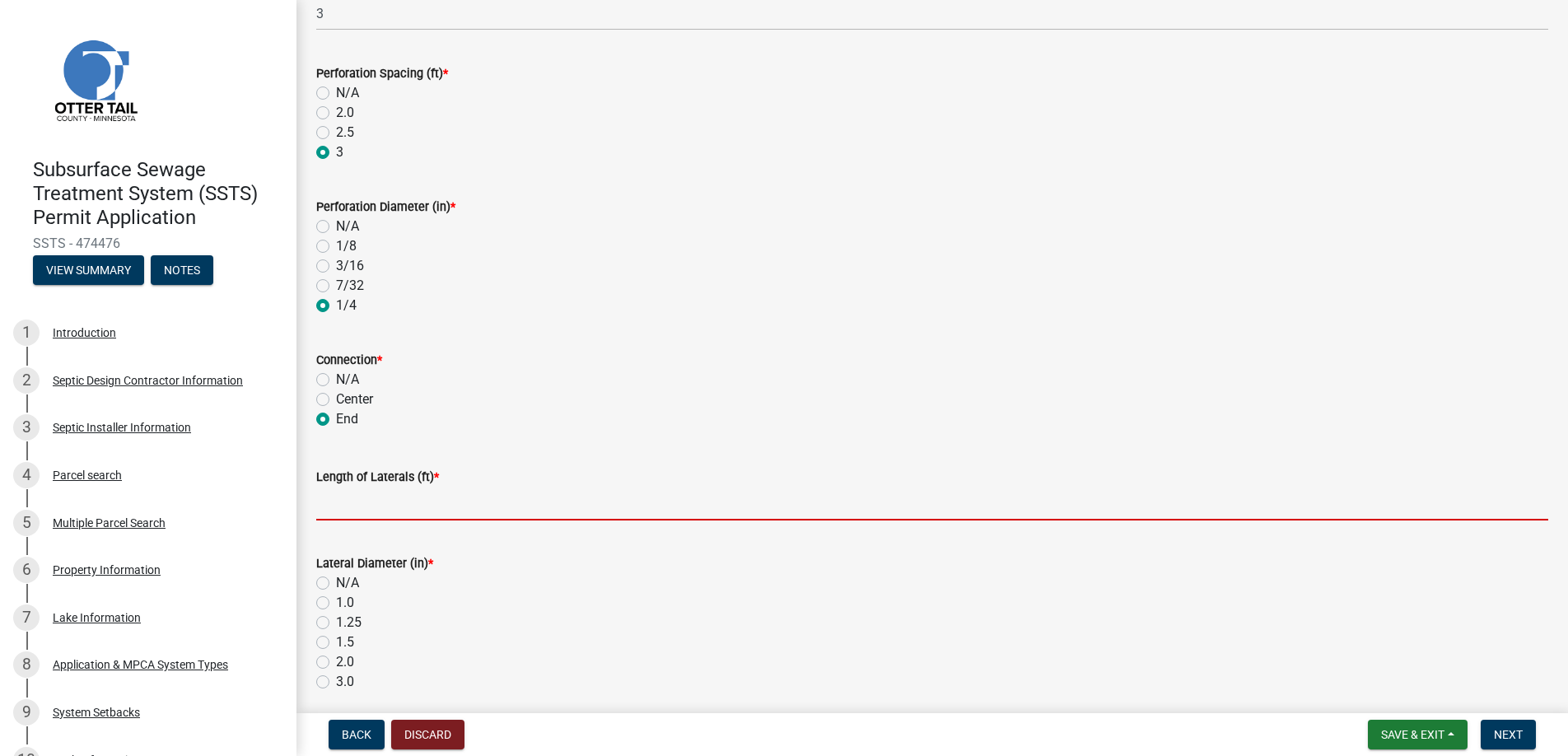
click at [358, 503] on input "Length of Laterals (ft) *" at bounding box center [931, 504] width 1232 height 34
type input "36"
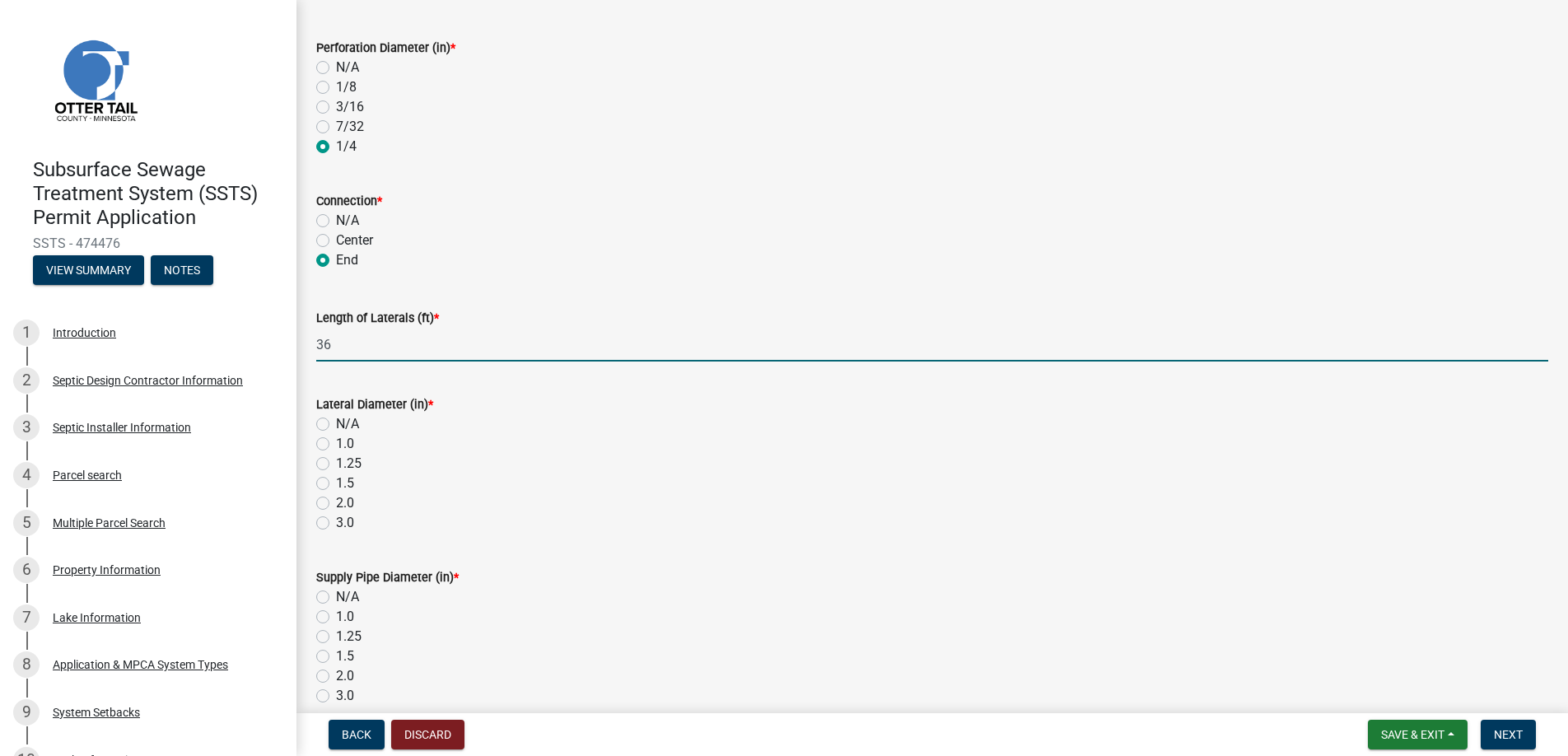
scroll to position [330, 0]
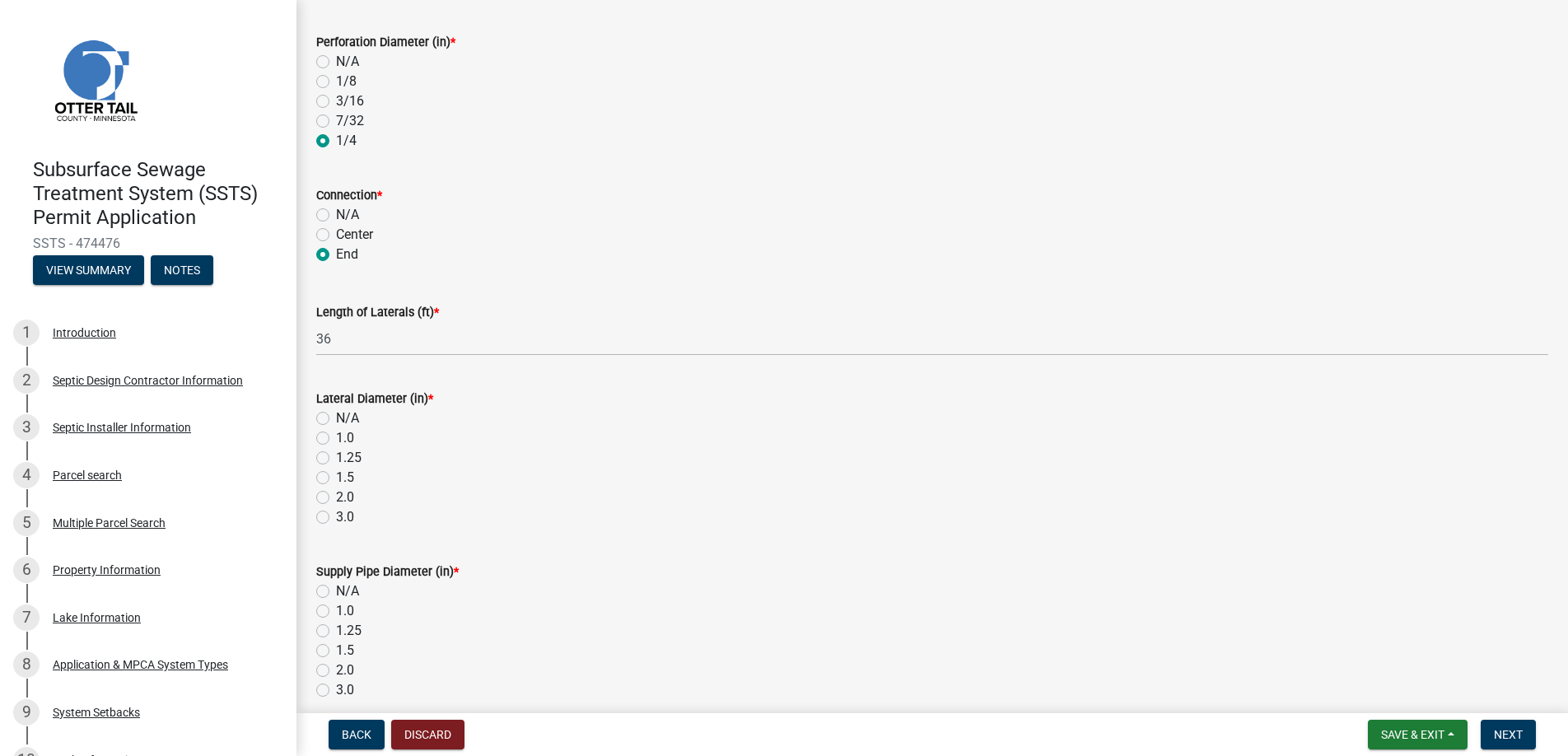
click at [336, 477] on label "1.5" at bounding box center [345, 478] width 18 height 20
click at [336, 477] on input "1.5" at bounding box center [341, 473] width 11 height 11
radio input "true"
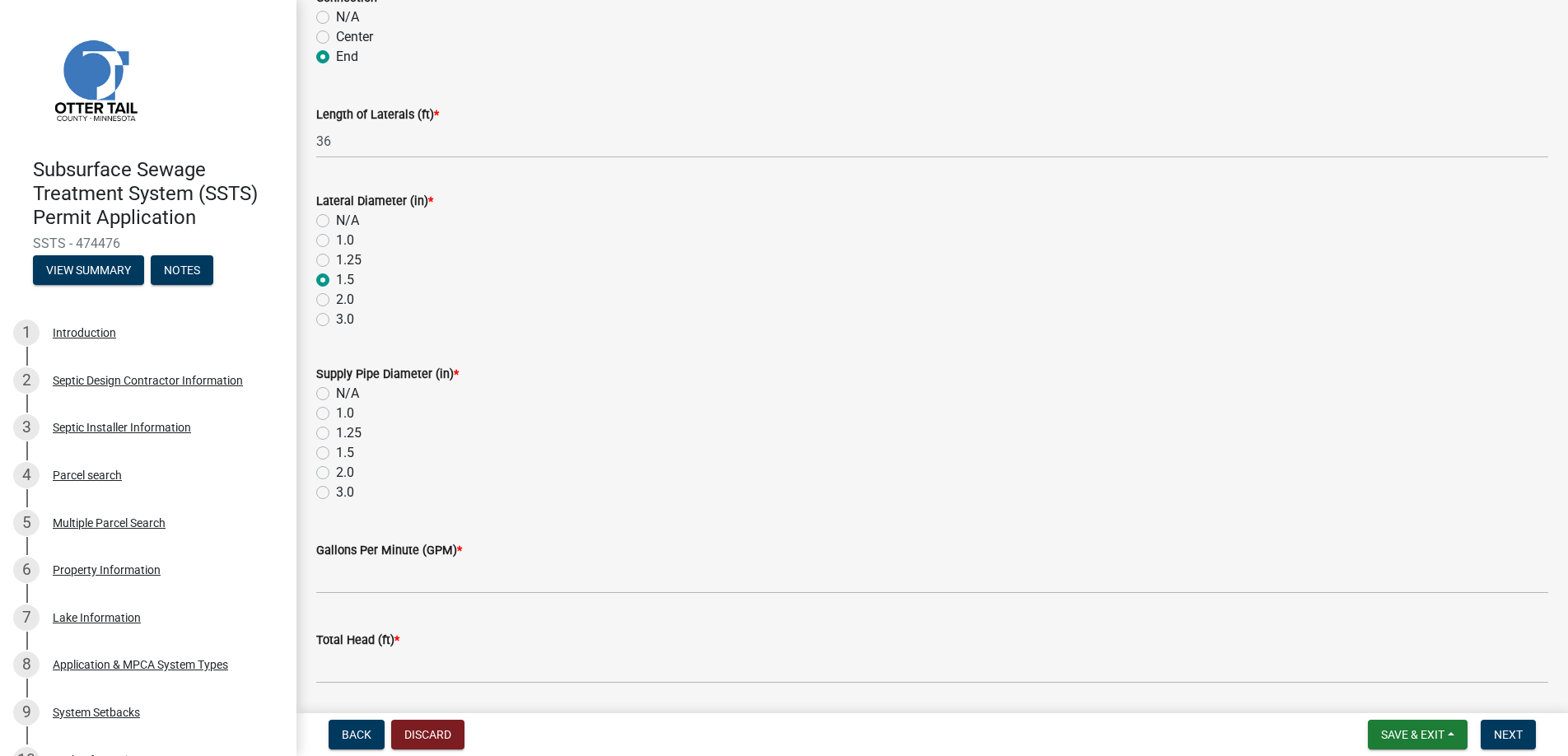
scroll to position [582, 0]
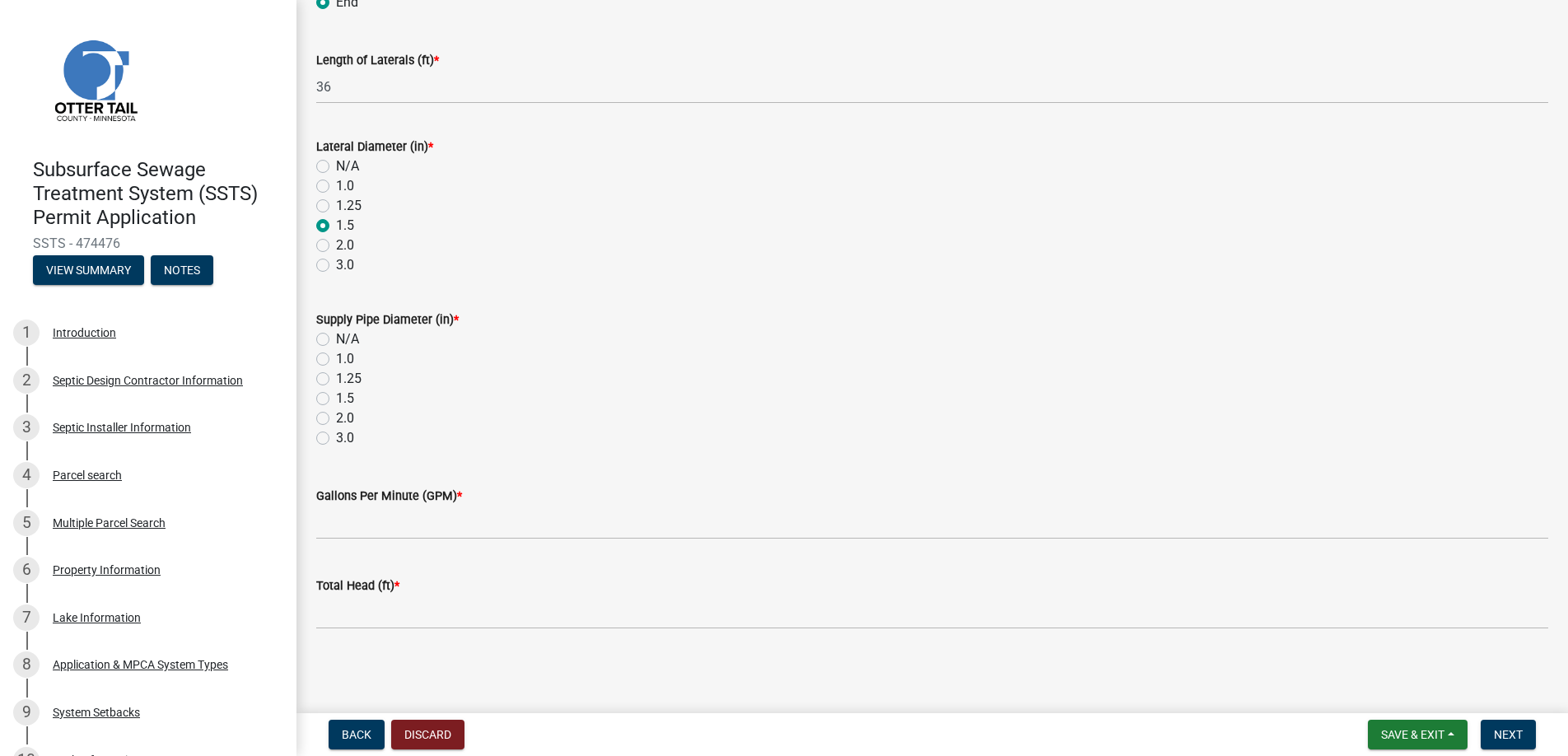
click at [336, 414] on label "2.0" at bounding box center [345, 419] width 18 height 20
click at [336, 414] on input "2.0" at bounding box center [341, 414] width 11 height 11
radio input "true"
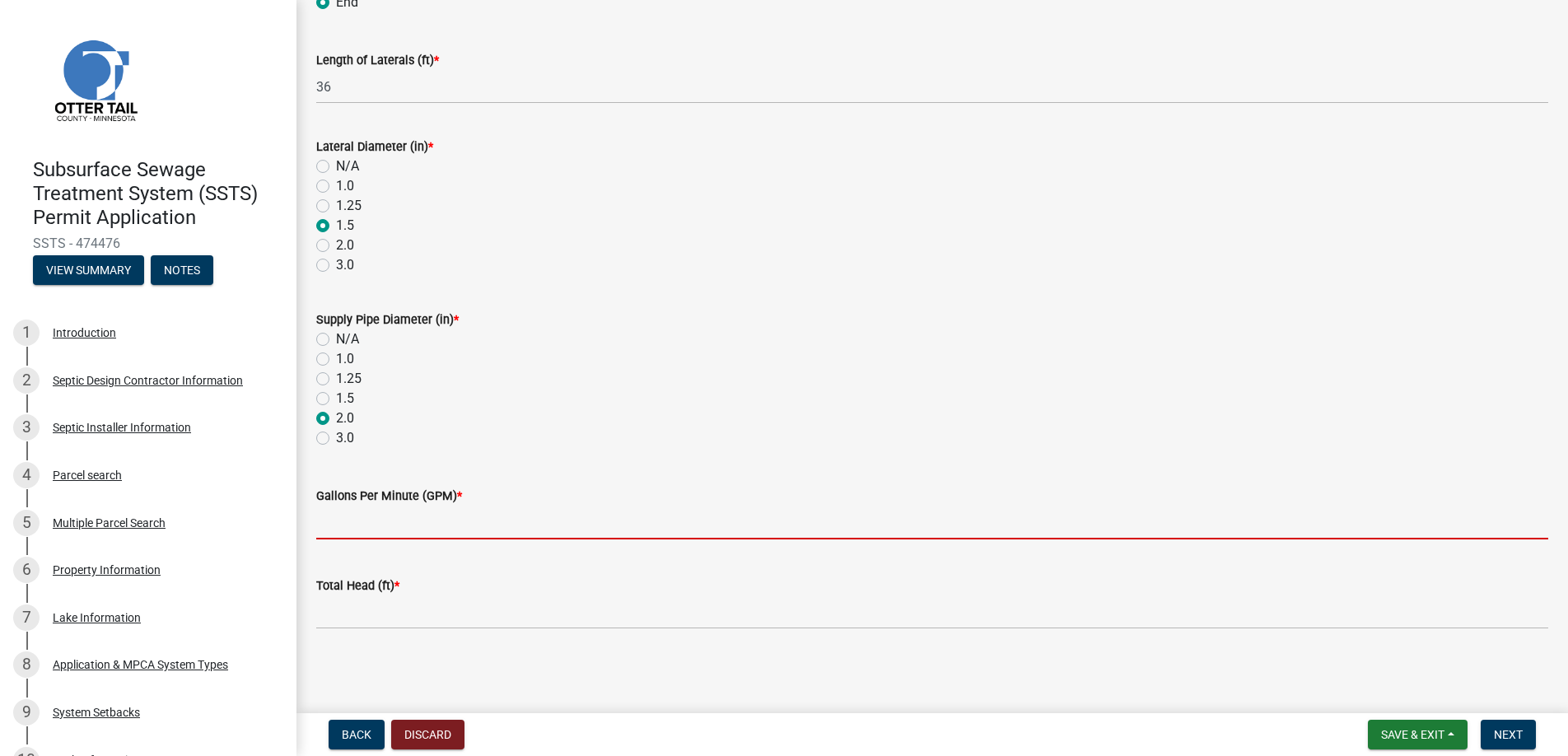
click at [357, 522] on input "Gallons Per Minute (GPM) *" at bounding box center [931, 523] width 1232 height 34
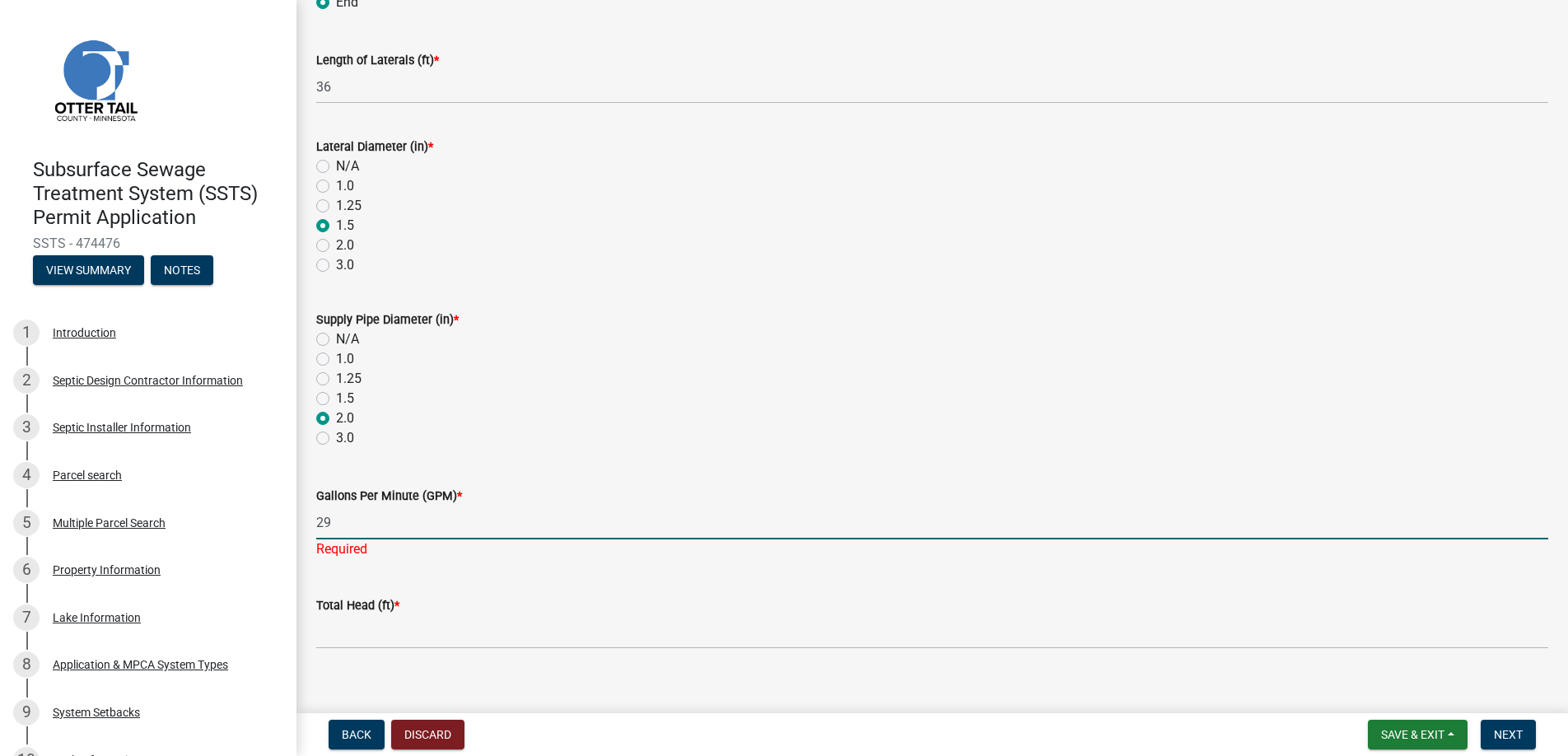
type input "29"
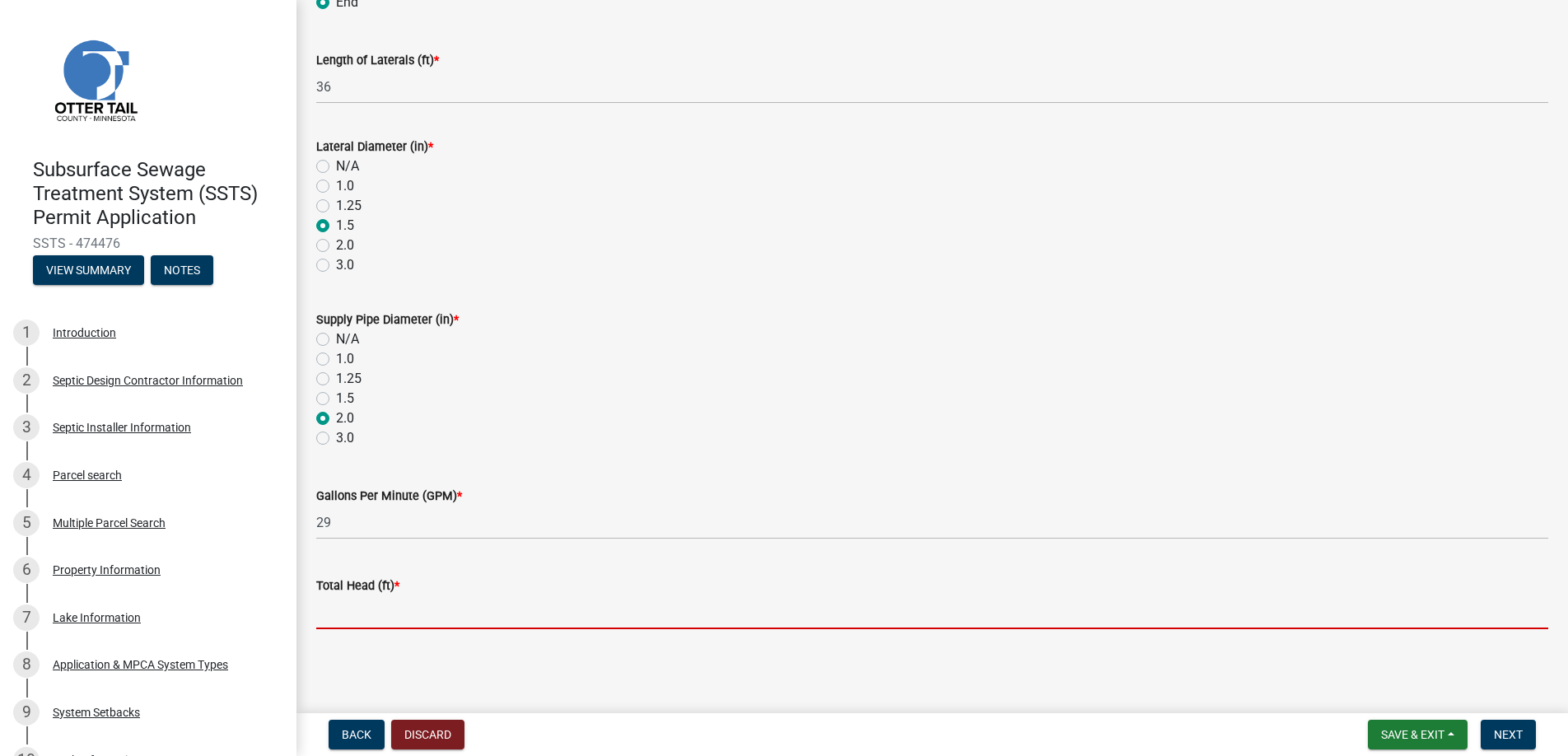
click at [361, 630] on wm-data-entity-input "Total Head (ft) *" at bounding box center [931, 598] width 1232 height 90
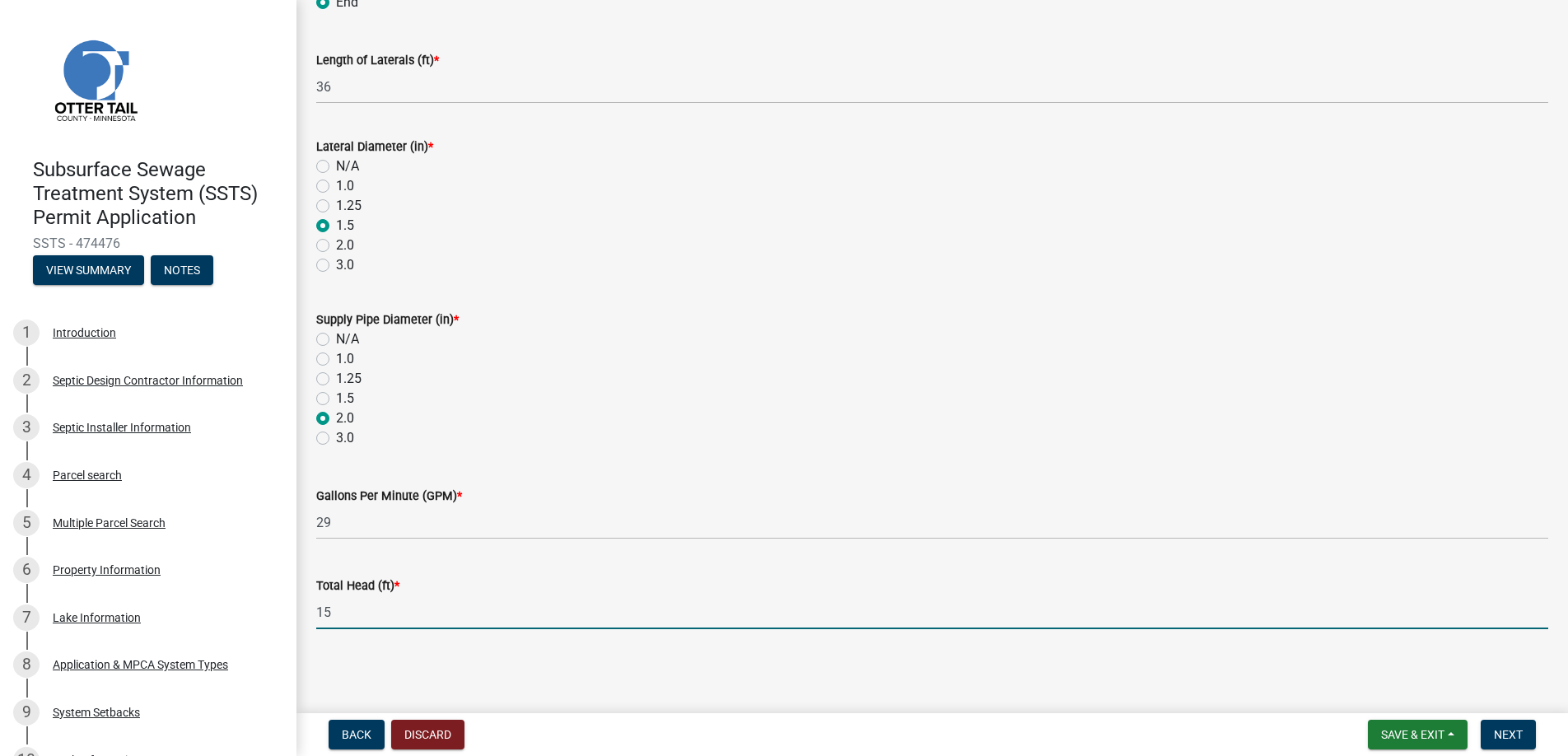
type input "15"
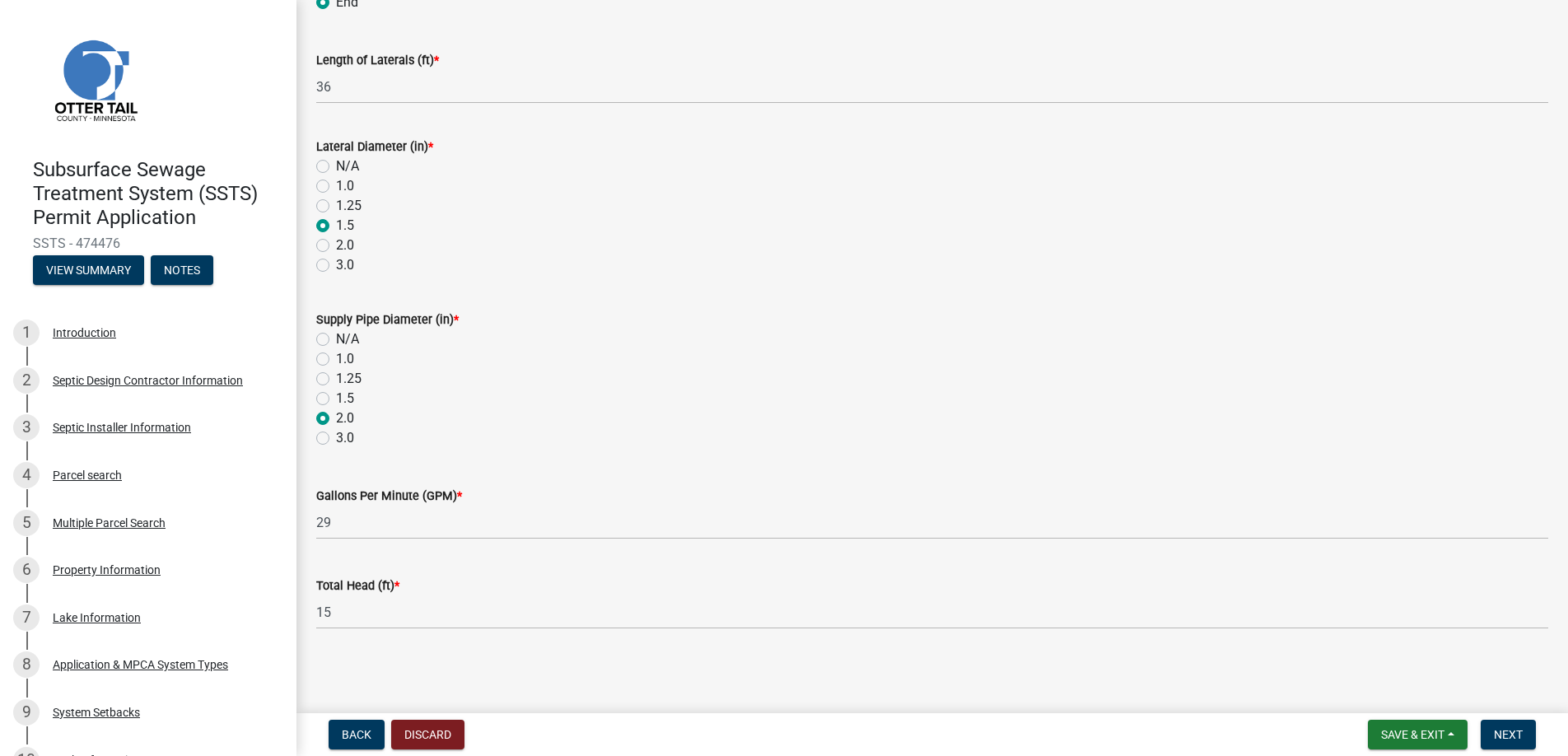
click at [625, 574] on div "Total Head (ft) * 15" at bounding box center [931, 591] width 1232 height 77
click at [1507, 730] on span "Next" at bounding box center [1508, 734] width 29 height 13
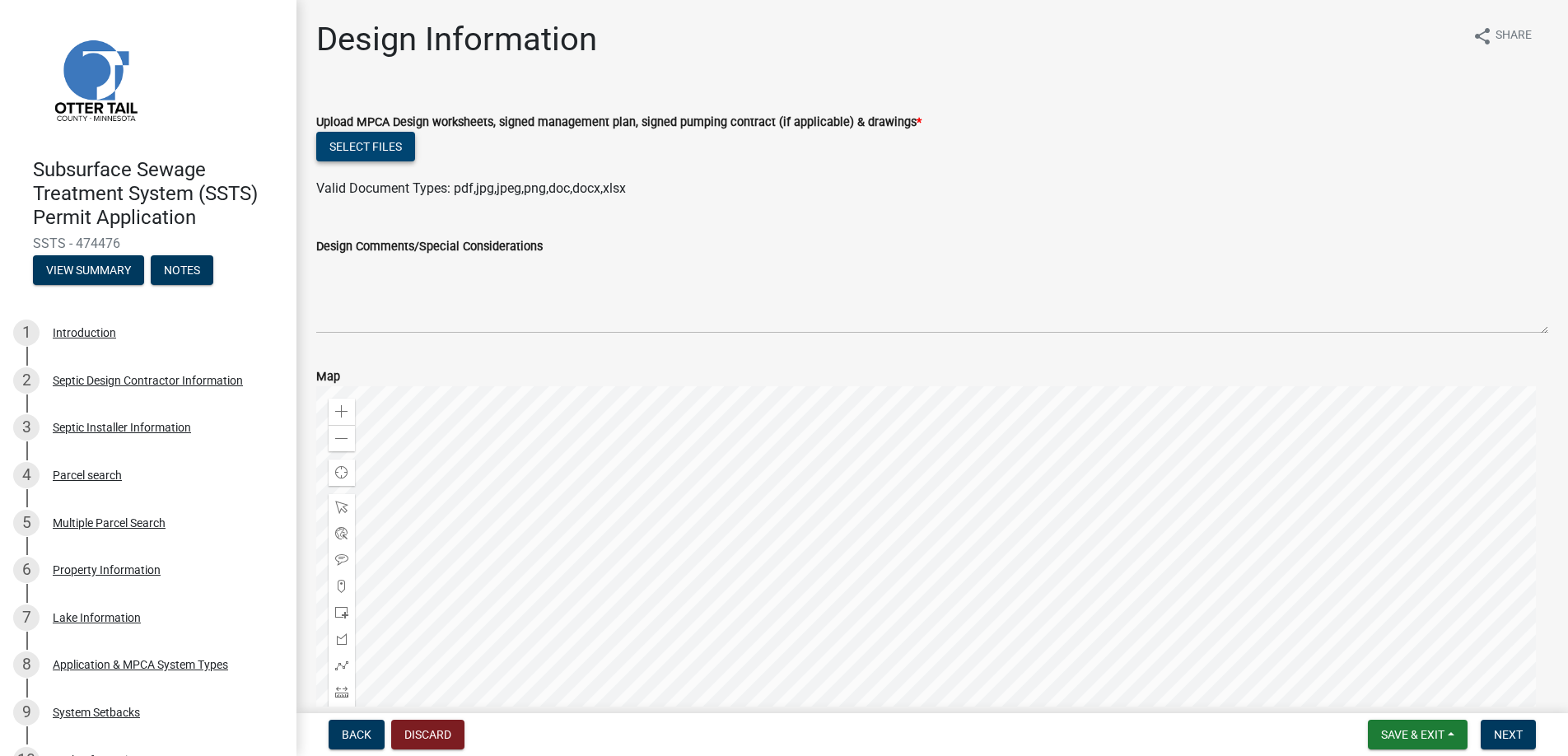
click at [372, 143] on button "Select files" at bounding box center [365, 147] width 99 height 30
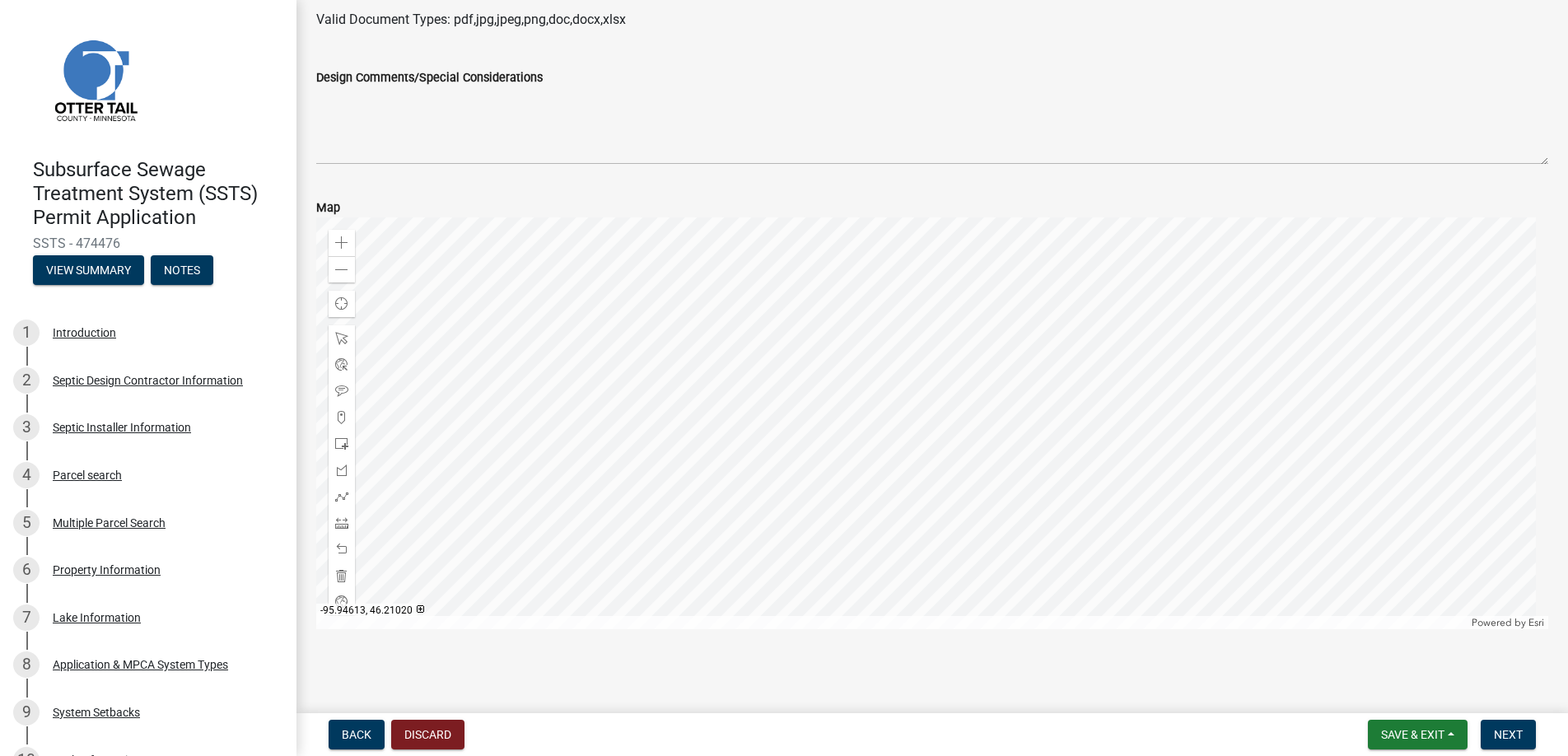
scroll to position [592, 0]
click at [1504, 734] on span "Next" at bounding box center [1508, 734] width 29 height 13
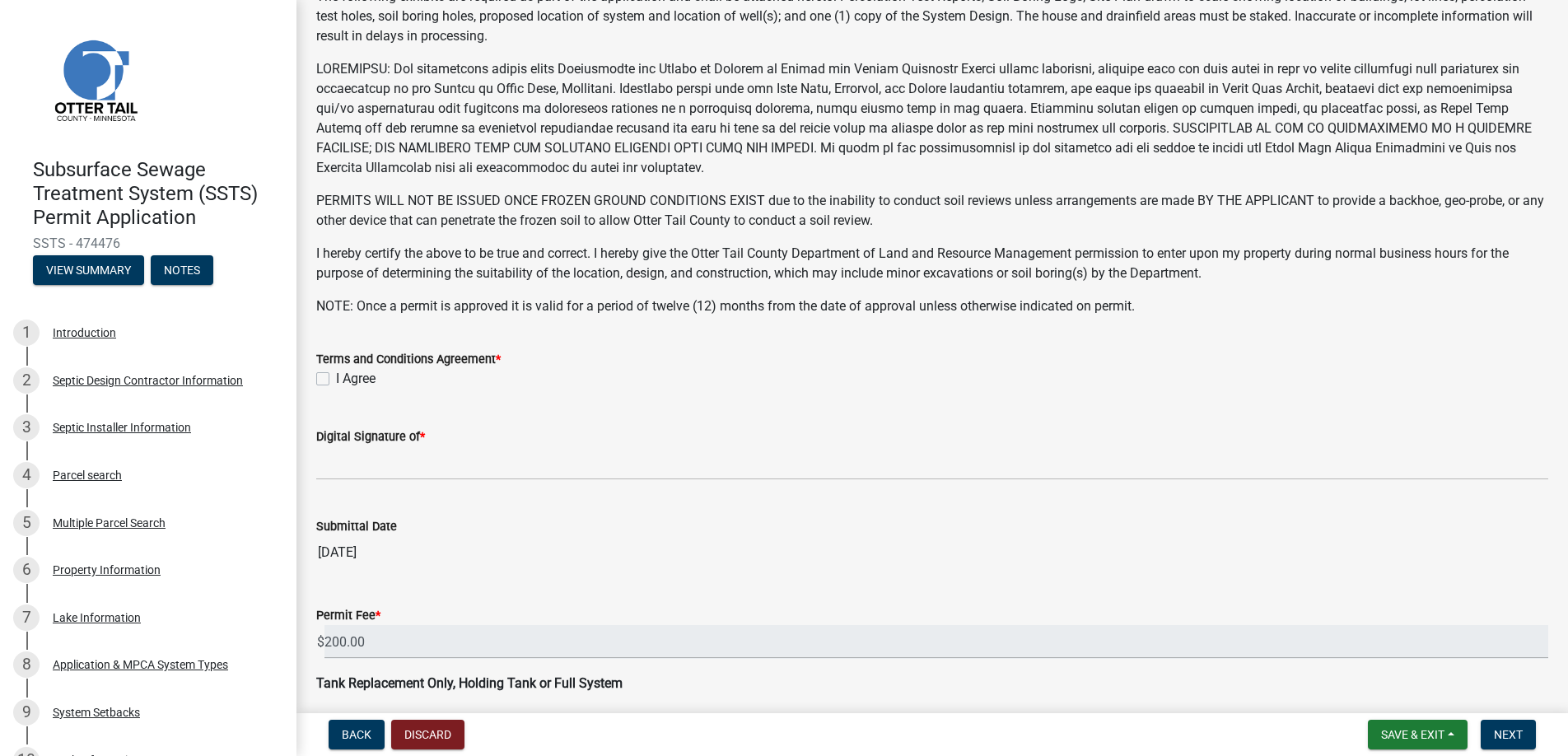
scroll to position [321, 0]
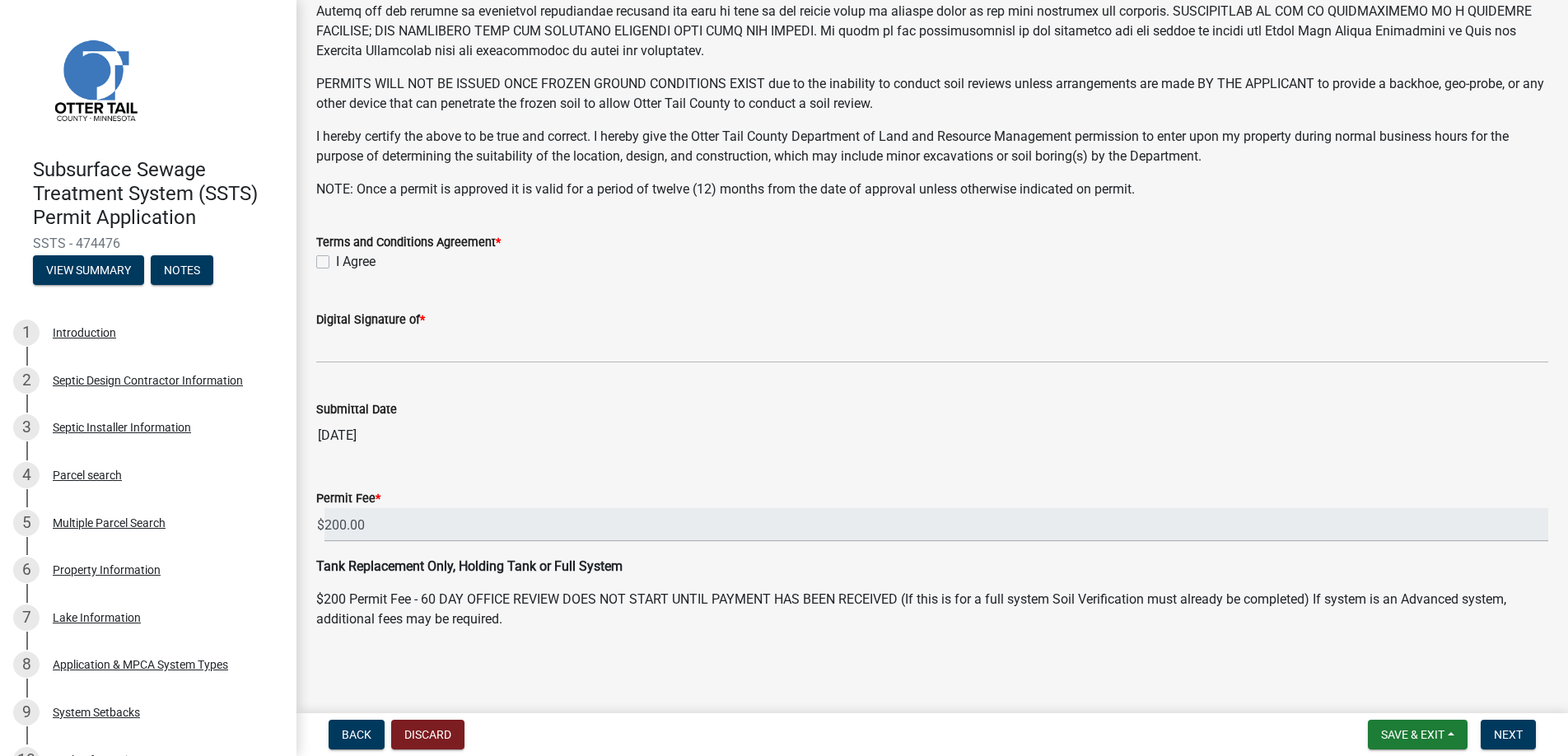
click at [336, 260] on label "I Agree" at bounding box center [356, 262] width 40 height 20
click at [336, 260] on input "I Agree" at bounding box center [341, 257] width 11 height 11
checkbox input "true"
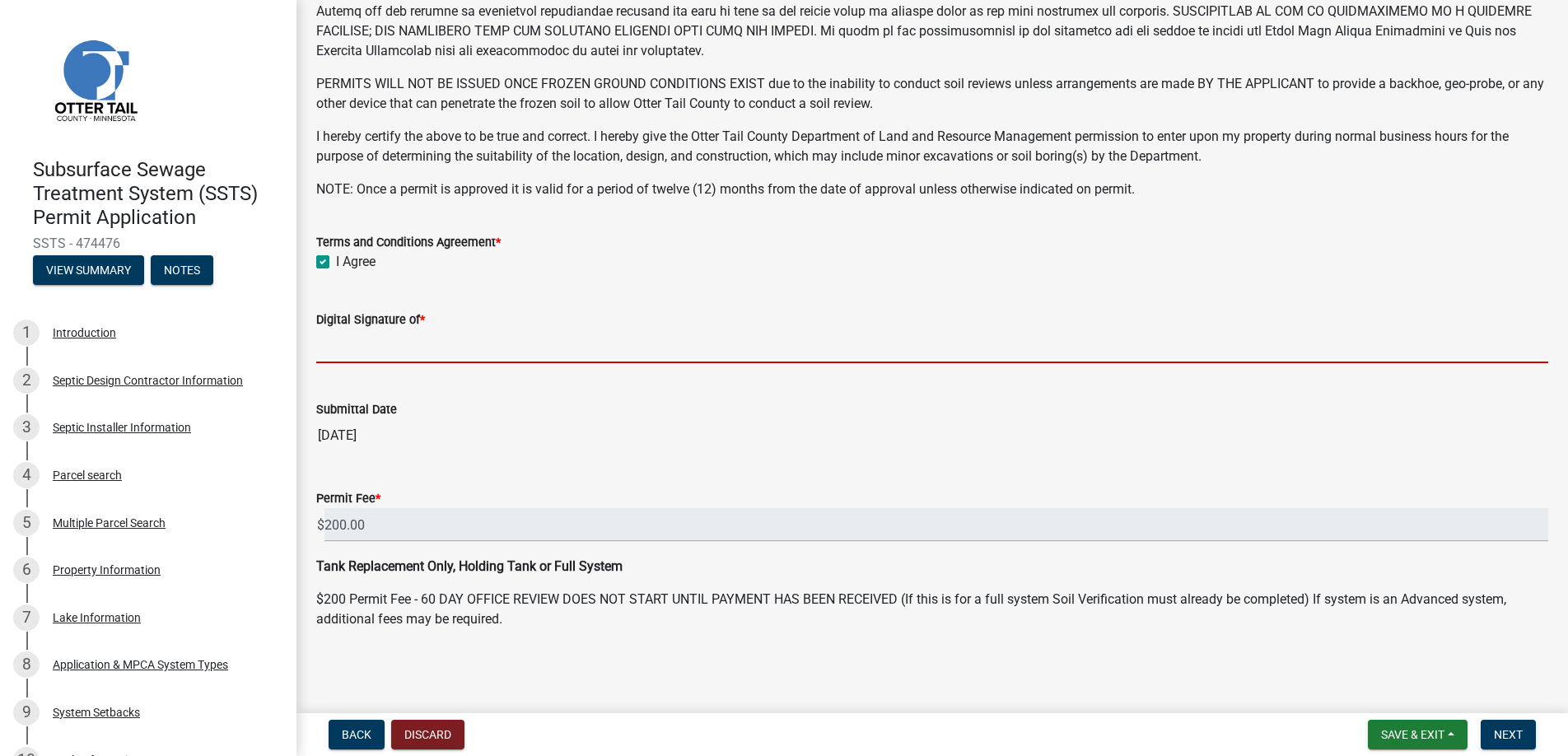
click at [389, 349] on input "Digital Signature of *" at bounding box center [931, 347] width 1232 height 34
type input "[PERSON_NAME]"
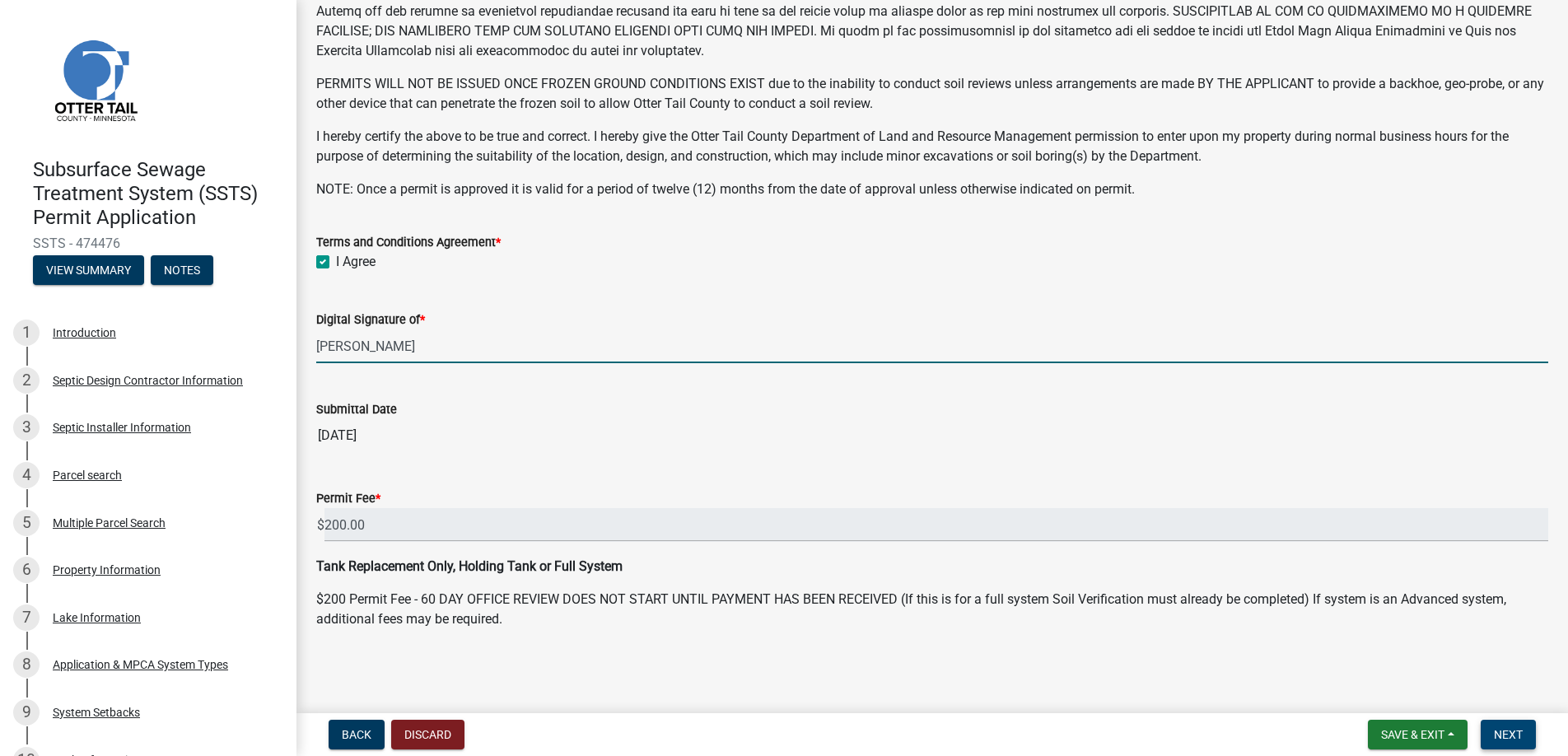
click at [1507, 735] on span "Next" at bounding box center [1508, 734] width 29 height 13
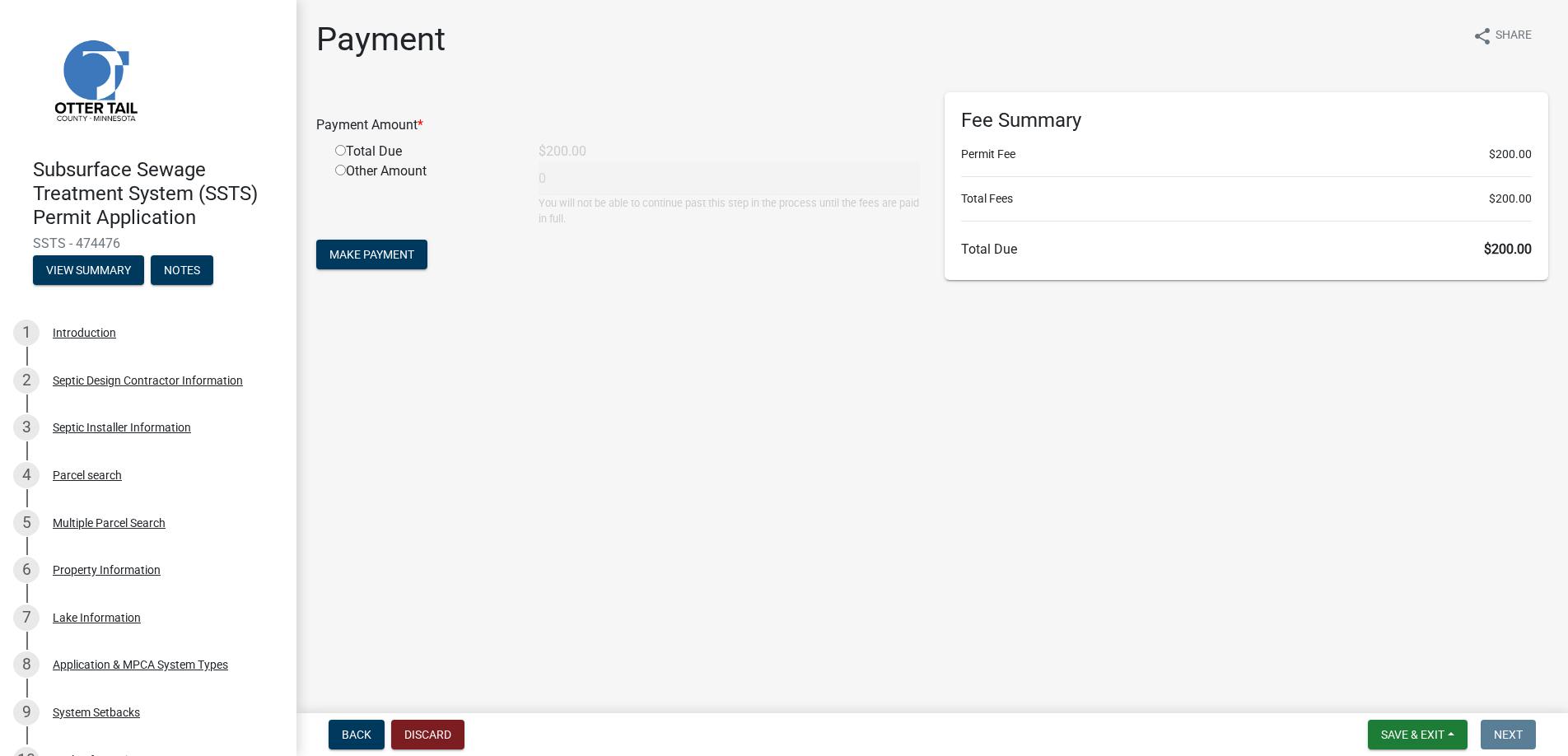
click at [340, 148] on input "radio" at bounding box center [340, 150] width 11 height 11
radio input "true"
type input "200"
click at [351, 250] on span "Make Payment" at bounding box center [372, 254] width 85 height 13
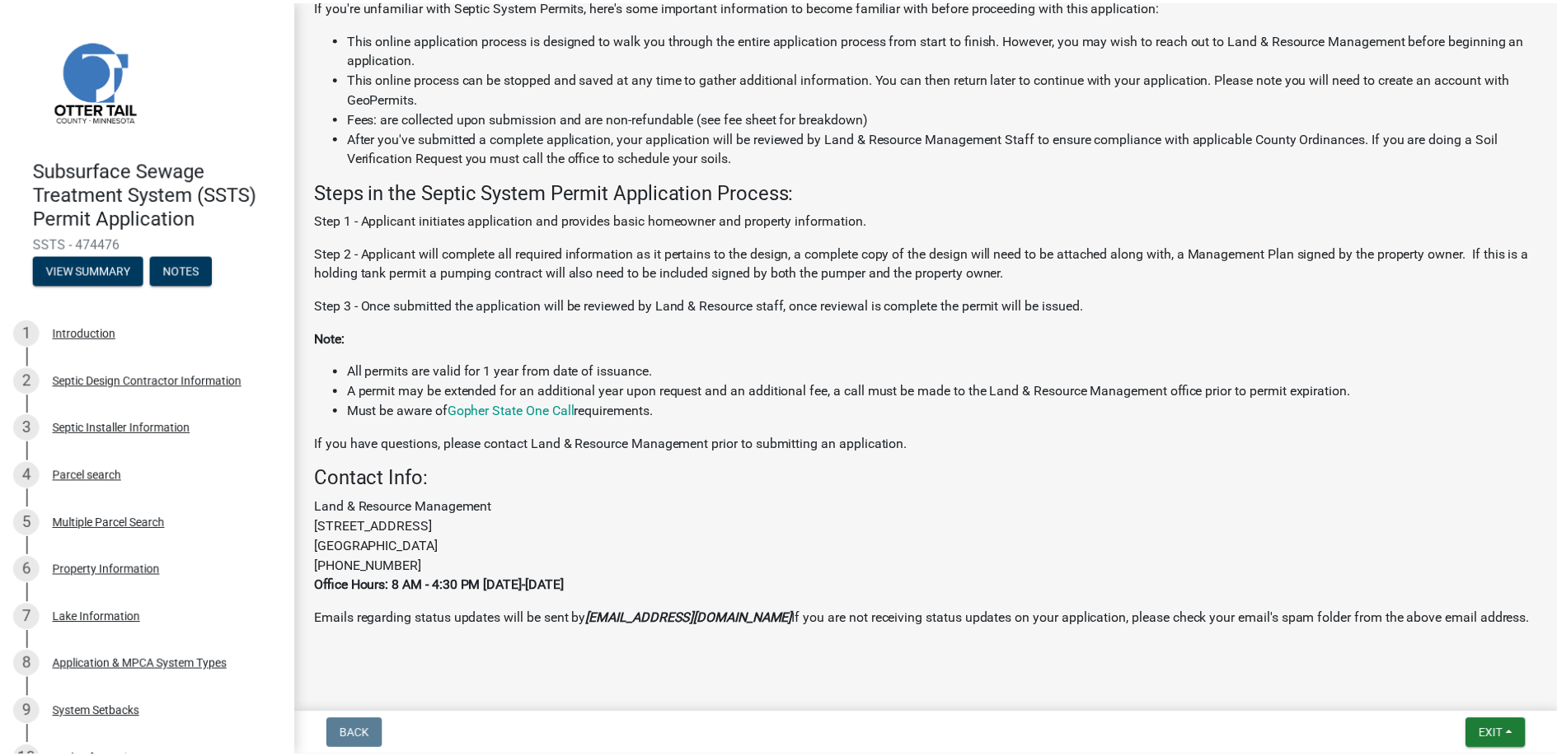
scroll to position [392, 0]
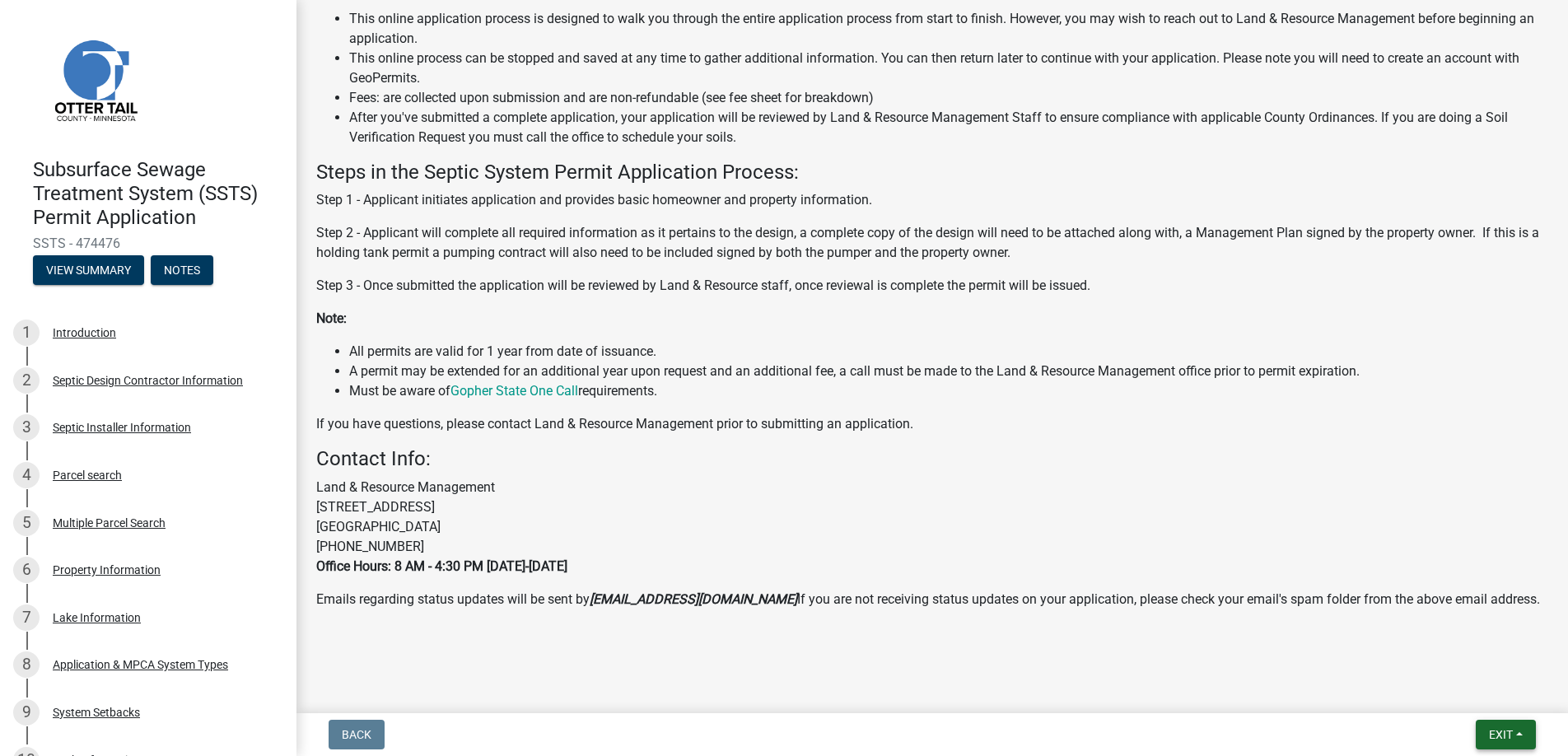
click at [1496, 733] on span "Exit" at bounding box center [1501, 734] width 24 height 13
click at [1461, 692] on button "Save & Exit" at bounding box center [1470, 692] width 132 height 40
